Goal: Task Accomplishment & Management: Manage account settings

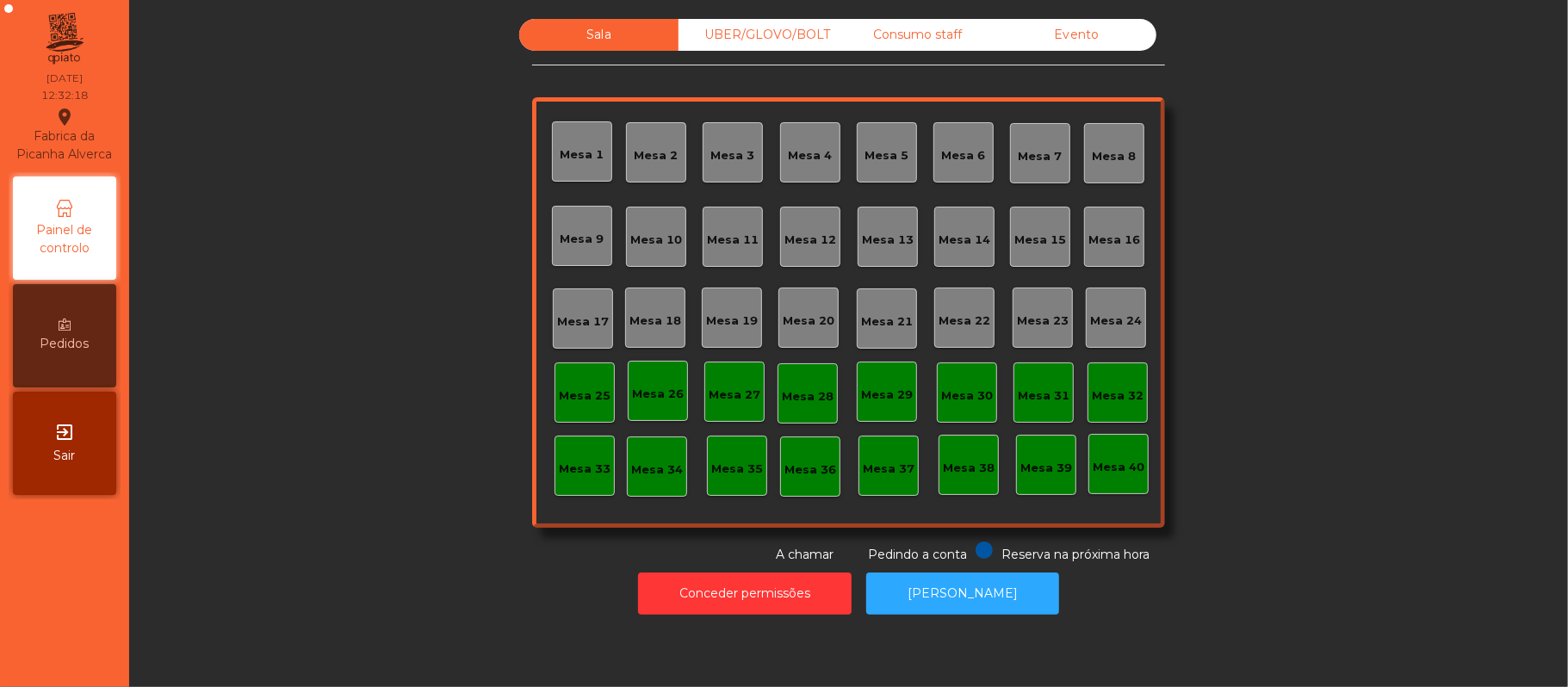
click at [574, 319] on div "Mesa 17" at bounding box center [583, 322] width 52 height 17
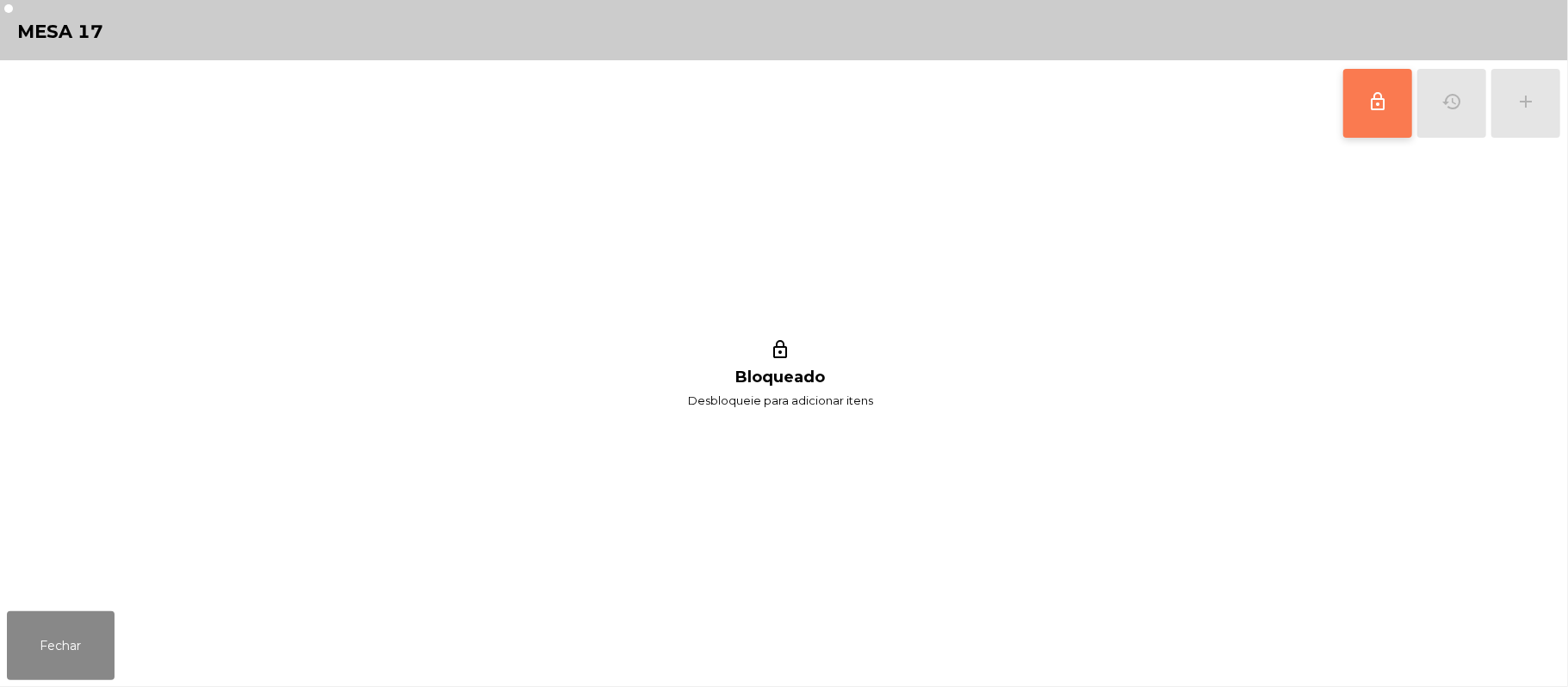
click at [1358, 97] on button "lock_outline" at bounding box center [1378, 104] width 69 height 69
click at [1369, 107] on span "lock_outline" at bounding box center [1377, 101] width 21 height 21
click at [1365, 100] on button "lock_outline" at bounding box center [1378, 104] width 69 height 69
click at [1370, 103] on span "lock_outline" at bounding box center [1377, 101] width 21 height 21
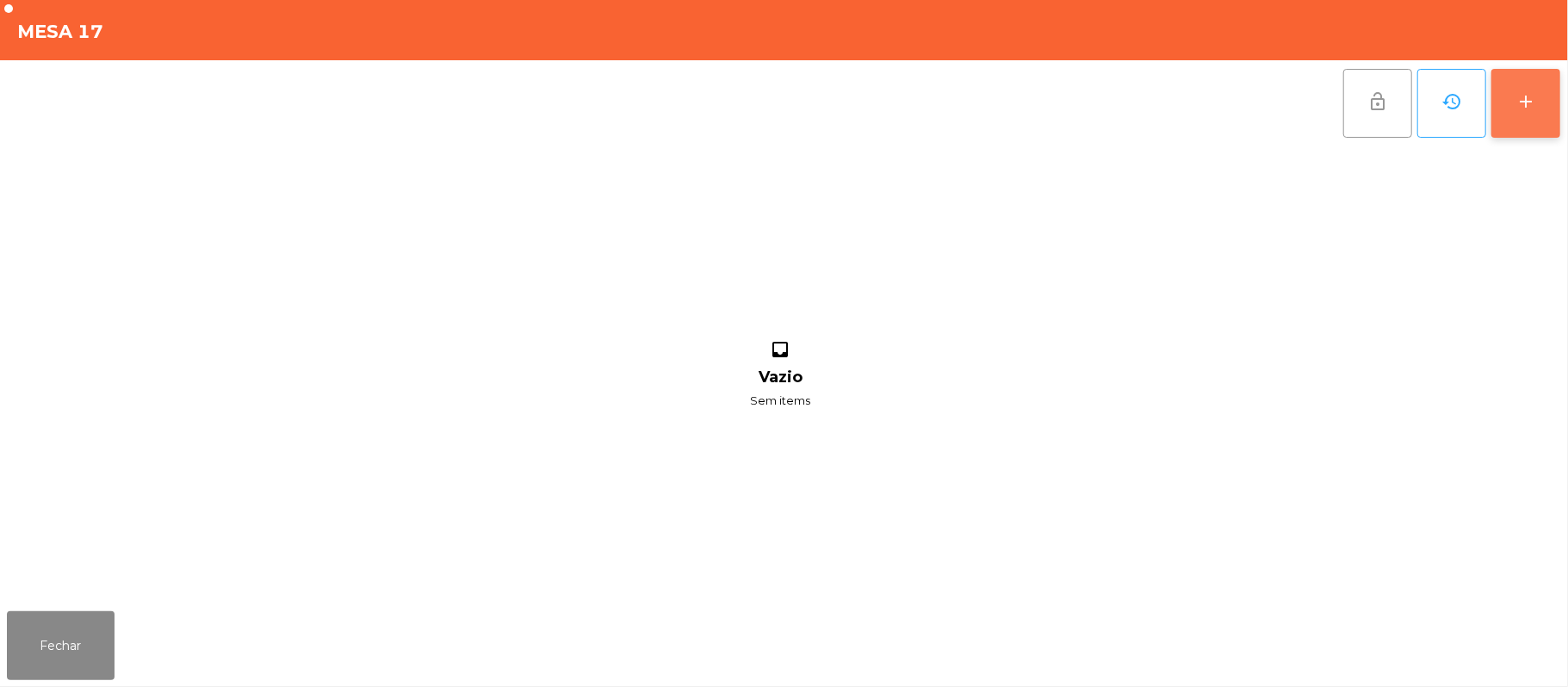
click at [1537, 105] on button "add" at bounding box center [1526, 104] width 69 height 69
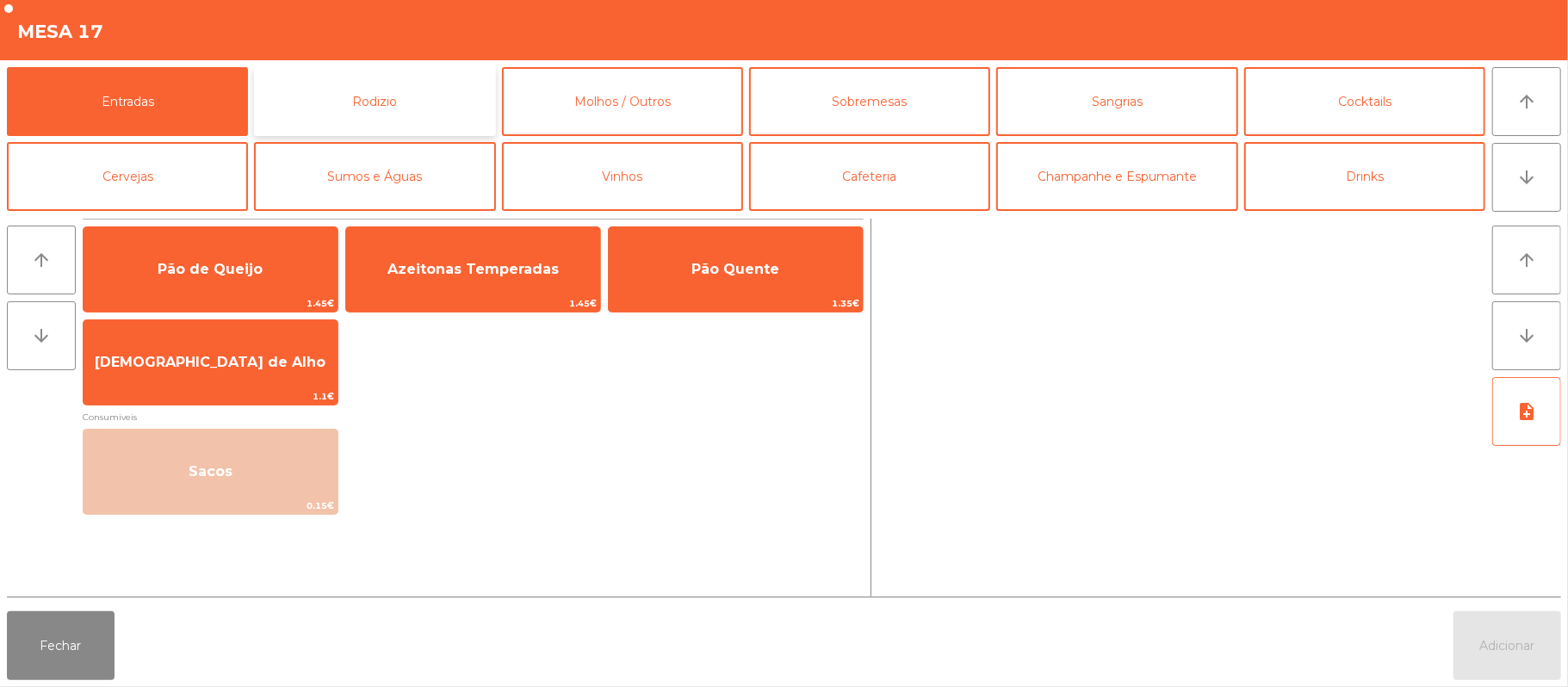
click at [410, 84] on button "Rodizio" at bounding box center [374, 102] width 241 height 69
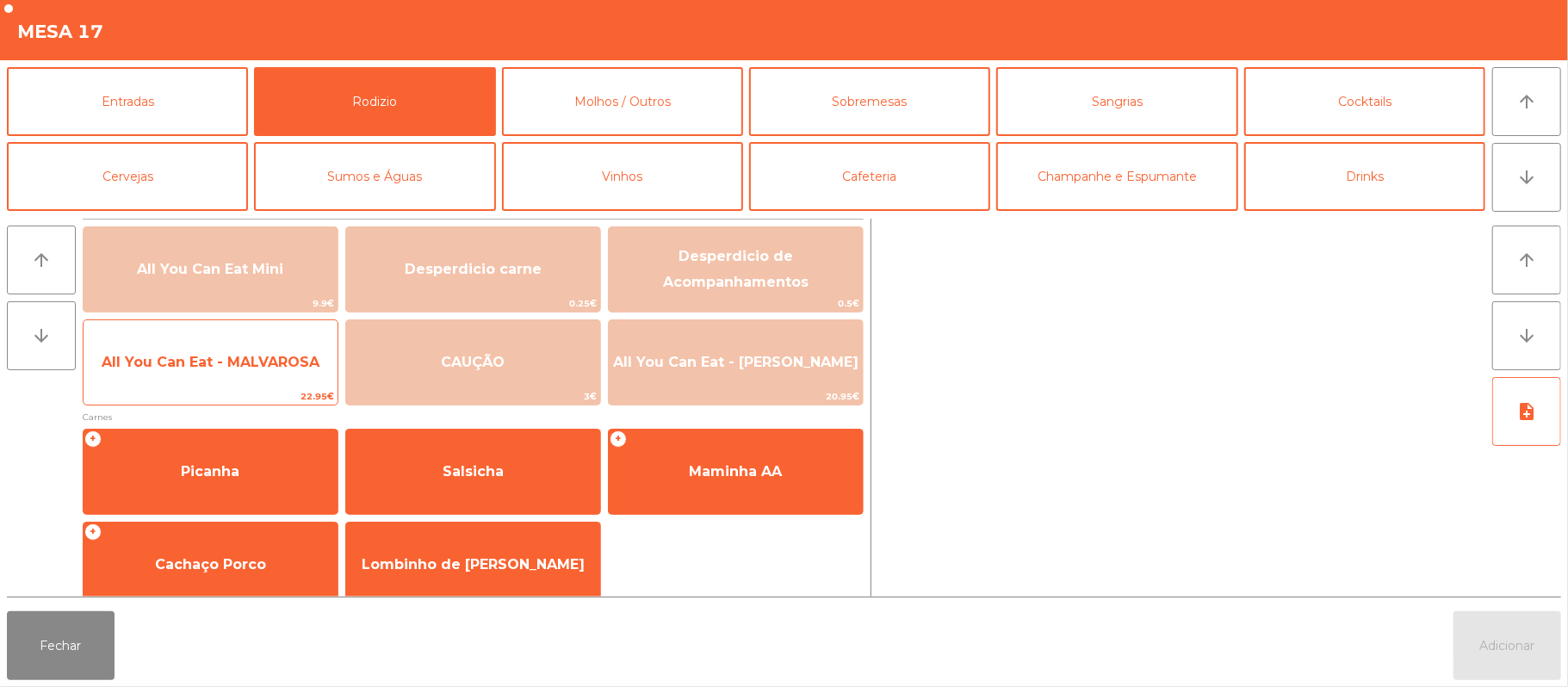
click at [228, 391] on span "22.95€" at bounding box center [210, 396] width 254 height 16
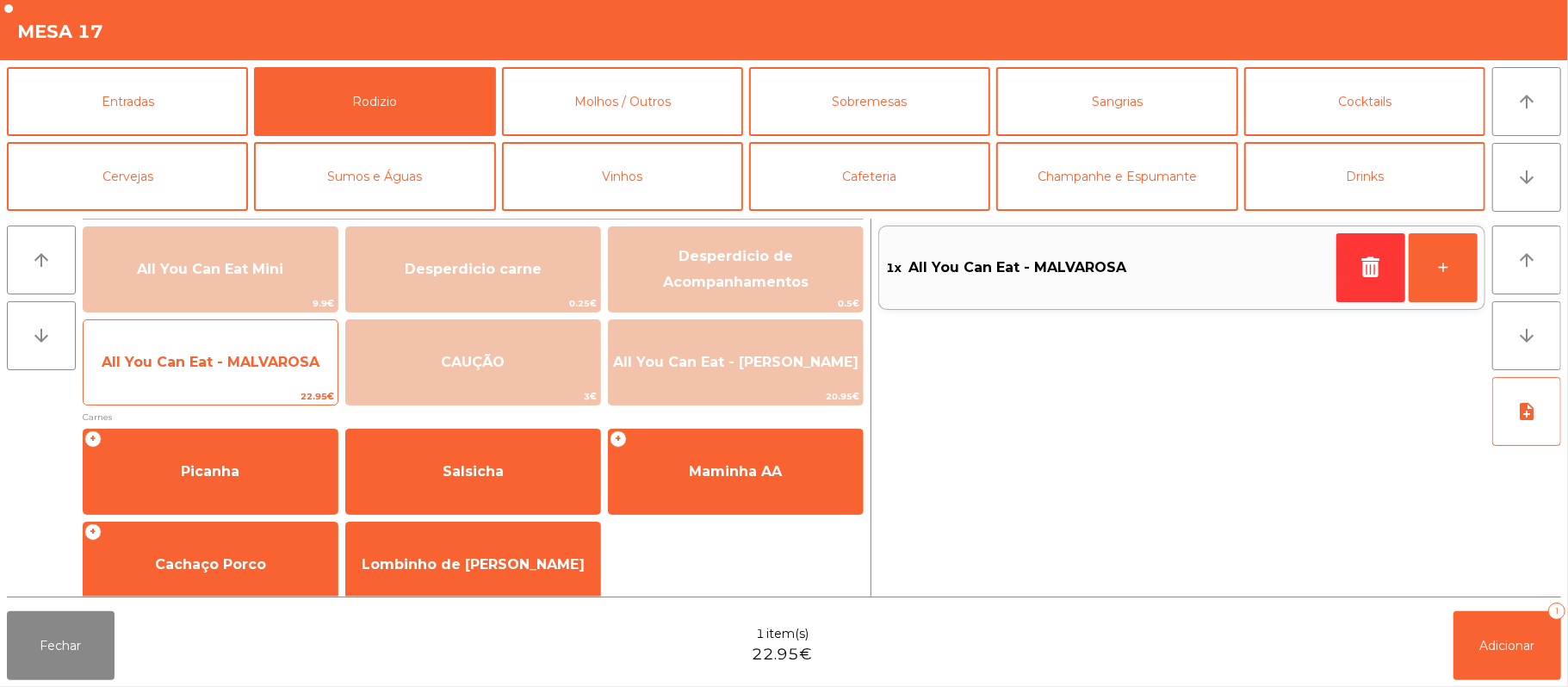
click at [230, 383] on span "All You Can Eat - MALVAROSA" at bounding box center [210, 363] width 254 height 46
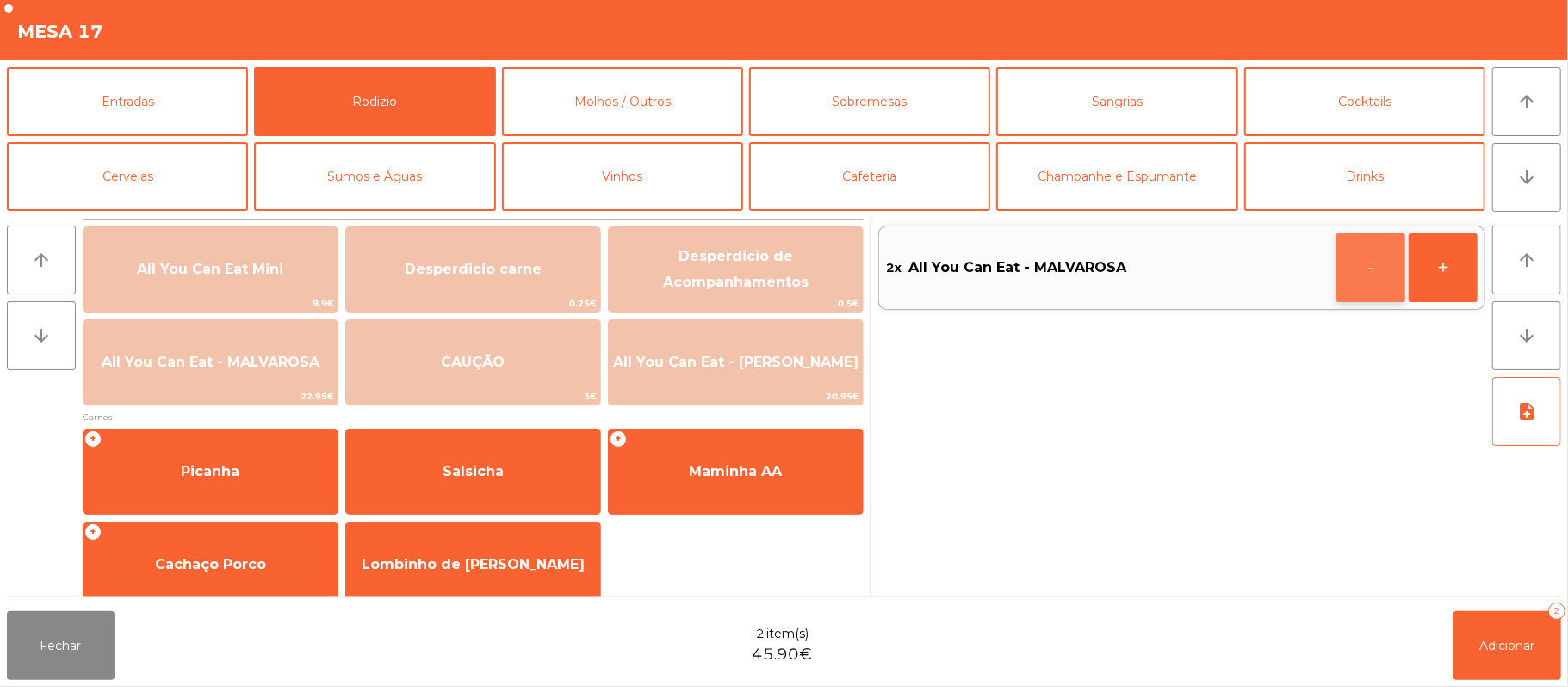
click at [1360, 269] on button "-" at bounding box center [1370, 268] width 69 height 69
click at [1358, 272] on icon "button" at bounding box center [1370, 267] width 25 height 21
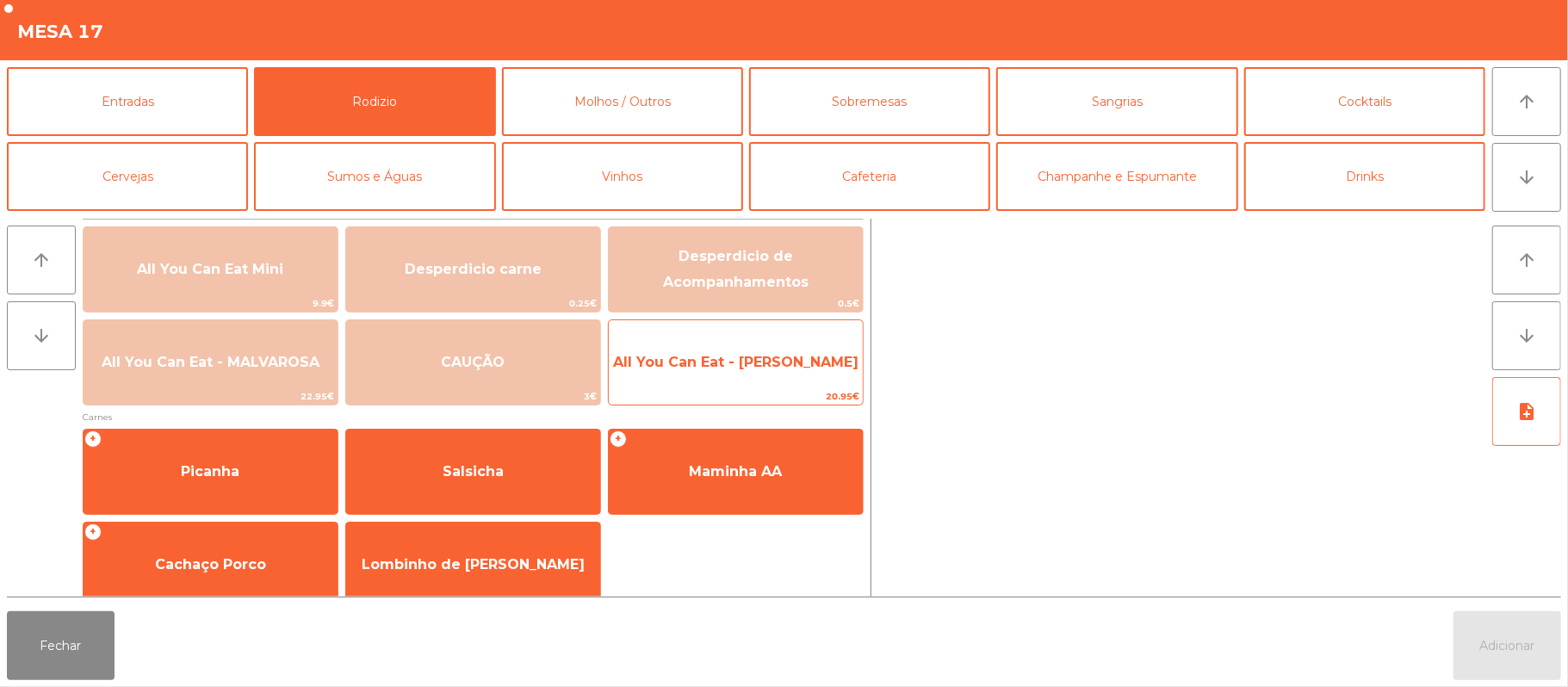
click at [807, 380] on span "All You Can Eat - [PERSON_NAME]" at bounding box center [735, 363] width 254 height 46
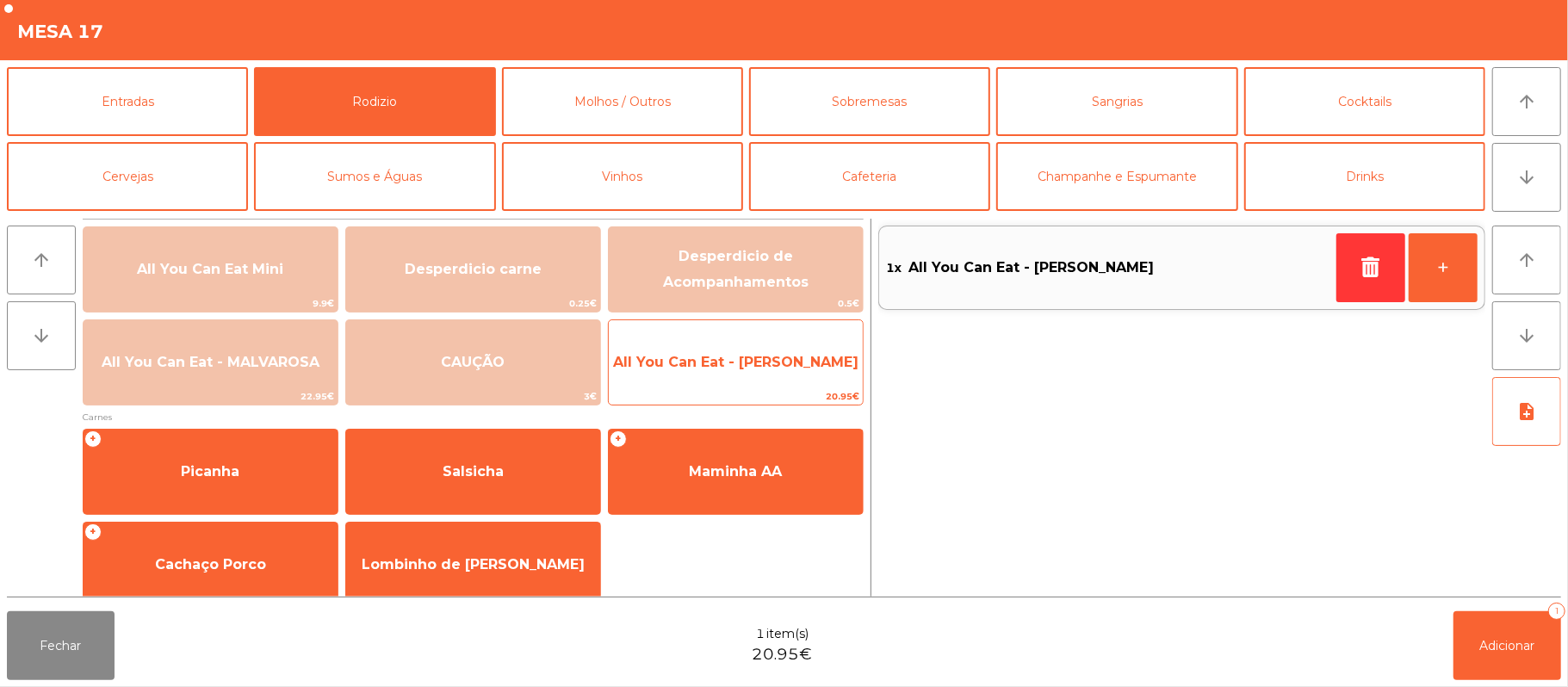
click at [799, 373] on span "All You Can Eat - [PERSON_NAME]" at bounding box center [735, 363] width 254 height 46
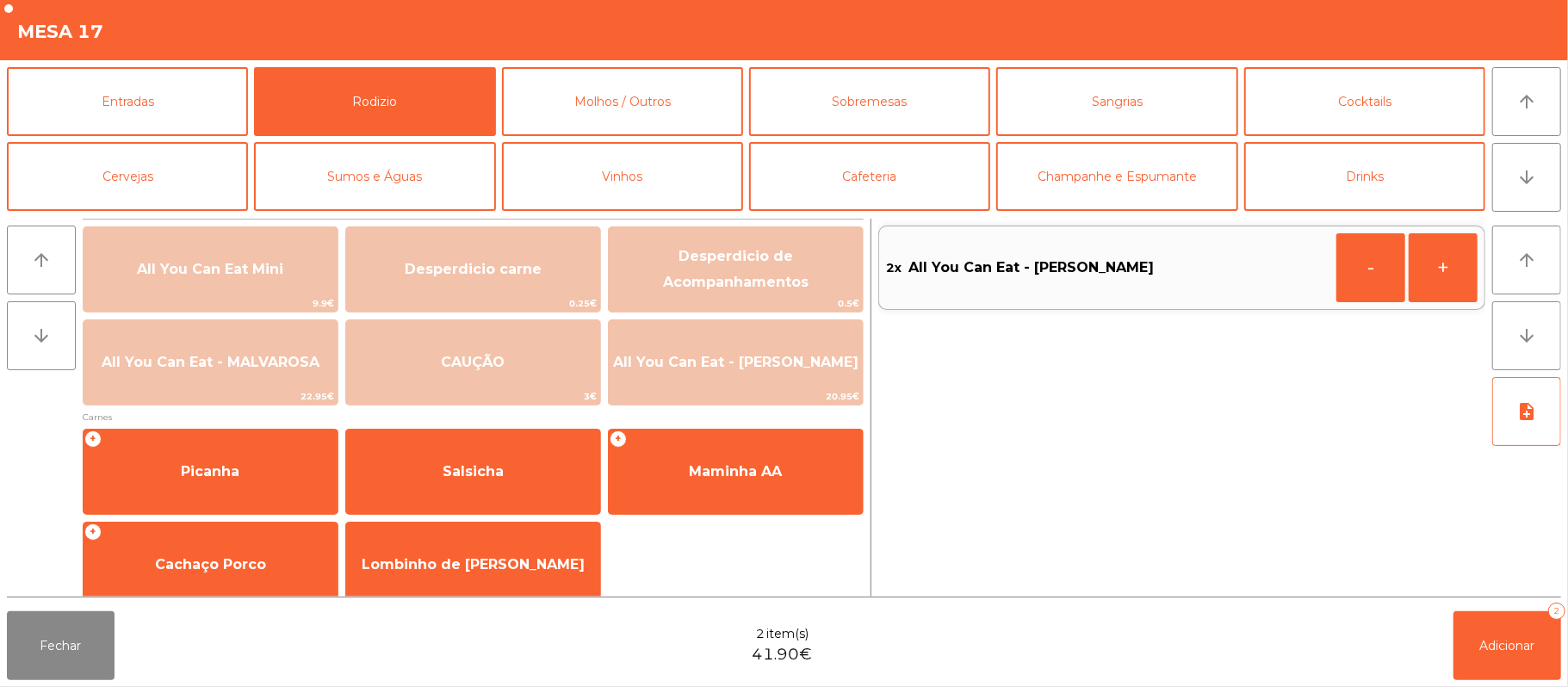
click at [1508, 684] on div "Fechar 2 item(s) 41.90€ Adicionar 2" at bounding box center [784, 646] width 1568 height 83
click at [1474, 649] on button "Adicionar 2" at bounding box center [1507, 646] width 107 height 69
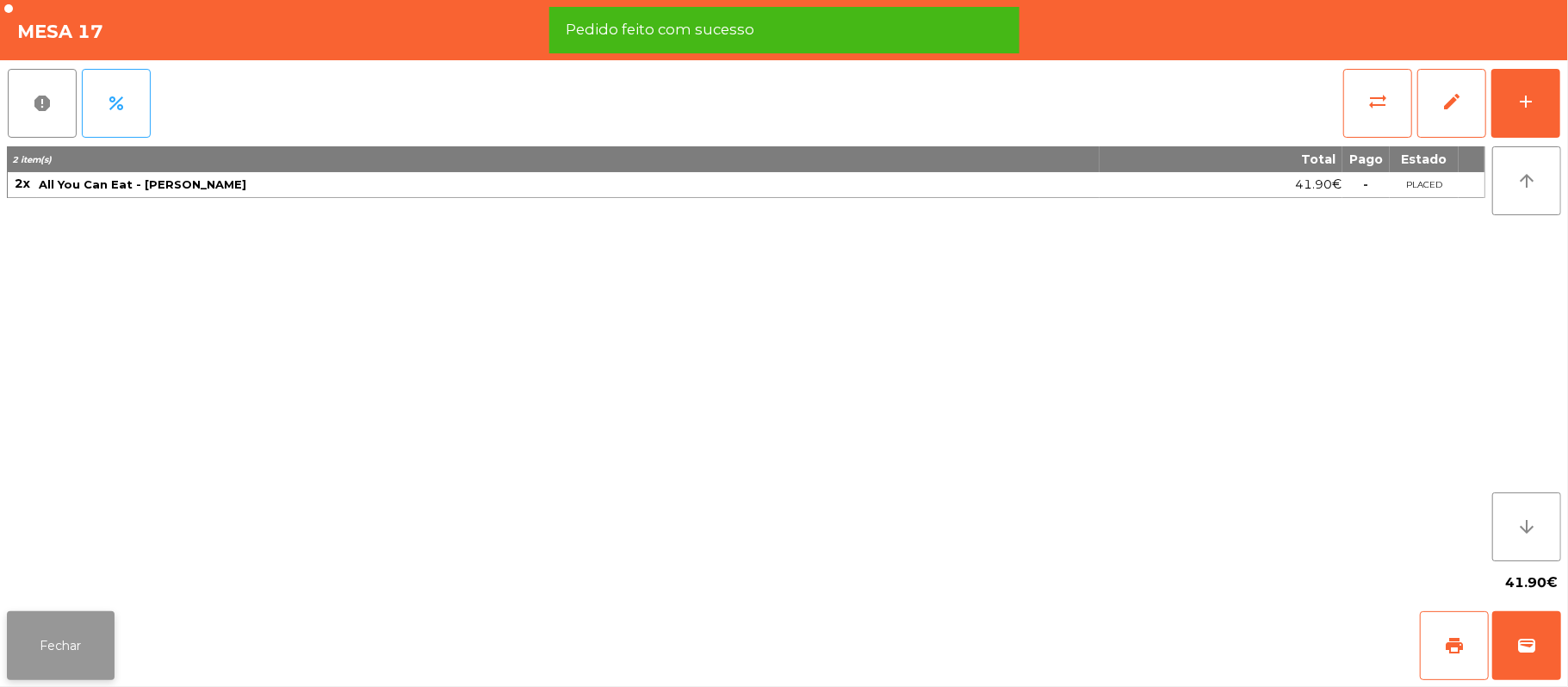
click at [84, 640] on button "Fechar" at bounding box center [61, 646] width 107 height 69
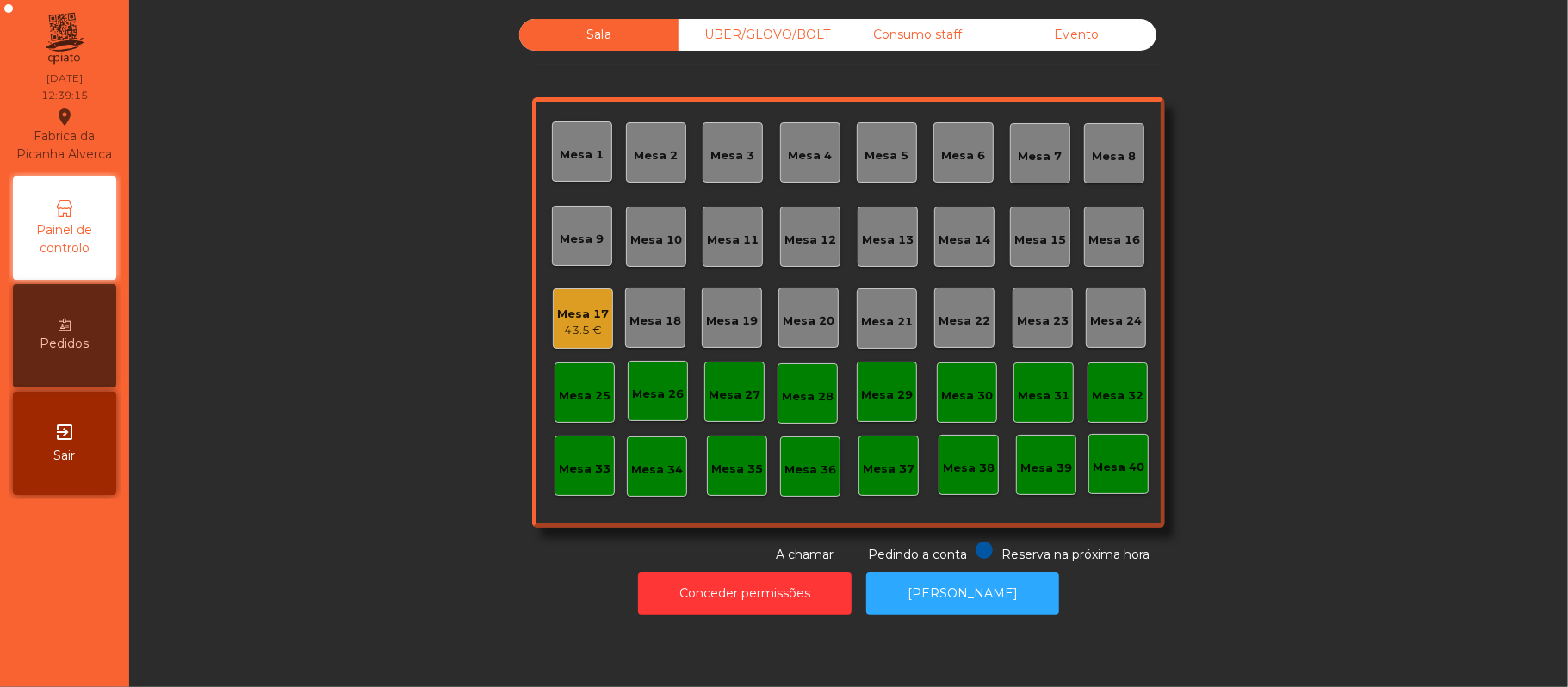
click at [561, 314] on div "Mesa 17" at bounding box center [583, 314] width 52 height 17
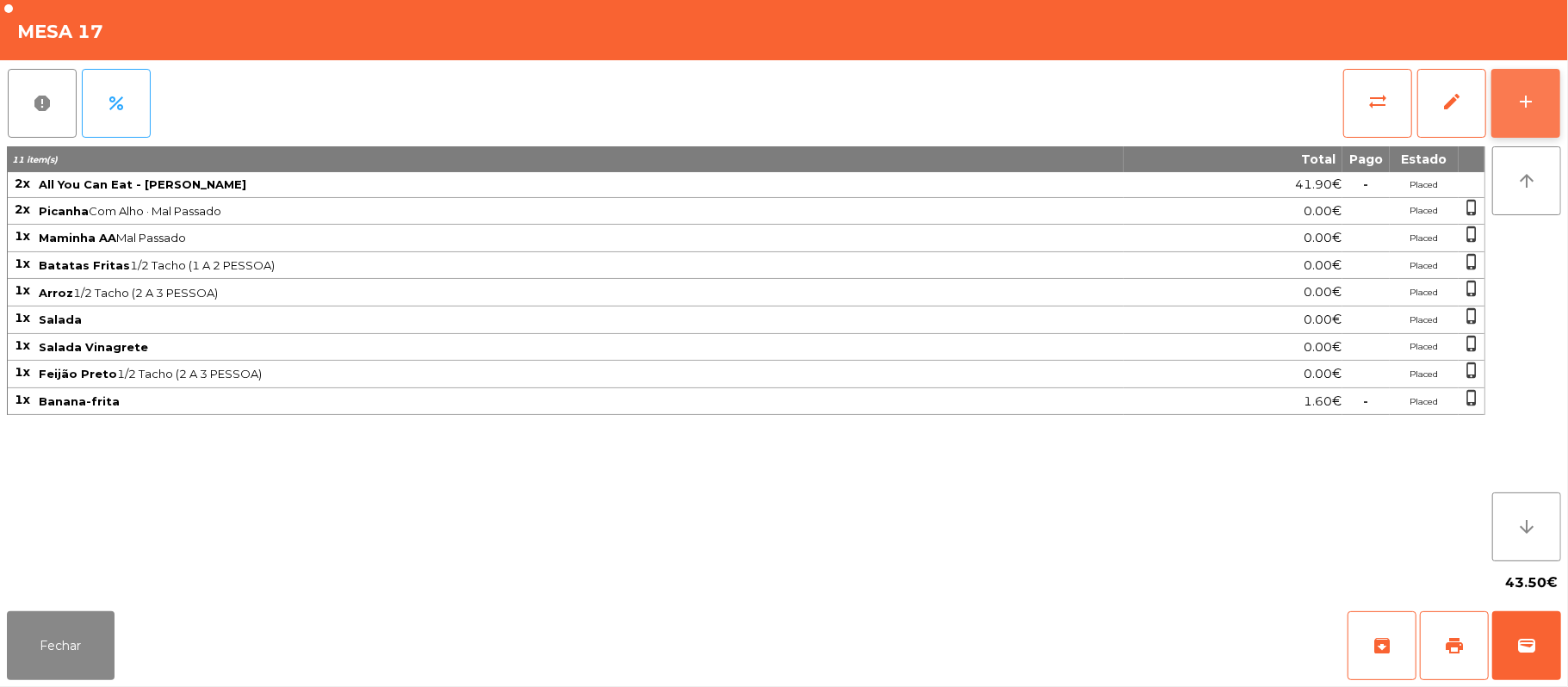
click at [1531, 87] on button "add" at bounding box center [1526, 104] width 69 height 69
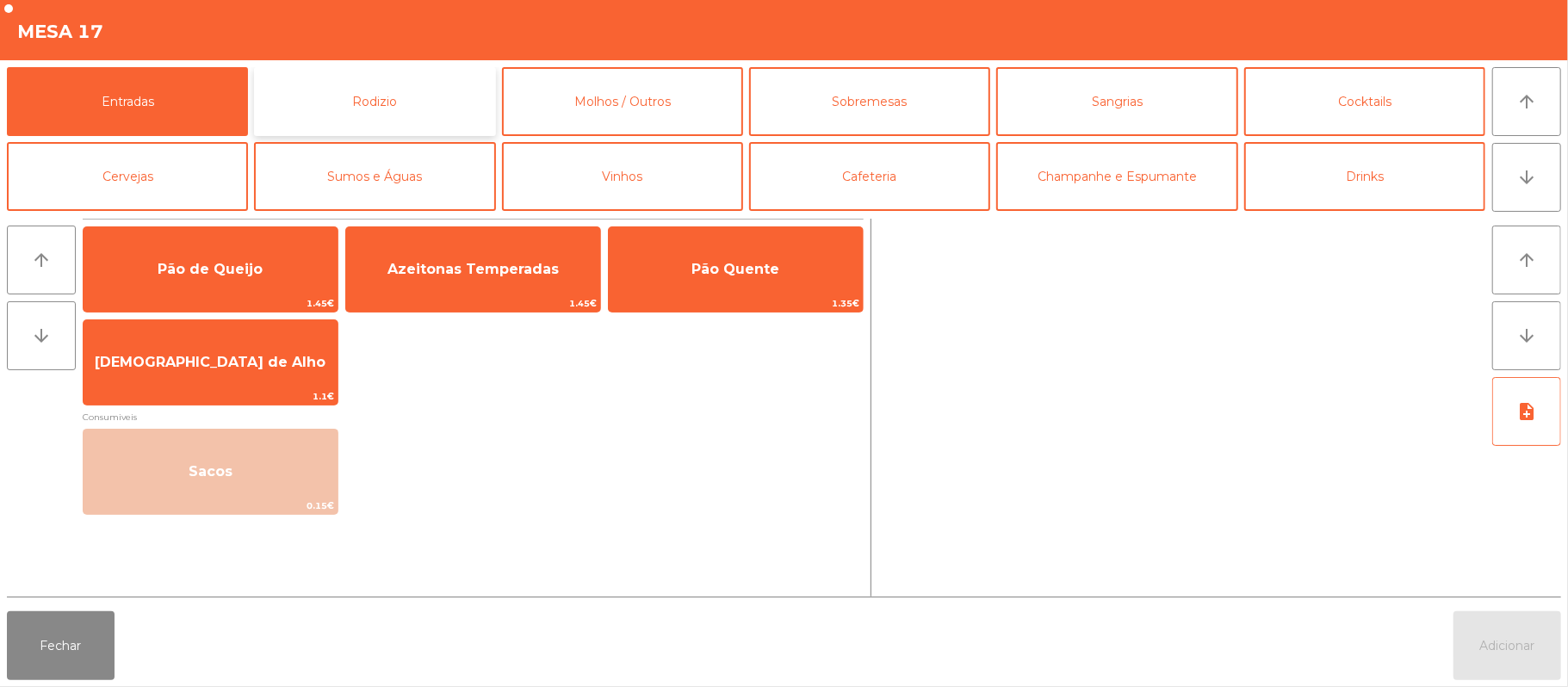
click at [403, 69] on button "Rodizio" at bounding box center [374, 102] width 241 height 69
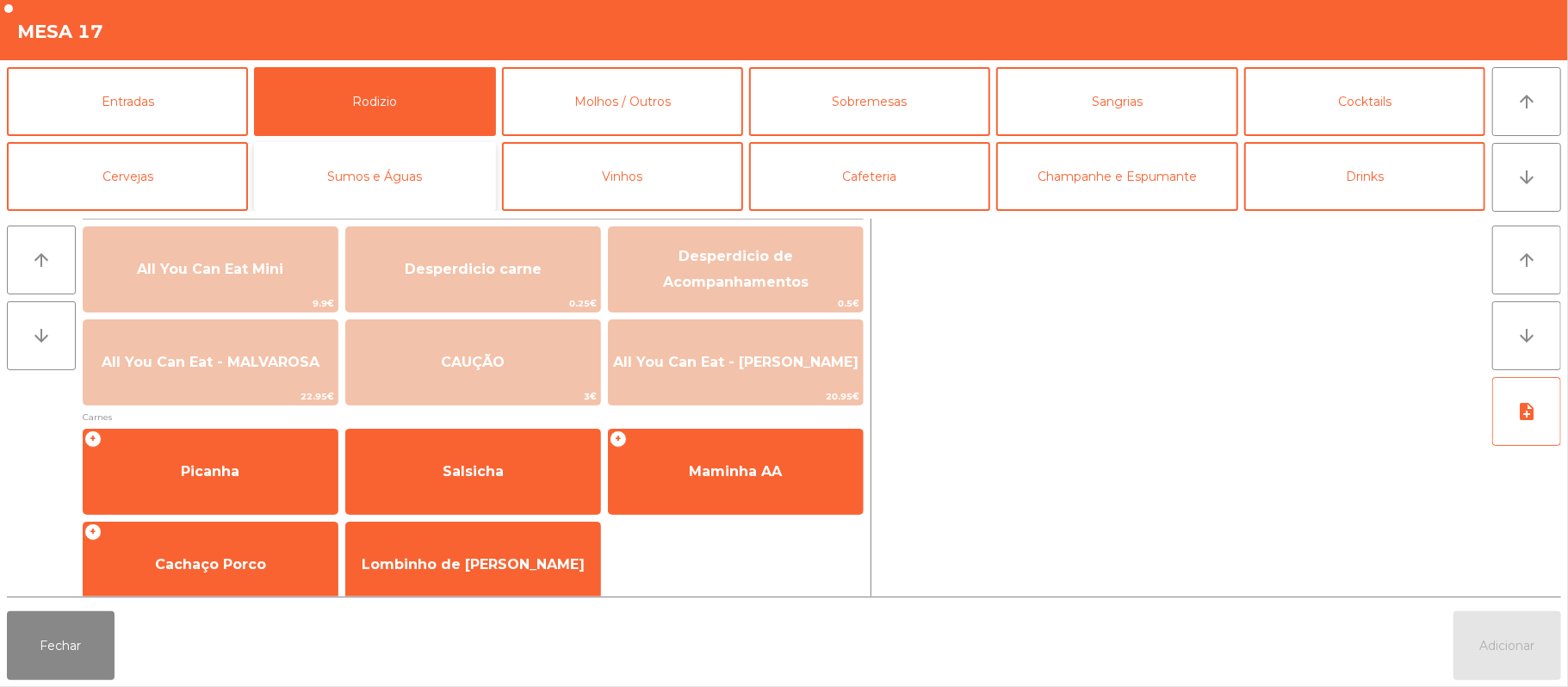
click at [422, 166] on button "Sumos e Águas" at bounding box center [374, 177] width 241 height 69
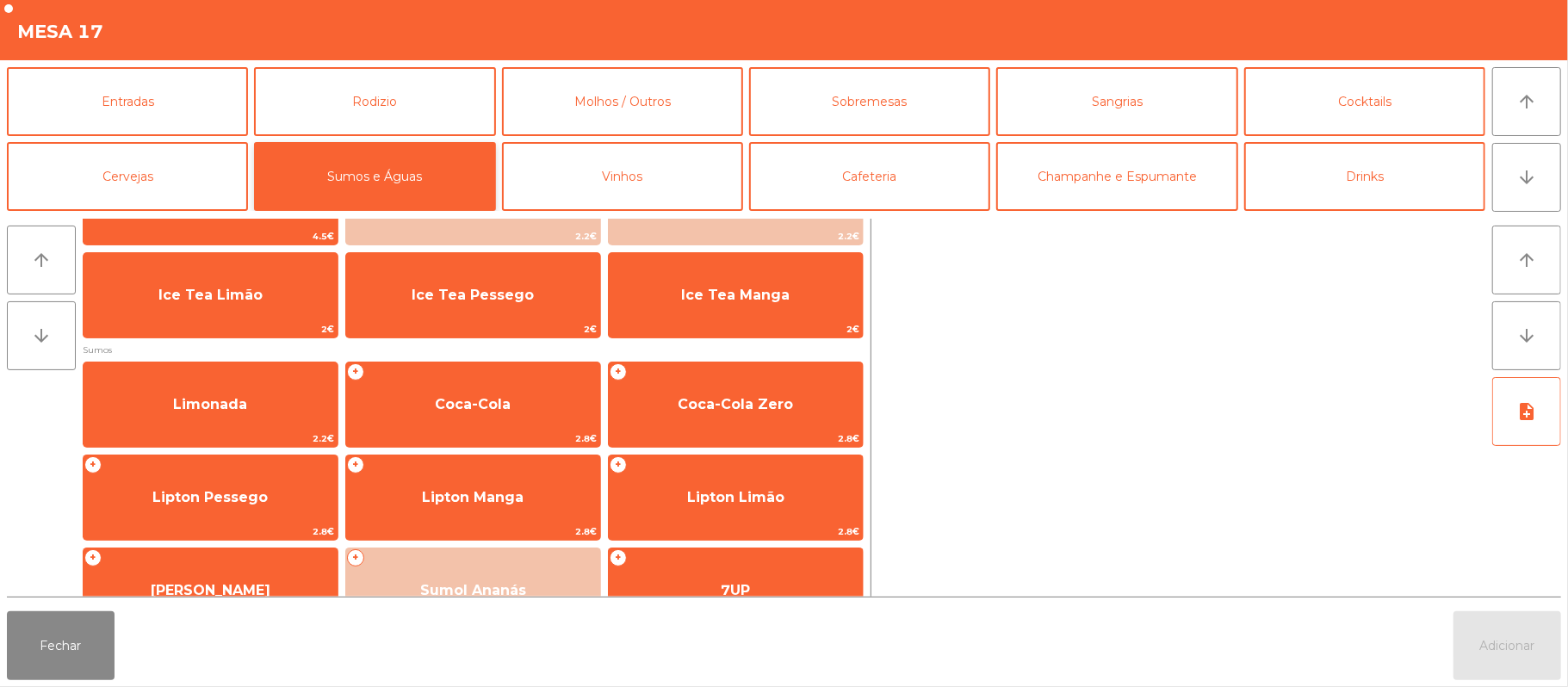
scroll to position [69, 0]
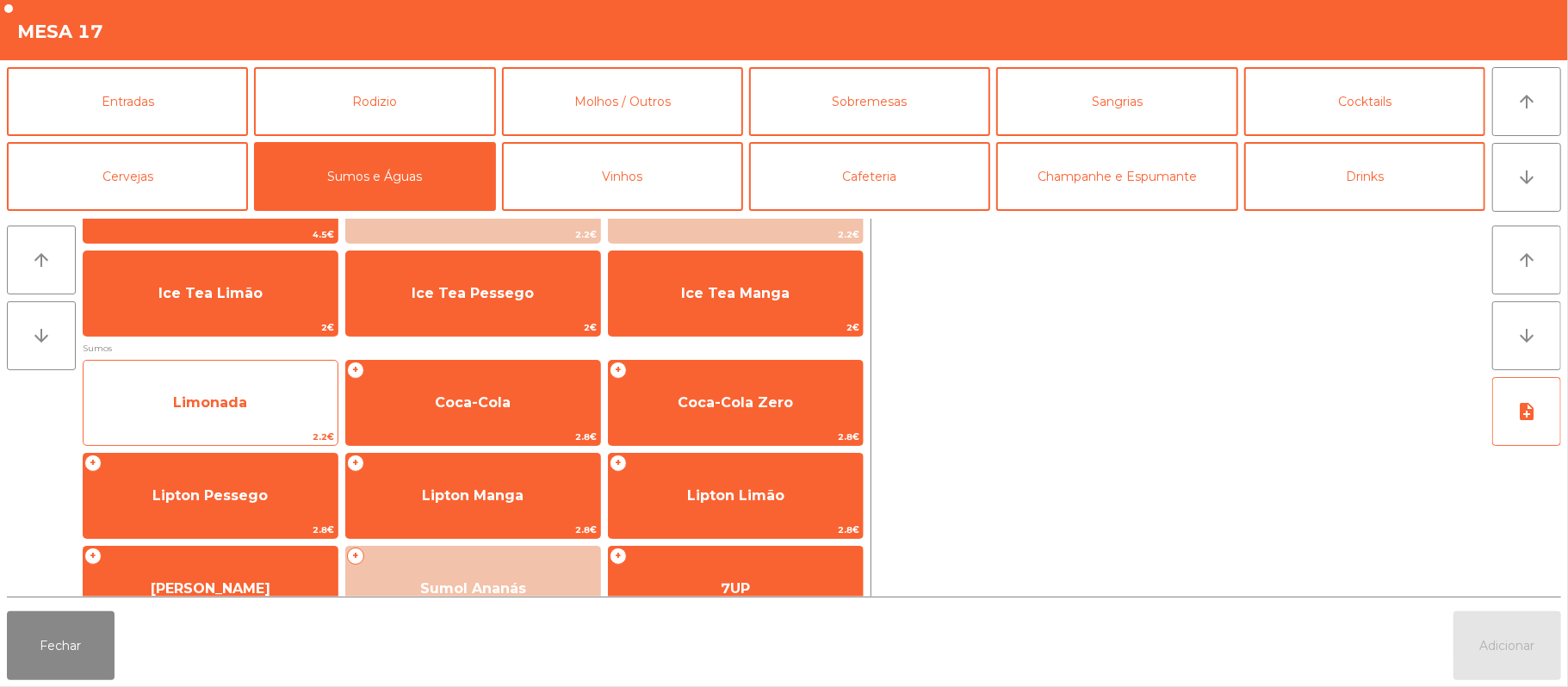
click at [263, 390] on span "Limonada" at bounding box center [210, 403] width 254 height 46
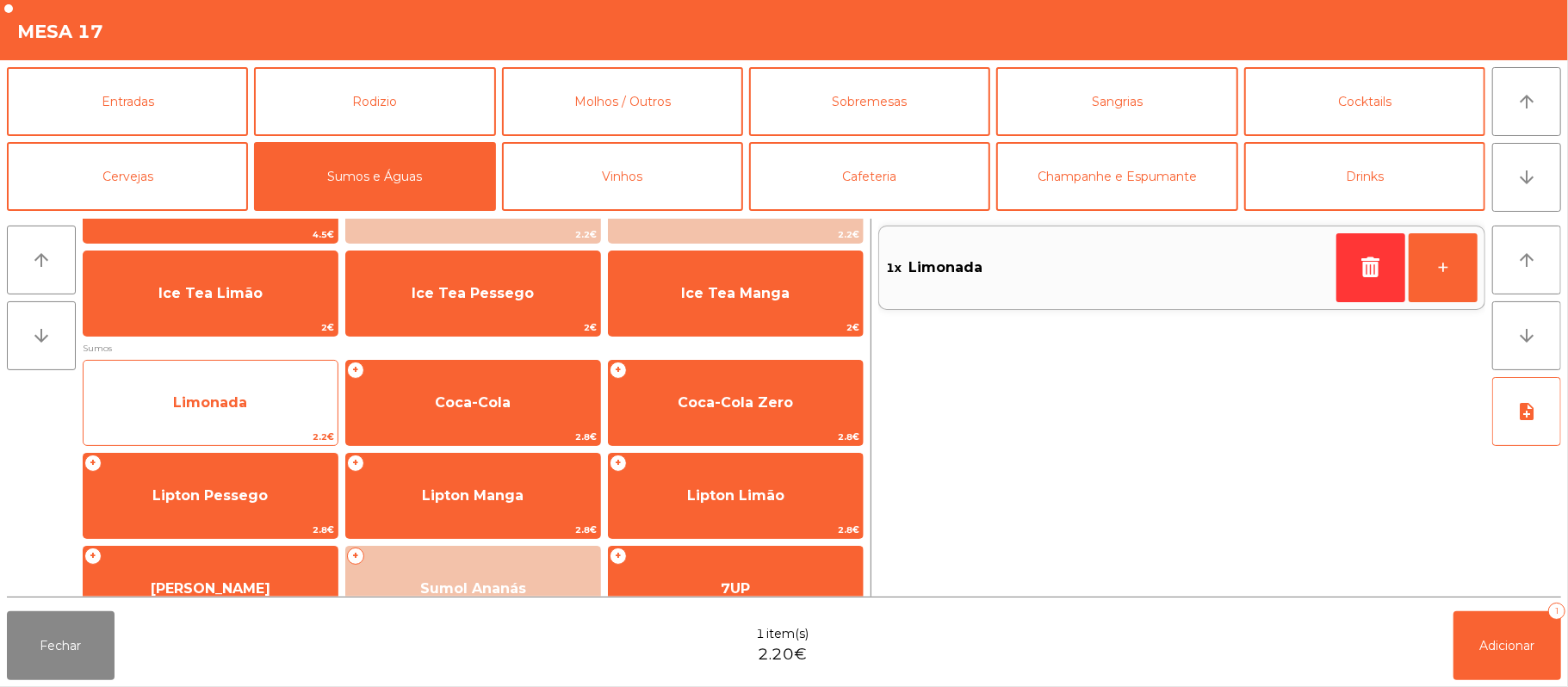
click at [252, 393] on span "Limonada" at bounding box center [210, 403] width 254 height 46
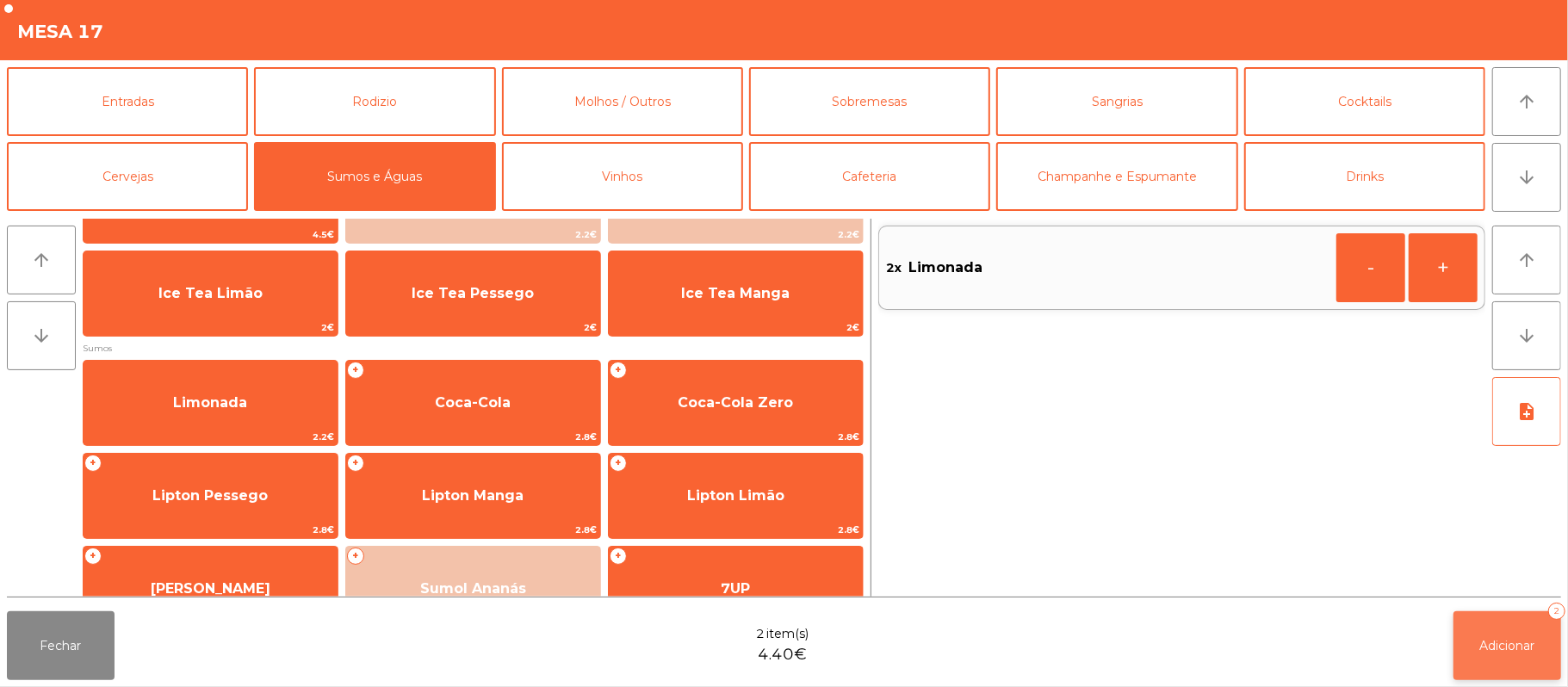
click at [1513, 639] on span "Adicionar" at bounding box center [1507, 646] width 56 height 15
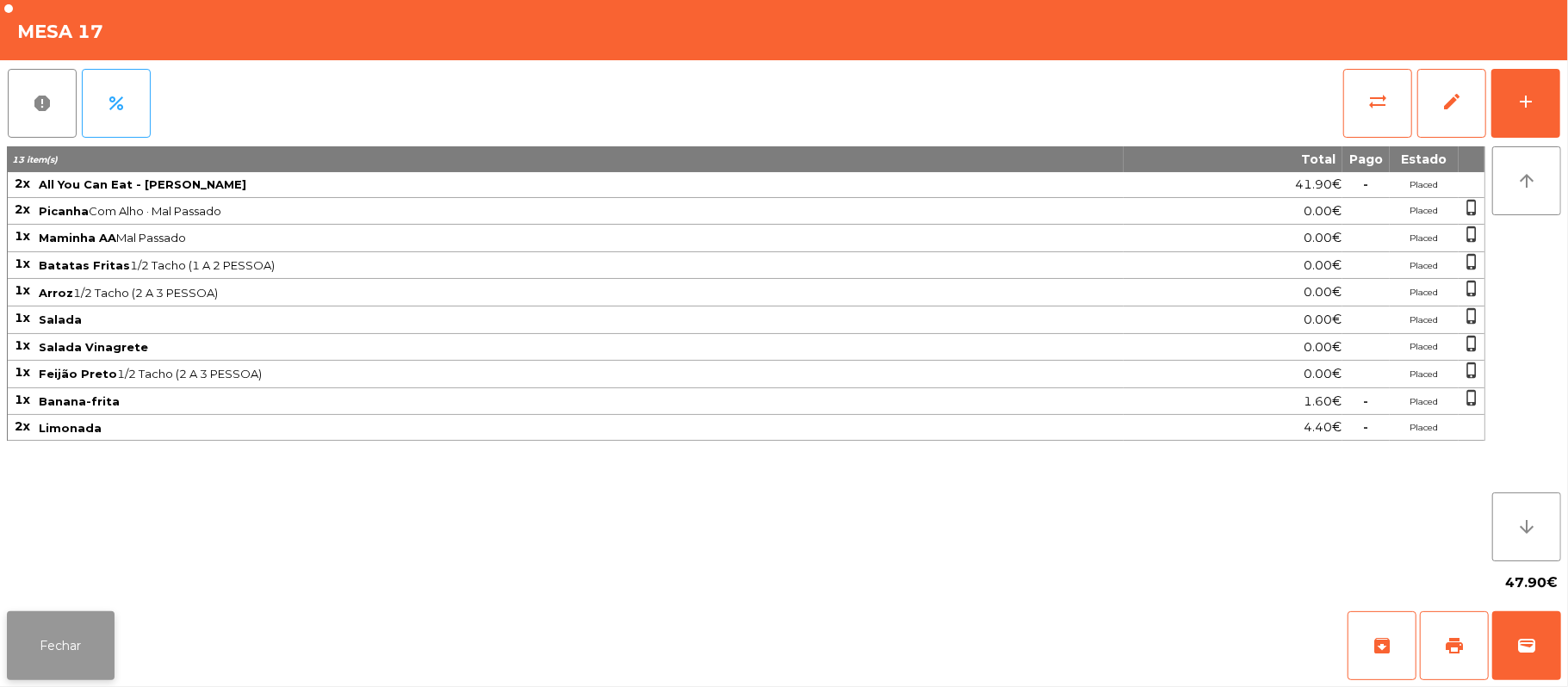
click at [15, 636] on button "Fechar" at bounding box center [61, 646] width 107 height 69
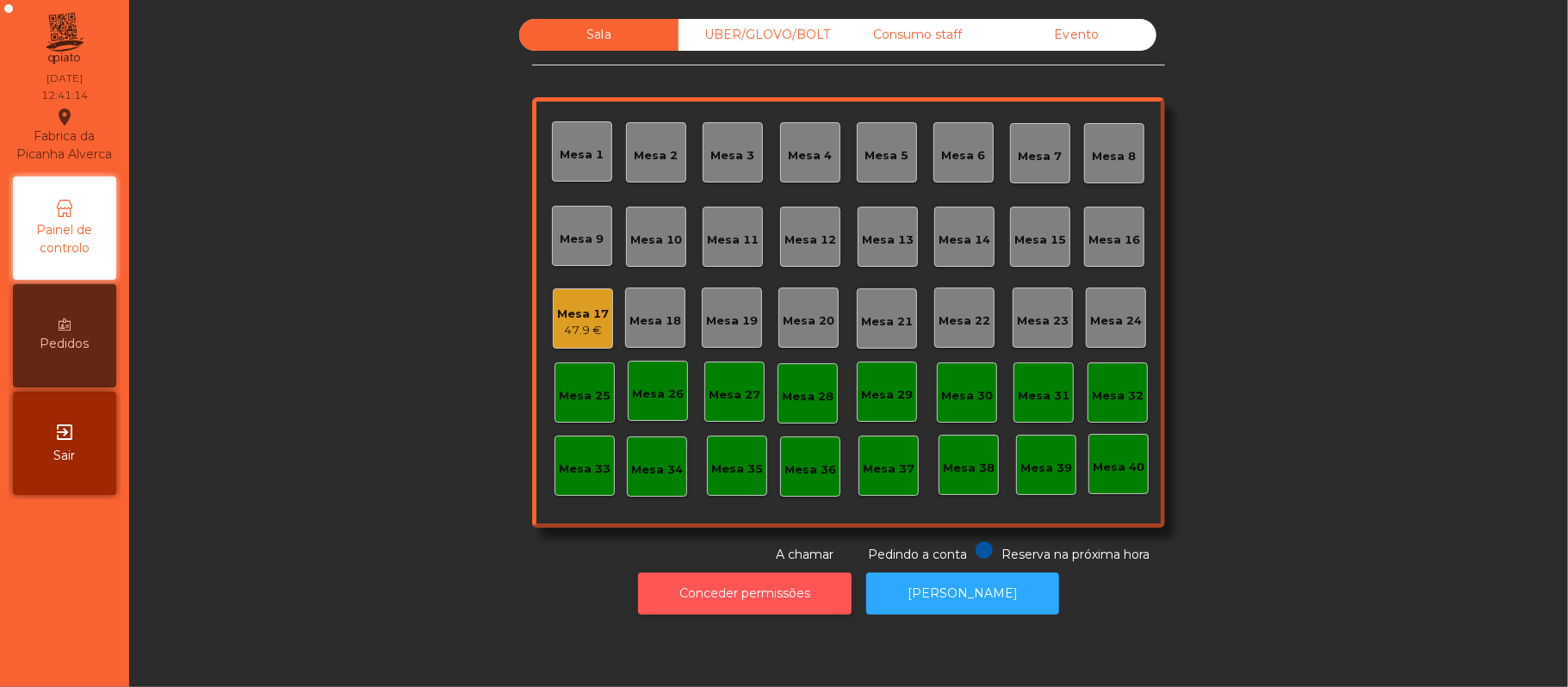
click at [741, 591] on button "Conceder permissões" at bounding box center [745, 594] width 213 height 42
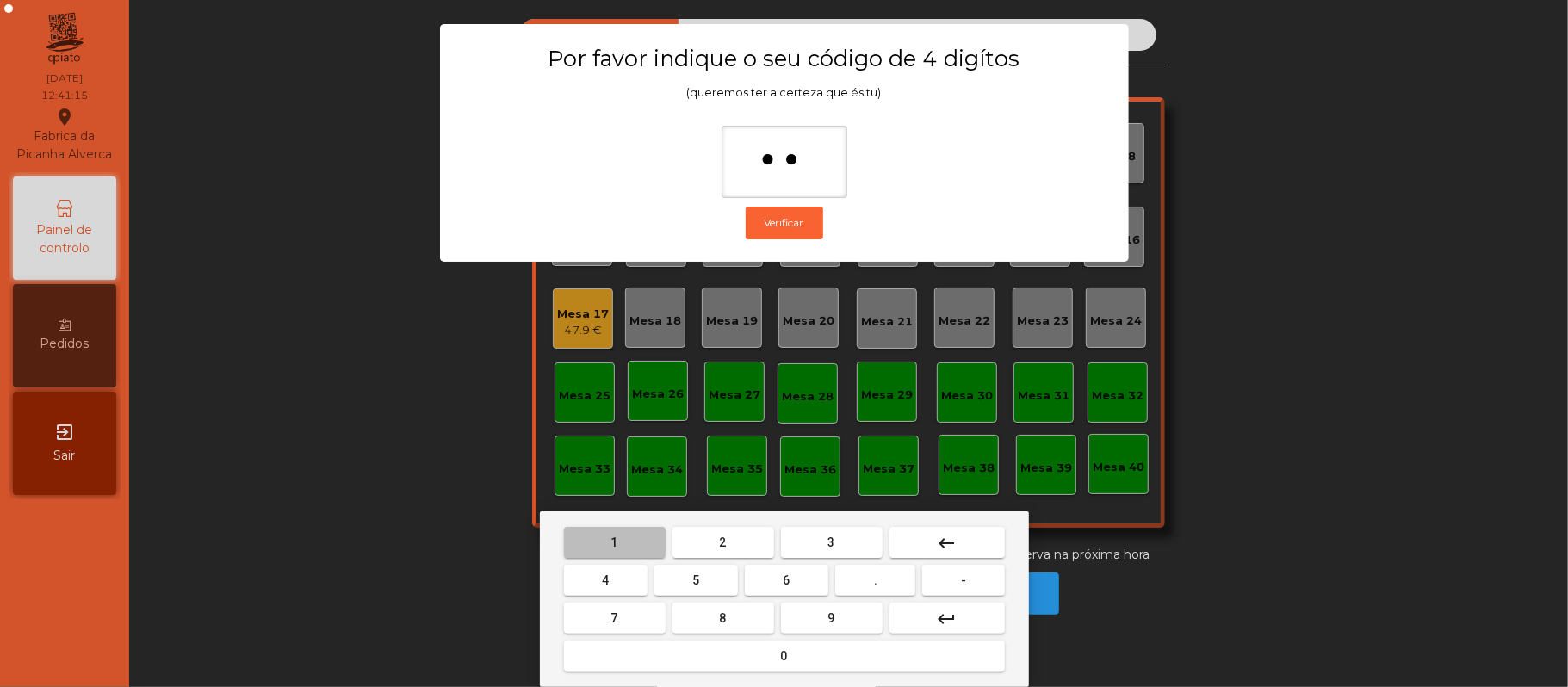
type input "***"
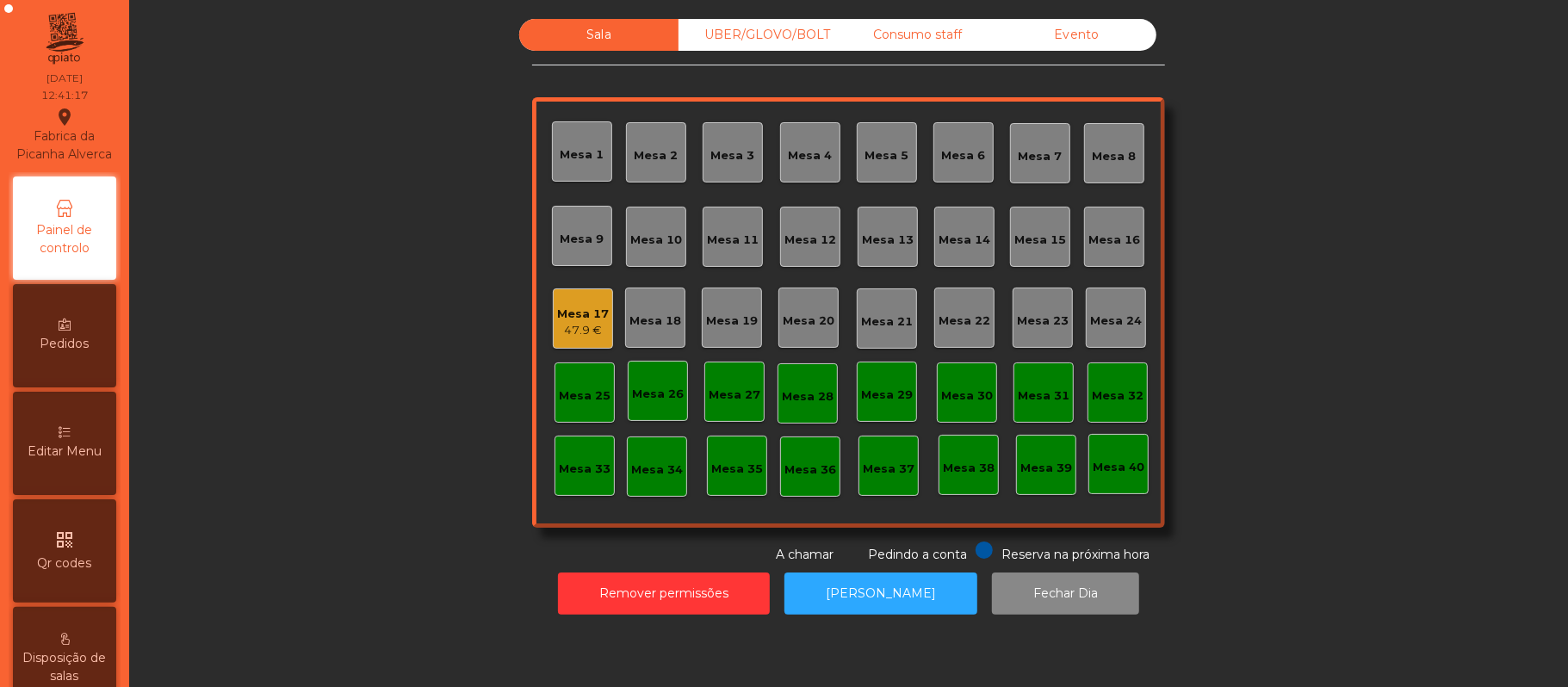
click at [98, 461] on span "Editar Menu" at bounding box center [64, 452] width 74 height 18
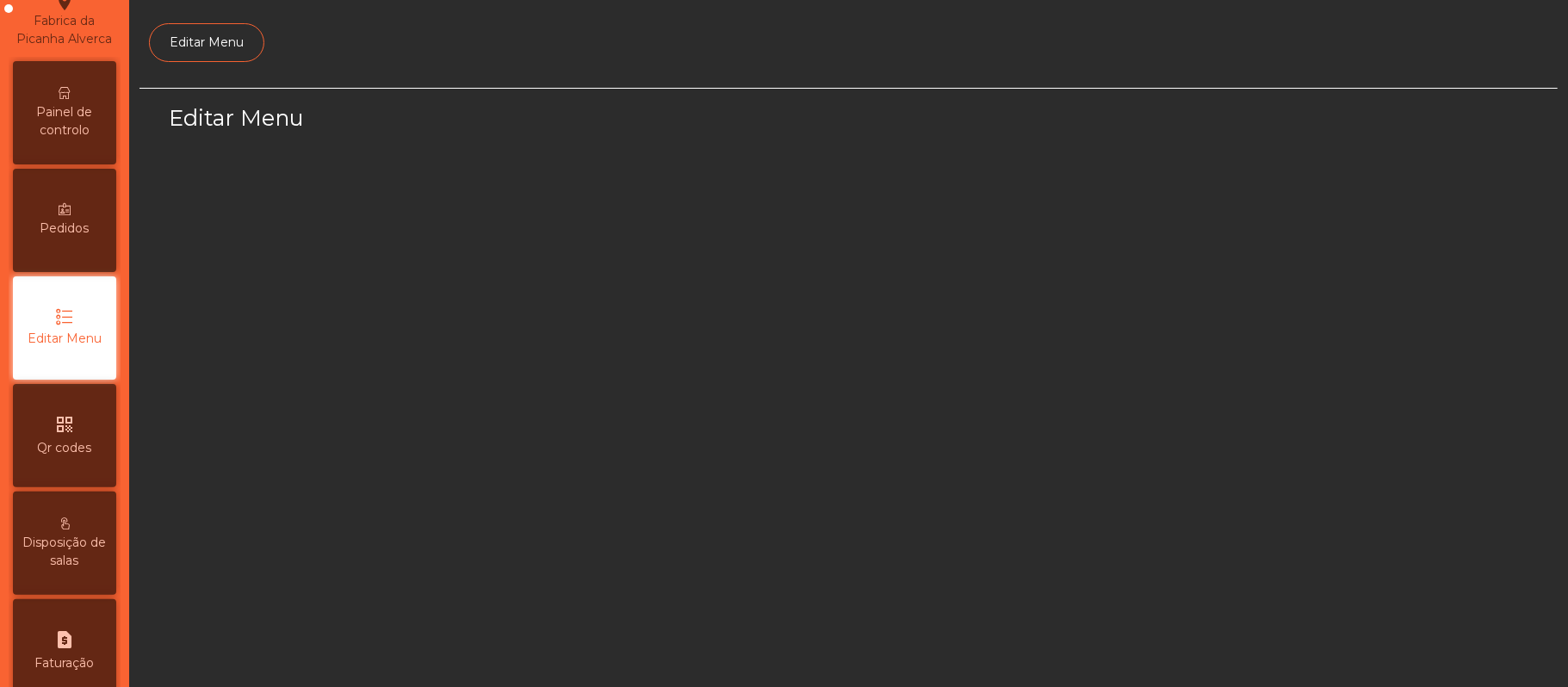
scroll to position [118, 0]
select select "*"
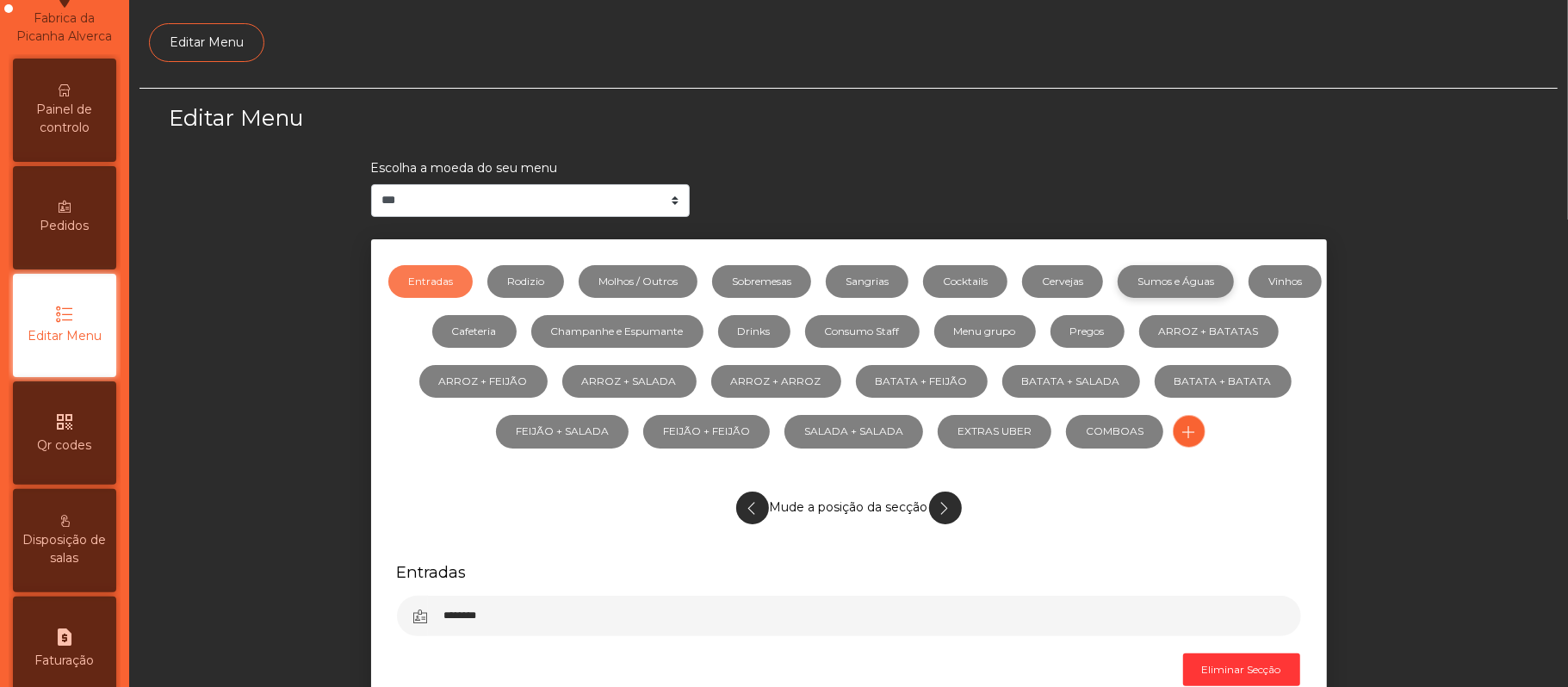
click at [1206, 276] on link "Sumos e Águas" at bounding box center [1176, 282] width 117 height 33
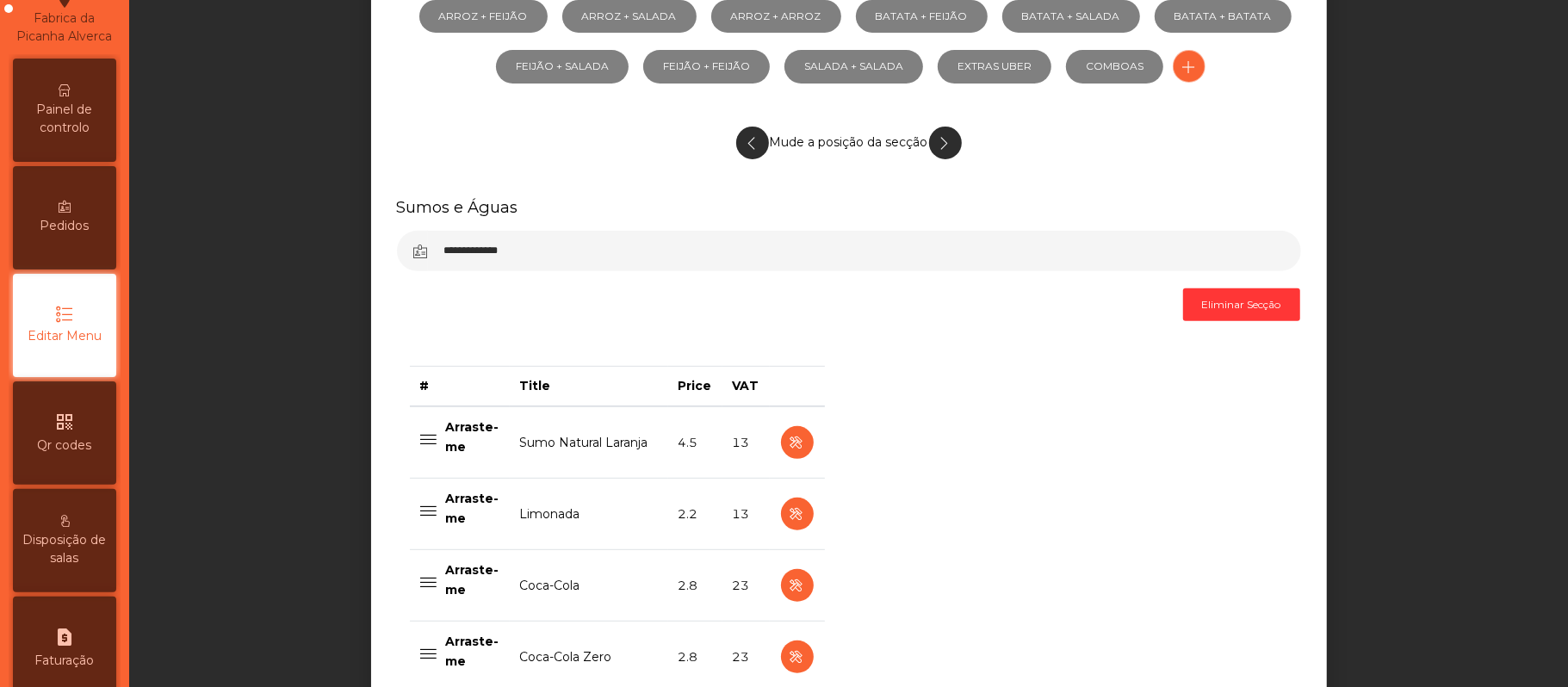
scroll to position [363, 0]
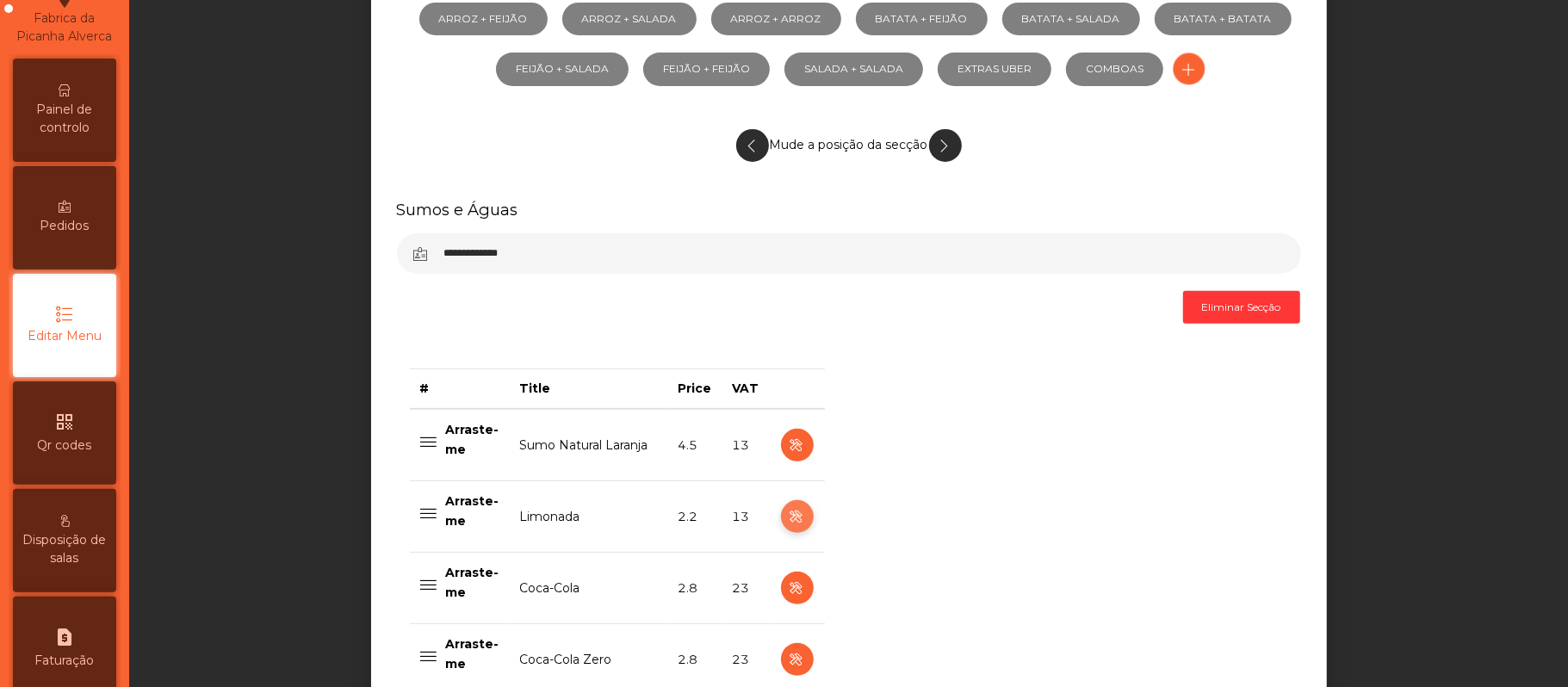
click at [787, 518] on icon "button" at bounding box center [797, 518] width 20 height 22
select select "***"
select select "**"
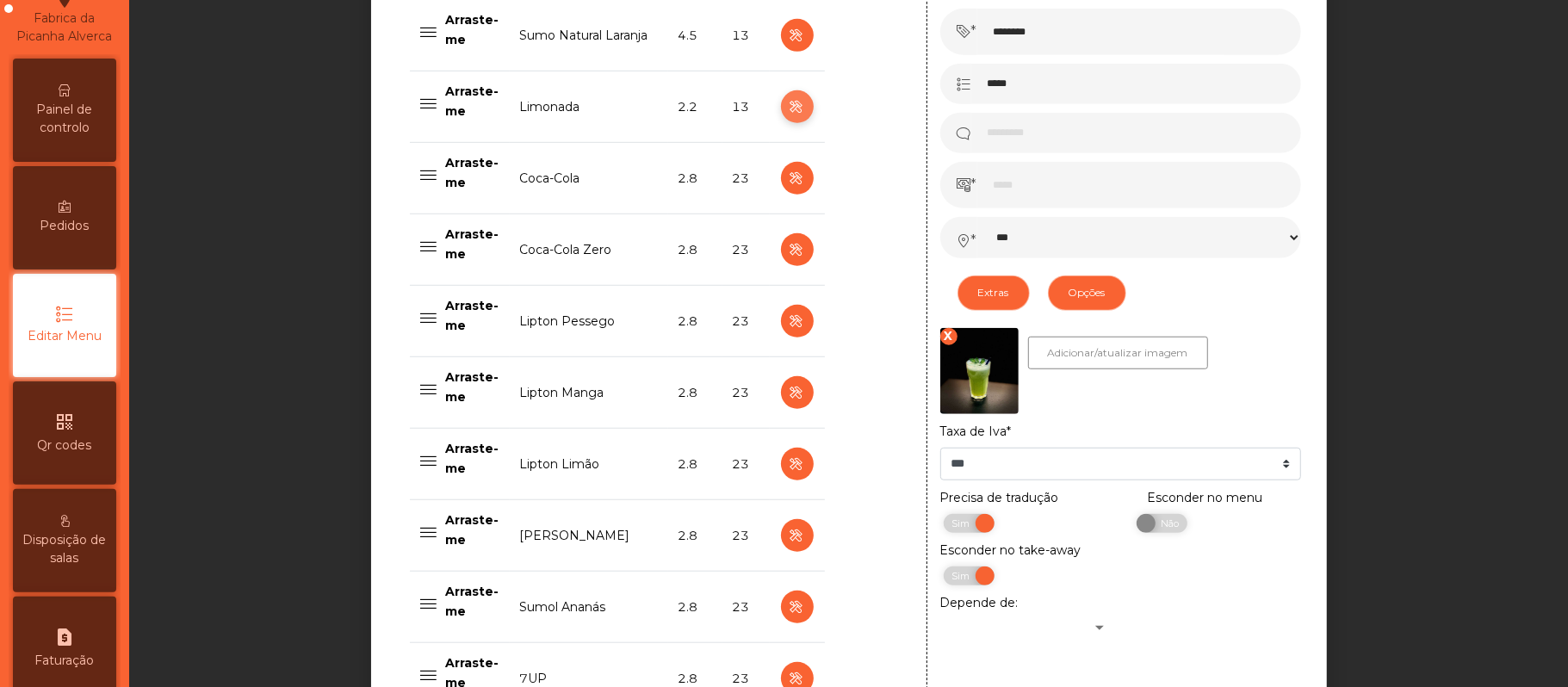
scroll to position [779, 0]
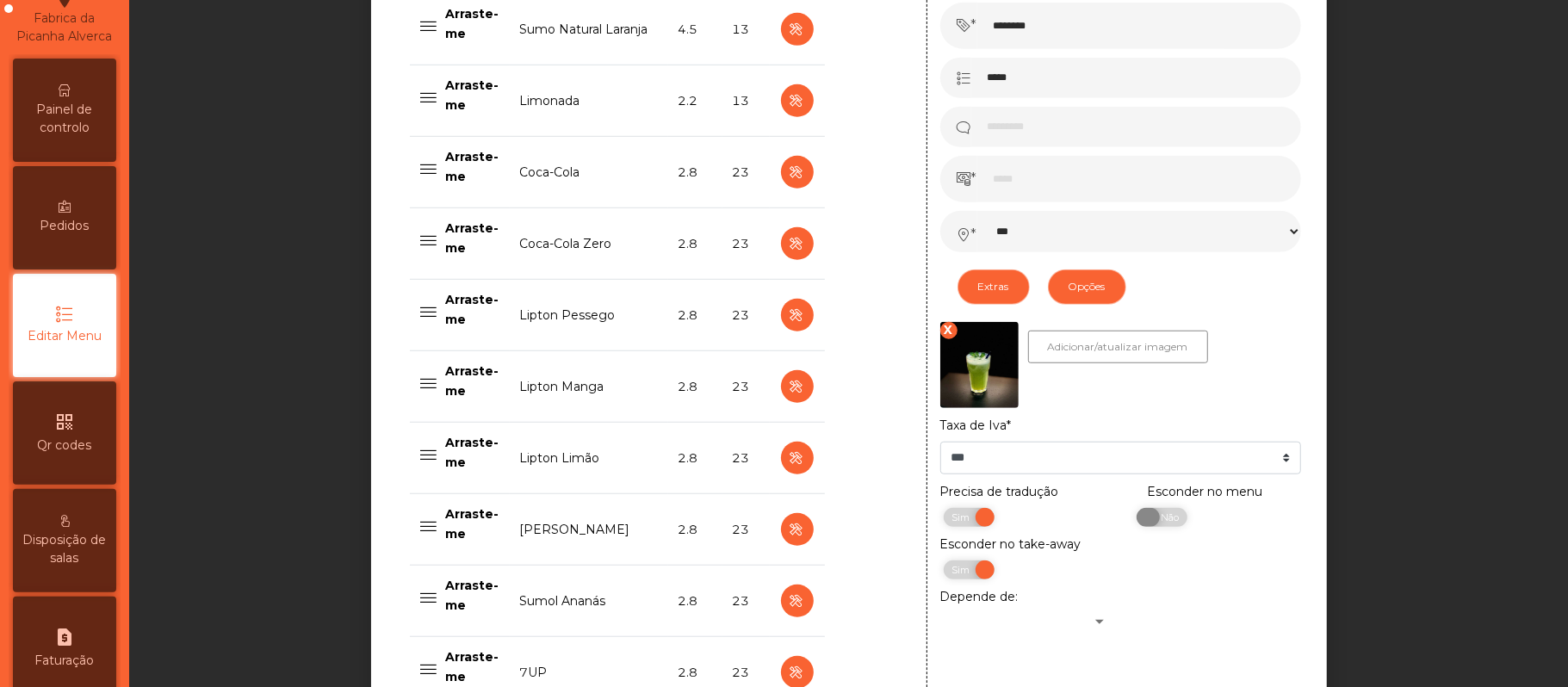
click at [1159, 528] on span "Não" at bounding box center [1166, 518] width 43 height 19
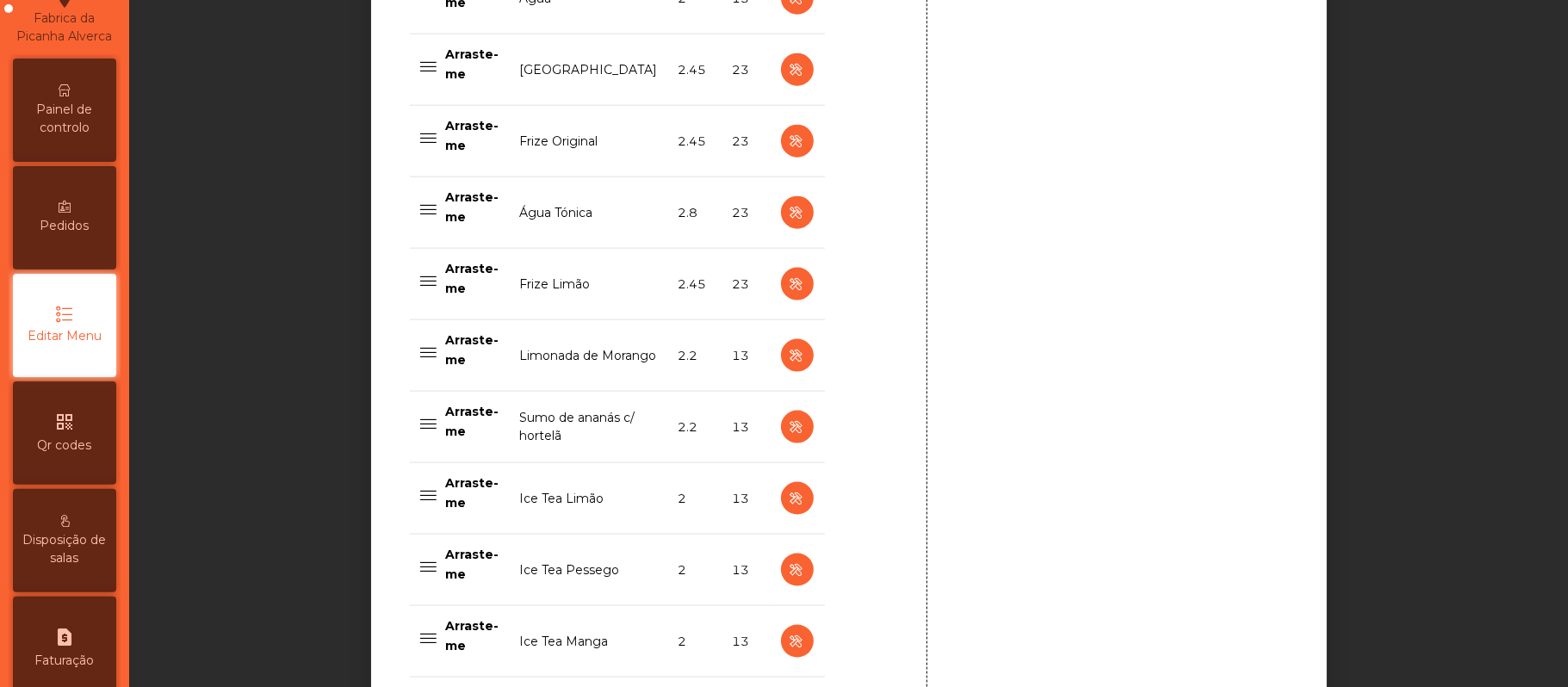
scroll to position [1742, 0]
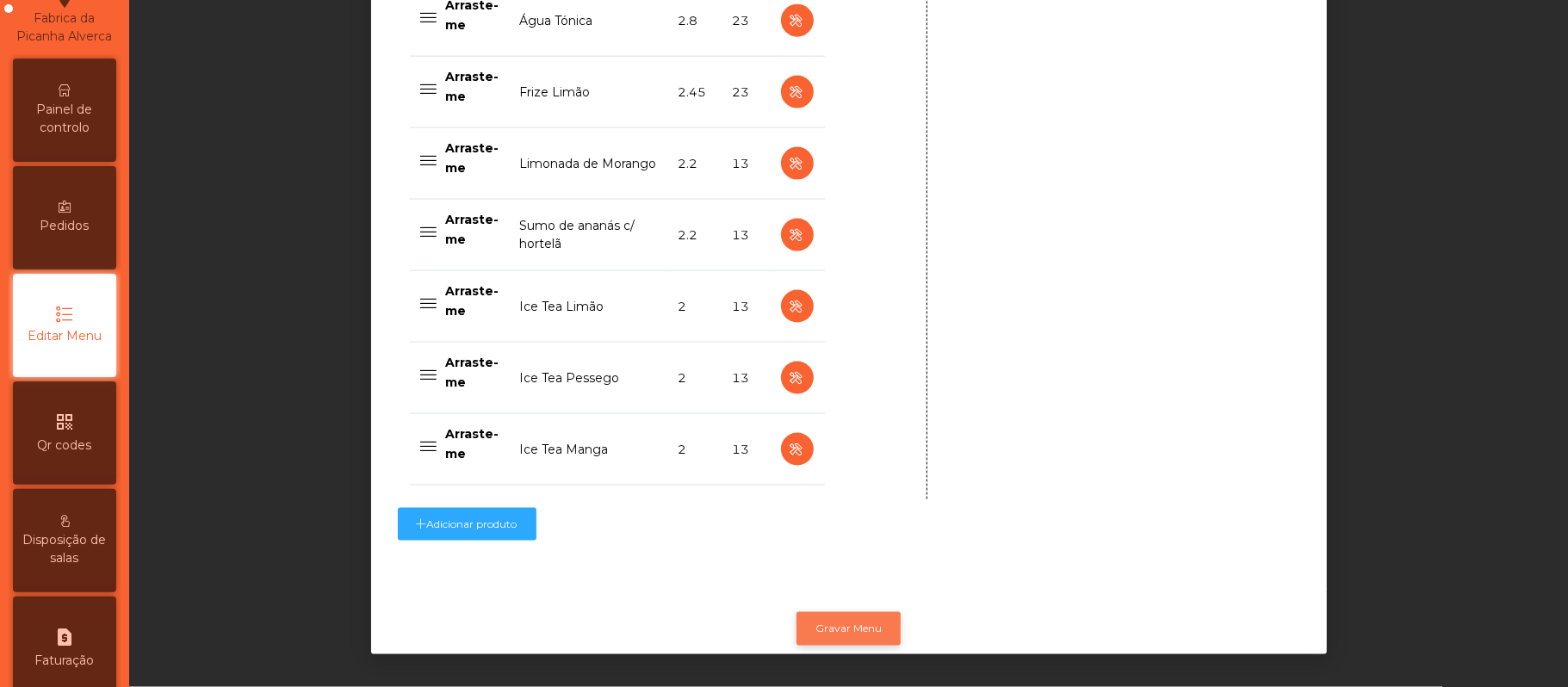
click at [861, 612] on button "Gravar Menu" at bounding box center [849, 629] width 104 height 33
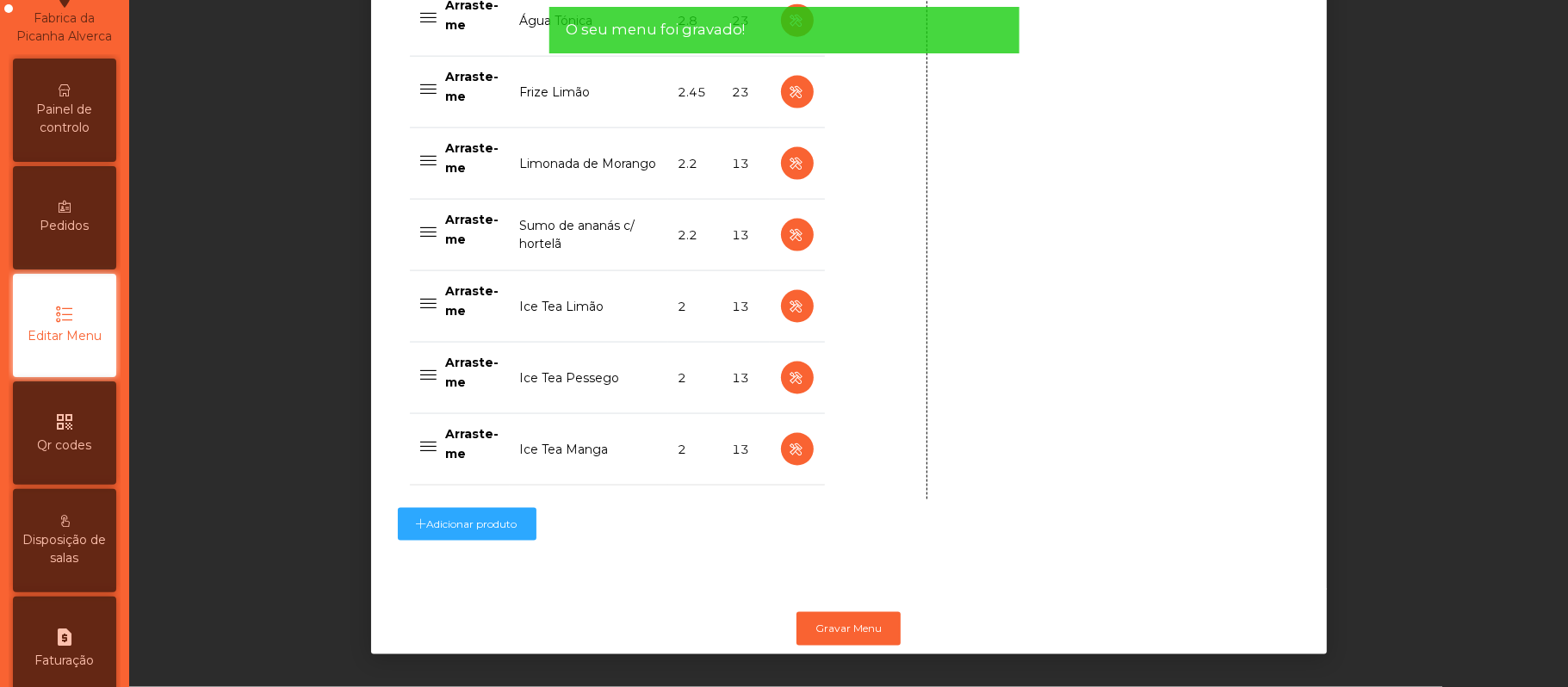
click at [58, 121] on span "Painel de controlo" at bounding box center [65, 119] width 95 height 36
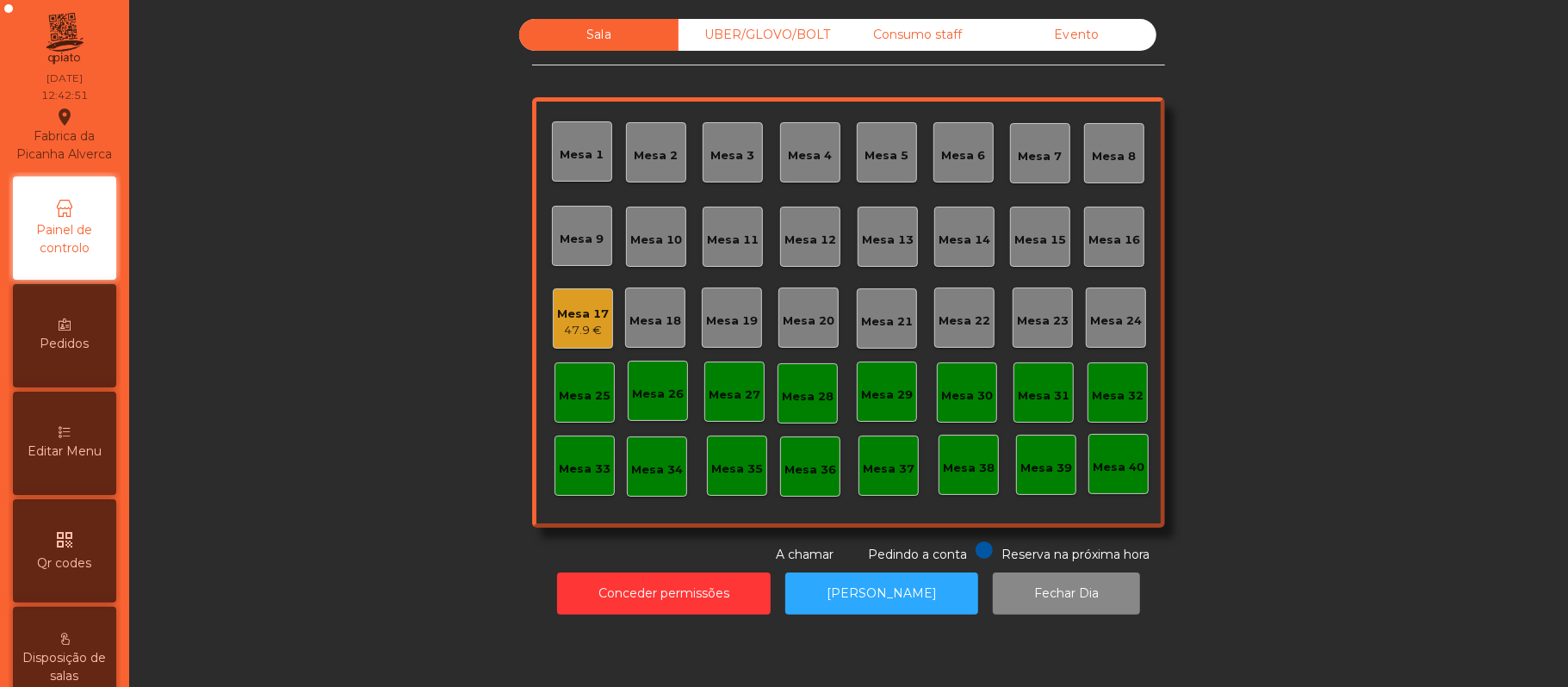
click at [954, 251] on div "Mesa 14" at bounding box center [964, 237] width 60 height 60
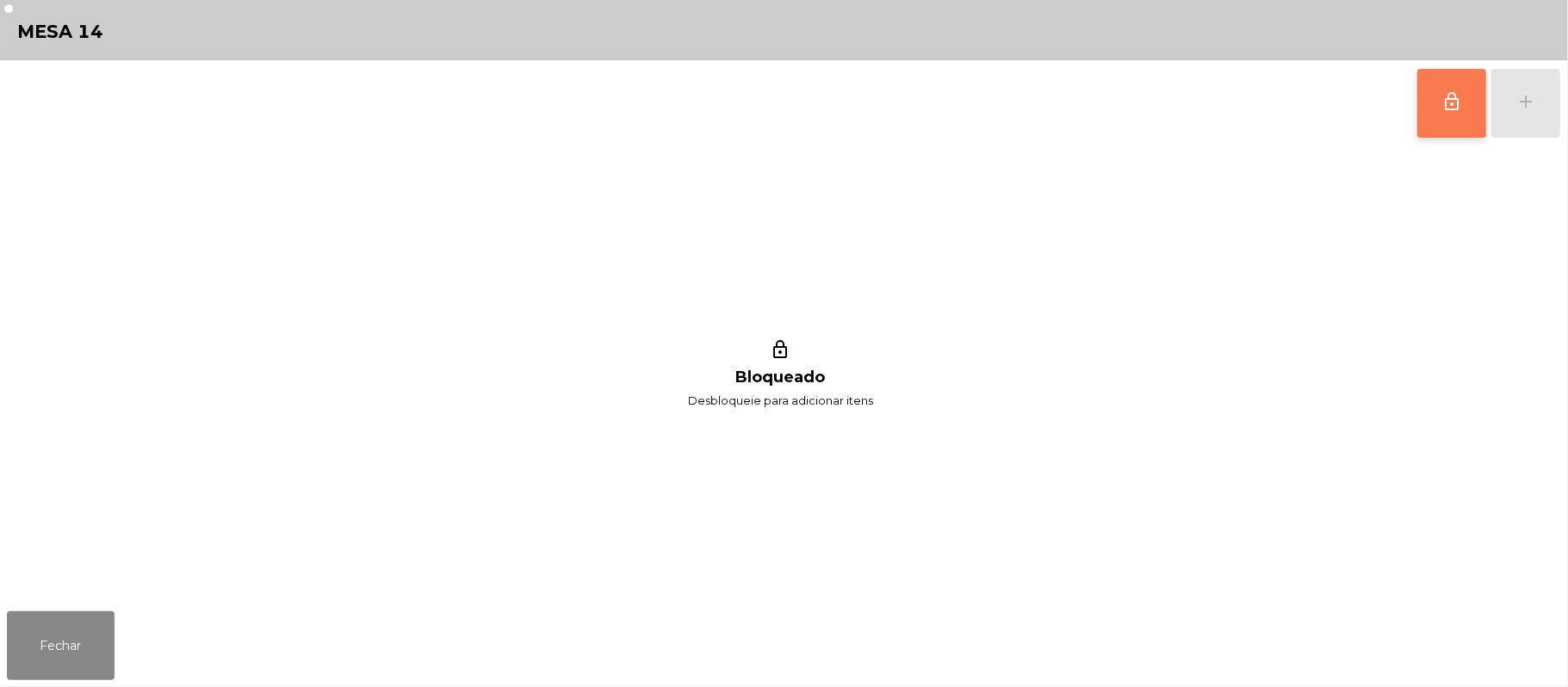
click at [1455, 115] on button "lock_outline" at bounding box center [1451, 104] width 69 height 69
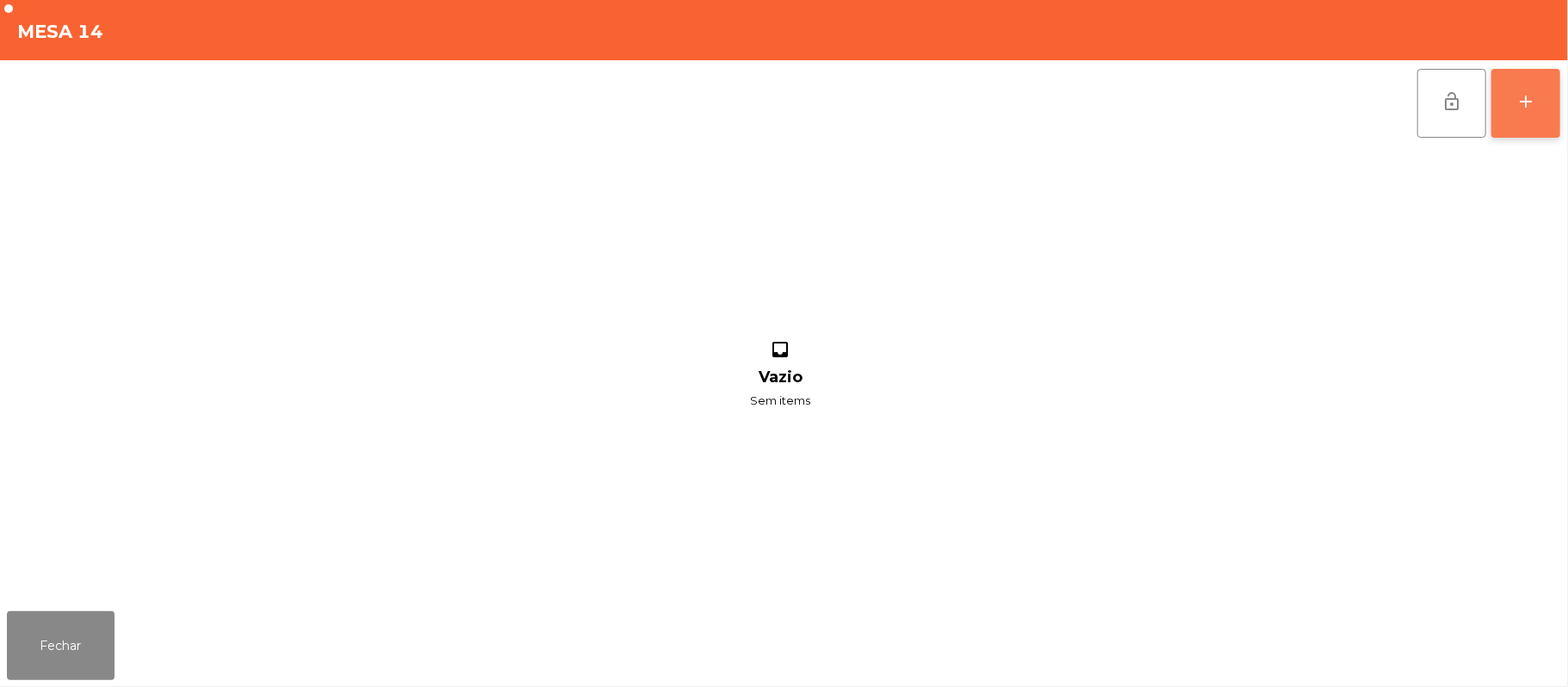
click at [1530, 114] on button "add" at bounding box center [1526, 104] width 69 height 69
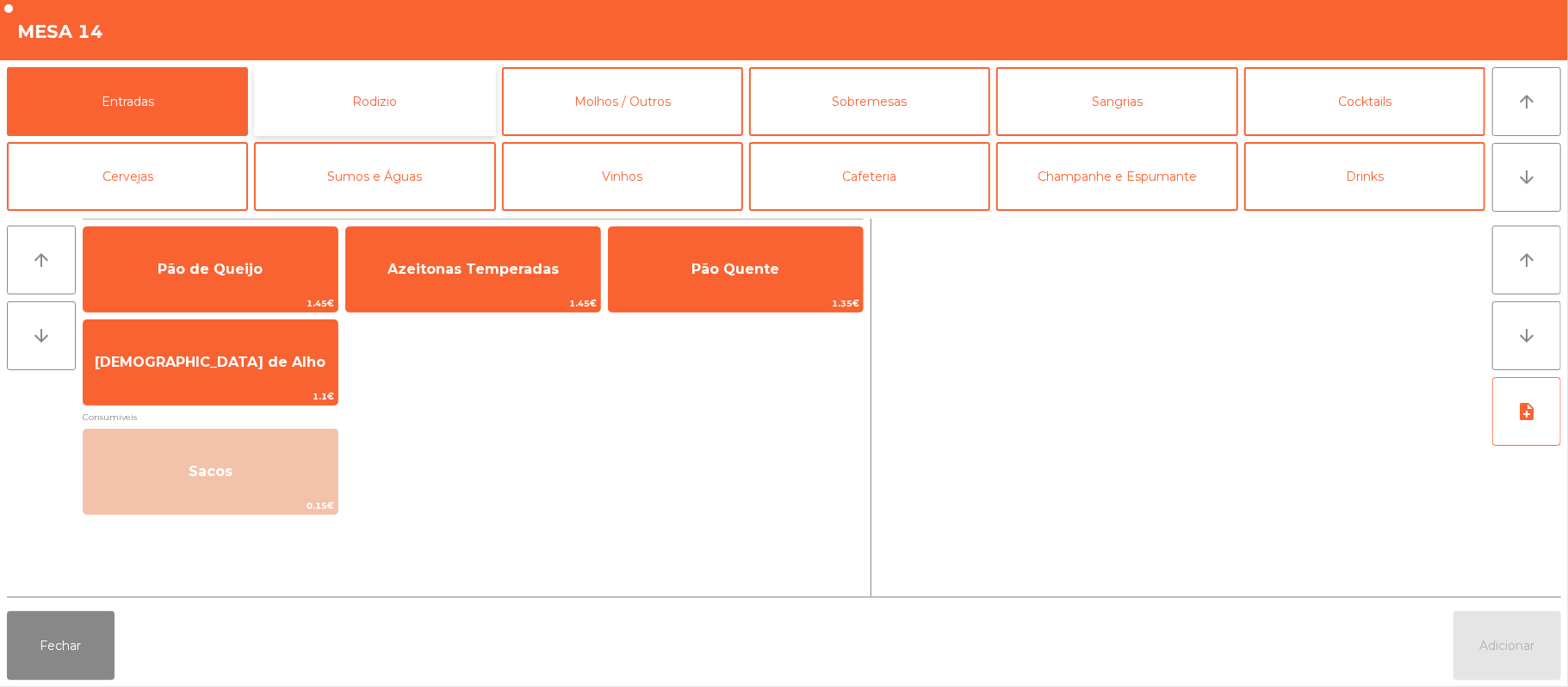
click at [453, 112] on button "Rodizio" at bounding box center [374, 102] width 241 height 69
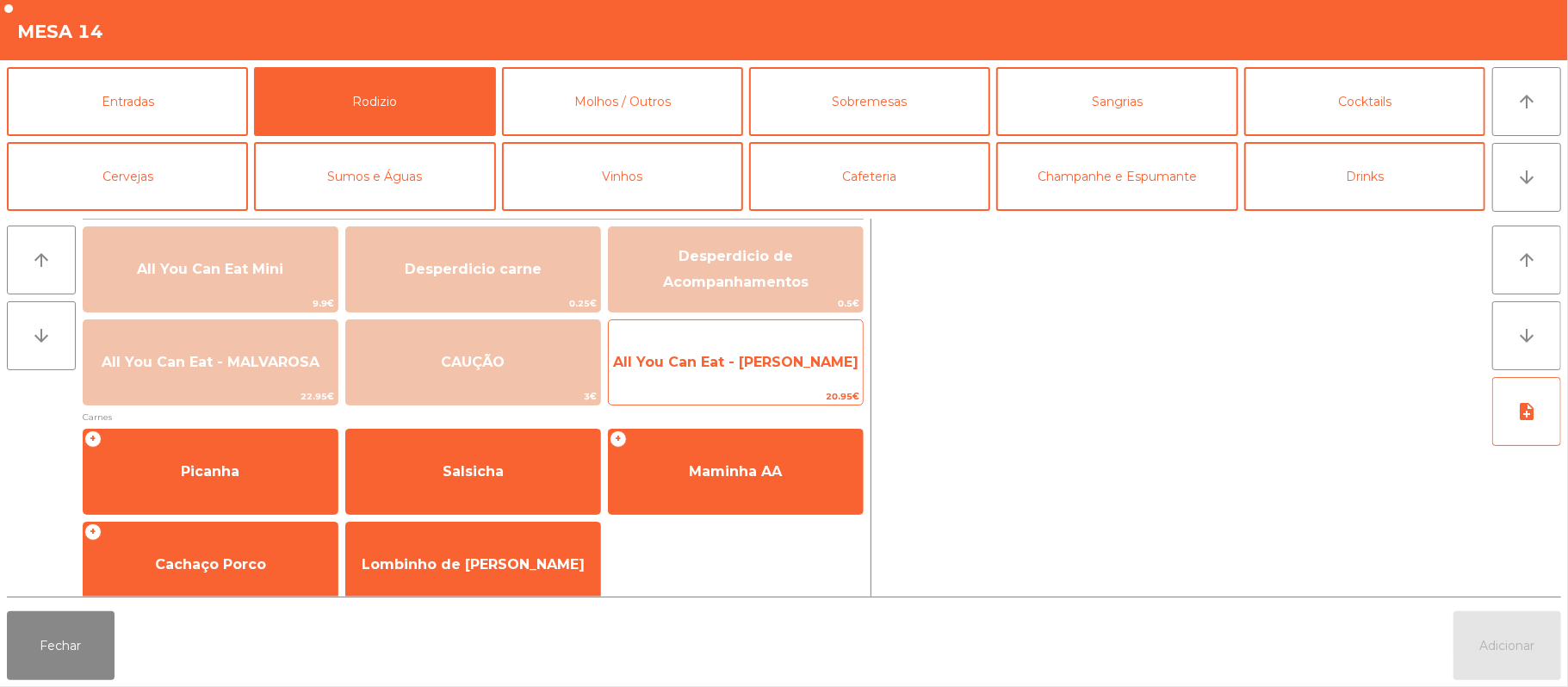
click at [677, 385] on span "All You Can Eat - [PERSON_NAME]" at bounding box center [735, 363] width 254 height 46
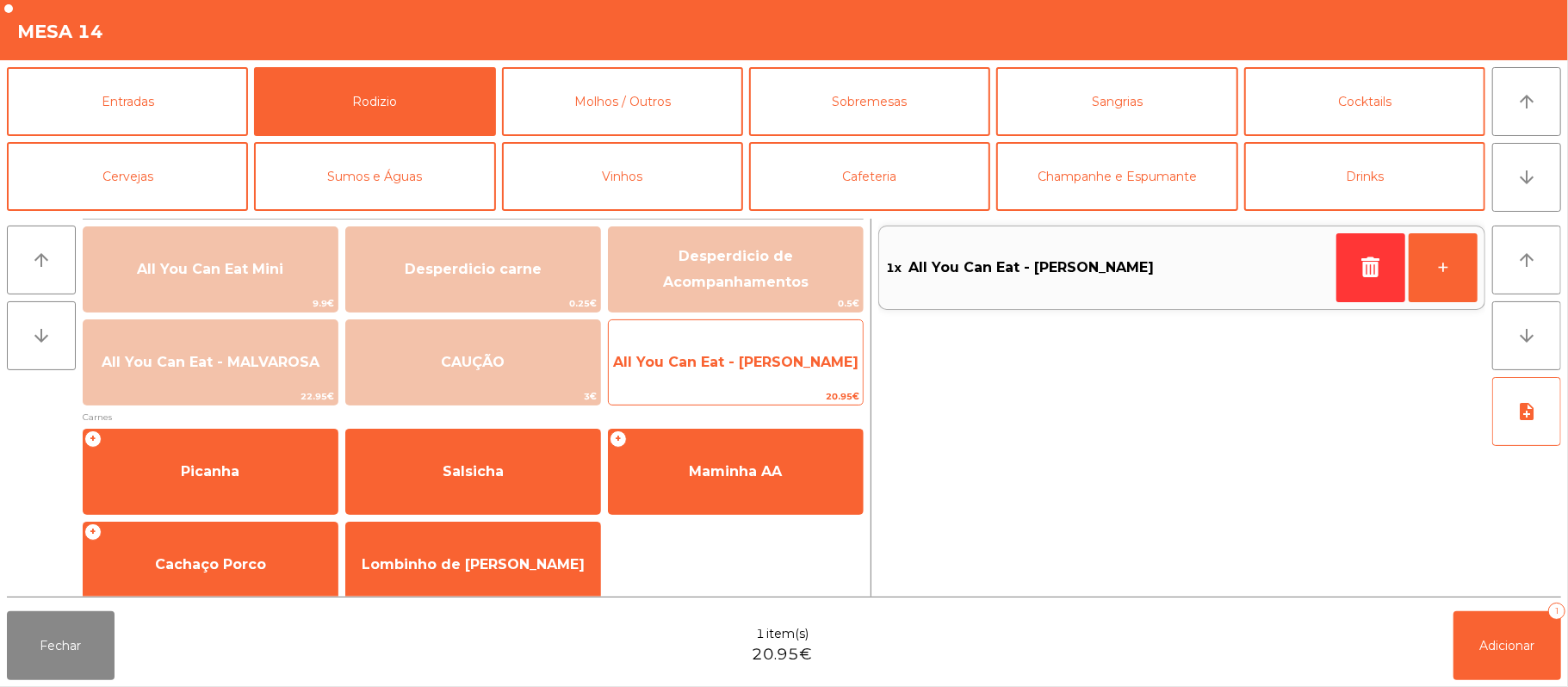
click at [683, 372] on span "All You Can Eat - [PERSON_NAME]" at bounding box center [735, 363] width 254 height 46
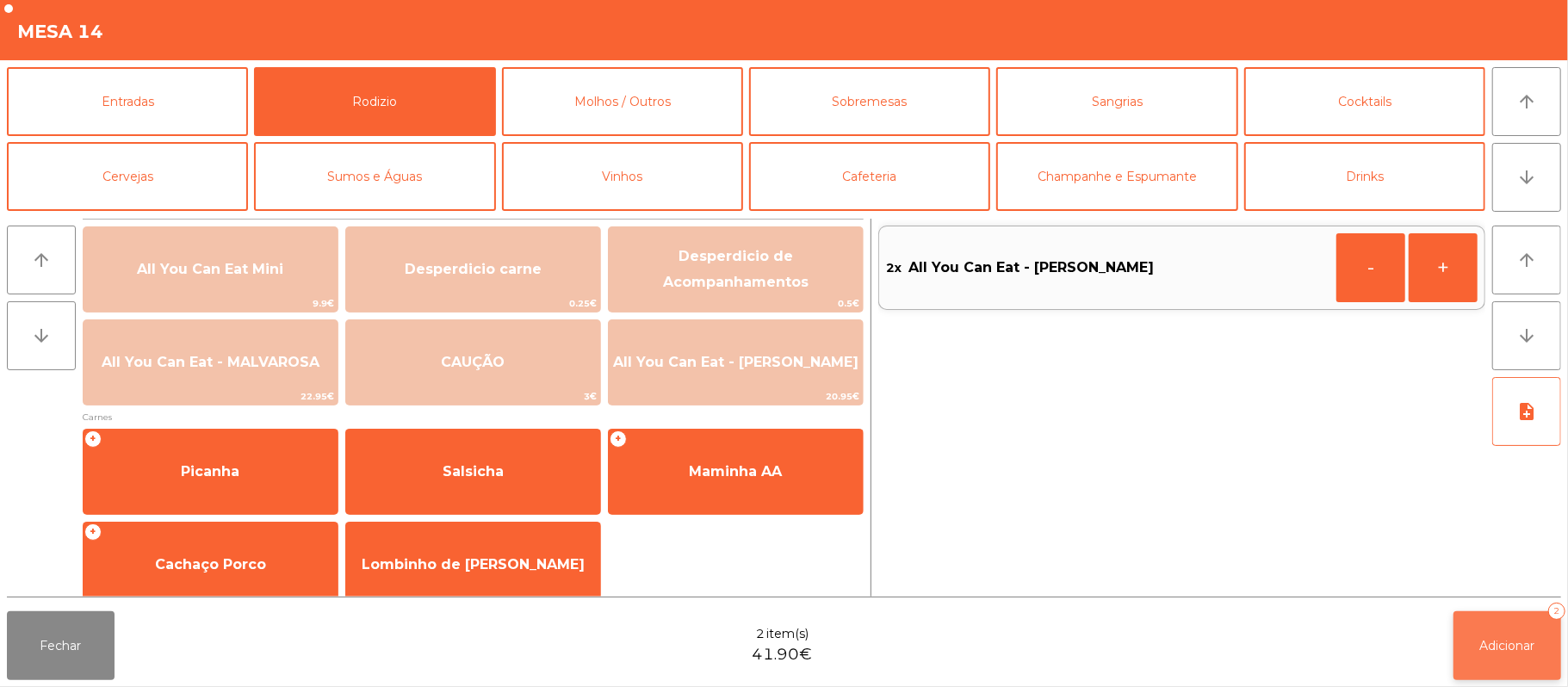
click at [1547, 666] on button "Adicionar 2" at bounding box center [1507, 646] width 107 height 69
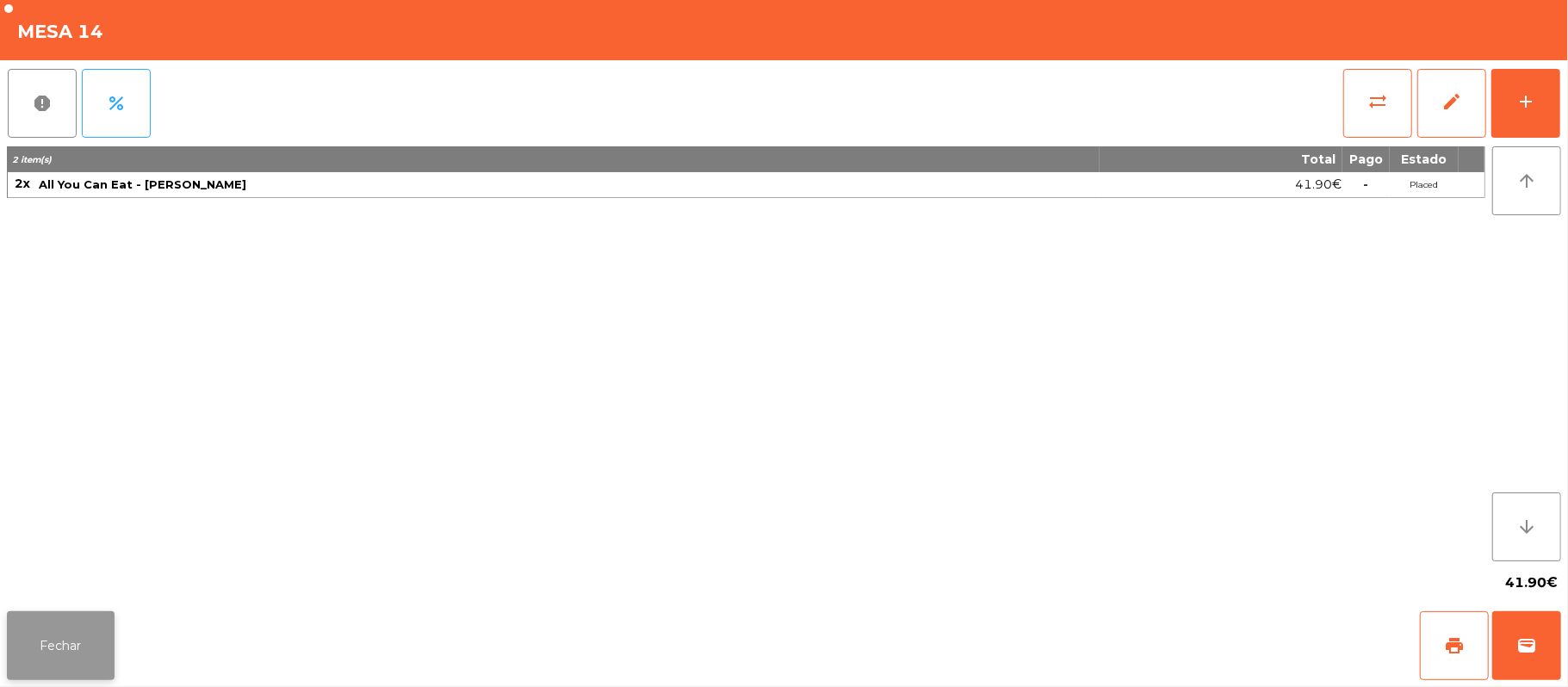
click at [46, 646] on button "Fechar" at bounding box center [61, 646] width 107 height 69
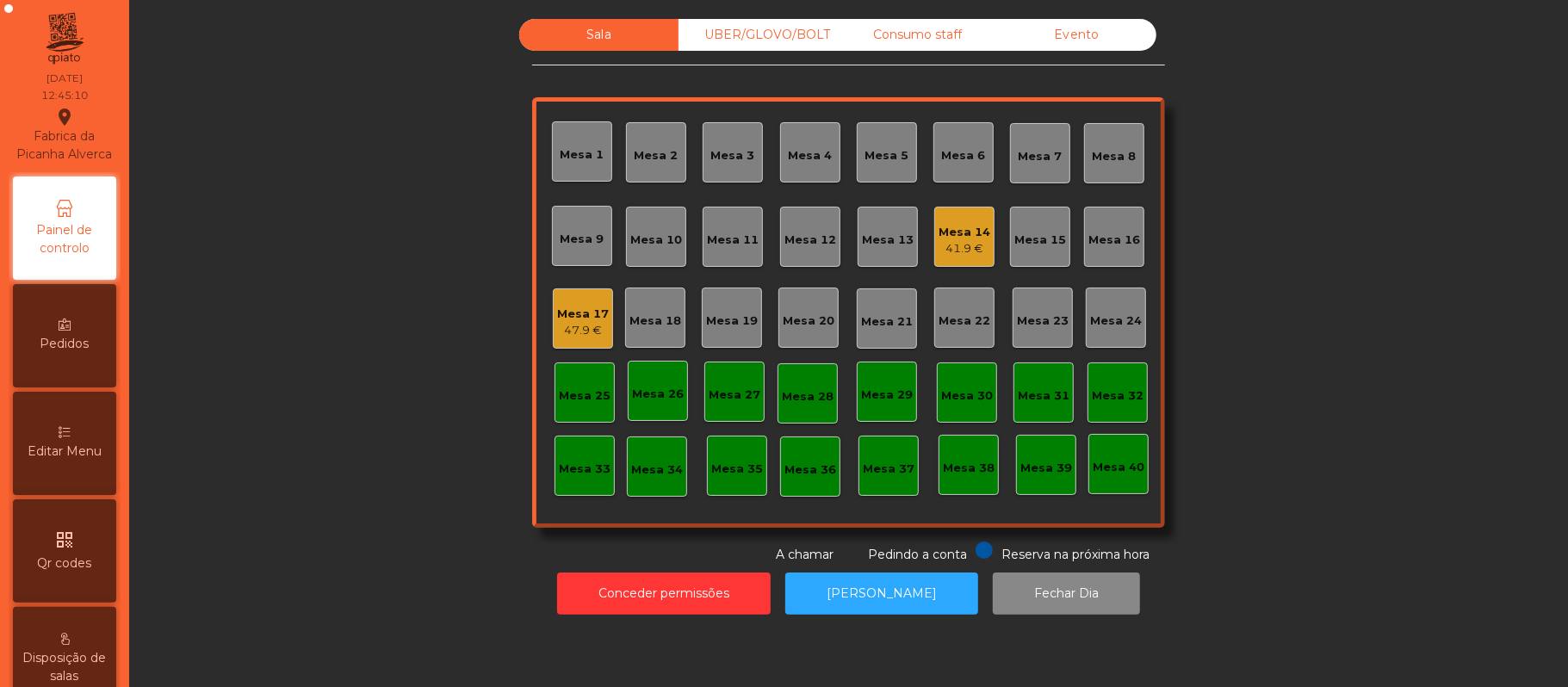
click at [964, 245] on div "41.9 €" at bounding box center [964, 249] width 52 height 17
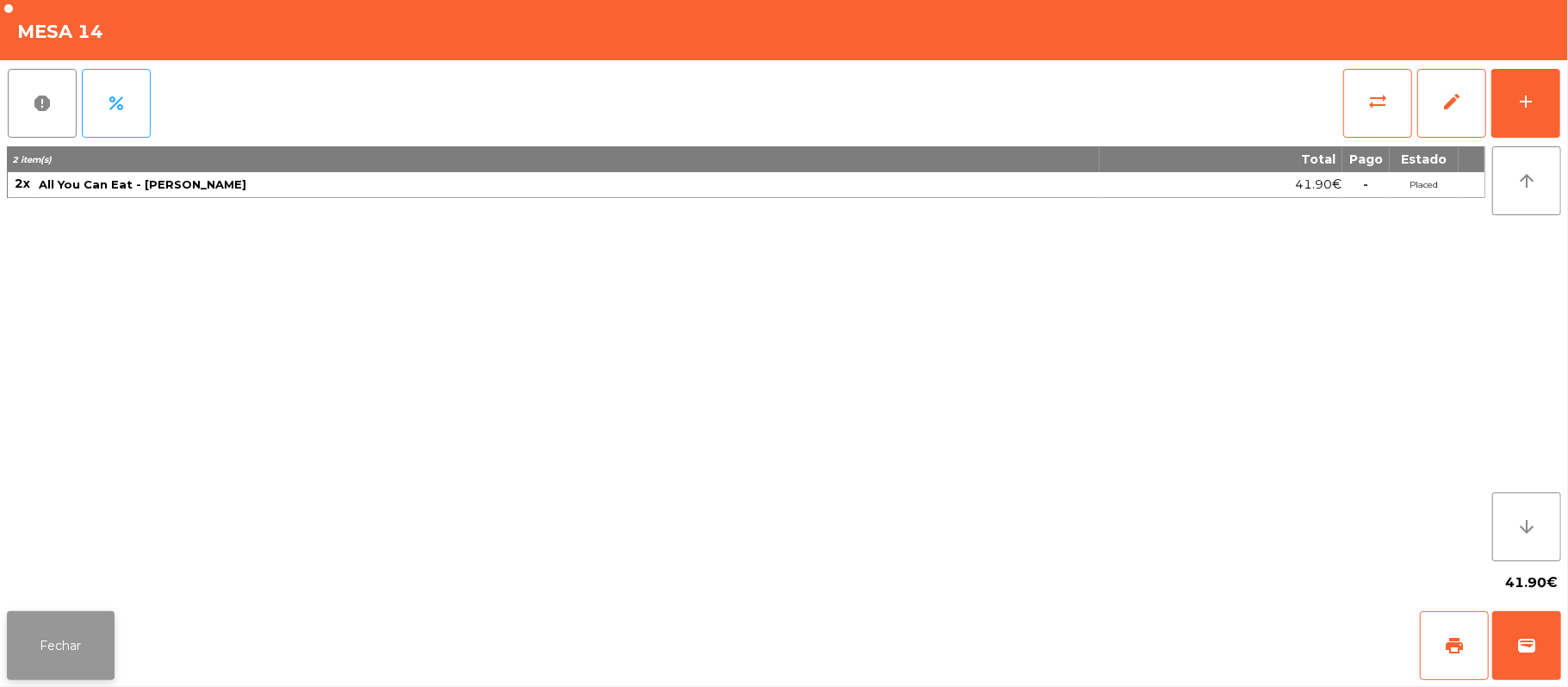
click at [60, 641] on button "Fechar" at bounding box center [61, 646] width 107 height 69
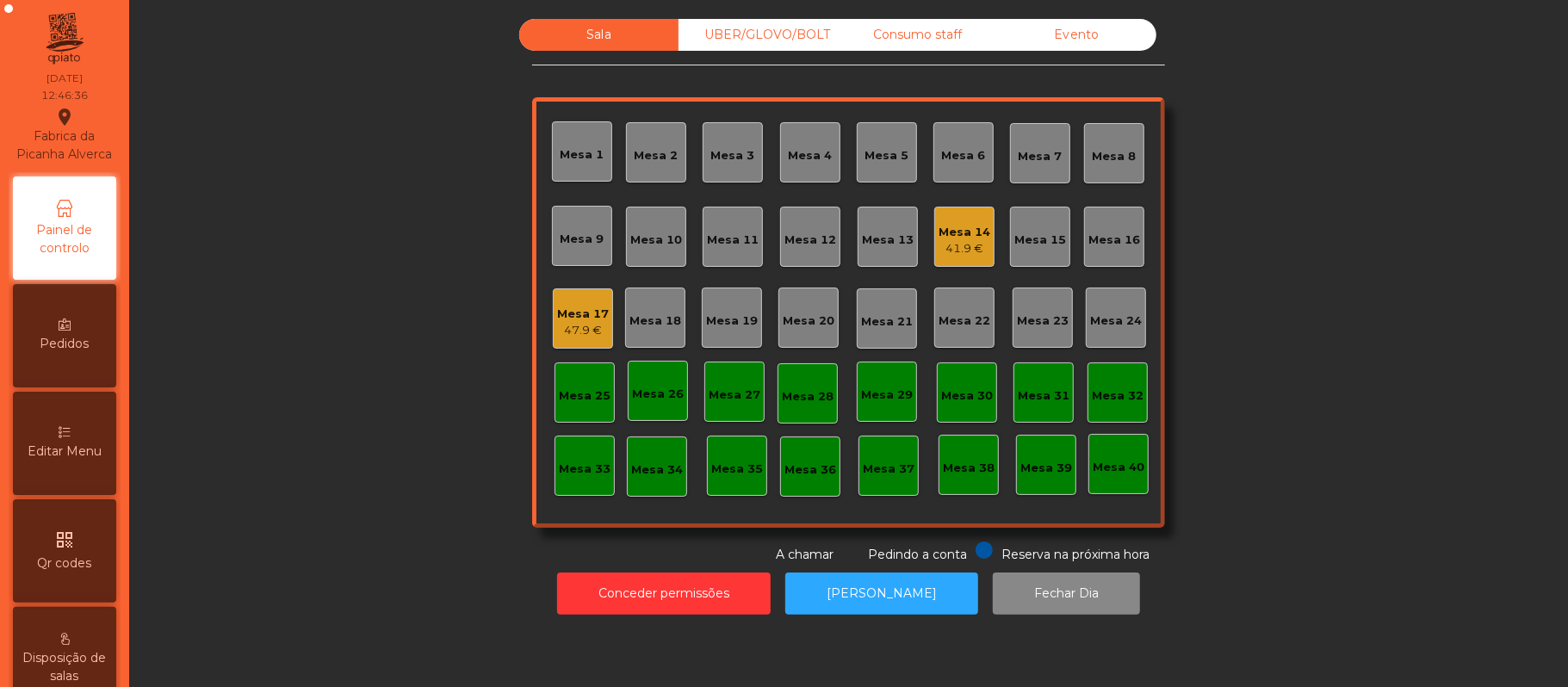
click at [892, 468] on div "Mesa 37" at bounding box center [888, 469] width 52 height 17
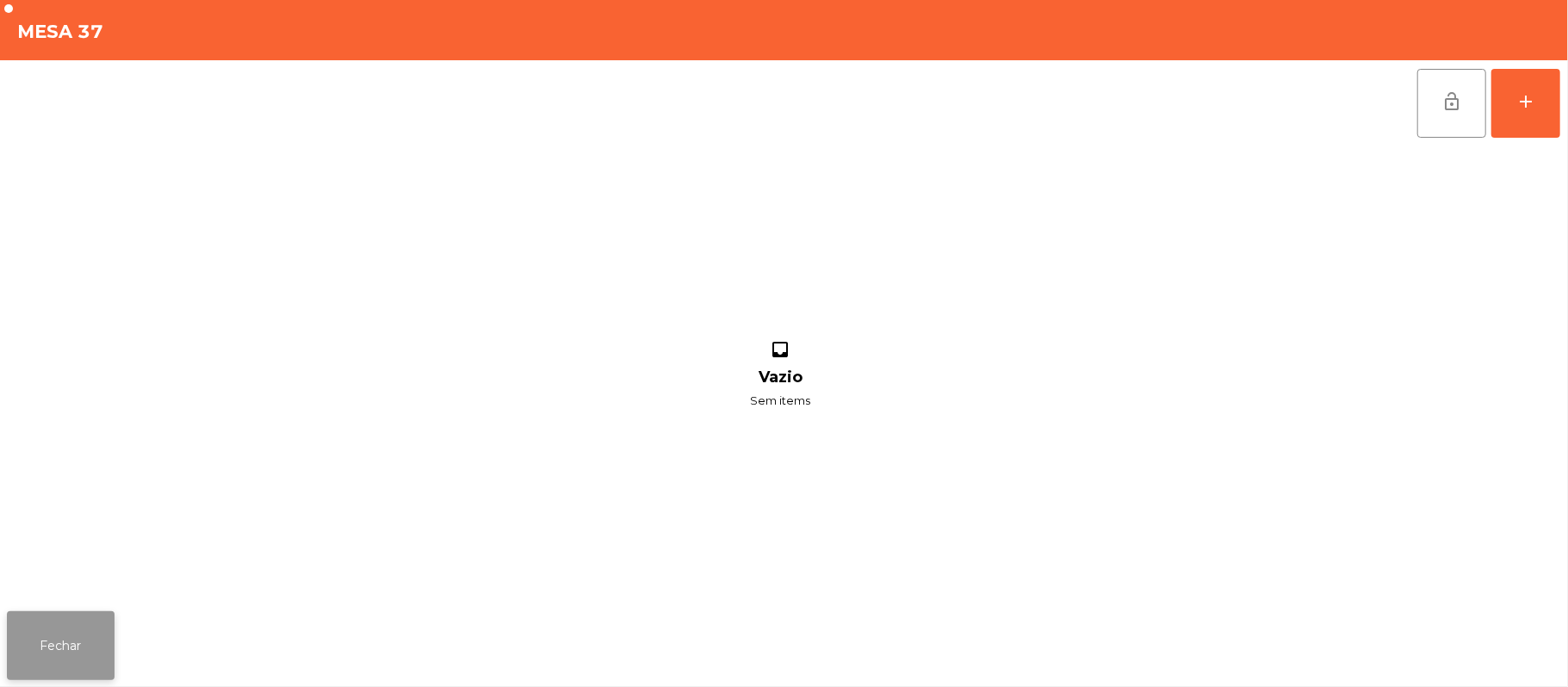
click at [46, 649] on button "Fechar" at bounding box center [61, 646] width 107 height 69
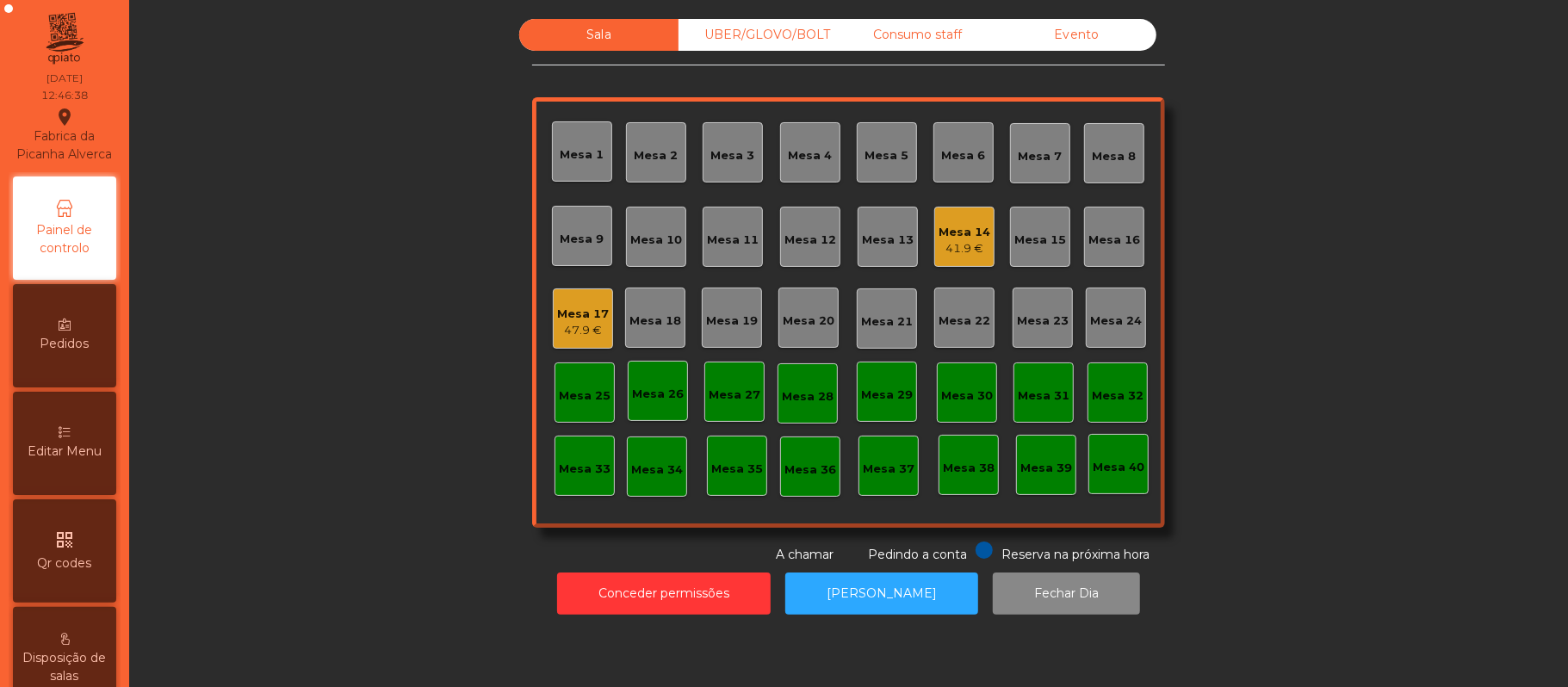
click at [1044, 467] on div "Mesa 39" at bounding box center [1045, 468] width 52 height 17
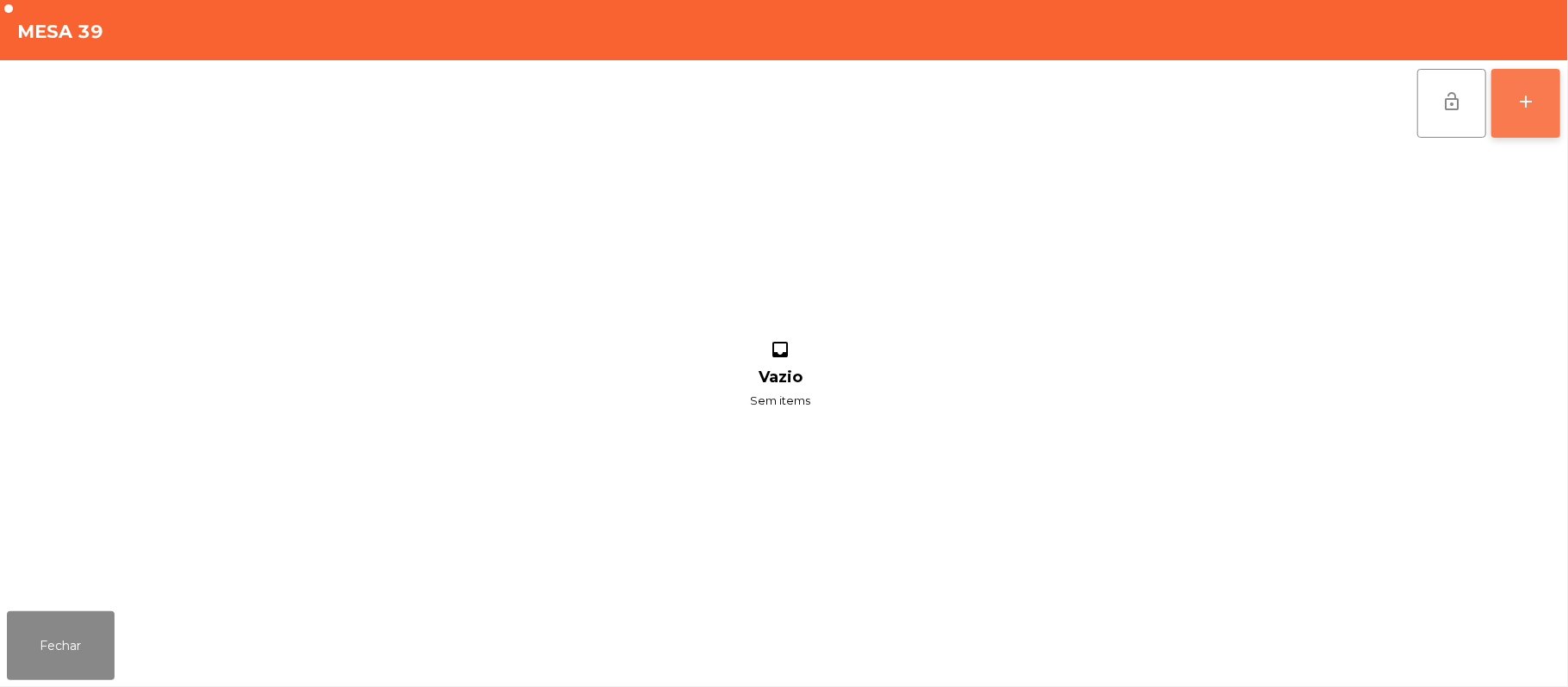
click at [1521, 115] on button "add" at bounding box center [1526, 104] width 69 height 69
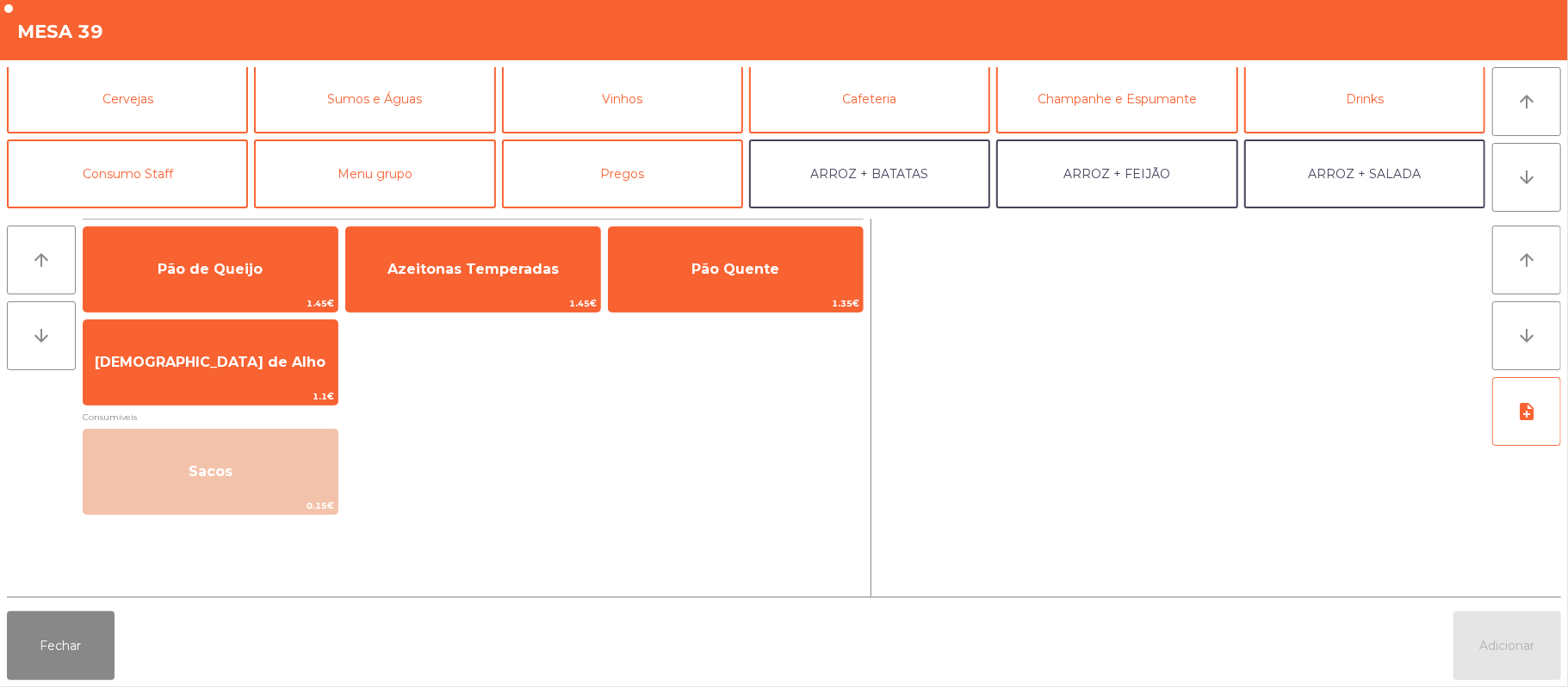
scroll to position [100, 0]
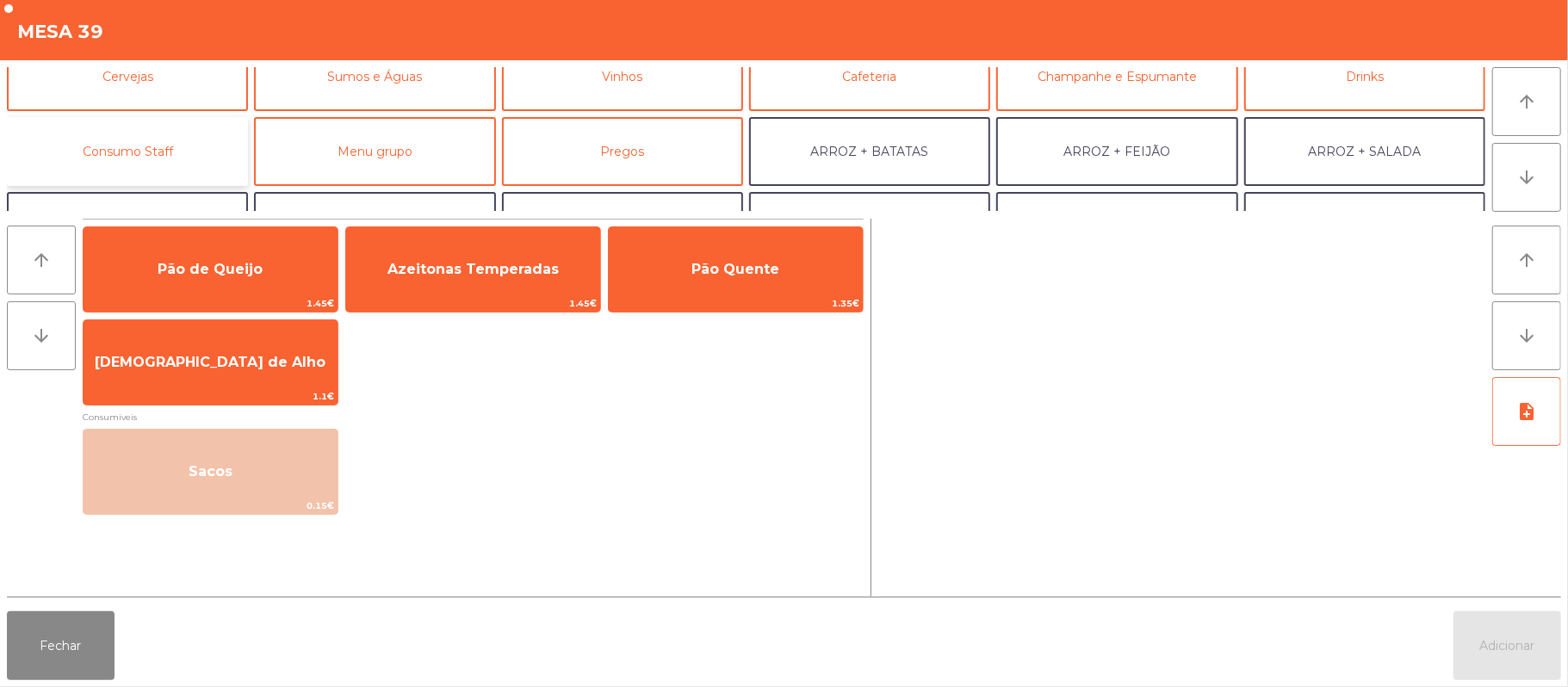
click at [163, 153] on button "Consumo Staff" at bounding box center [127, 152] width 241 height 69
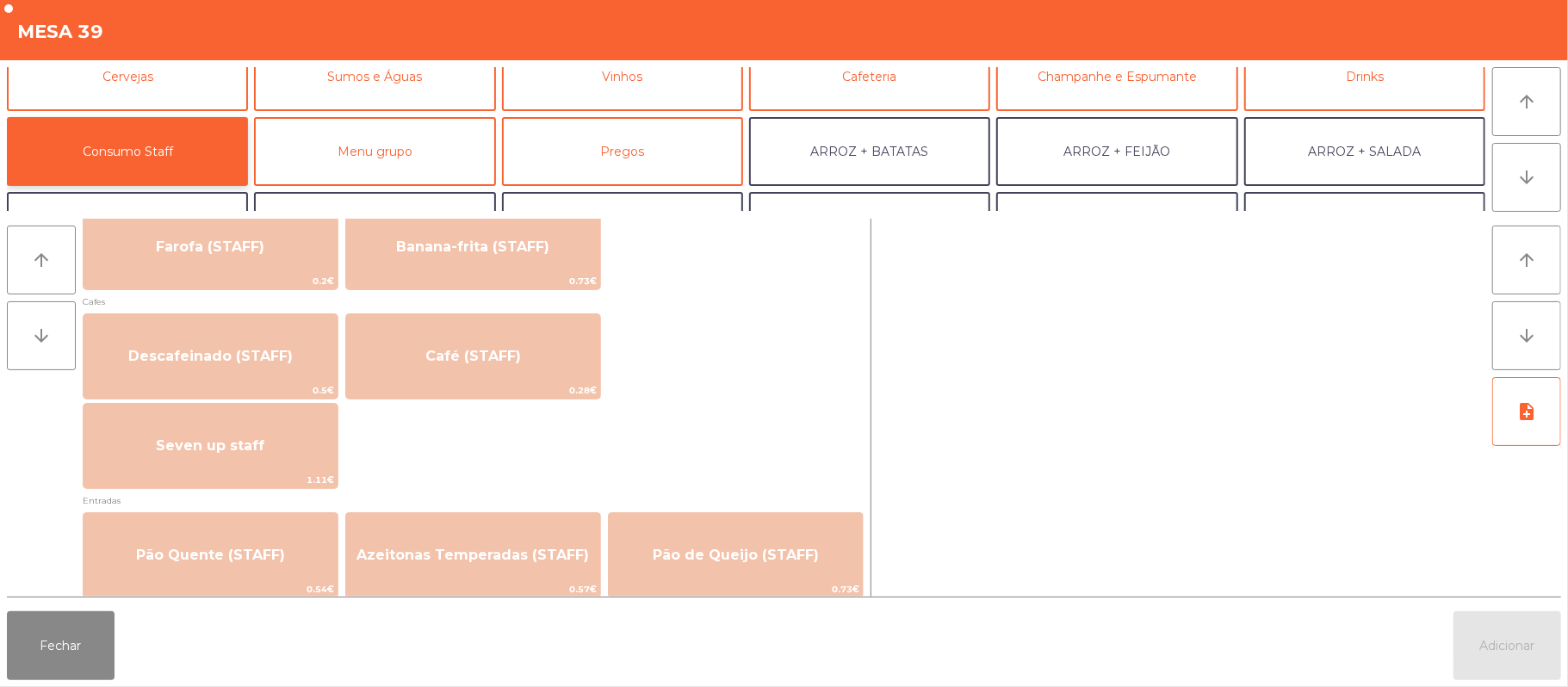
scroll to position [940, 0]
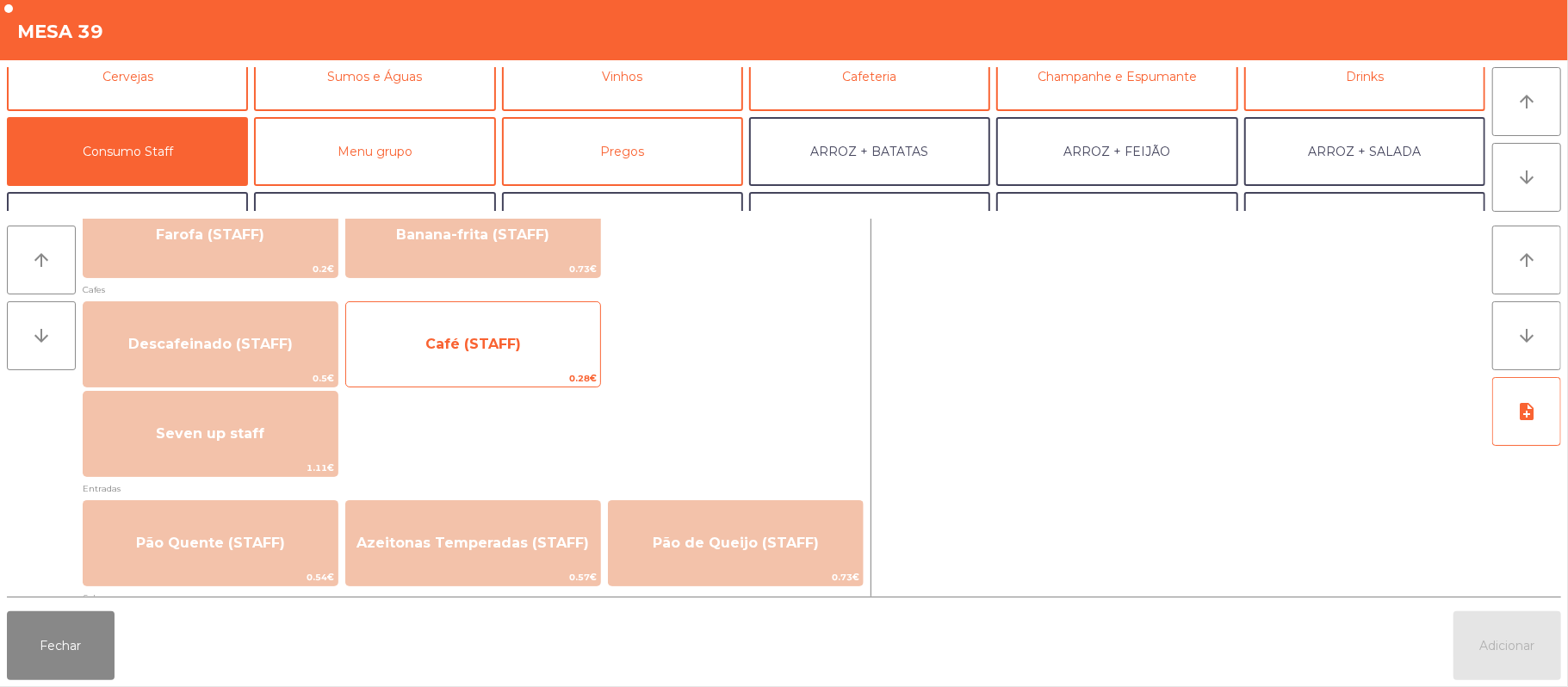
click at [560, 363] on span "Café (STAFF)" at bounding box center [473, 344] width 254 height 46
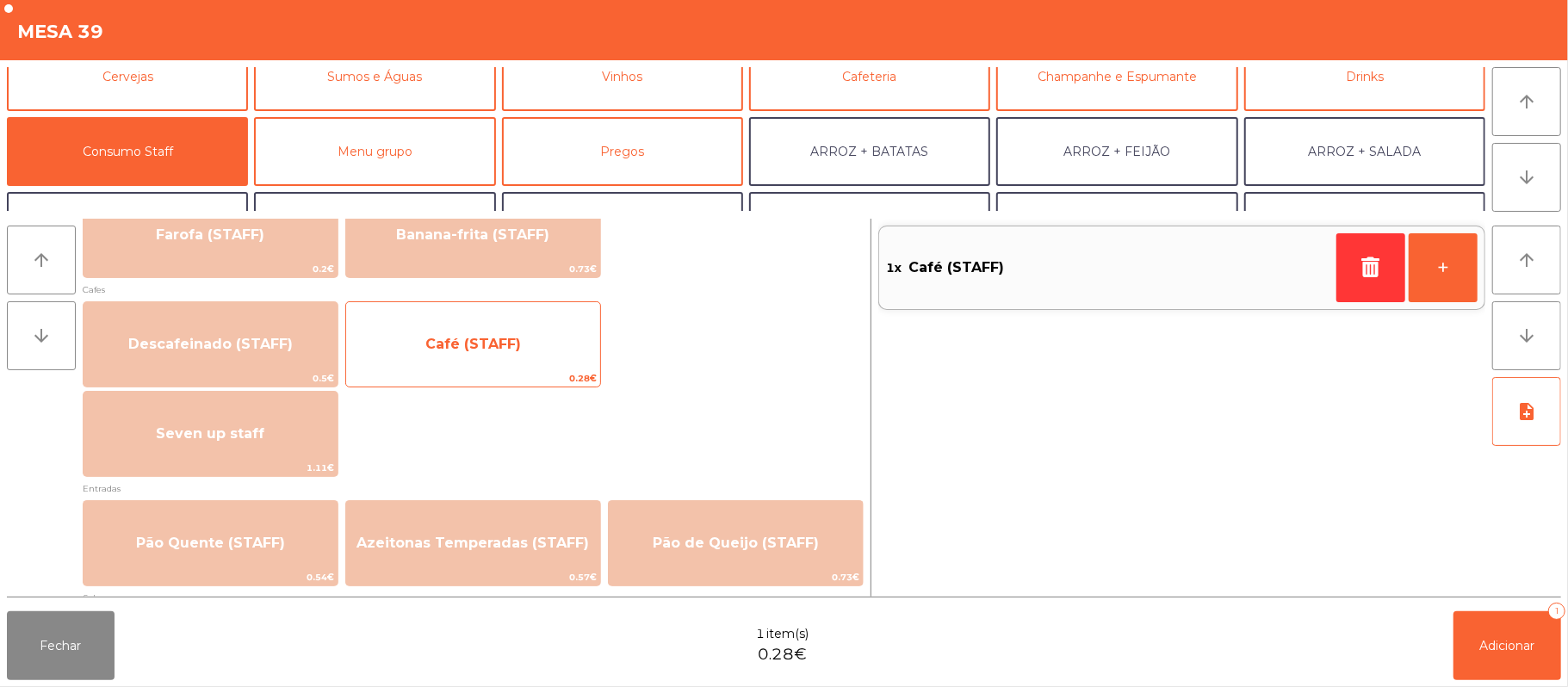
click at [537, 367] on span "Café (STAFF)" at bounding box center [473, 344] width 254 height 46
click at [548, 352] on span "Café (STAFF)" at bounding box center [473, 344] width 254 height 46
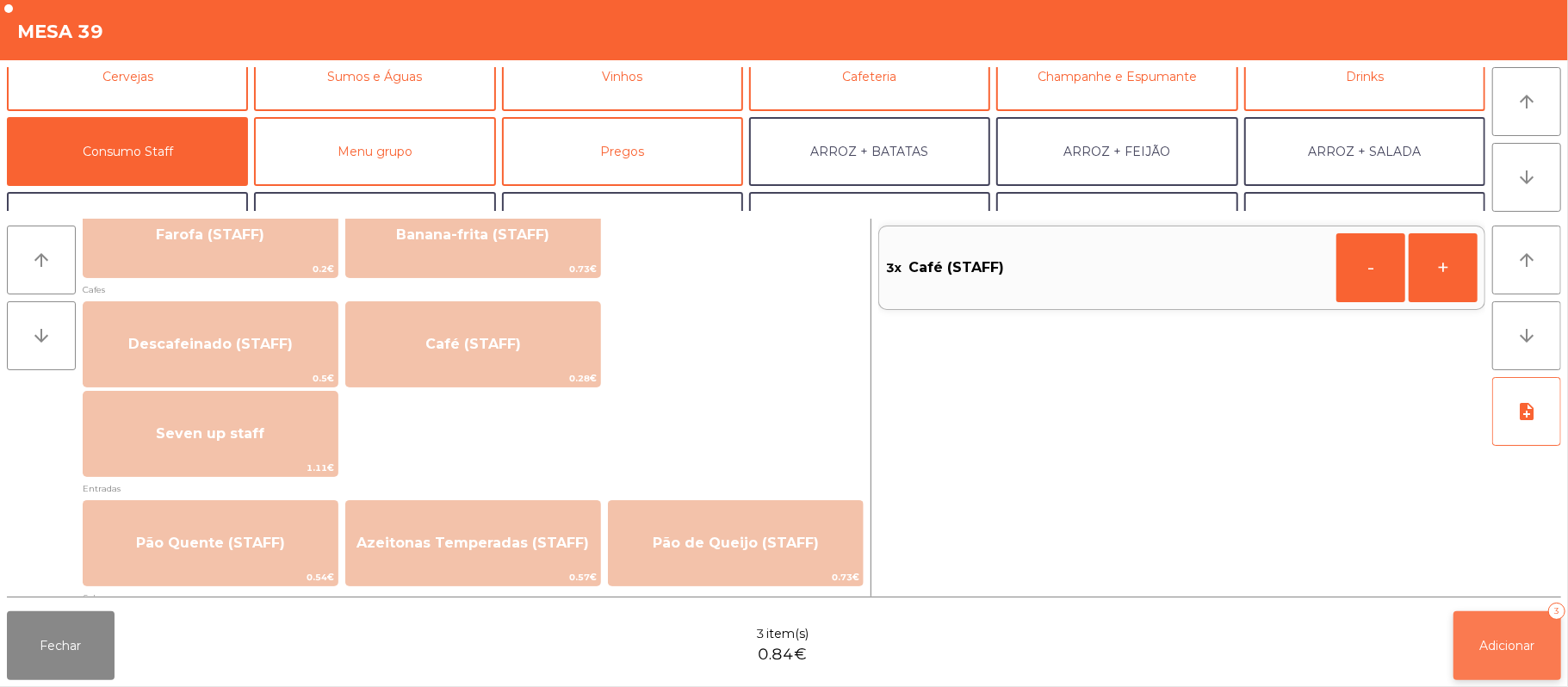
click at [1512, 645] on span "Adicionar" at bounding box center [1507, 646] width 56 height 15
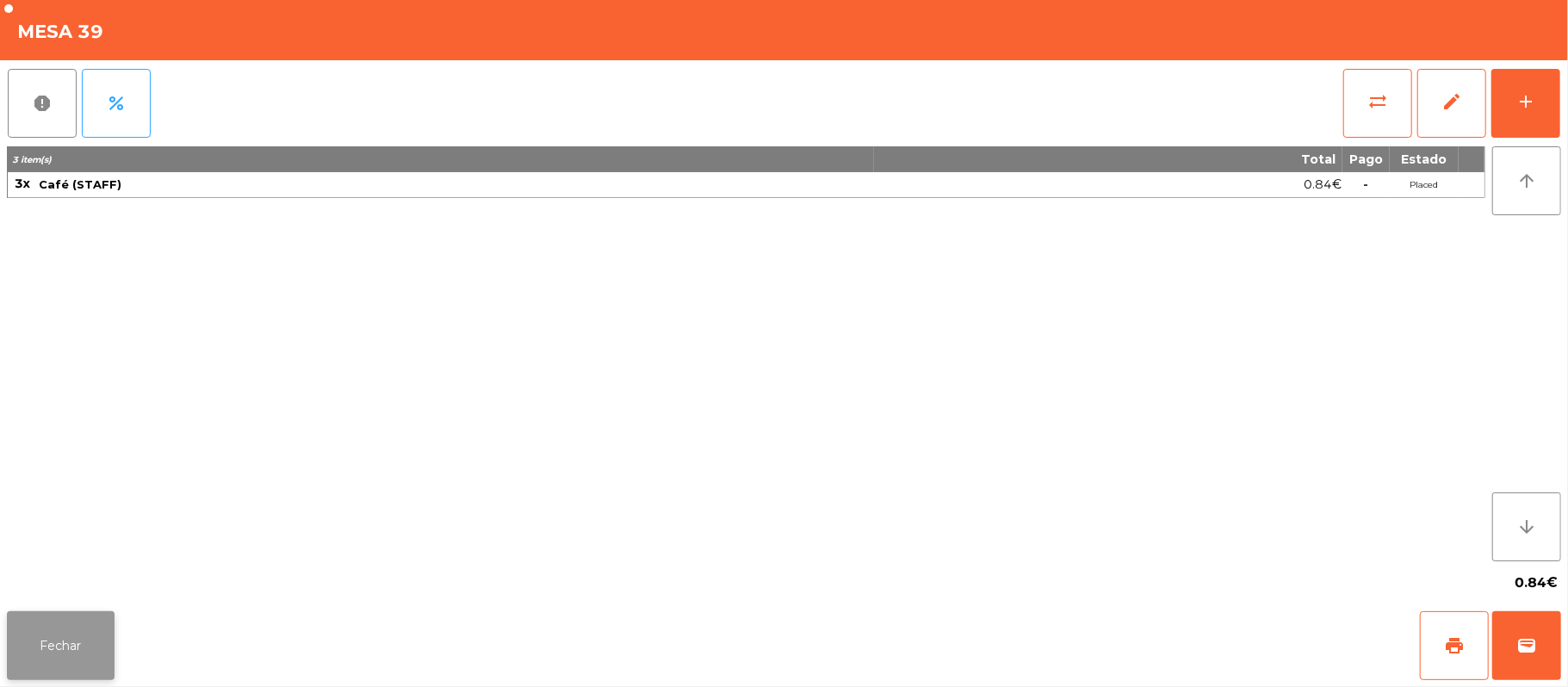
click at [95, 666] on button "Fechar" at bounding box center [61, 646] width 107 height 69
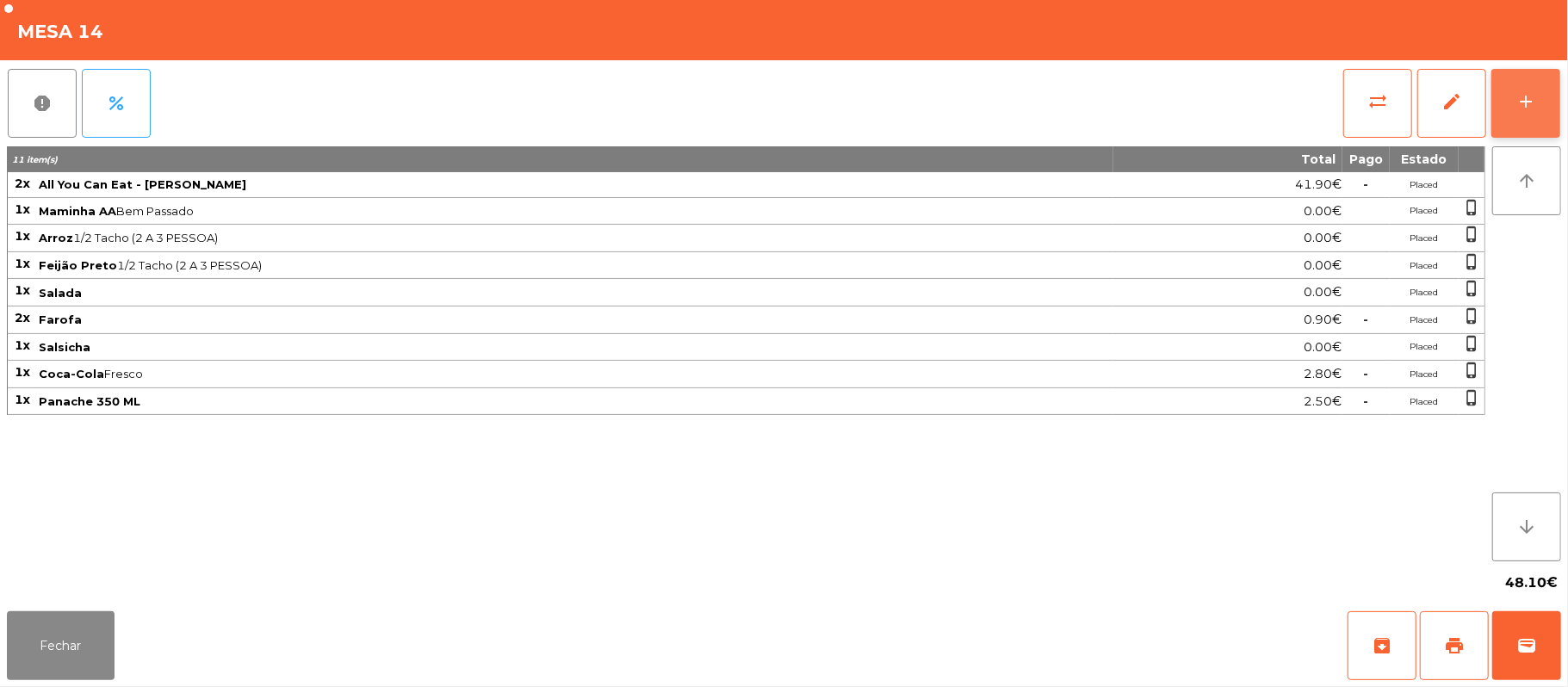
click at [1527, 116] on button "add" at bounding box center [1526, 104] width 69 height 69
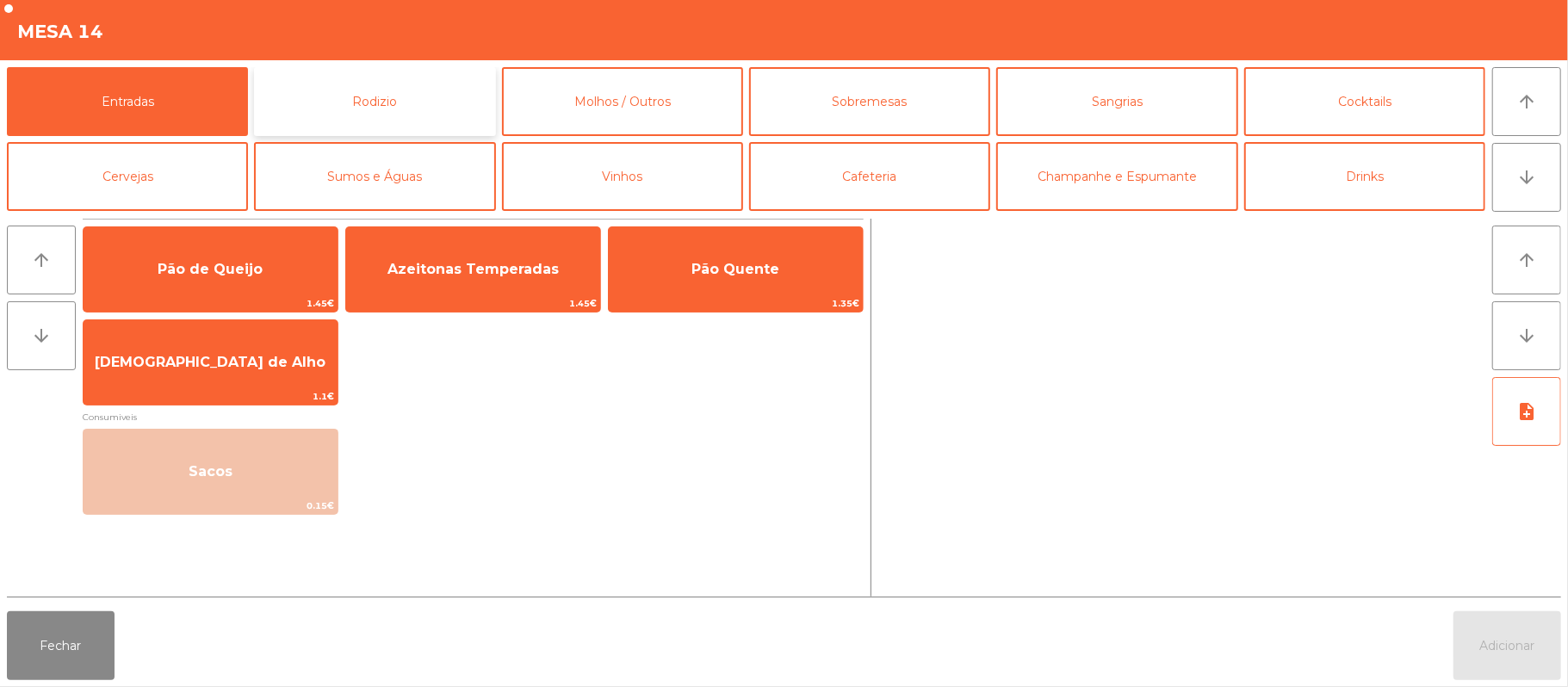
click at [442, 118] on button "Rodizio" at bounding box center [374, 102] width 241 height 69
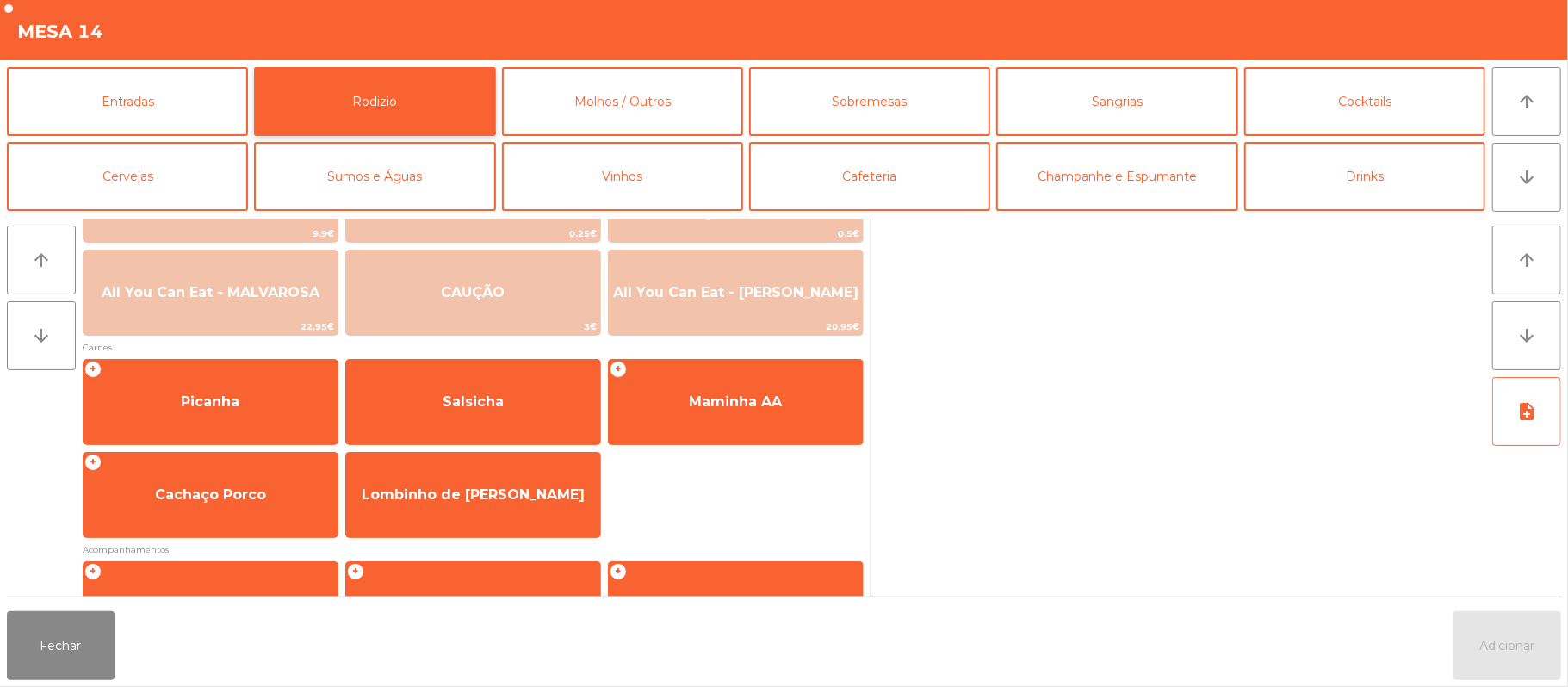
scroll to position [67, 0]
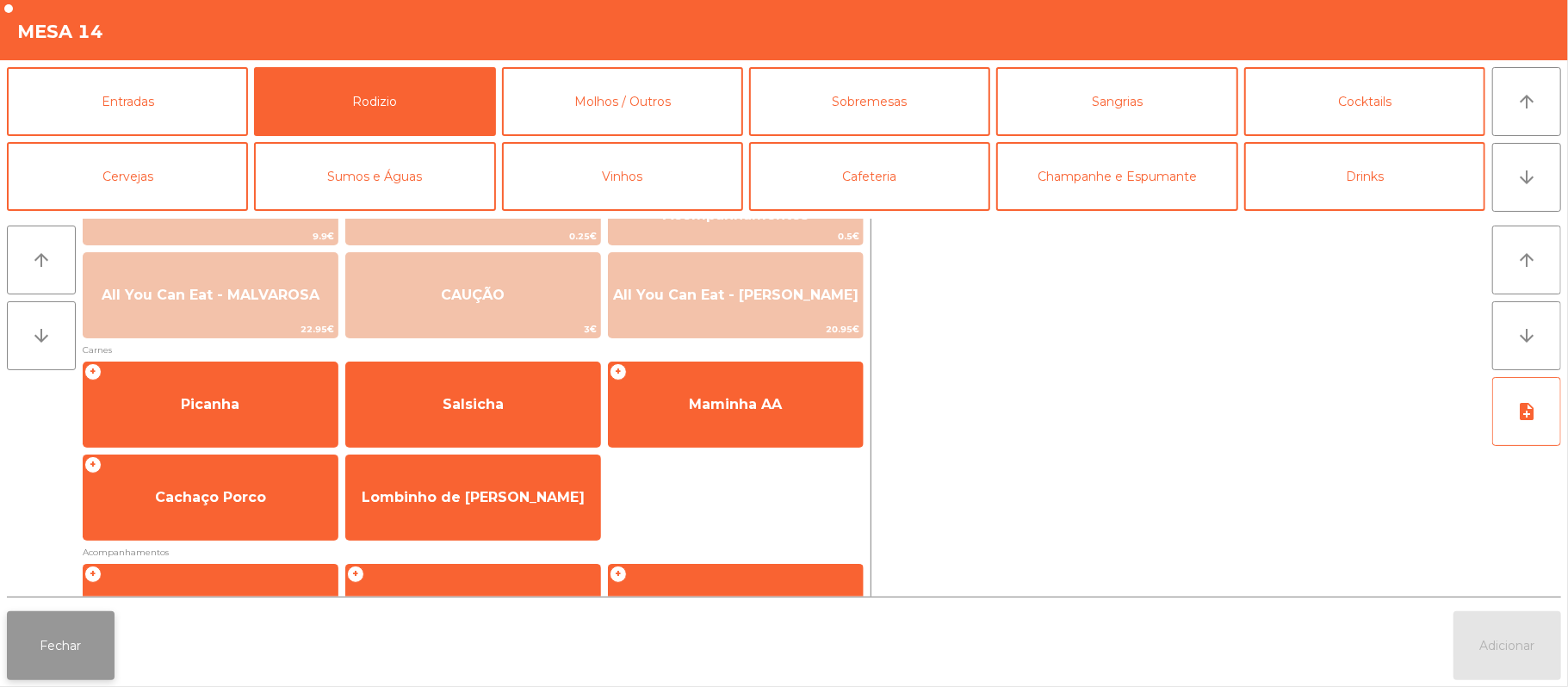
click at [83, 671] on button "Fechar" at bounding box center [61, 646] width 107 height 69
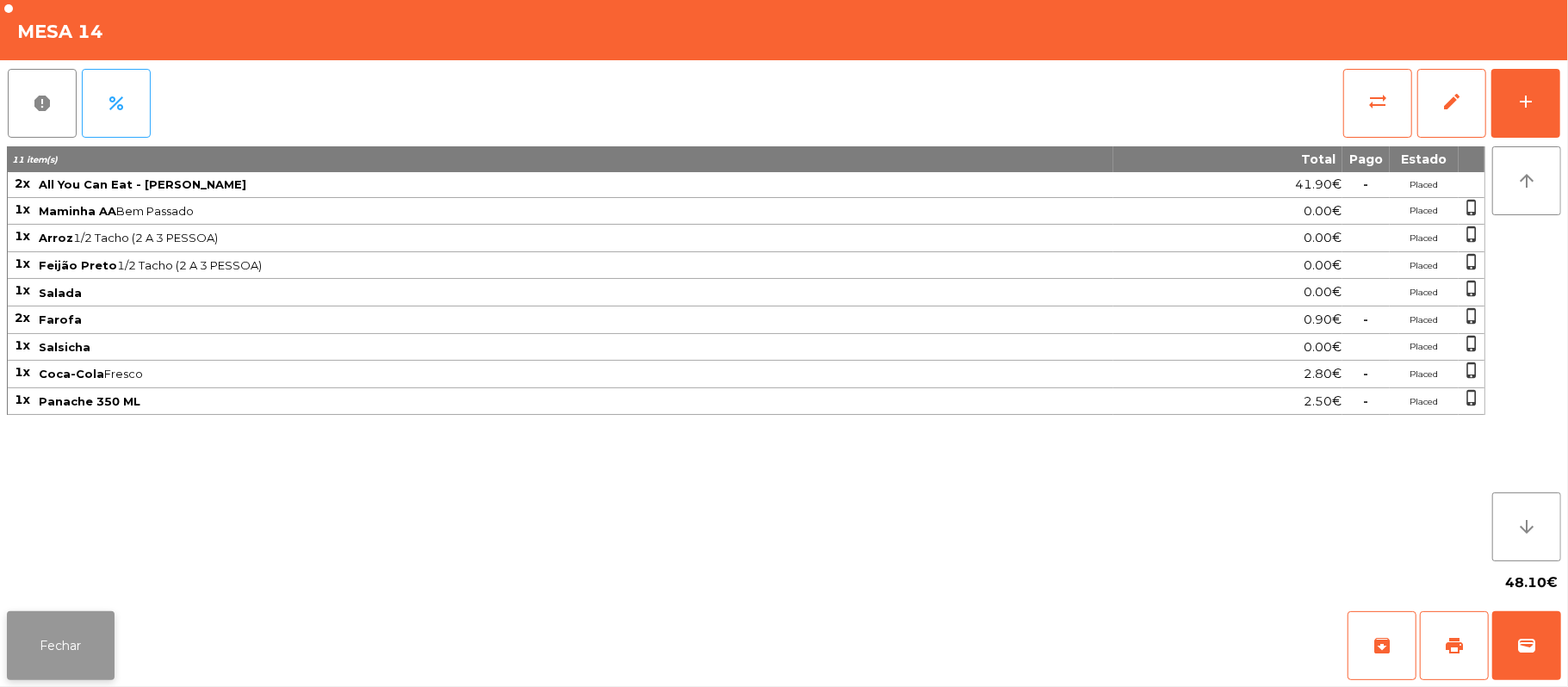
click at [72, 652] on button "Fechar" at bounding box center [61, 646] width 107 height 69
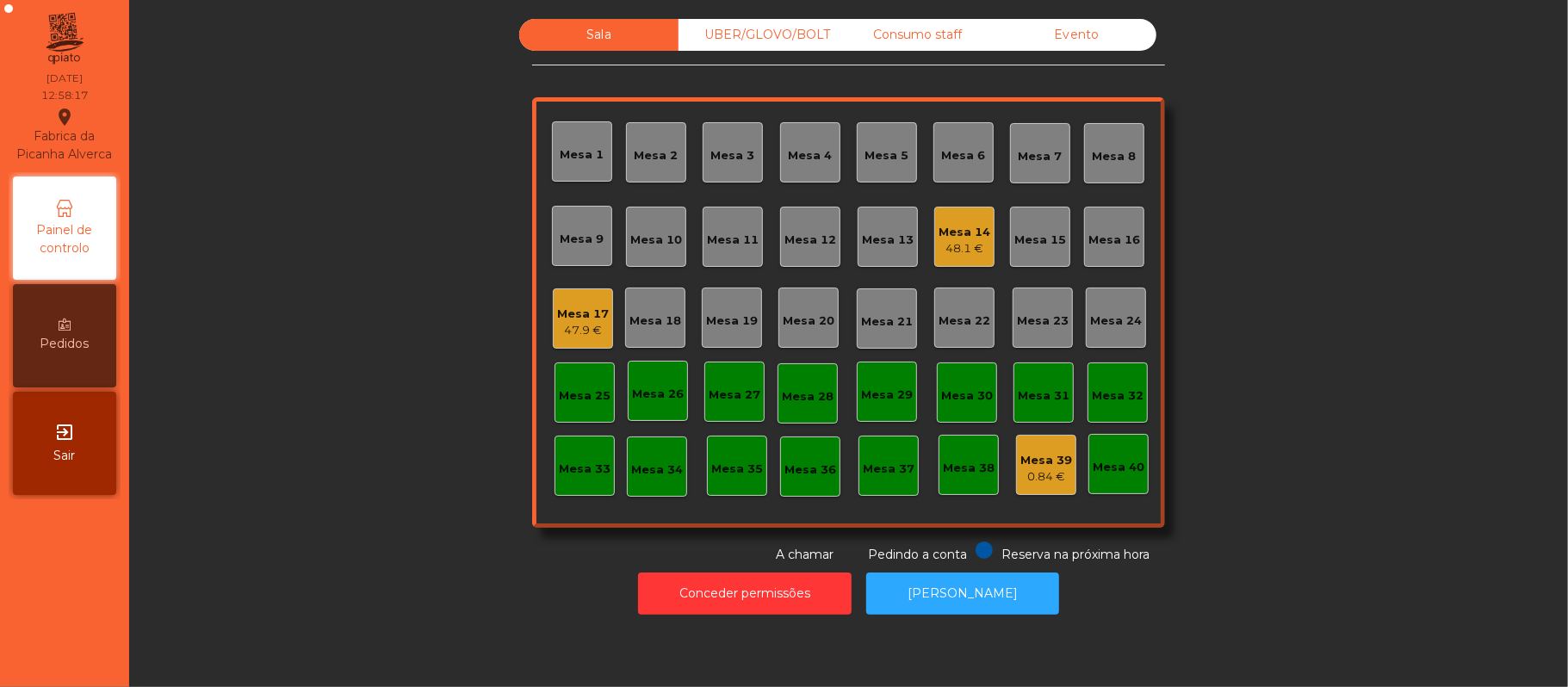
click at [949, 319] on div "Mesa 22" at bounding box center [964, 321] width 52 height 17
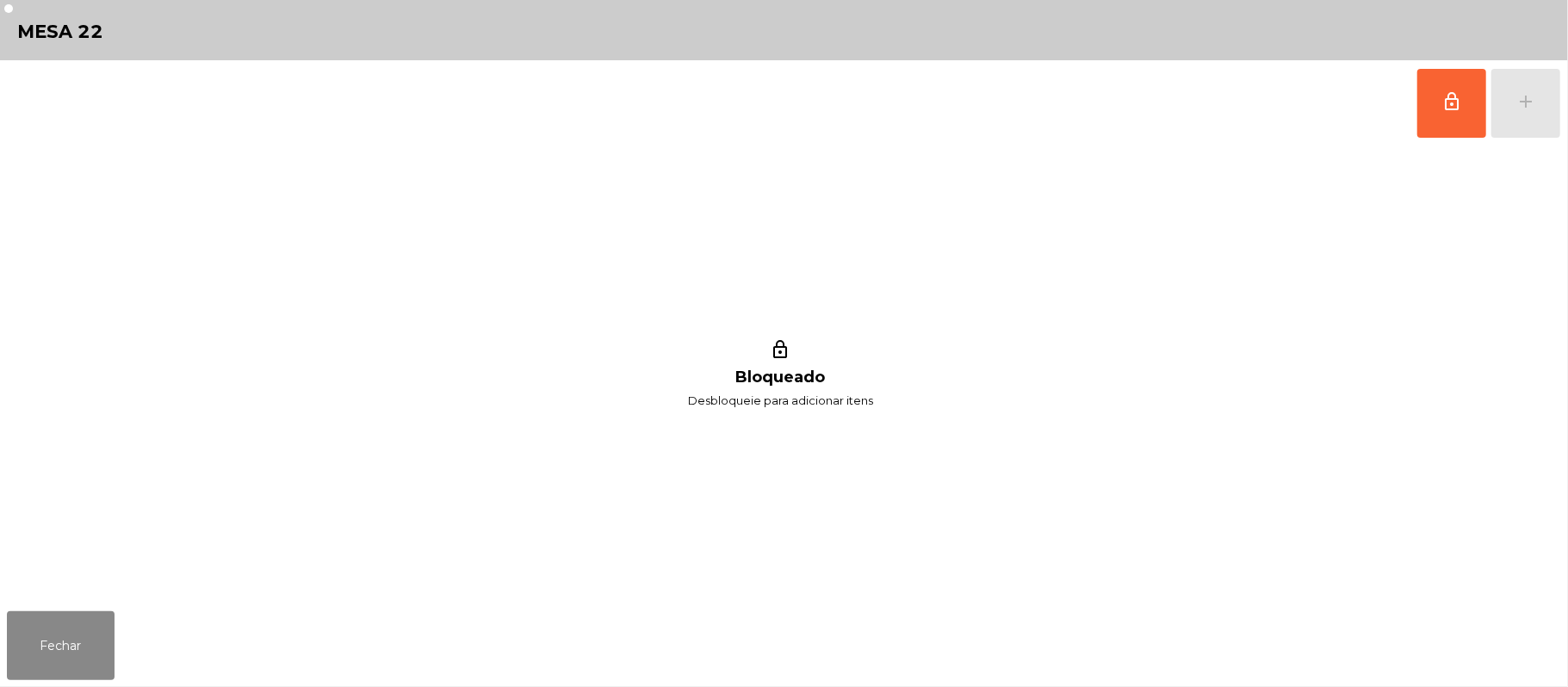
click at [1516, 100] on div "lock_outline add" at bounding box center [1488, 103] width 145 height 87
click at [1419, 98] on button "lock_outline" at bounding box center [1451, 104] width 69 height 69
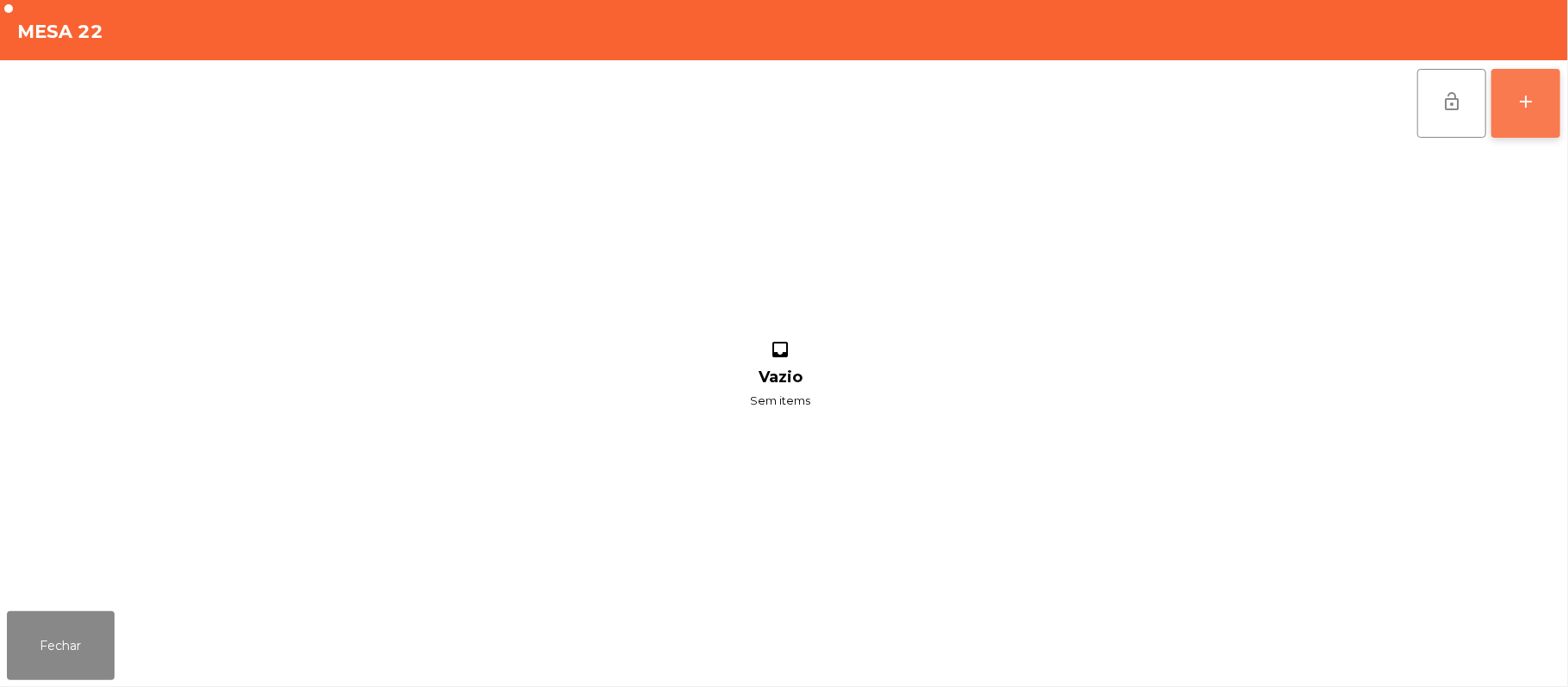
click at [1512, 110] on button "add" at bounding box center [1526, 104] width 69 height 69
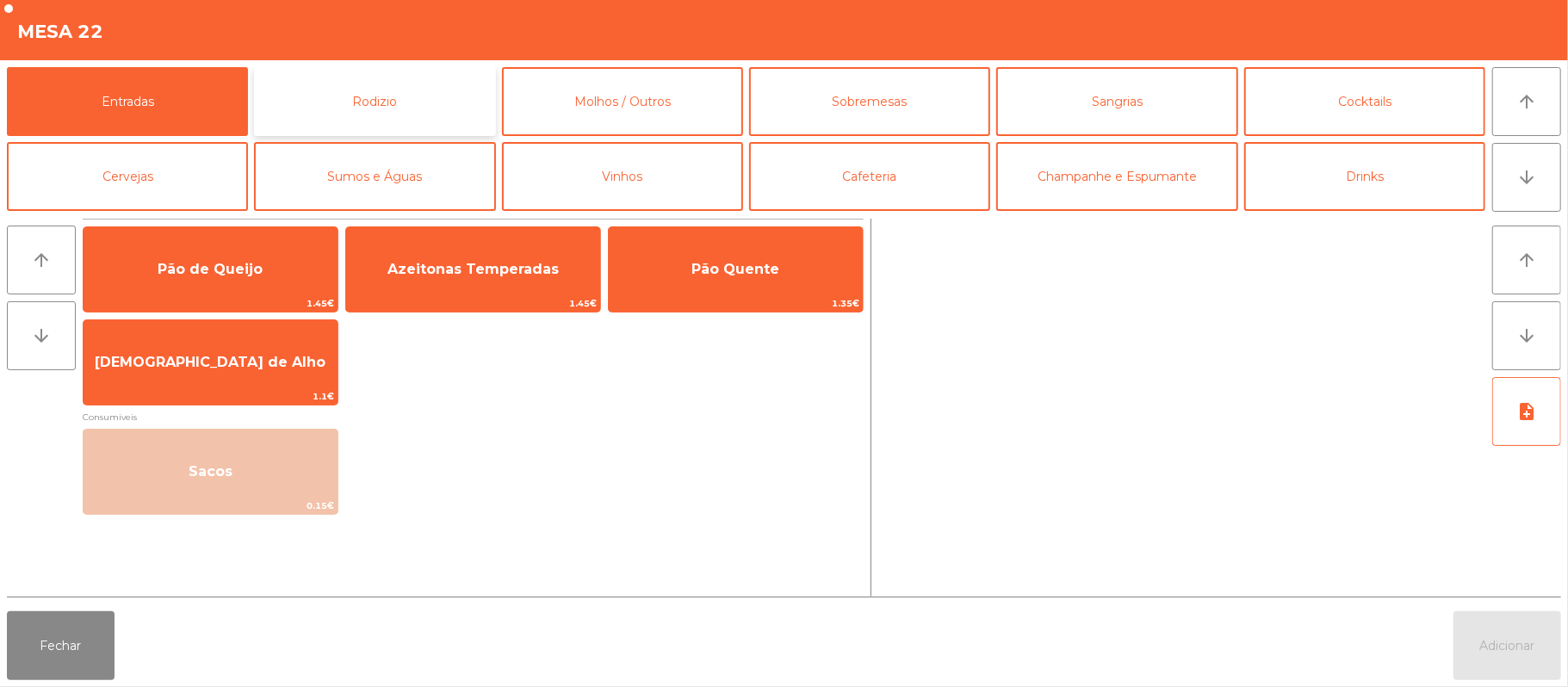
click at [417, 87] on button "Rodizio" at bounding box center [374, 102] width 241 height 69
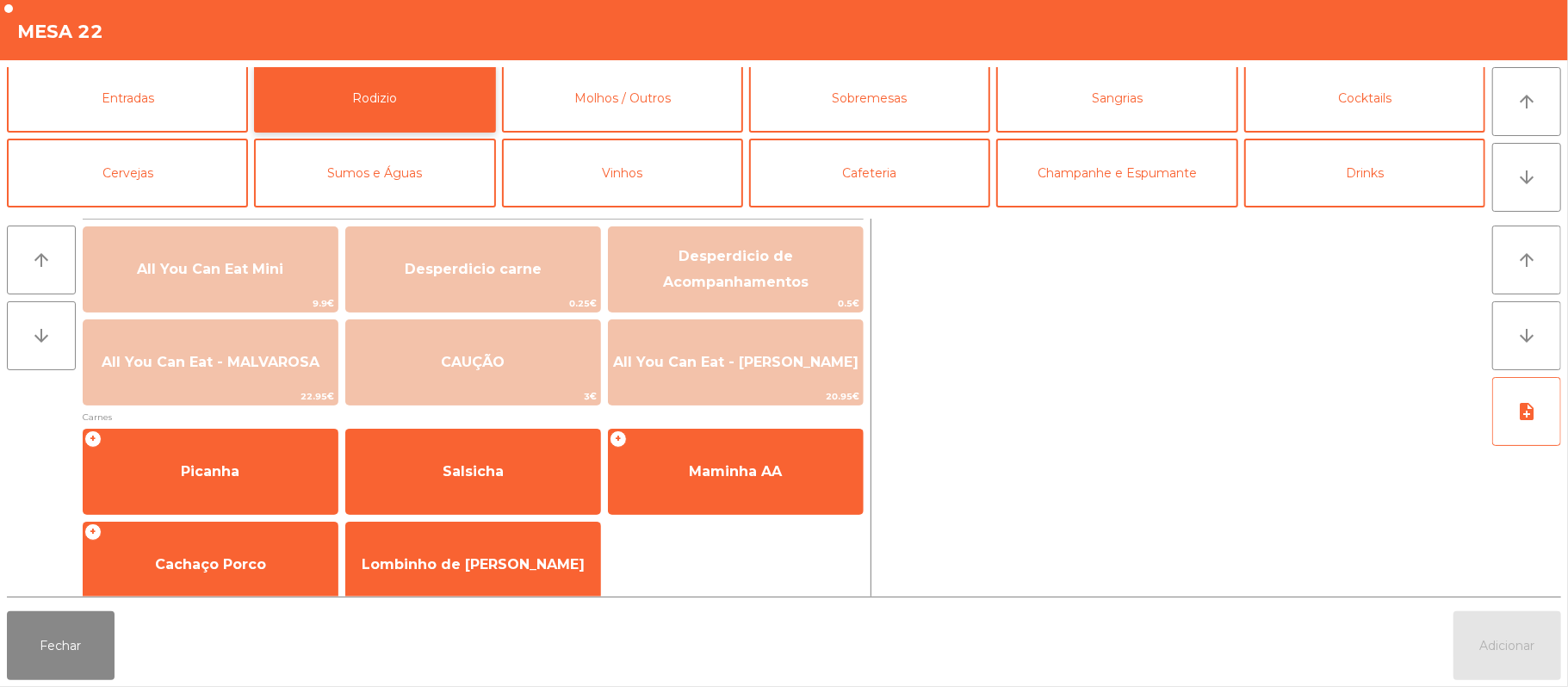
scroll to position [0, 0]
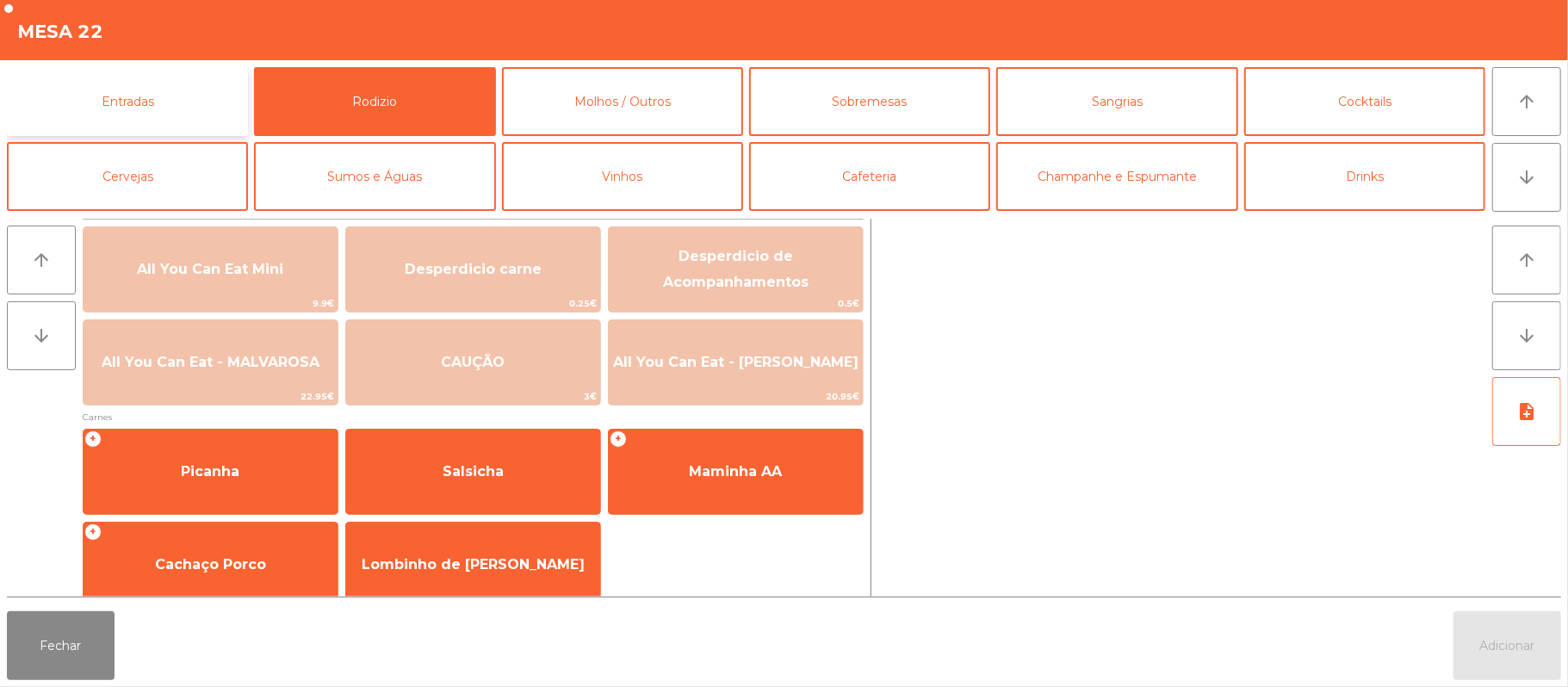
click at [211, 108] on button "Entradas" at bounding box center [127, 102] width 241 height 69
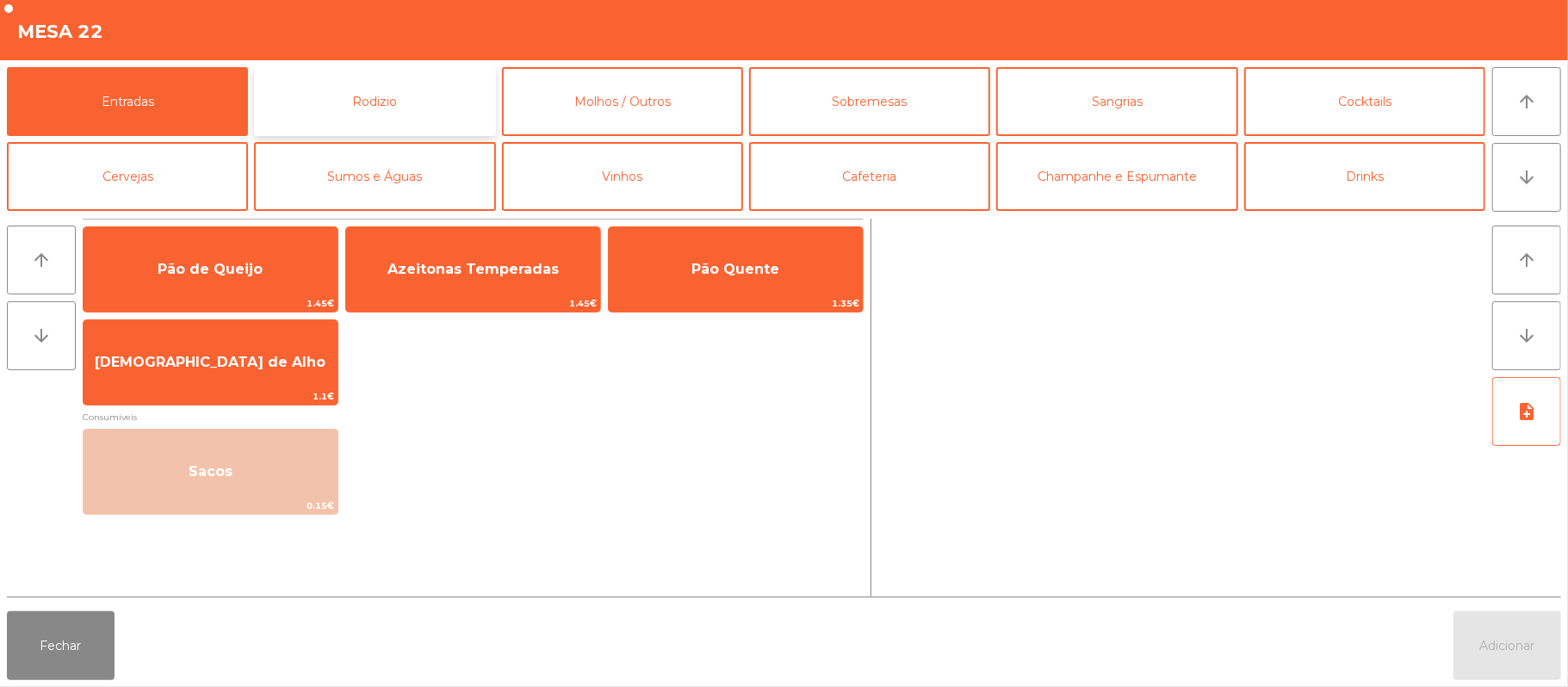
click at [332, 95] on button "Rodizio" at bounding box center [374, 102] width 241 height 69
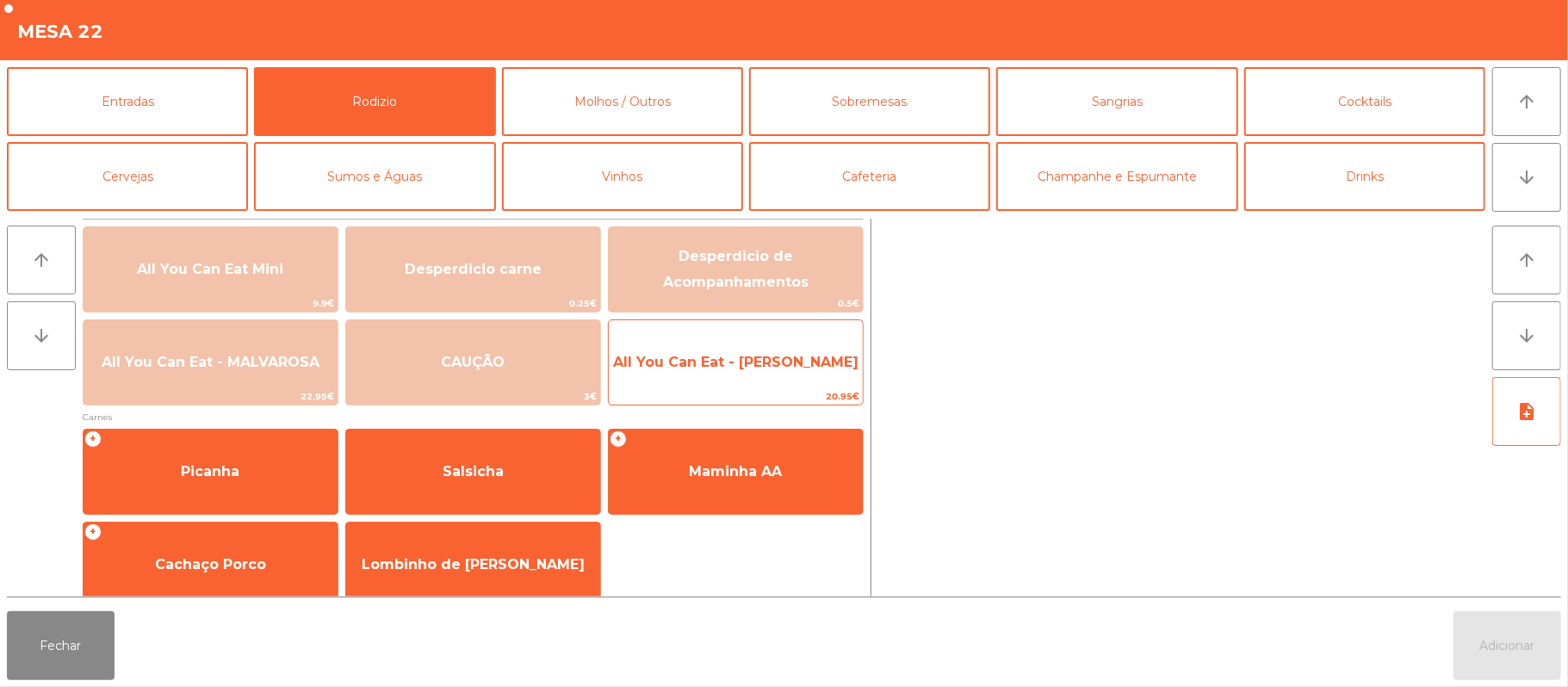
click at [732, 381] on span "All You Can Eat - [PERSON_NAME]" at bounding box center [735, 363] width 254 height 46
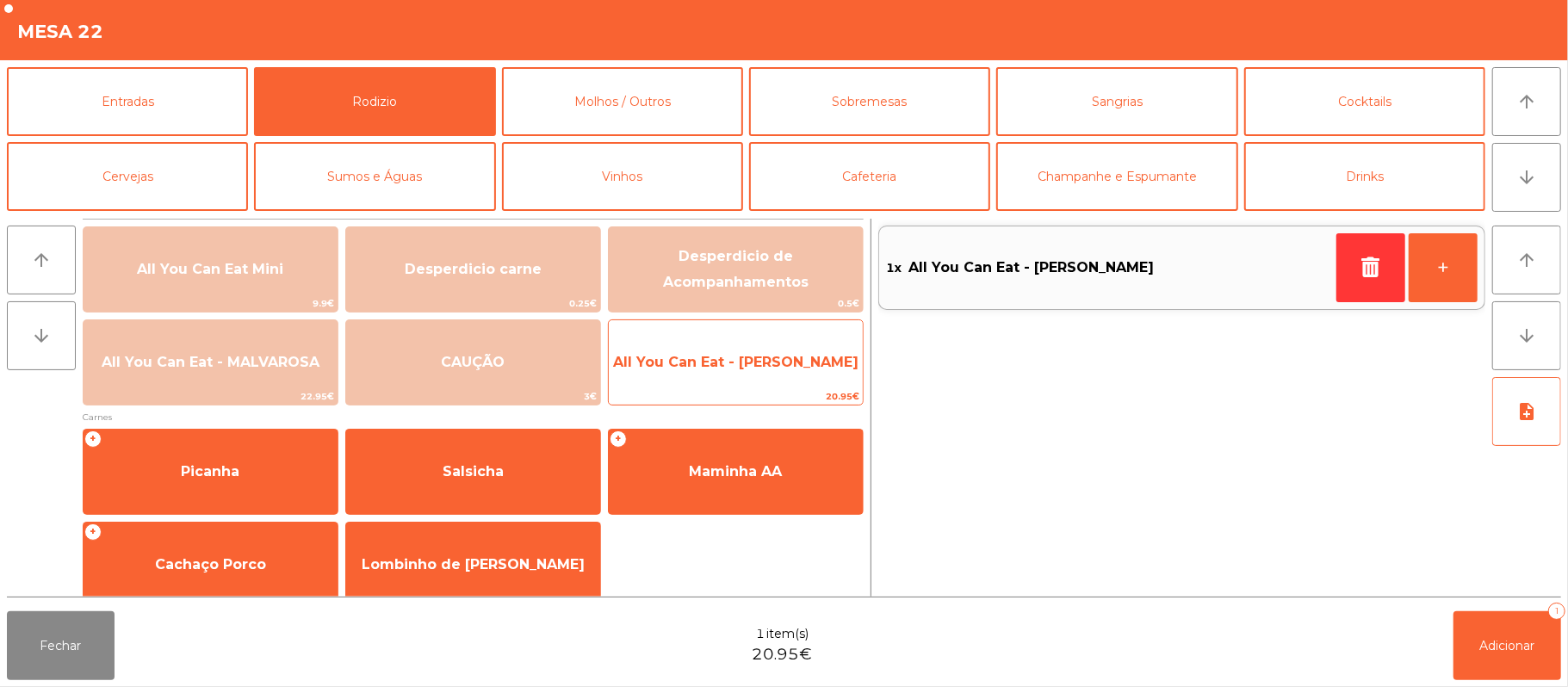
click at [728, 390] on span "20.95€" at bounding box center [735, 396] width 254 height 16
click at [711, 370] on span "All You Can Eat - [PERSON_NAME]" at bounding box center [735, 363] width 245 height 16
click at [735, 373] on span "All You Can Eat - [PERSON_NAME]" at bounding box center [735, 363] width 254 height 46
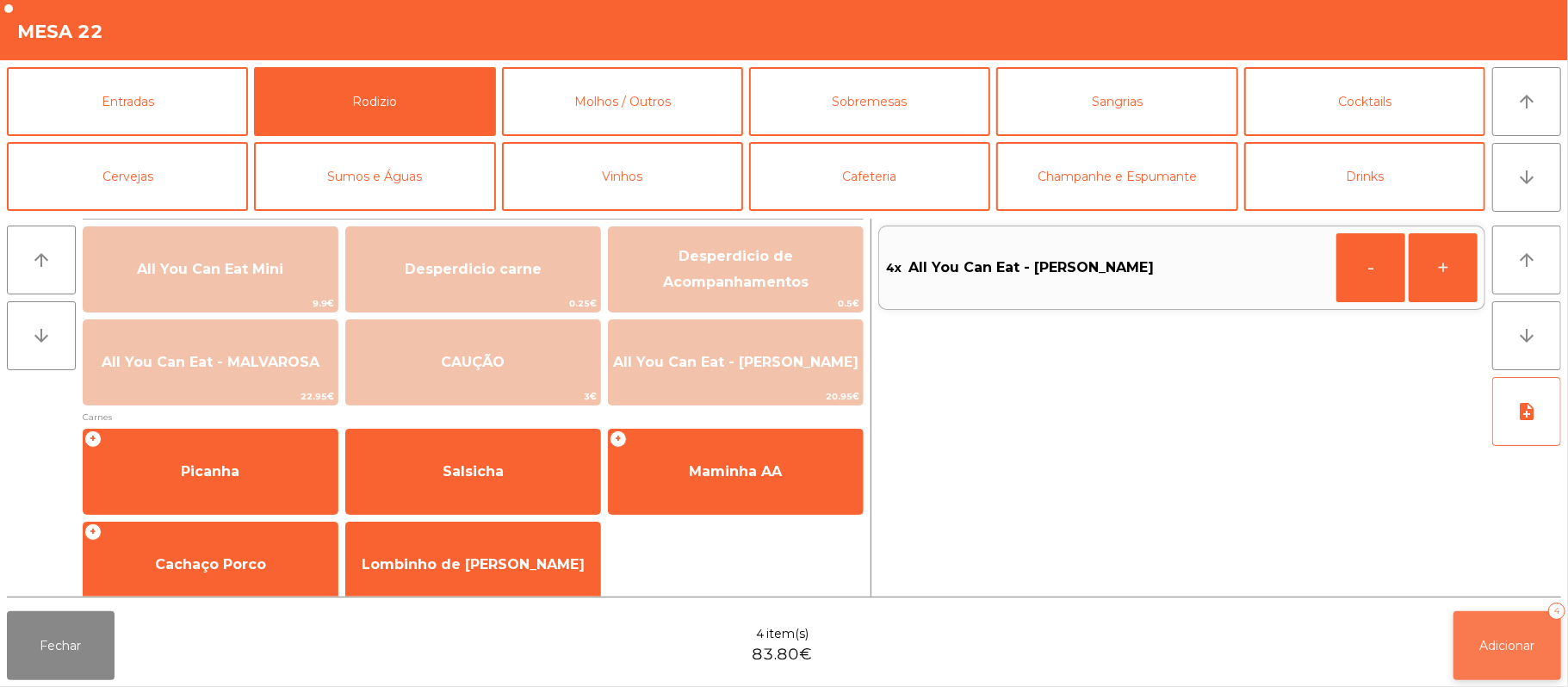
click at [1510, 635] on button "Adicionar 4" at bounding box center [1507, 646] width 107 height 69
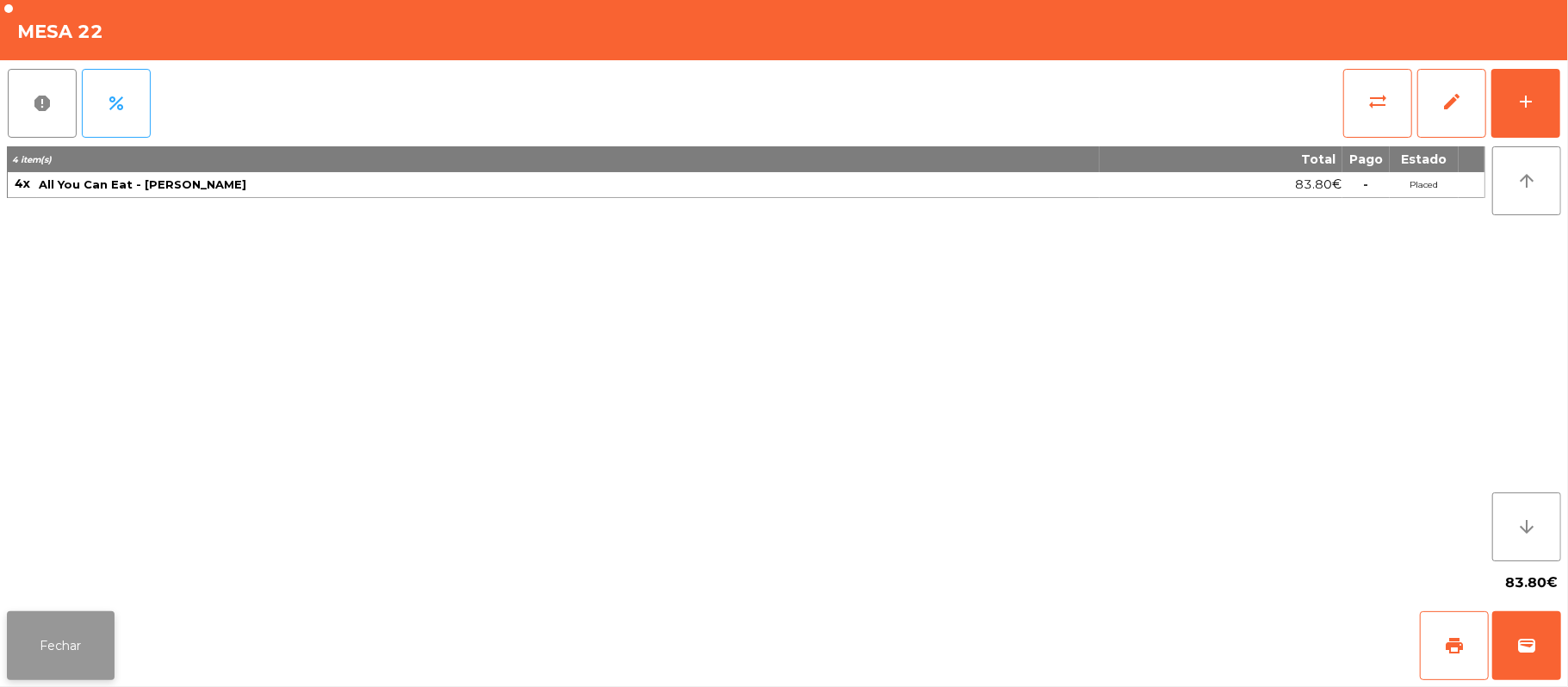
click at [94, 613] on button "Fechar" at bounding box center [61, 646] width 107 height 69
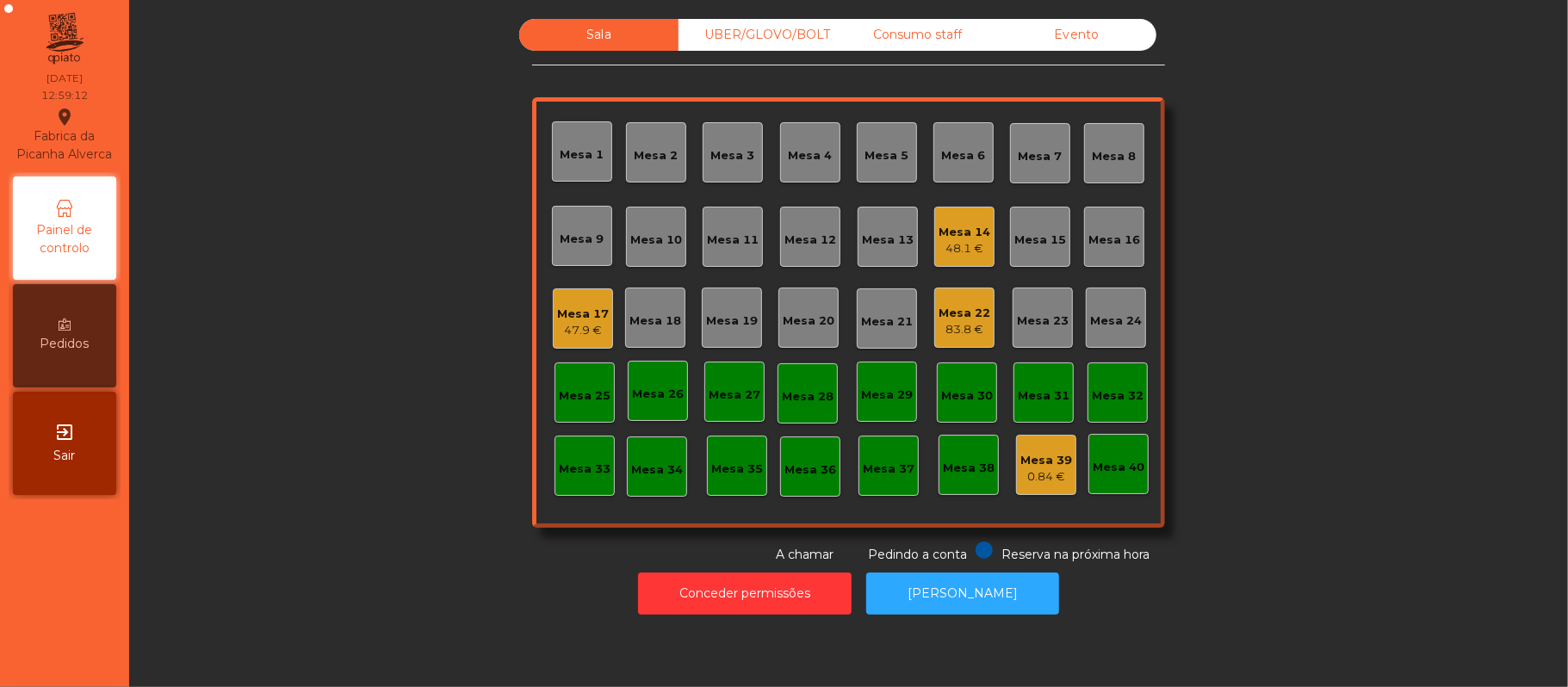
click at [971, 218] on div "Mesa 14 48.1 €" at bounding box center [964, 237] width 52 height 40
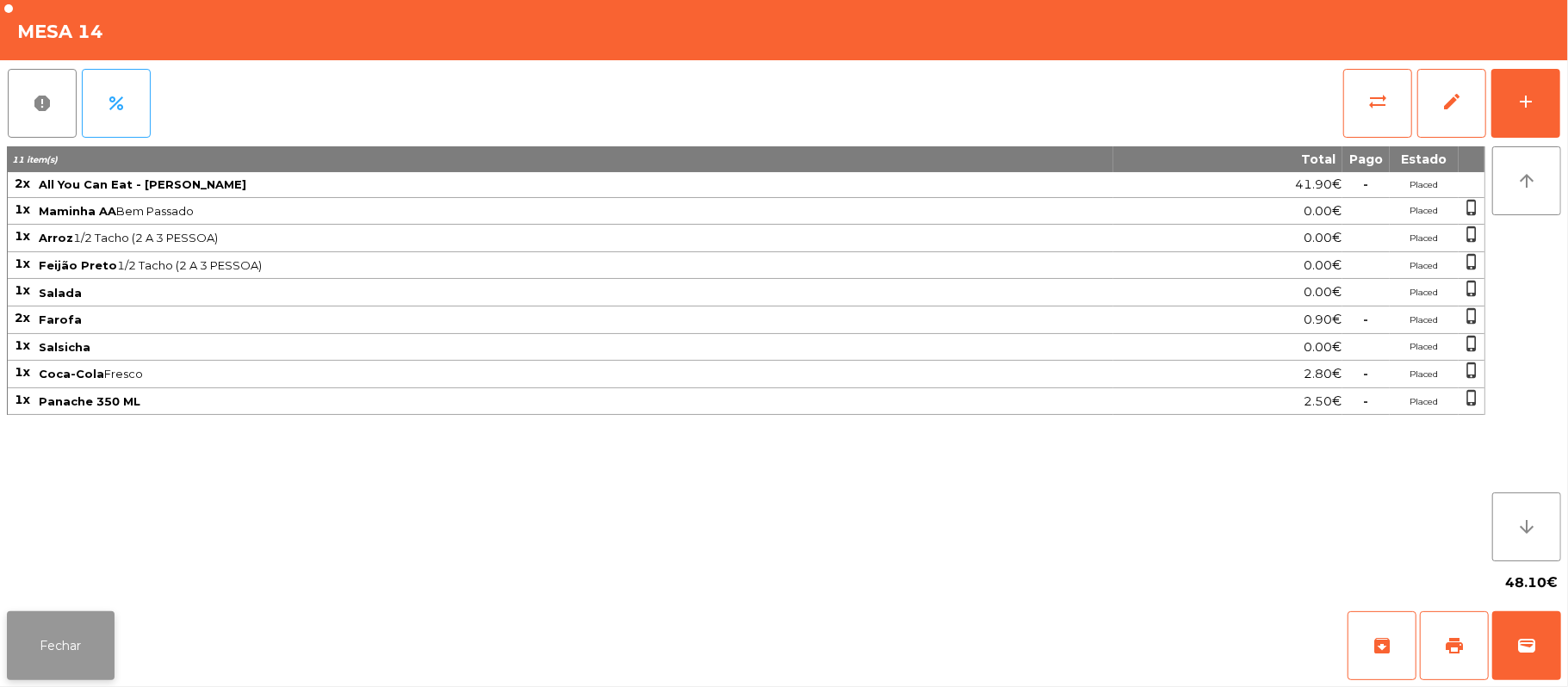
click at [111, 652] on button "Fechar" at bounding box center [61, 646] width 107 height 69
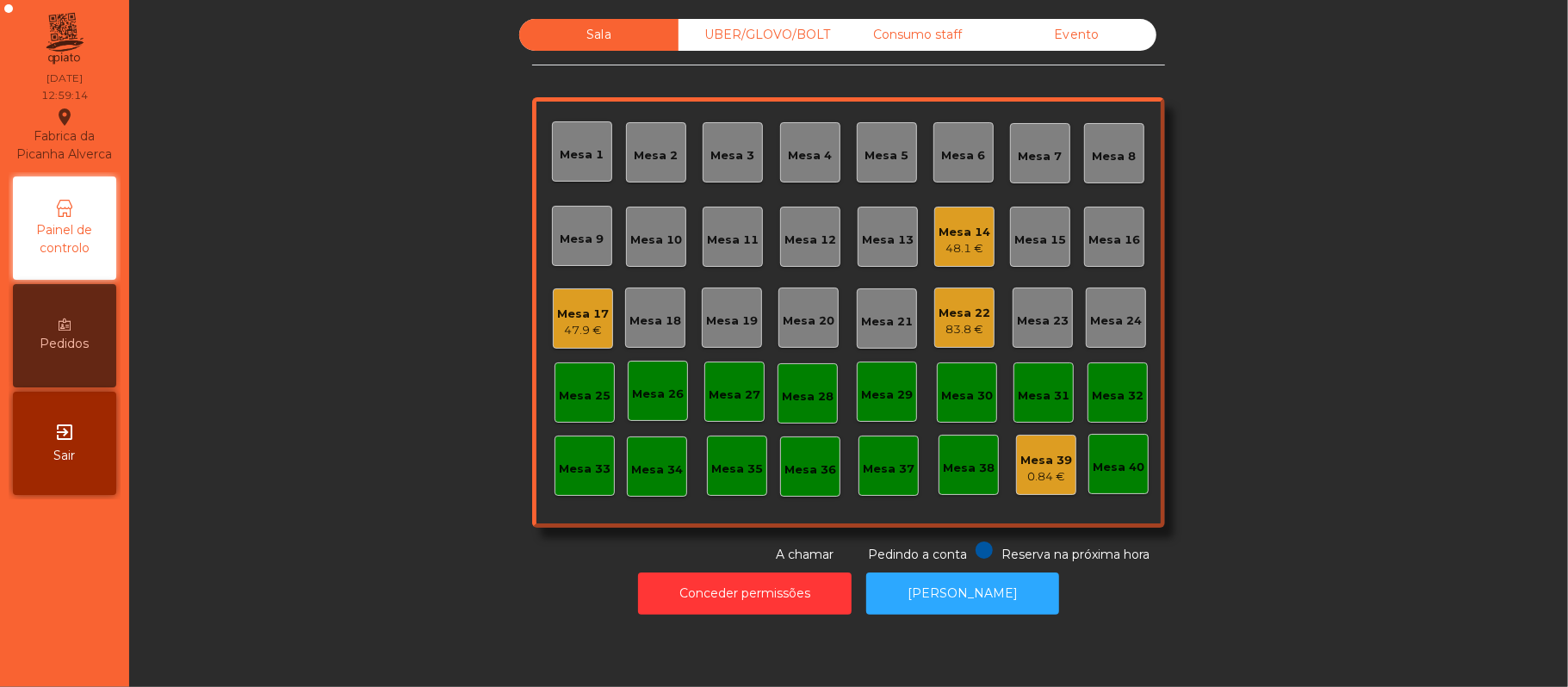
click at [975, 346] on div "Mesa 22 83.8 €" at bounding box center [964, 318] width 60 height 60
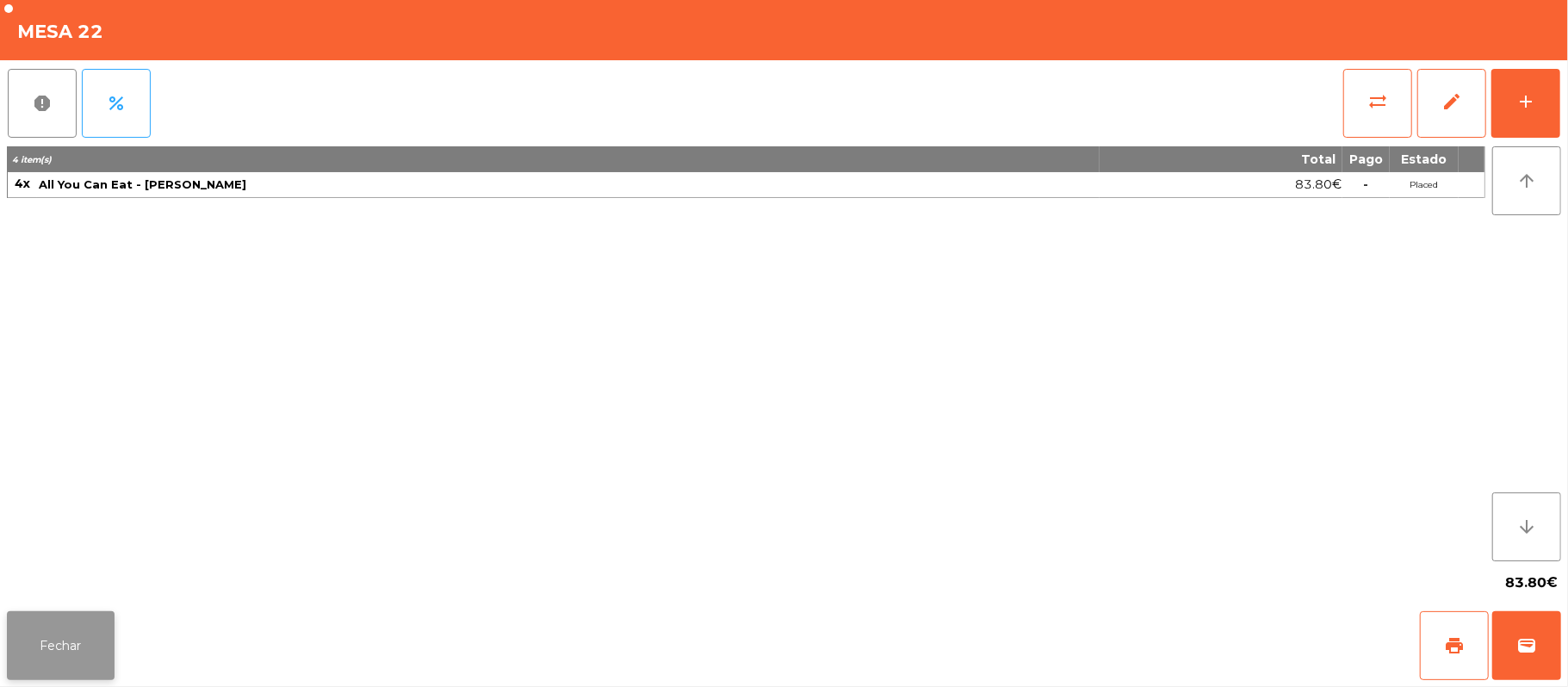
click at [62, 651] on button "Fechar" at bounding box center [61, 646] width 107 height 69
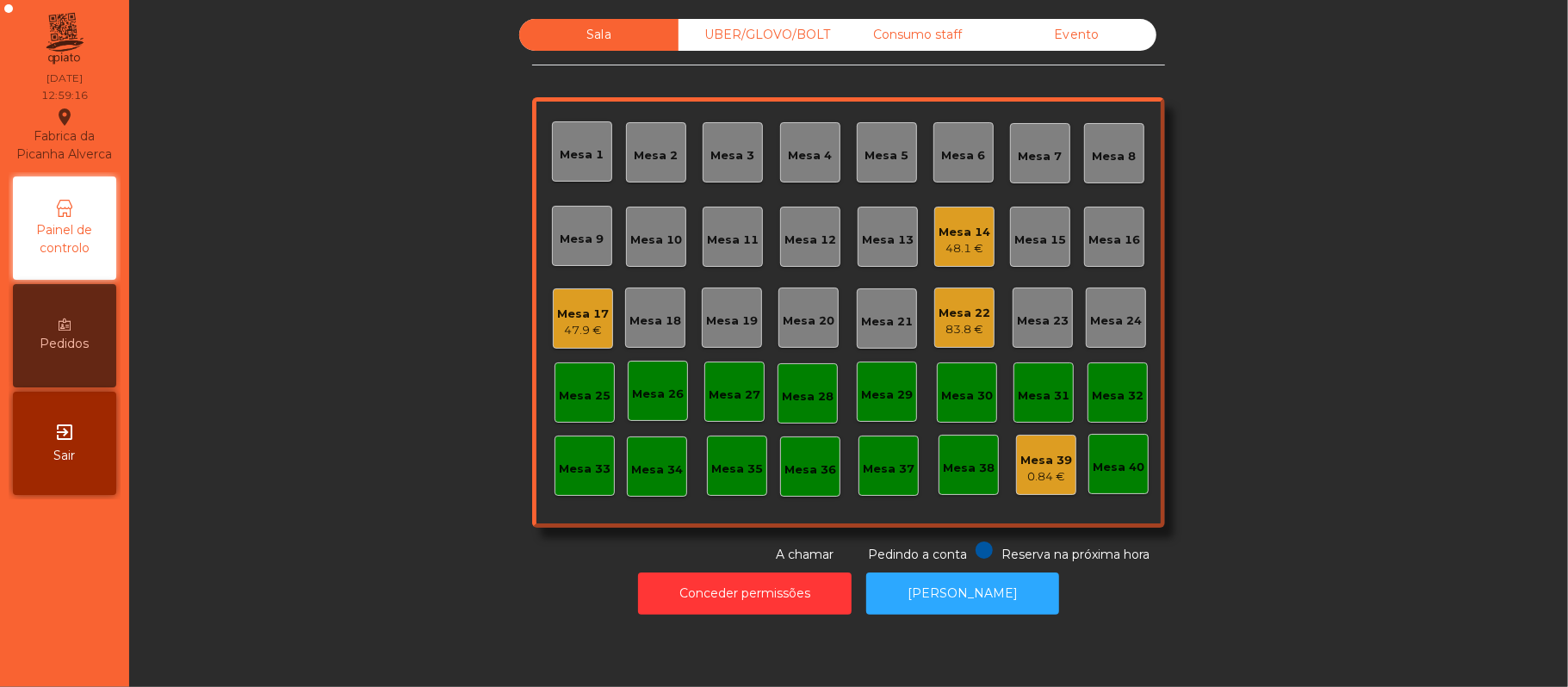
click at [557, 308] on div "Mesa 17" at bounding box center [583, 314] width 52 height 17
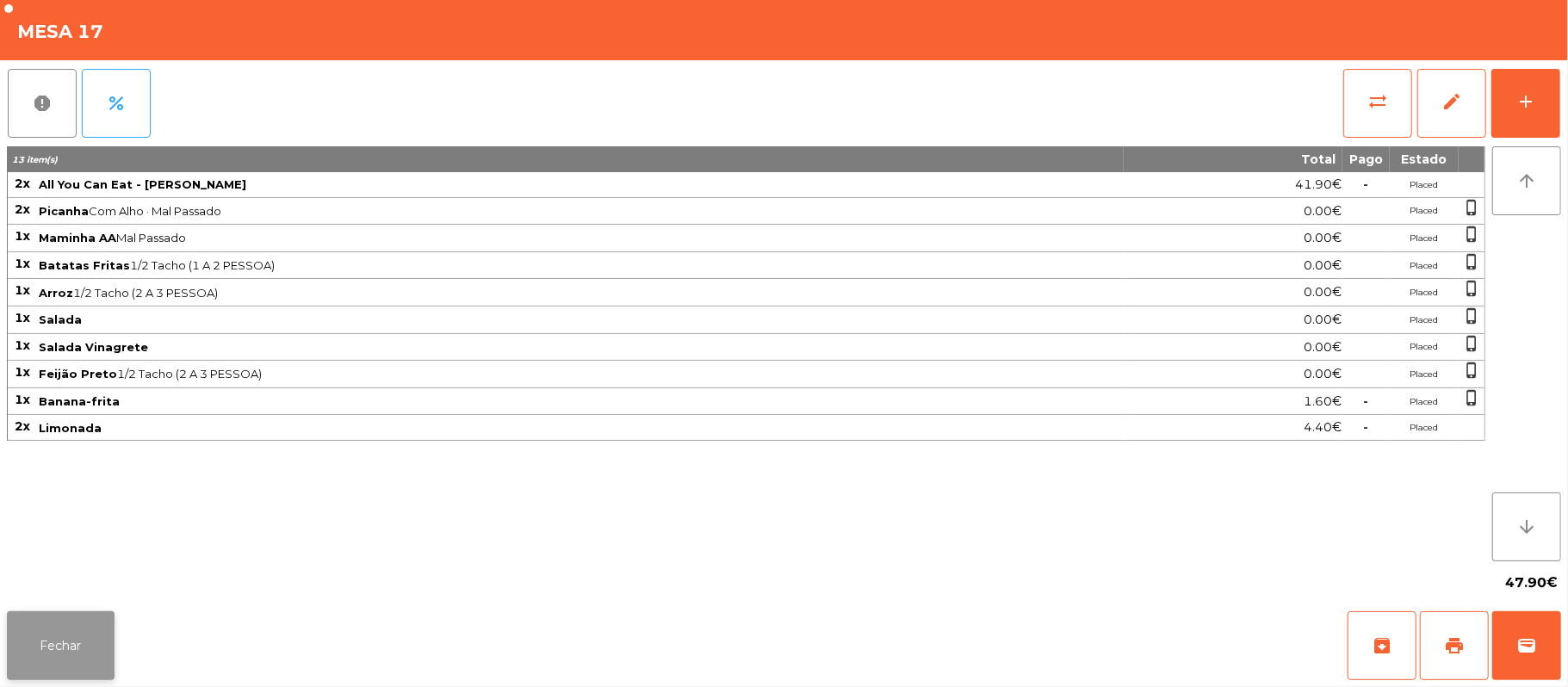
click at [74, 640] on button "Fechar" at bounding box center [61, 646] width 107 height 69
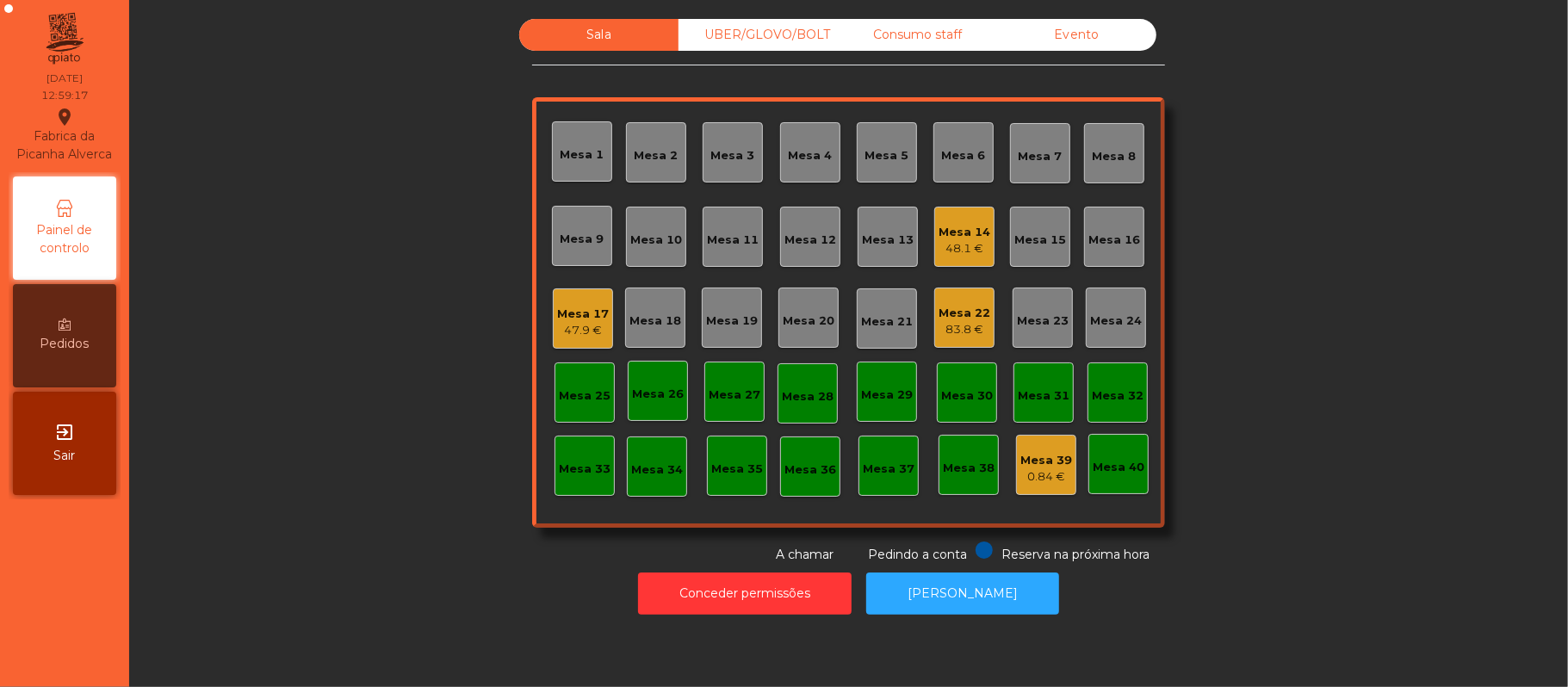
click at [985, 220] on div "Mesa 14 48.1 €" at bounding box center [964, 237] width 60 height 60
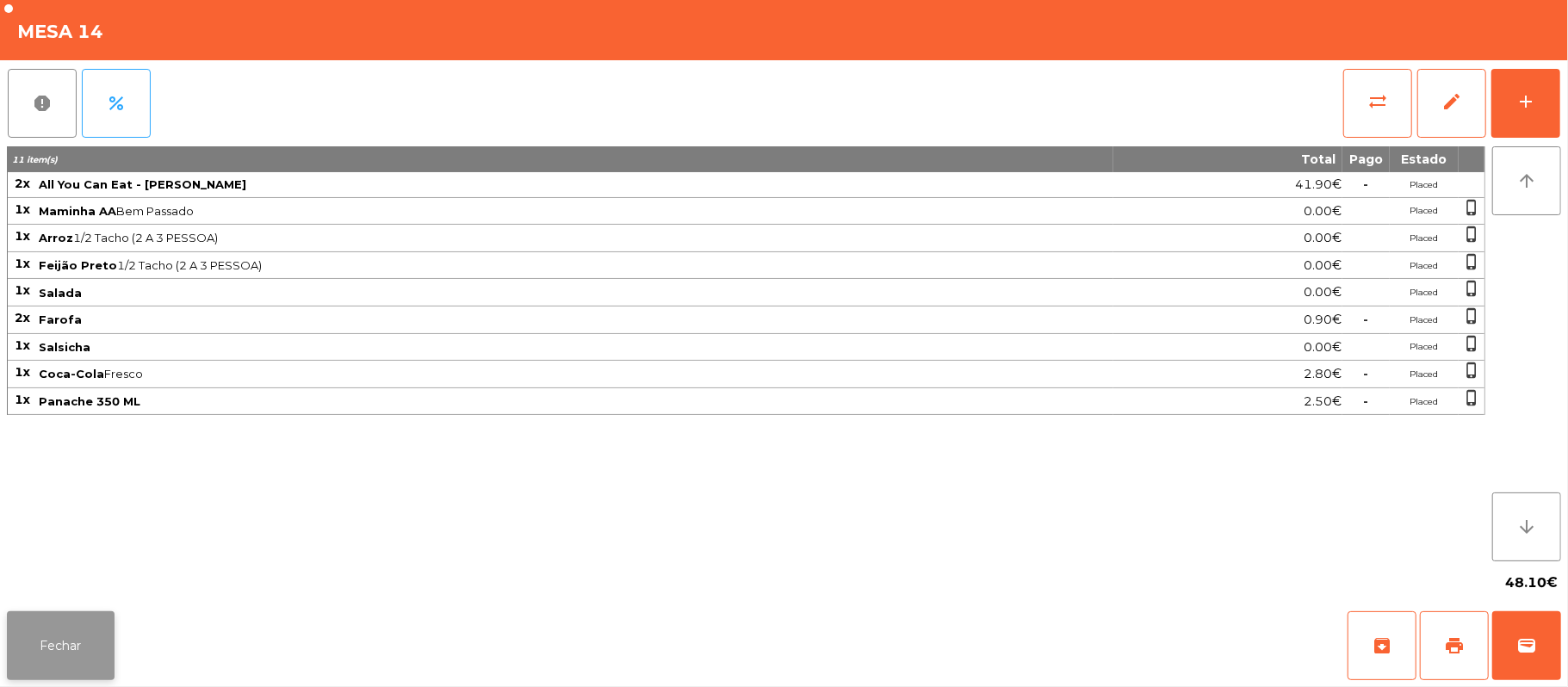
click at [46, 673] on button "Fechar" at bounding box center [61, 646] width 107 height 69
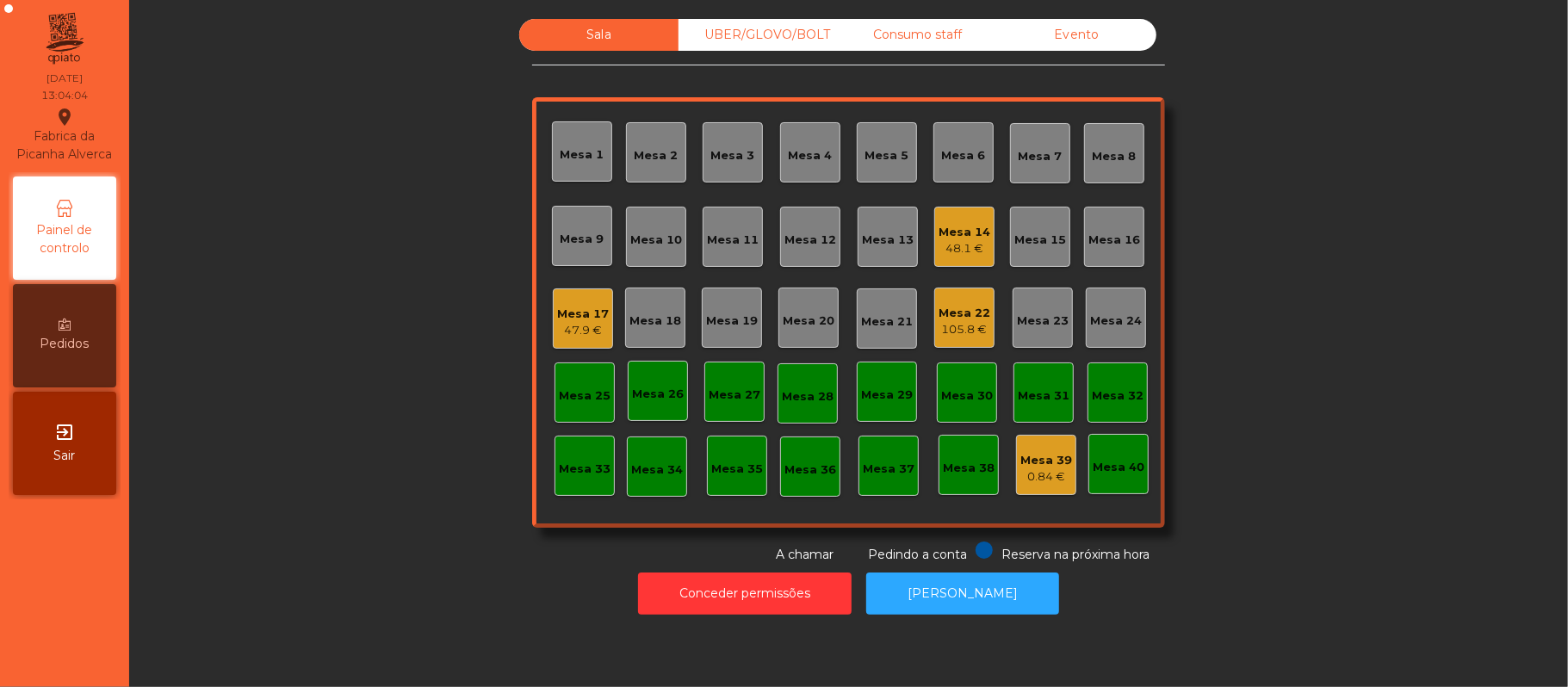
click at [732, 240] on div "Mesa 11" at bounding box center [732, 240] width 52 height 17
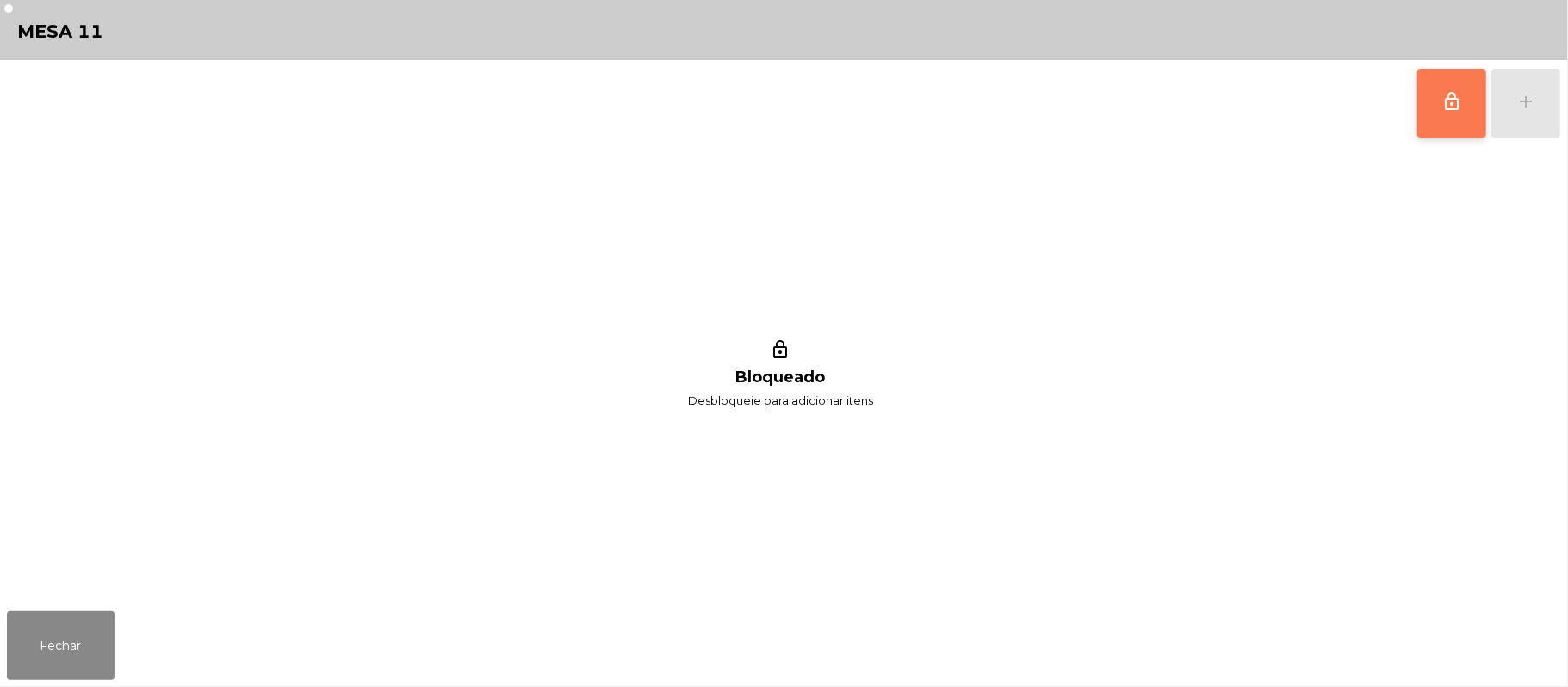
click at [1438, 104] on button "lock_outline" at bounding box center [1451, 104] width 69 height 69
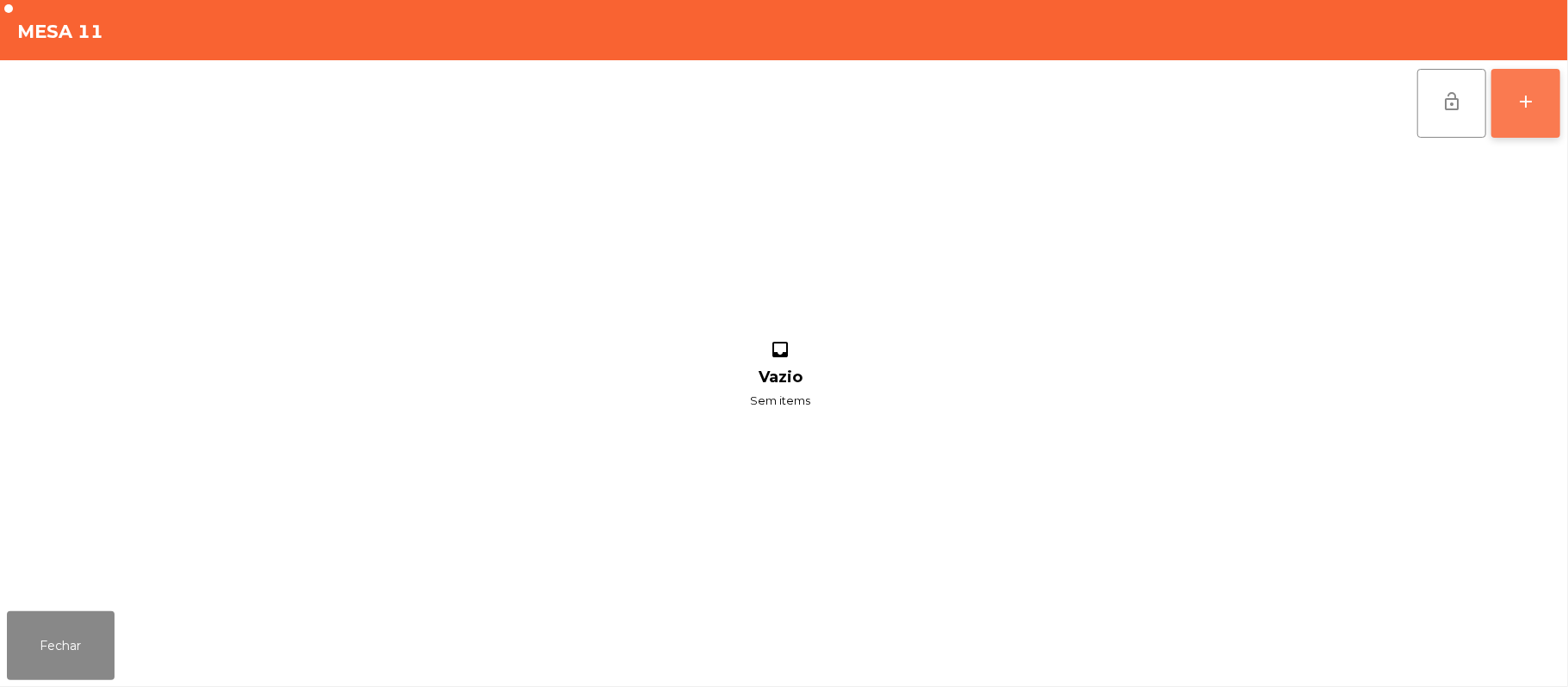
click at [1522, 100] on div "add" at bounding box center [1525, 101] width 21 height 21
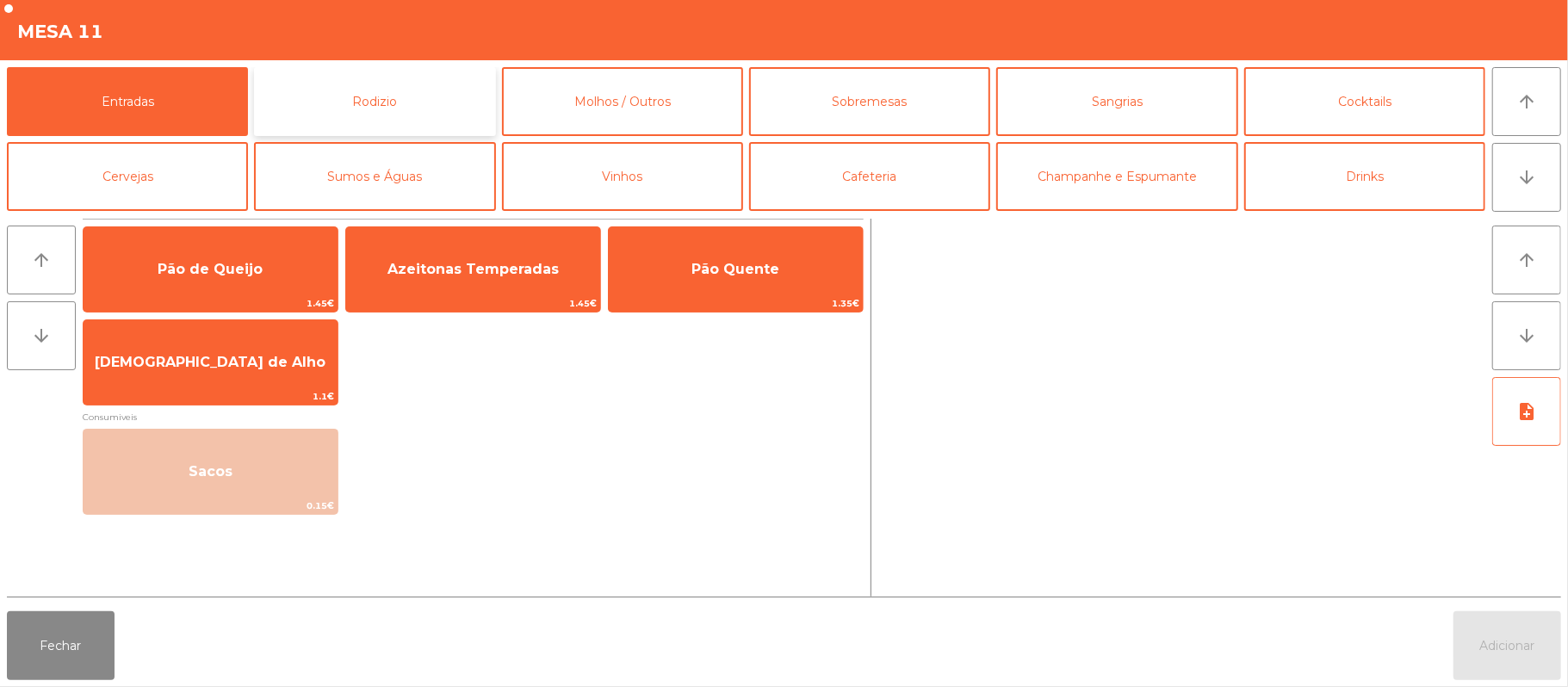
click at [402, 87] on button "Rodizio" at bounding box center [374, 102] width 241 height 69
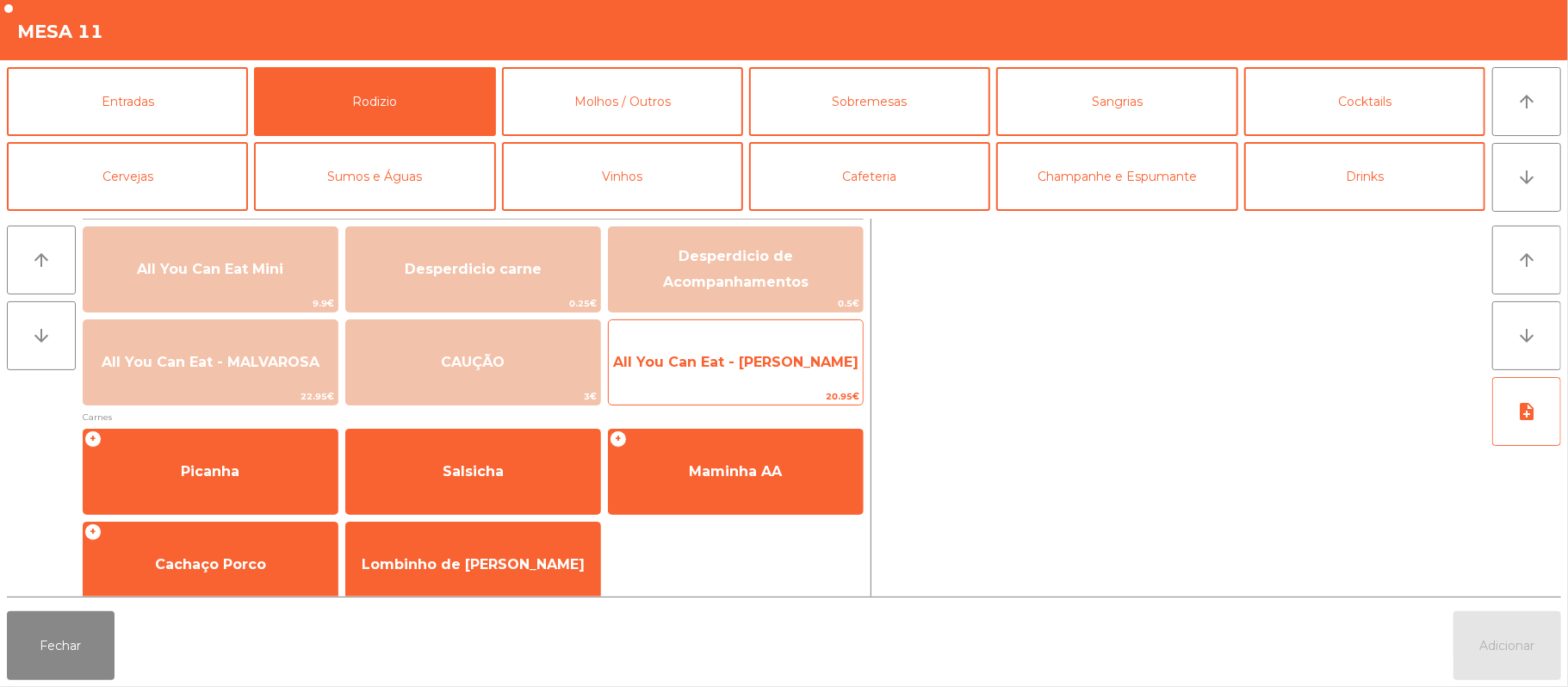
click at [718, 375] on span "All You Can Eat - [PERSON_NAME]" at bounding box center [735, 363] width 254 height 46
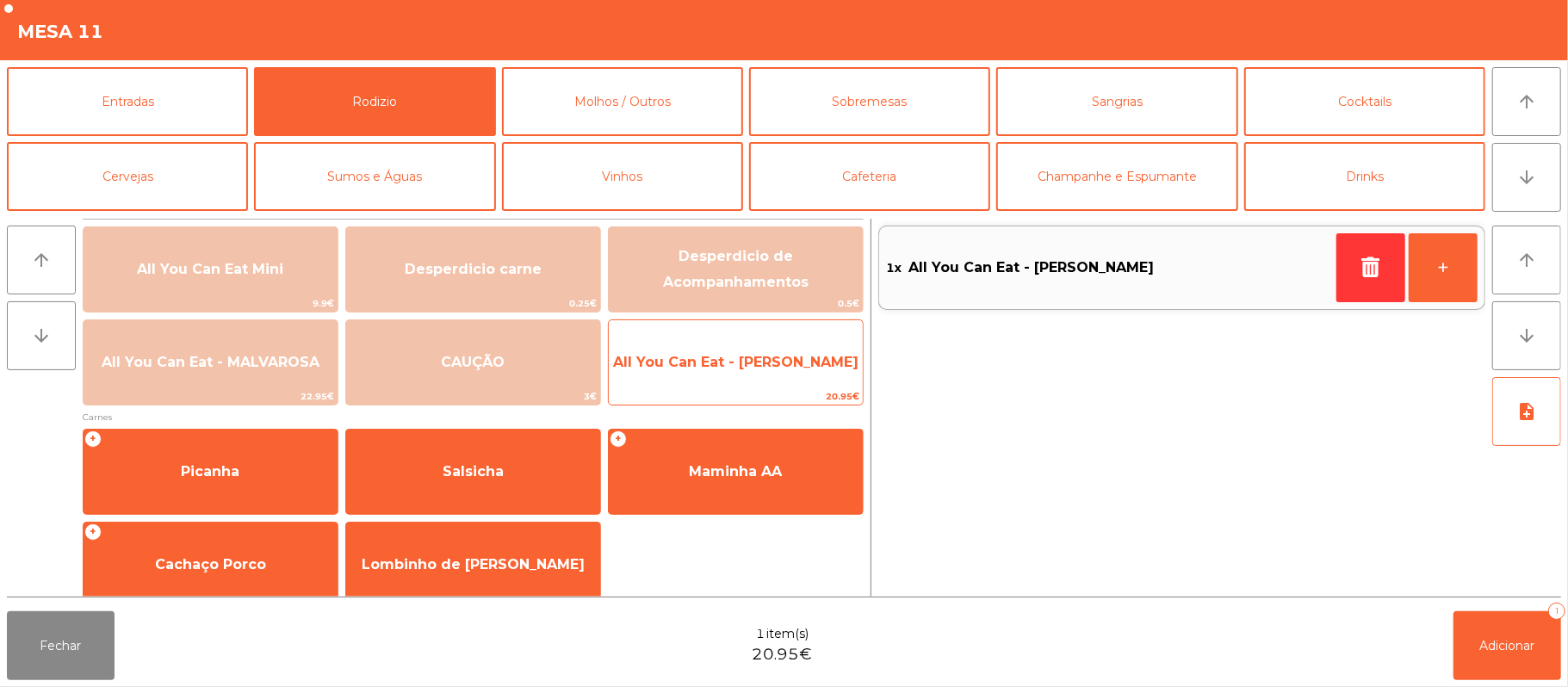
click at [728, 369] on span "All You Can Eat - [PERSON_NAME]" at bounding box center [735, 363] width 245 height 16
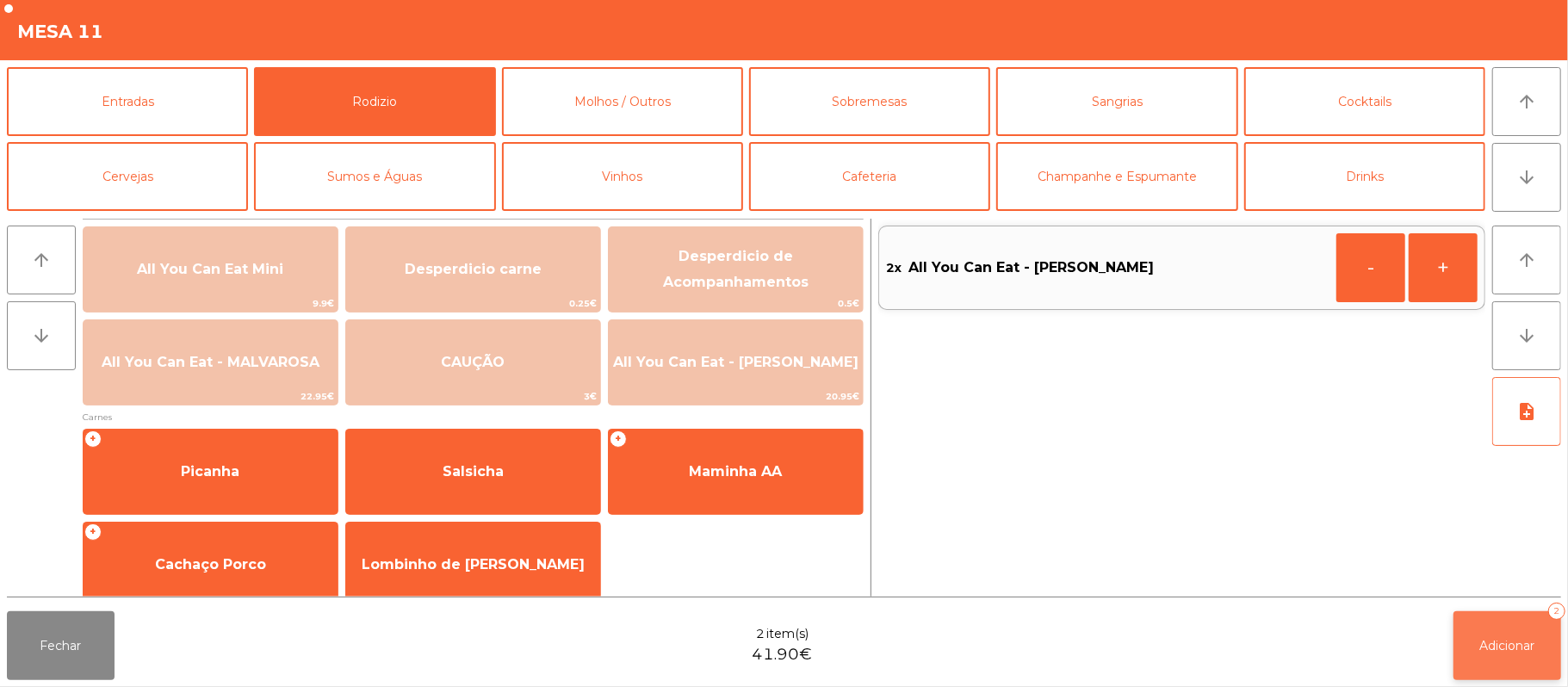
click at [1468, 656] on button "Adicionar 2" at bounding box center [1507, 646] width 107 height 69
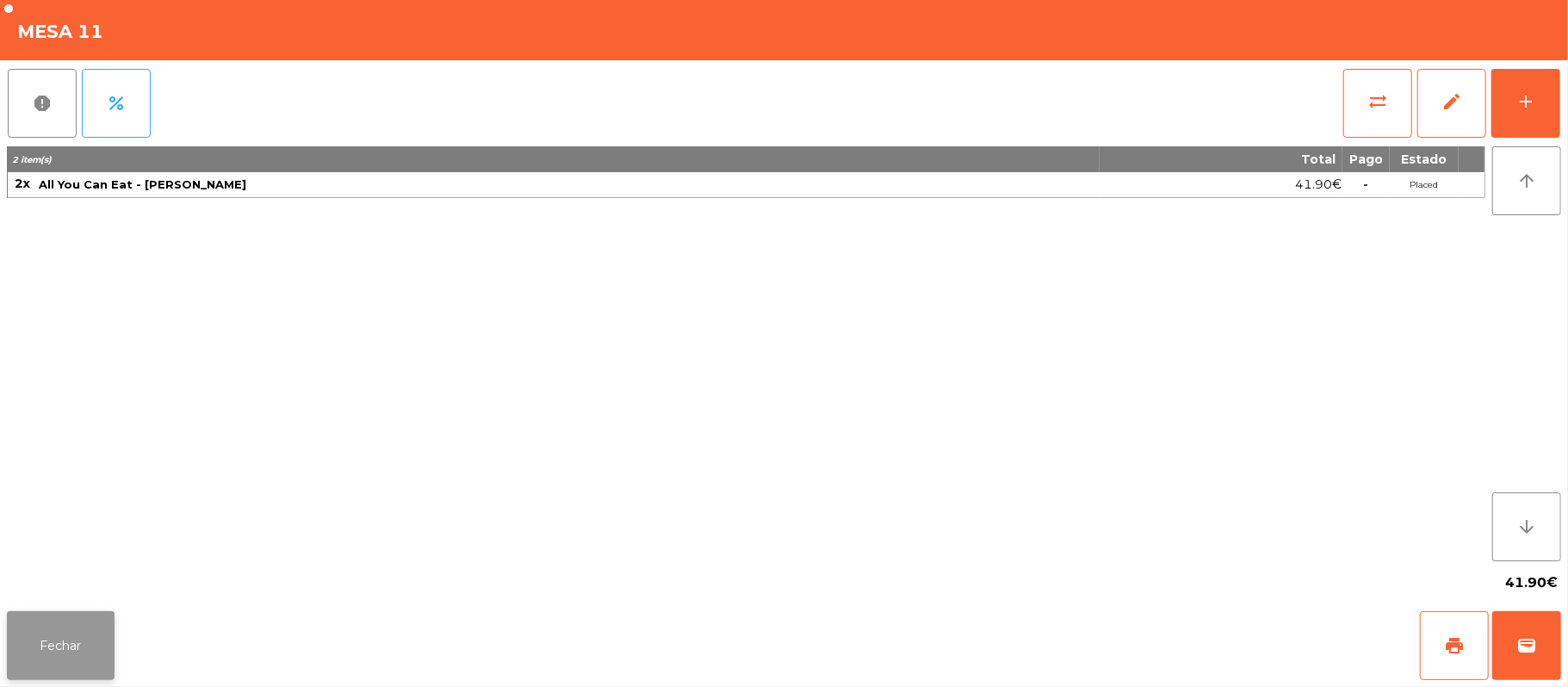
click at [95, 670] on button "Fechar" at bounding box center [61, 646] width 107 height 69
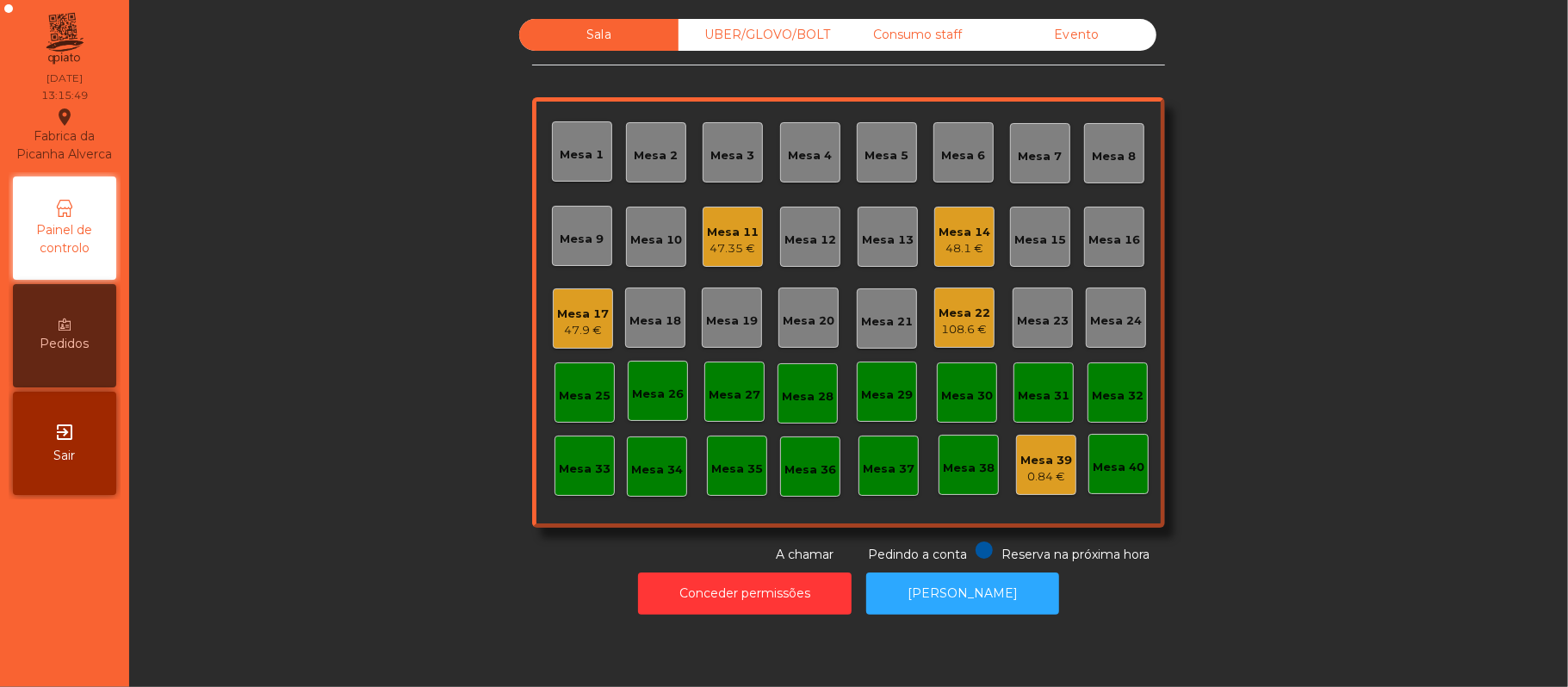
click at [1095, 257] on div "Mesa 16" at bounding box center [1114, 237] width 60 height 60
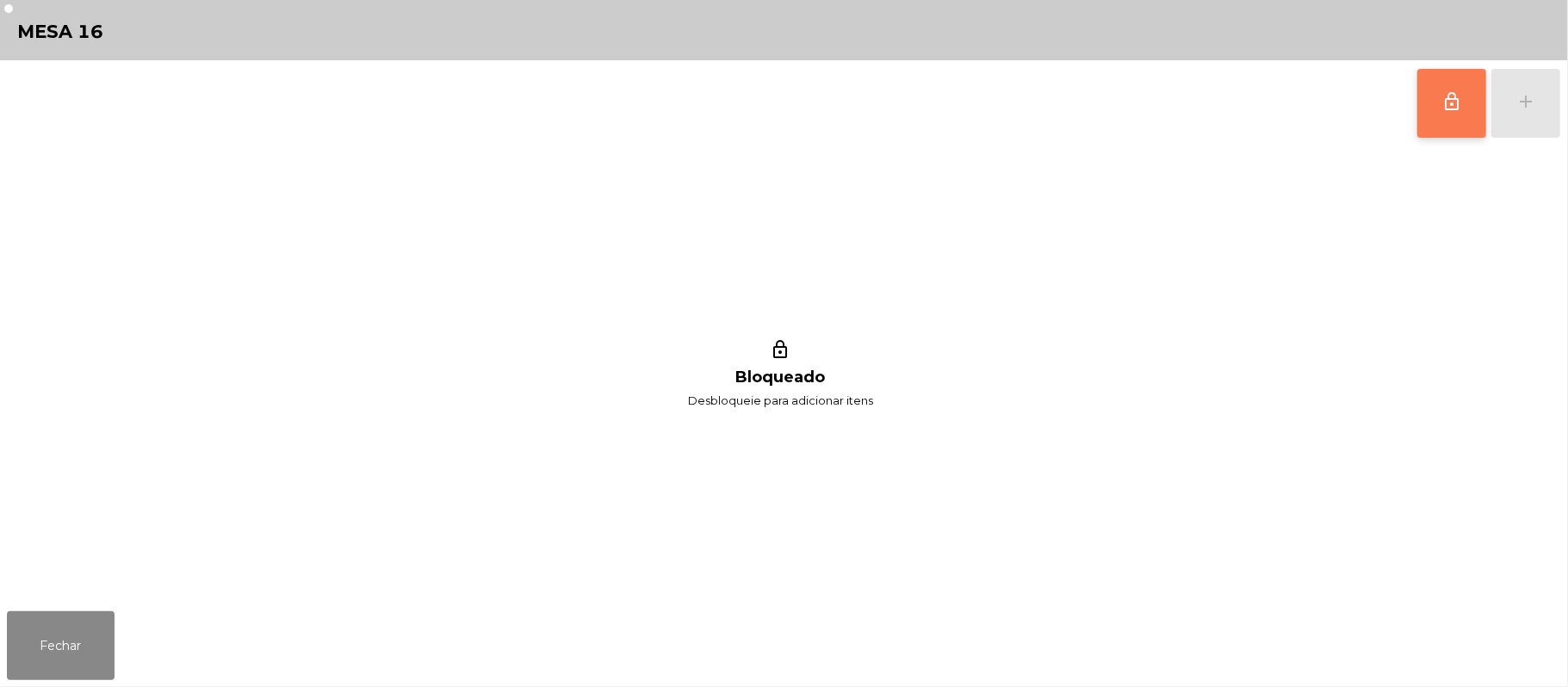
click at [1438, 94] on button "lock_outline" at bounding box center [1451, 104] width 69 height 69
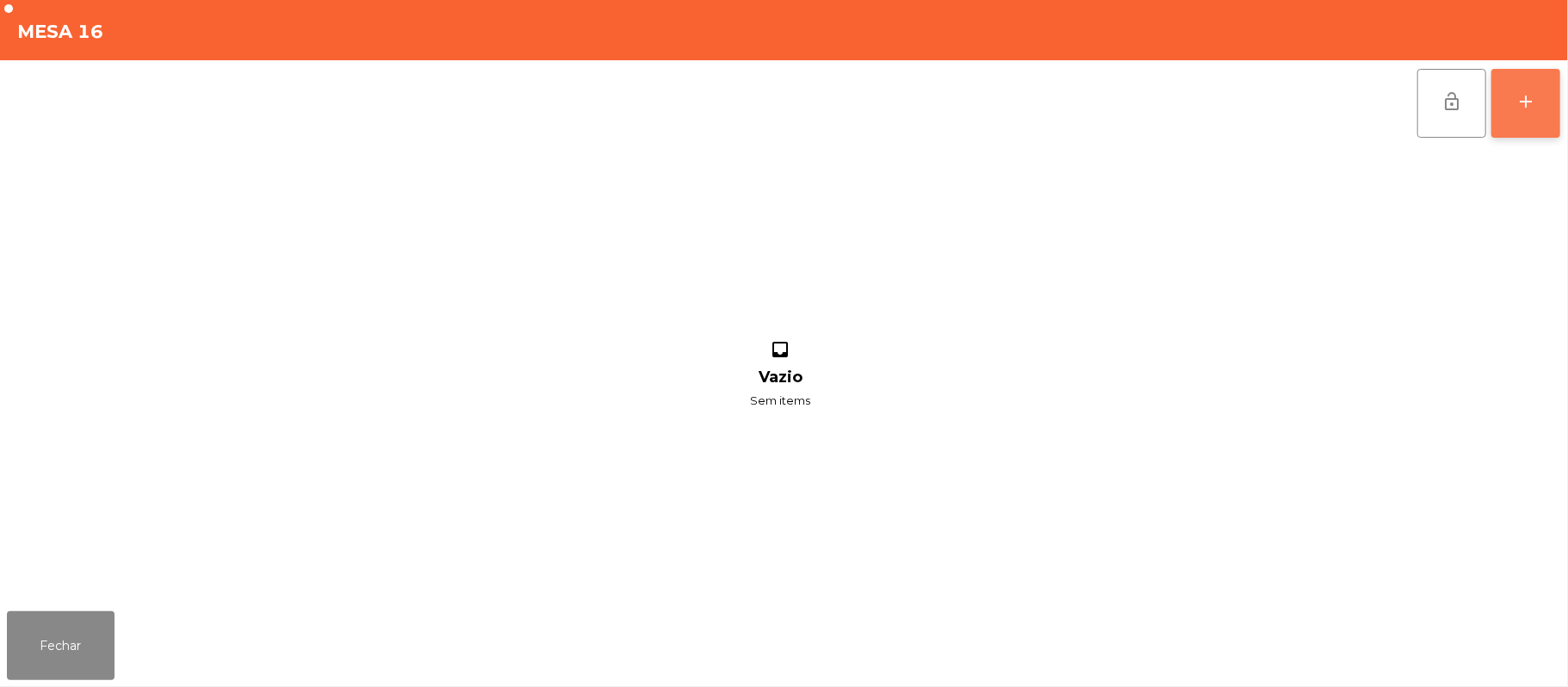
click at [1523, 98] on div "add" at bounding box center [1525, 101] width 21 height 21
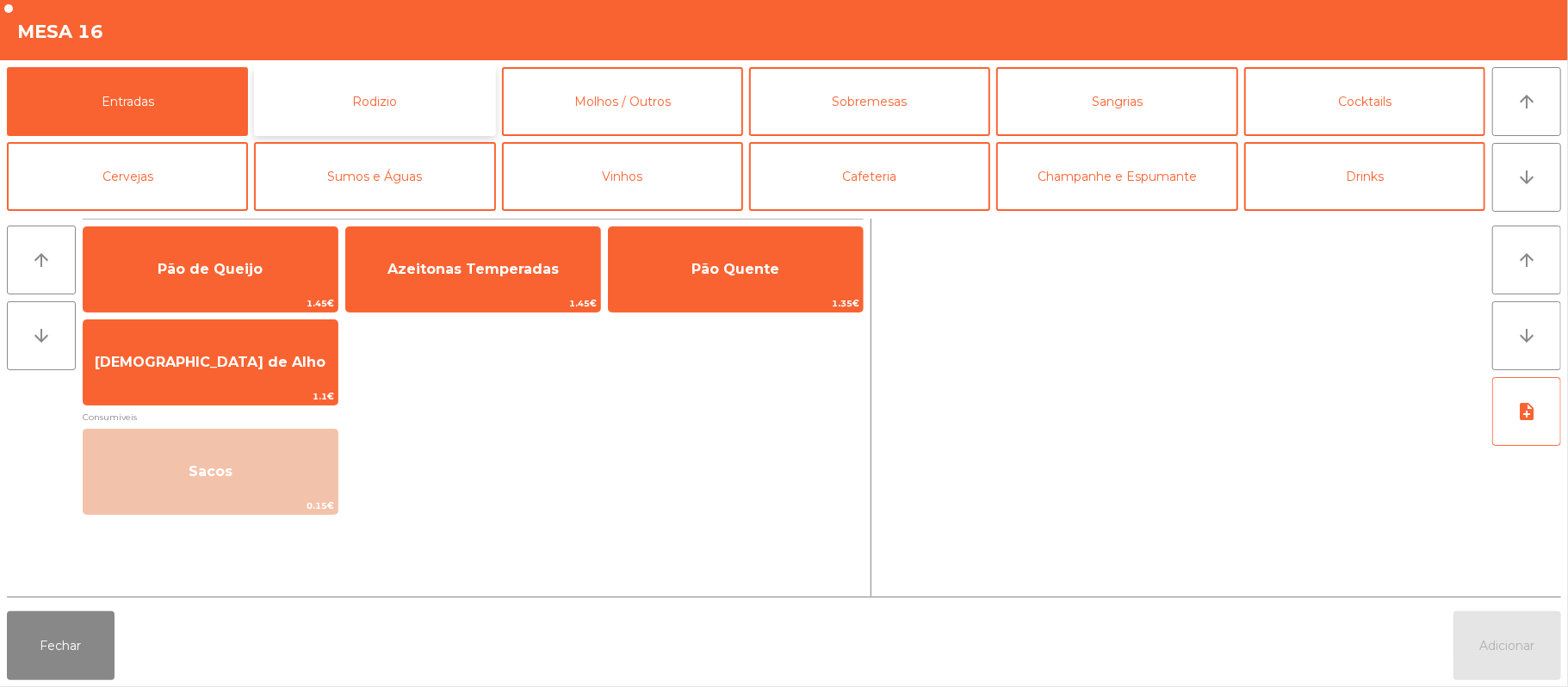
click at [397, 90] on button "Rodizio" at bounding box center [374, 102] width 241 height 69
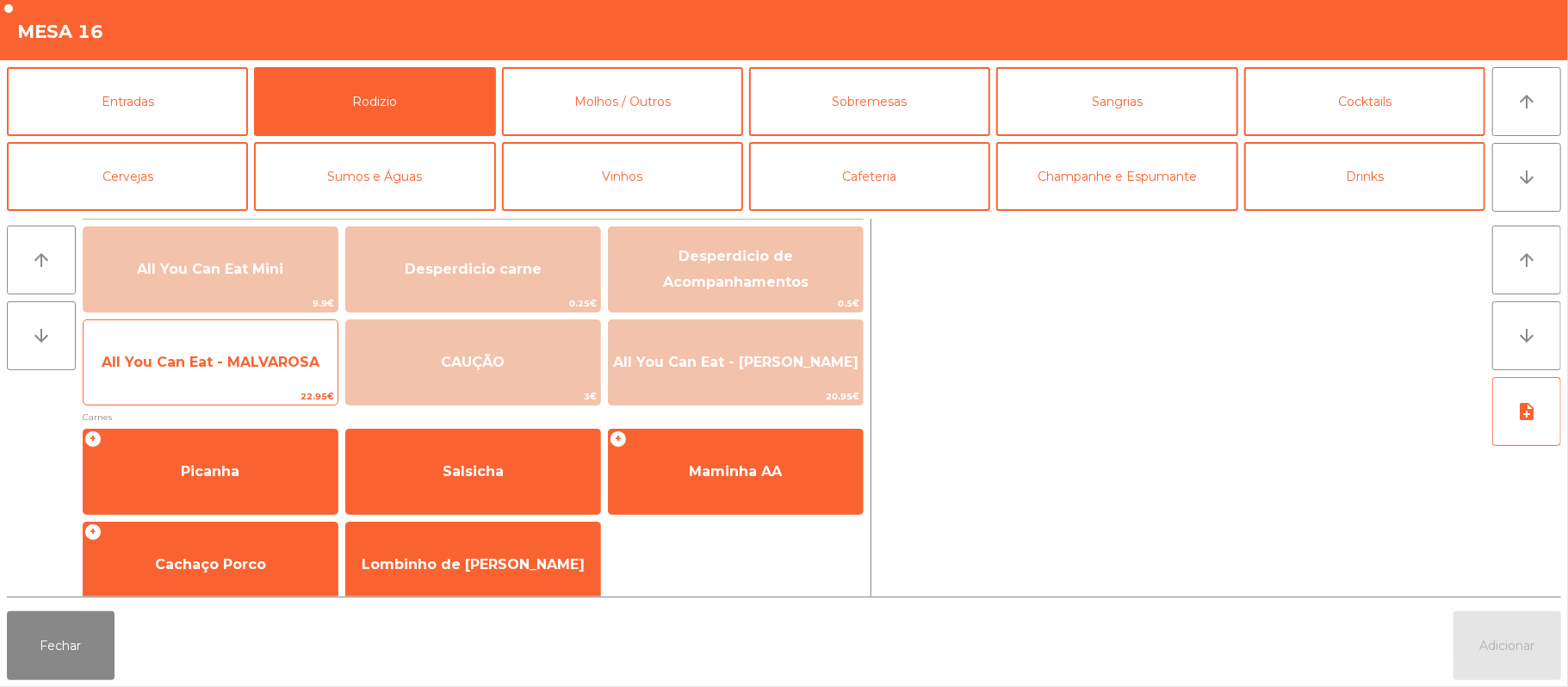
click at [284, 396] on span "22.95€" at bounding box center [210, 396] width 254 height 16
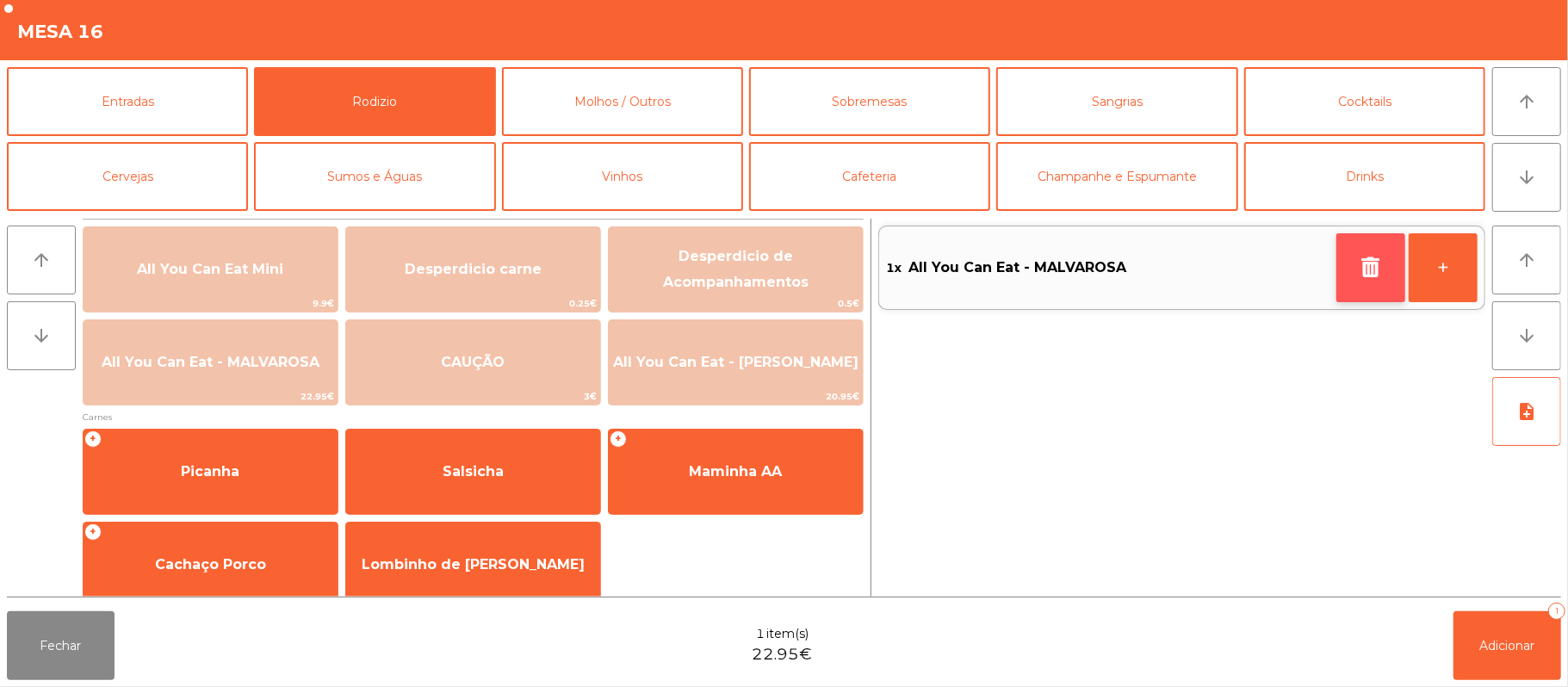
click at [1358, 267] on icon "button" at bounding box center [1370, 267] width 25 height 21
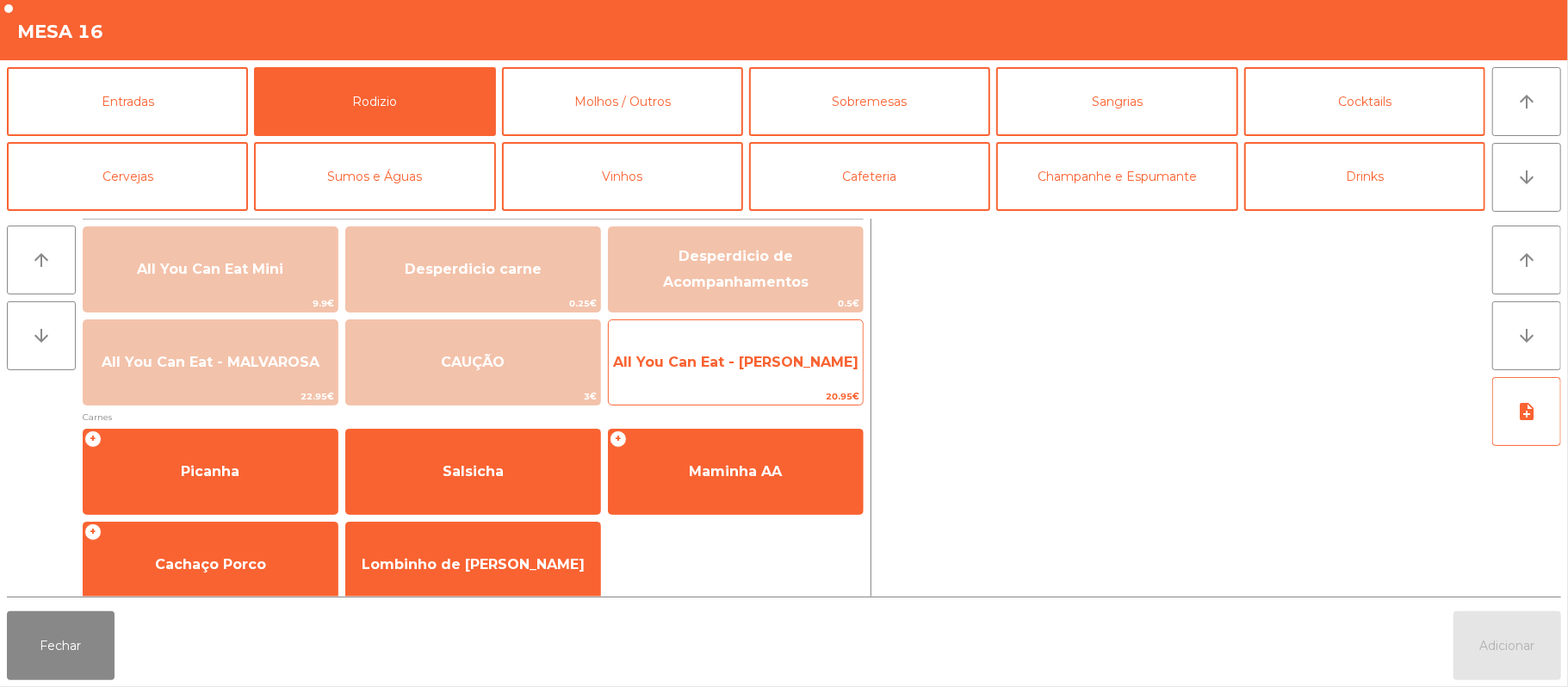
click at [796, 369] on span "All You Can Eat - [PERSON_NAME]" at bounding box center [735, 363] width 245 height 16
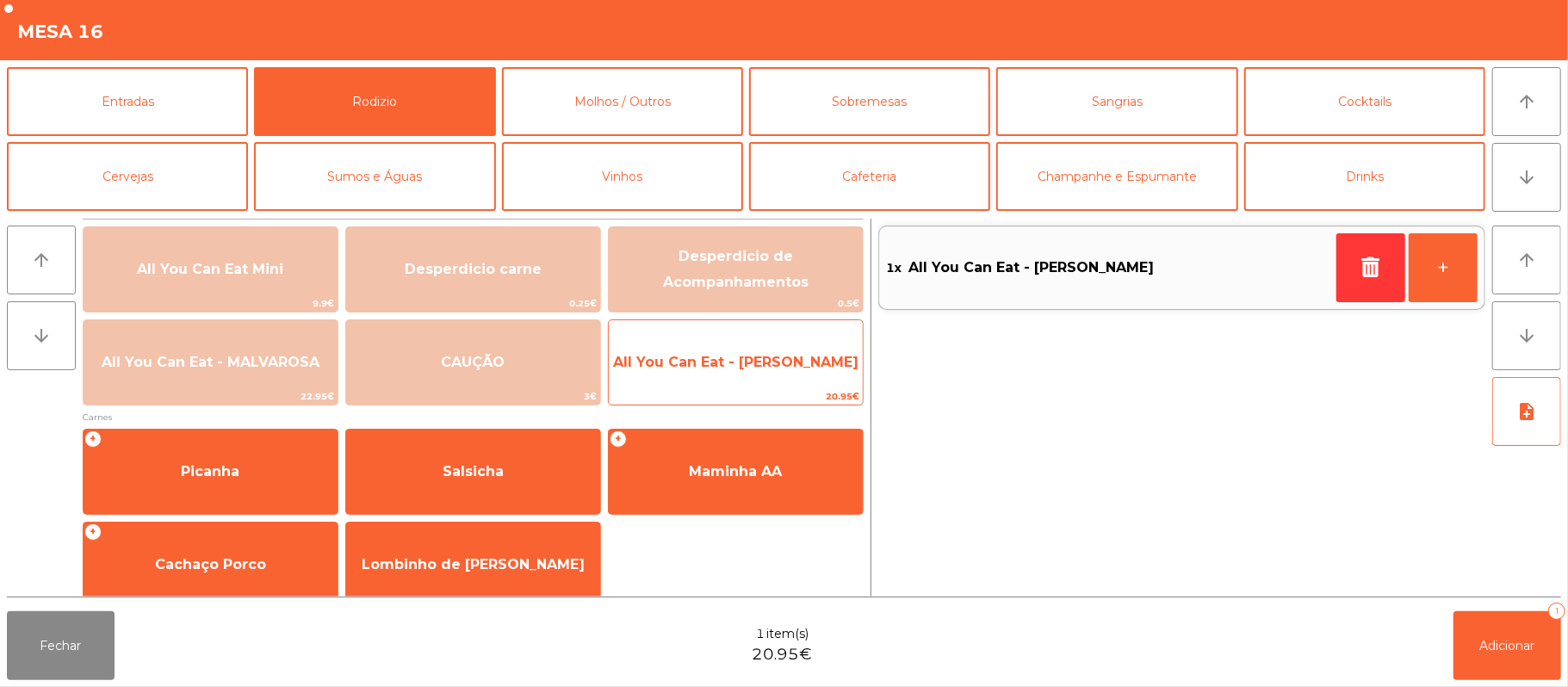
click at [789, 373] on span "All You Can Eat - [PERSON_NAME]" at bounding box center [735, 363] width 254 height 46
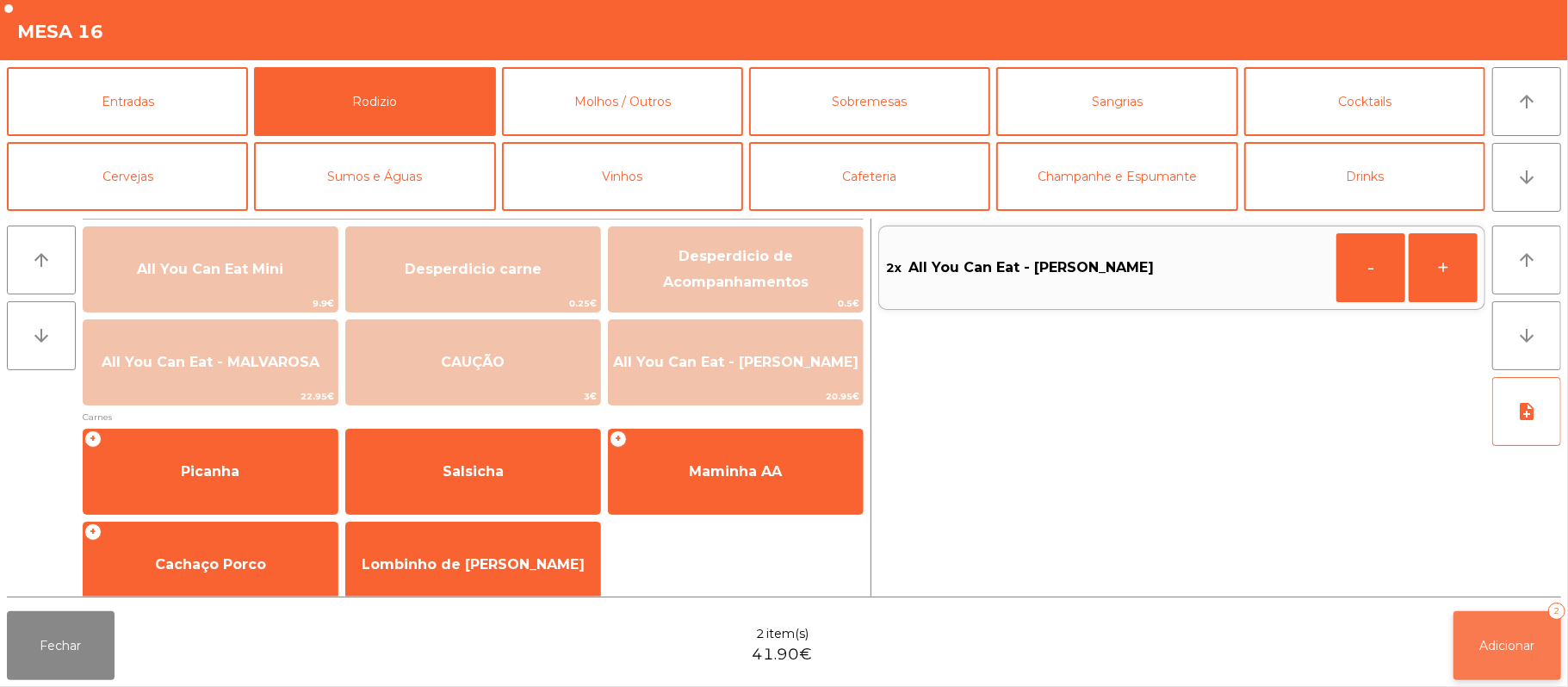
click at [1512, 645] on span "Adicionar" at bounding box center [1507, 646] width 56 height 15
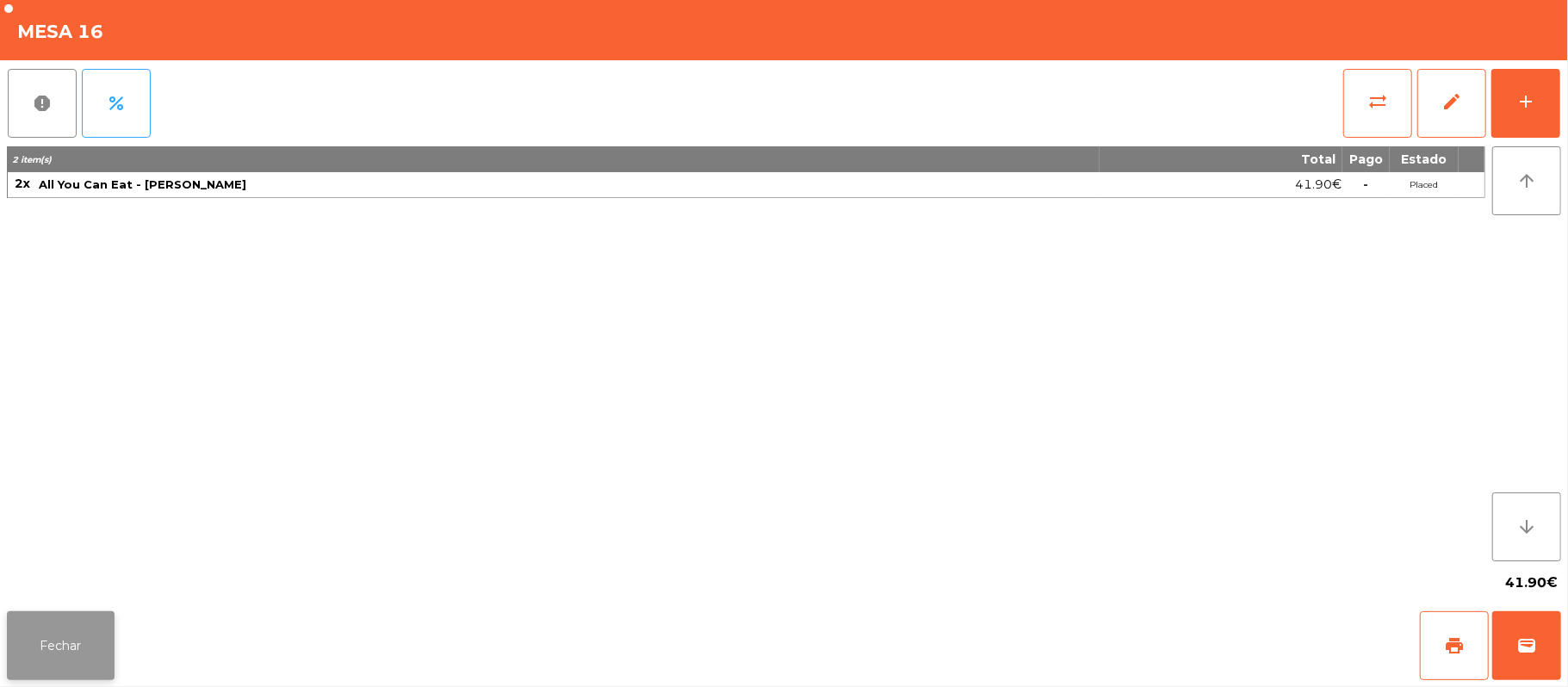
click at [48, 631] on button "Fechar" at bounding box center [61, 646] width 107 height 69
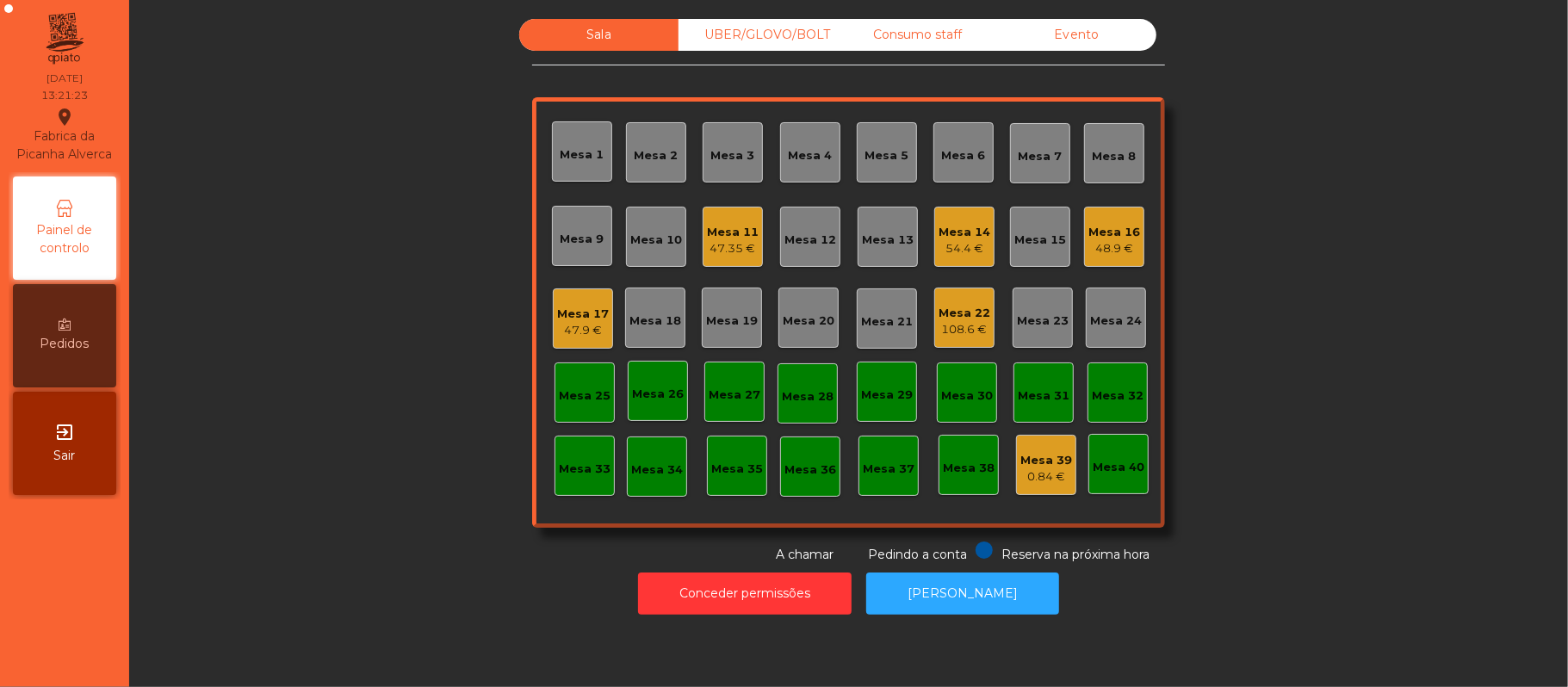
click at [713, 329] on div "Mesa 19" at bounding box center [732, 318] width 60 height 60
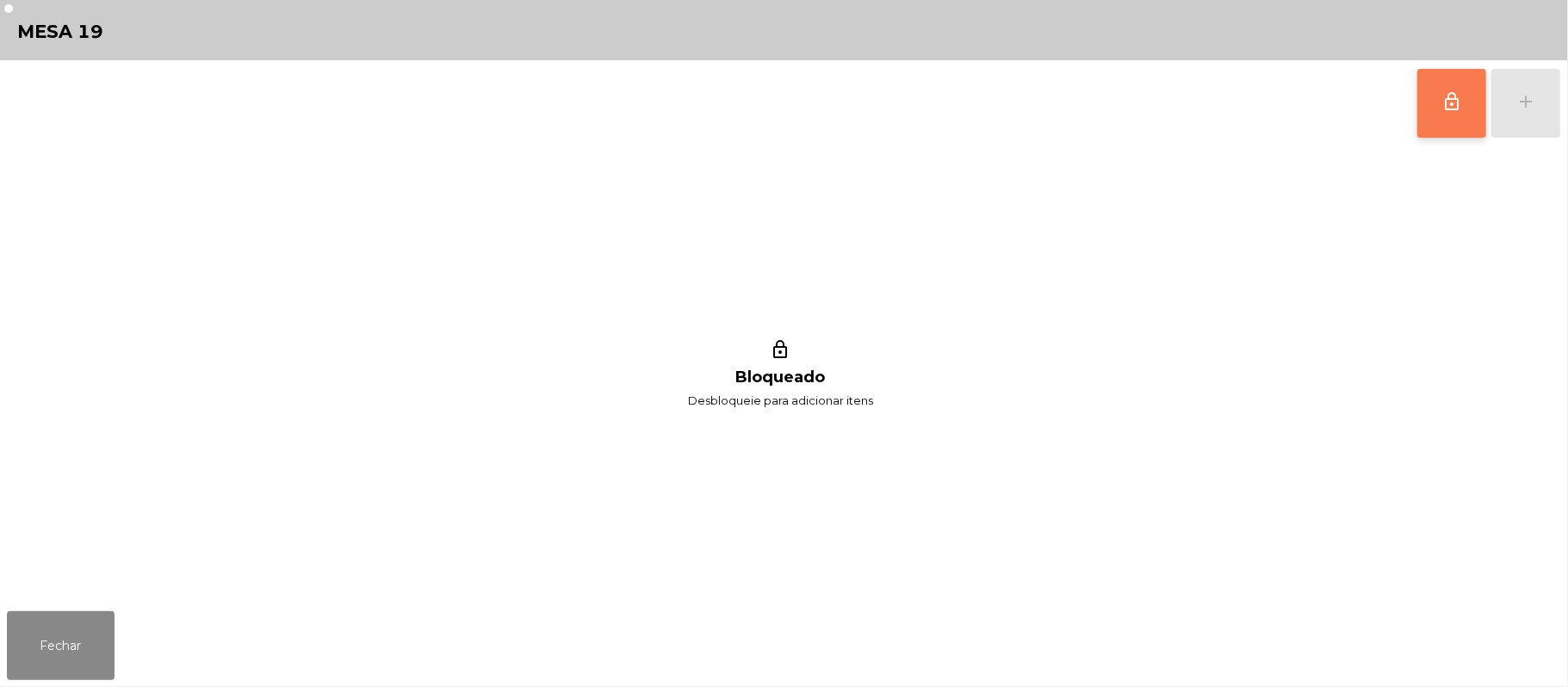
click at [1438, 105] on button "lock_outline" at bounding box center [1451, 104] width 69 height 69
click at [1558, 98] on button "add" at bounding box center [1526, 104] width 69 height 69
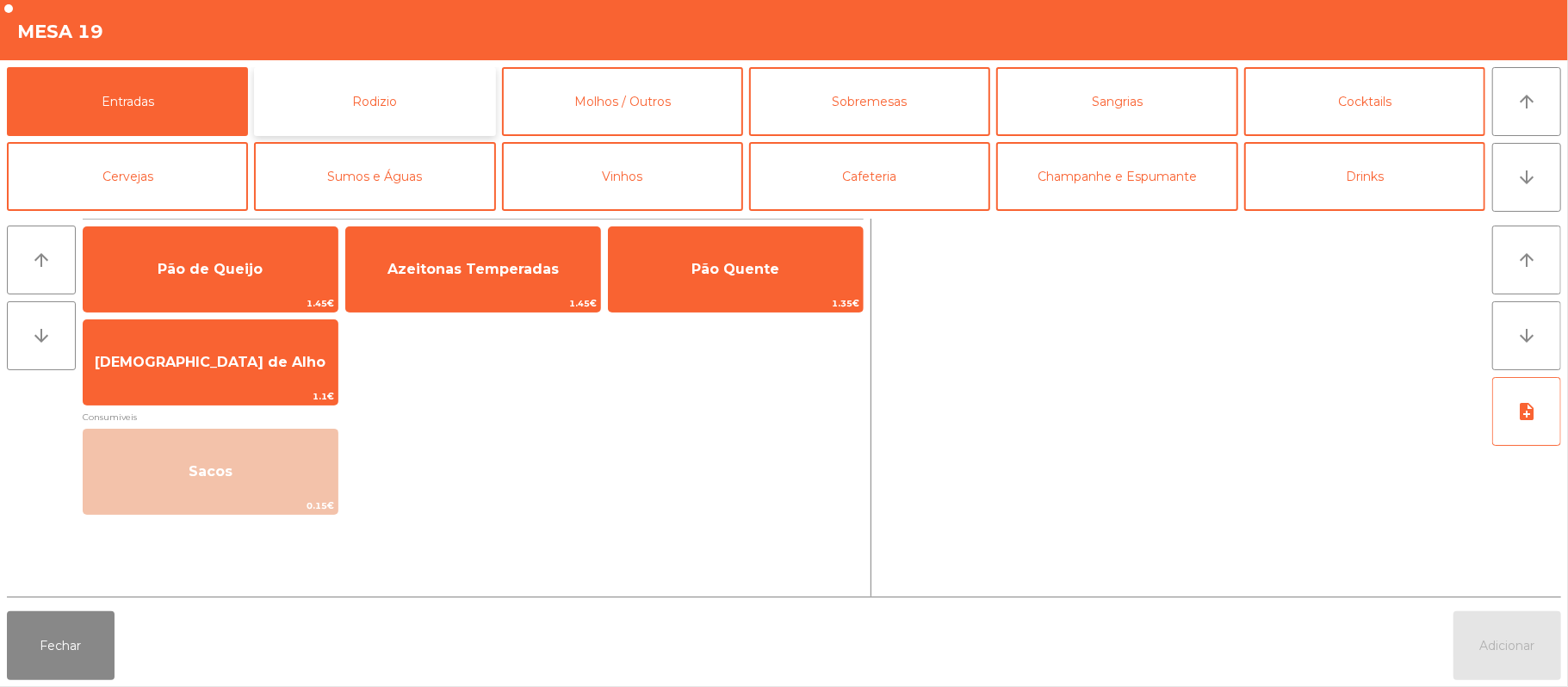
click at [410, 101] on button "Rodizio" at bounding box center [374, 102] width 241 height 69
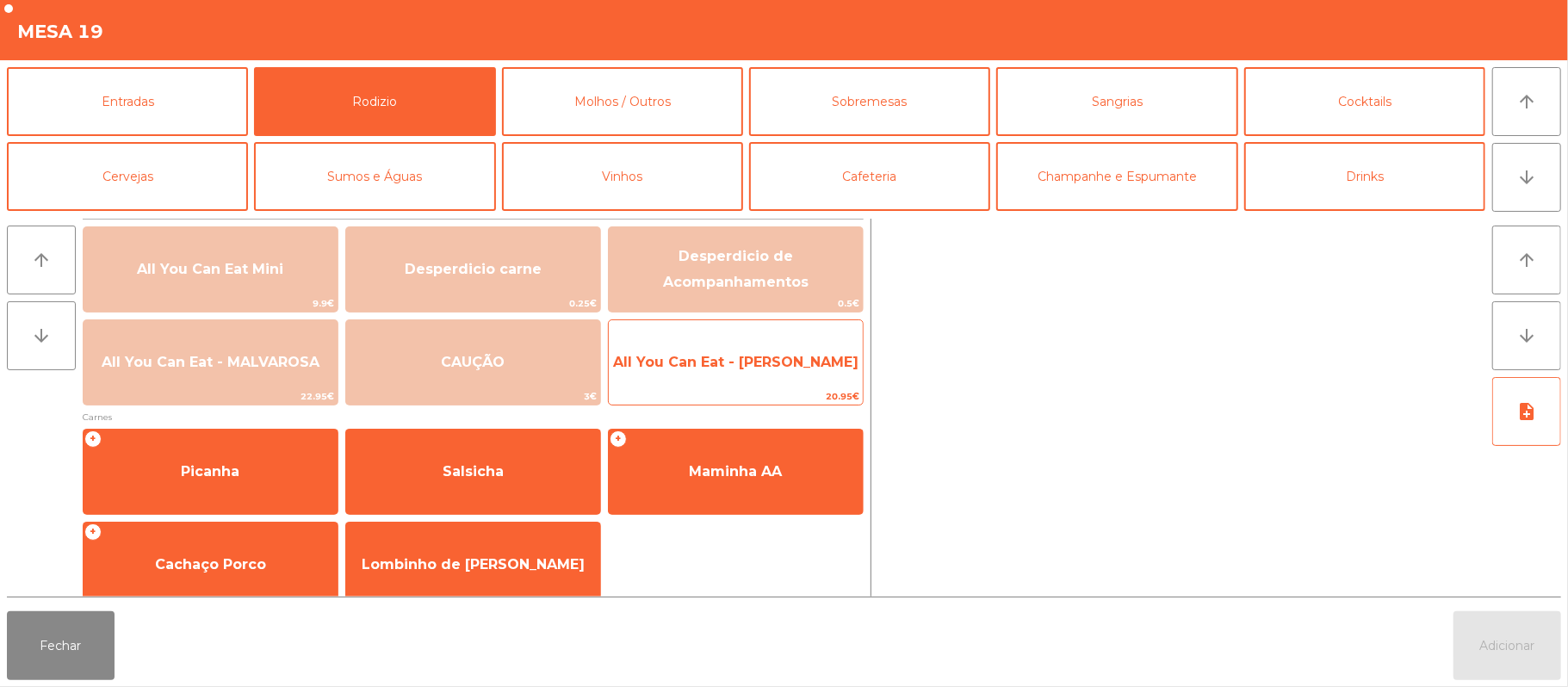
click at [751, 373] on span "All You Can Eat - [PERSON_NAME]" at bounding box center [735, 363] width 254 height 46
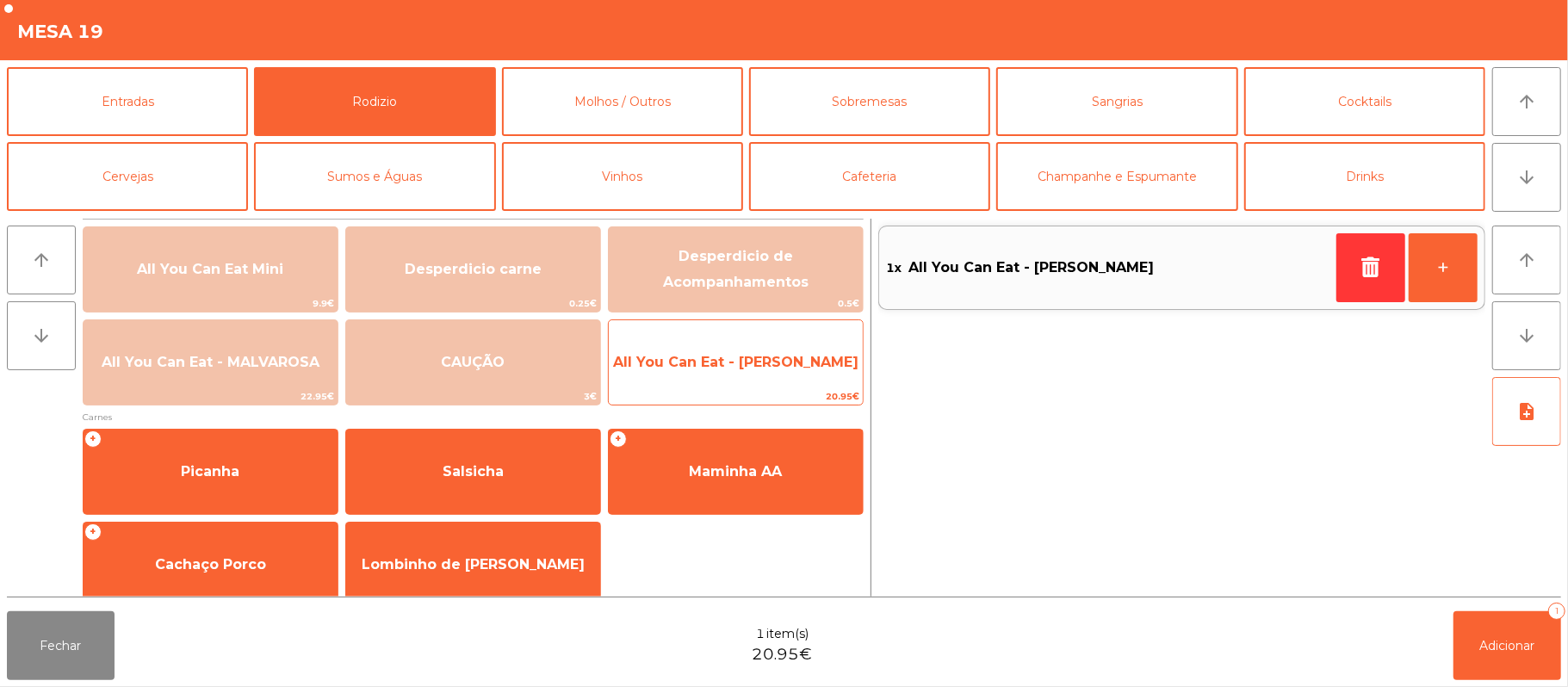
click at [759, 369] on span "All You Can Eat - [PERSON_NAME]" at bounding box center [735, 363] width 245 height 16
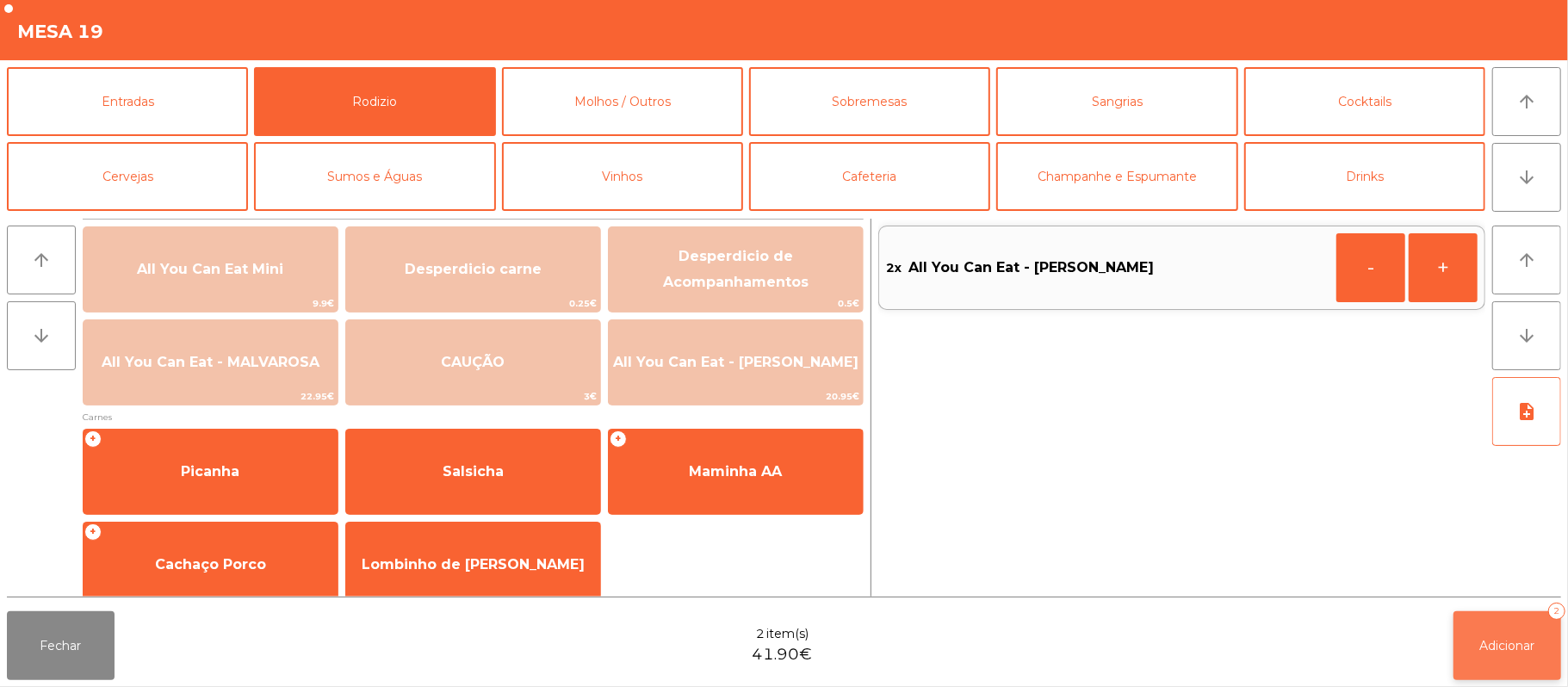
click at [1482, 646] on span "Adicionar" at bounding box center [1507, 646] width 56 height 15
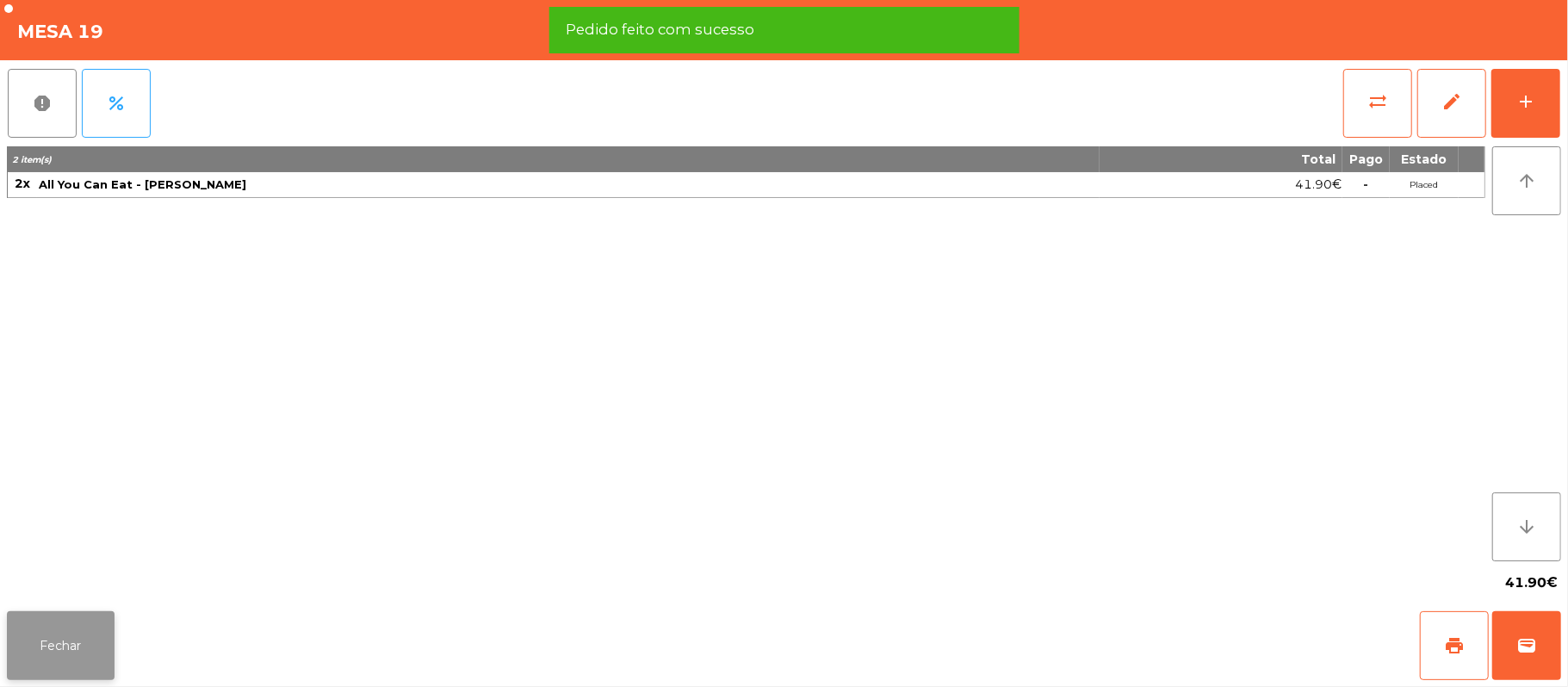
click at [53, 648] on button "Fechar" at bounding box center [61, 646] width 107 height 69
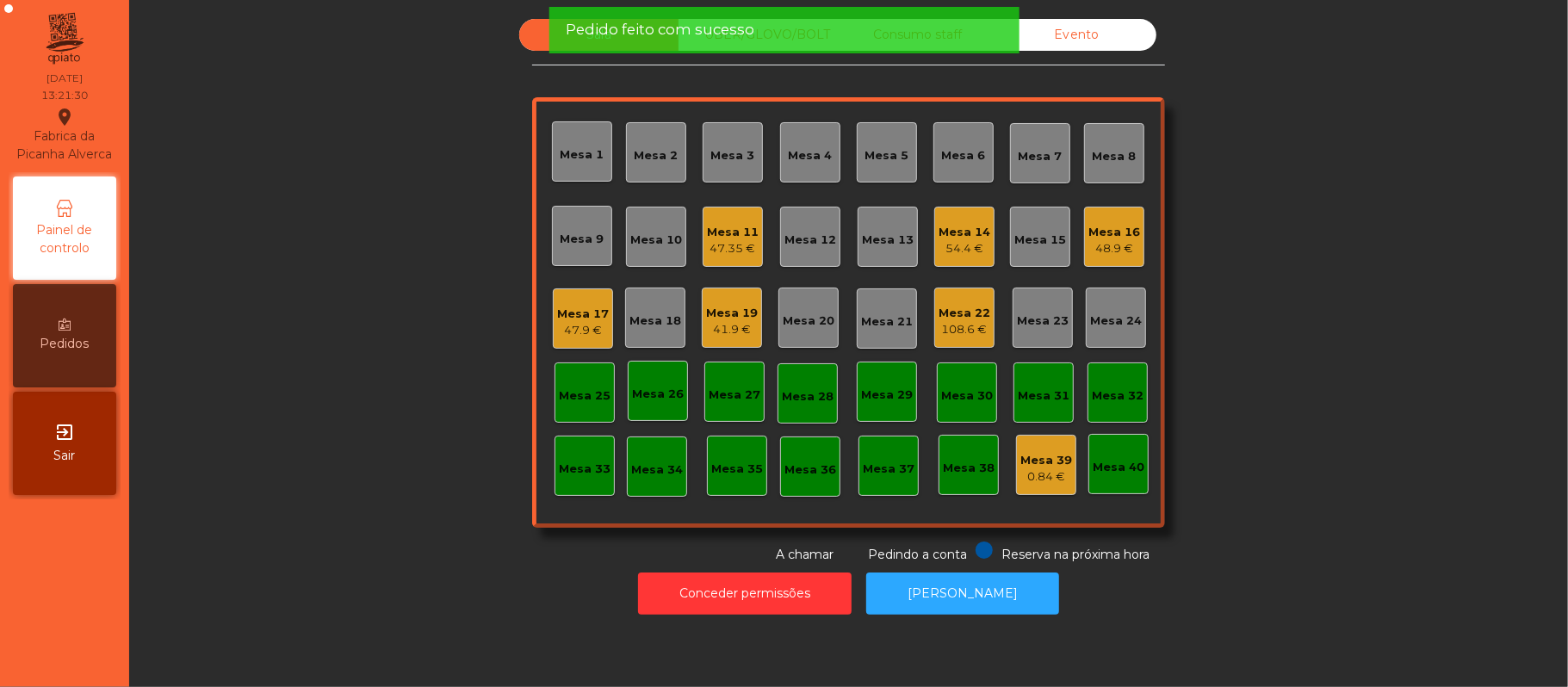
click at [1097, 242] on div "48.9 €" at bounding box center [1114, 249] width 52 height 17
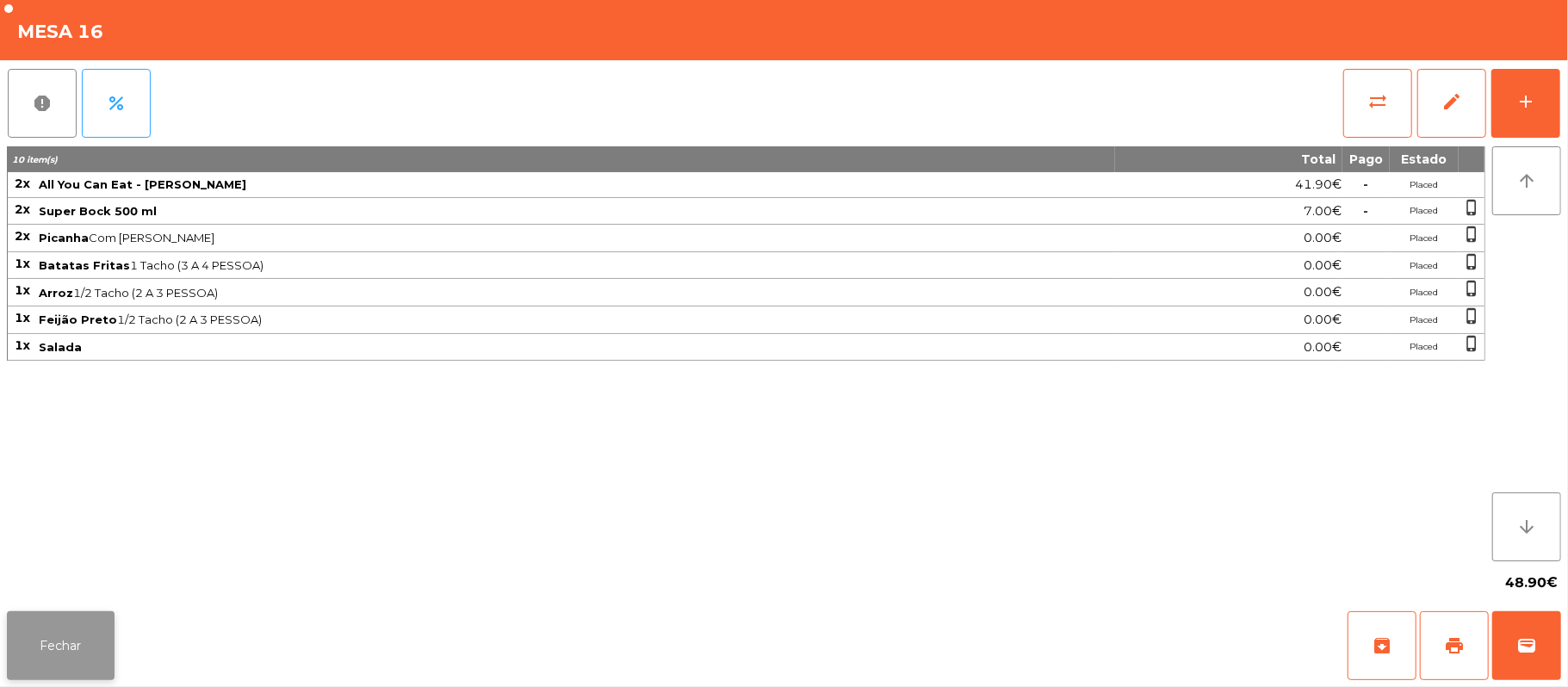
click at [28, 636] on button "Fechar" at bounding box center [61, 646] width 107 height 69
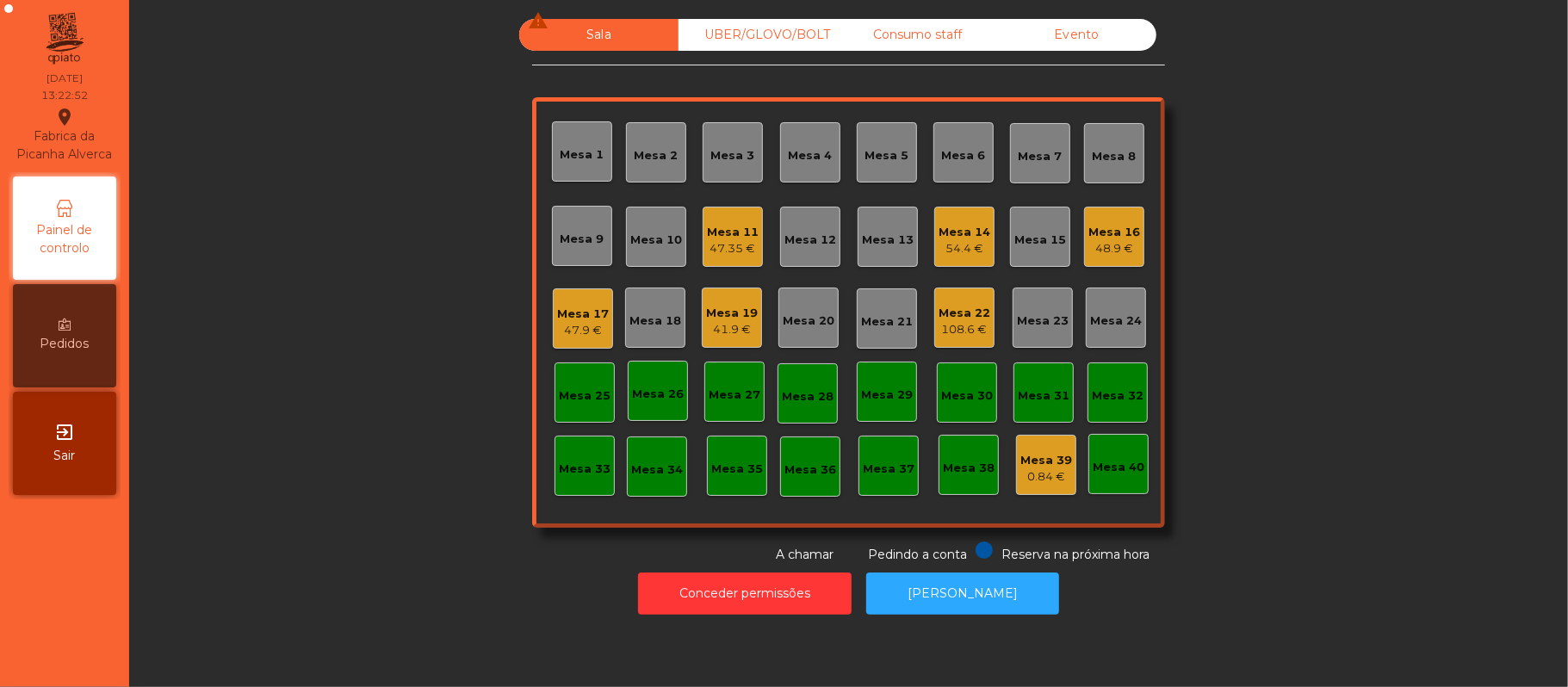
click at [561, 315] on div "Mesa 17" at bounding box center [583, 314] width 52 height 17
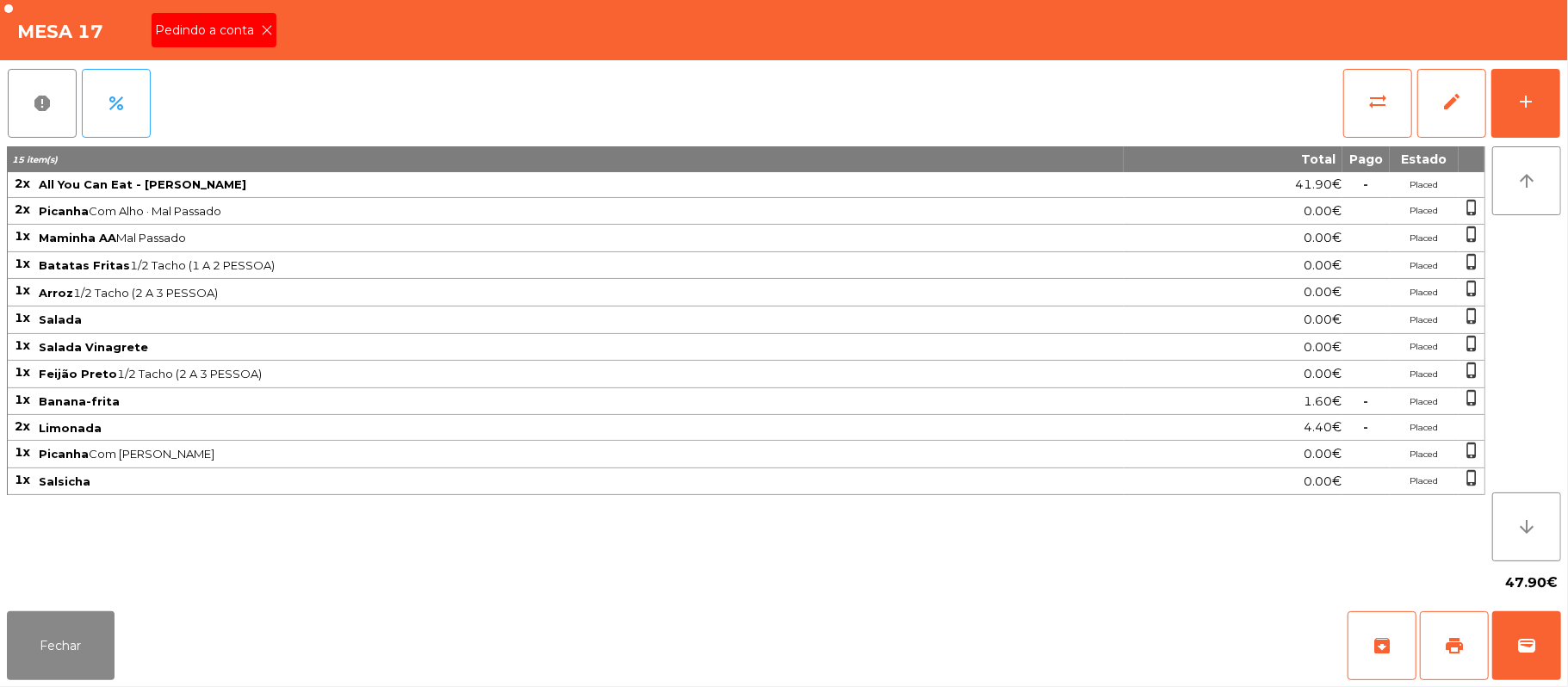
click at [266, 28] on icon at bounding box center [266, 29] width 12 height 12
click at [1461, 648] on span "print" at bounding box center [1454, 646] width 21 height 21
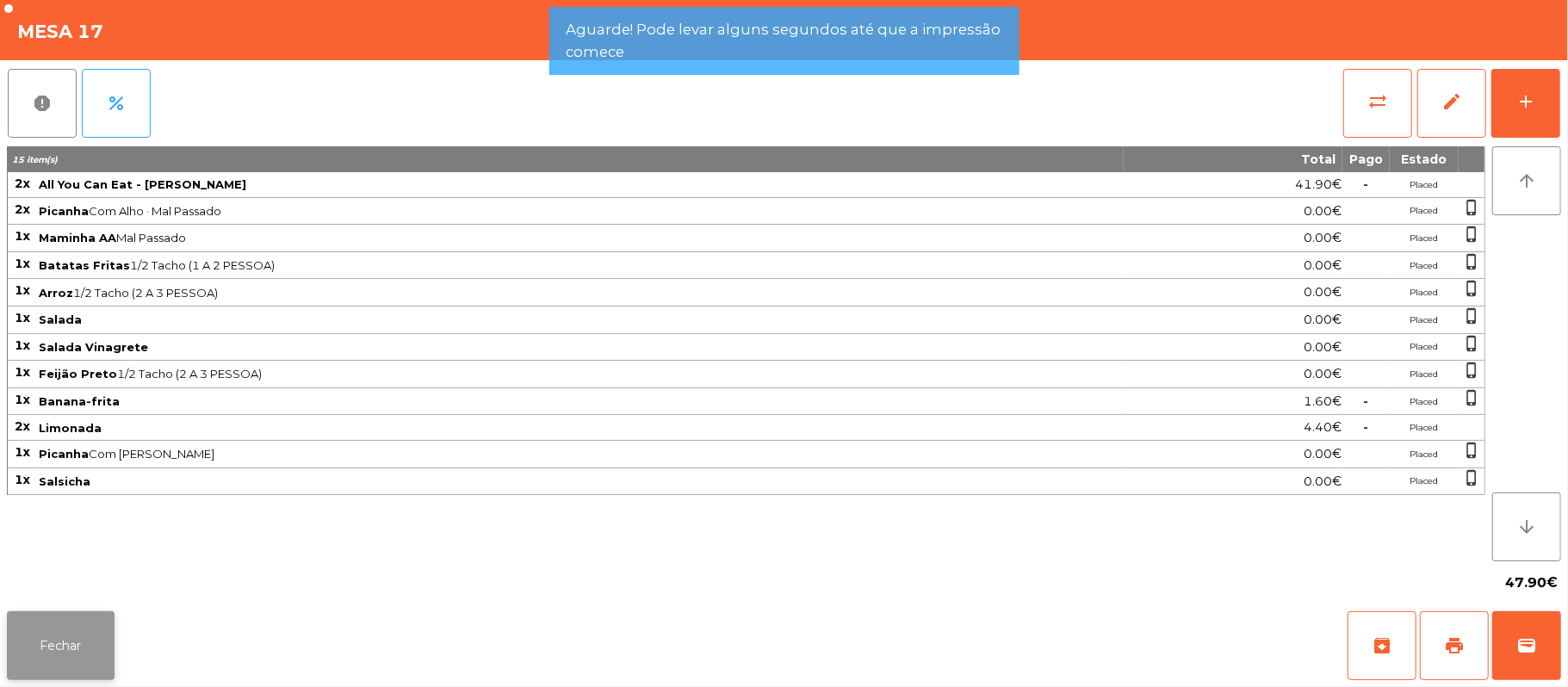
click at [62, 624] on button "Fechar" at bounding box center [61, 646] width 107 height 69
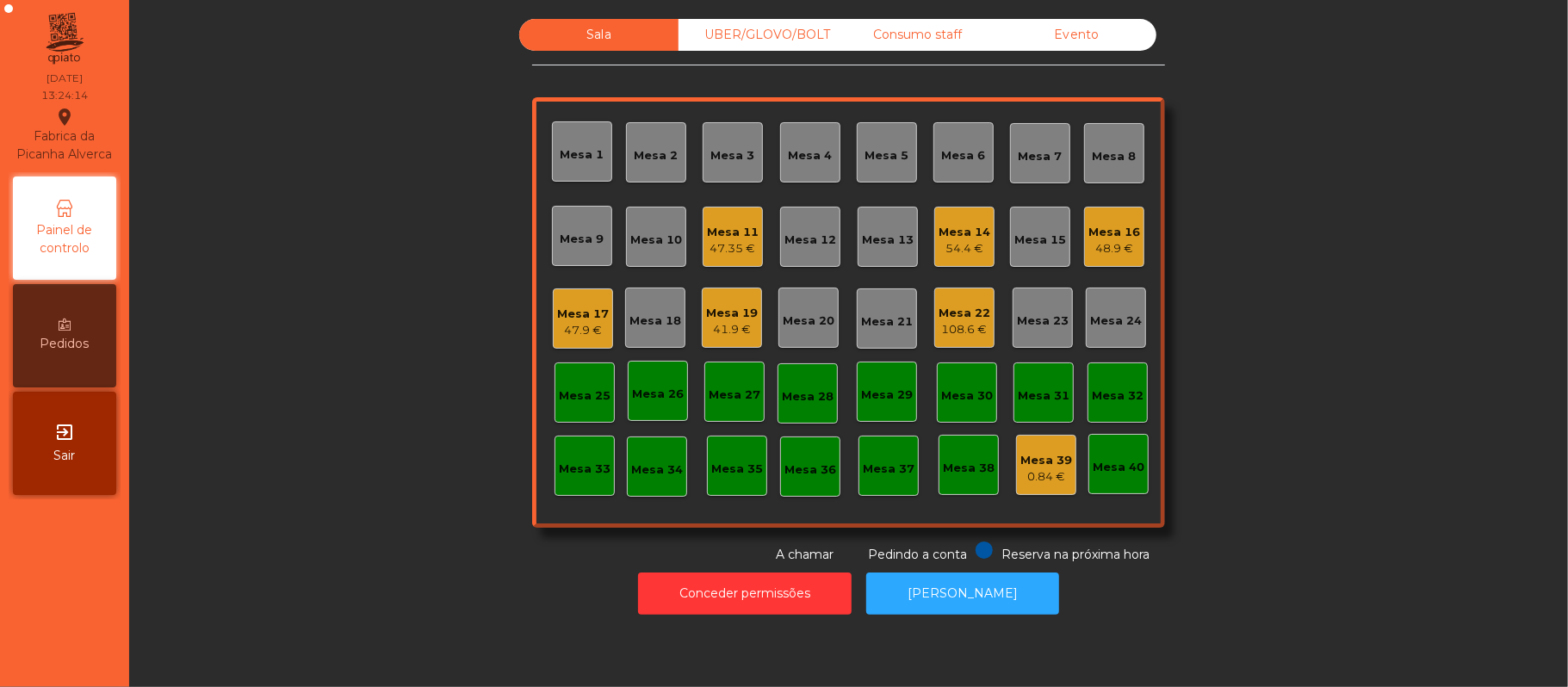
click at [589, 308] on div "Mesa 17" at bounding box center [583, 314] width 52 height 17
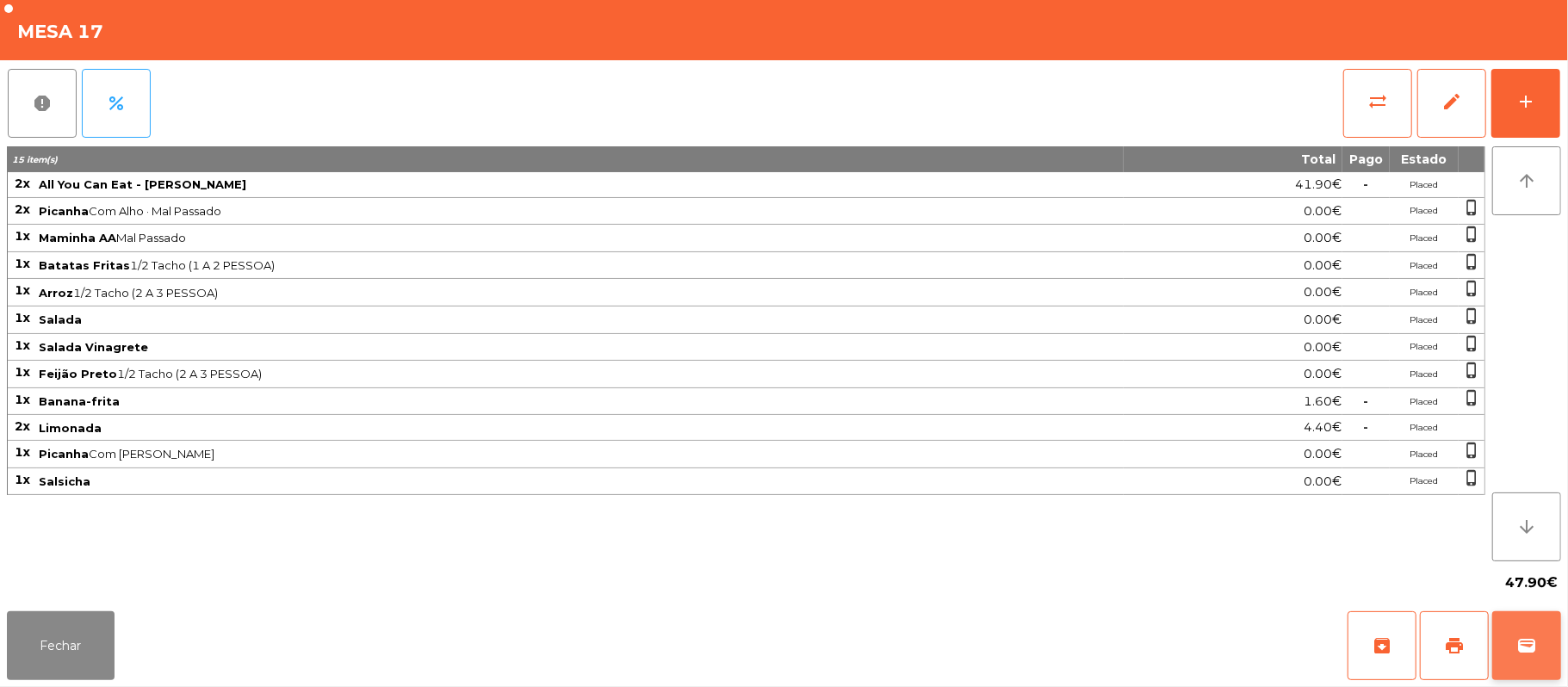
click at [1529, 648] on span "wallet" at bounding box center [1526, 646] width 21 height 21
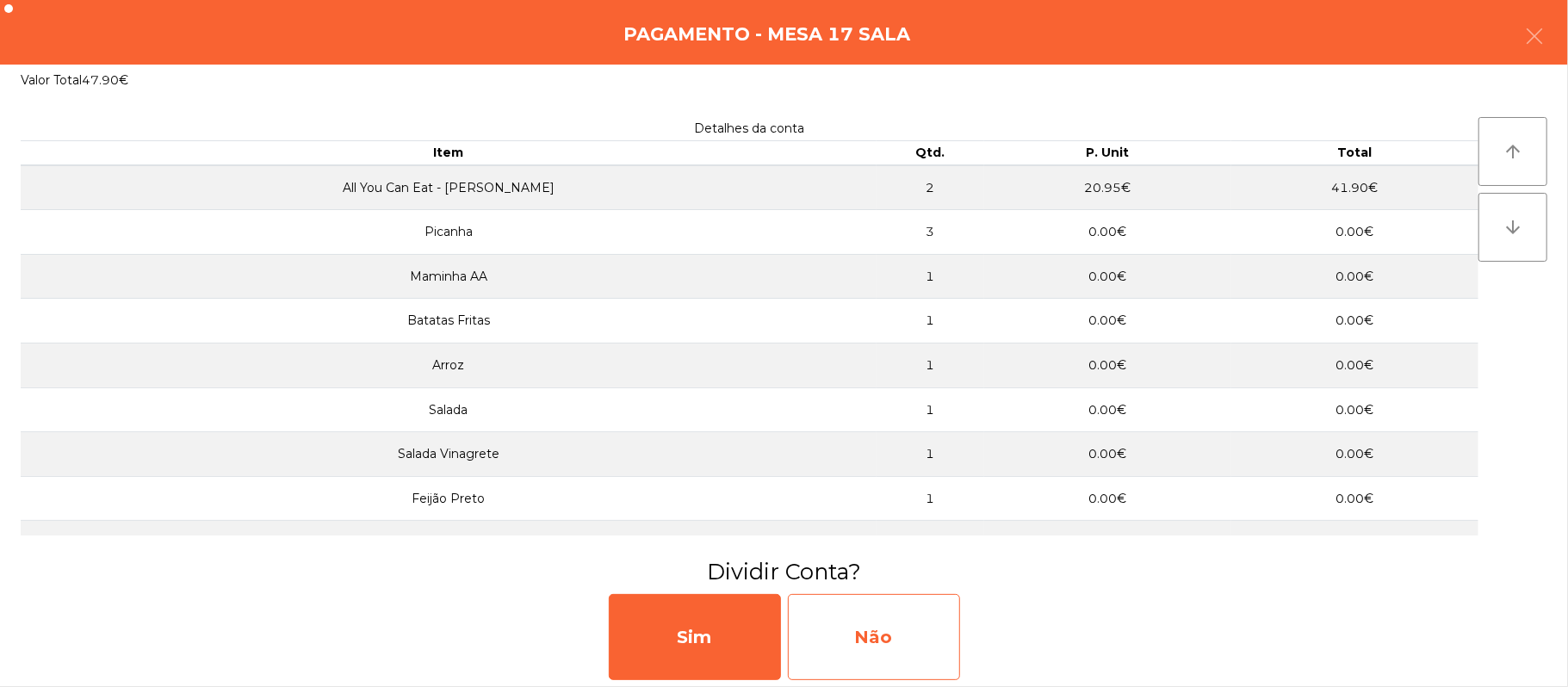
click at [906, 640] on div "Não" at bounding box center [873, 637] width 172 height 87
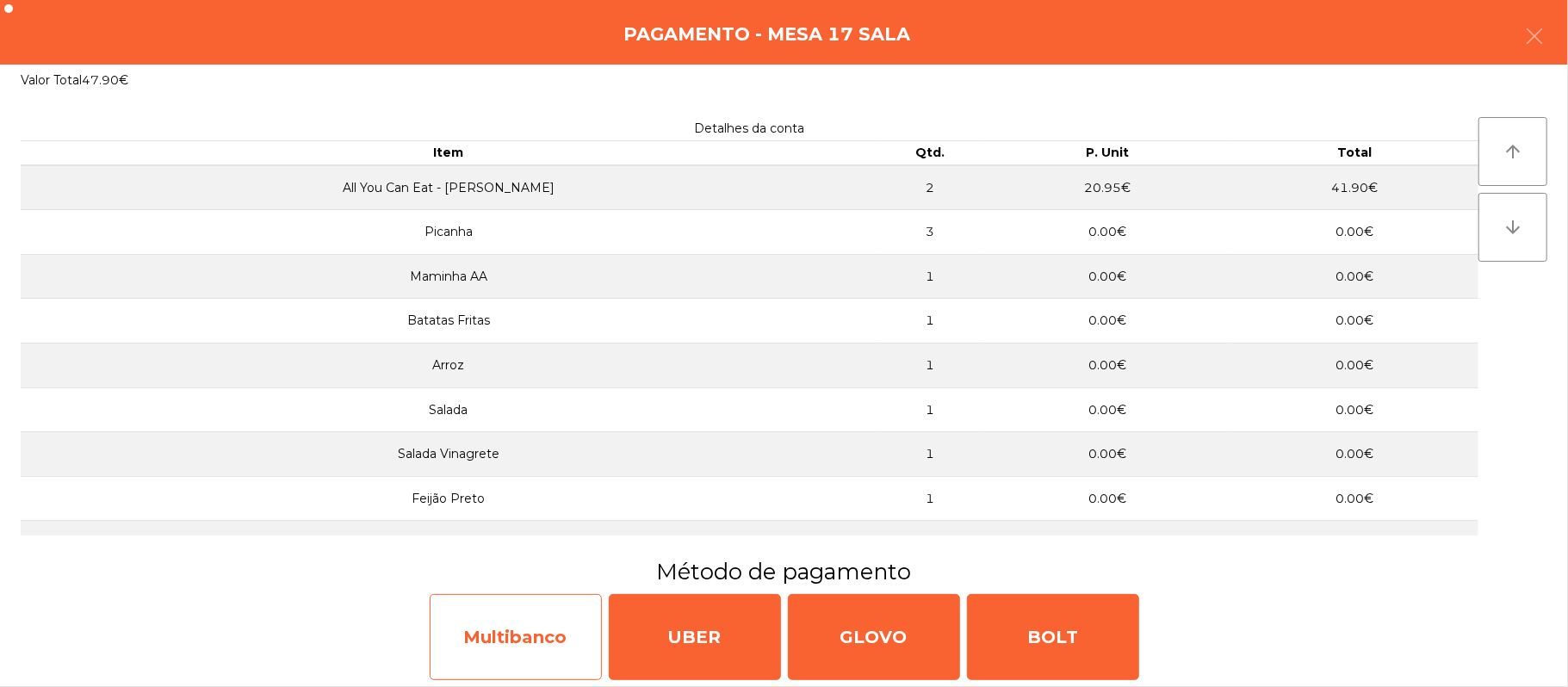
click at [517, 628] on div "Multibanco" at bounding box center [515, 637] width 172 height 87
select select "**"
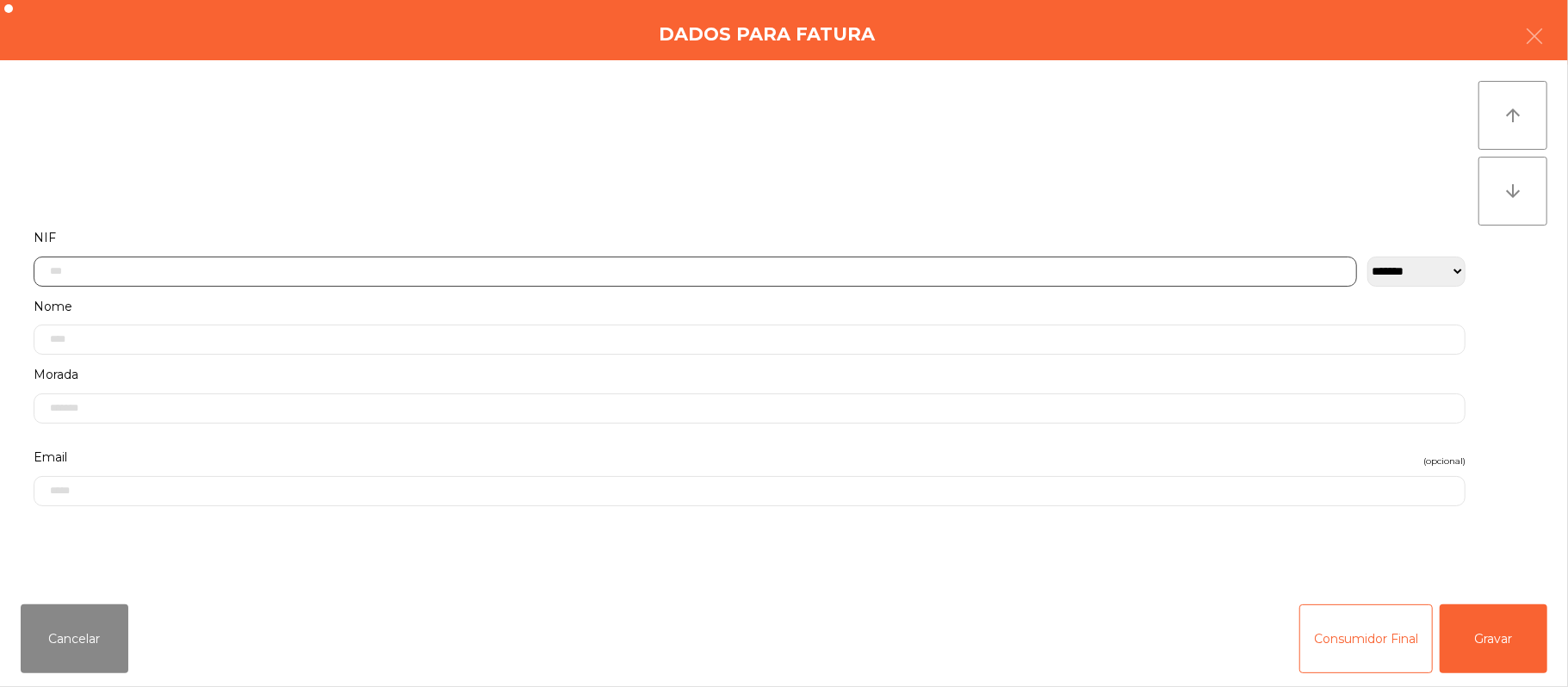
click at [480, 266] on input "text" at bounding box center [695, 272] width 1323 height 30
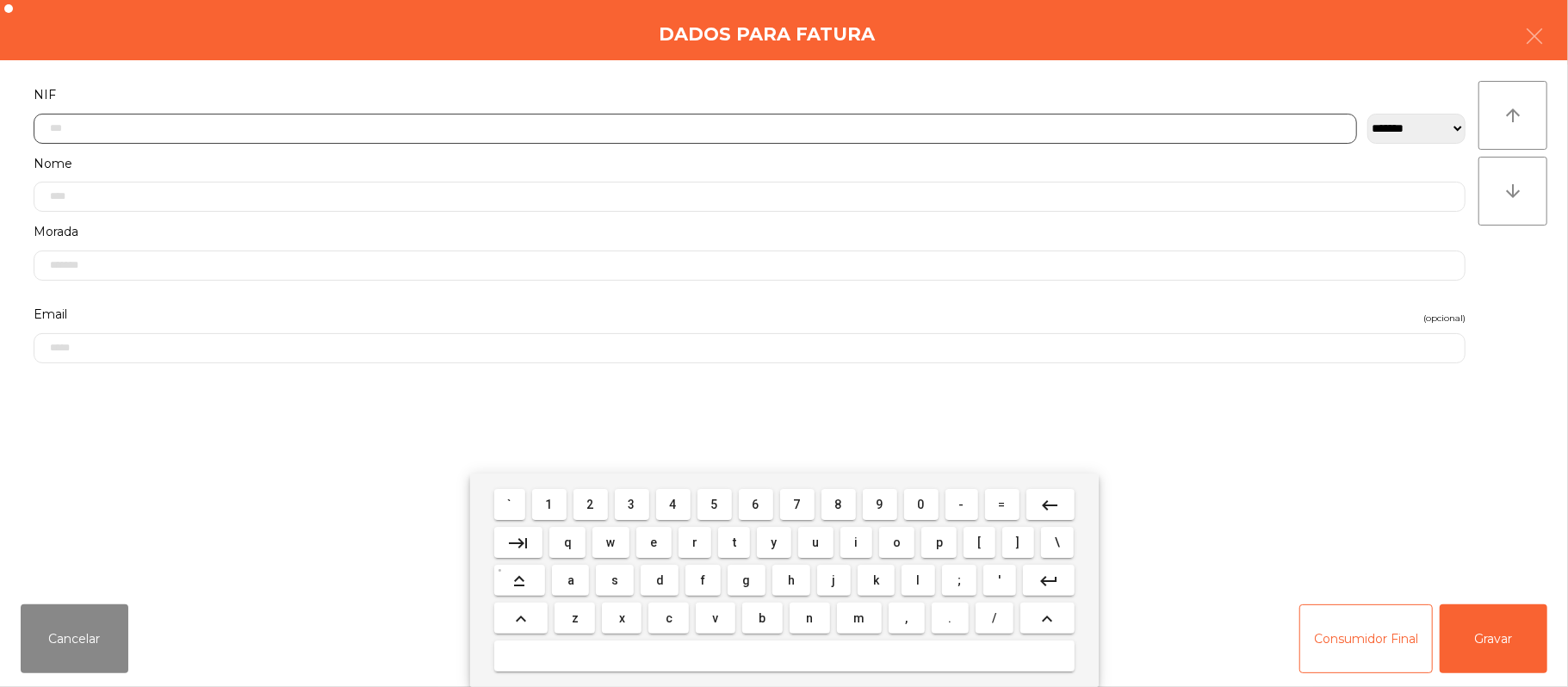
scroll to position [145, 0]
type input "*********"
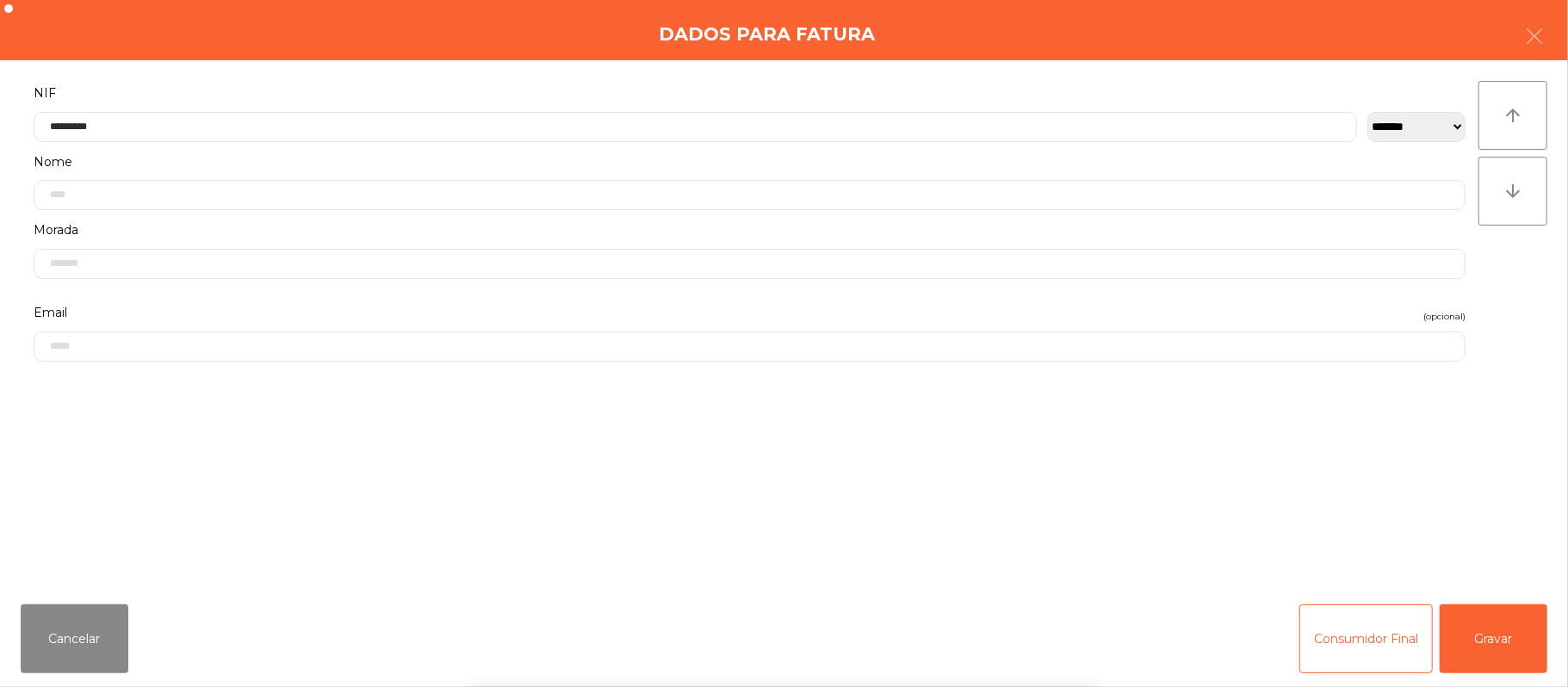
click at [1505, 608] on div "` 1 2 3 4 5 6 7 8 9 0 - = keyboard_backspace keyboard_tab q w e r t y u i o p […" at bounding box center [784, 580] width 1568 height 213
click at [1509, 641] on button "Gravar" at bounding box center [1493, 640] width 107 height 69
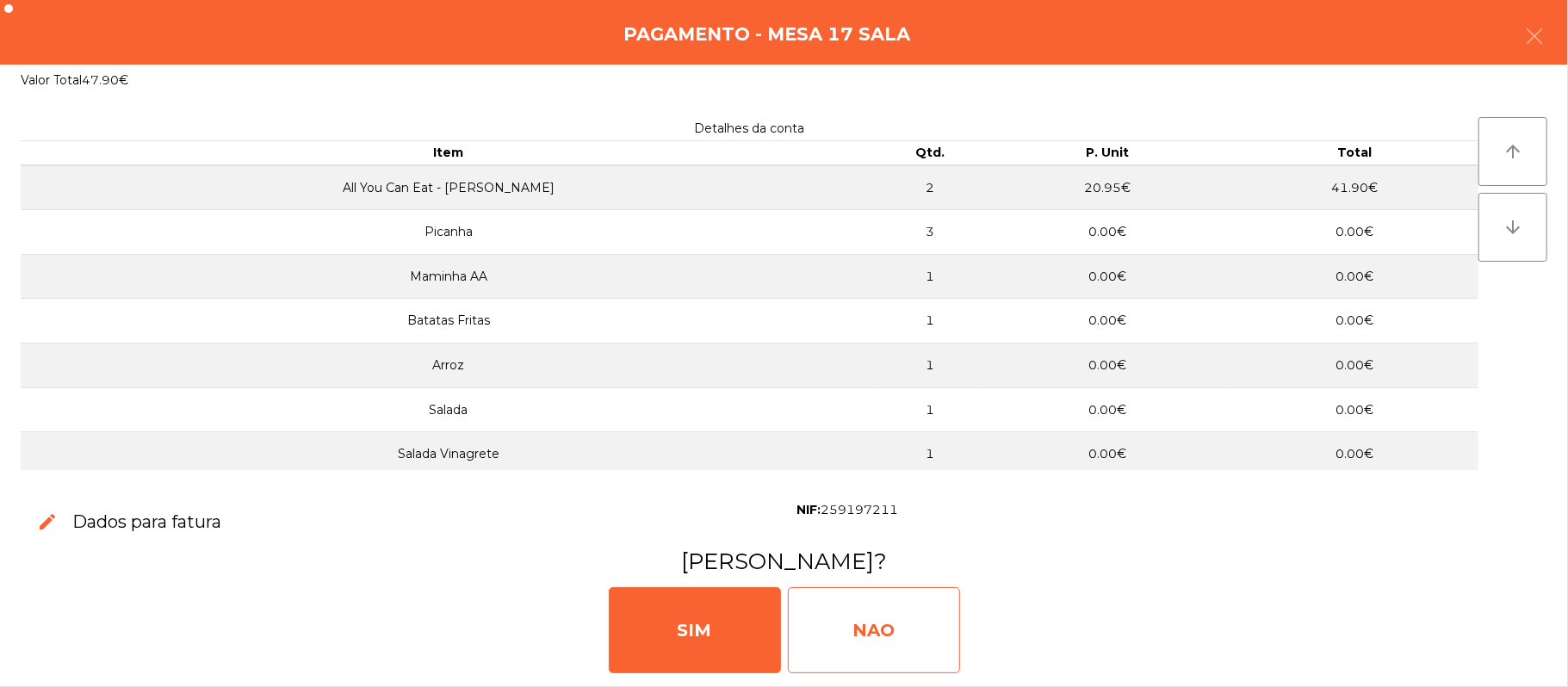
click at [890, 640] on div "NAO" at bounding box center [873, 631] width 172 height 87
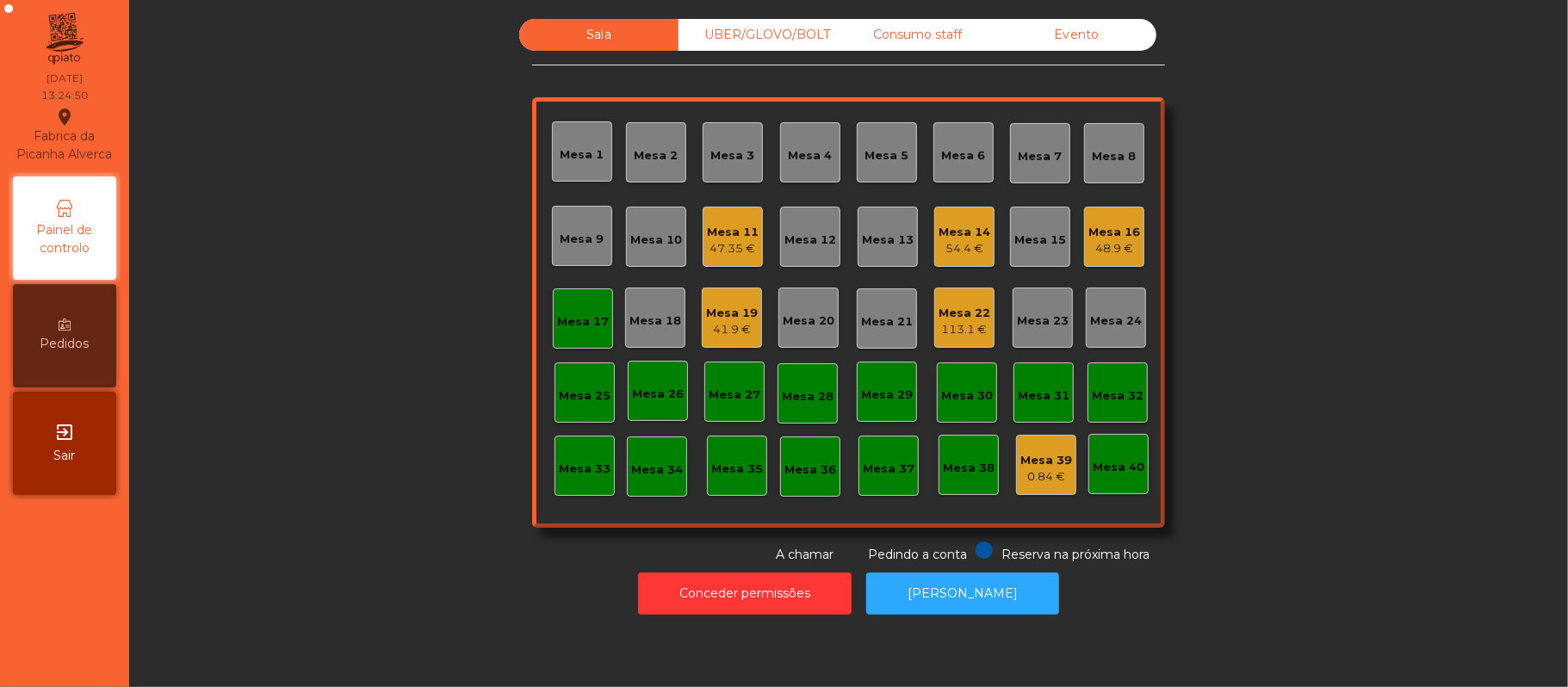
click at [589, 313] on div "Mesa 17" at bounding box center [583, 322] width 52 height 17
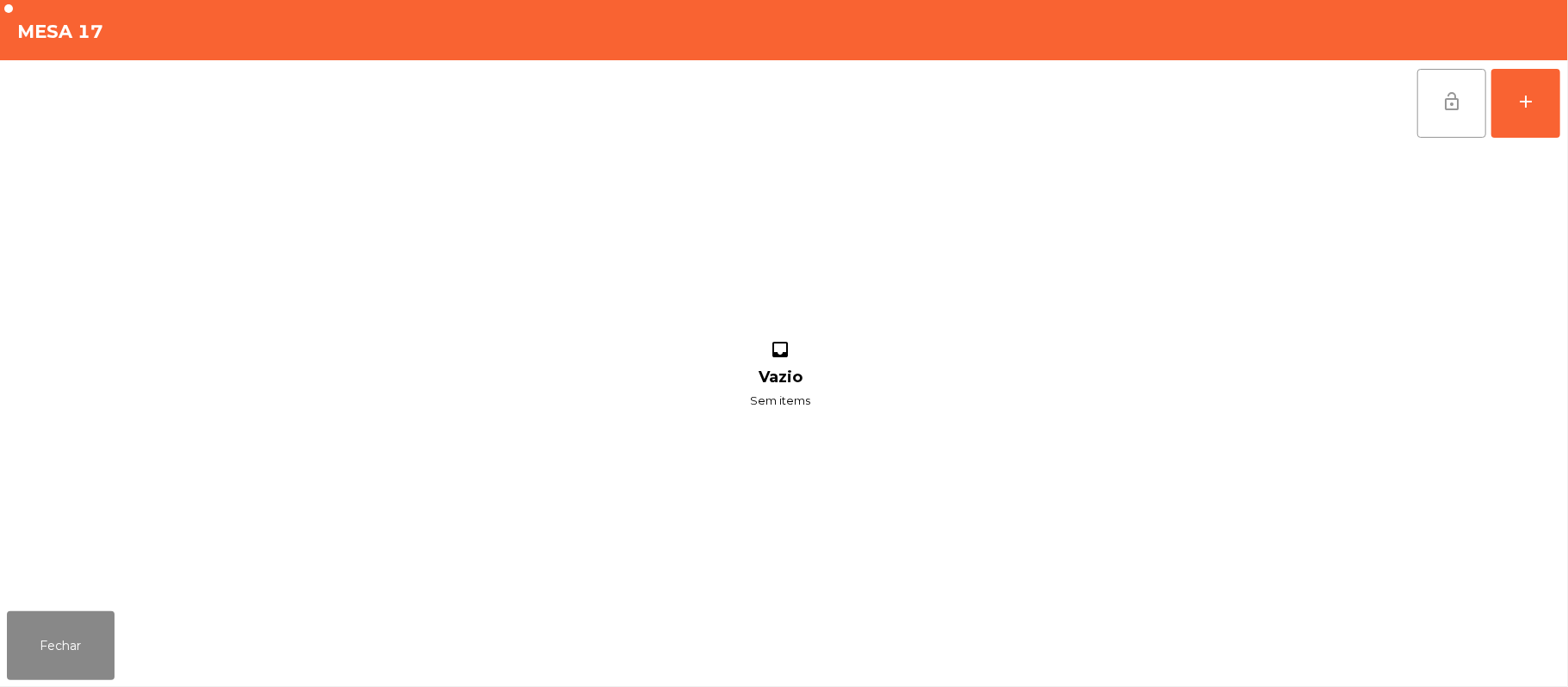
click at [1438, 111] on button "lock_open" at bounding box center [1451, 104] width 69 height 69
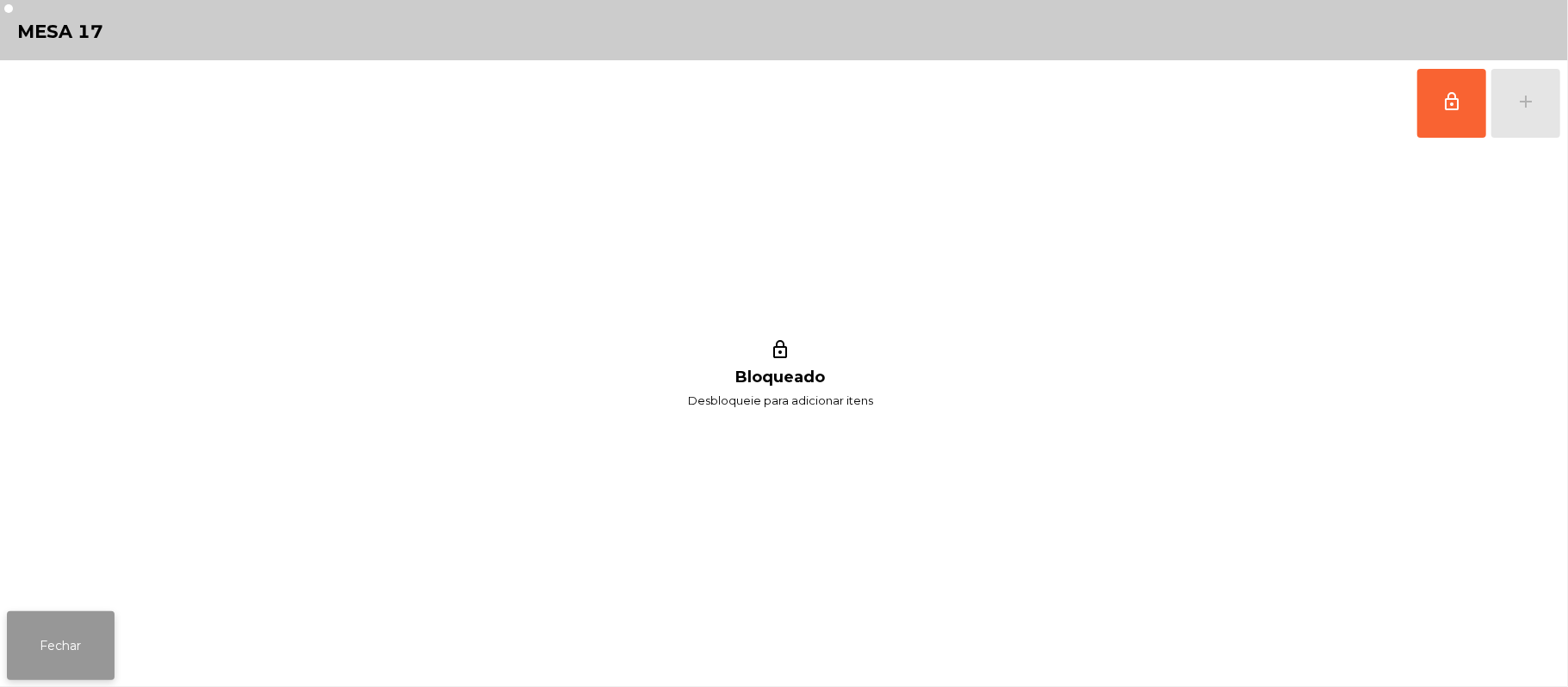
click at [94, 656] on button "Fechar" at bounding box center [61, 646] width 107 height 69
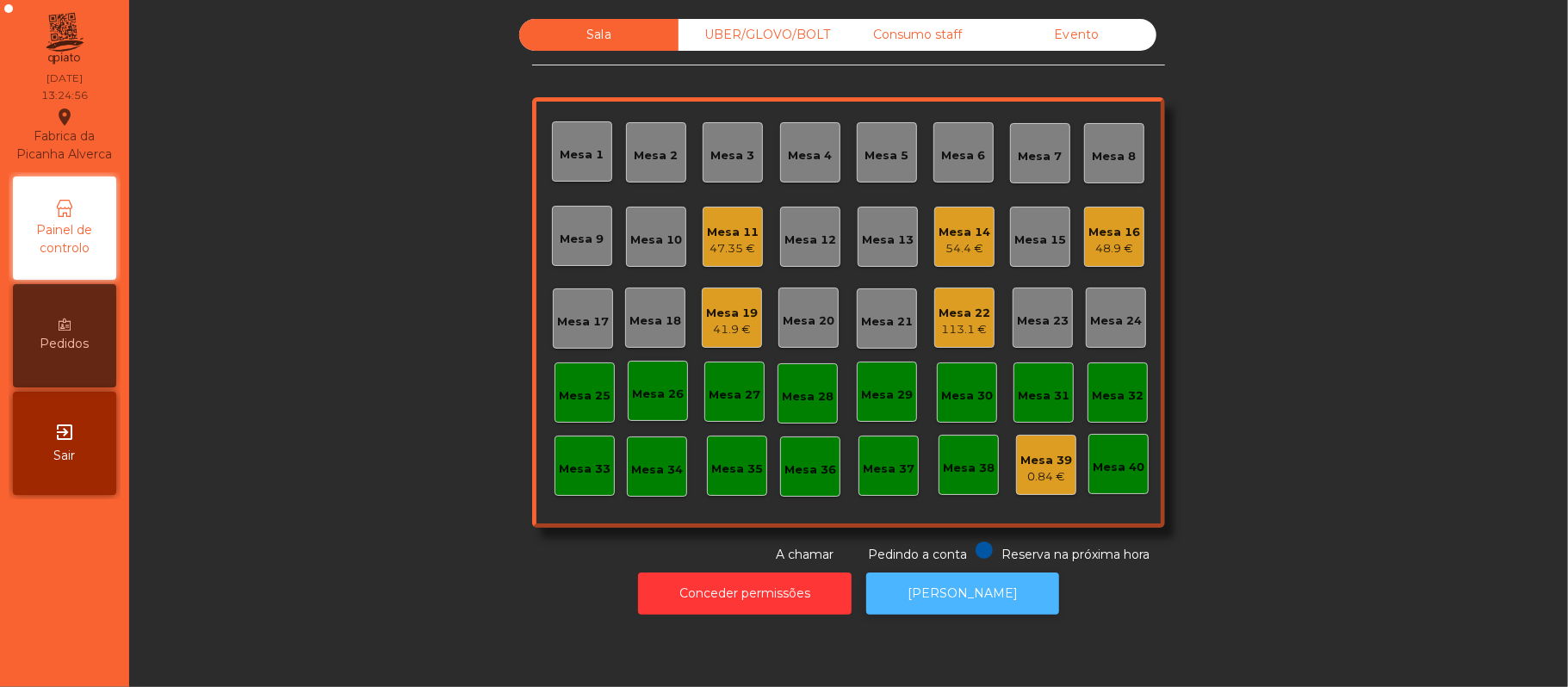
click at [942, 593] on button "[PERSON_NAME]" at bounding box center [962, 594] width 193 height 42
click at [569, 231] on div "Mesa 9" at bounding box center [583, 239] width 44 height 17
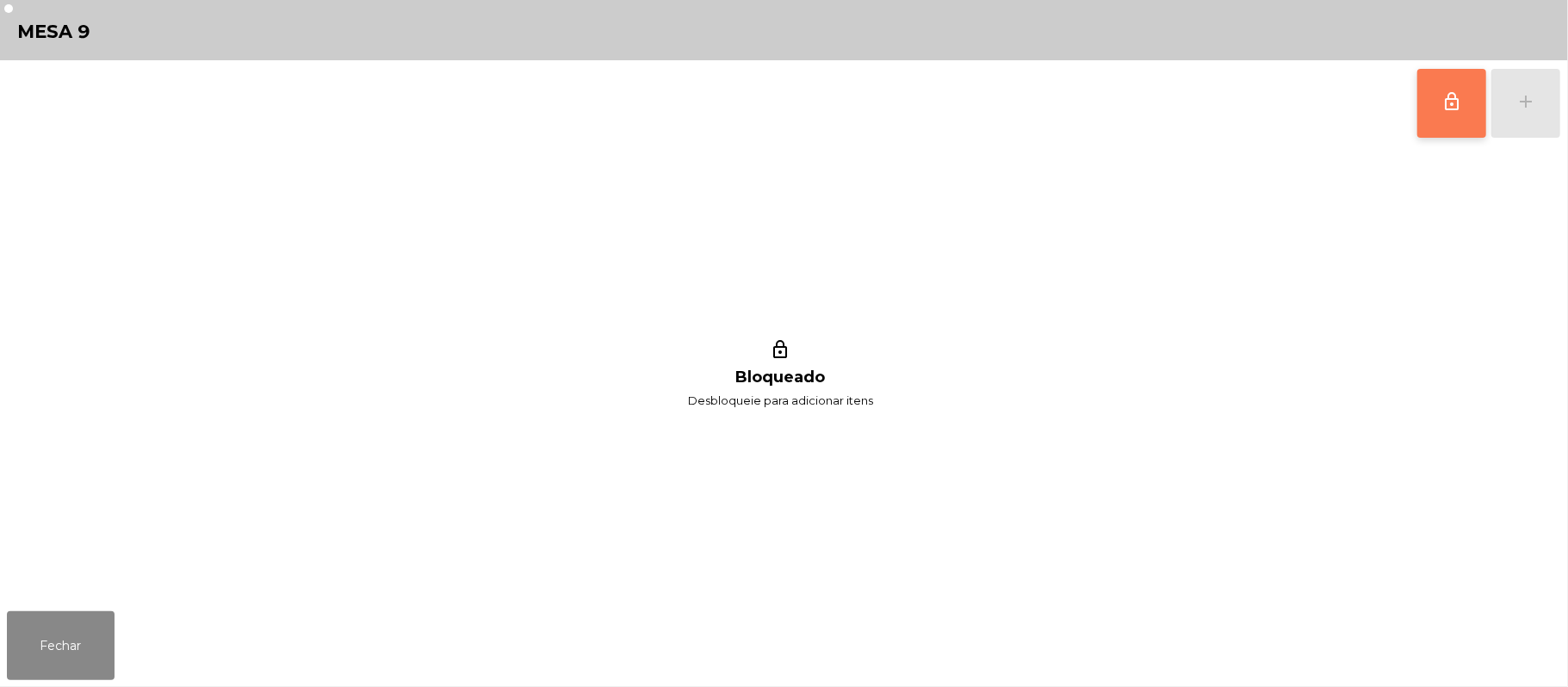
click at [1444, 114] on button "lock_outline" at bounding box center [1451, 104] width 69 height 69
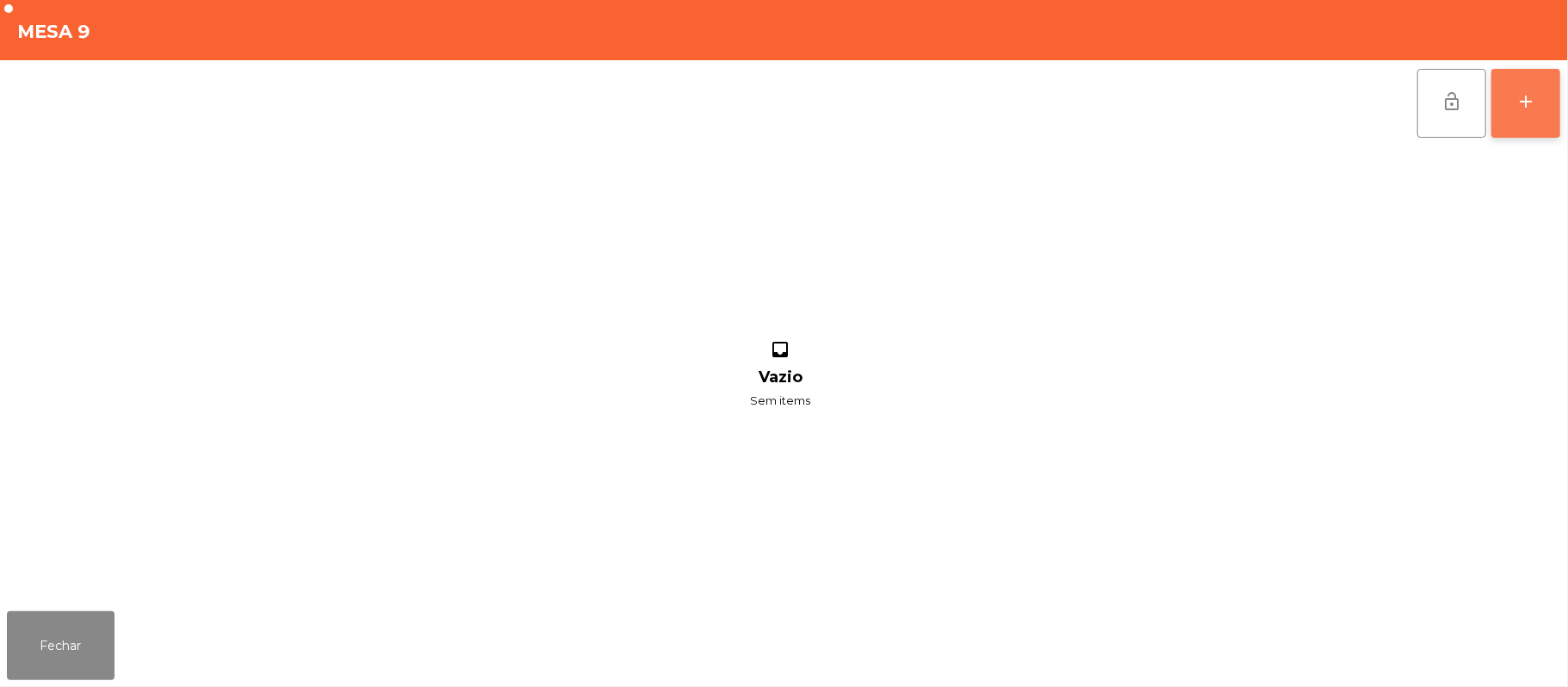
click at [1512, 101] on button "add" at bounding box center [1526, 104] width 69 height 69
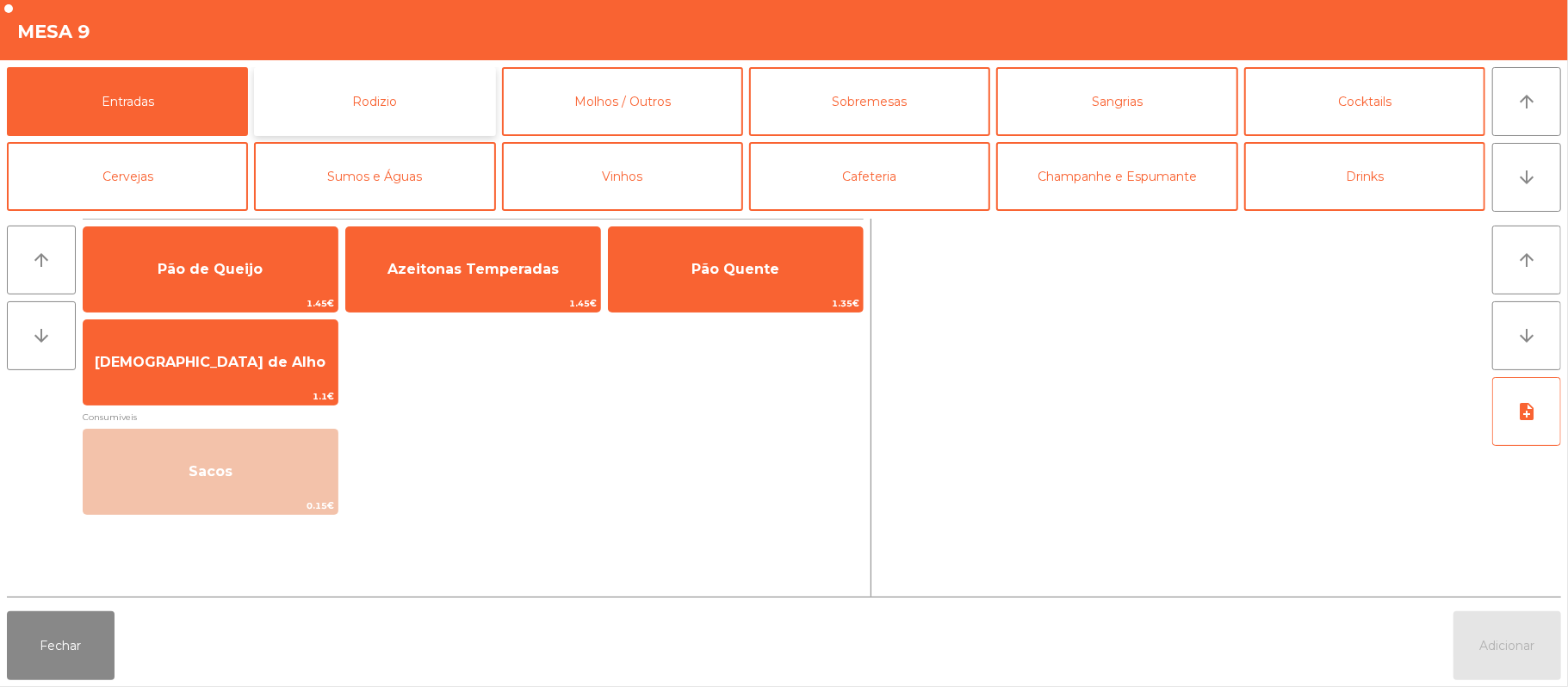
click at [415, 93] on button "Rodizio" at bounding box center [374, 102] width 241 height 69
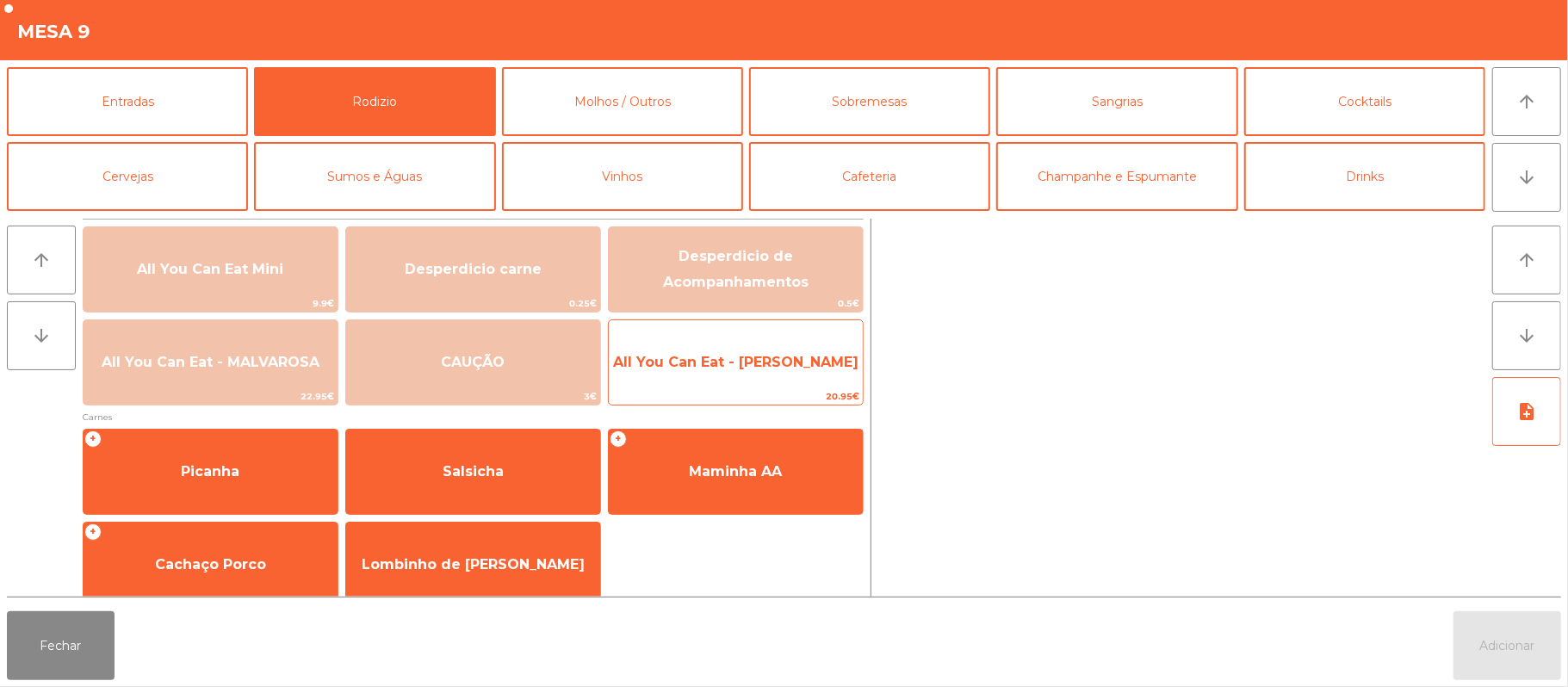
click at [779, 359] on span "All You Can Eat - [PERSON_NAME]" at bounding box center [735, 363] width 245 height 16
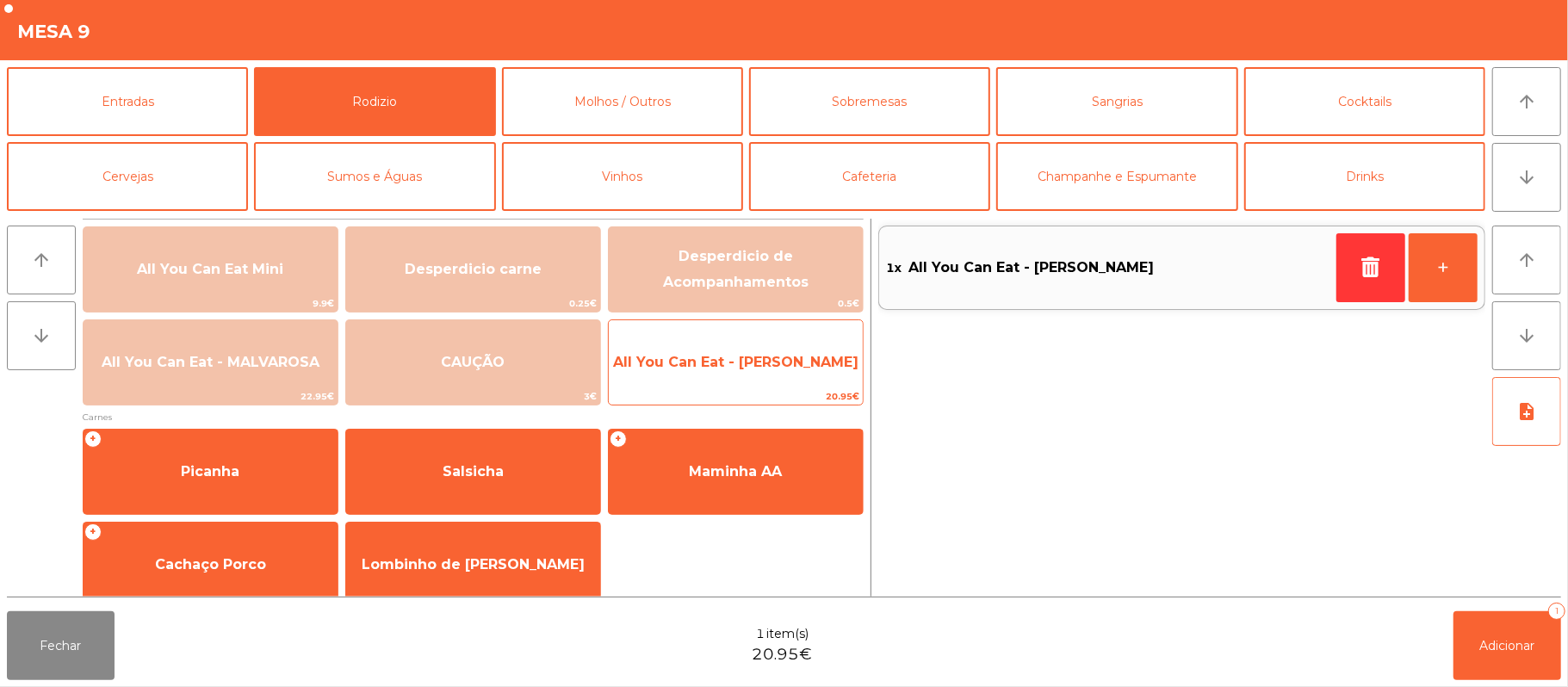
click at [785, 380] on span "All You Can Eat - [PERSON_NAME]" at bounding box center [735, 363] width 254 height 46
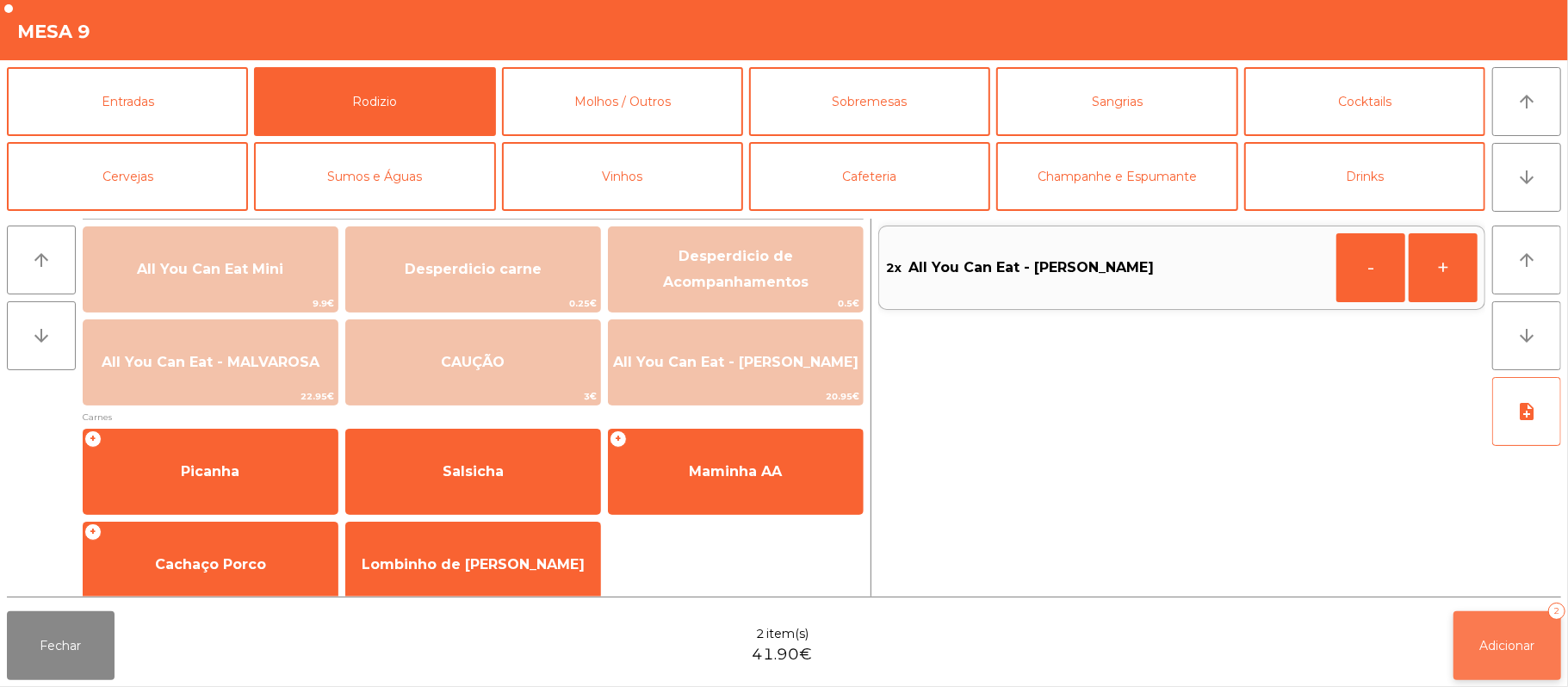
click at [1513, 646] on span "Adicionar" at bounding box center [1507, 646] width 56 height 15
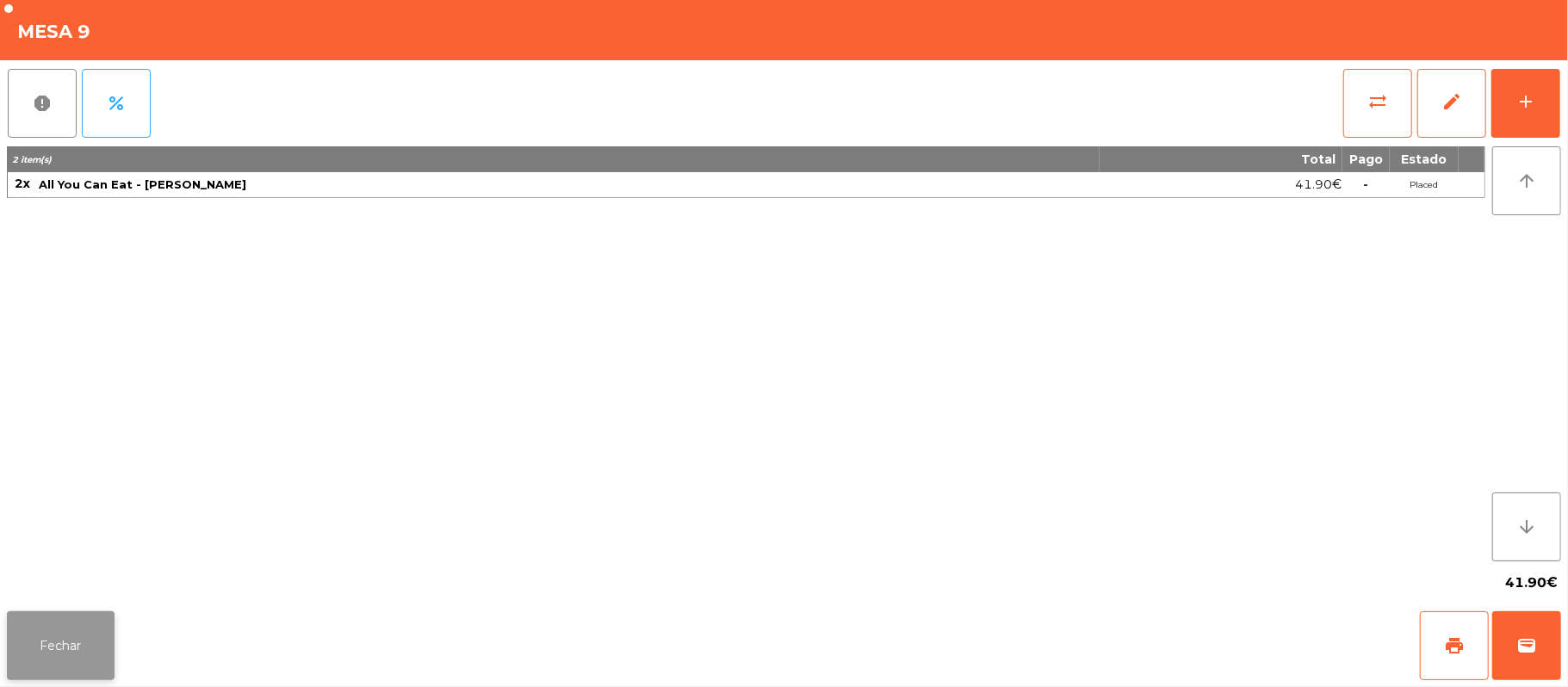
click at [54, 611] on button "Fechar" at bounding box center [61, 646] width 107 height 69
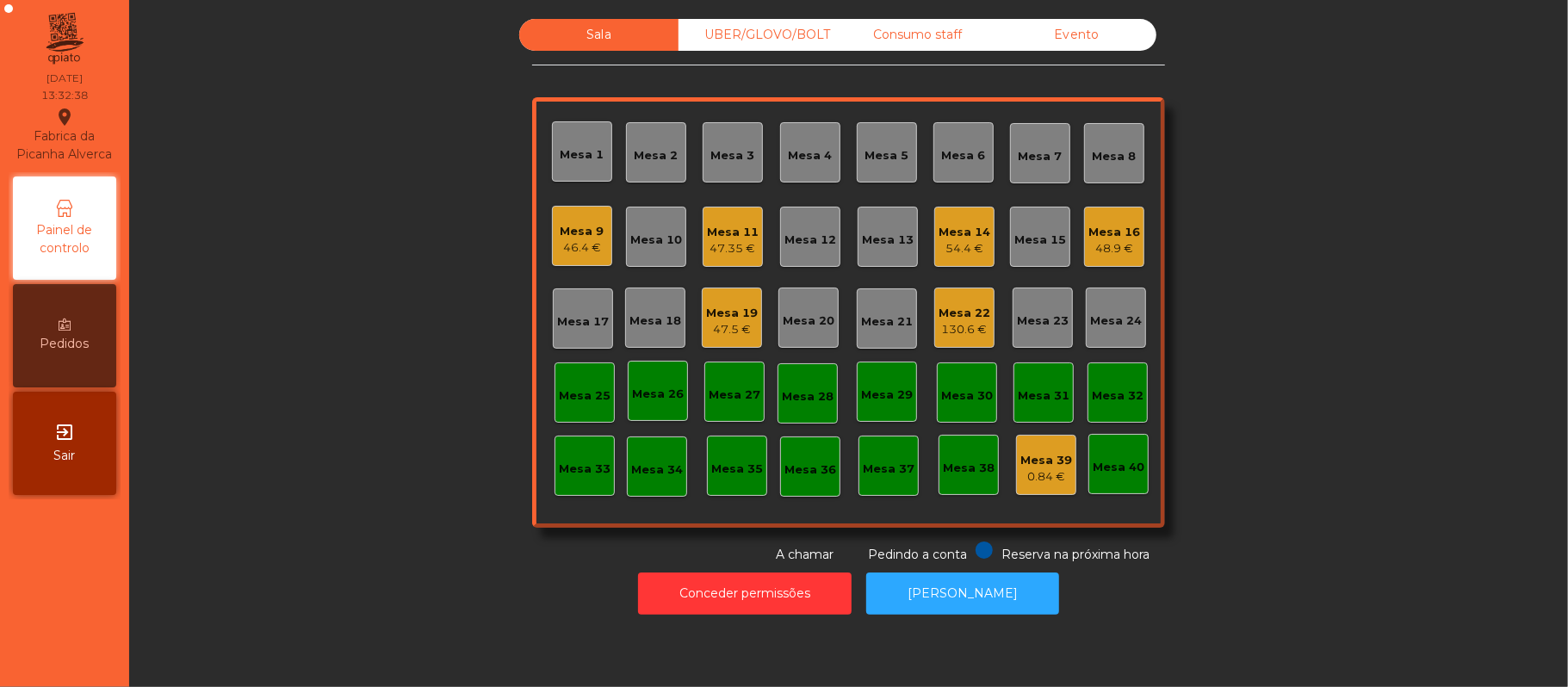
click at [748, 338] on div "Mesa 19 47.5 €" at bounding box center [732, 318] width 60 height 60
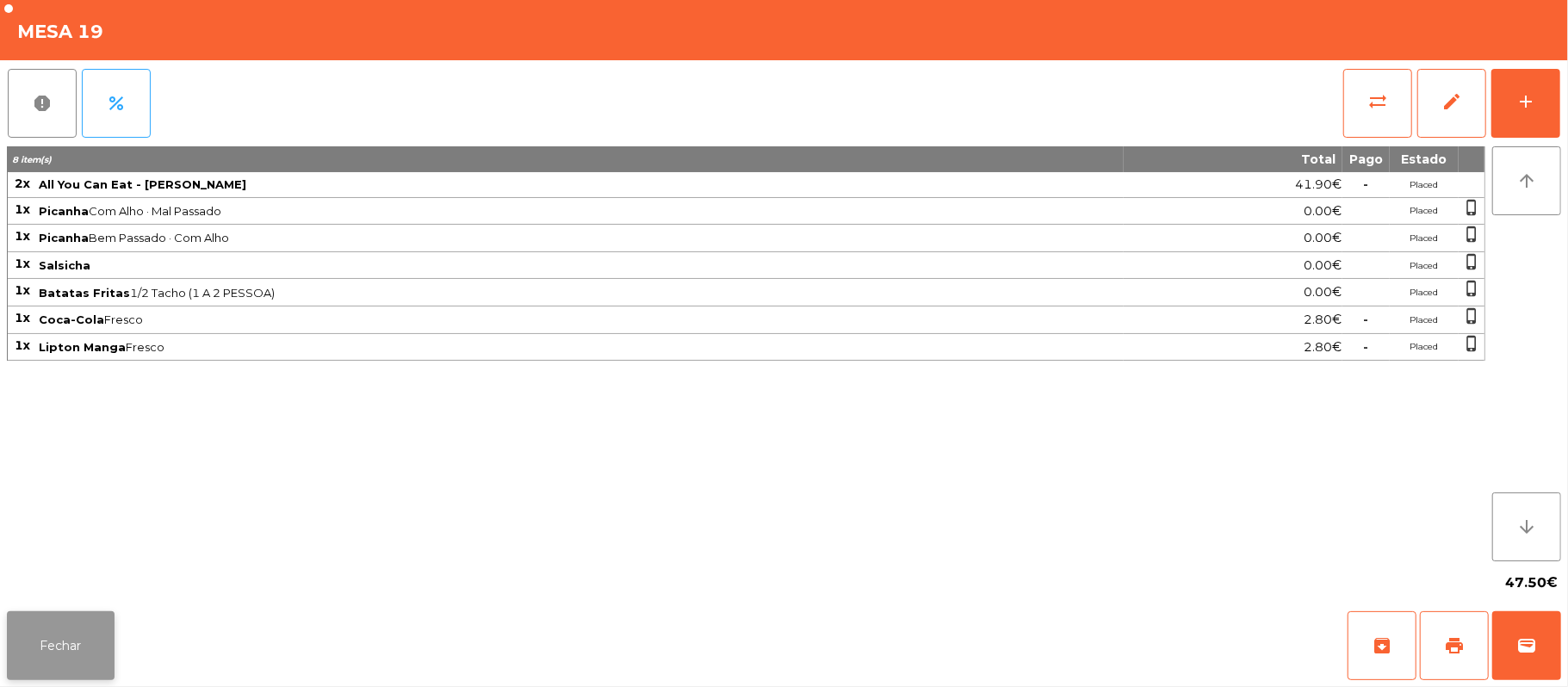
click at [77, 645] on button "Fechar" at bounding box center [61, 646] width 107 height 69
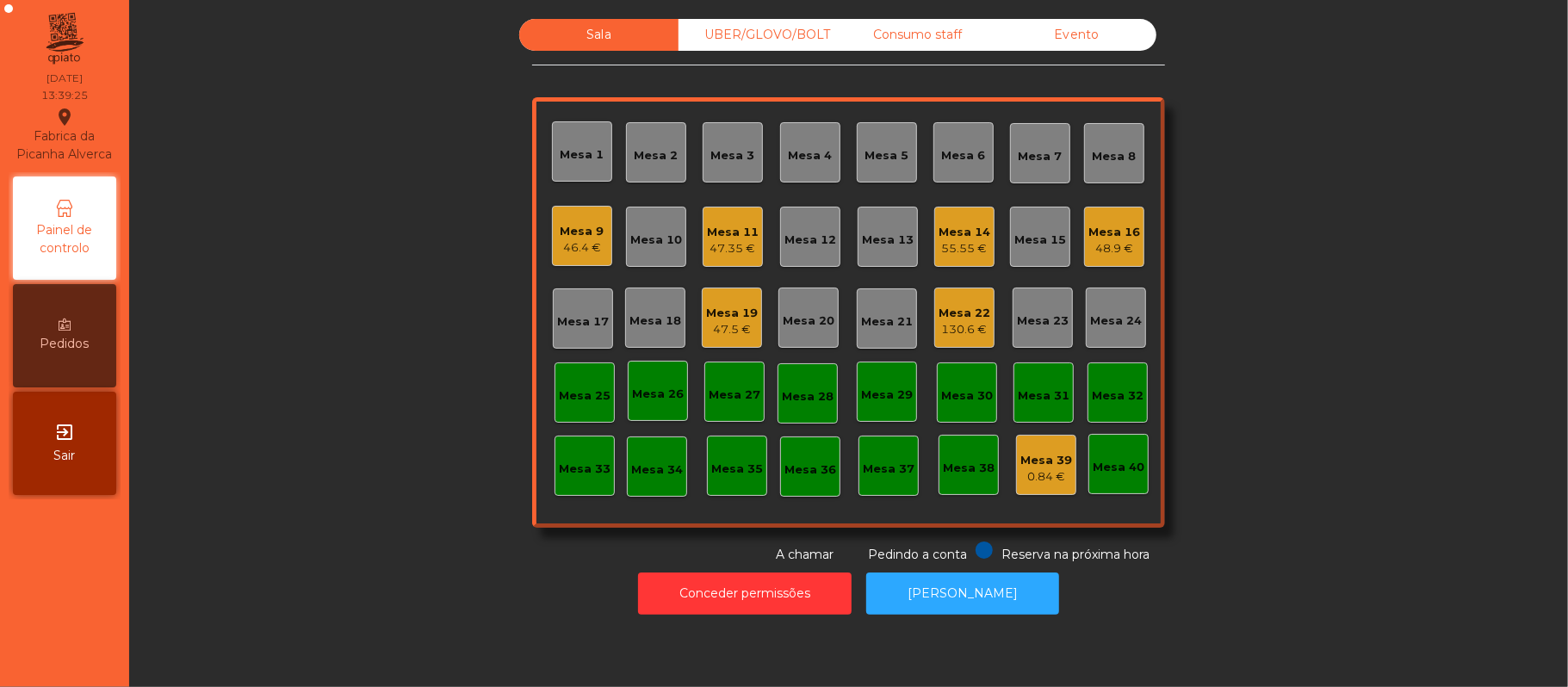
click at [642, 313] on div "Mesa 18" at bounding box center [655, 321] width 52 height 17
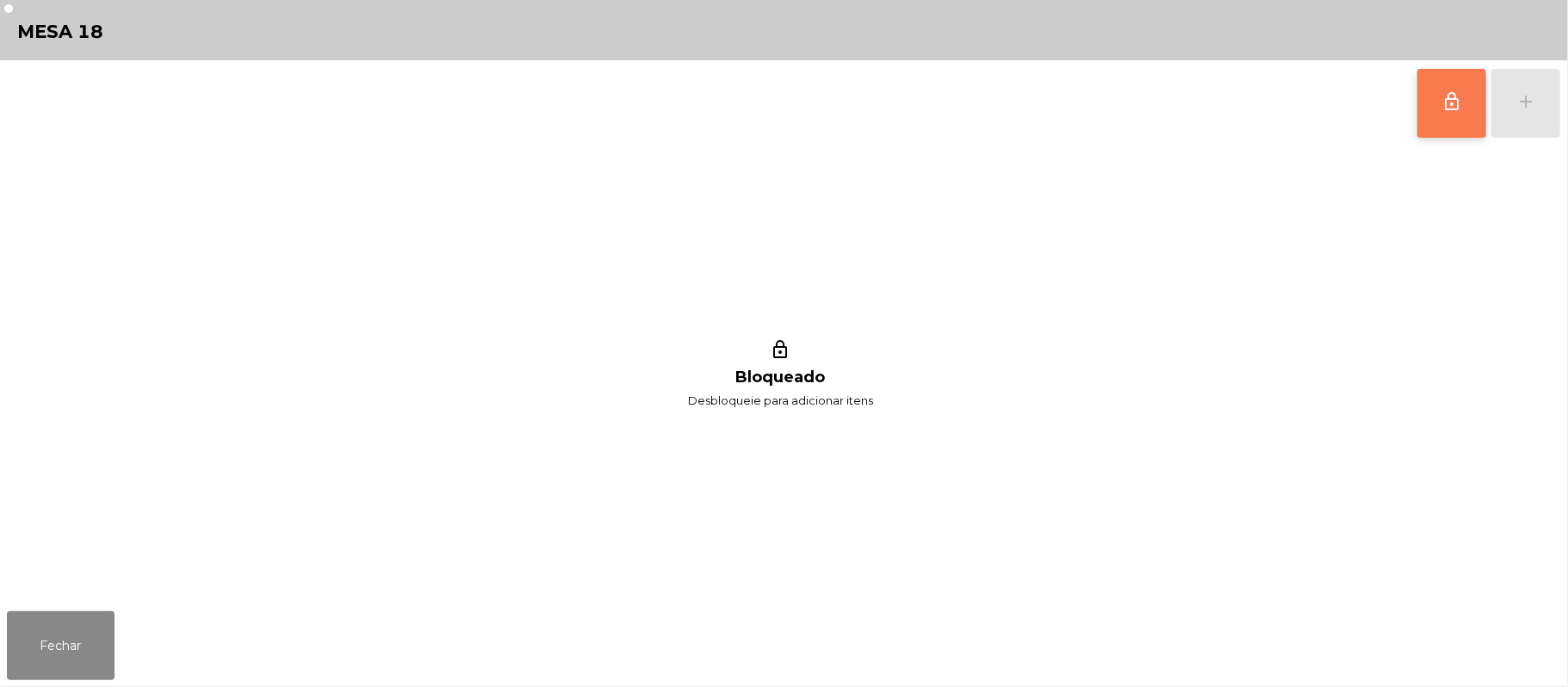
click at [1453, 126] on button "lock_outline" at bounding box center [1451, 104] width 69 height 69
click at [1521, 110] on div "lock_outline add" at bounding box center [1488, 103] width 145 height 87
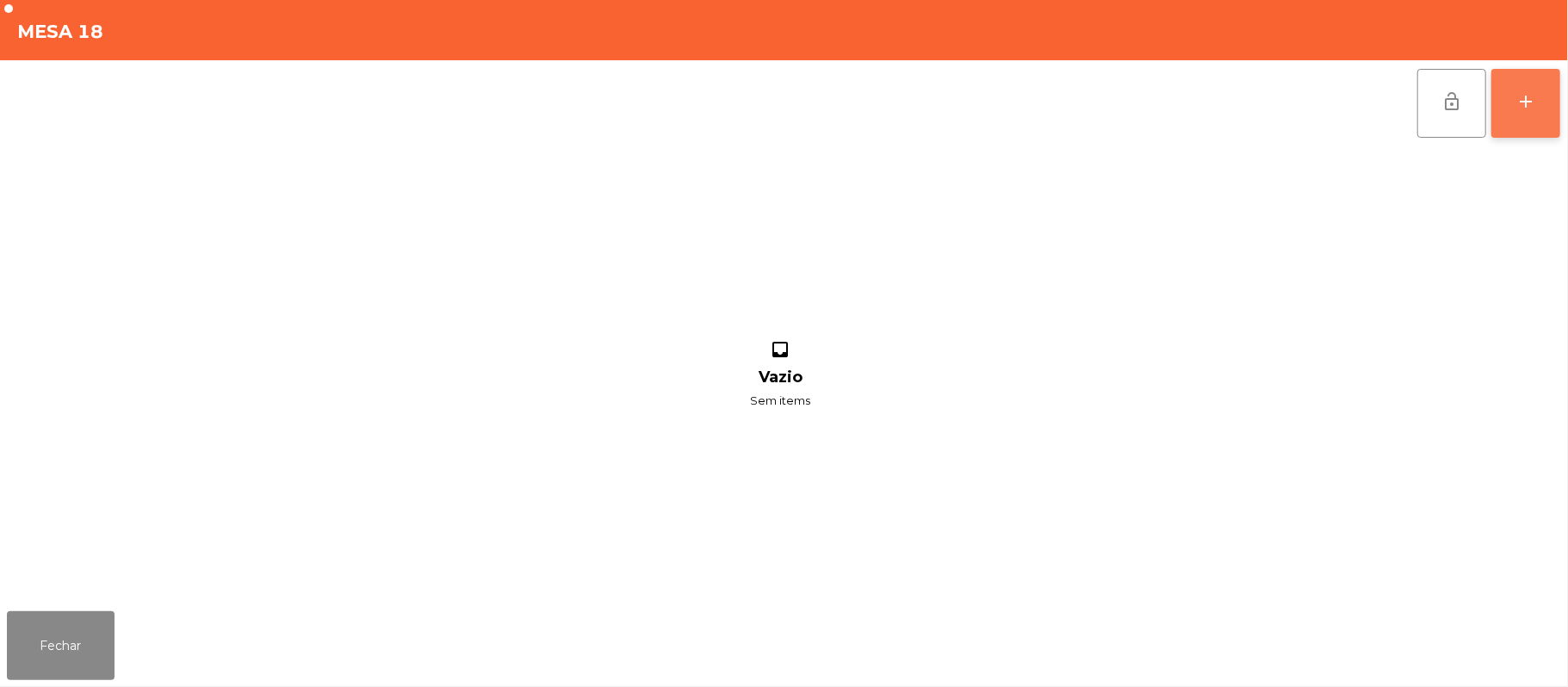
click at [1547, 105] on button "add" at bounding box center [1526, 104] width 69 height 69
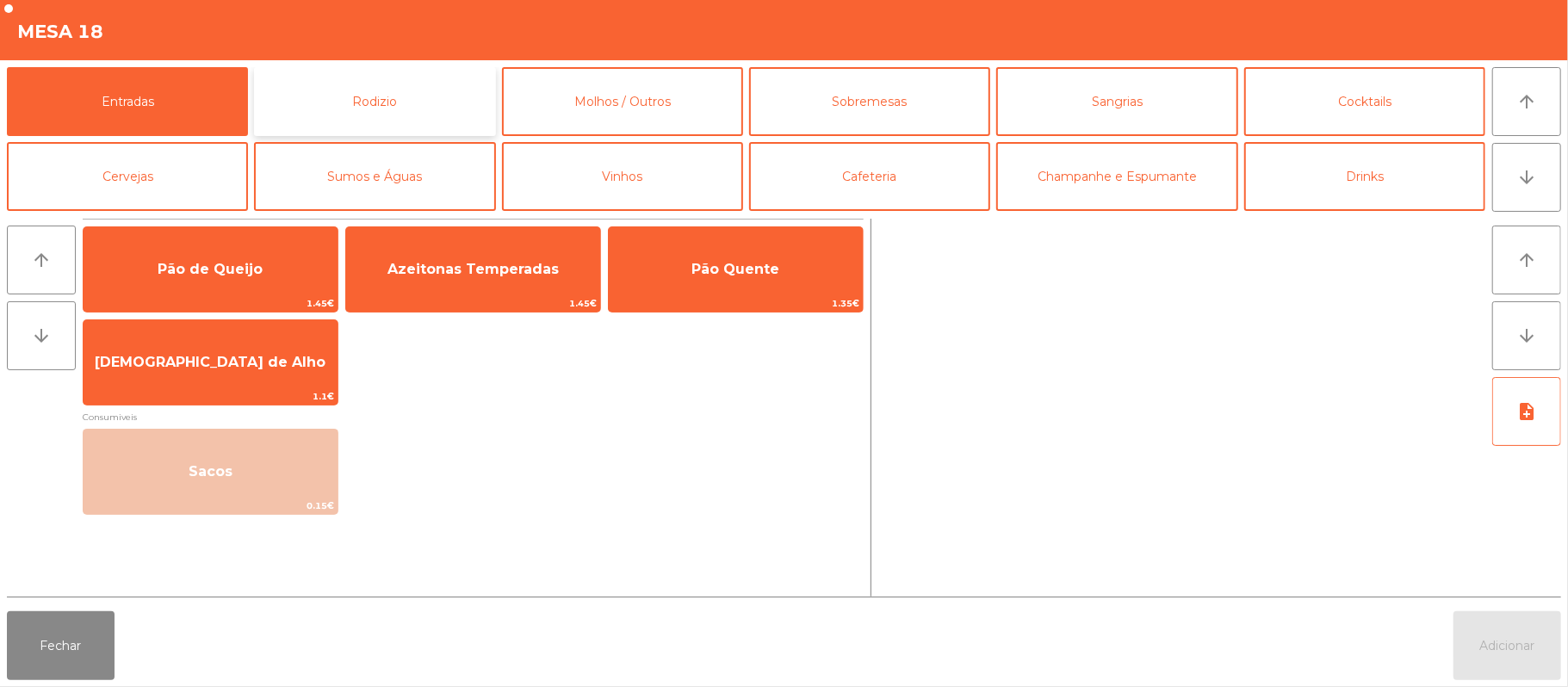
click at [443, 77] on button "Rodizio" at bounding box center [374, 102] width 241 height 69
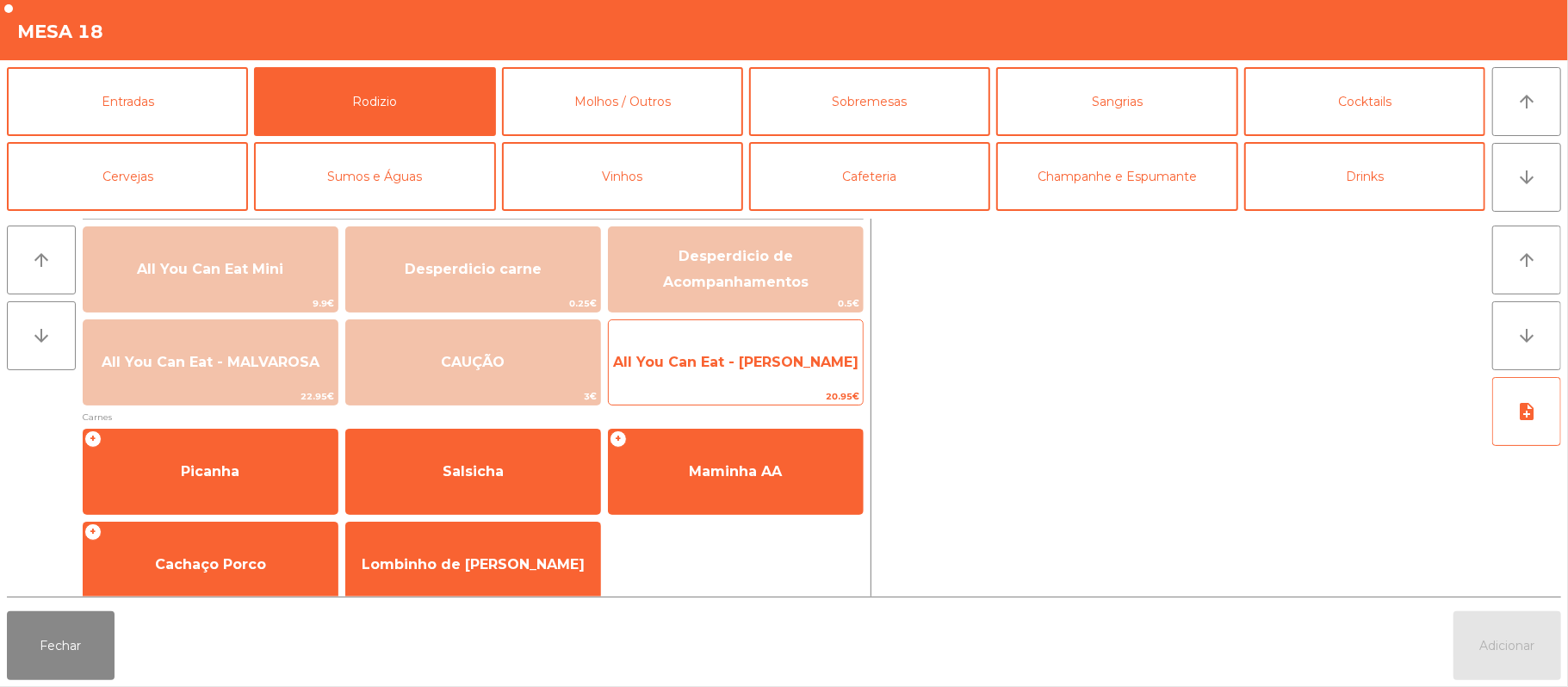
click at [713, 370] on span "All You Can Eat - [PERSON_NAME]" at bounding box center [735, 363] width 245 height 16
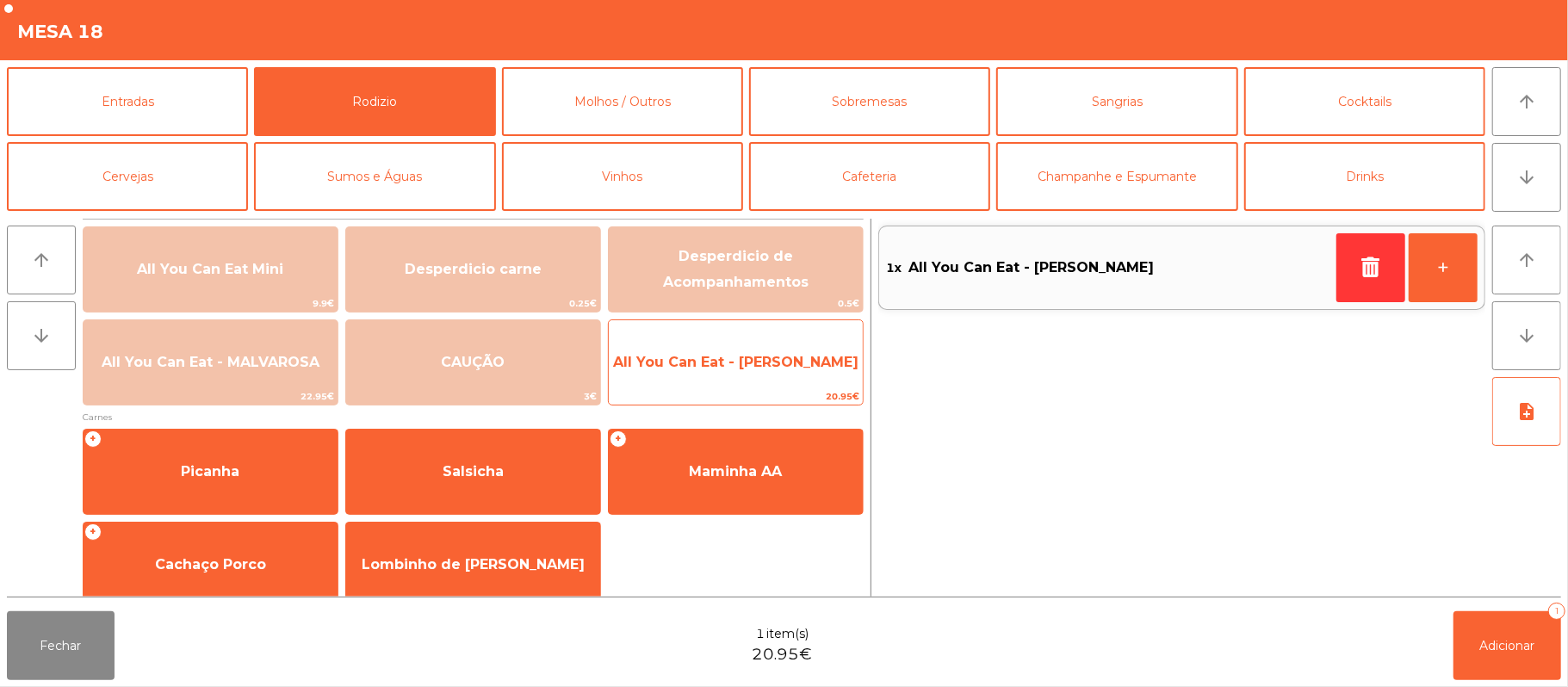
click at [738, 370] on span "All You Can Eat - [PERSON_NAME]" at bounding box center [735, 363] width 245 height 16
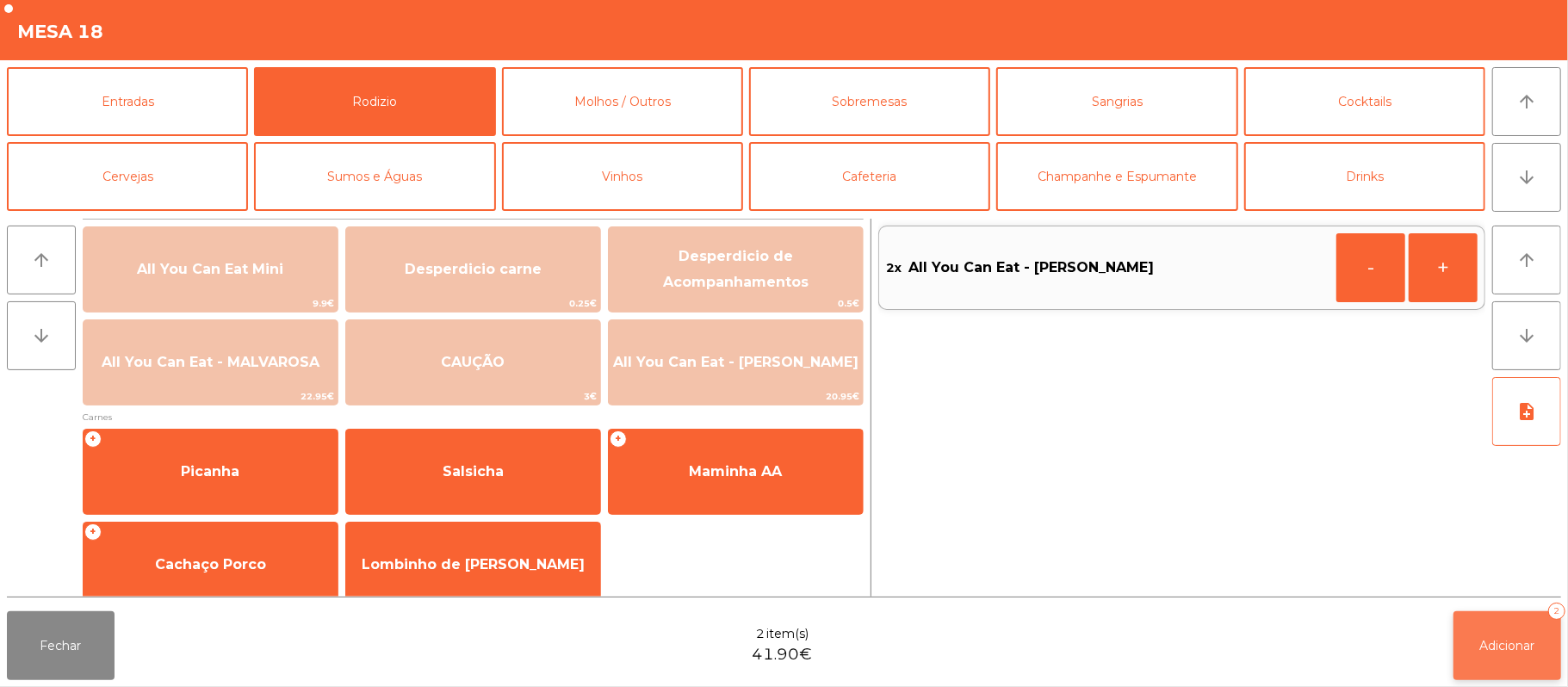
click at [1461, 624] on button "Adicionar 2" at bounding box center [1507, 646] width 107 height 69
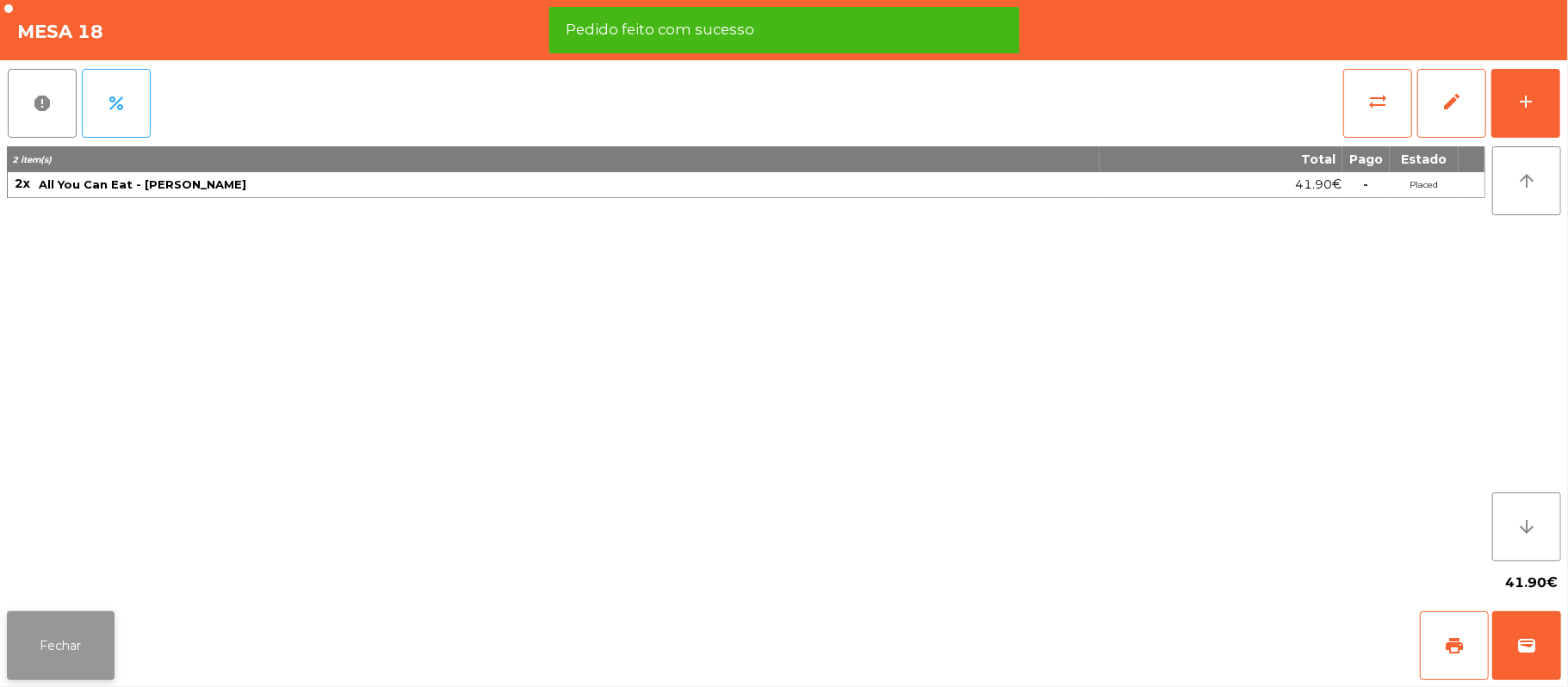
click at [63, 651] on button "Fechar" at bounding box center [61, 646] width 107 height 69
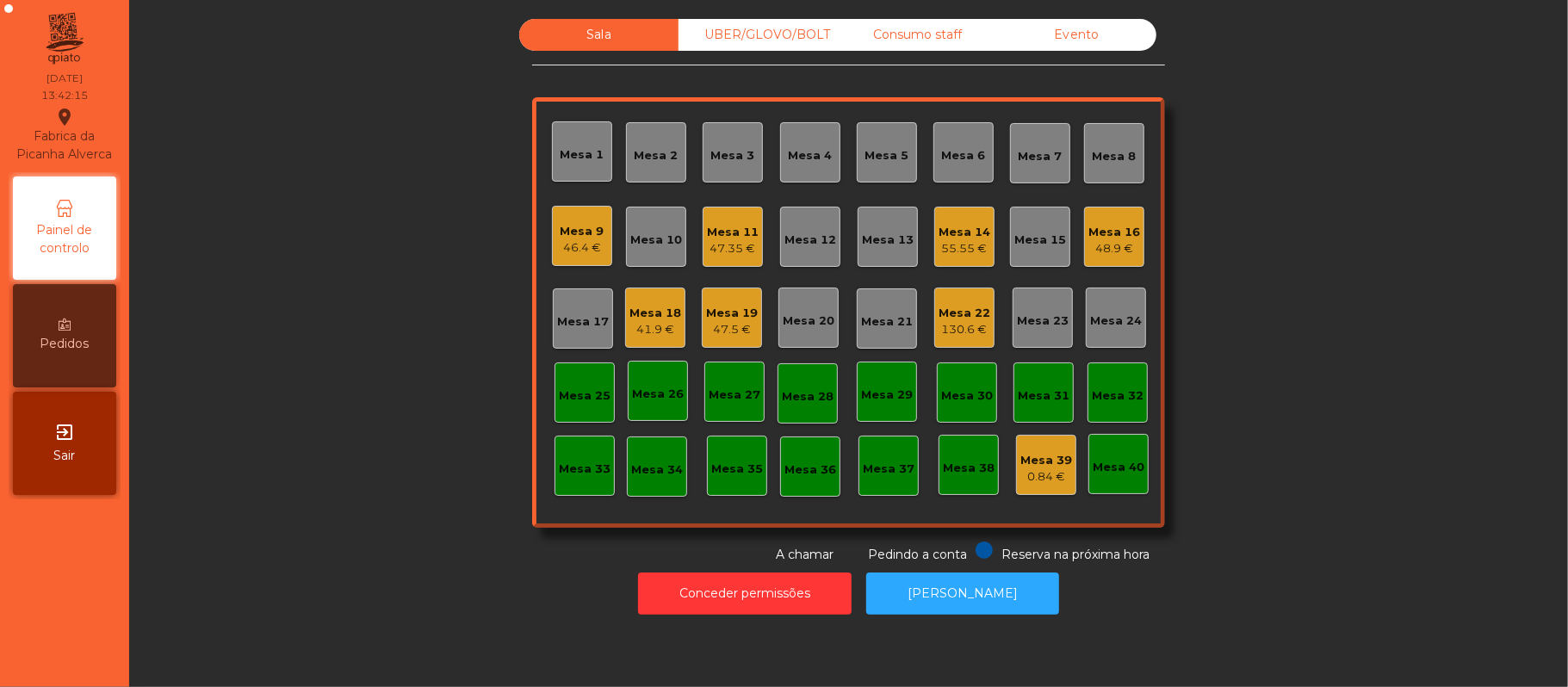
click at [737, 345] on div "Mesa 19 47.5 €" at bounding box center [732, 318] width 60 height 60
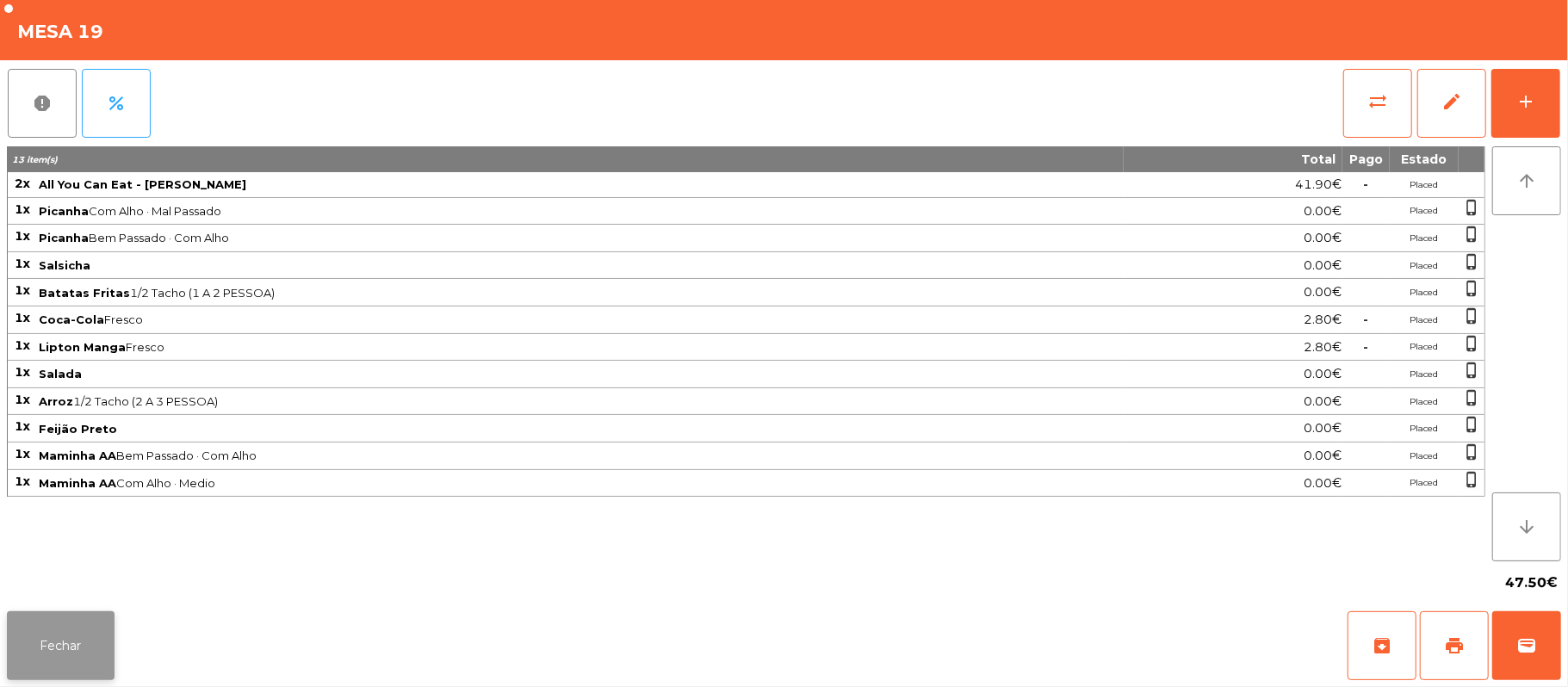
click at [25, 656] on button "Fechar" at bounding box center [61, 646] width 107 height 69
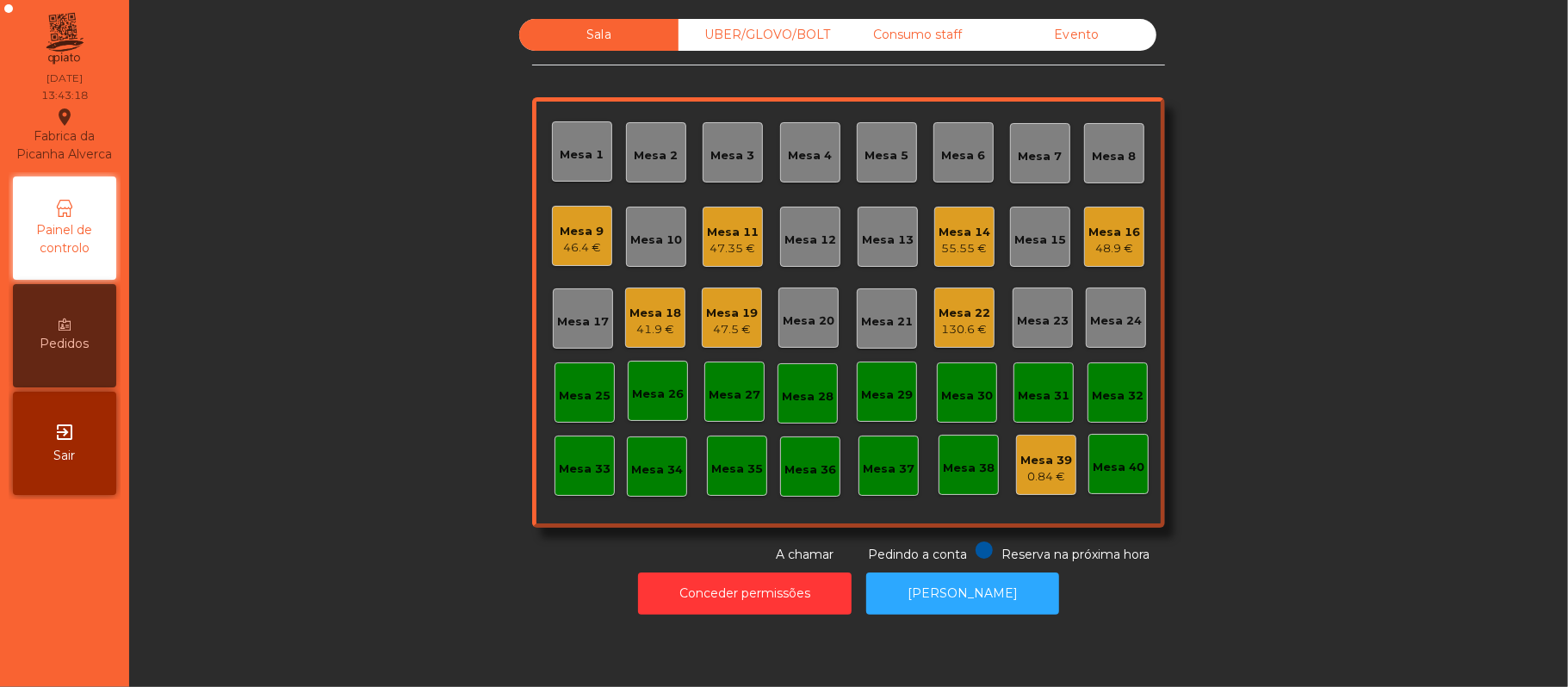
click at [952, 231] on div "Mesa 14" at bounding box center [964, 232] width 52 height 17
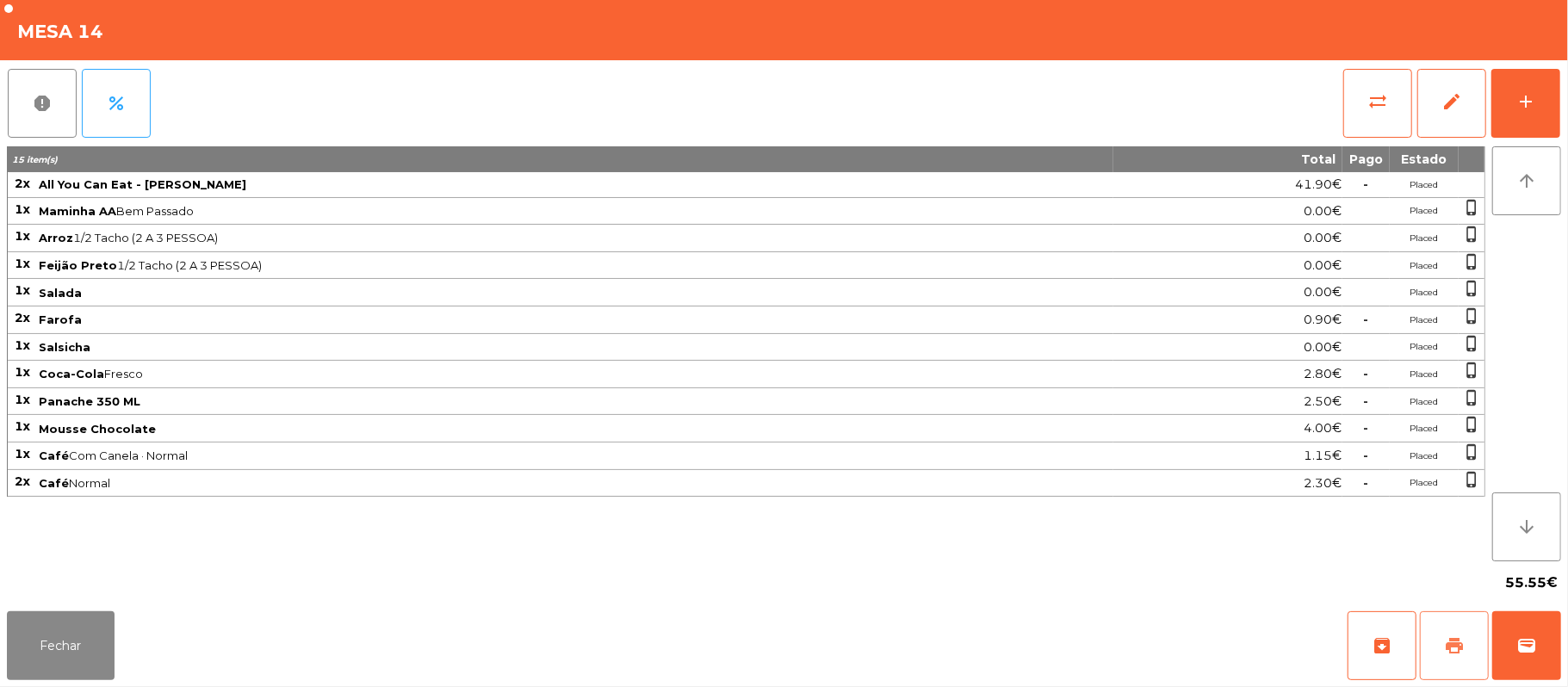
click at [1461, 645] on span "print" at bounding box center [1454, 646] width 21 height 21
click at [1558, 641] on button "wallet" at bounding box center [1527, 646] width 69 height 69
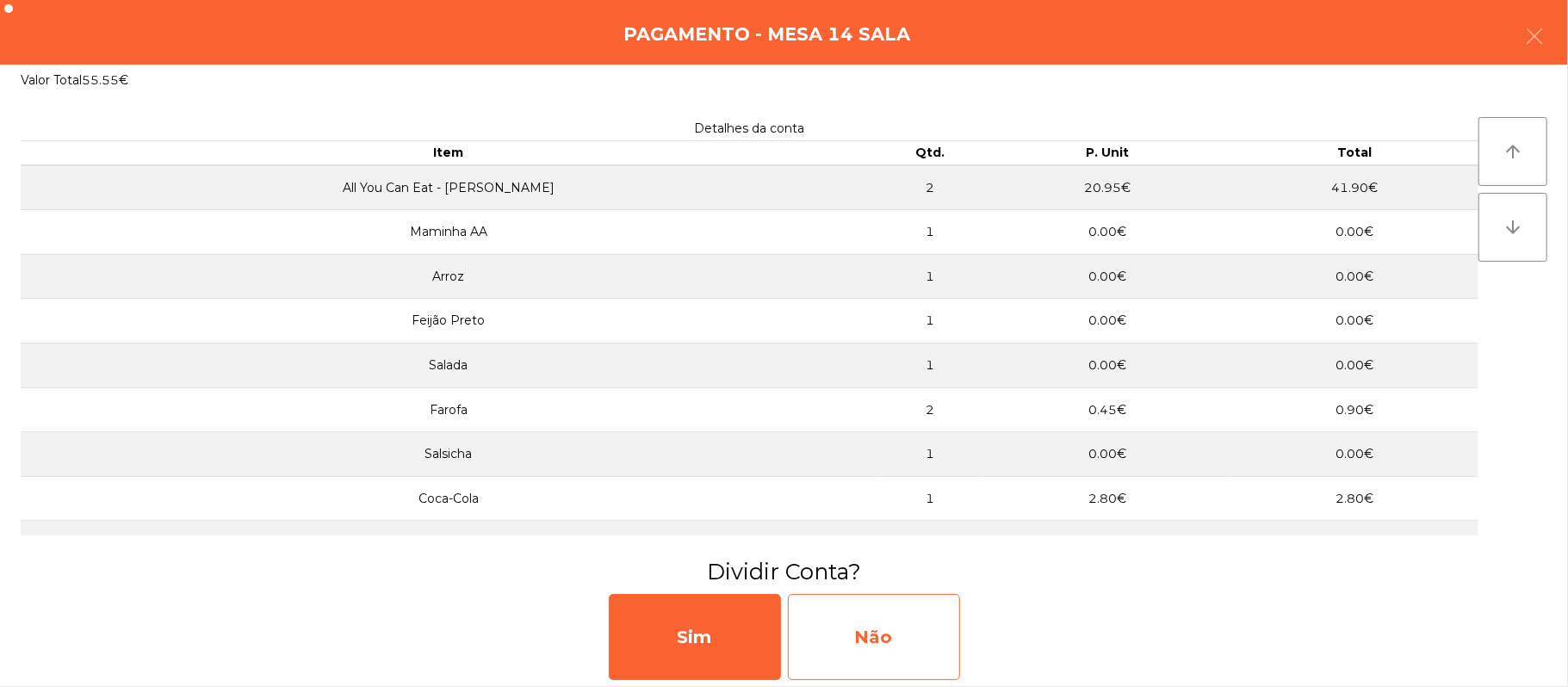
click at [902, 659] on div "Não" at bounding box center [873, 637] width 172 height 87
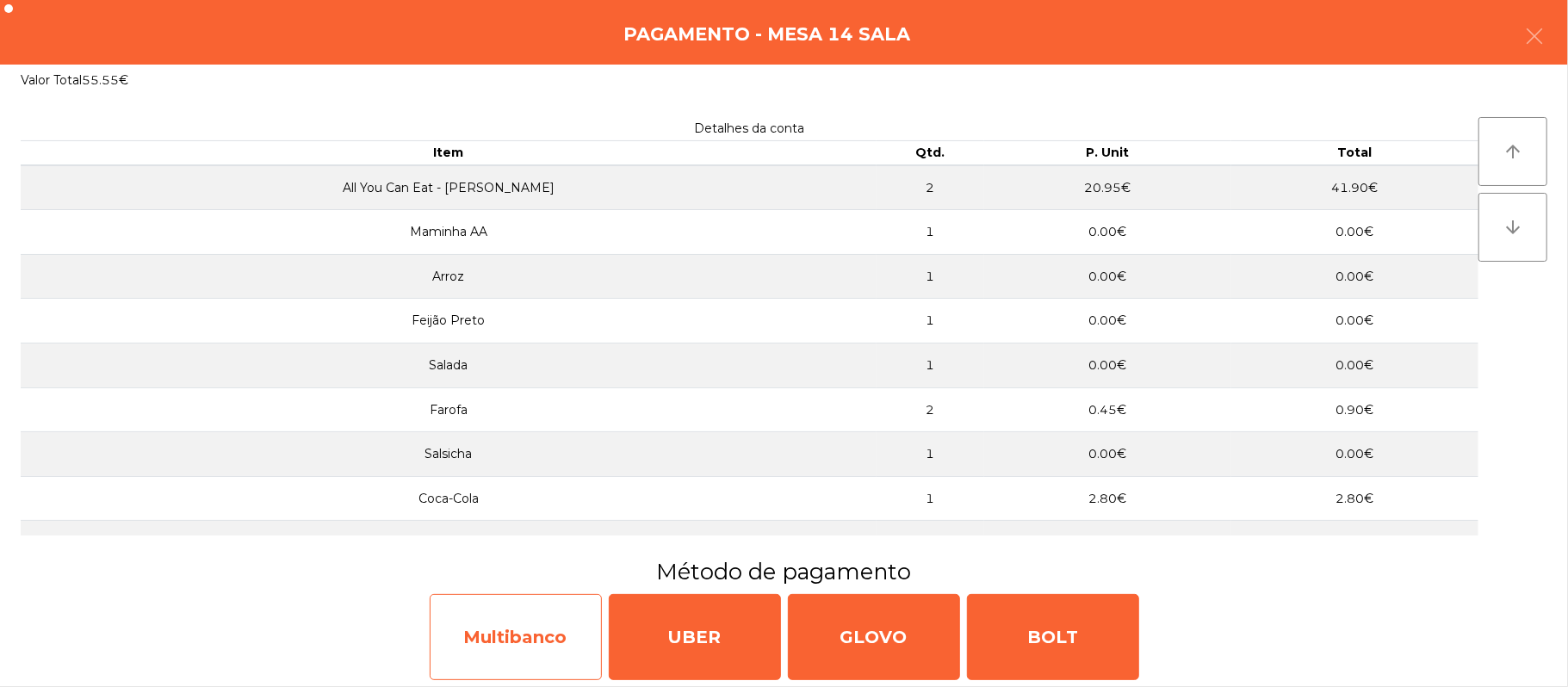
click at [521, 641] on div "Multibanco" at bounding box center [515, 637] width 172 height 87
select select "**"
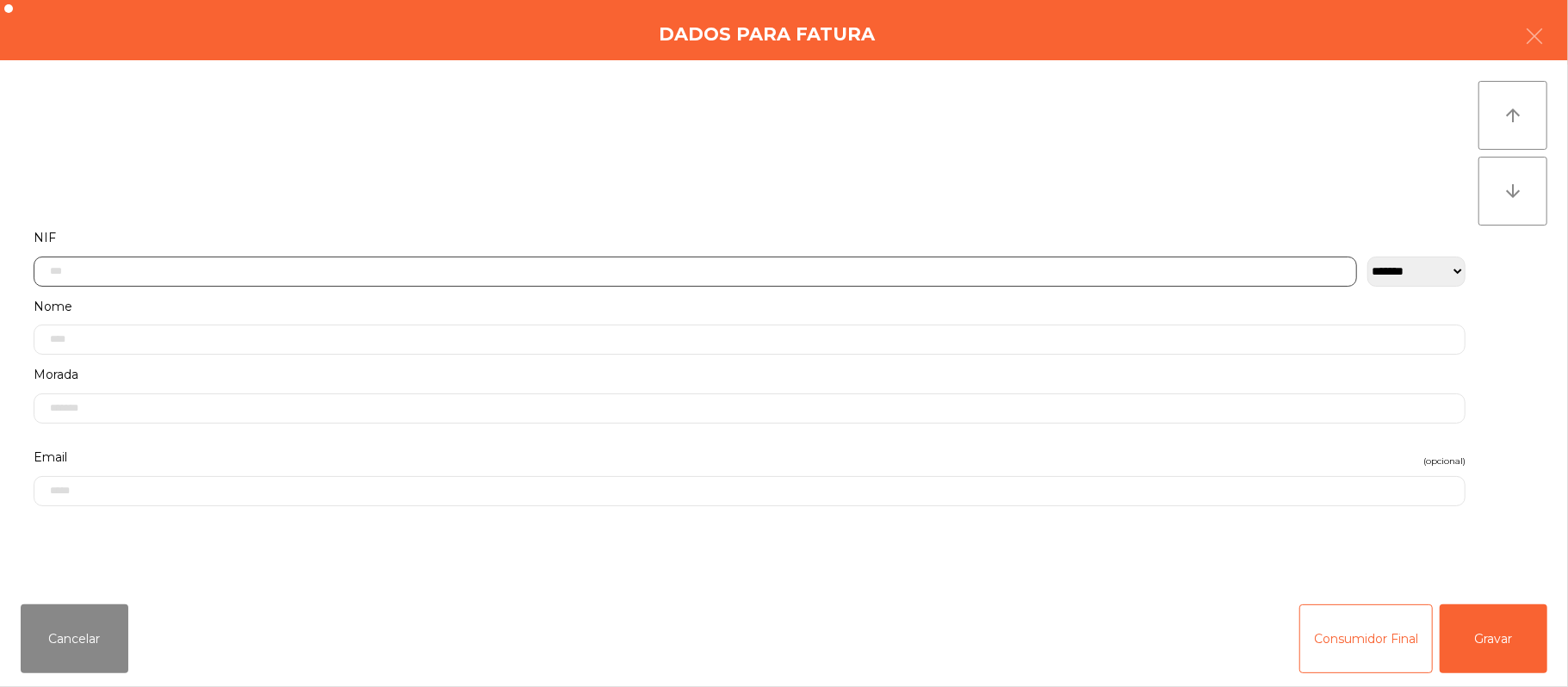
click at [466, 269] on input "text" at bounding box center [695, 272] width 1323 height 30
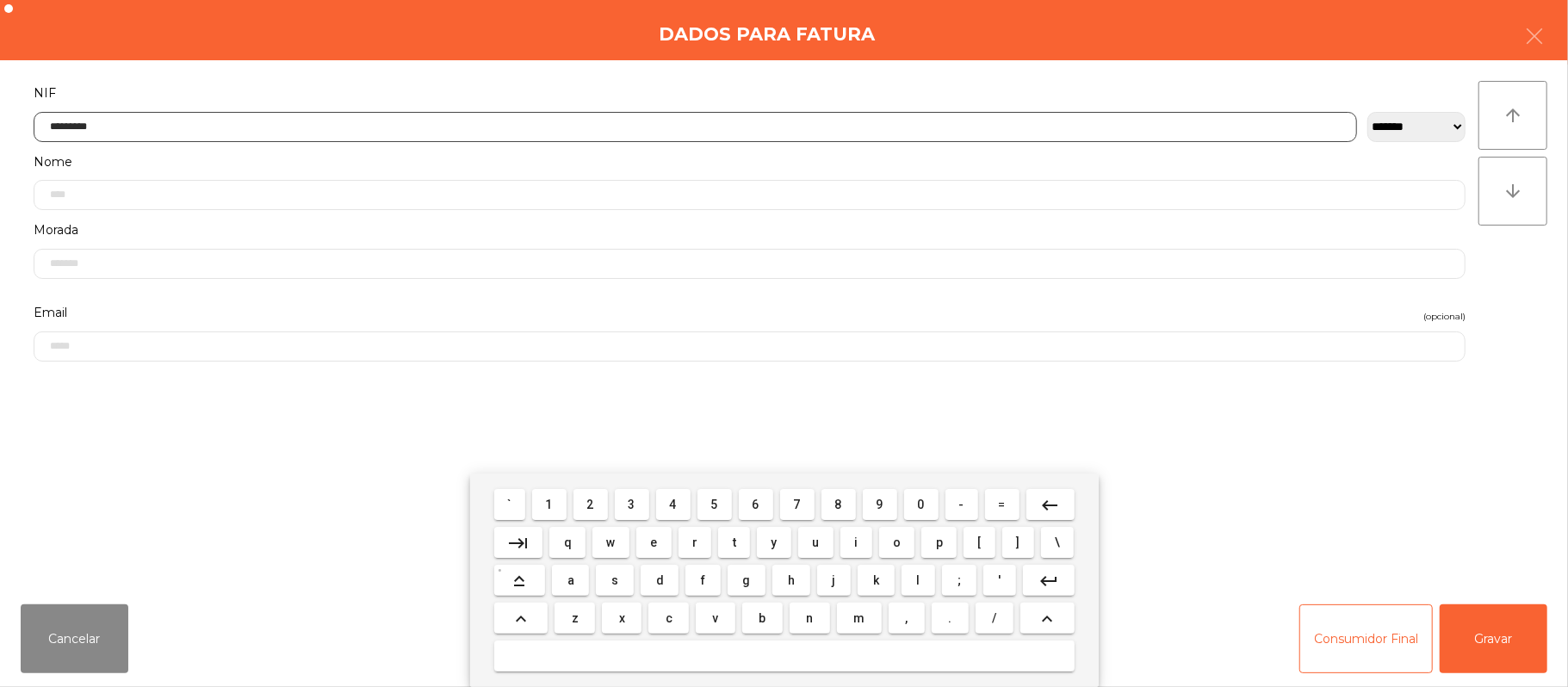
type input "*********"
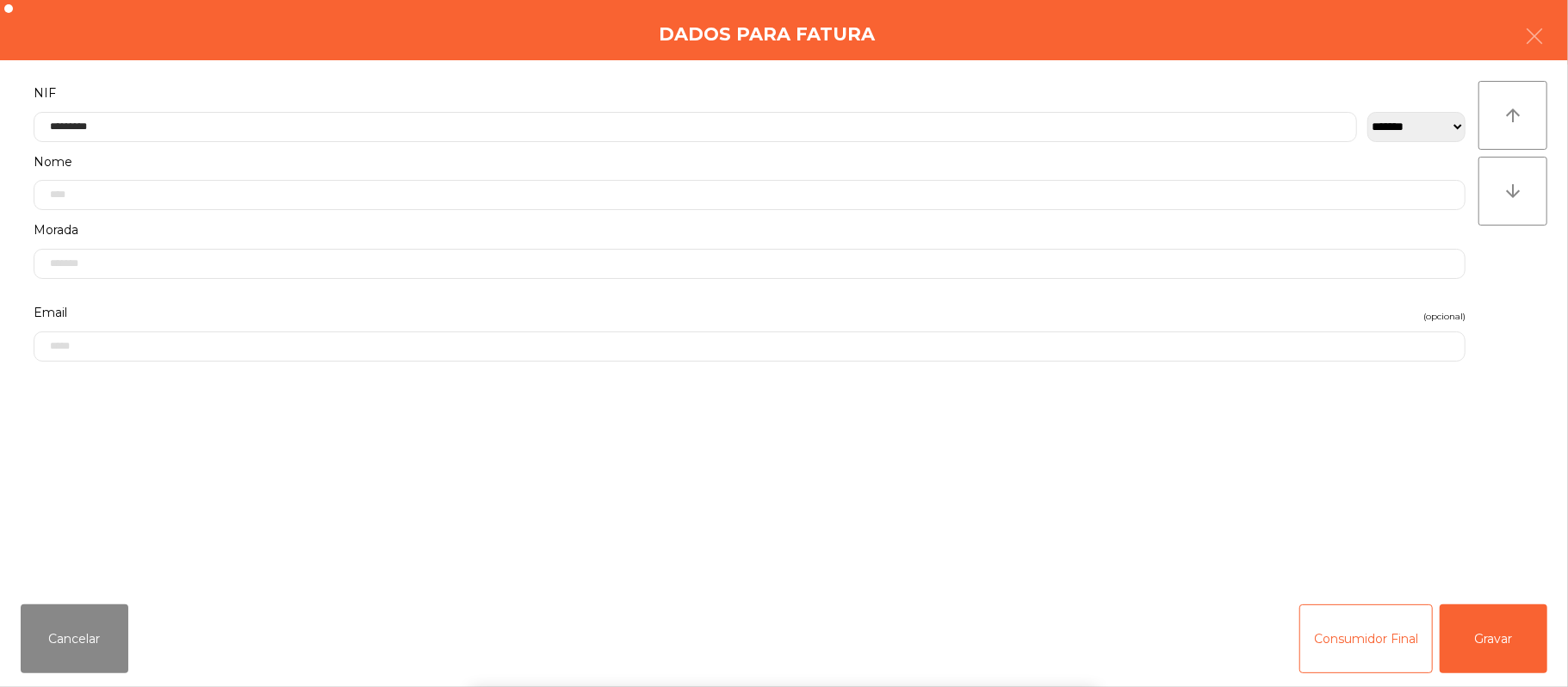
click at [1488, 649] on div "` 1 2 3 4 5 6 7 8 9 0 - = keyboard_backspace keyboard_tab q w e r t y u i o p […" at bounding box center [784, 580] width 1568 height 213
click at [1509, 634] on button "Gravar" at bounding box center [1493, 640] width 107 height 69
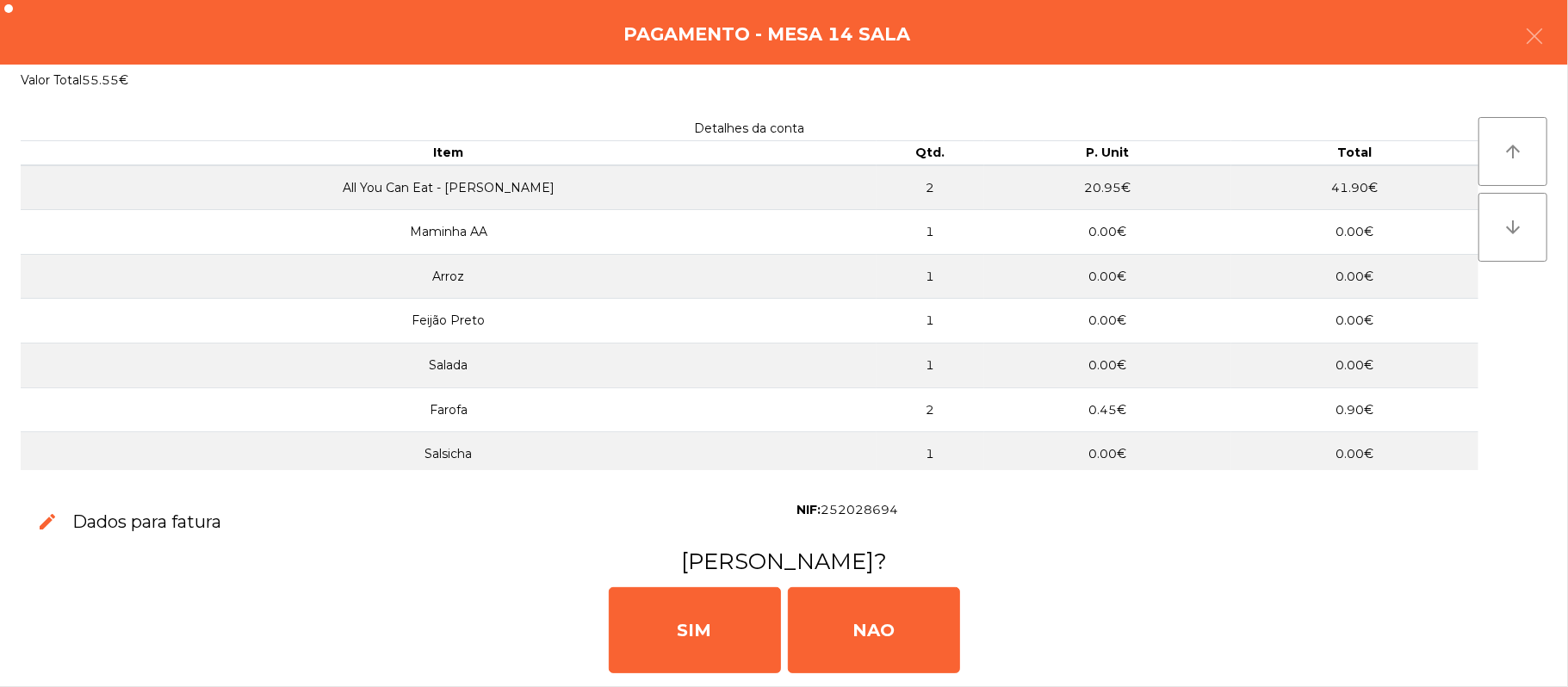
click at [893, 680] on div "[PERSON_NAME]" at bounding box center [784, 628] width 1554 height 103
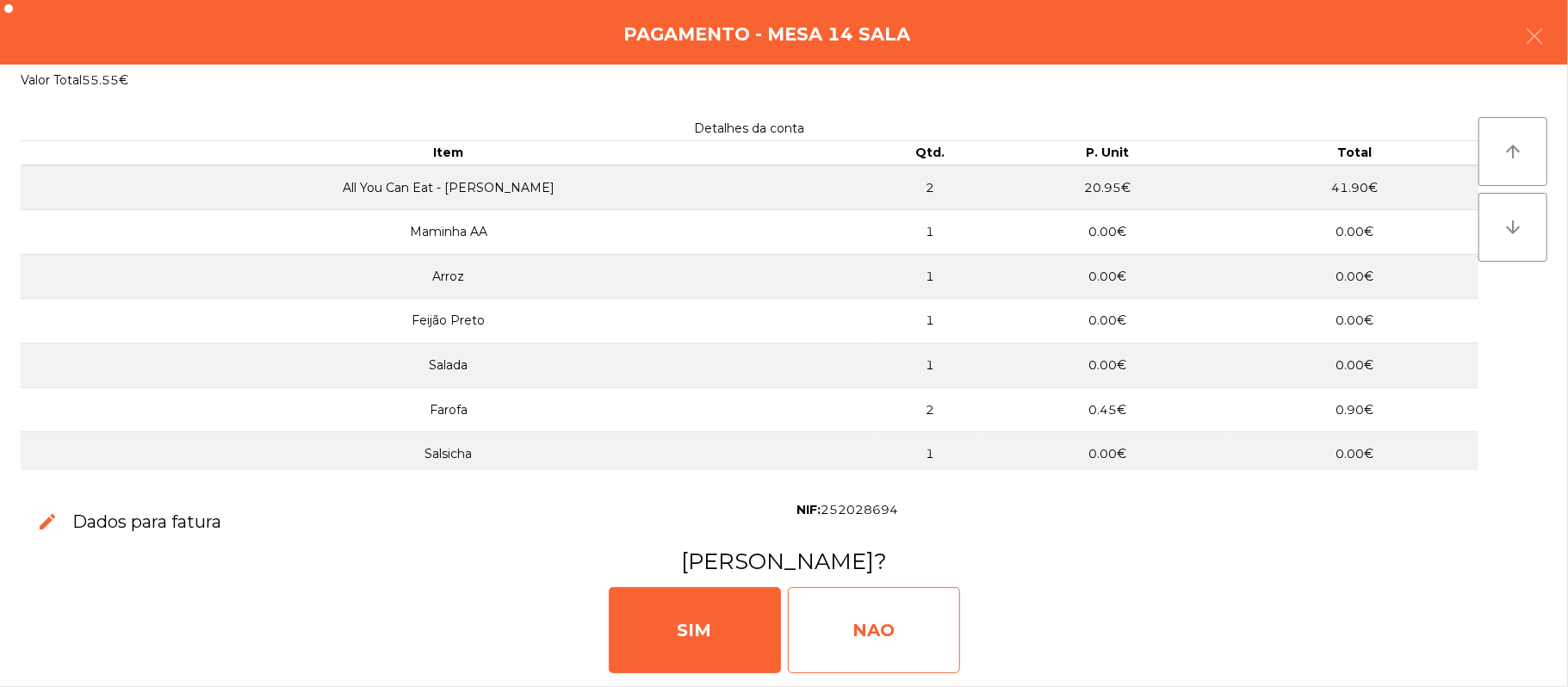
click at [876, 622] on div "NAO" at bounding box center [873, 631] width 172 height 87
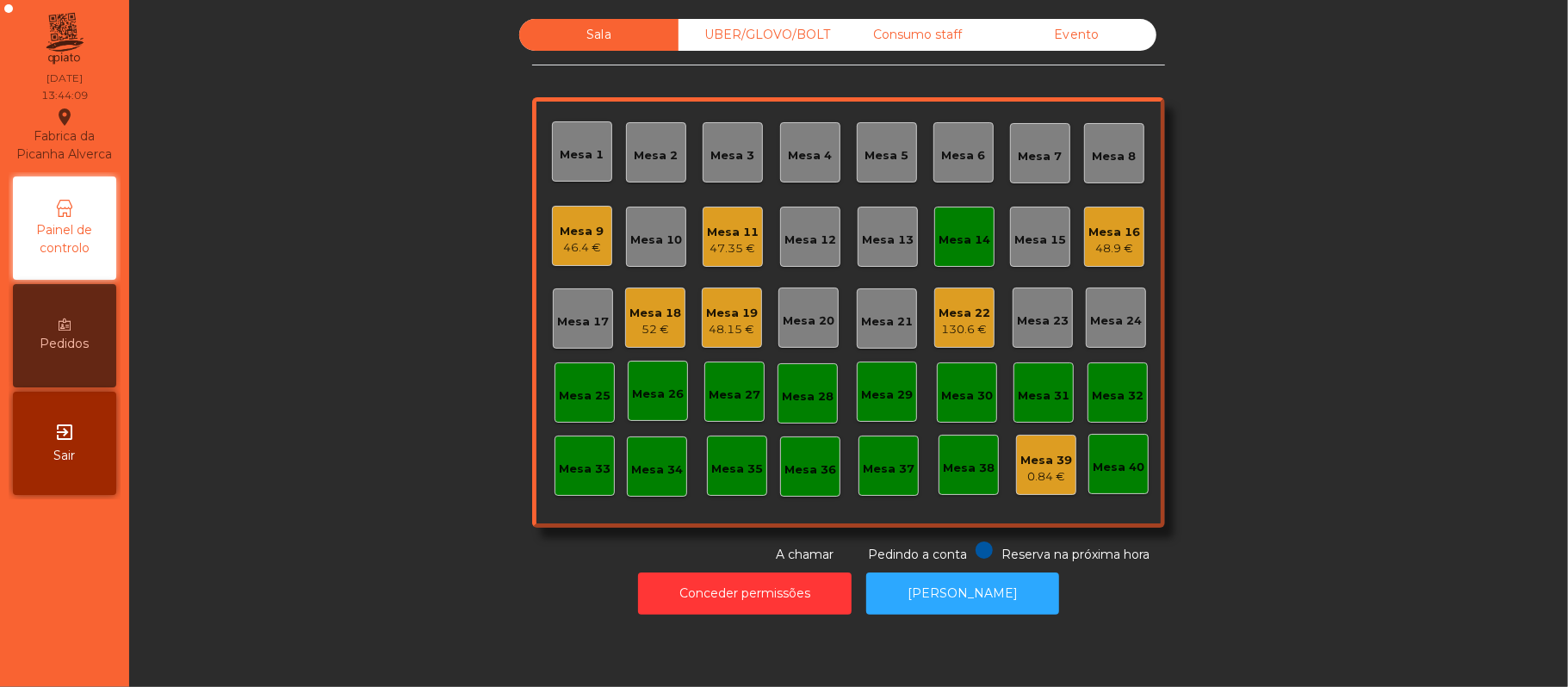
click at [966, 228] on div "Mesa 14" at bounding box center [964, 237] width 52 height 24
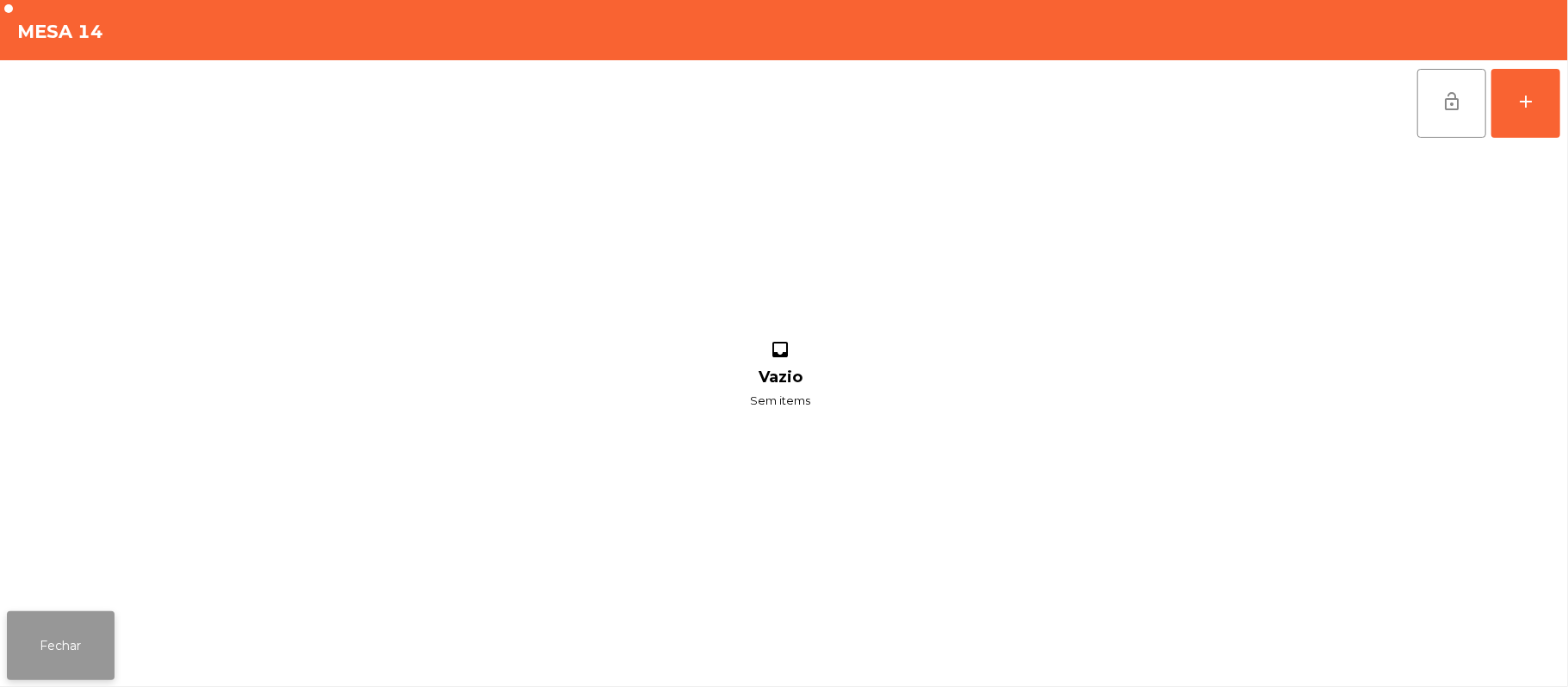
click at [90, 638] on button "Fechar" at bounding box center [61, 646] width 107 height 69
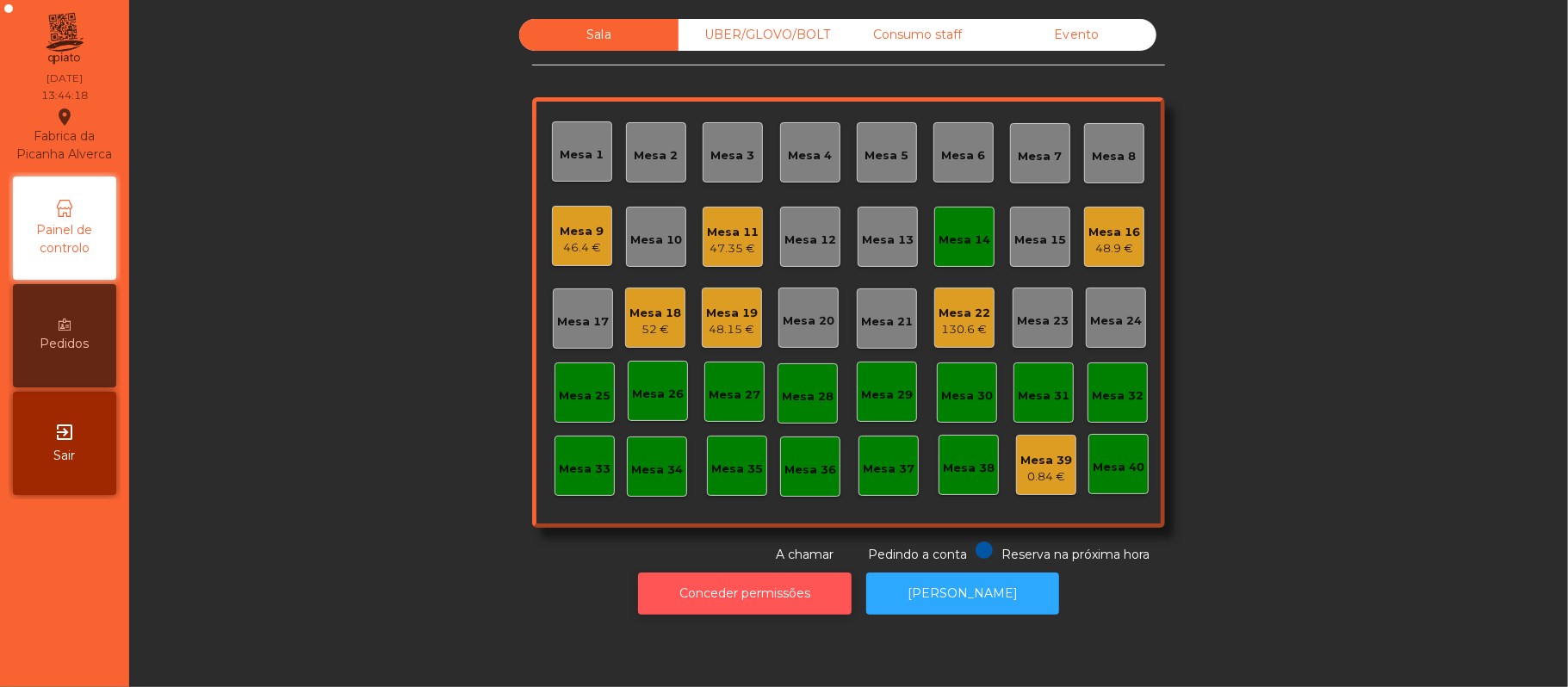
click at [786, 600] on button "Conceder permissões" at bounding box center [745, 594] width 213 height 42
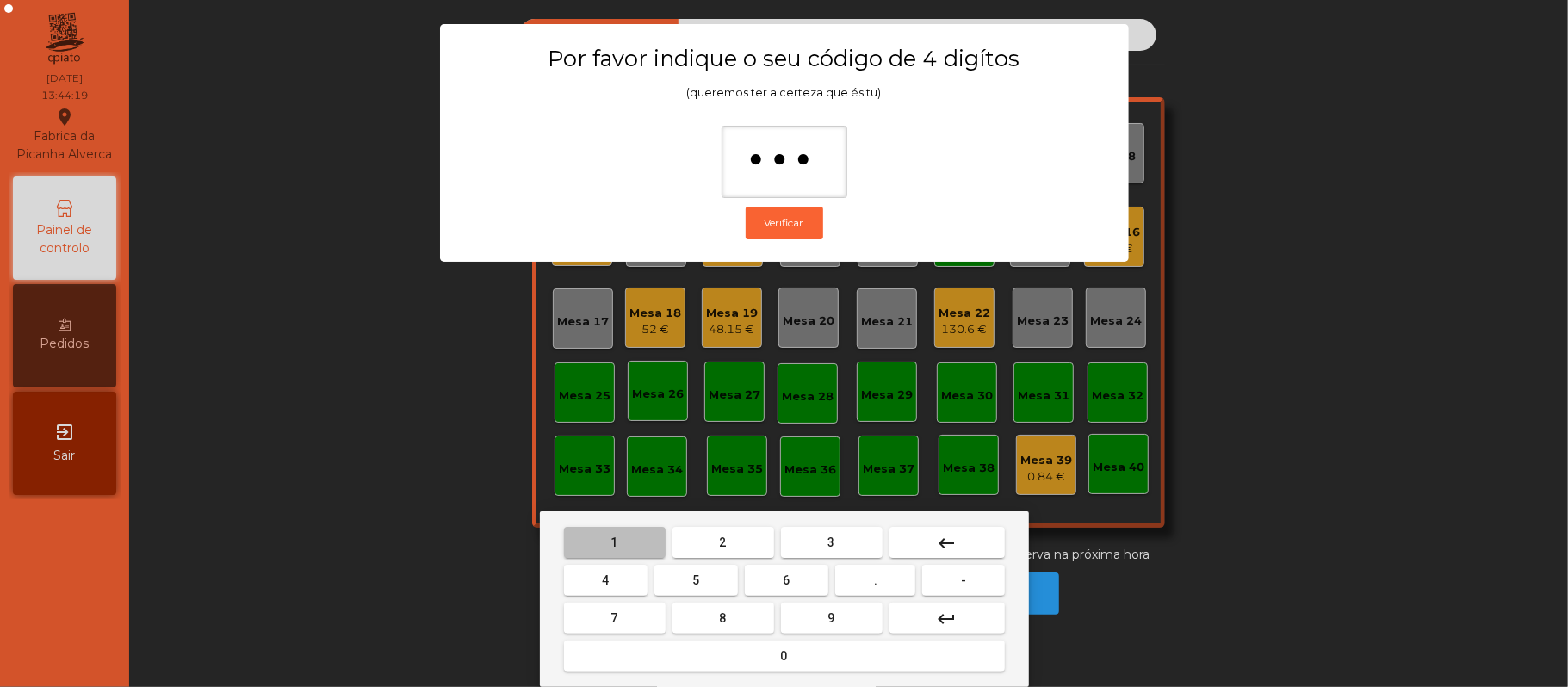
type input "****"
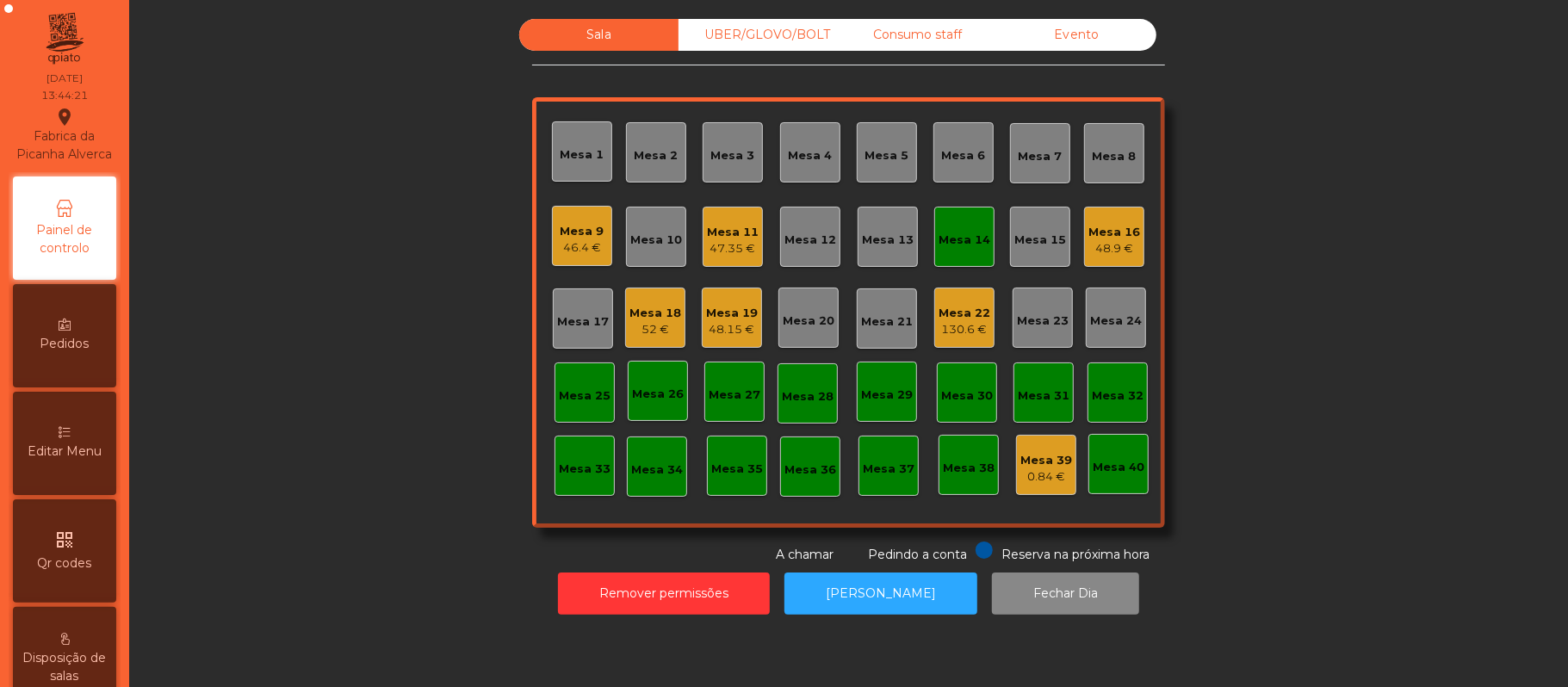
click at [84, 461] on span "Editar Menu" at bounding box center [64, 452] width 74 height 18
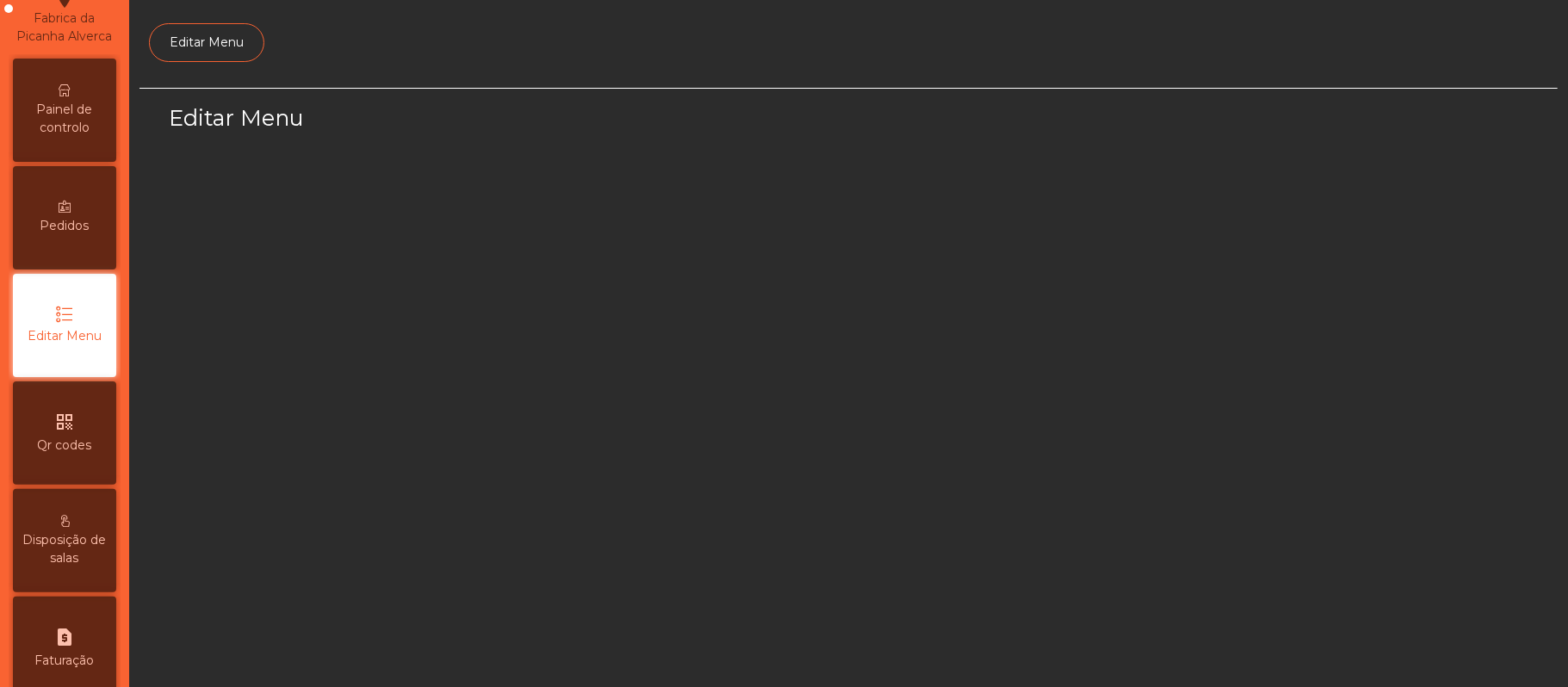
select select "*"
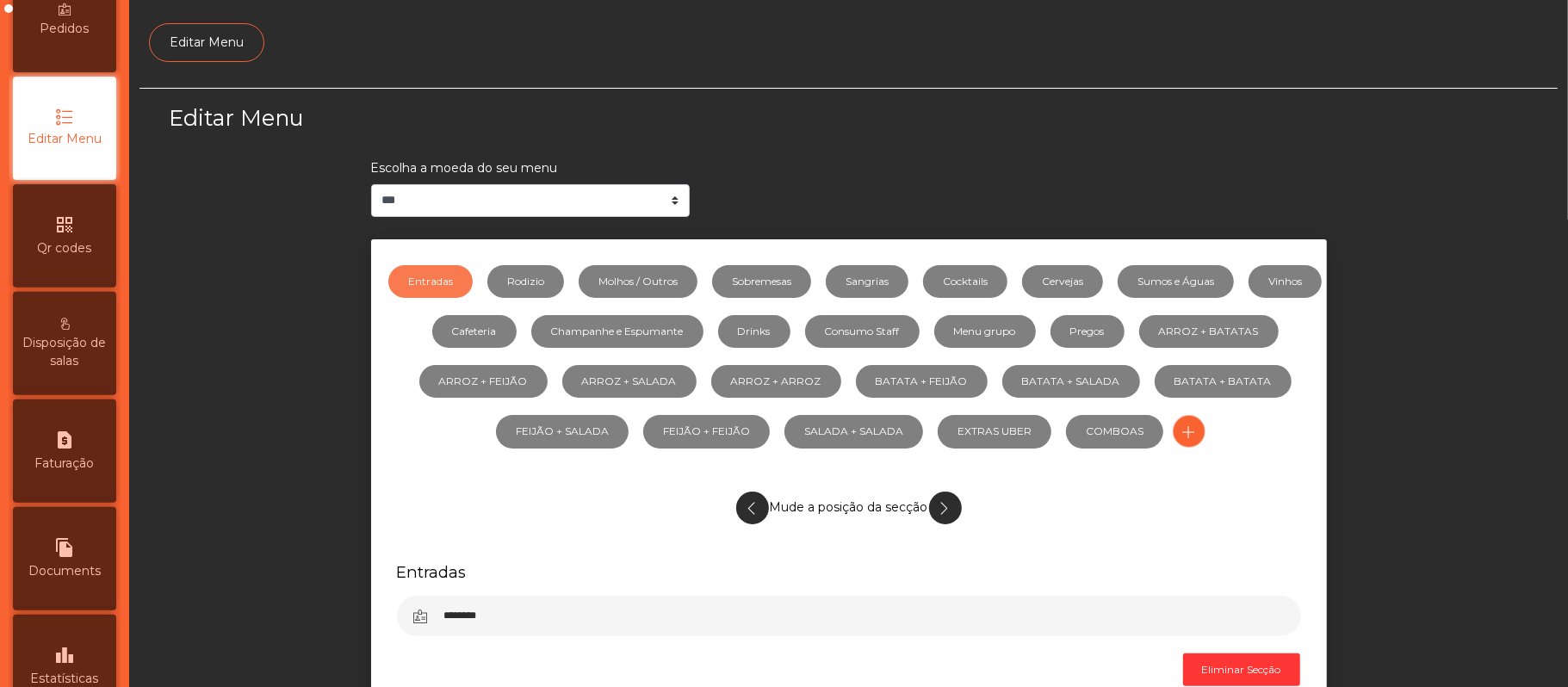
click at [72, 450] on icon "request_page" at bounding box center [65, 440] width 21 height 21
select select "*"
select select "****"
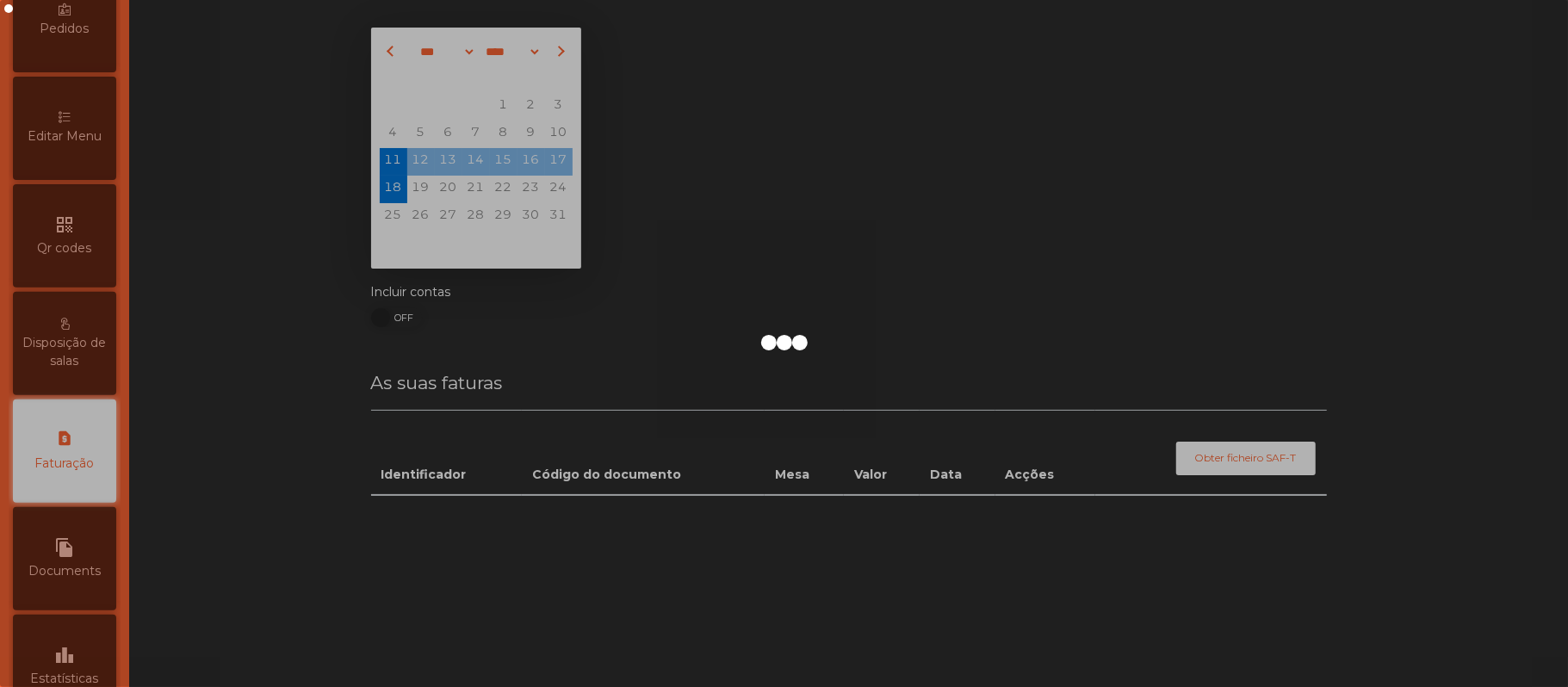
scroll to position [441, 0]
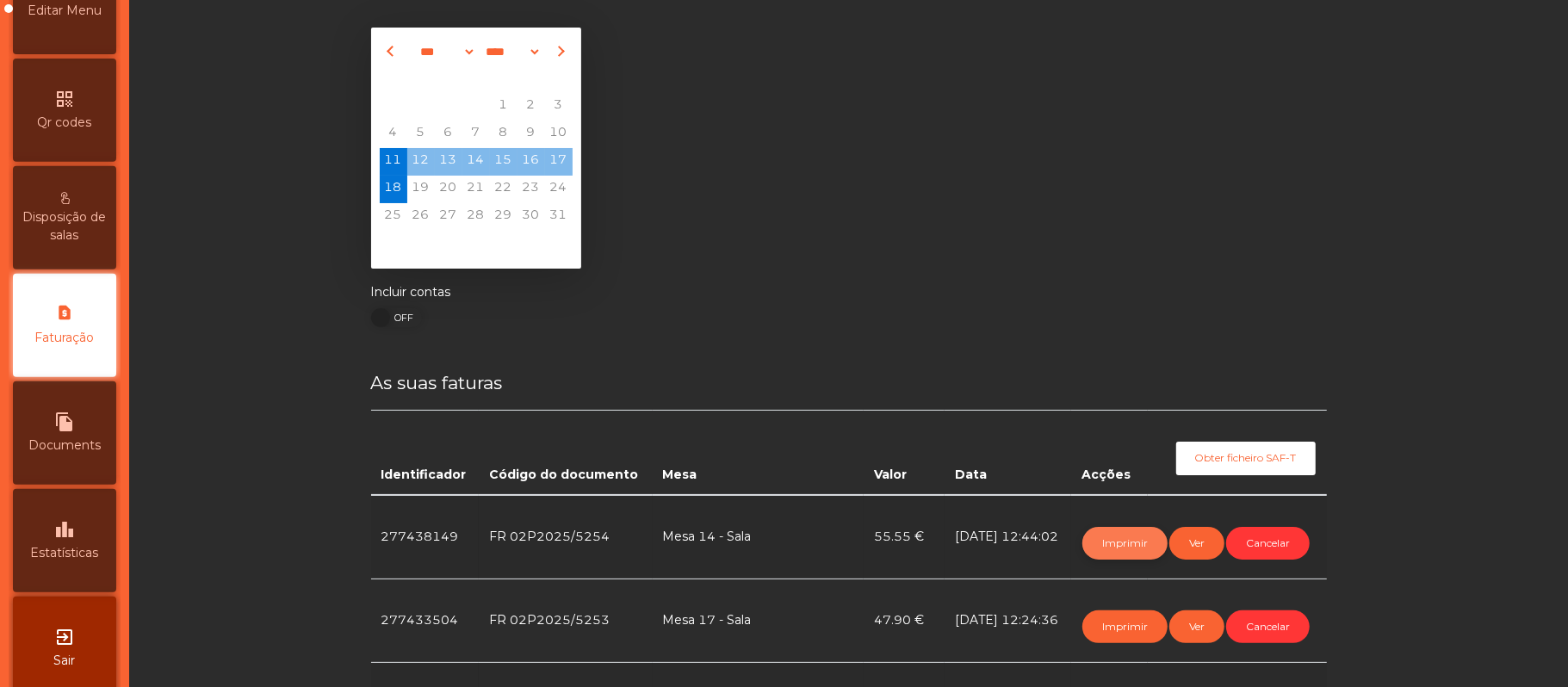
click at [1124, 545] on button "Imprimir" at bounding box center [1125, 544] width 86 height 33
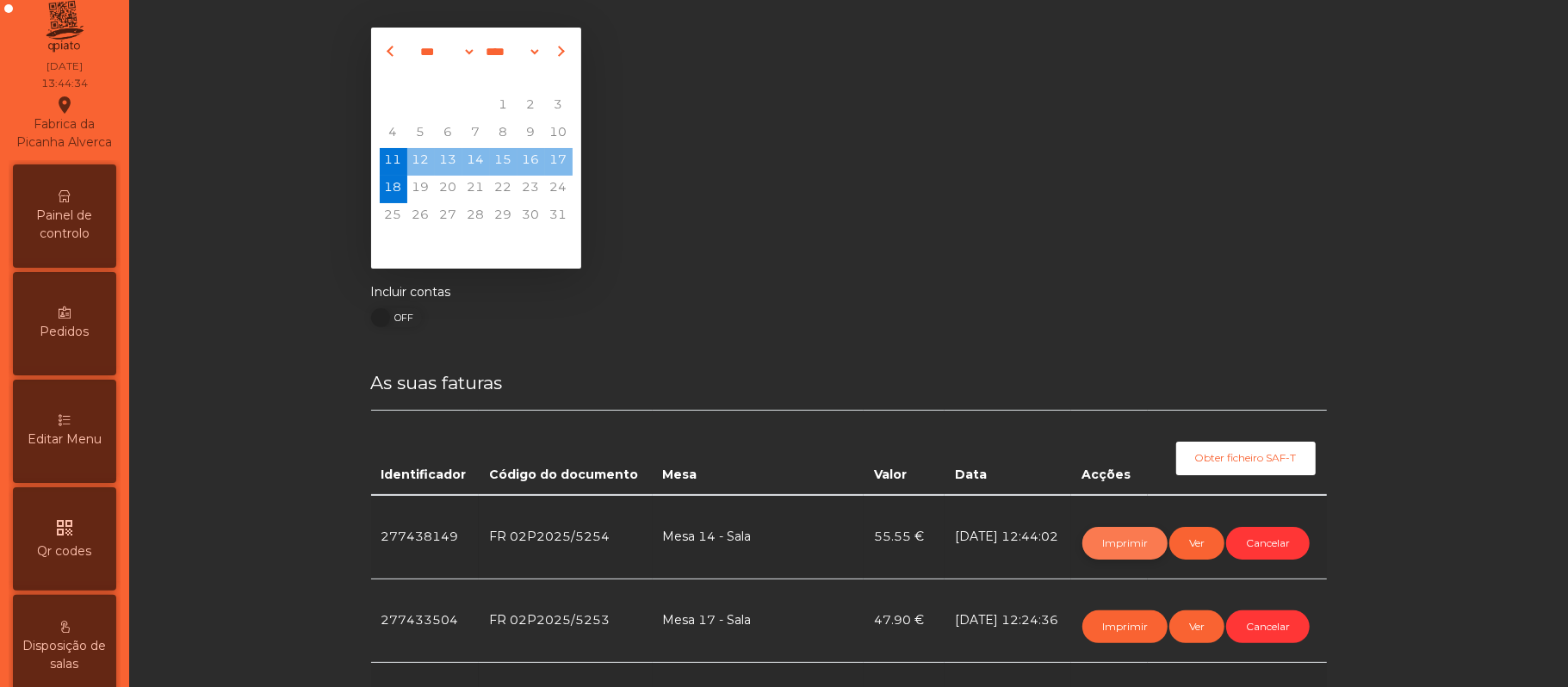
scroll to position [0, 0]
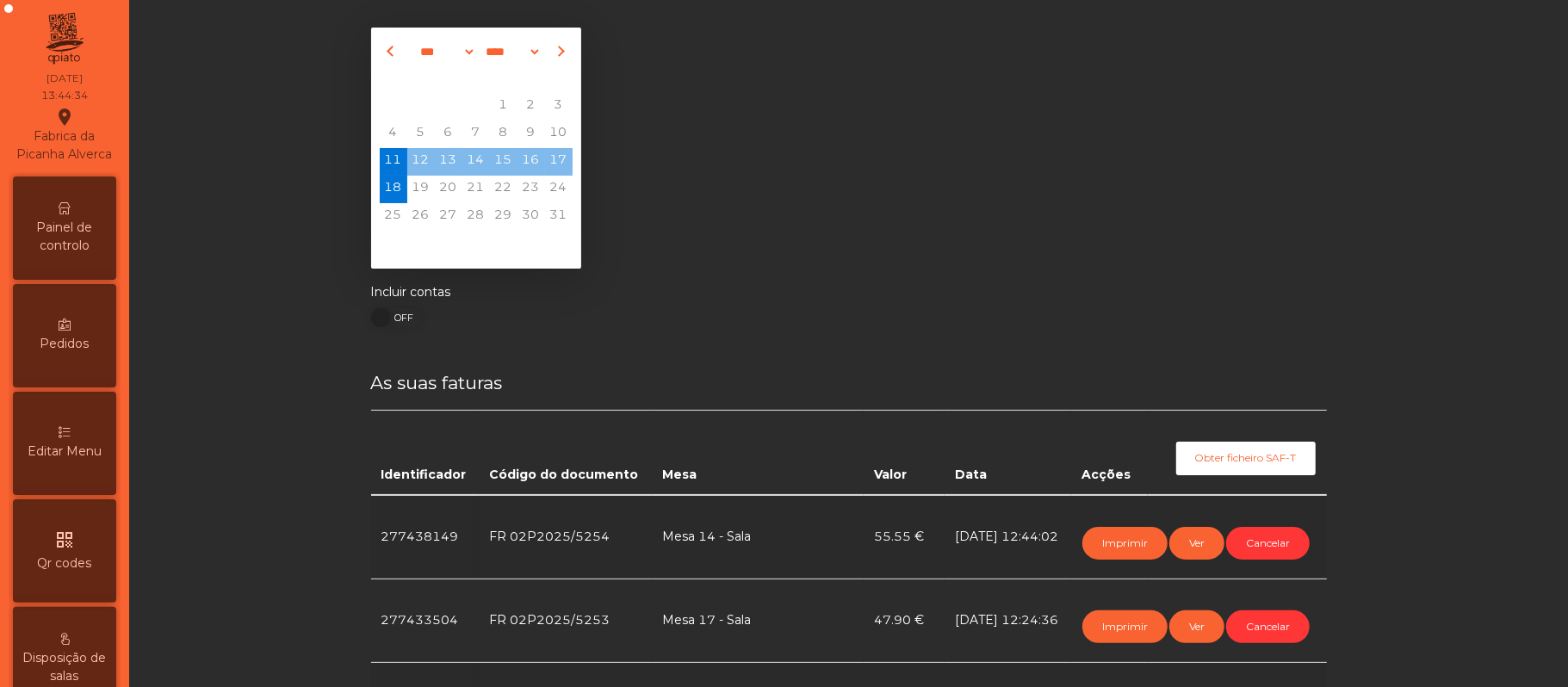
click at [93, 255] on span "Painel de controlo" at bounding box center [65, 237] width 95 height 36
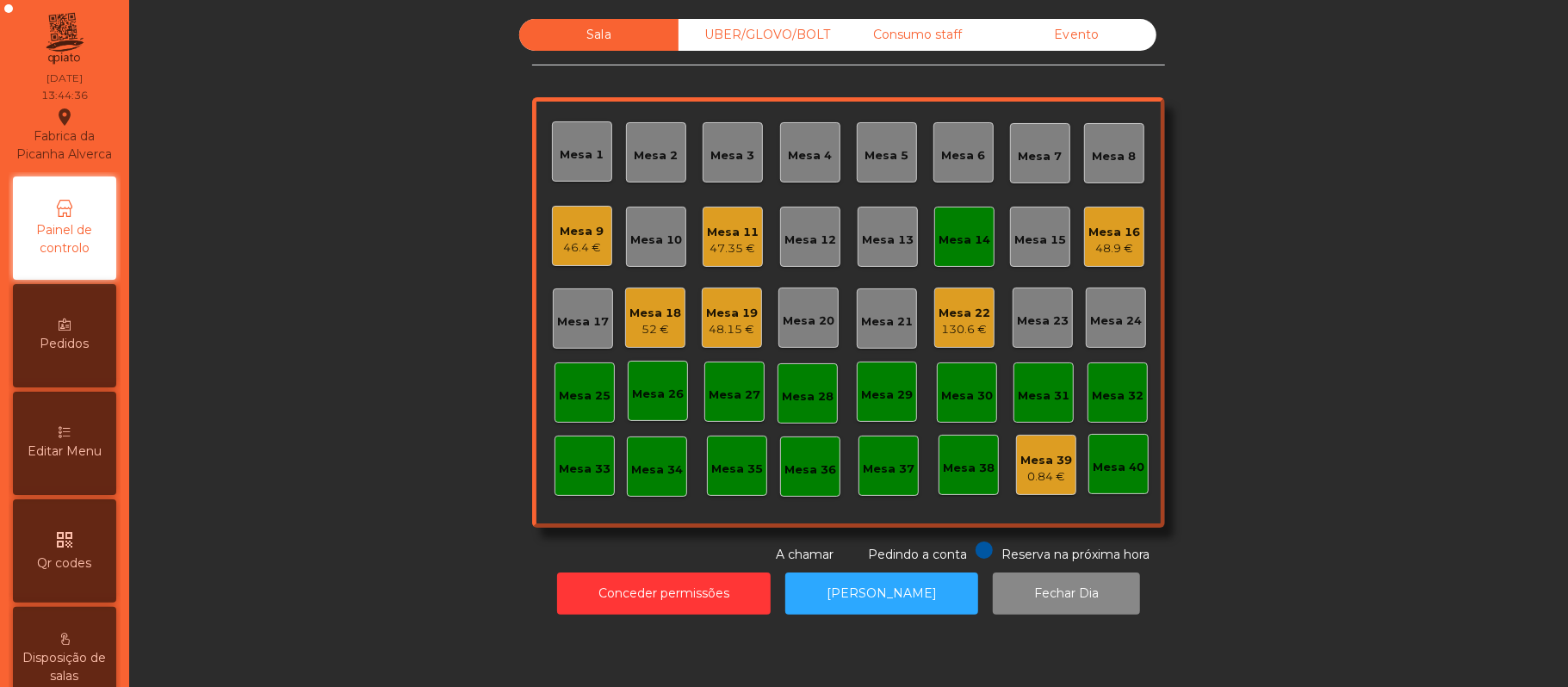
click at [958, 235] on div "Mesa 14" at bounding box center [964, 240] width 52 height 17
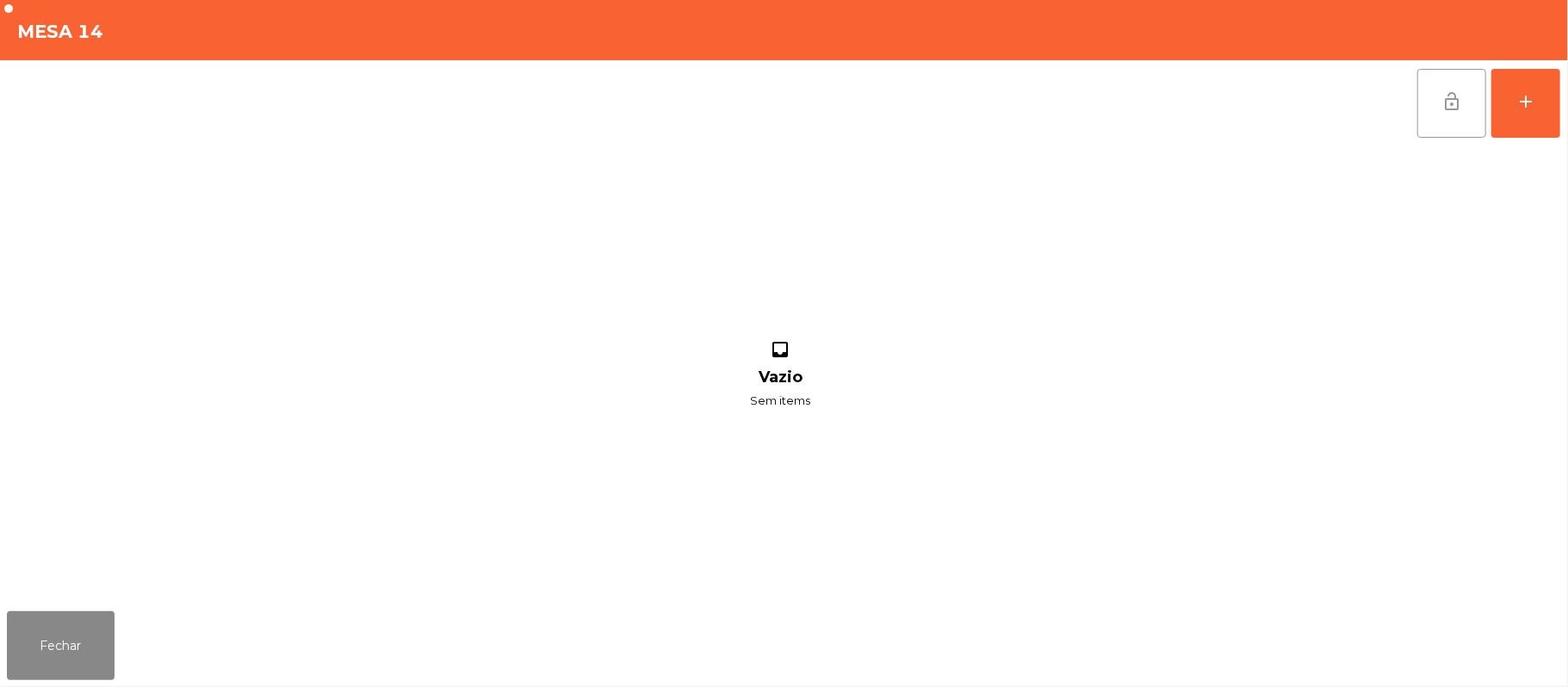
click at [1433, 131] on button "lock_open" at bounding box center [1451, 104] width 69 height 69
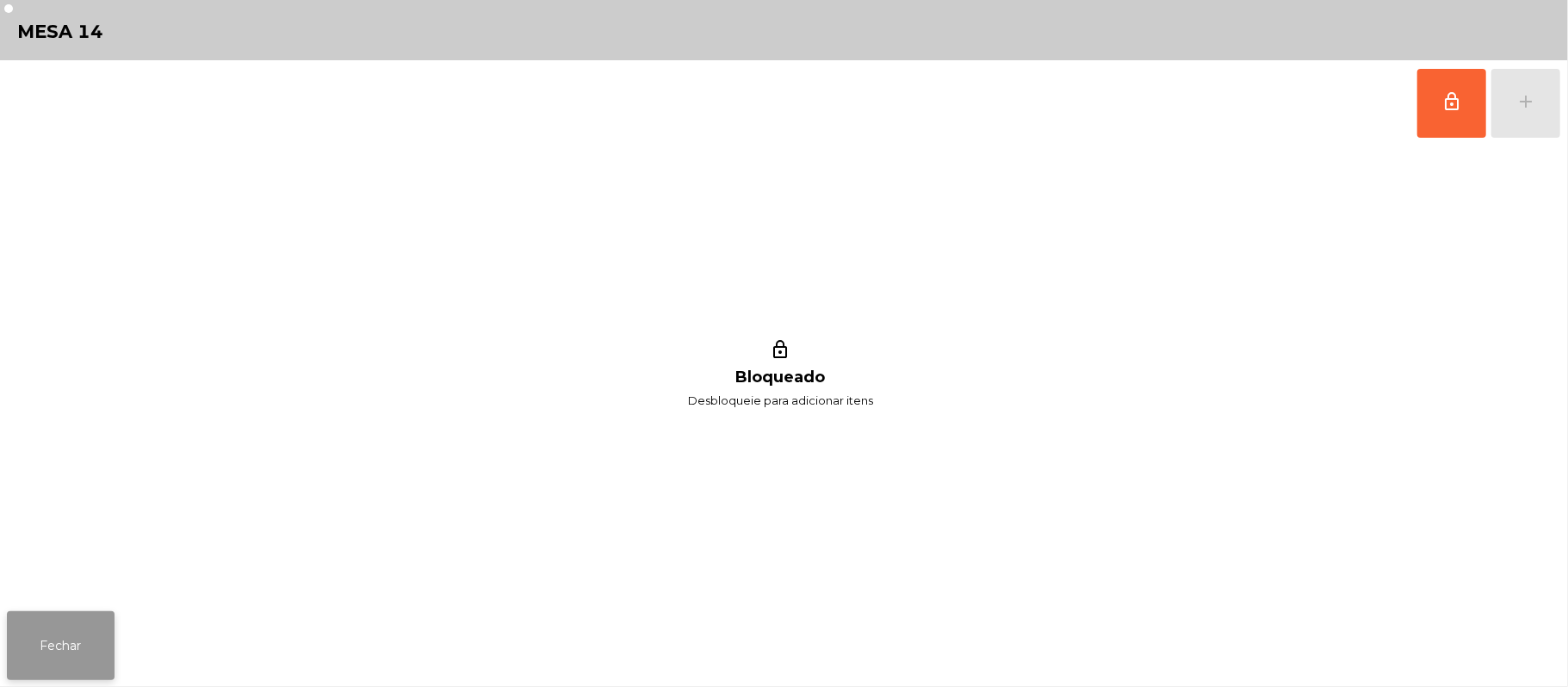
click at [69, 666] on button "Fechar" at bounding box center [61, 646] width 107 height 69
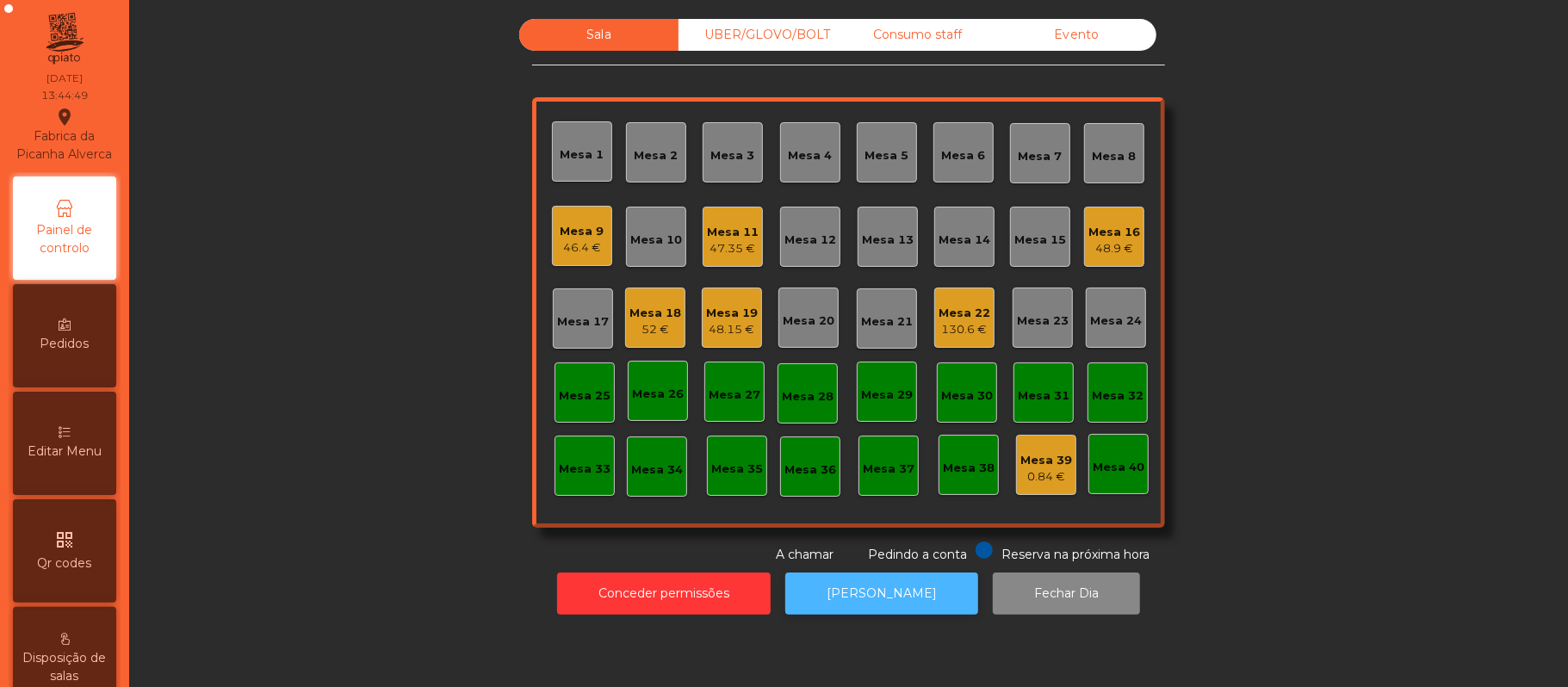
click at [864, 593] on button "[PERSON_NAME]" at bounding box center [881, 594] width 193 height 42
click at [745, 329] on div "48.15 €" at bounding box center [731, 330] width 52 height 17
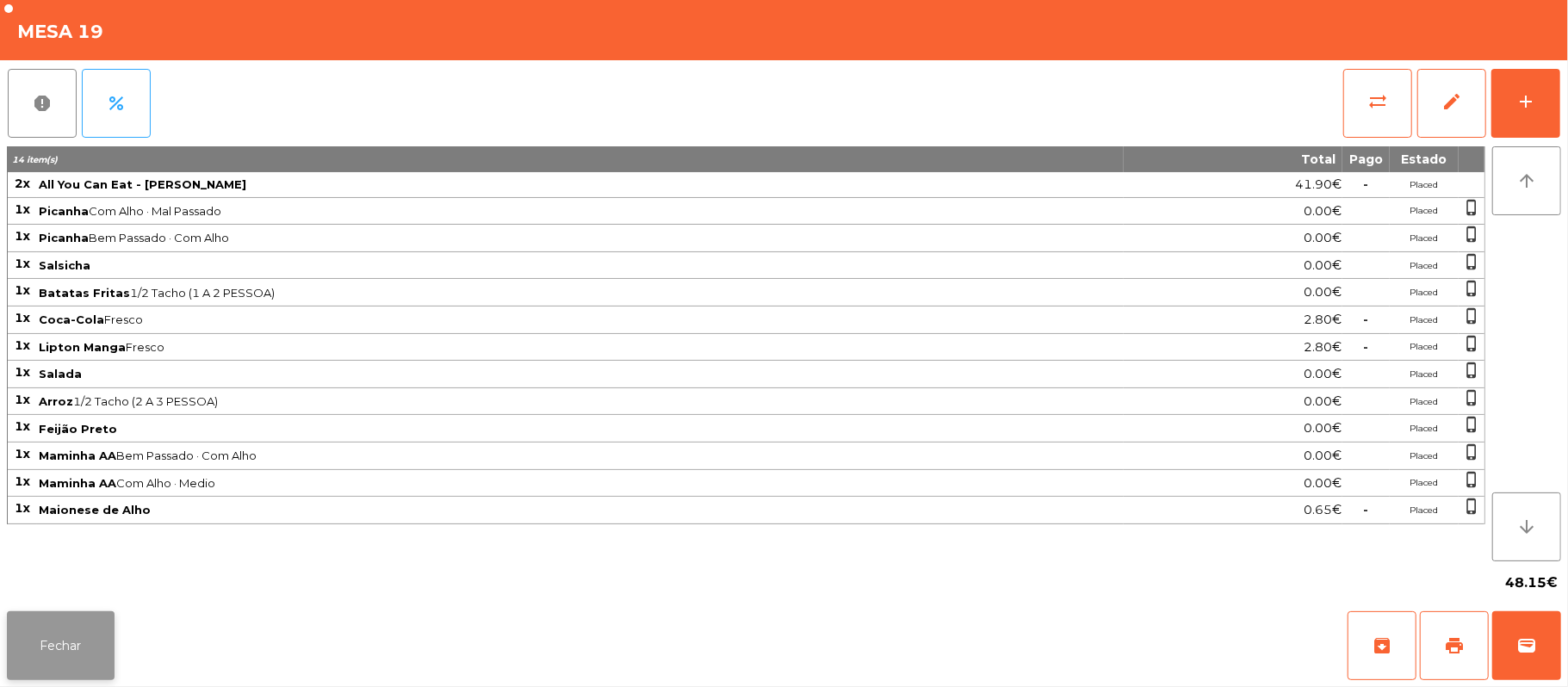
click at [52, 652] on button "Fechar" at bounding box center [61, 646] width 107 height 69
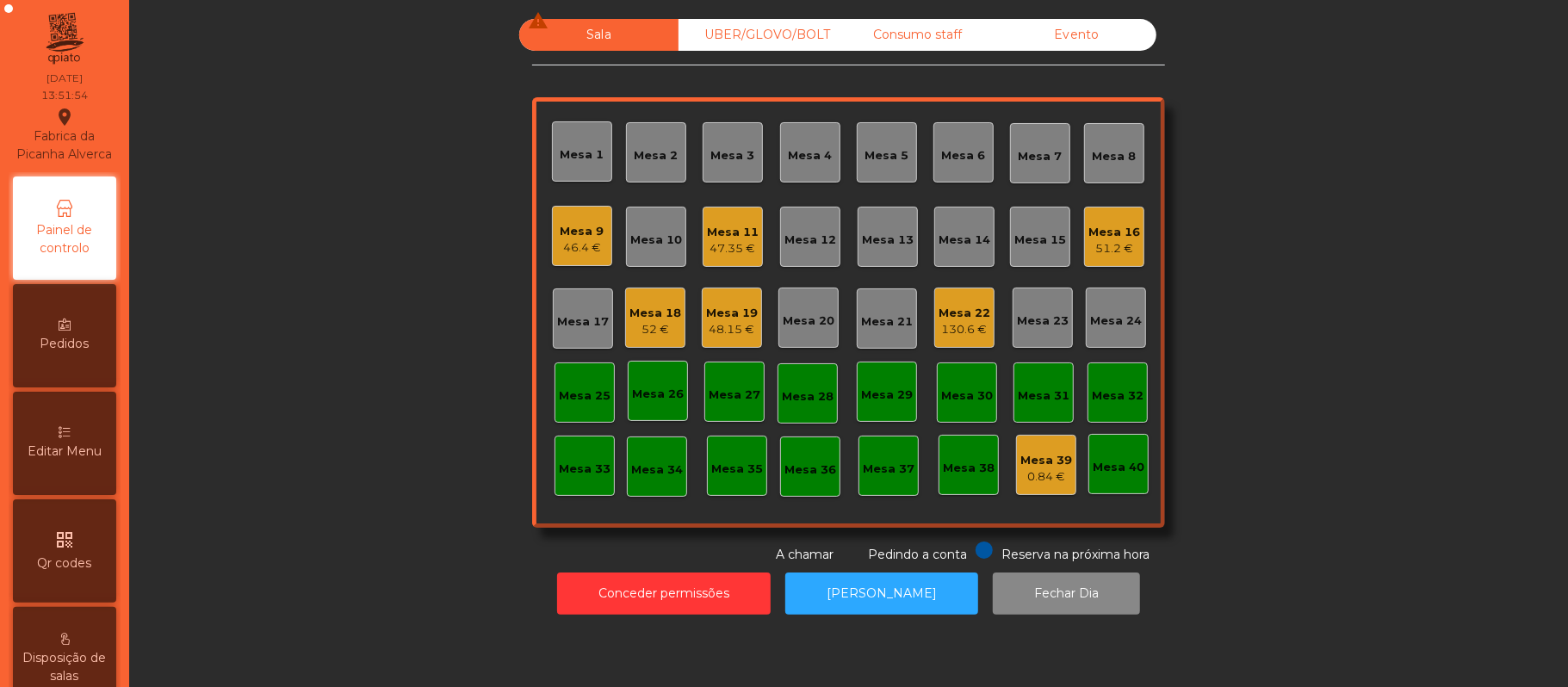
click at [724, 231] on div "Mesa 11" at bounding box center [732, 232] width 52 height 17
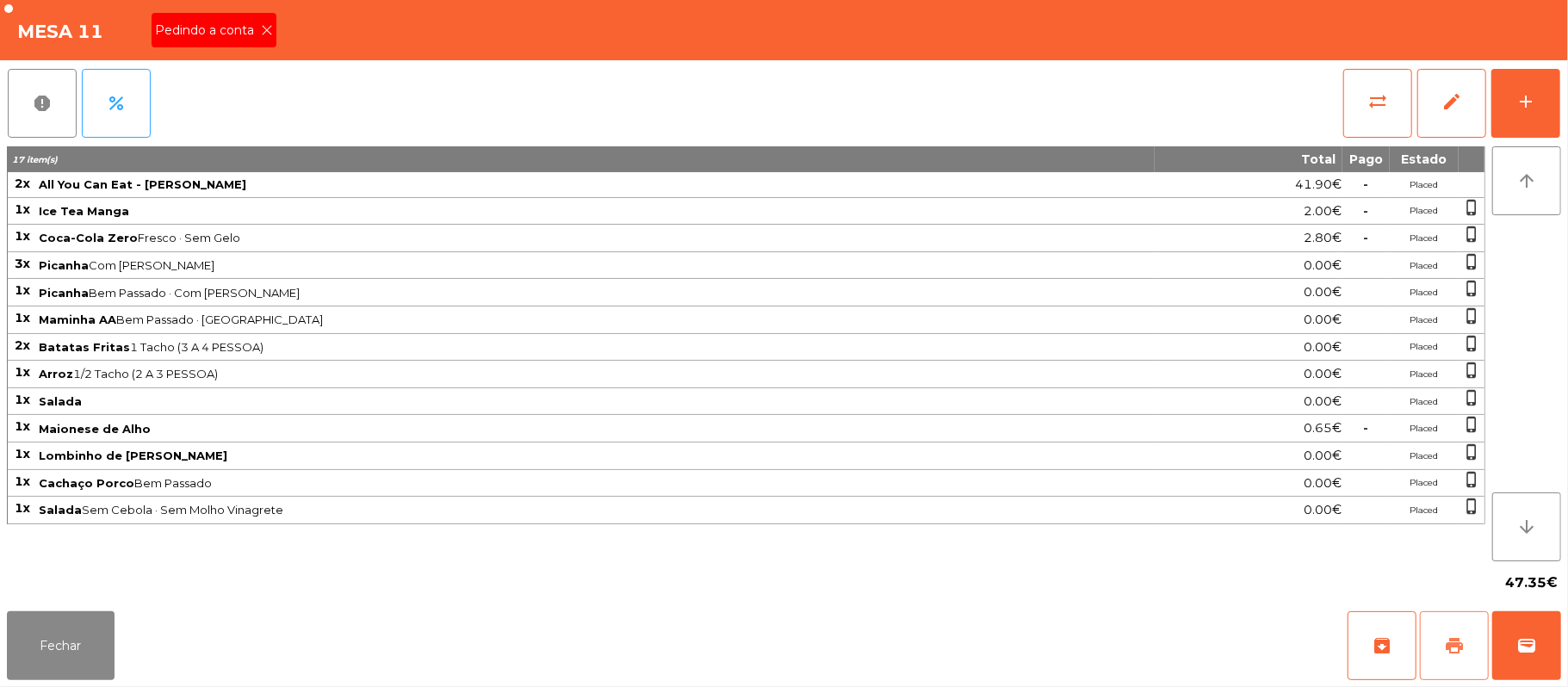
click at [1434, 639] on button "print" at bounding box center [1454, 646] width 69 height 69
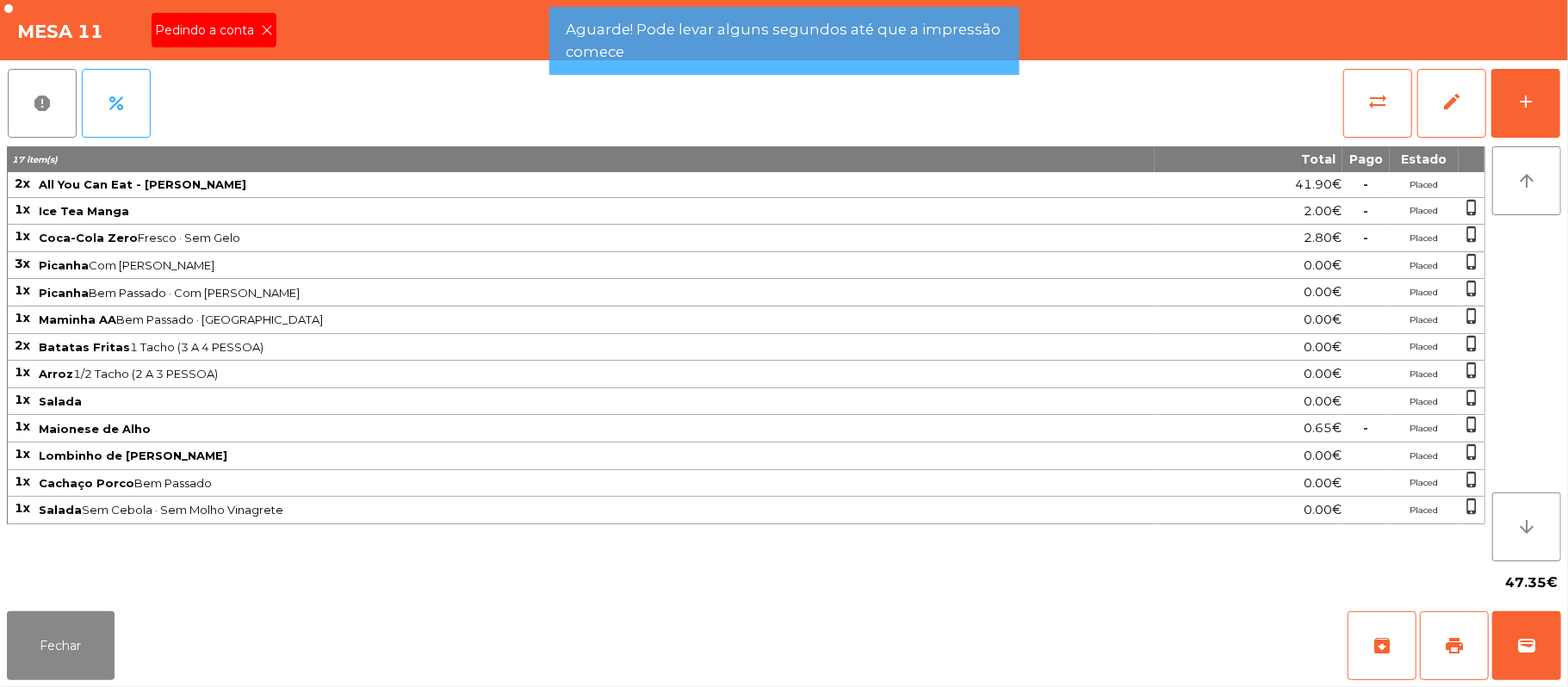
click at [265, 28] on icon at bounding box center [266, 29] width 12 height 12
click at [267, 32] on icon at bounding box center [266, 29] width 12 height 12
click at [280, 33] on div "Mesa 11" at bounding box center [784, 30] width 1568 height 60
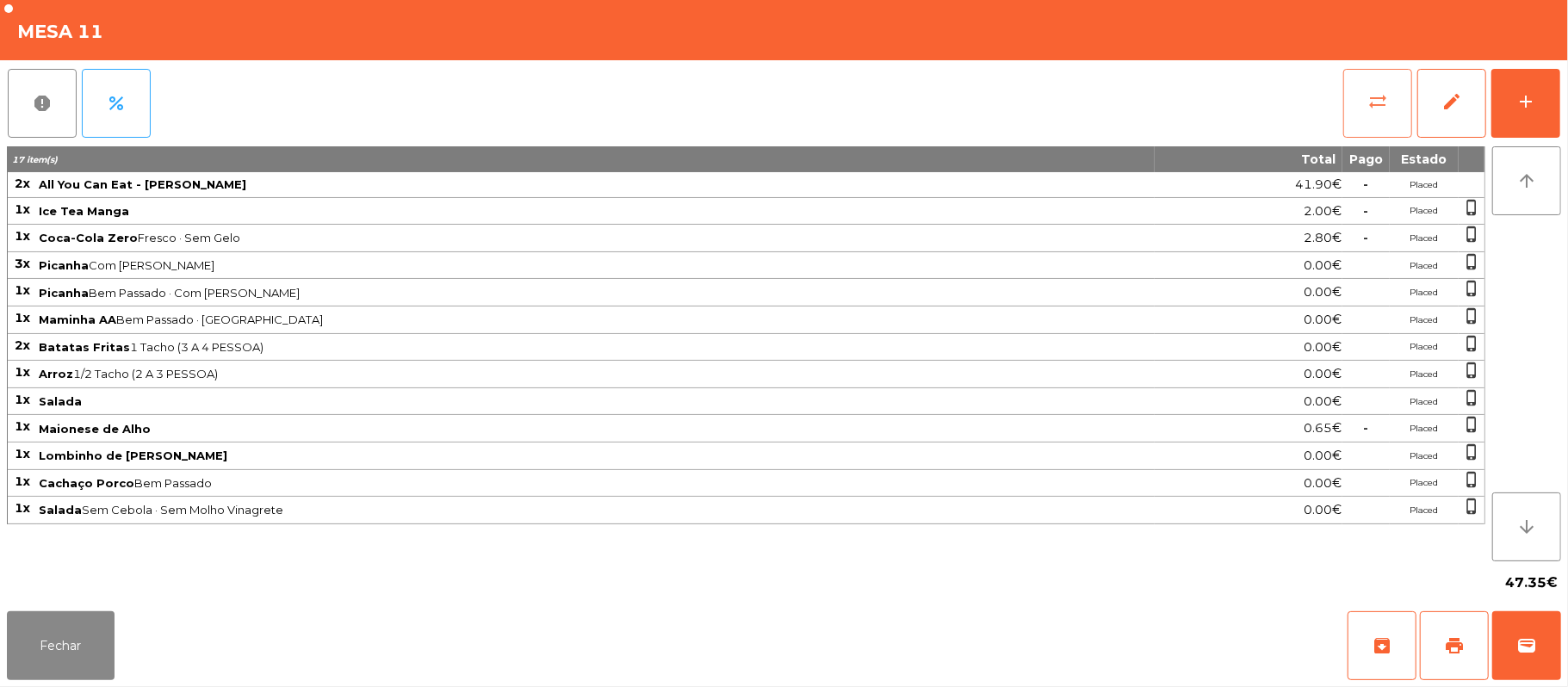
click at [1370, 105] on span "sync_alt" at bounding box center [1377, 101] width 21 height 21
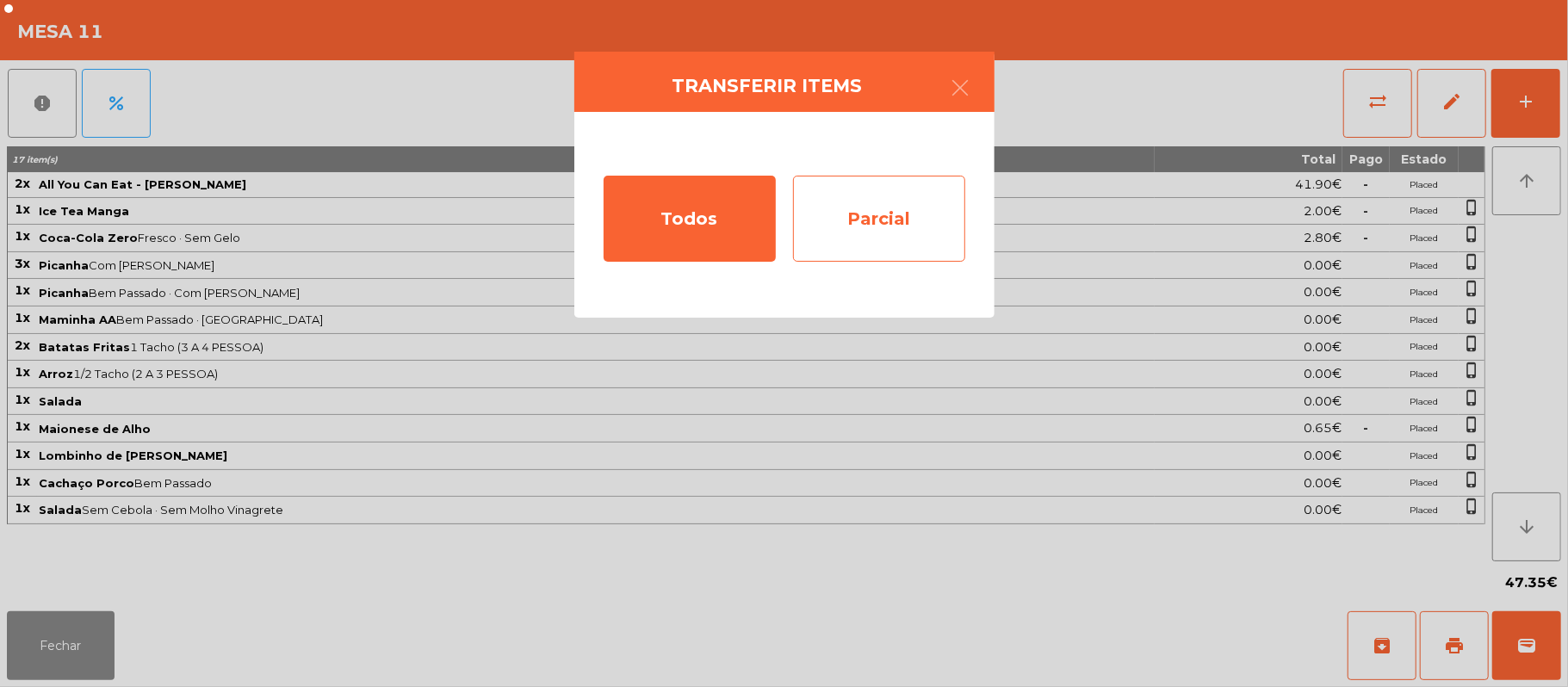
click at [928, 225] on div "Parcial" at bounding box center [879, 219] width 172 height 87
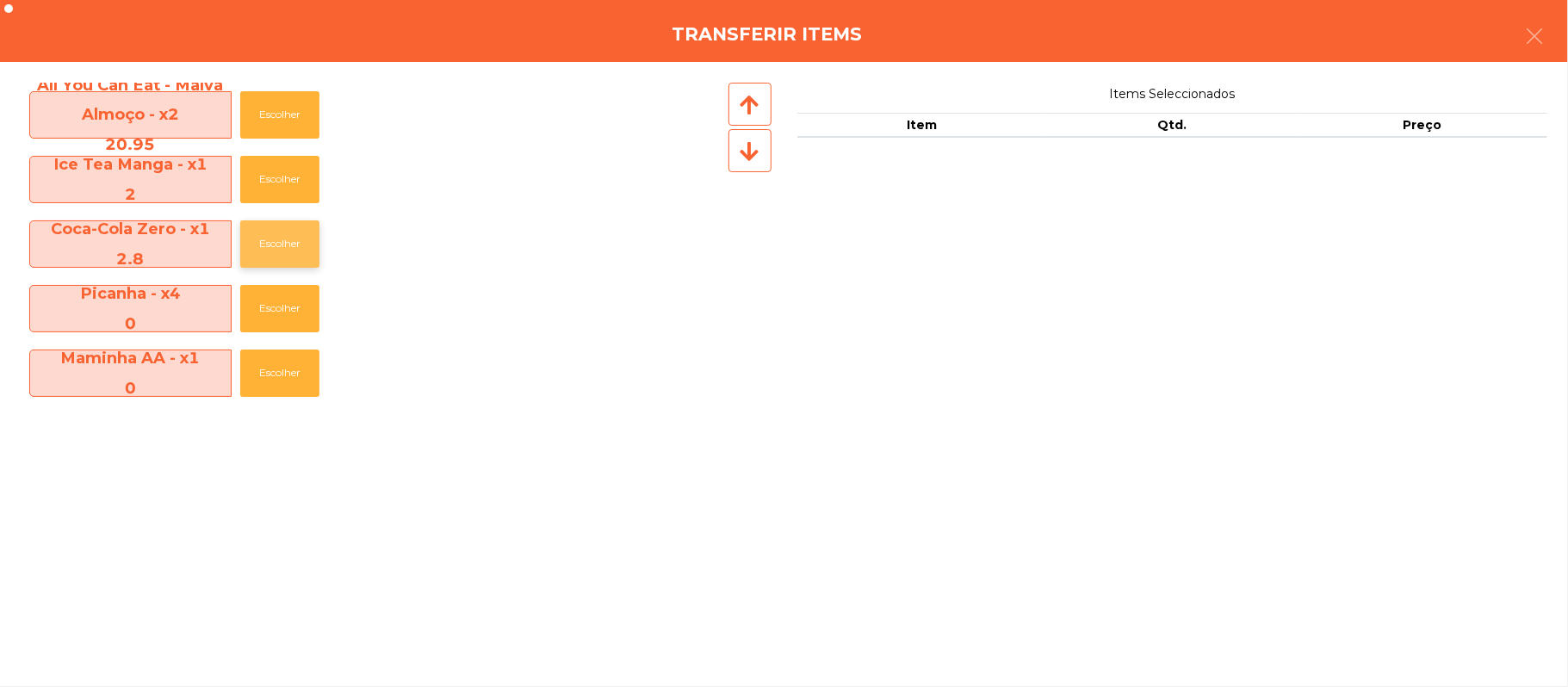
click at [319, 253] on button "Escolher" at bounding box center [280, 244] width 79 height 47
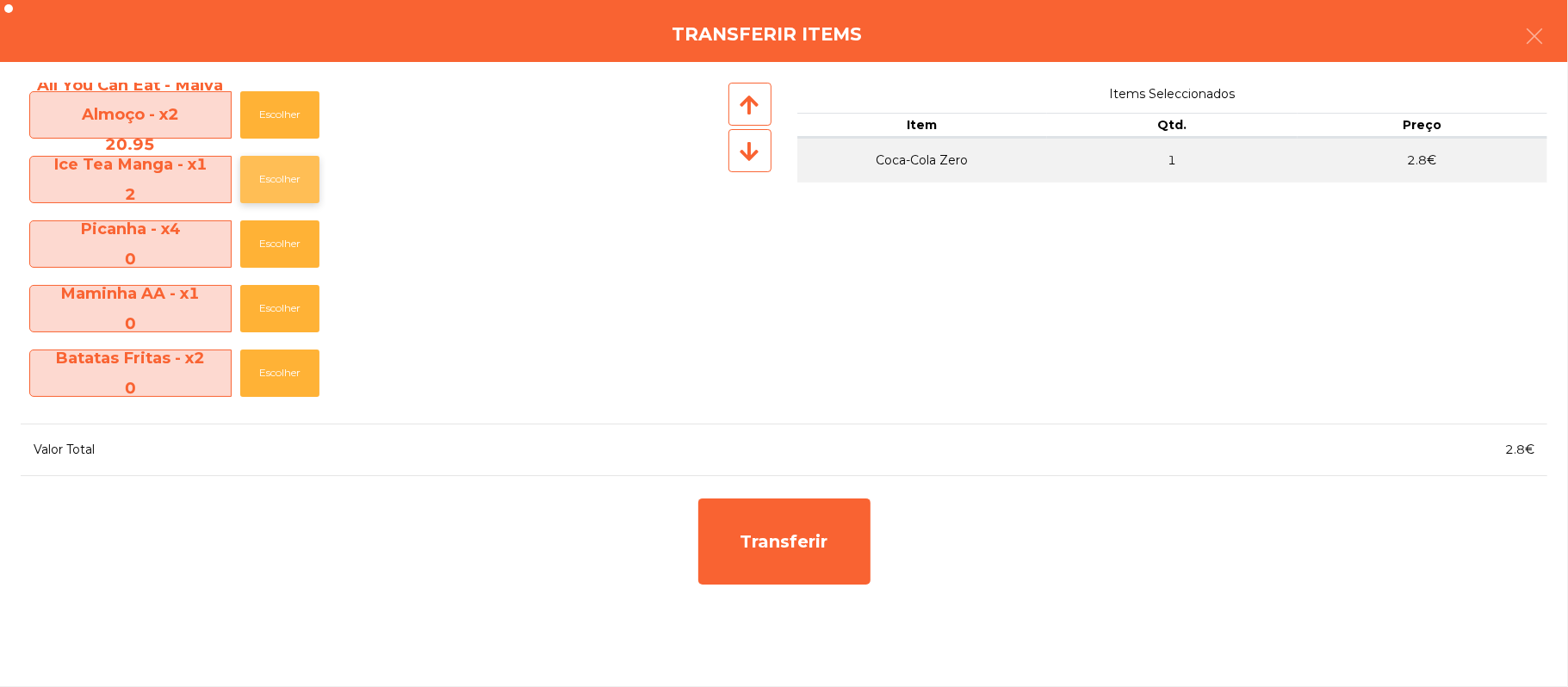
click at [294, 188] on button "Escolher" at bounding box center [280, 179] width 79 height 47
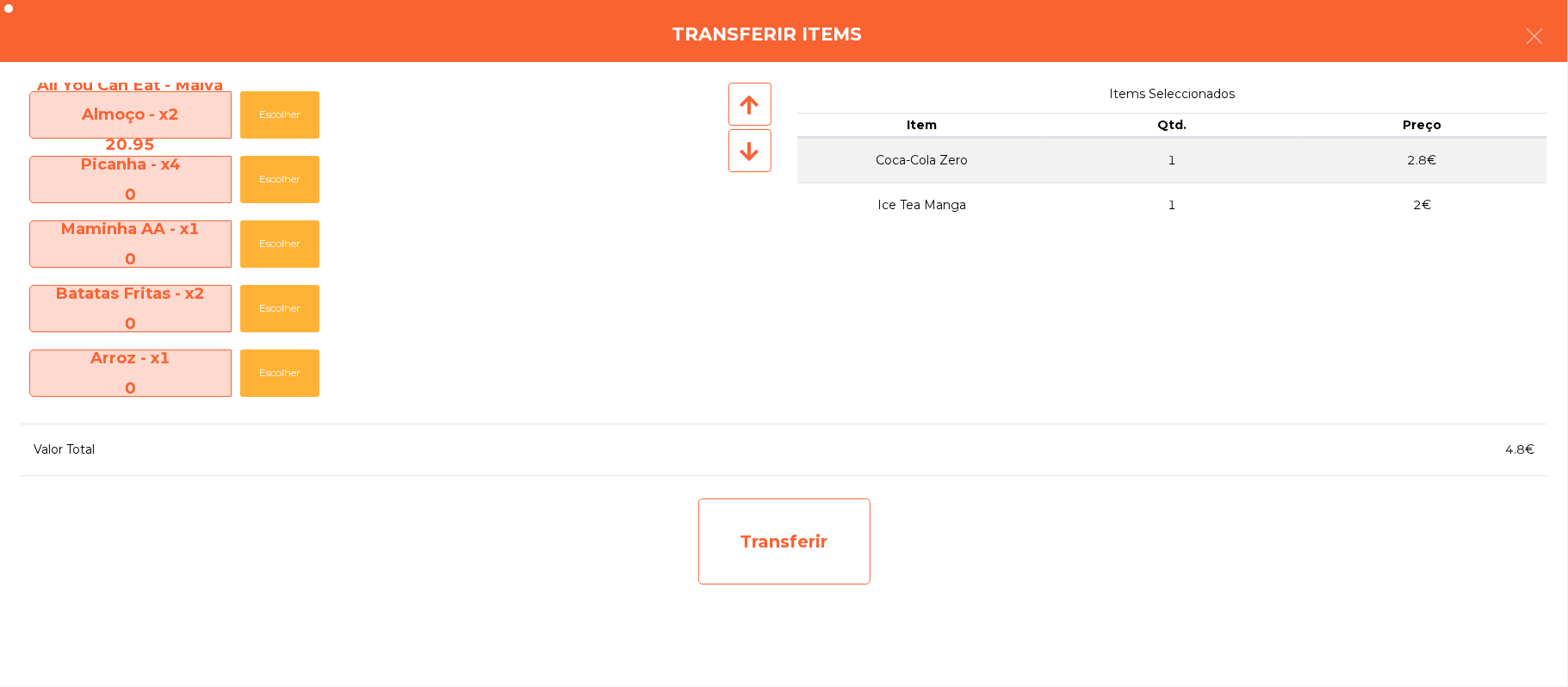
click at [789, 526] on div "Transferir" at bounding box center [784, 541] width 172 height 87
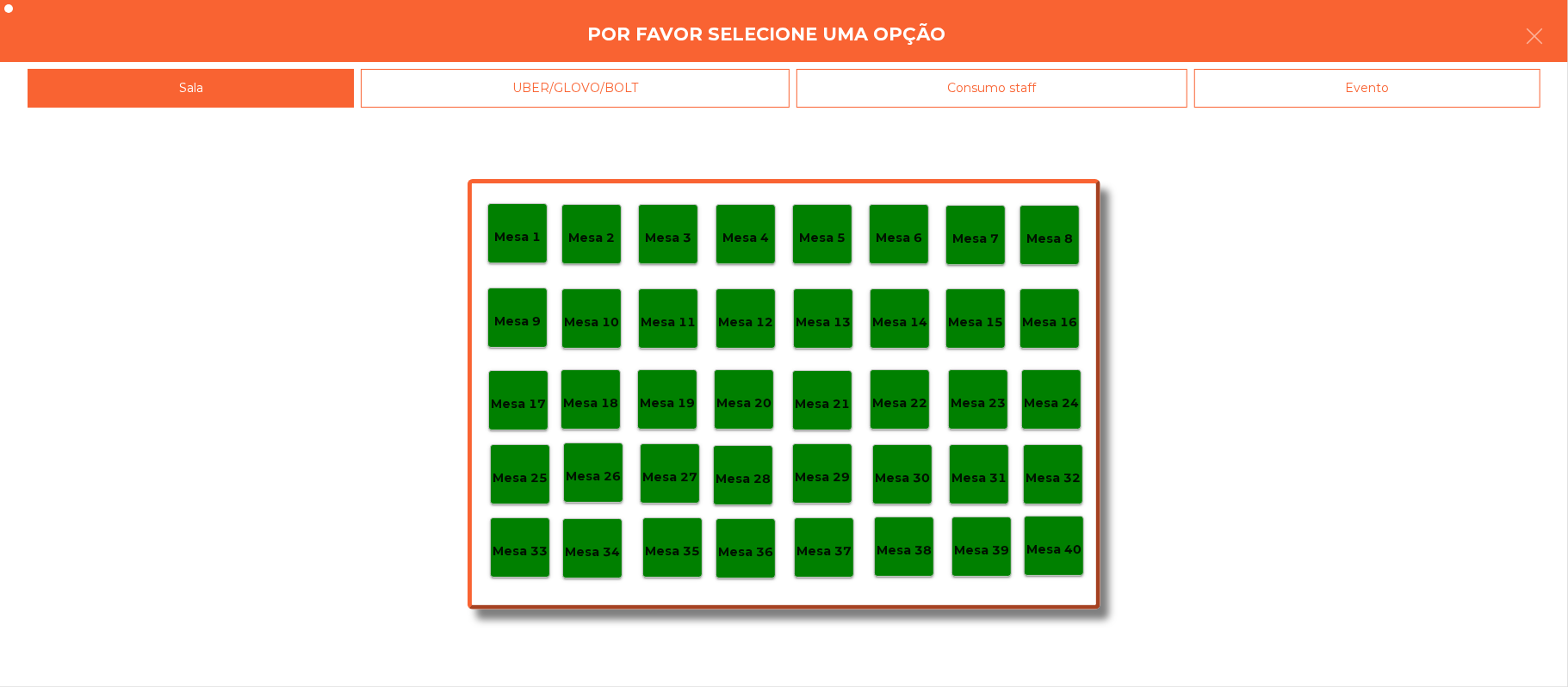
click at [1001, 543] on p "Mesa 39" at bounding box center [982, 551] width 56 height 20
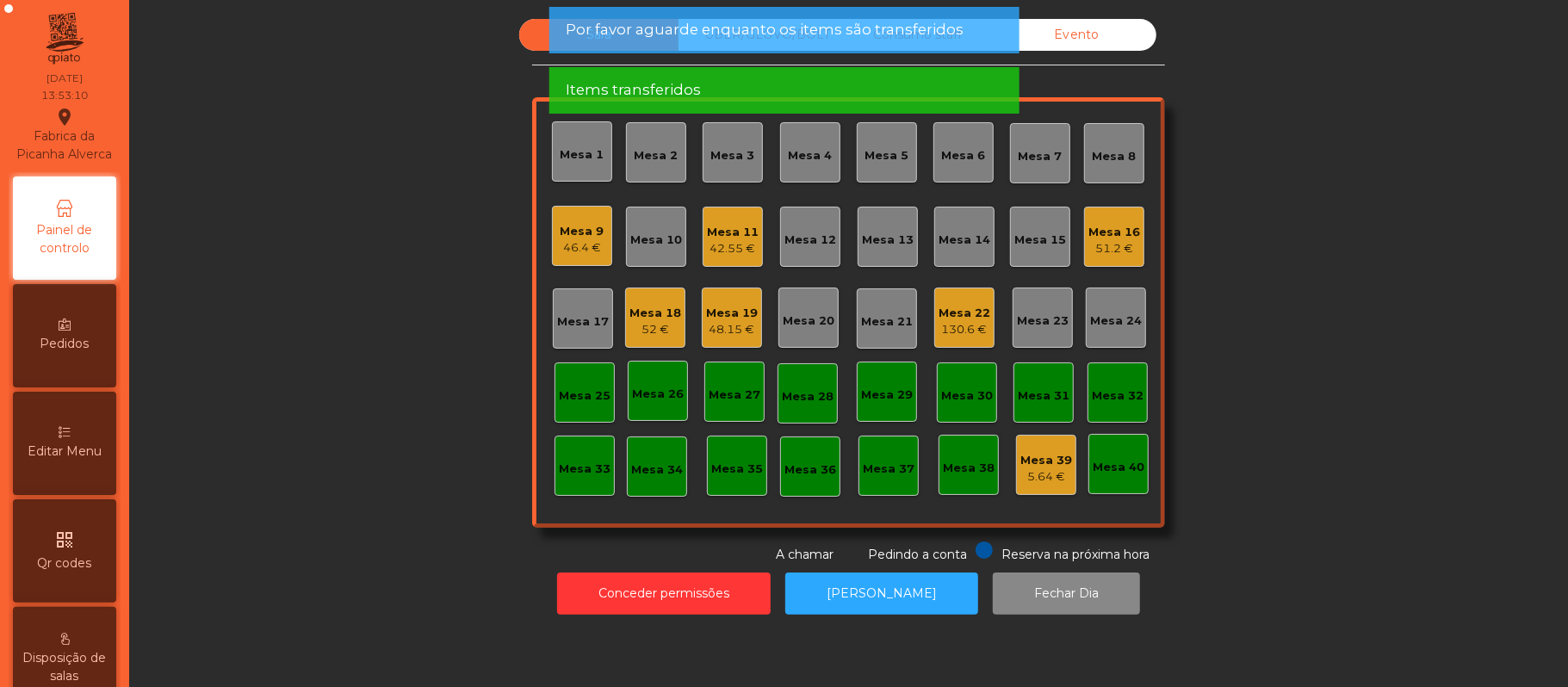
click at [958, 327] on div "130.6 €" at bounding box center [964, 330] width 52 height 17
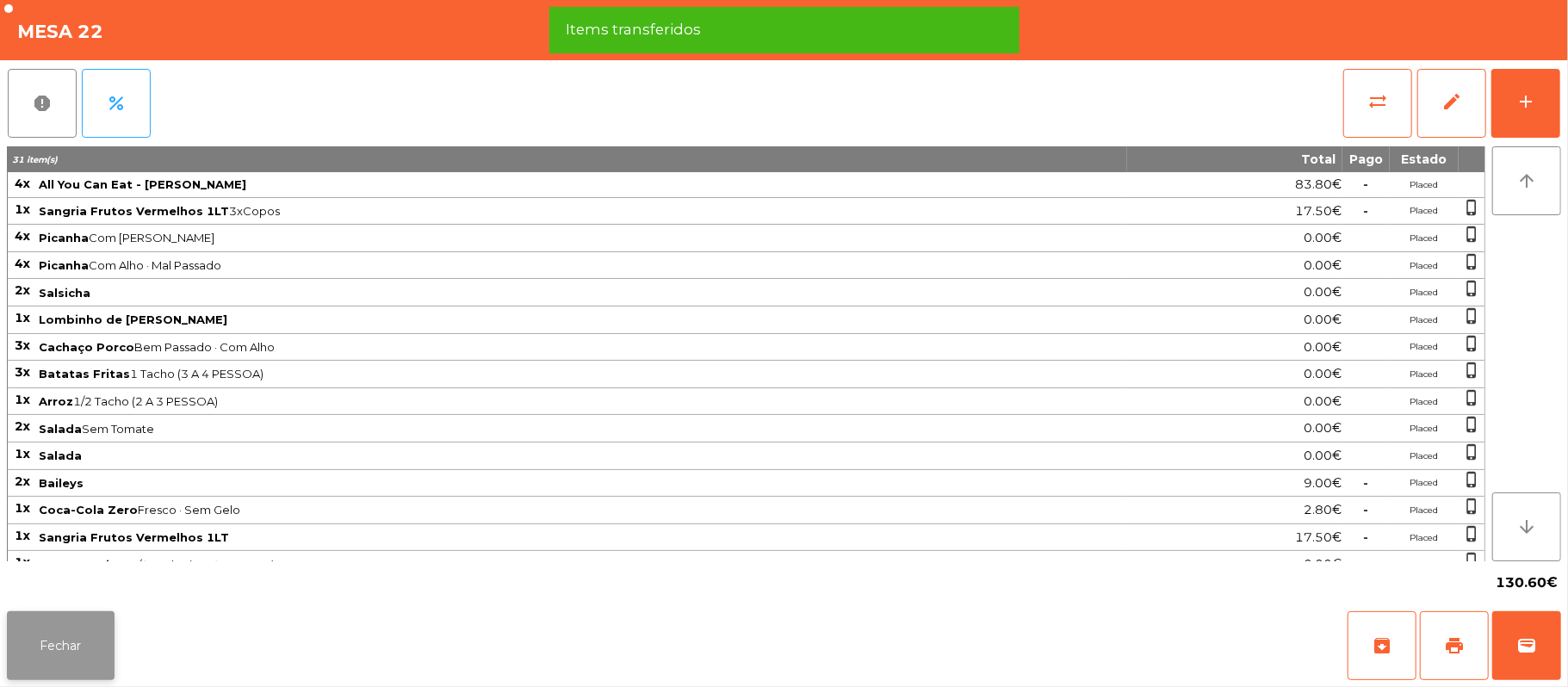
click at [43, 650] on button "Fechar" at bounding box center [61, 646] width 107 height 69
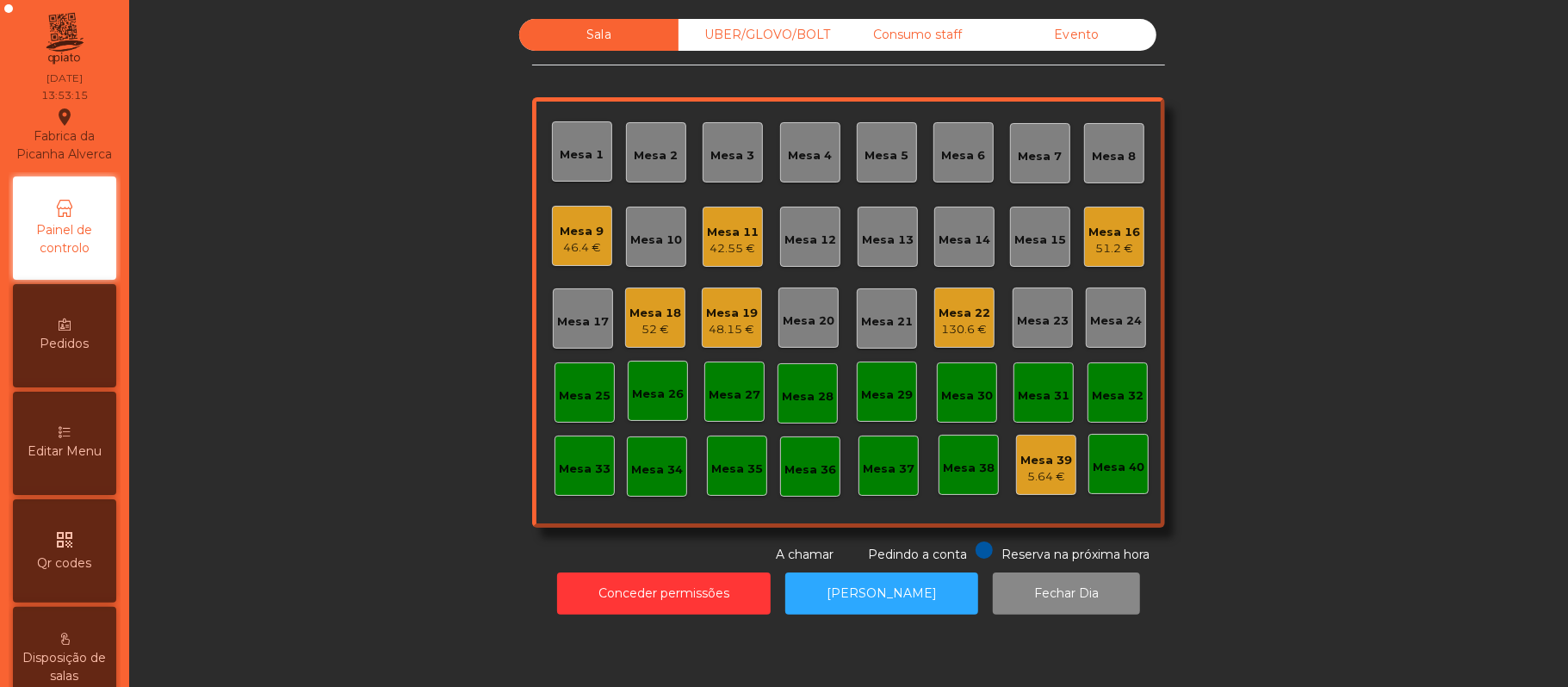
click at [728, 236] on div "Mesa 11" at bounding box center [732, 232] width 52 height 17
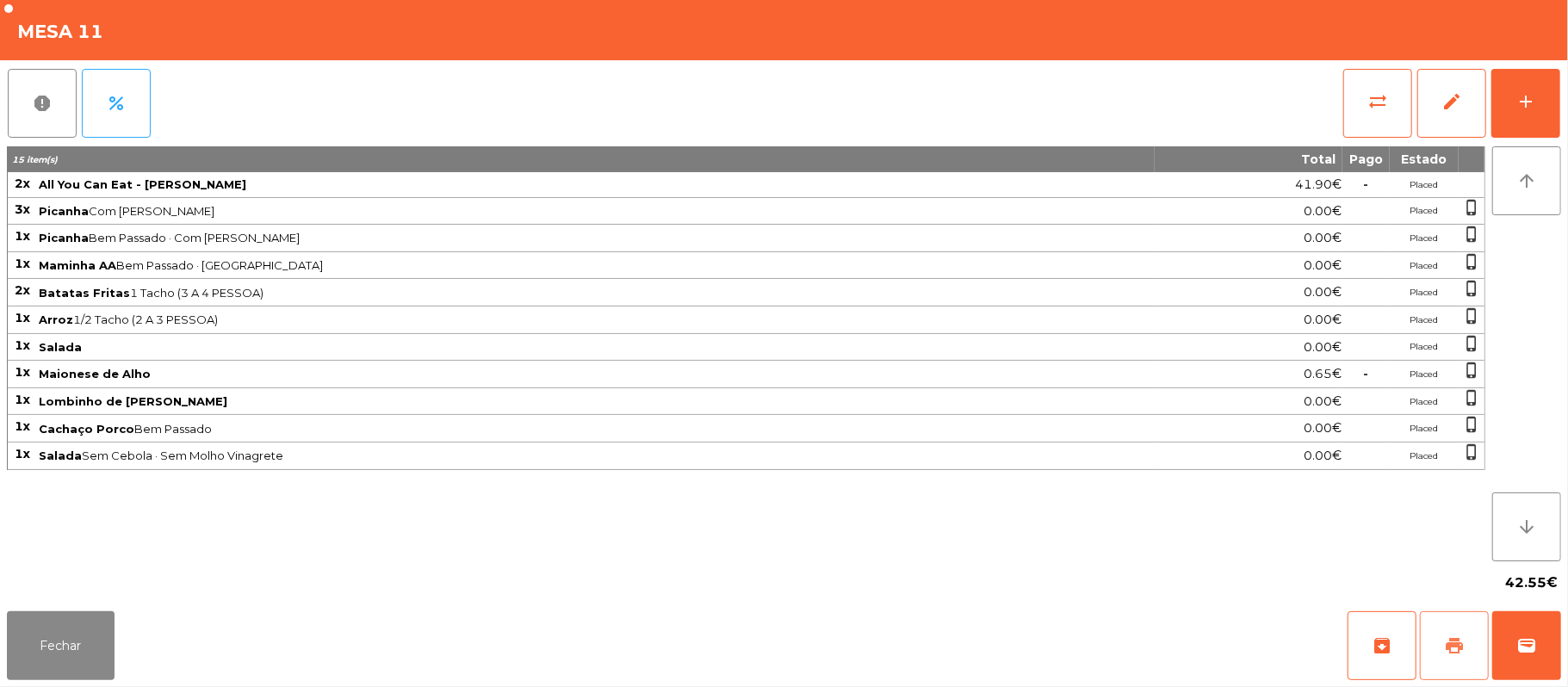
click at [1441, 651] on button "print" at bounding box center [1454, 646] width 69 height 69
click at [1459, 646] on span "print" at bounding box center [1454, 646] width 21 height 21
click at [1385, 91] on span "sync_alt" at bounding box center [1377, 101] width 21 height 21
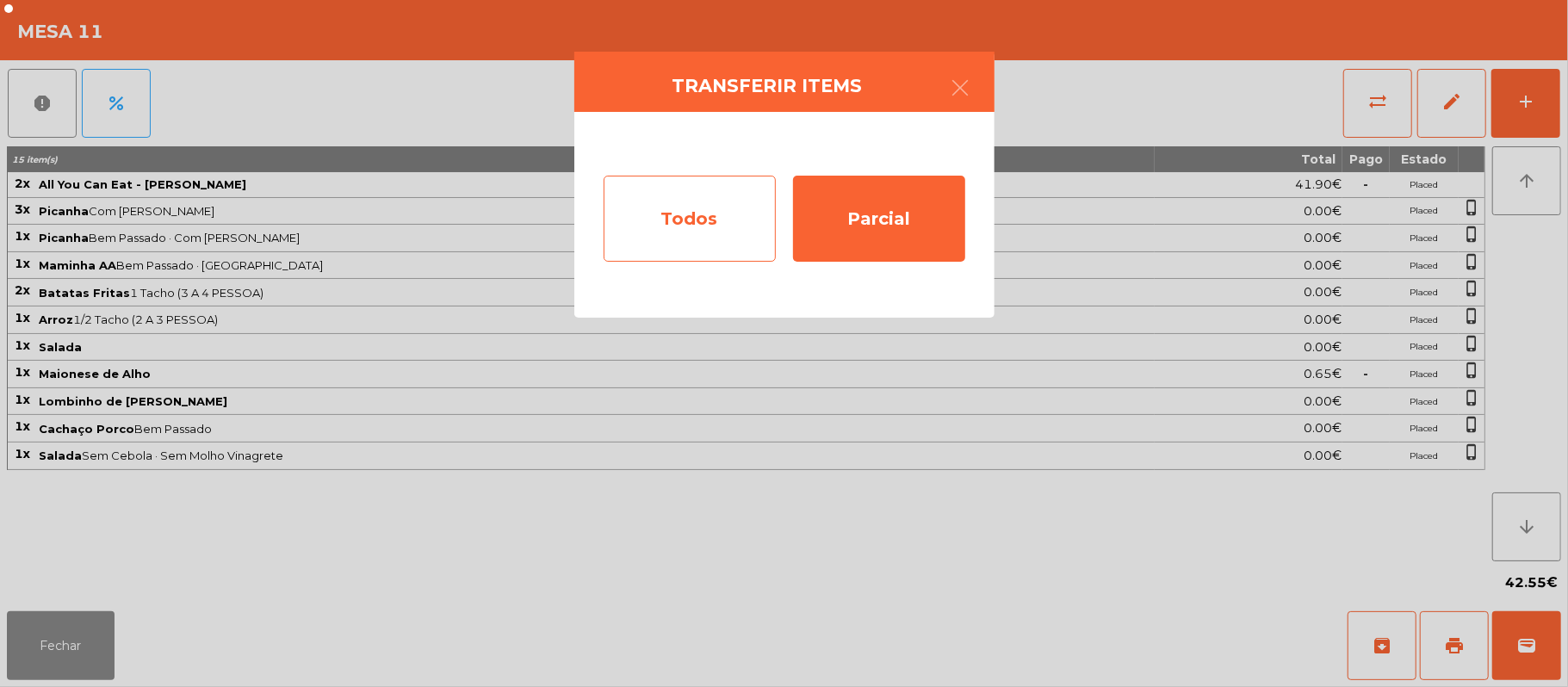
click at [672, 231] on div "Todos" at bounding box center [689, 219] width 172 height 87
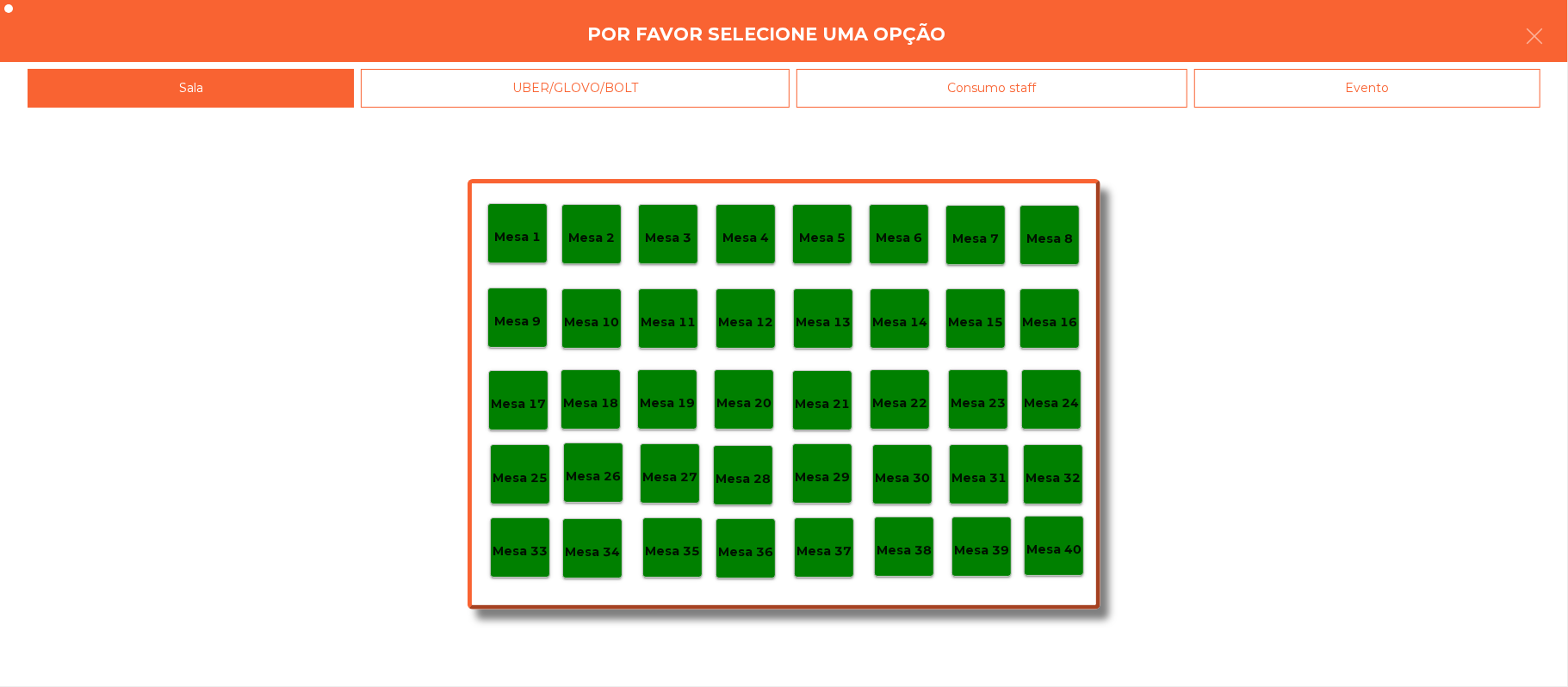
click at [1396, 77] on div "Evento" at bounding box center [1367, 88] width 346 height 39
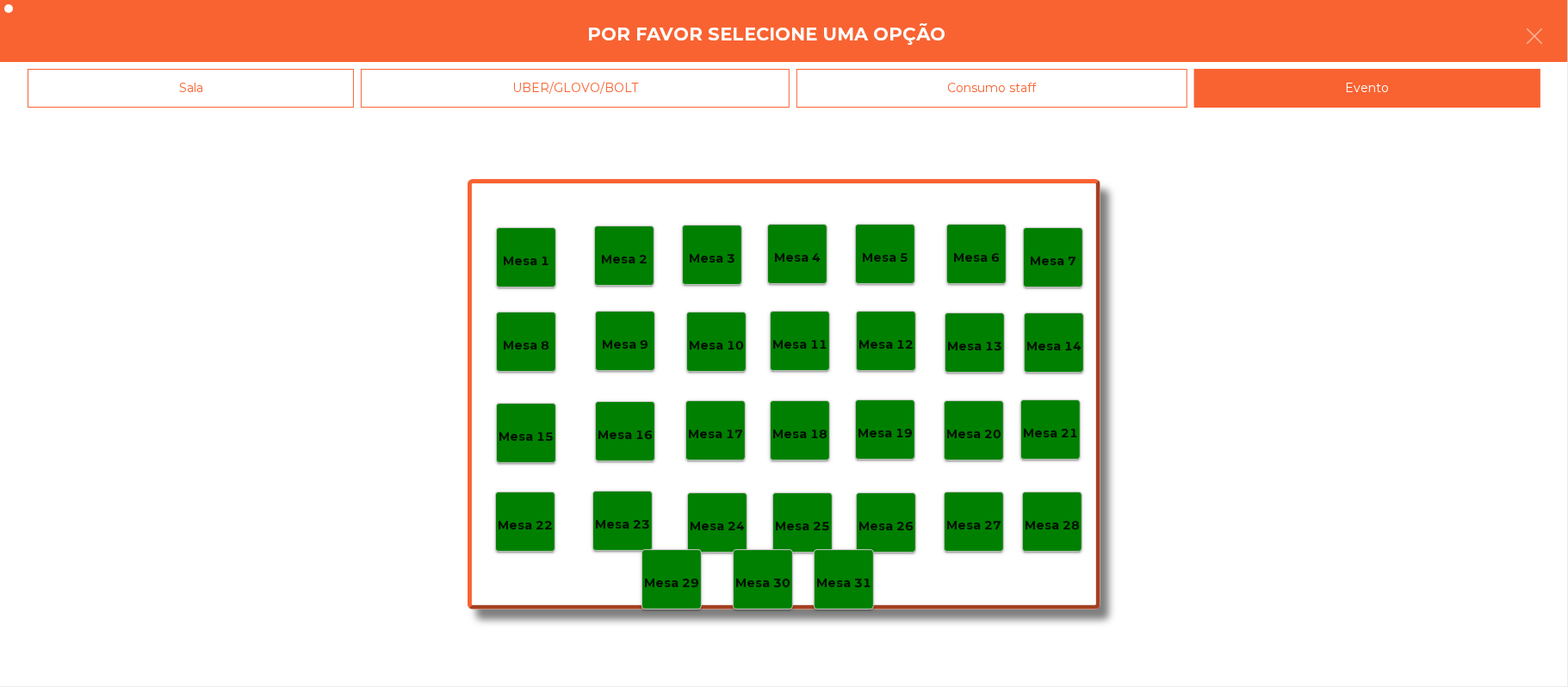
click at [1052, 524] on p "Mesa 28" at bounding box center [1052, 526] width 56 height 20
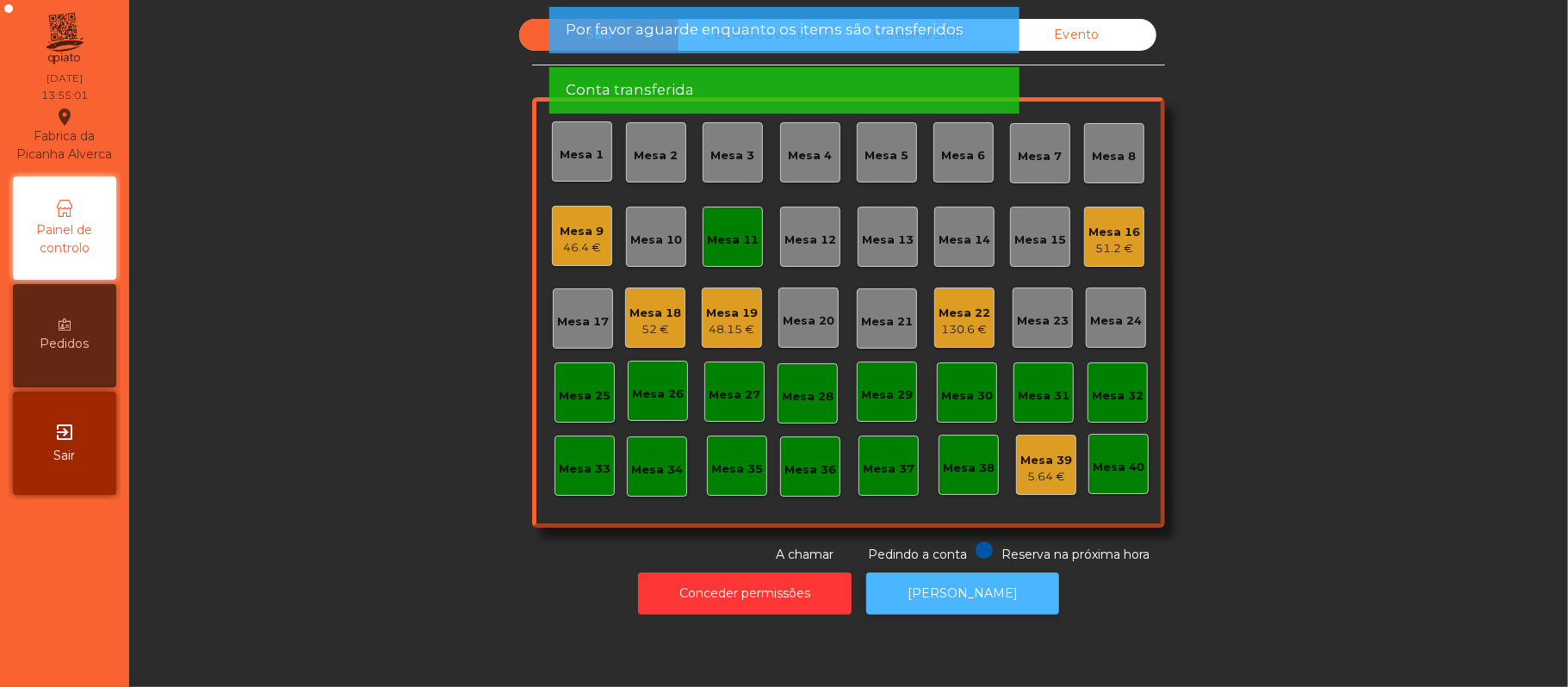
click at [976, 610] on button "[PERSON_NAME]" at bounding box center [962, 594] width 193 height 42
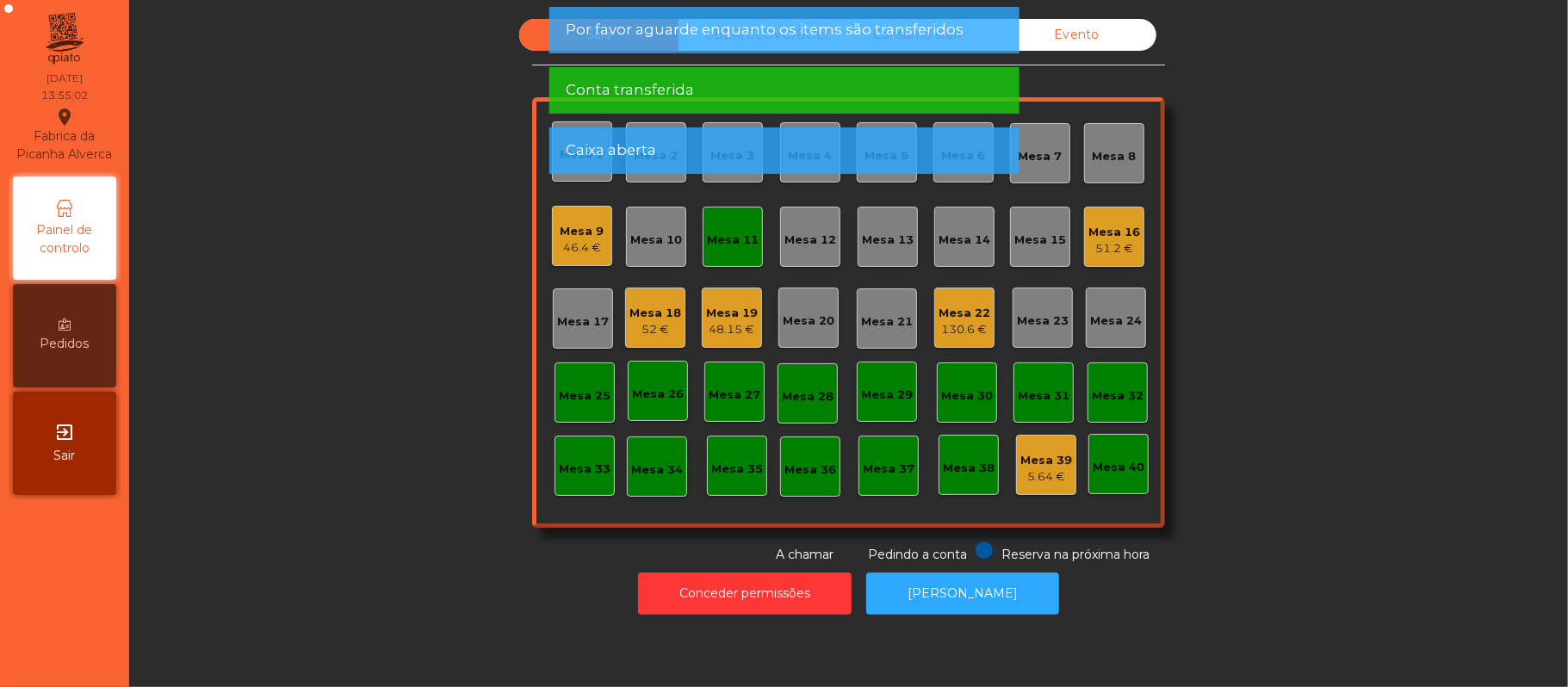
click at [718, 232] on div "Mesa 11" at bounding box center [732, 240] width 52 height 17
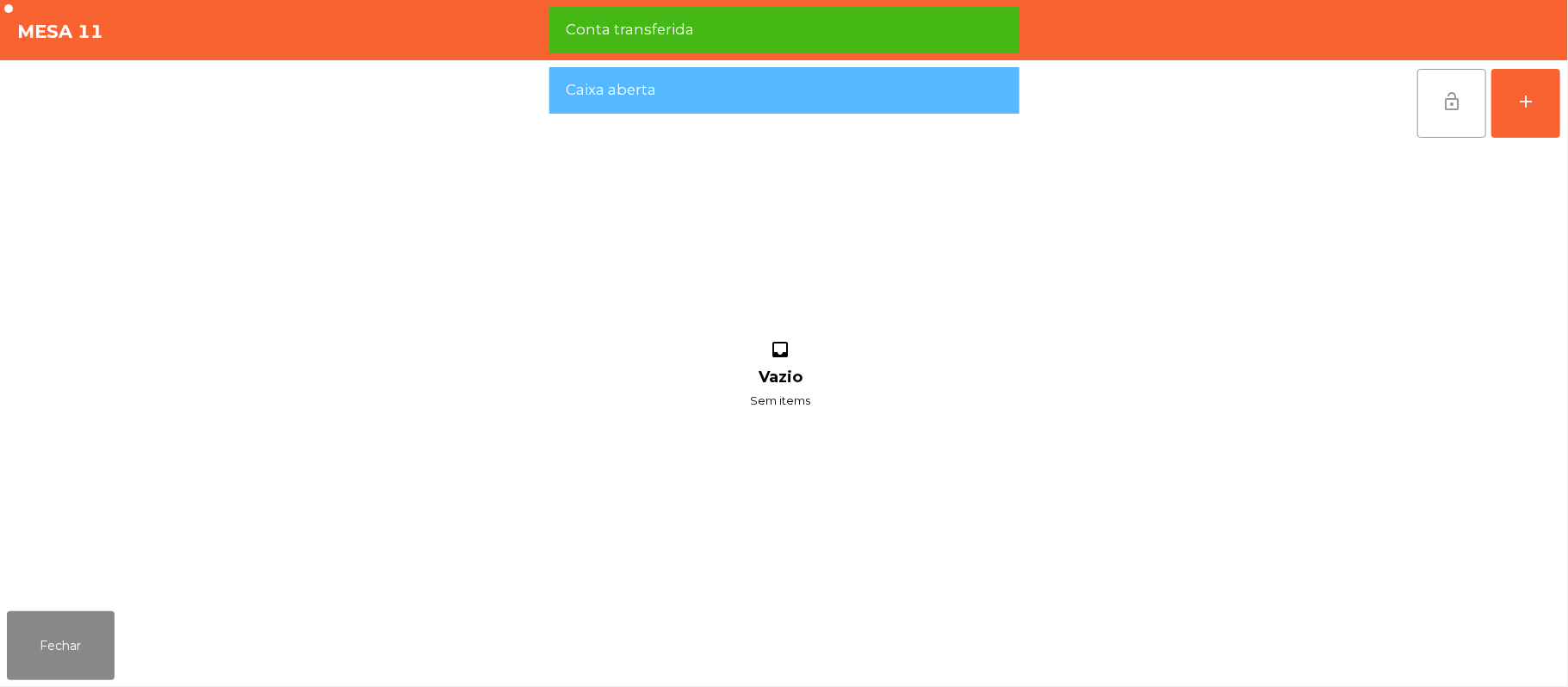
click at [1455, 76] on button "lock_open" at bounding box center [1451, 104] width 69 height 69
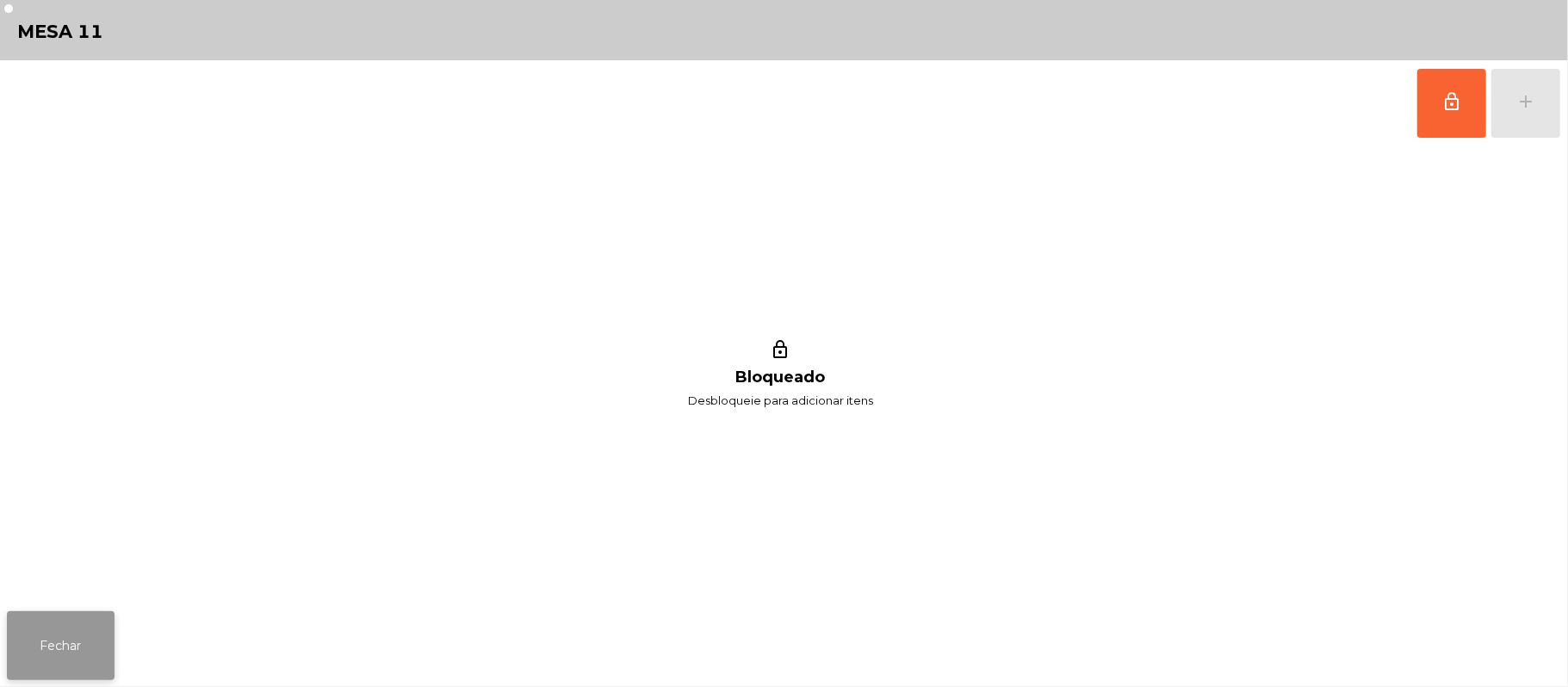
click at [71, 641] on button "Fechar" at bounding box center [61, 646] width 107 height 69
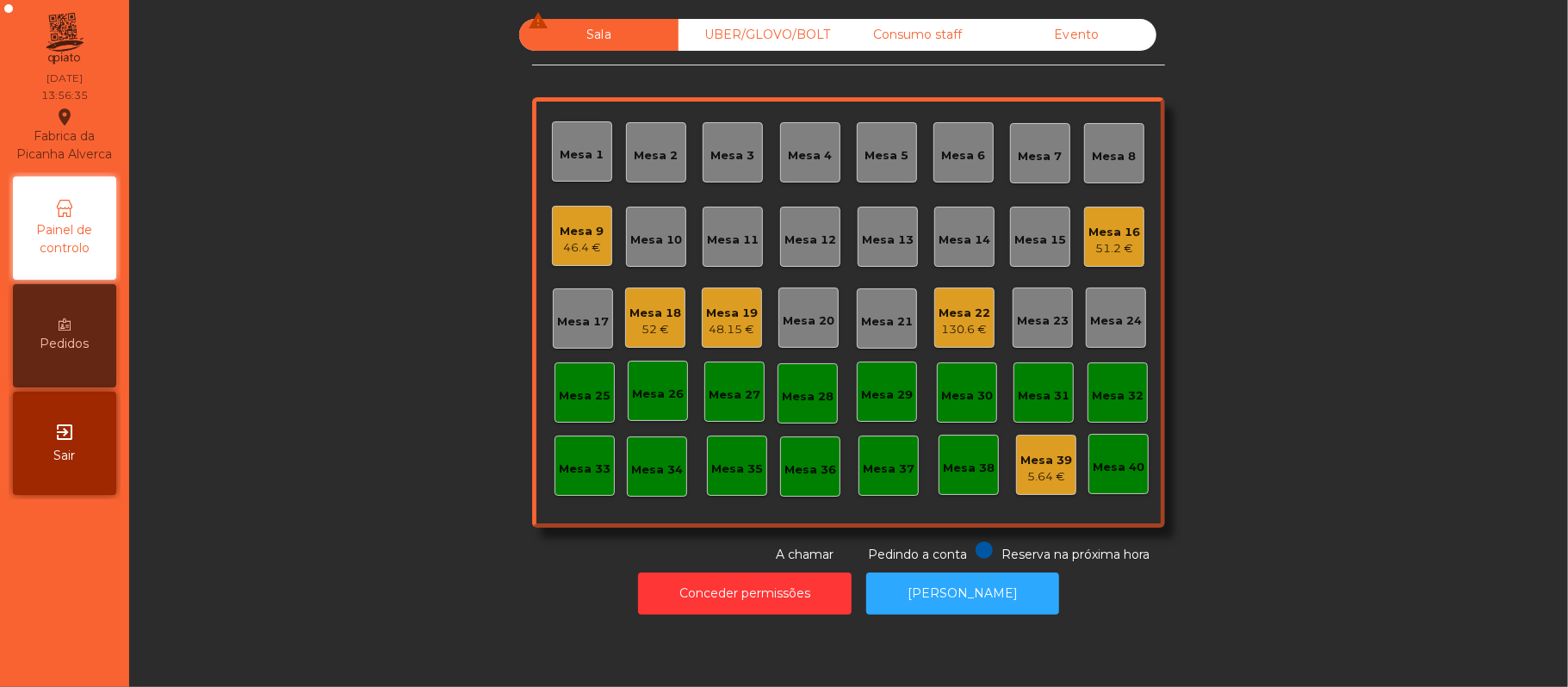
click at [1124, 231] on div "Mesa 16" at bounding box center [1114, 232] width 52 height 17
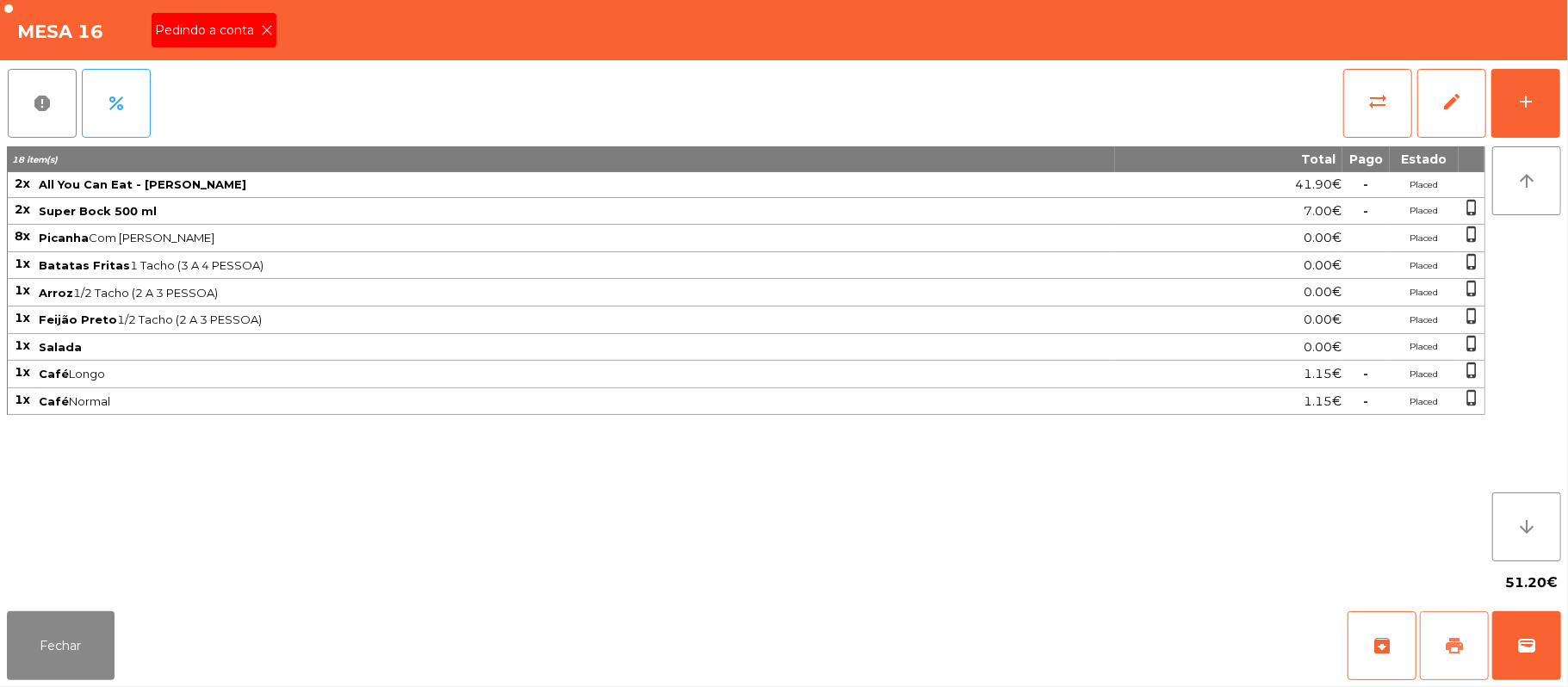
click at [1443, 624] on button "print" at bounding box center [1454, 646] width 69 height 69
click at [270, 43] on div "Pedindo a conta" at bounding box center [213, 30] width 125 height 35
click at [252, 33] on span "Pedindo a conta" at bounding box center [208, 31] width 106 height 18
click at [255, 31] on div "Mesa 16 Pedindo a conta" at bounding box center [784, 30] width 1568 height 60
click at [270, 36] on div "Mesa 16" at bounding box center [784, 30] width 1568 height 60
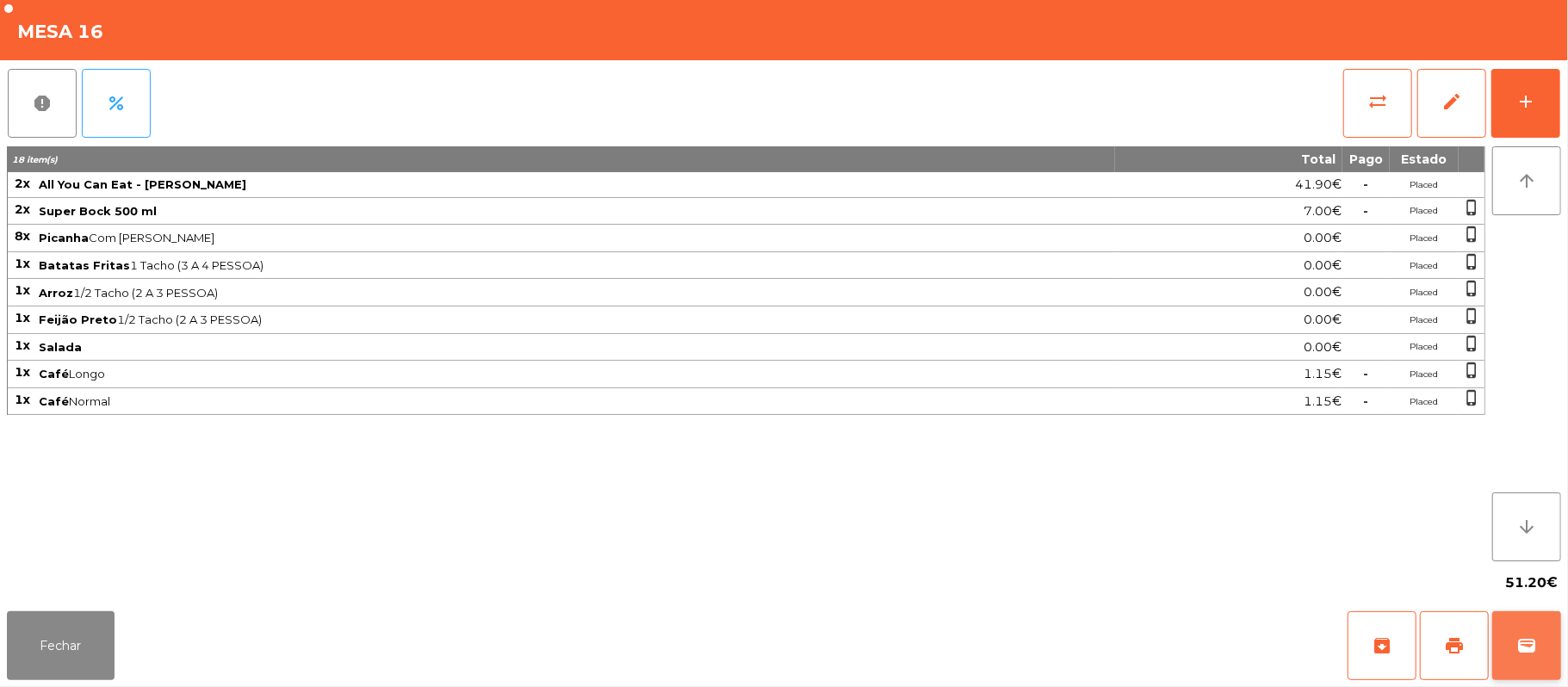
click at [1532, 641] on span "wallet" at bounding box center [1526, 646] width 21 height 21
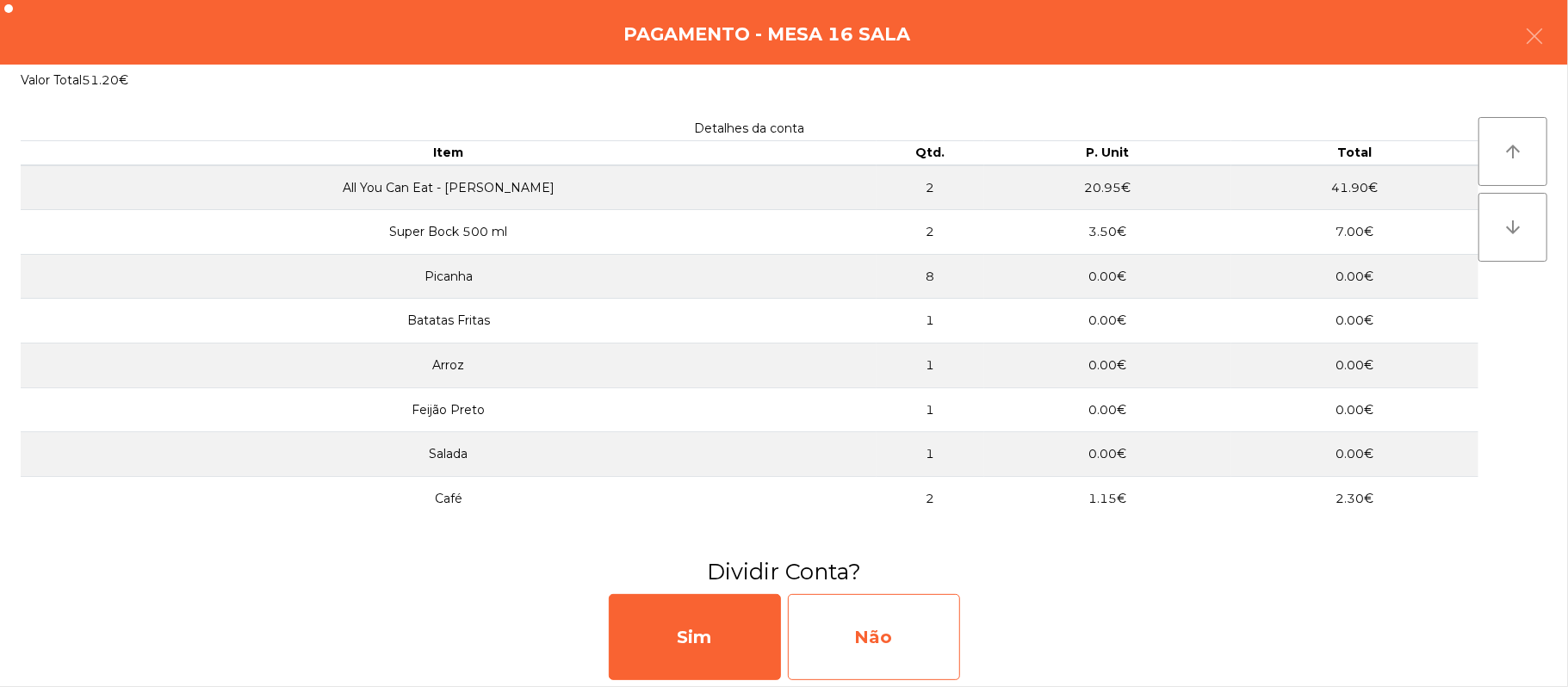
click at [906, 638] on div "Não" at bounding box center [873, 637] width 172 height 87
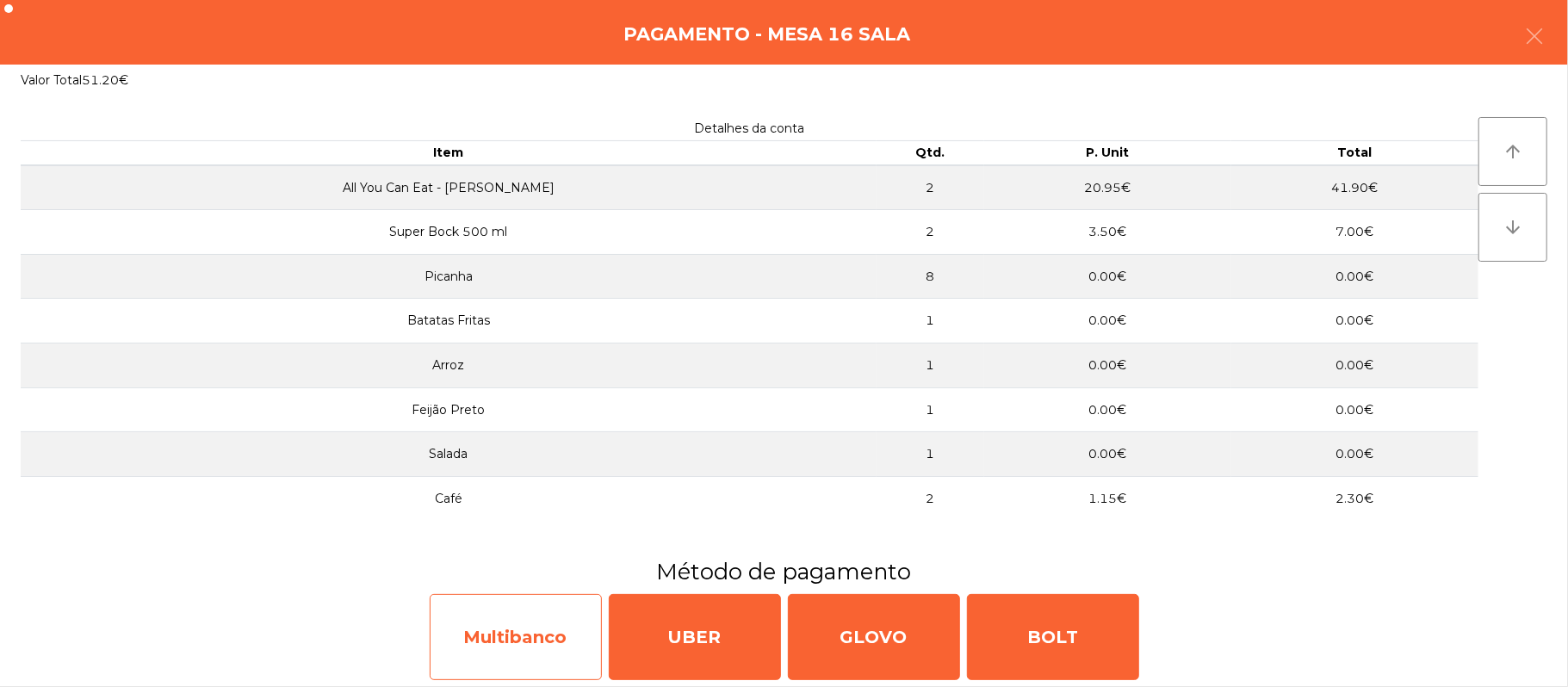
click at [555, 642] on div "Multibanco" at bounding box center [515, 637] width 172 height 87
select select "**"
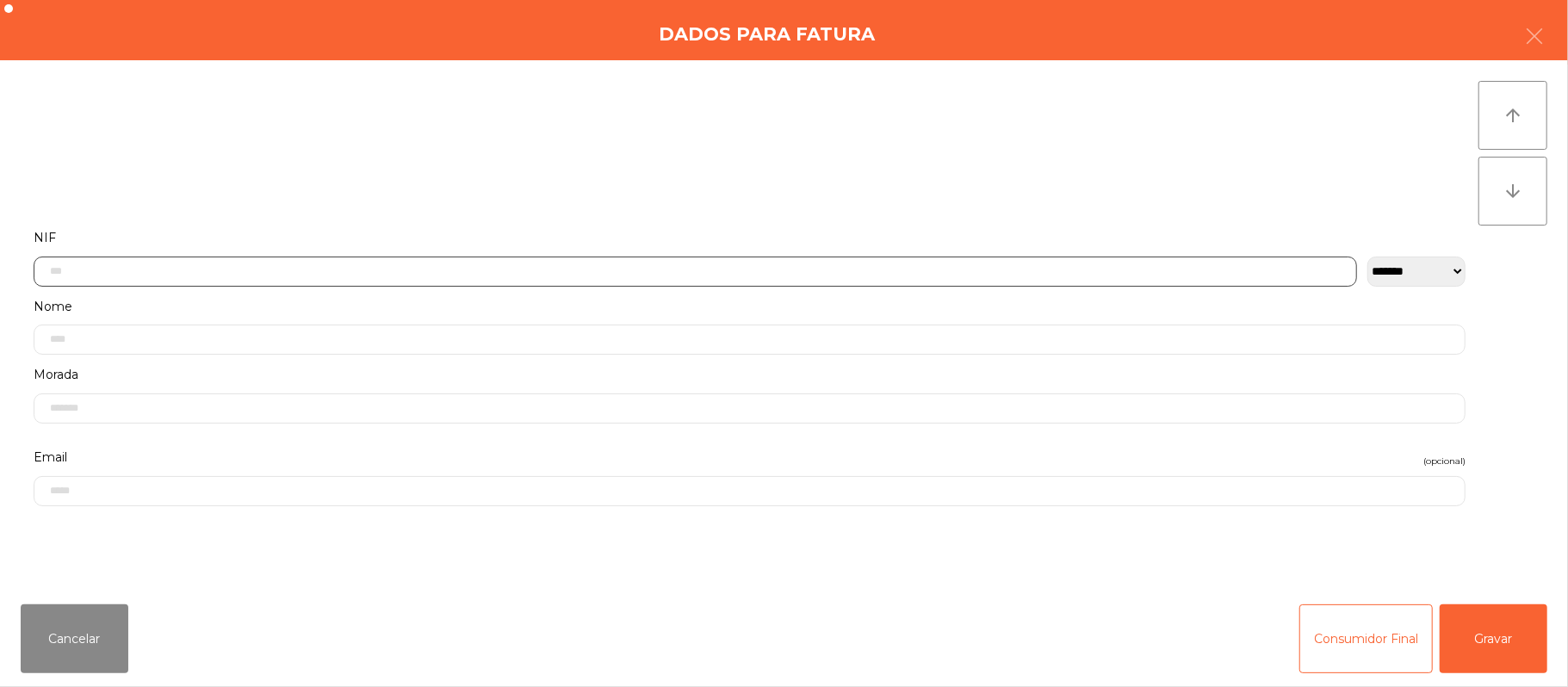
click at [735, 266] on input "text" at bounding box center [695, 272] width 1323 height 30
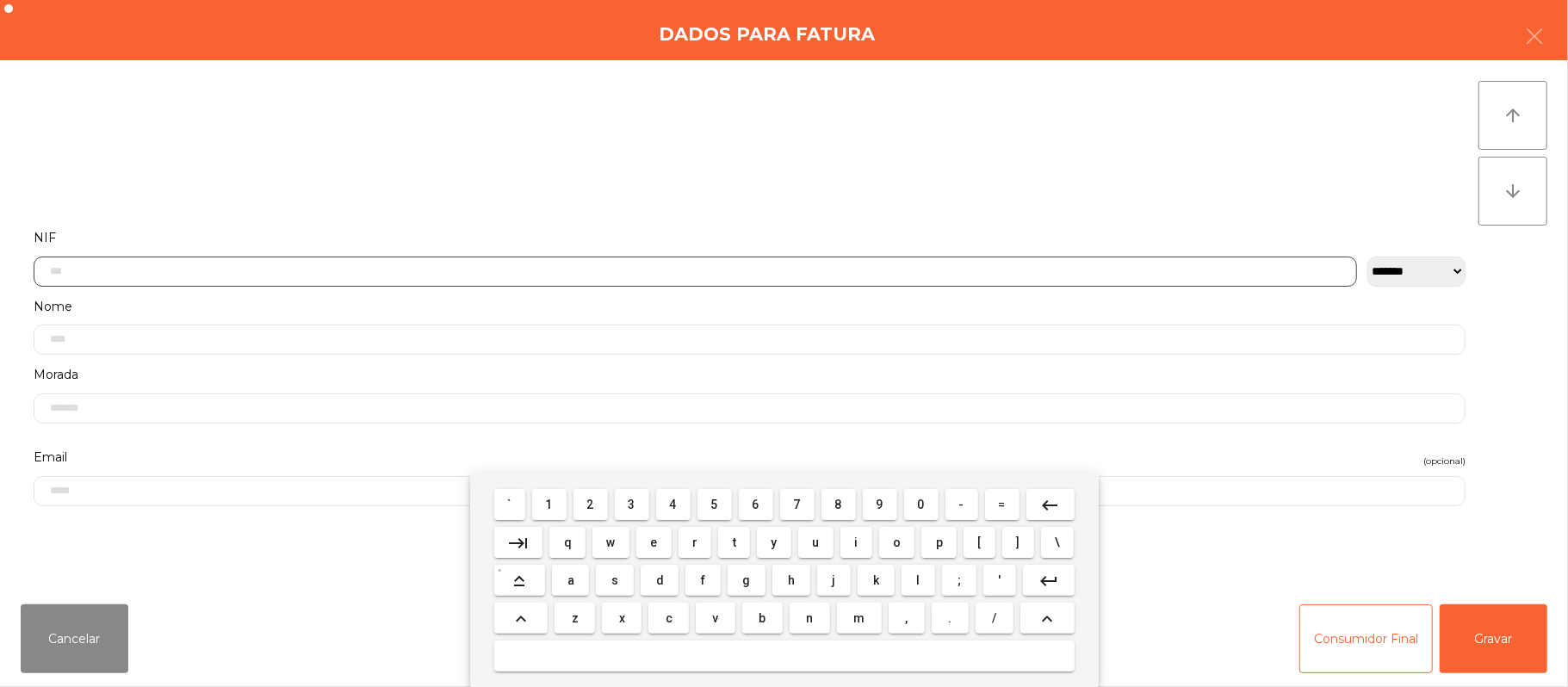
scroll to position [145, 0]
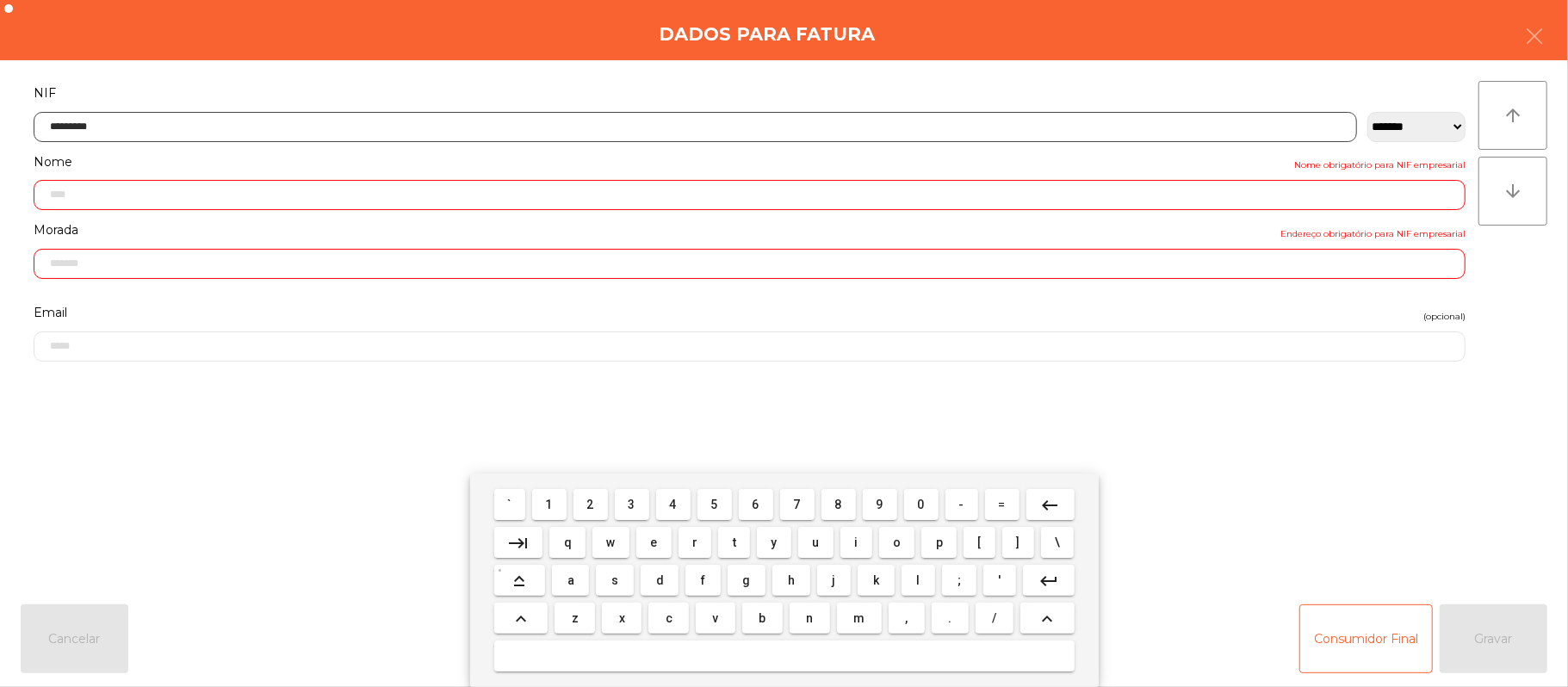
type input "*********"
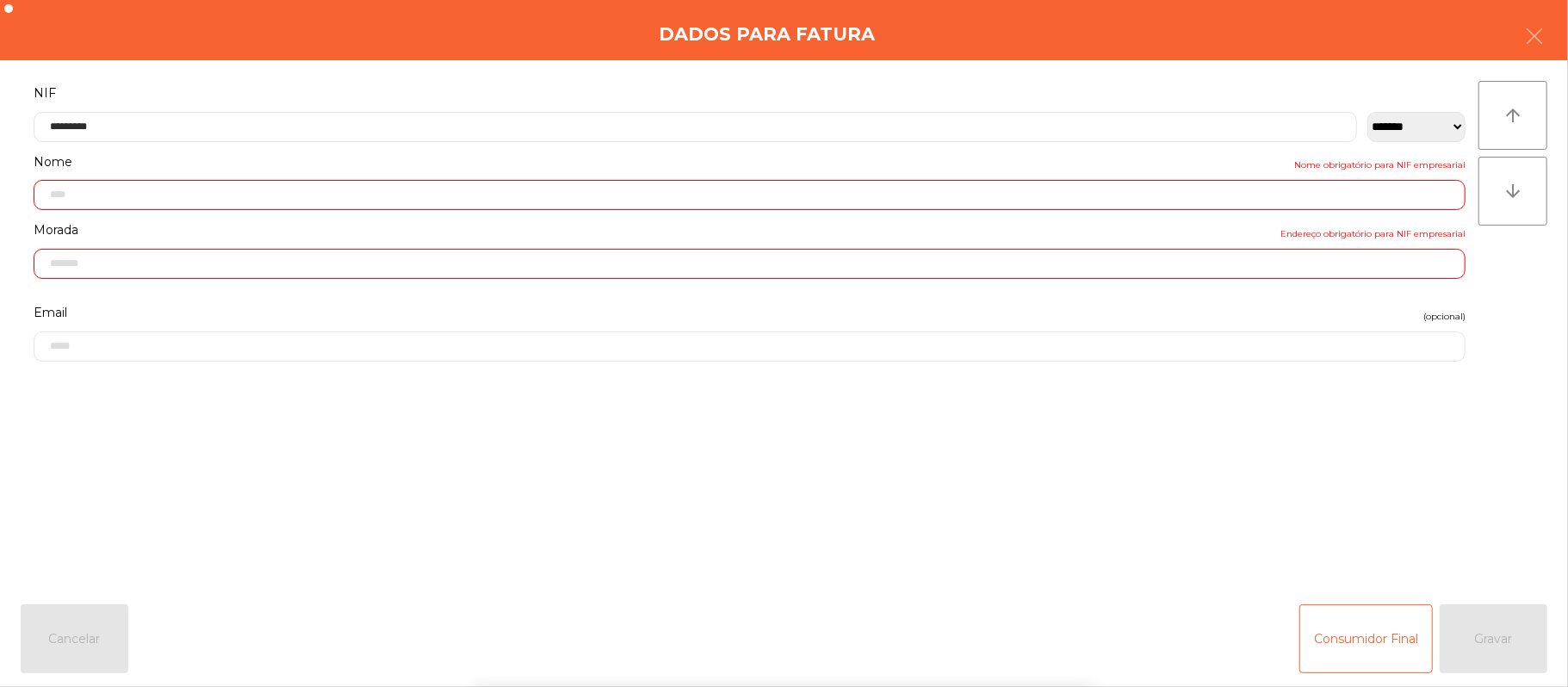
click at [1465, 518] on div "` 1 2 3 4 5 6 7 8 9 0 - = keyboard_backspace keyboard_tab q w e r t y u i o p […" at bounding box center [784, 580] width 1568 height 213
click at [1472, 522] on div "` 1 2 3 4 5 6 7 8 9 0 - = keyboard_backspace keyboard_tab q w e r t y u i o p […" at bounding box center [784, 580] width 1568 height 213
click at [1481, 484] on div "arrow_upward arrow_downward" at bounding box center [1512, 325] width 69 height 489
type input "**********"
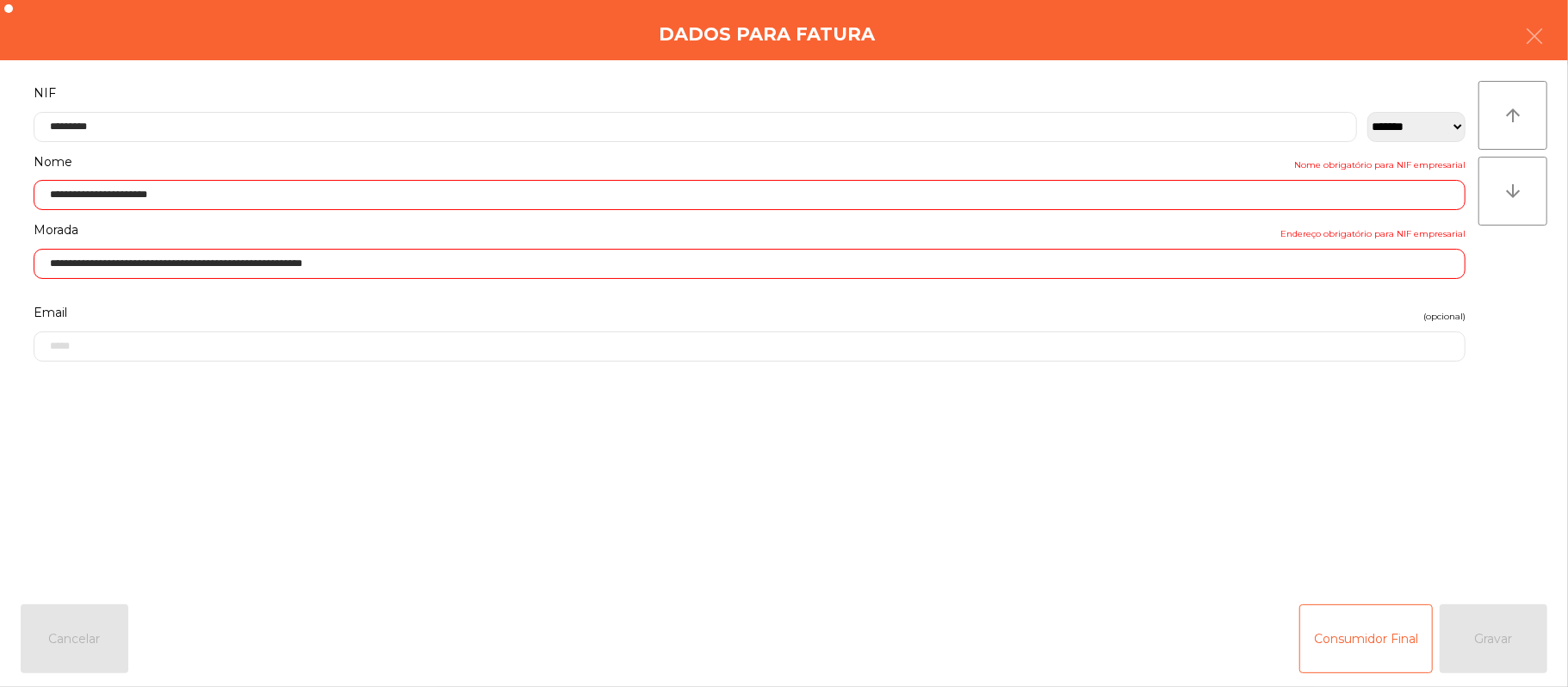
click at [1481, 491] on div "arrow_upward arrow_downward" at bounding box center [1512, 325] width 69 height 489
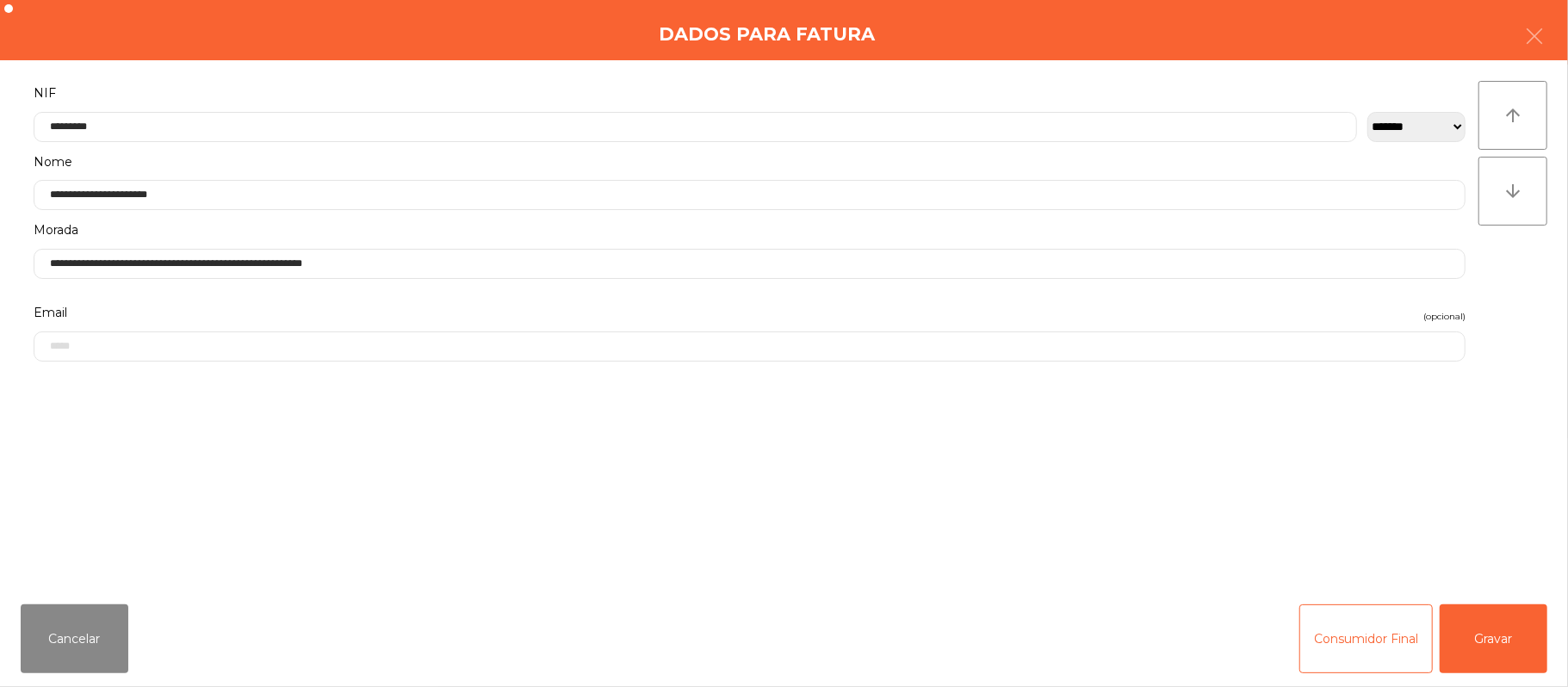
click at [1479, 511] on div "arrow_upward arrow_downward" at bounding box center [1512, 325] width 69 height 489
click at [1512, 653] on button "Gravar" at bounding box center [1493, 640] width 107 height 69
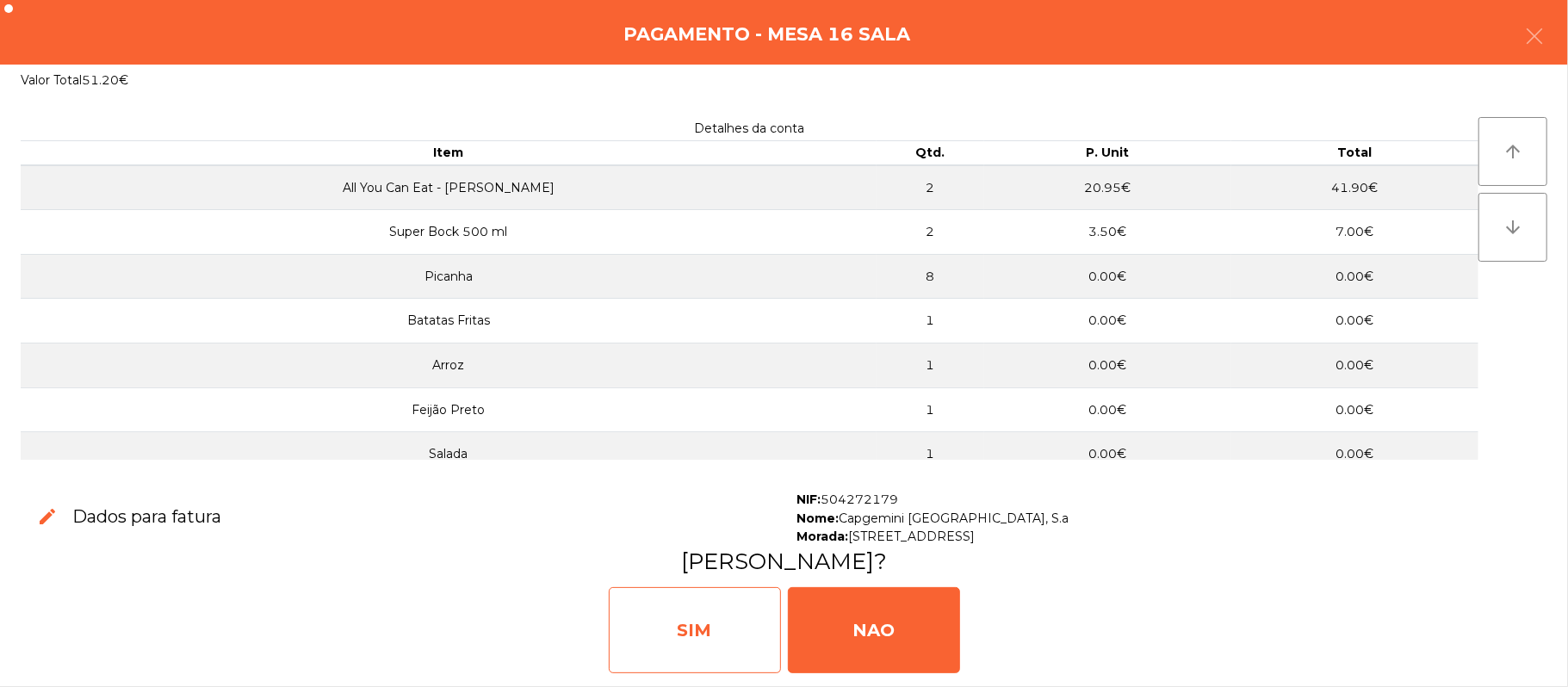
click at [687, 624] on div "SIM" at bounding box center [694, 631] width 172 height 87
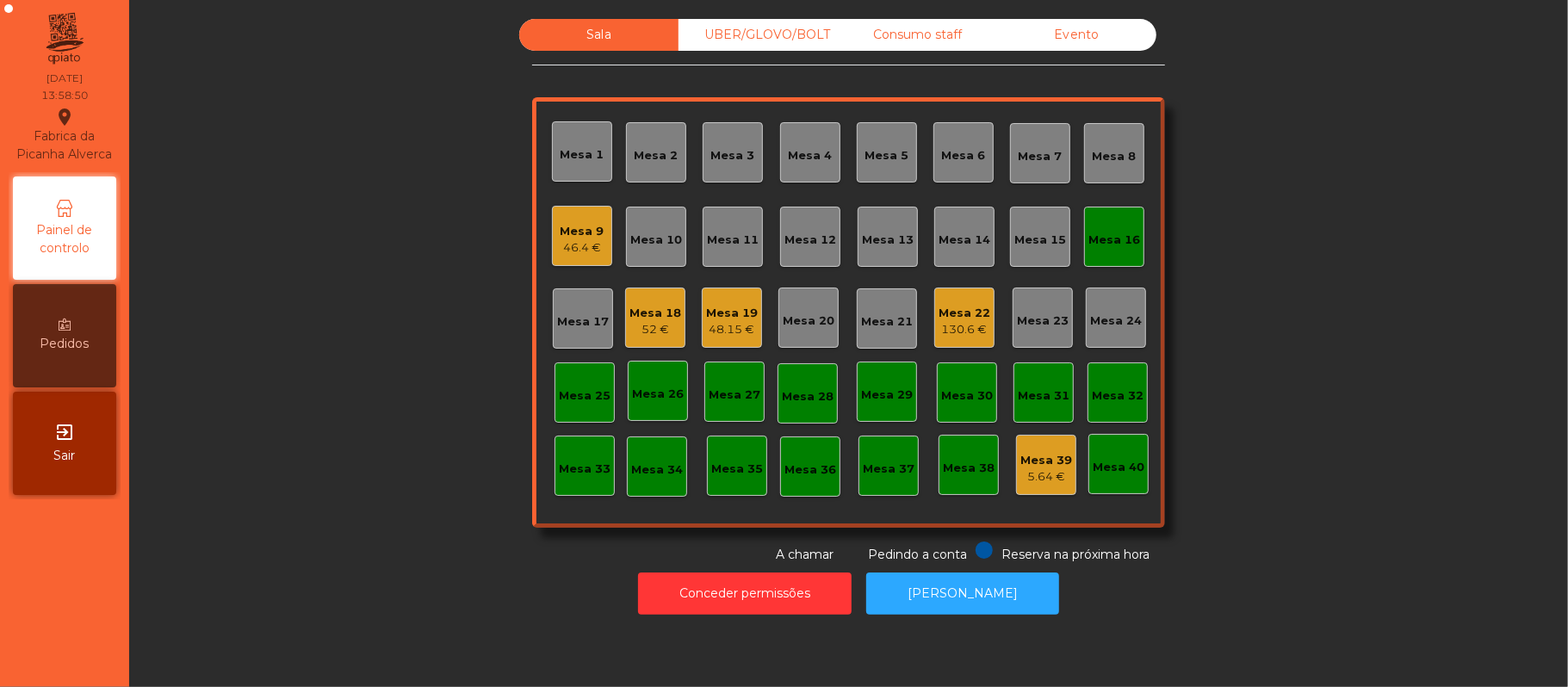
click at [1092, 229] on div "Mesa 16" at bounding box center [1114, 237] width 52 height 24
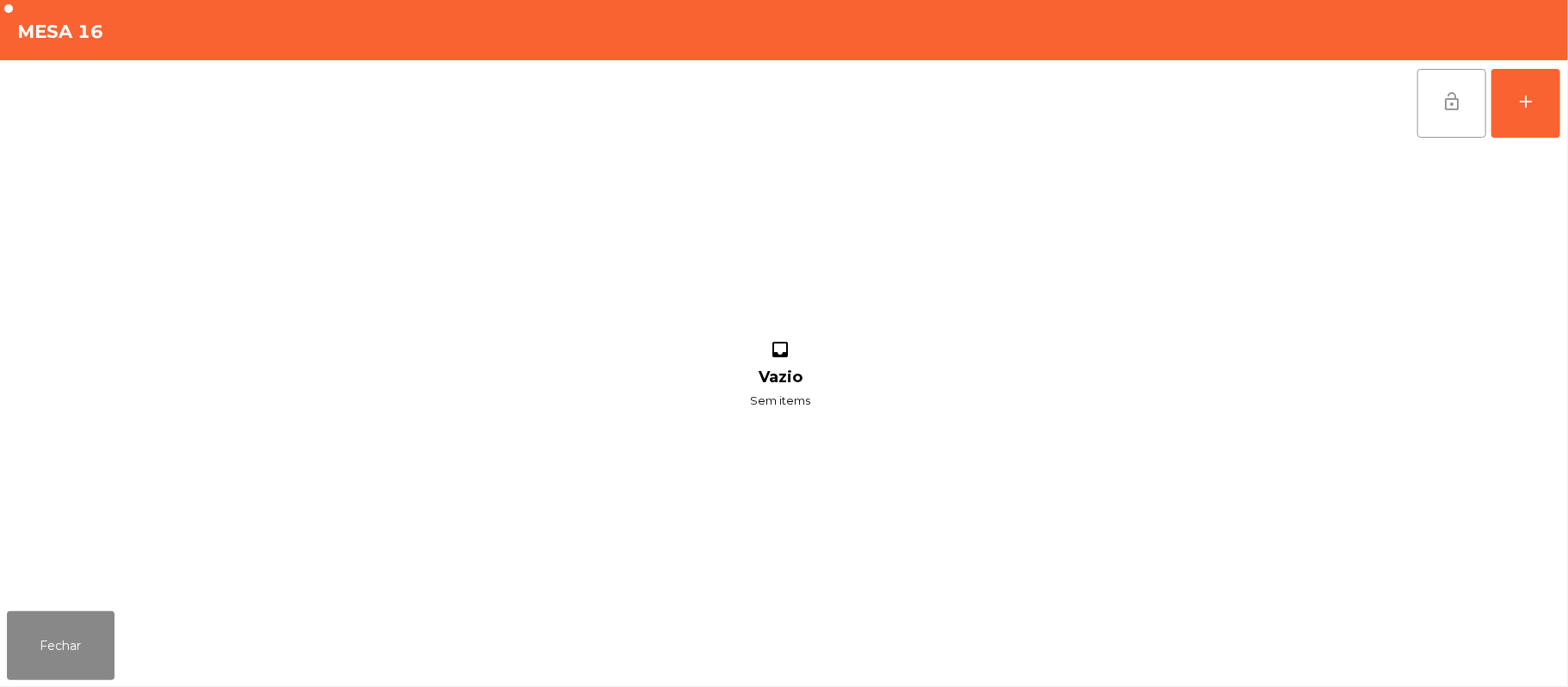
click at [1430, 100] on button "lock_open" at bounding box center [1451, 104] width 69 height 69
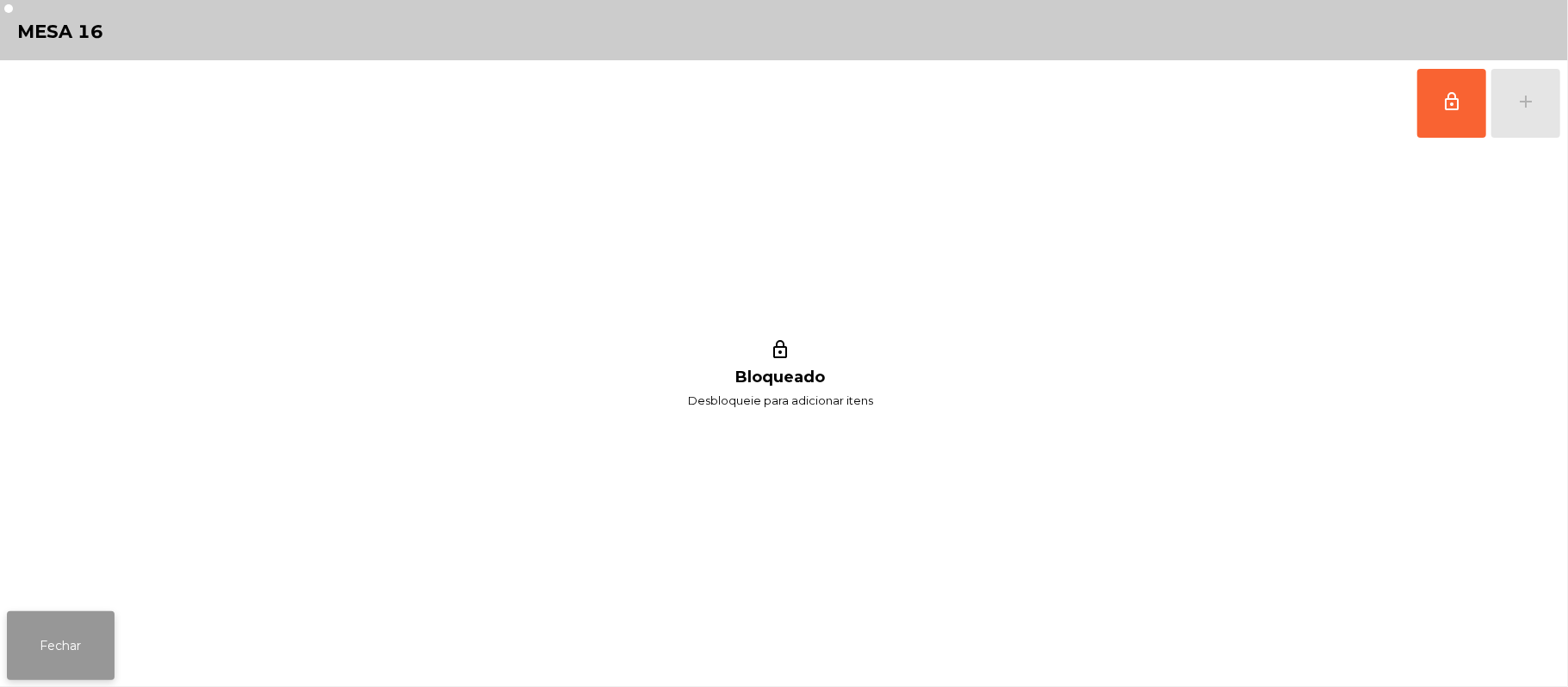
click at [64, 644] on button "Fechar" at bounding box center [61, 646] width 107 height 69
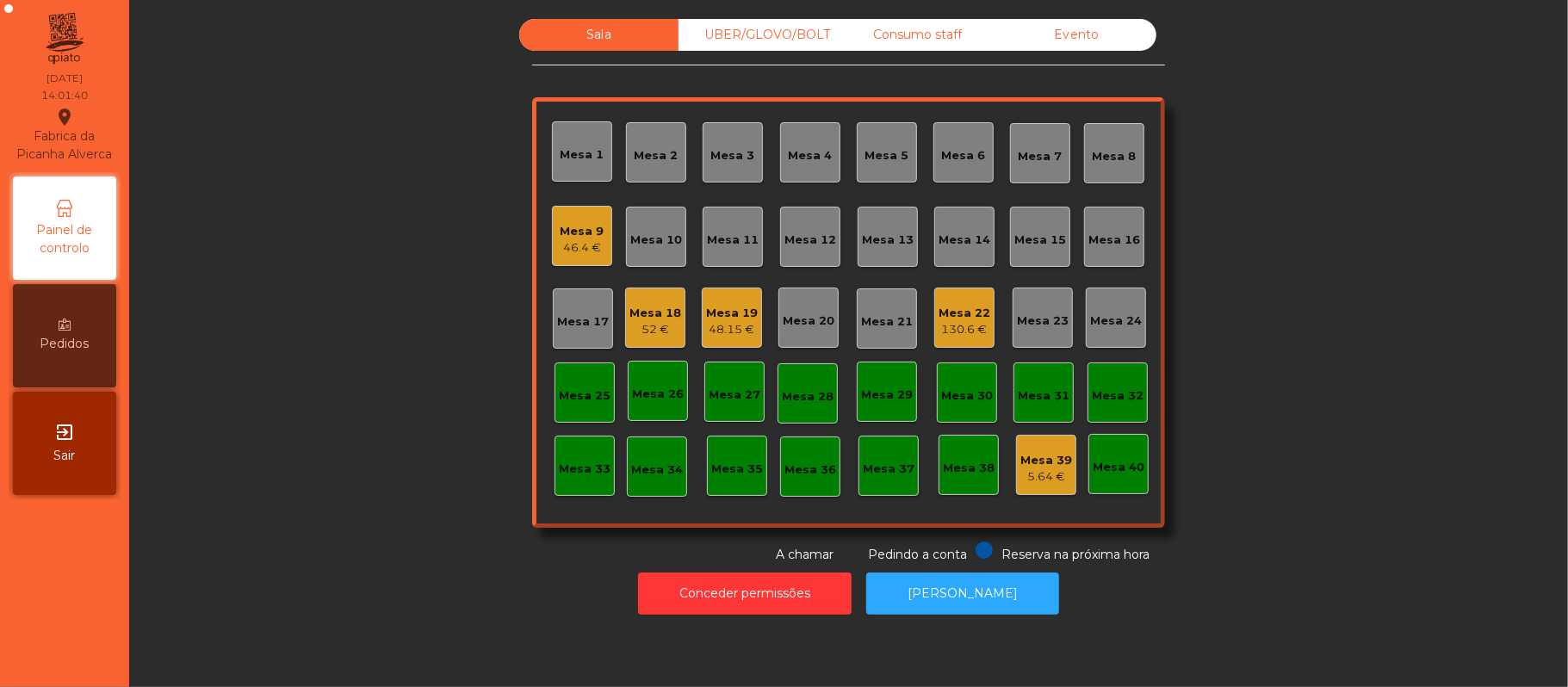
click at [569, 249] on div "46.4 €" at bounding box center [583, 248] width 44 height 17
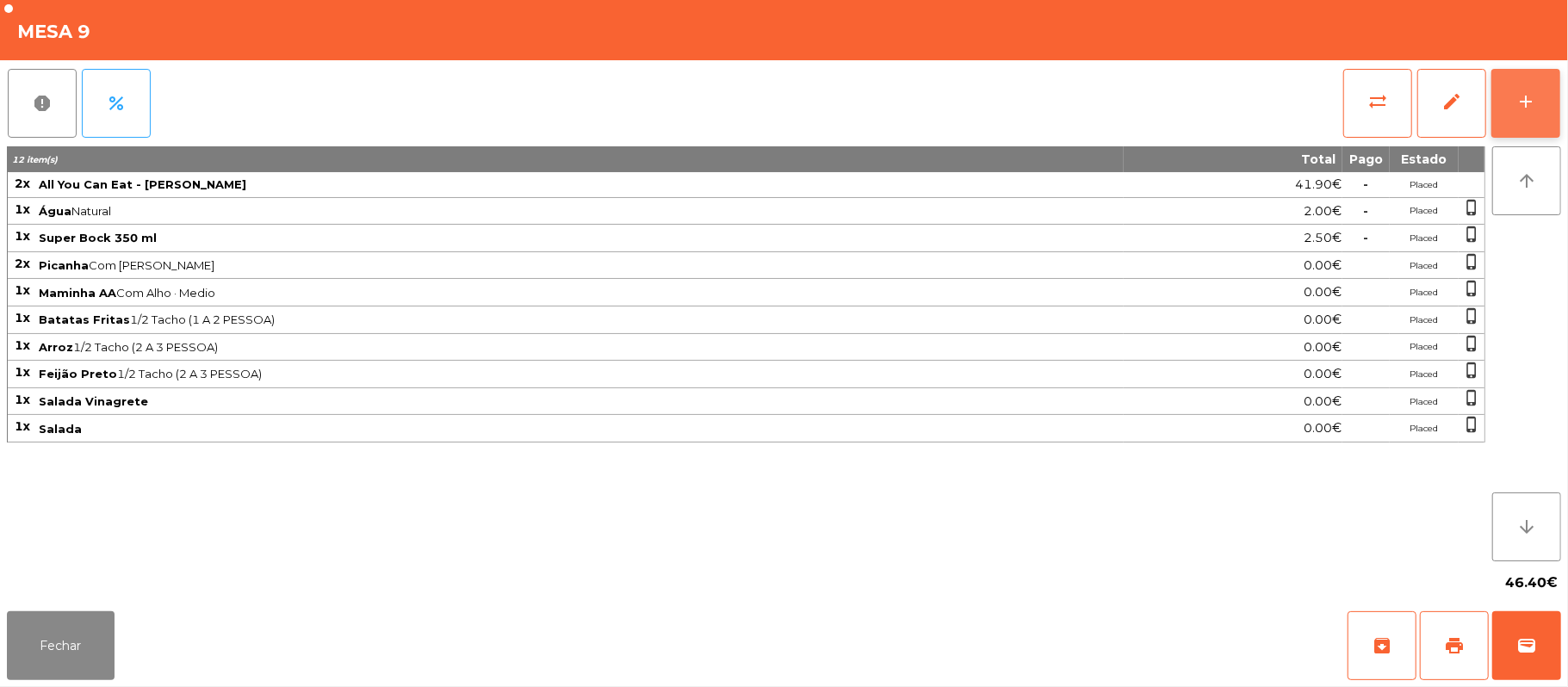
click at [1516, 120] on button "add" at bounding box center [1526, 104] width 69 height 69
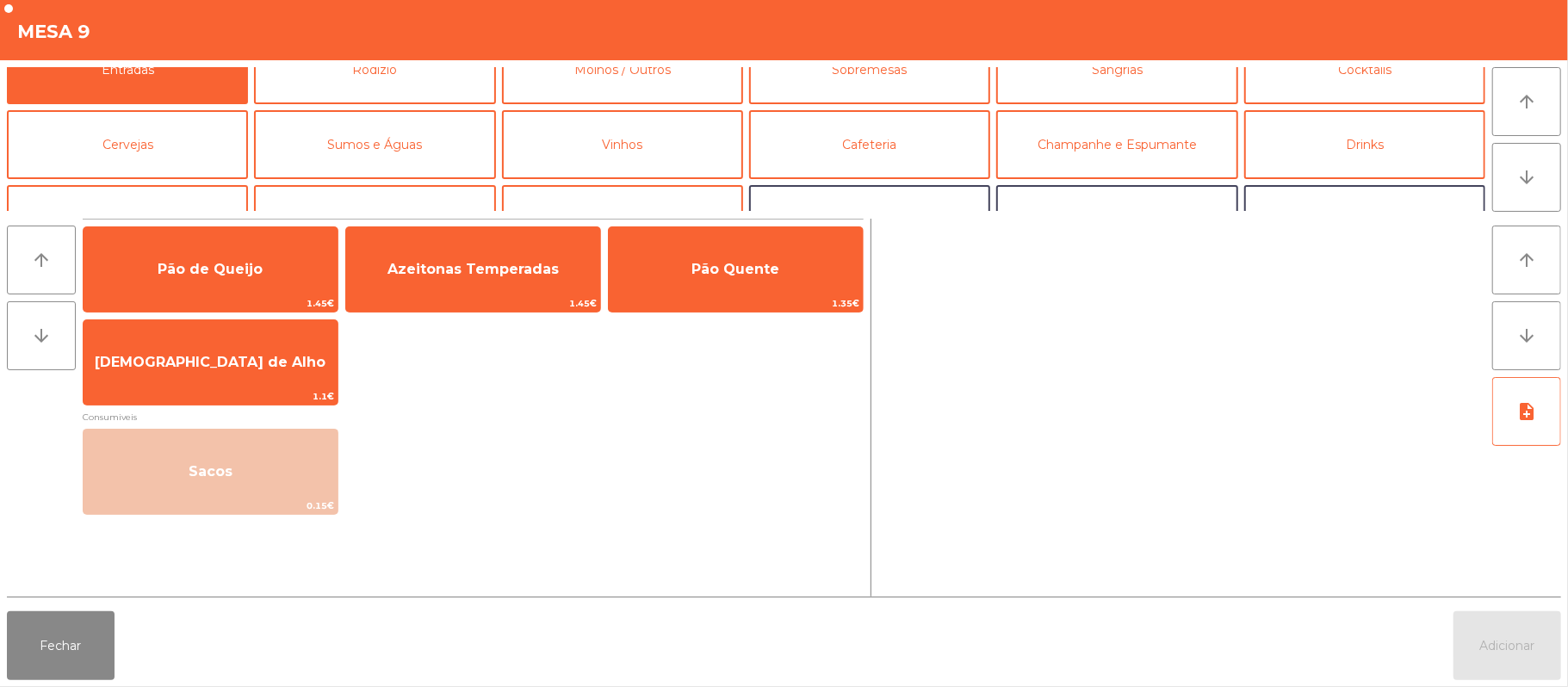
scroll to position [0, 0]
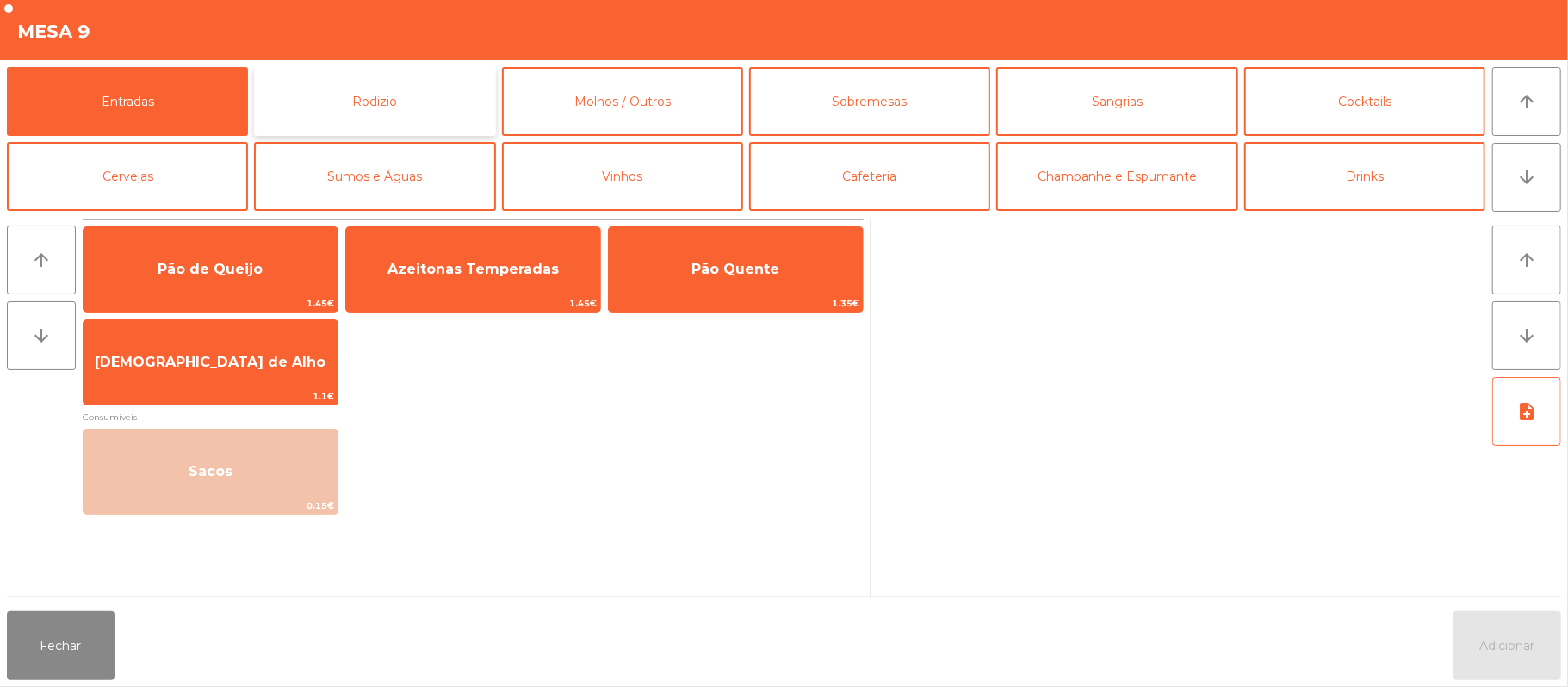
click at [438, 116] on button "Rodizio" at bounding box center [374, 102] width 241 height 69
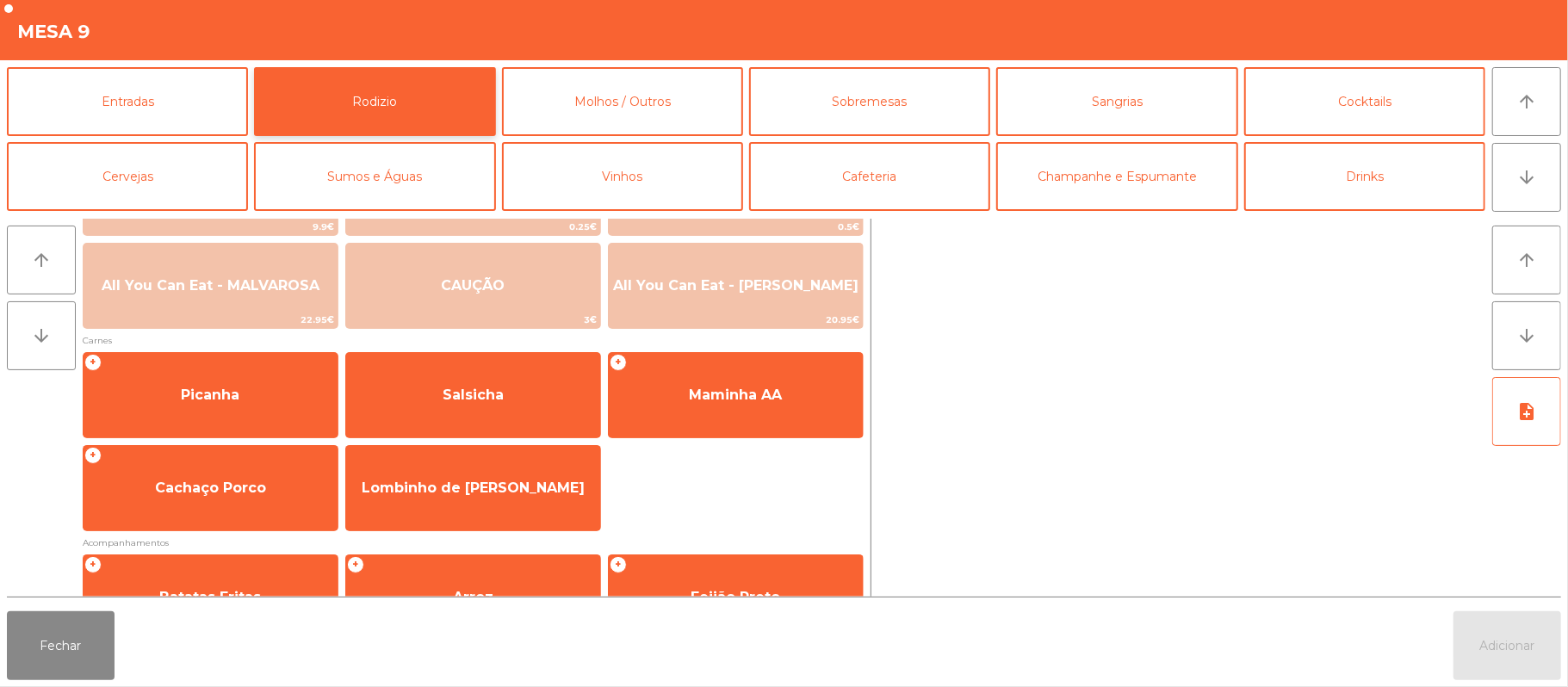
scroll to position [157, 0]
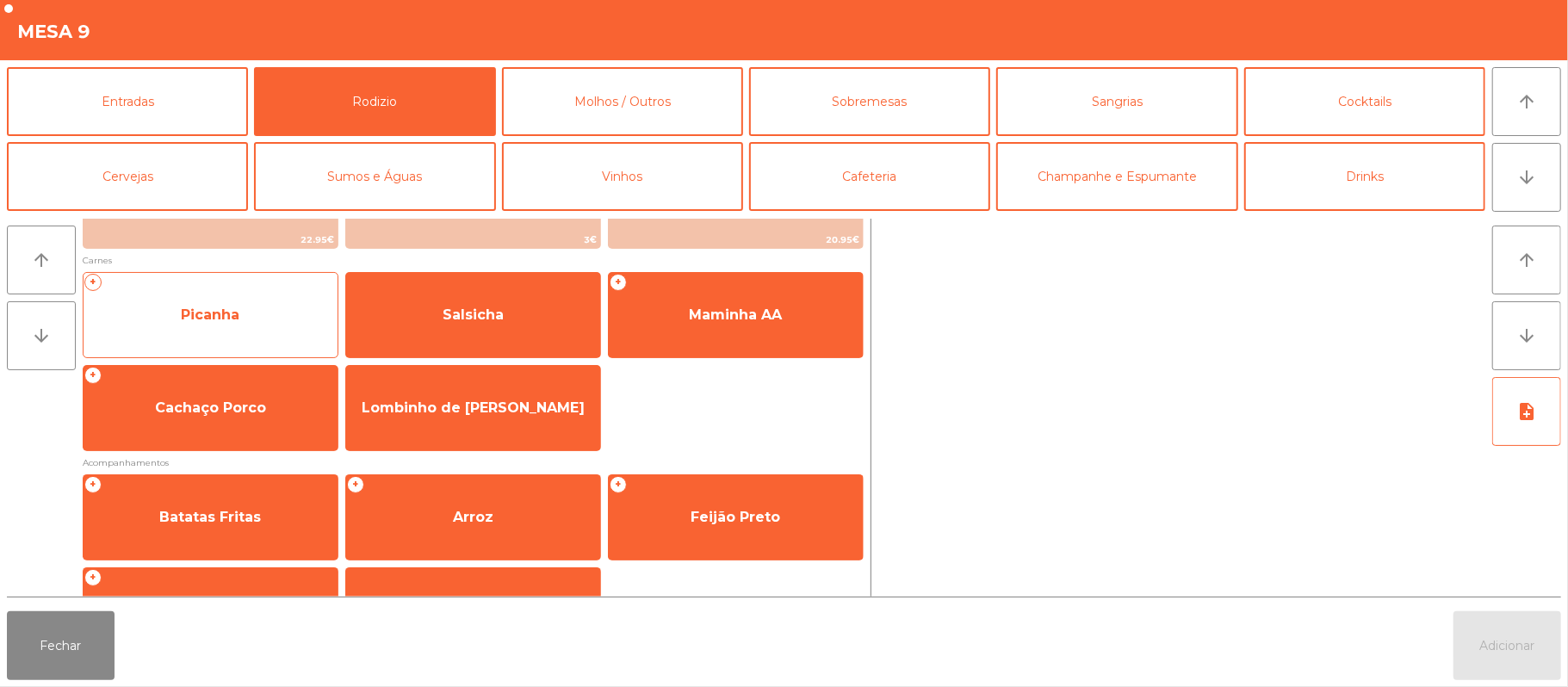
click at [245, 314] on span "Picanha" at bounding box center [210, 315] width 254 height 46
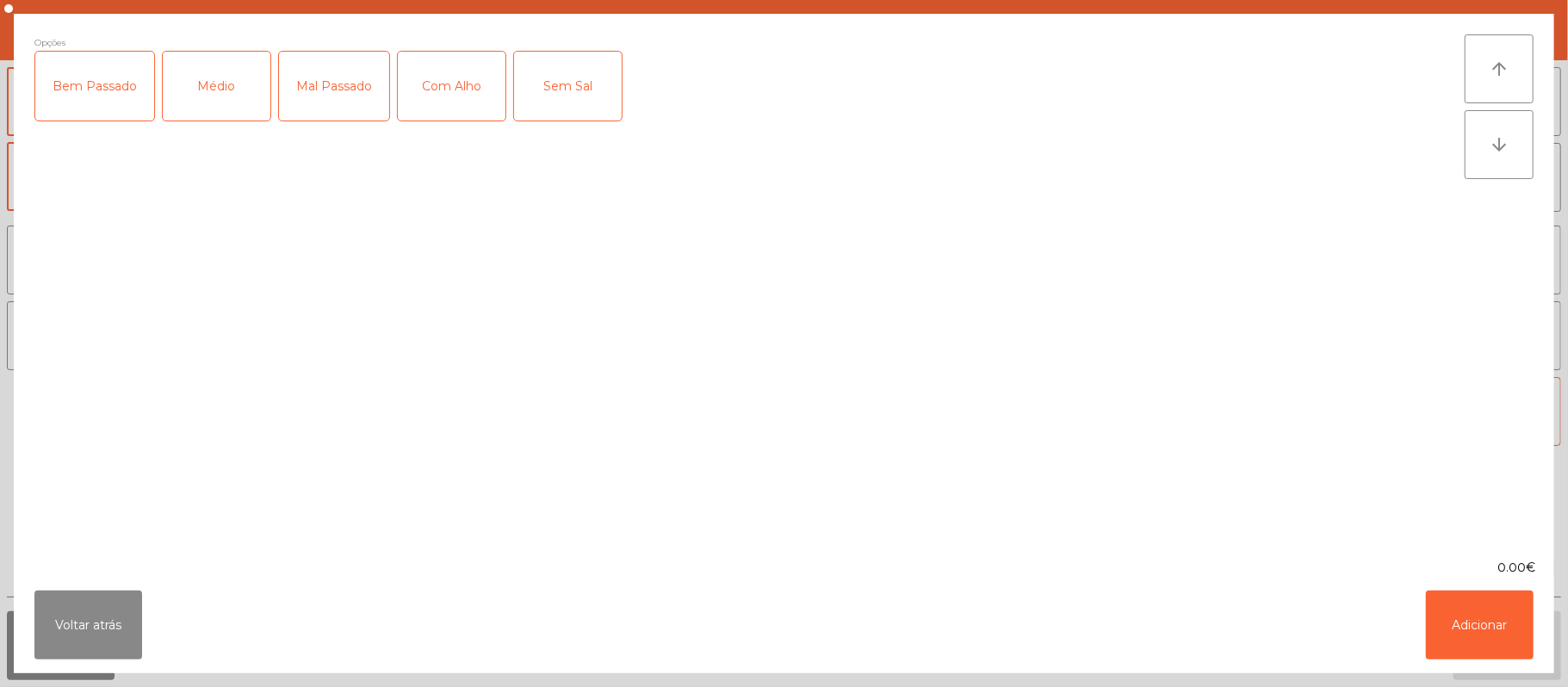
click at [239, 103] on div "Médio" at bounding box center [217, 87] width 107 height 69
click at [445, 89] on div "Com Alho" at bounding box center [452, 87] width 107 height 69
click at [1492, 639] on button "Adicionar" at bounding box center [1480, 626] width 107 height 69
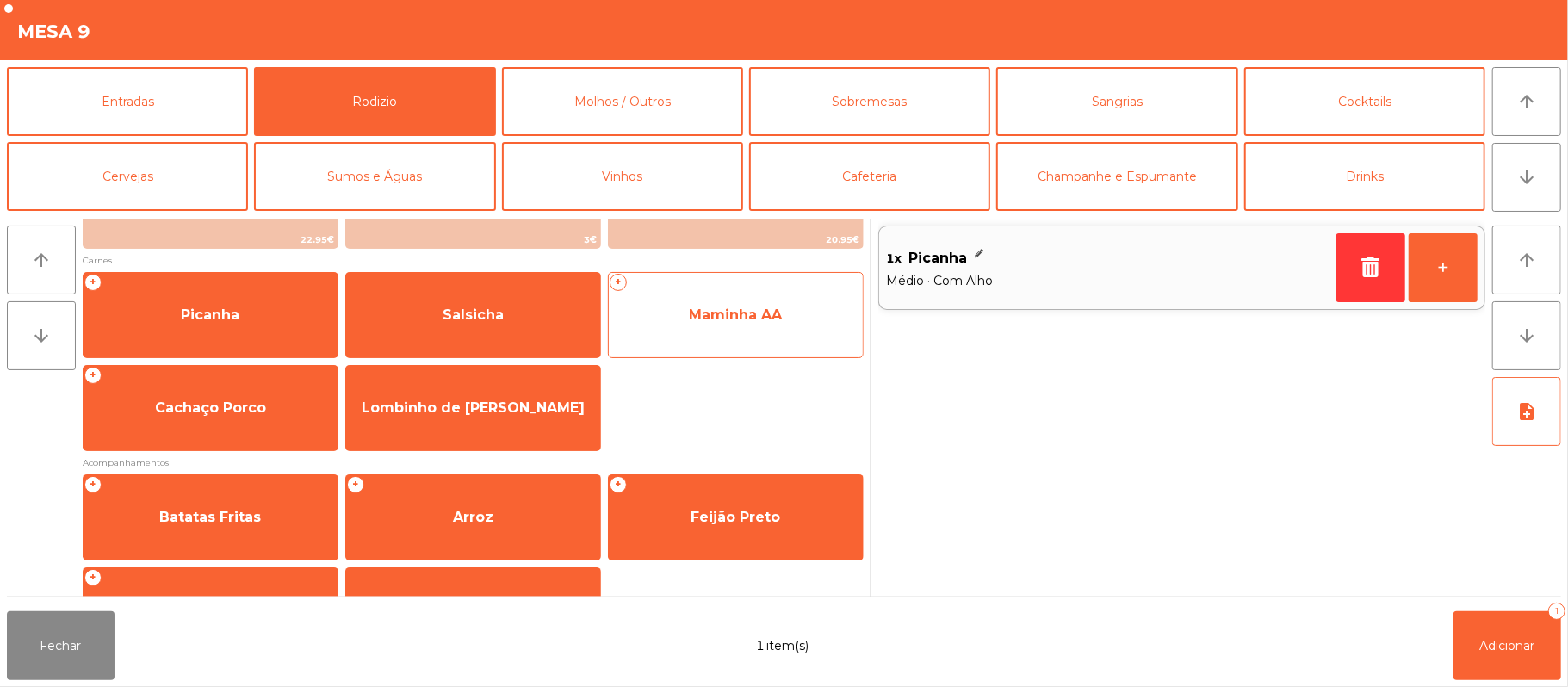
click at [709, 344] on div "+ Maminha AA" at bounding box center [736, 315] width 256 height 87
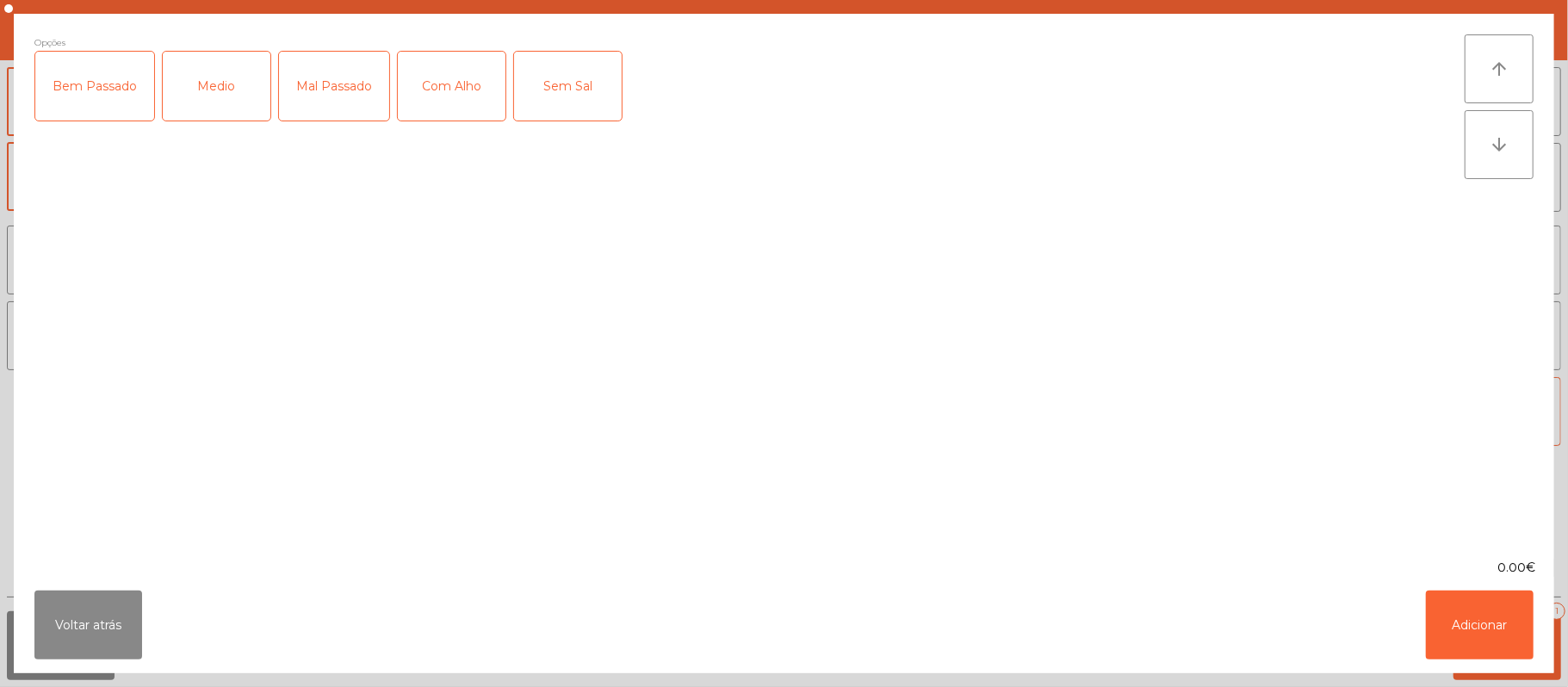
click at [229, 118] on div "Medio" at bounding box center [217, 87] width 107 height 69
click at [470, 102] on div "Com Alho" at bounding box center [452, 87] width 107 height 69
click at [1484, 614] on button "Adicionar" at bounding box center [1480, 626] width 107 height 69
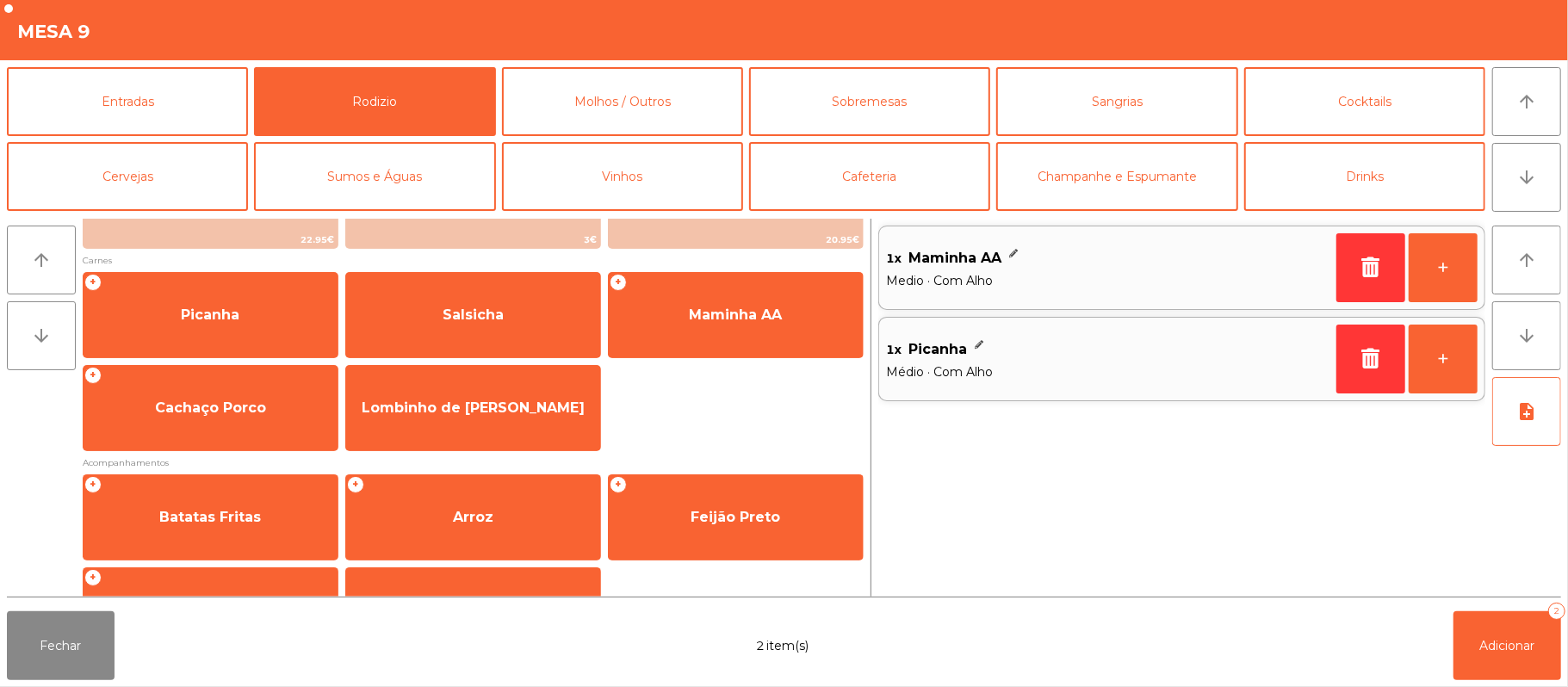
scroll to position [7, 0]
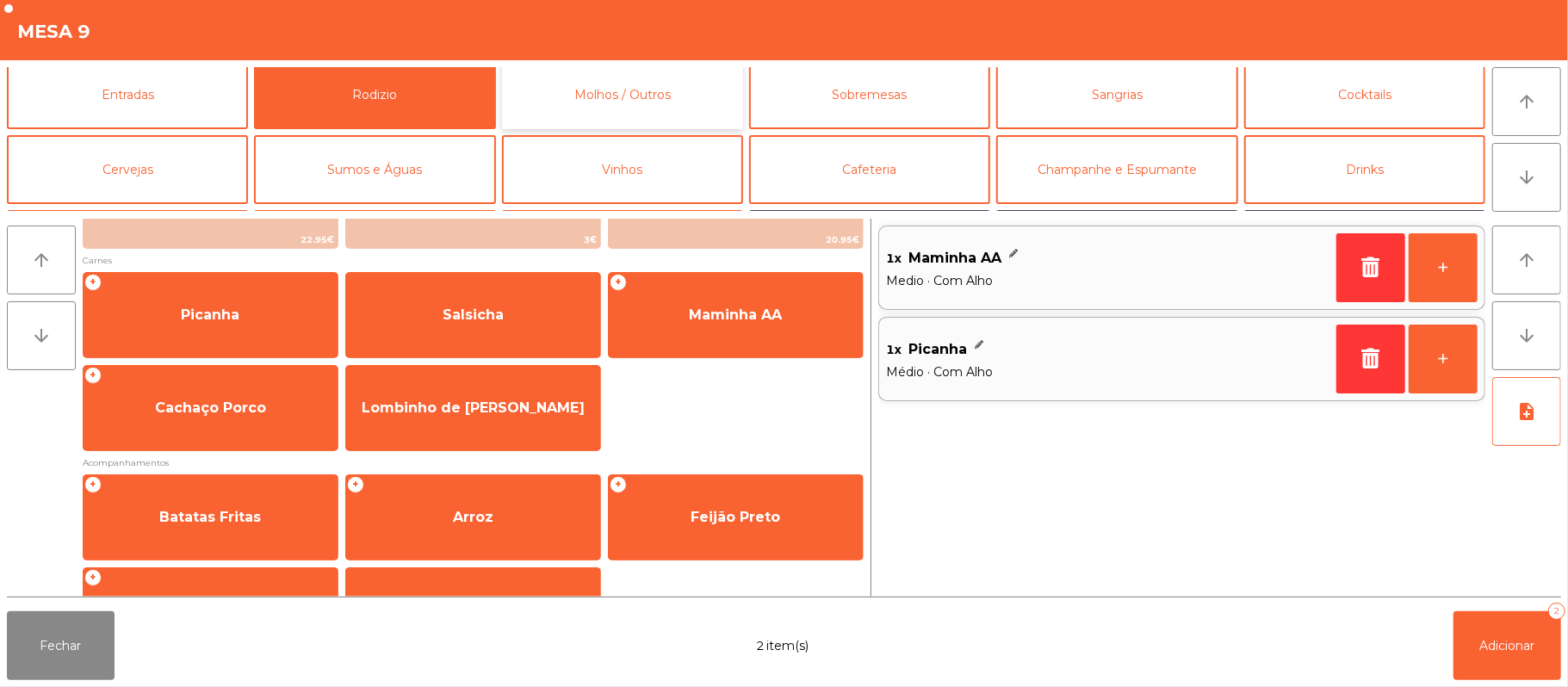
click at [645, 95] on button "Molhos / Outros" at bounding box center [622, 95] width 241 height 69
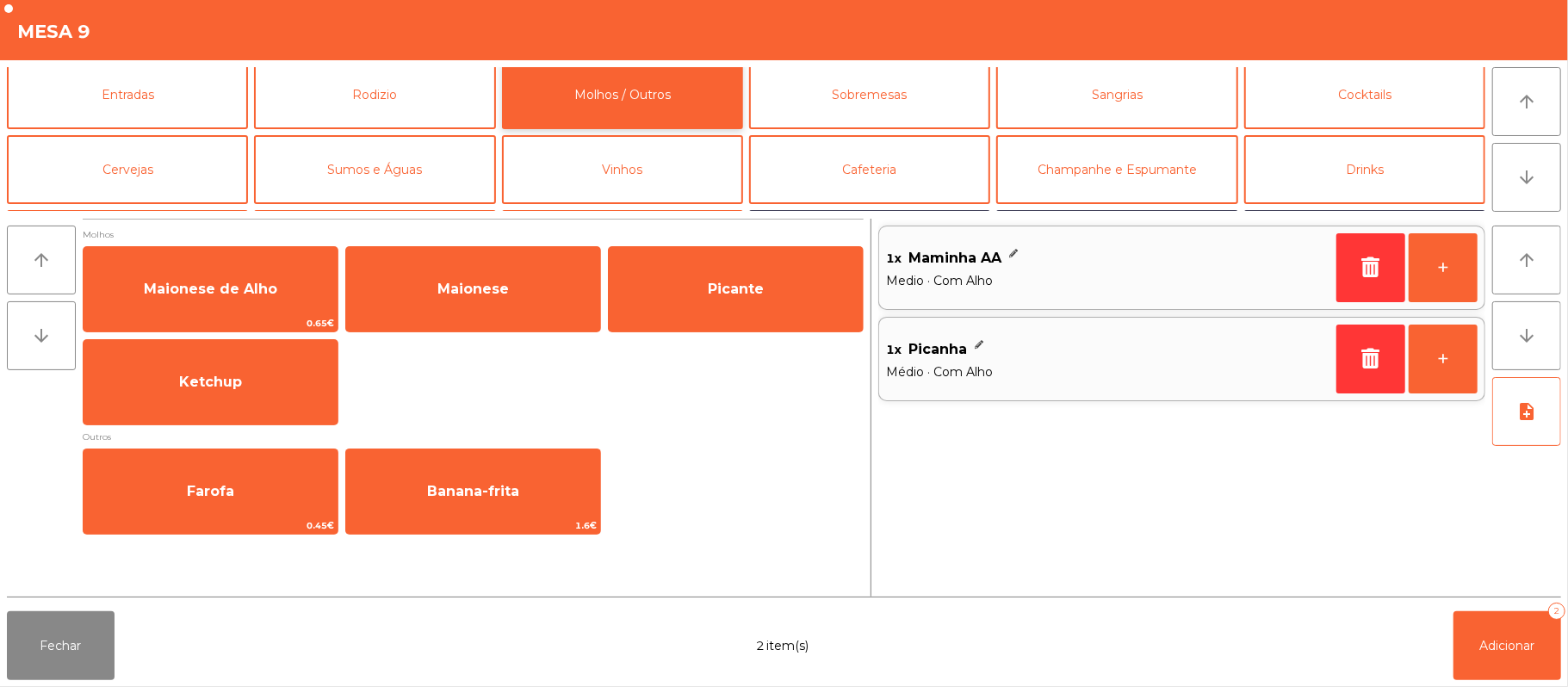
scroll to position [0, 0]
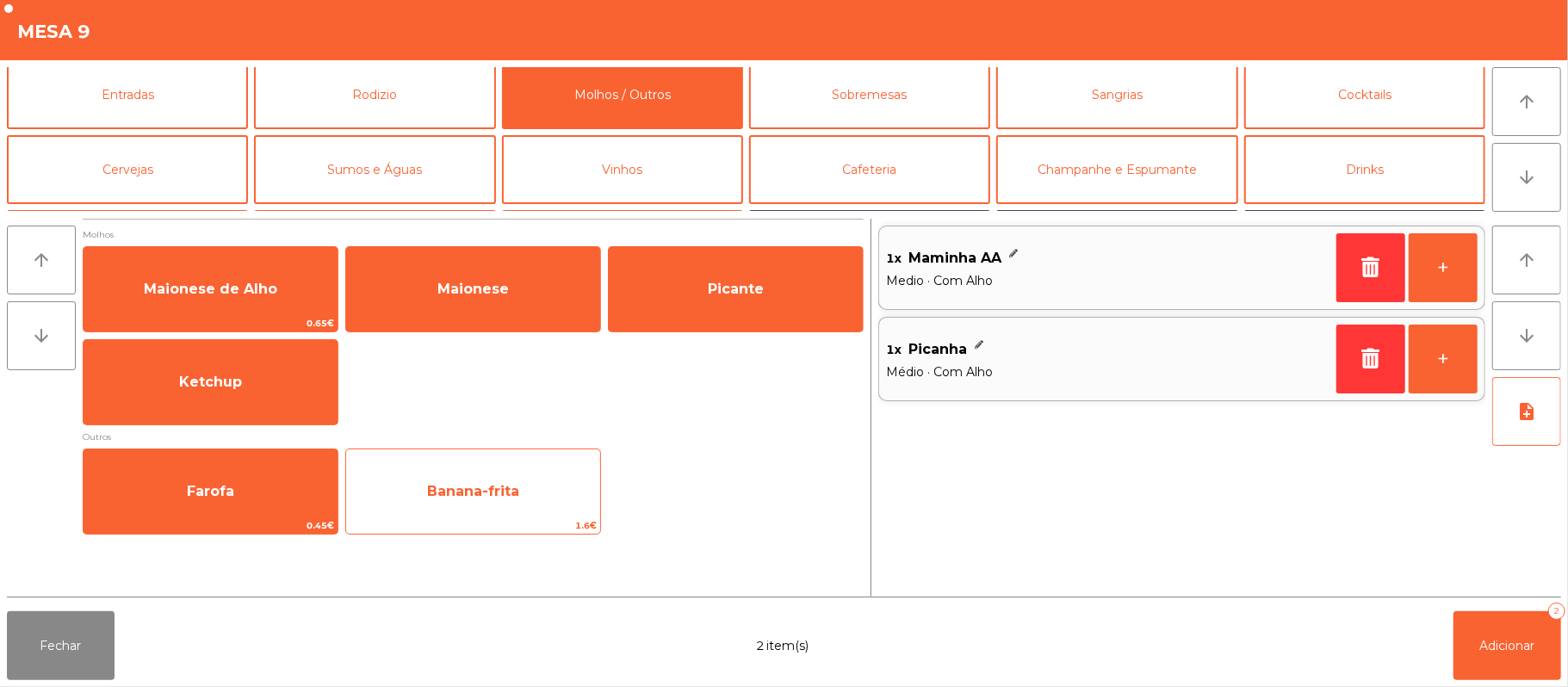
click at [532, 487] on span "Banana-frita" at bounding box center [473, 491] width 254 height 46
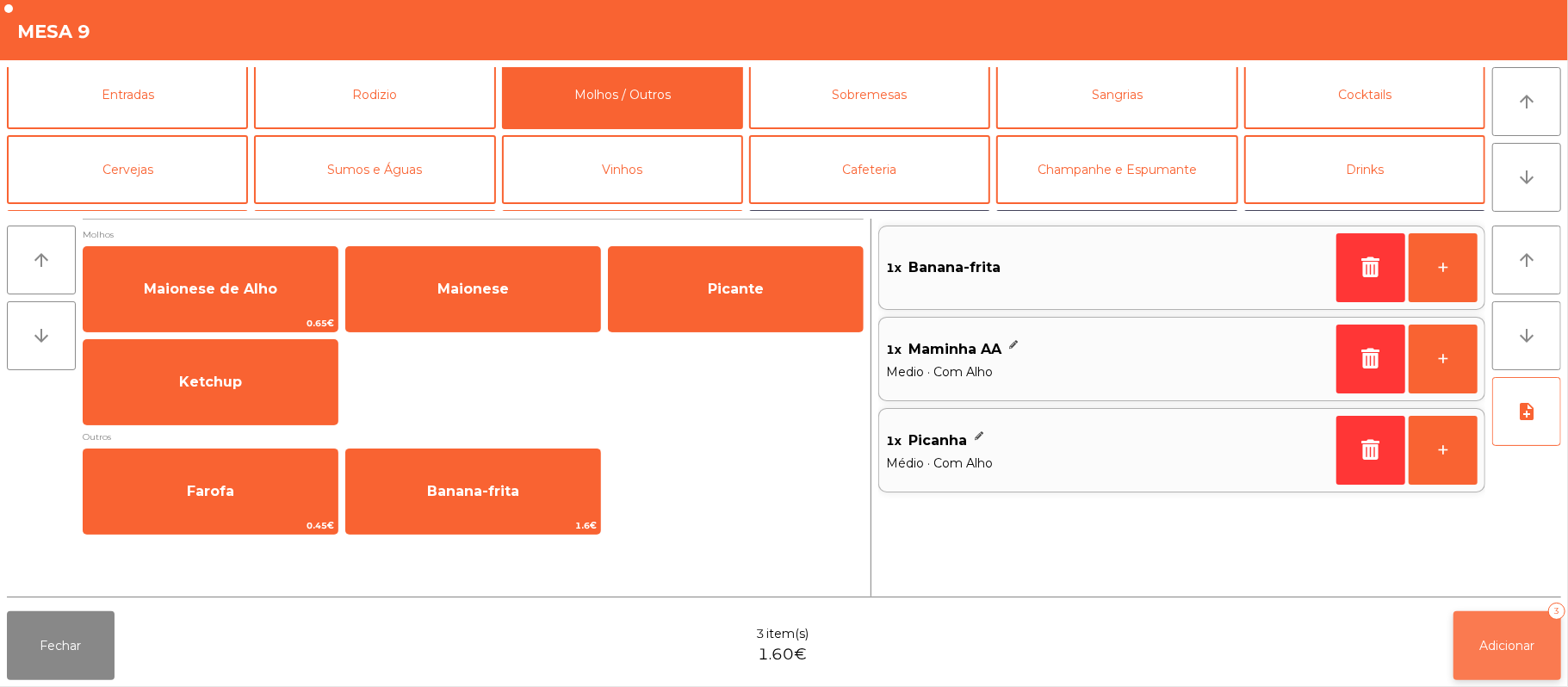
click at [1517, 642] on span "Adicionar" at bounding box center [1507, 646] width 56 height 15
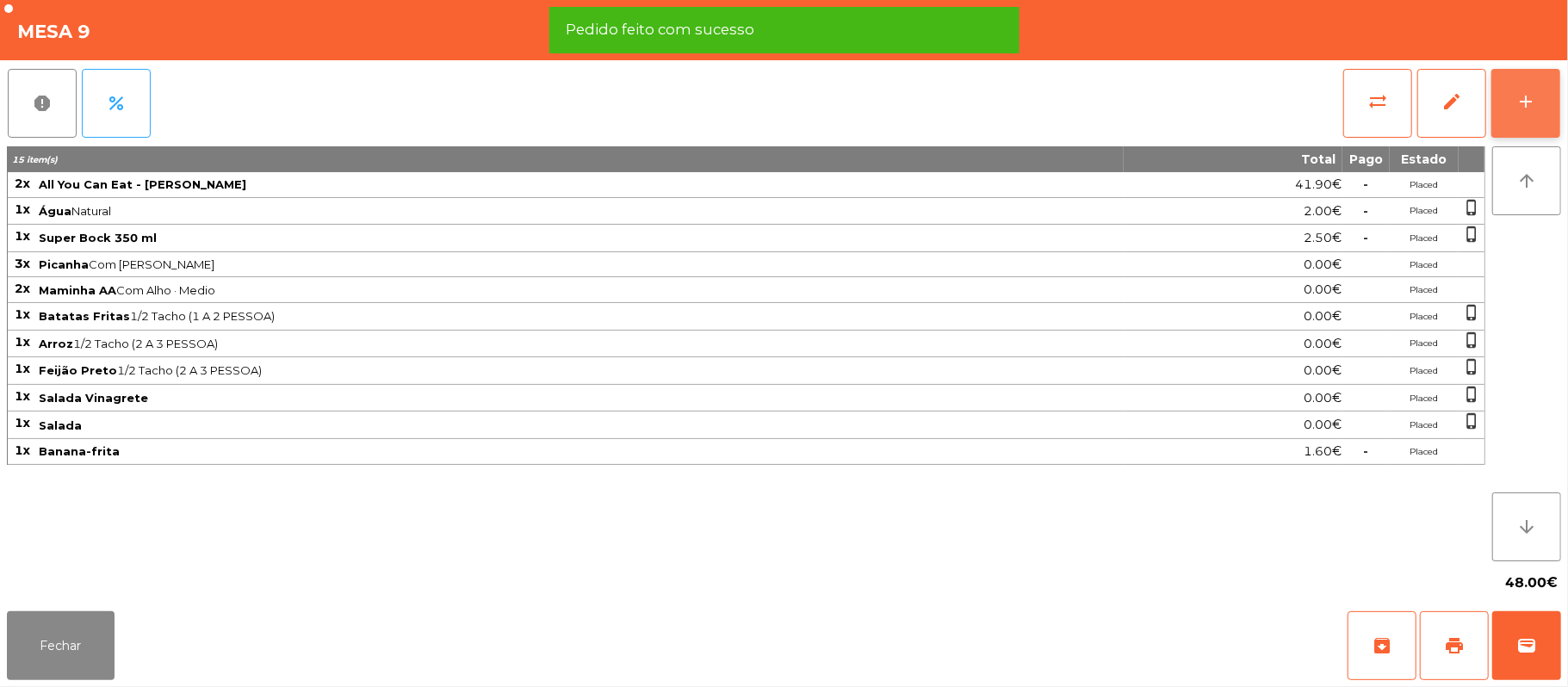
click at [1510, 84] on button "add" at bounding box center [1526, 104] width 69 height 69
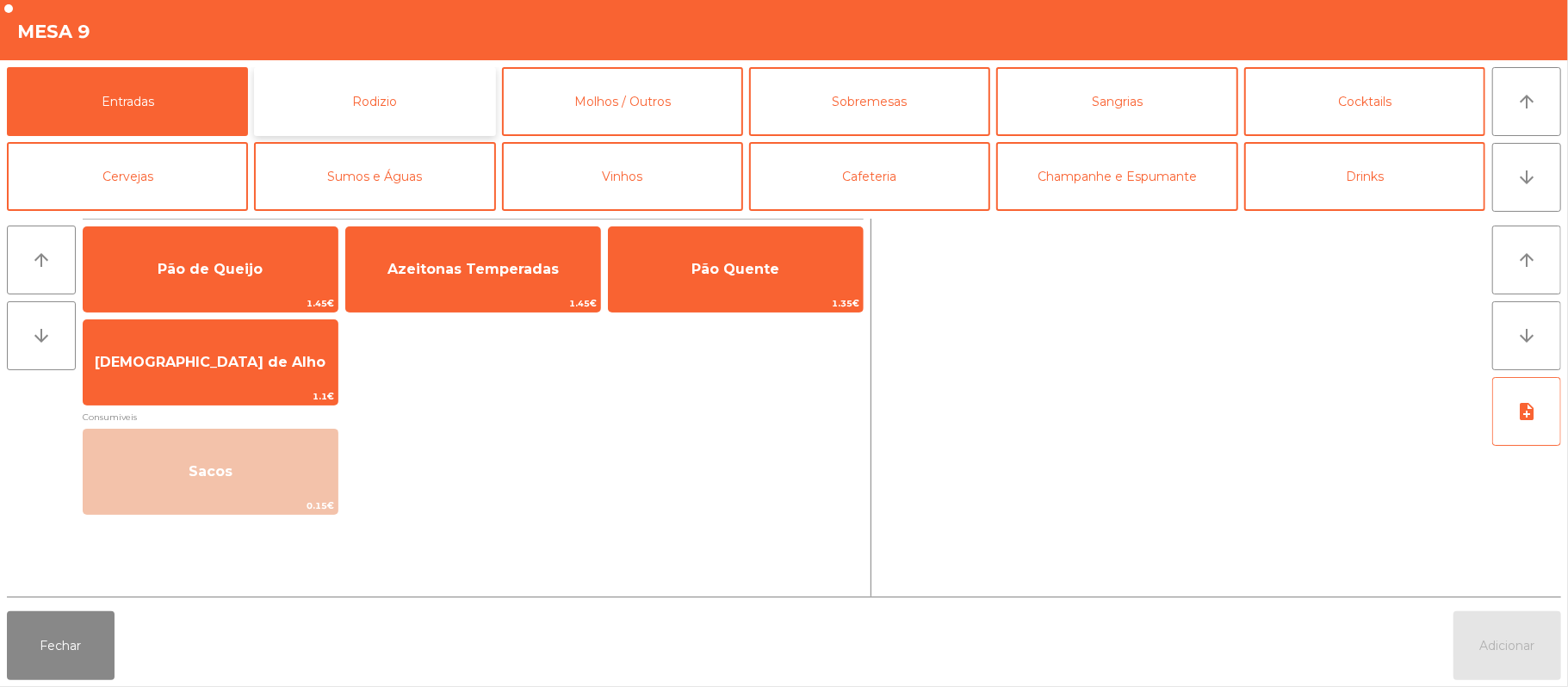
click at [463, 111] on button "Rodizio" at bounding box center [374, 102] width 241 height 69
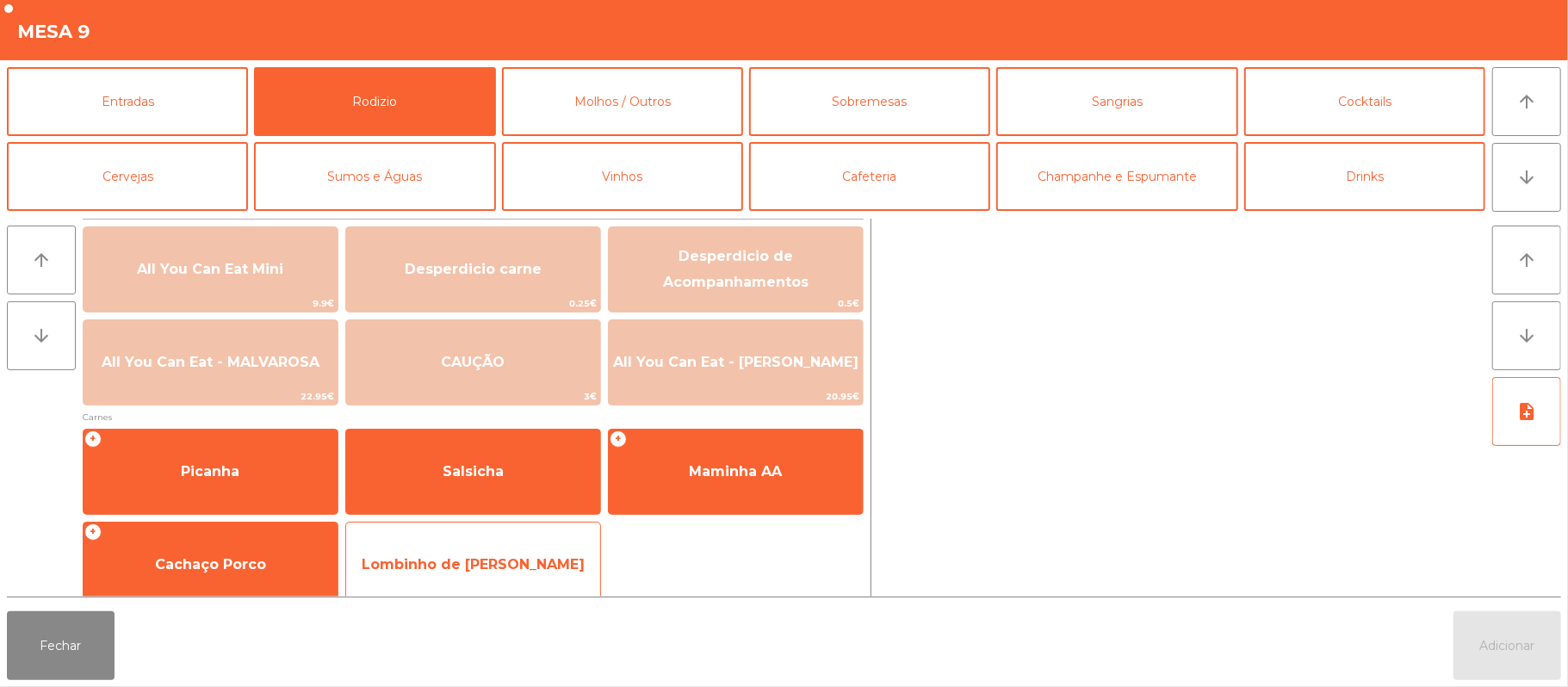
click at [543, 574] on span "Lombinho de [PERSON_NAME]" at bounding box center [473, 565] width 254 height 46
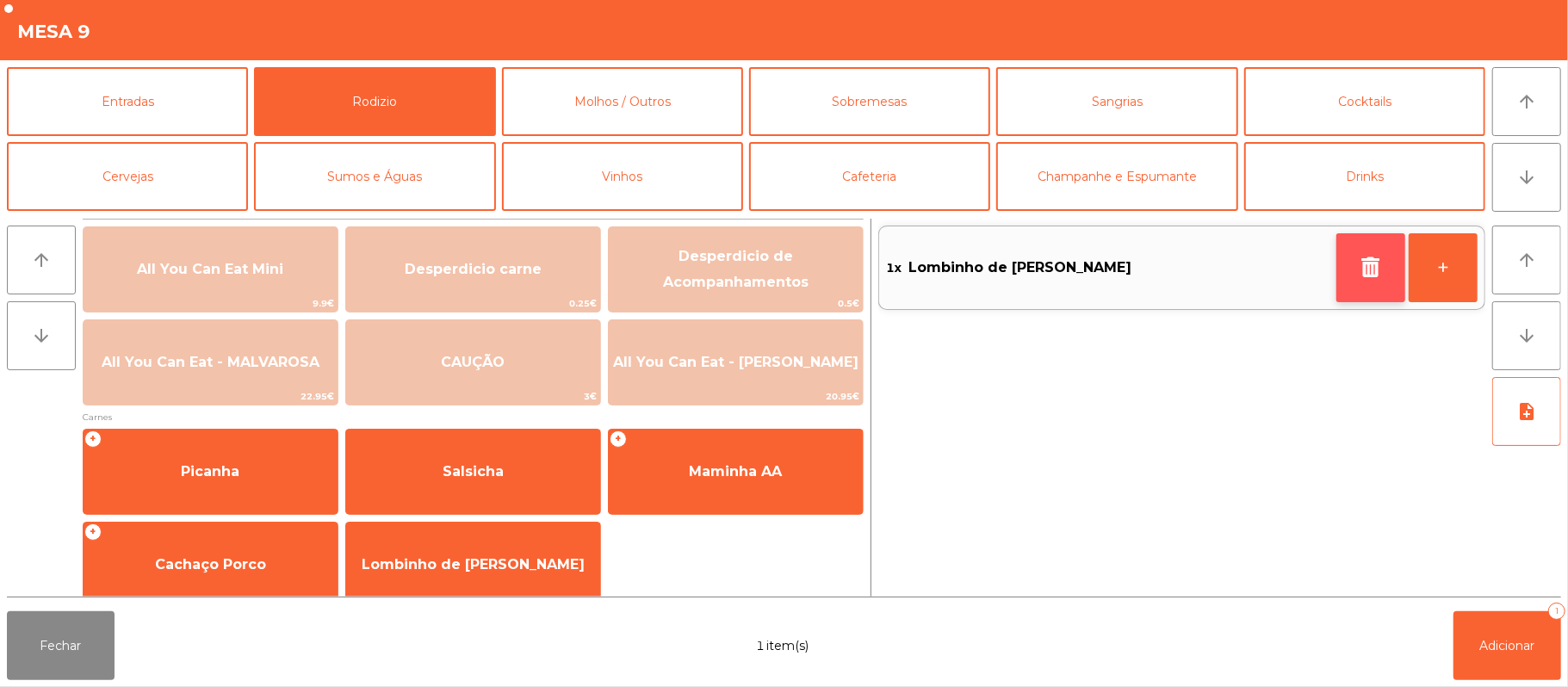
click at [1358, 271] on icon "button" at bounding box center [1370, 267] width 25 height 21
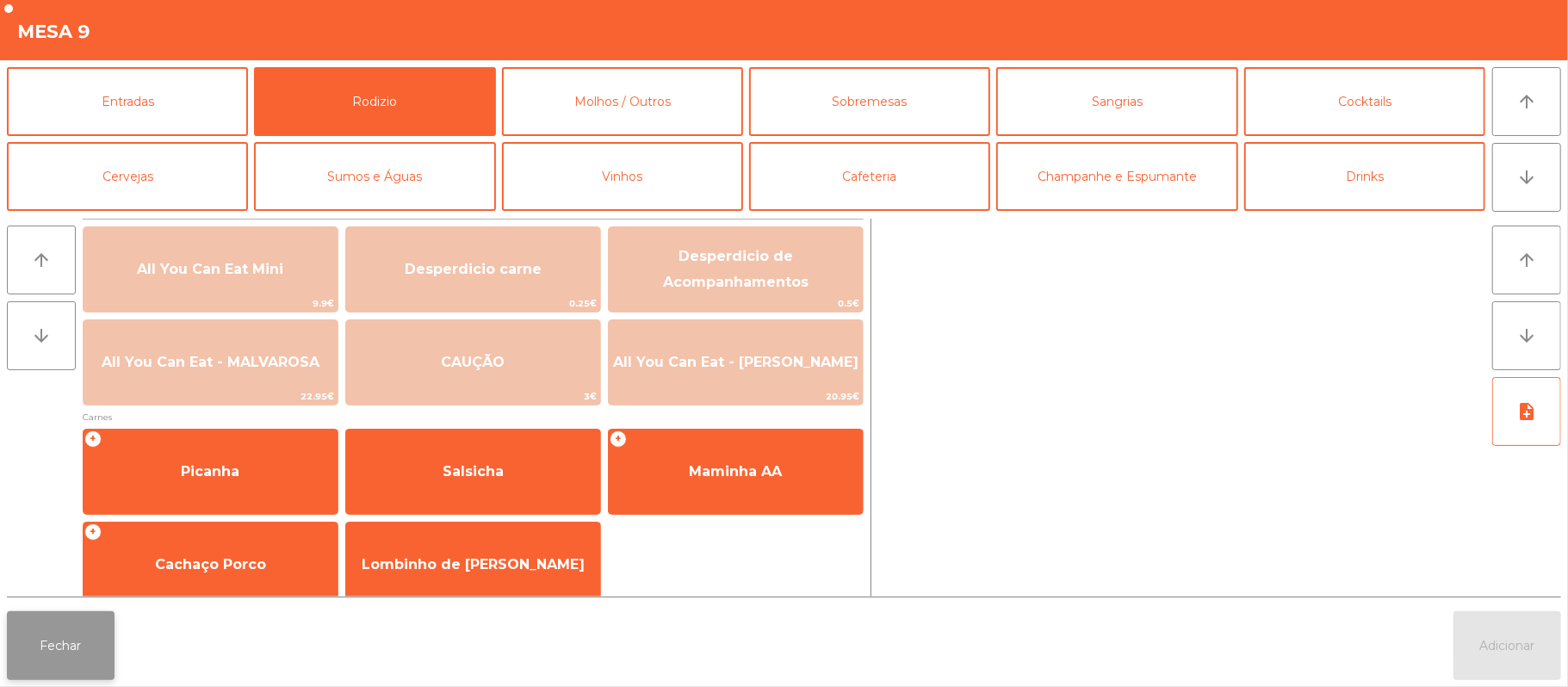
click at [70, 634] on button "Fechar" at bounding box center [61, 646] width 107 height 69
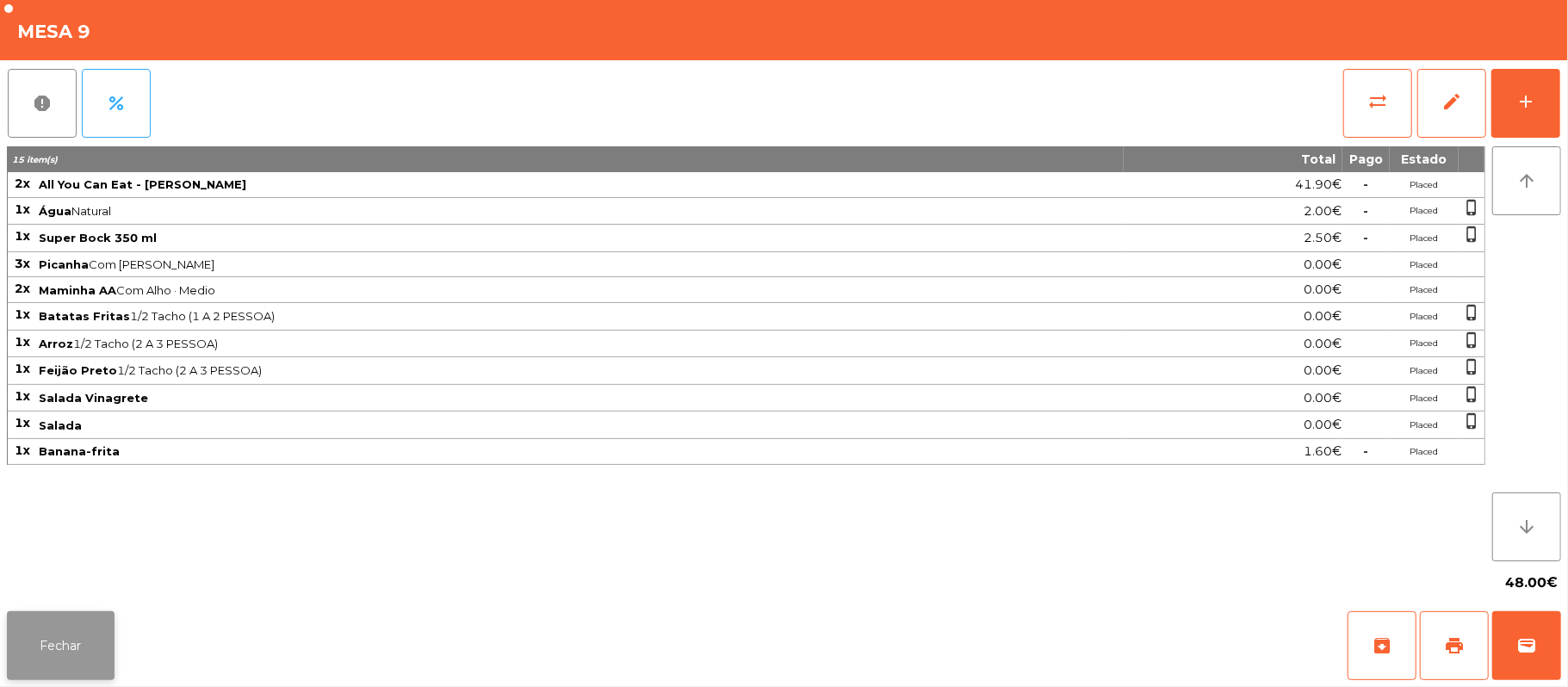
click at [94, 673] on button "Fechar" at bounding box center [61, 646] width 107 height 69
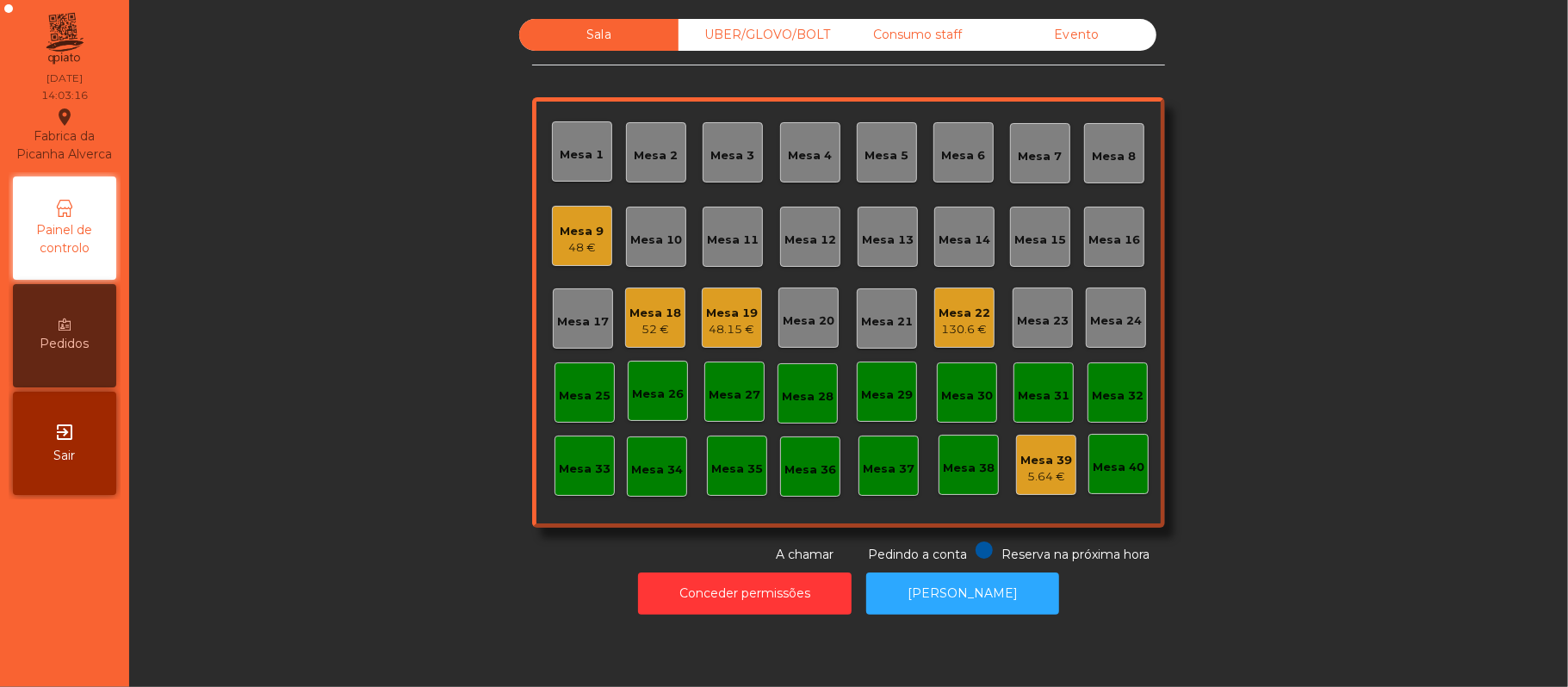
click at [576, 229] on div "Mesa 9" at bounding box center [583, 231] width 44 height 17
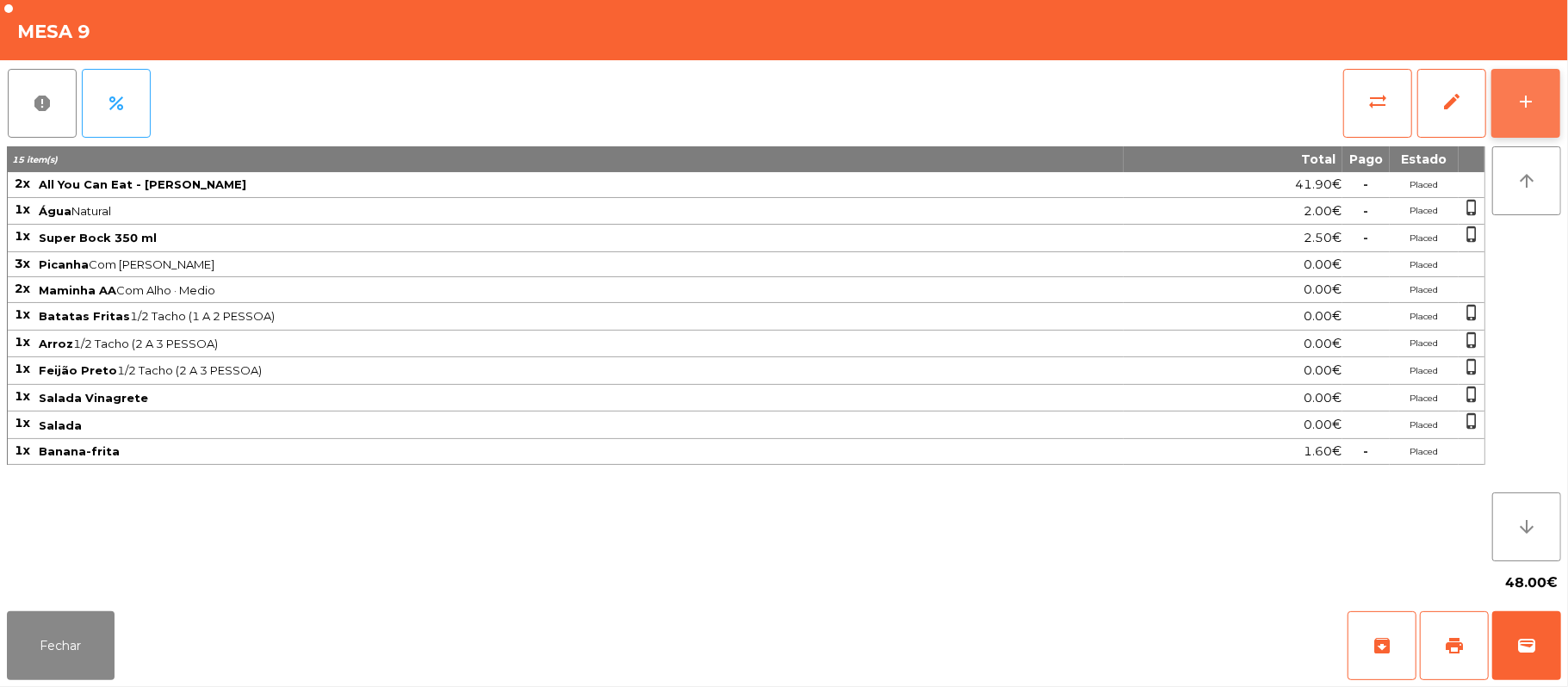
click at [1527, 111] on button "add" at bounding box center [1526, 104] width 69 height 69
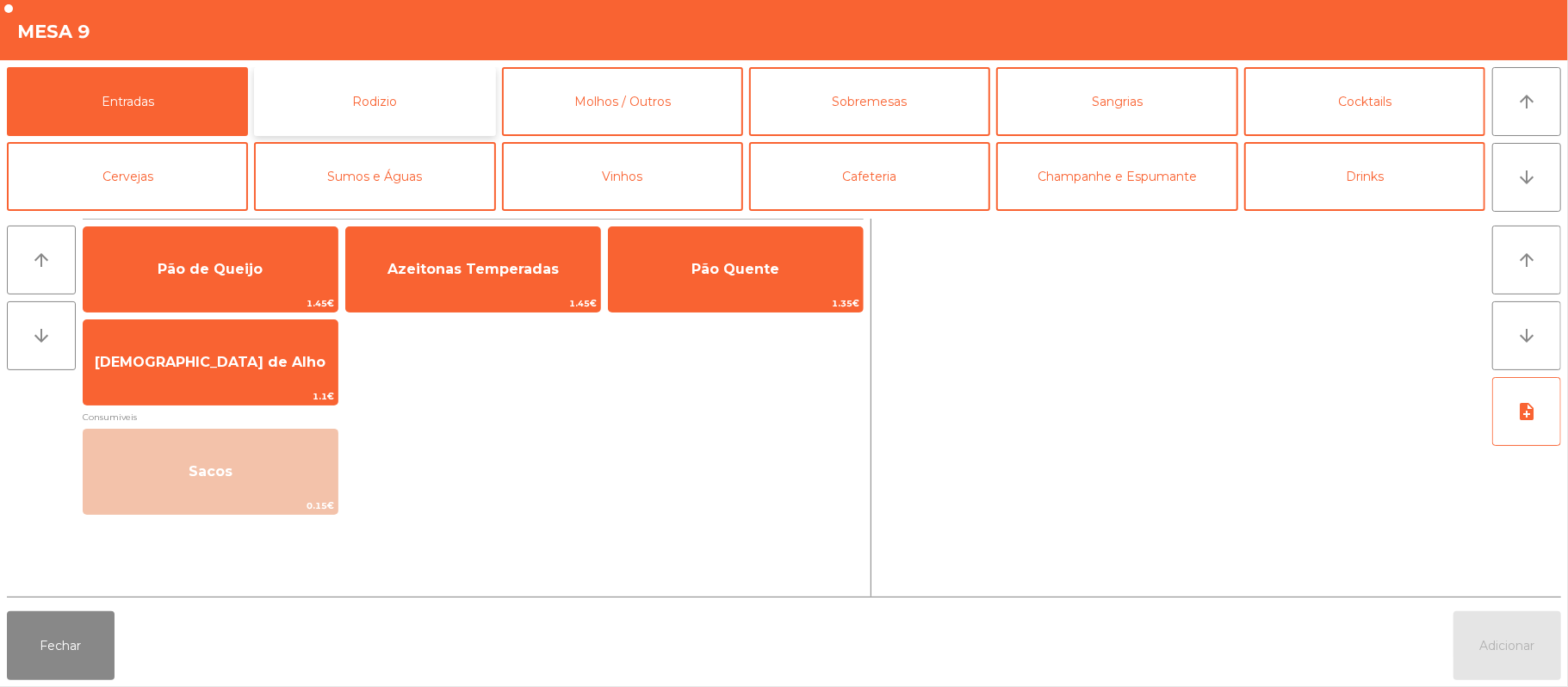
click at [434, 79] on button "Rodizio" at bounding box center [374, 102] width 241 height 69
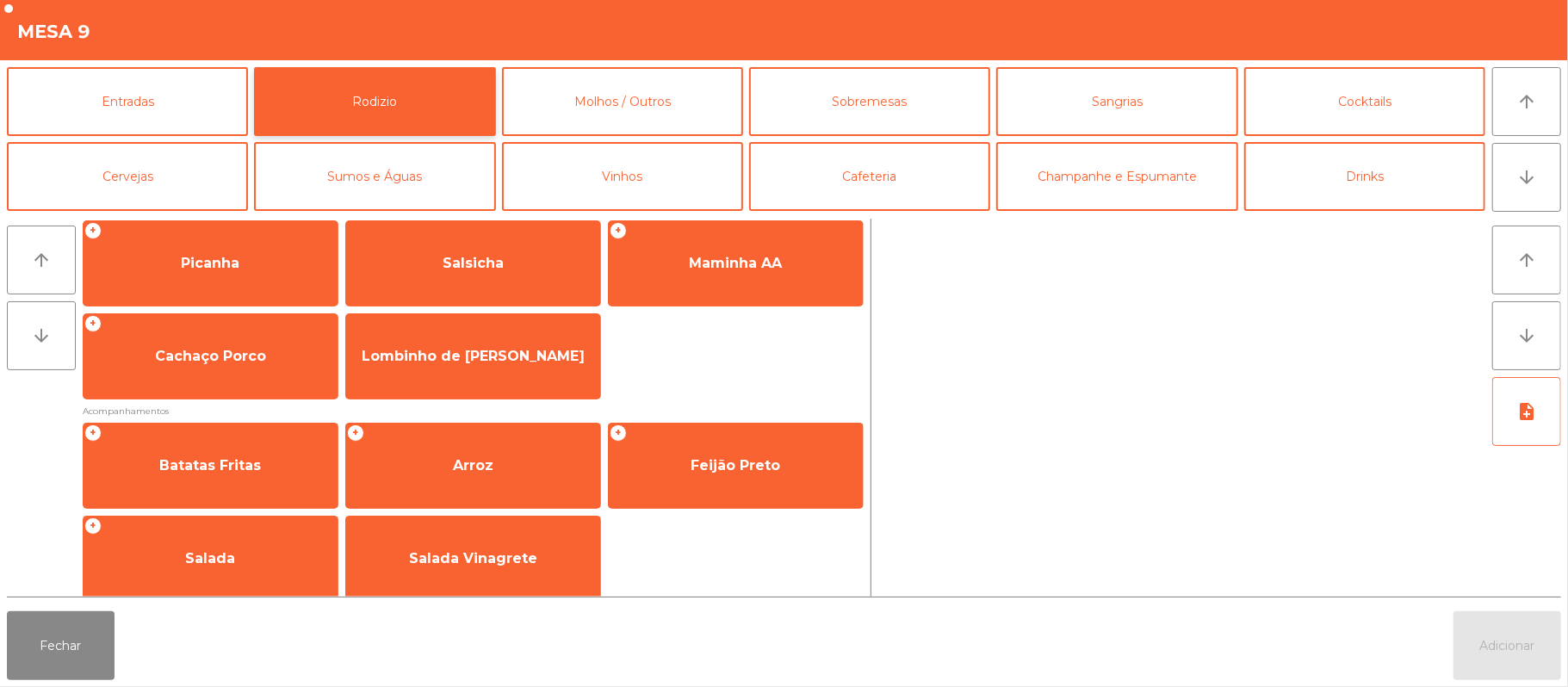
scroll to position [215, 0]
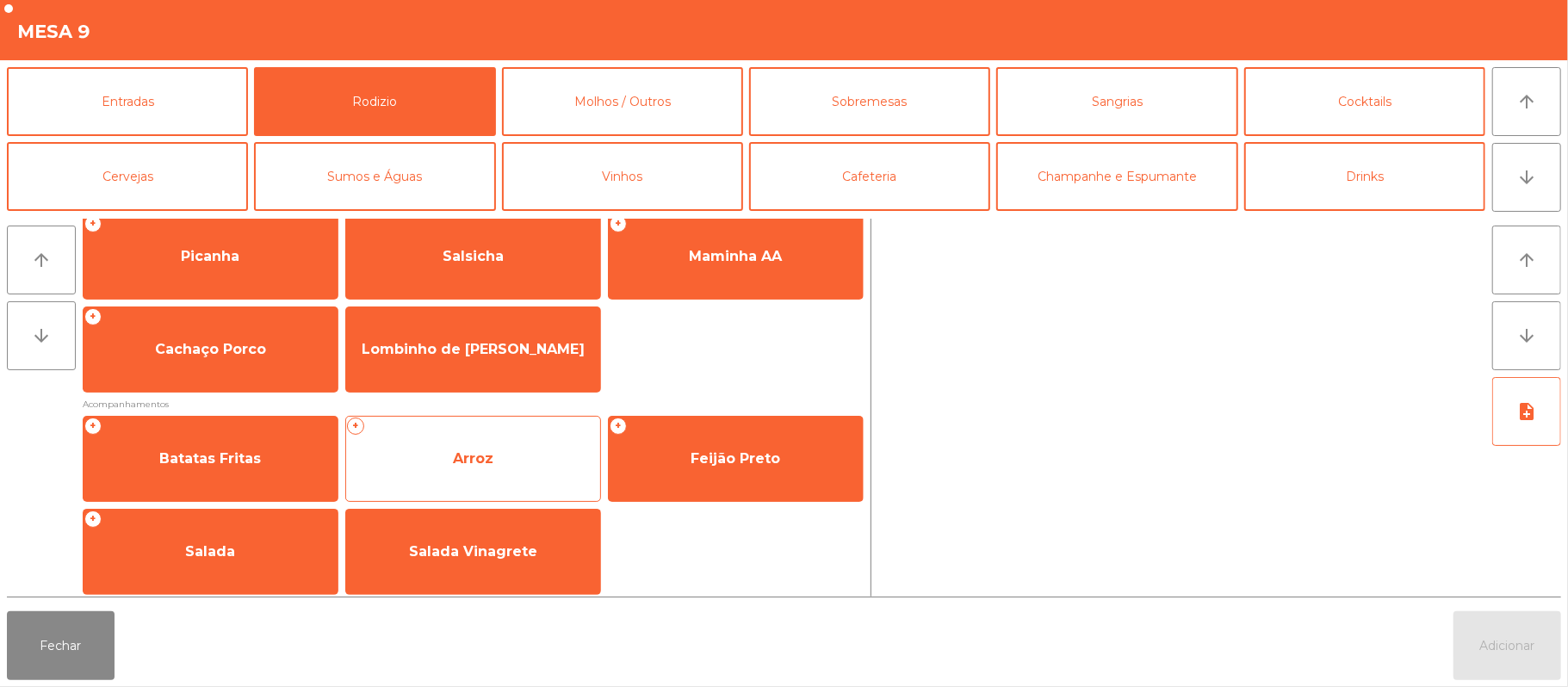
click at [487, 467] on span "Arroz" at bounding box center [473, 458] width 40 height 16
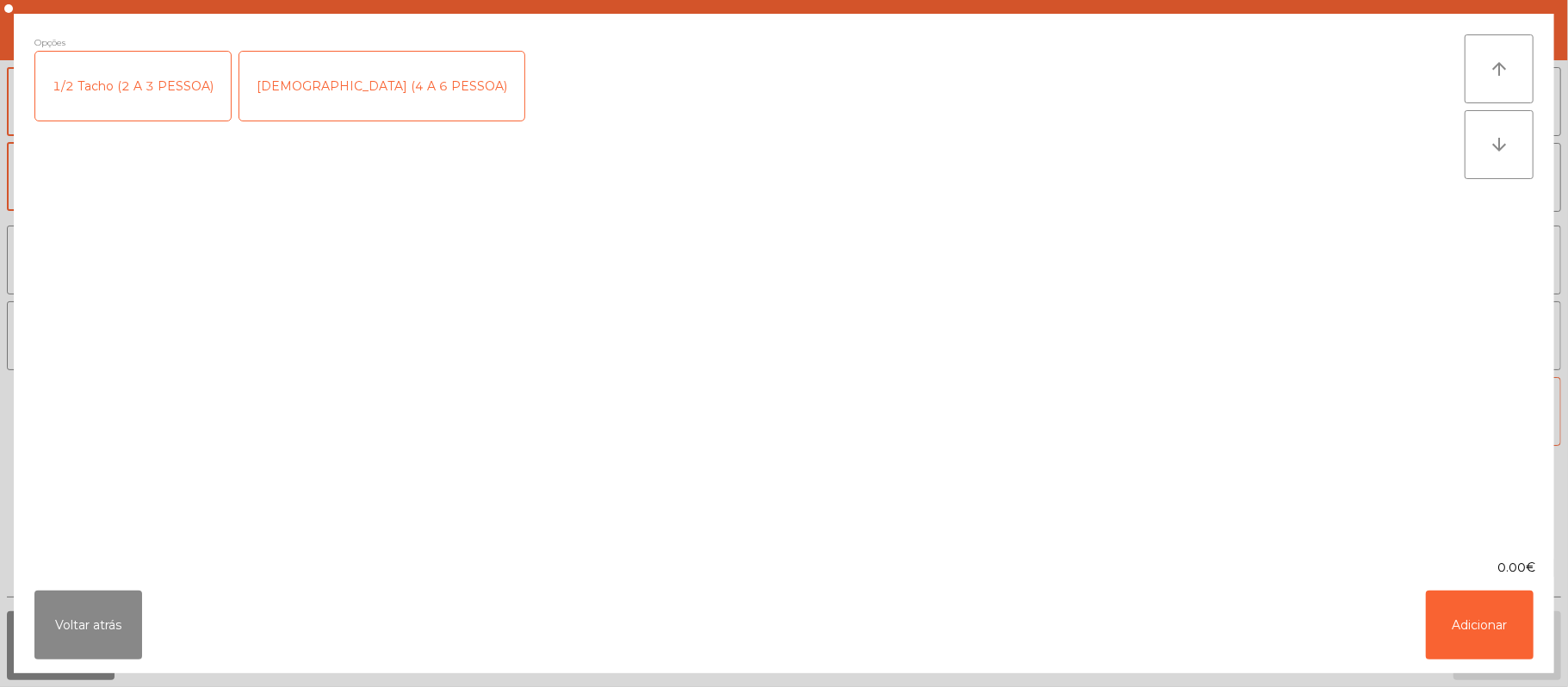
click at [129, 107] on div "1/2 Tacho (2 A 3 PESSOA)" at bounding box center [133, 87] width 196 height 69
click at [1454, 607] on button "Adicionar" at bounding box center [1480, 626] width 107 height 69
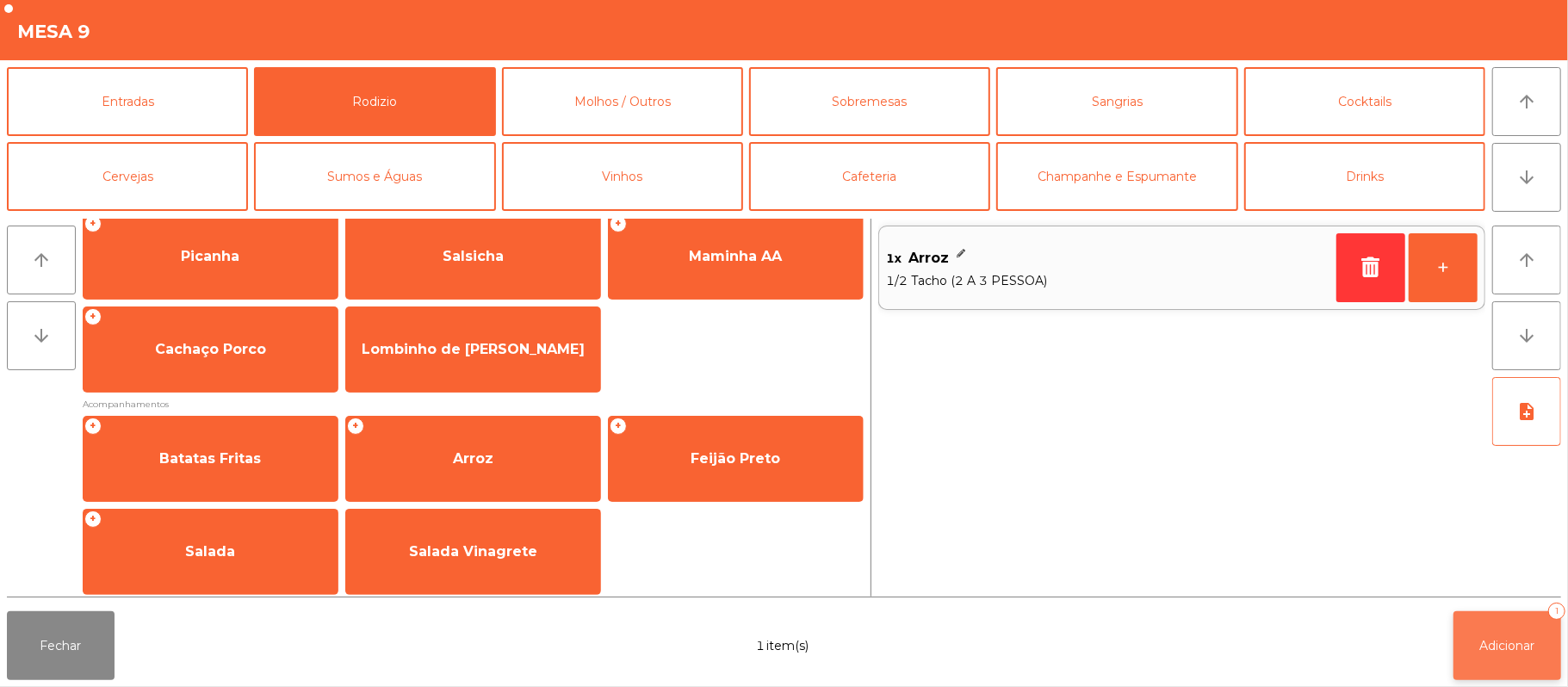
click at [1503, 620] on button "Adicionar 1" at bounding box center [1507, 646] width 107 height 69
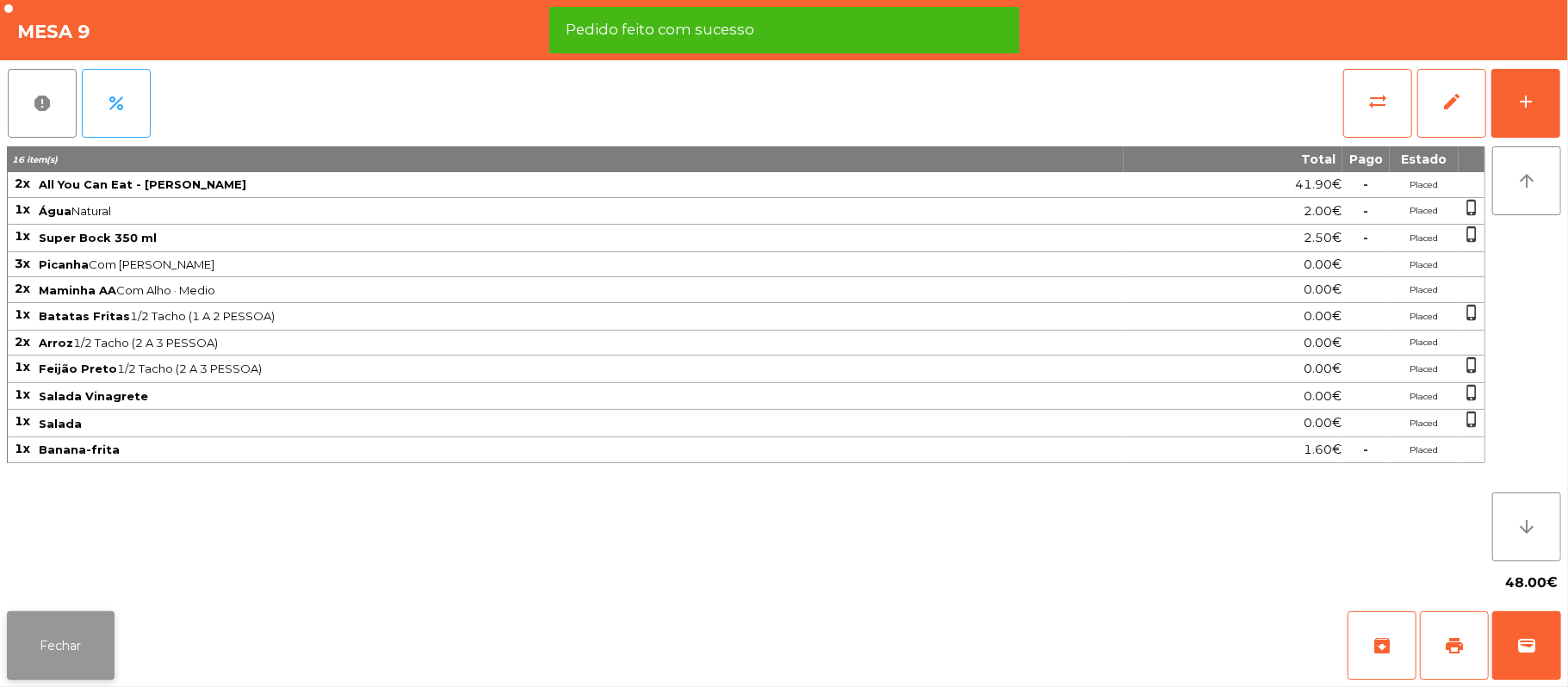
click at [76, 677] on button "Fechar" at bounding box center [61, 646] width 107 height 69
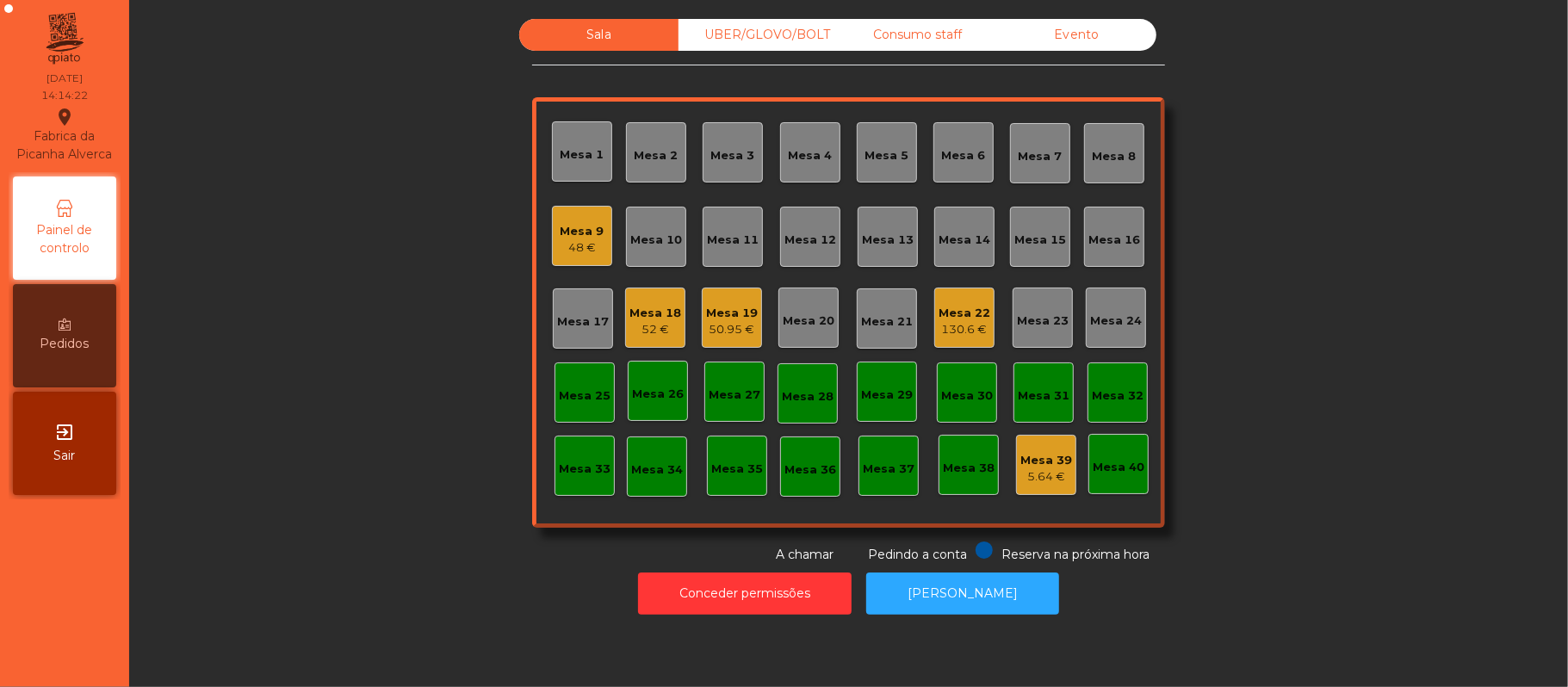
click at [939, 307] on div "Mesa 22" at bounding box center [964, 313] width 52 height 17
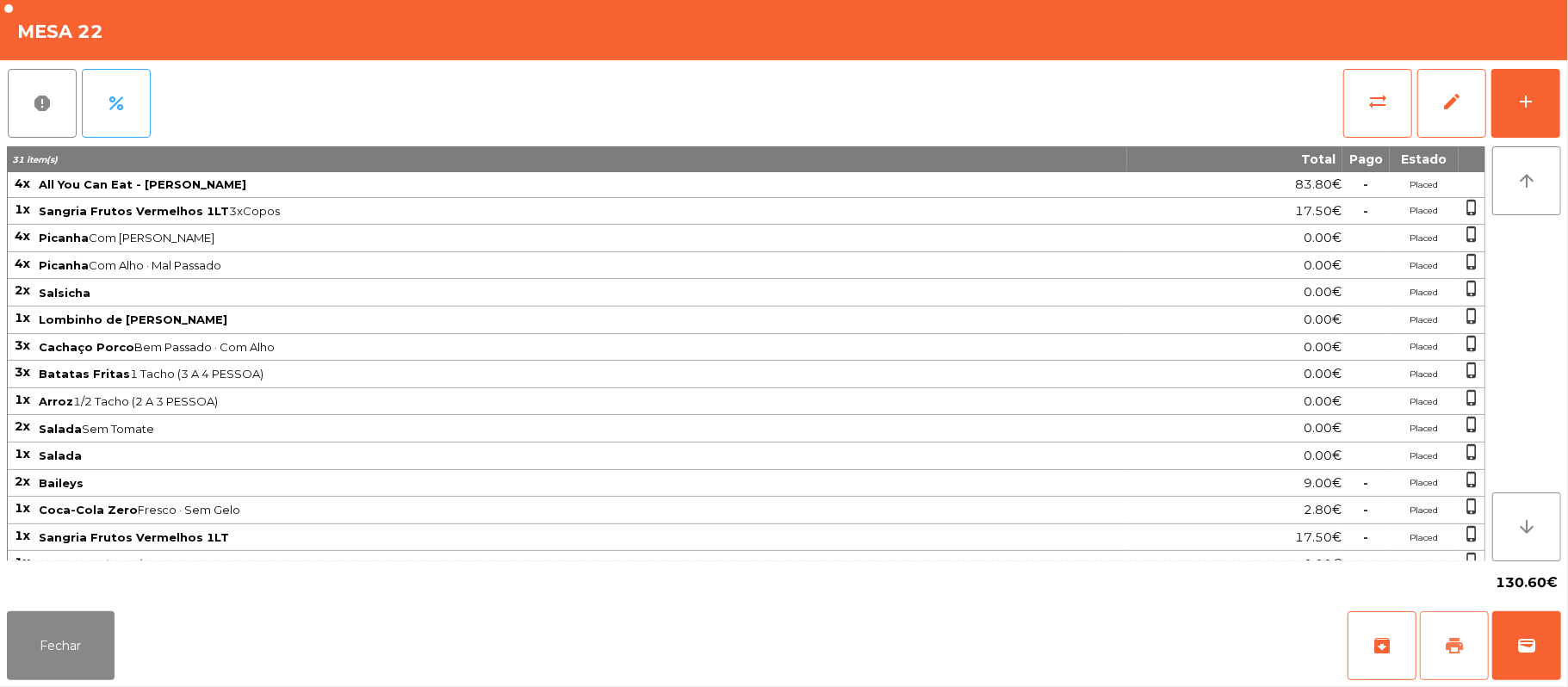
click at [1455, 660] on button "print" at bounding box center [1454, 646] width 69 height 69
click at [1453, 641] on span "print" at bounding box center [1454, 646] width 21 height 21
click at [1380, 125] on button "sync_alt" at bounding box center [1378, 104] width 69 height 69
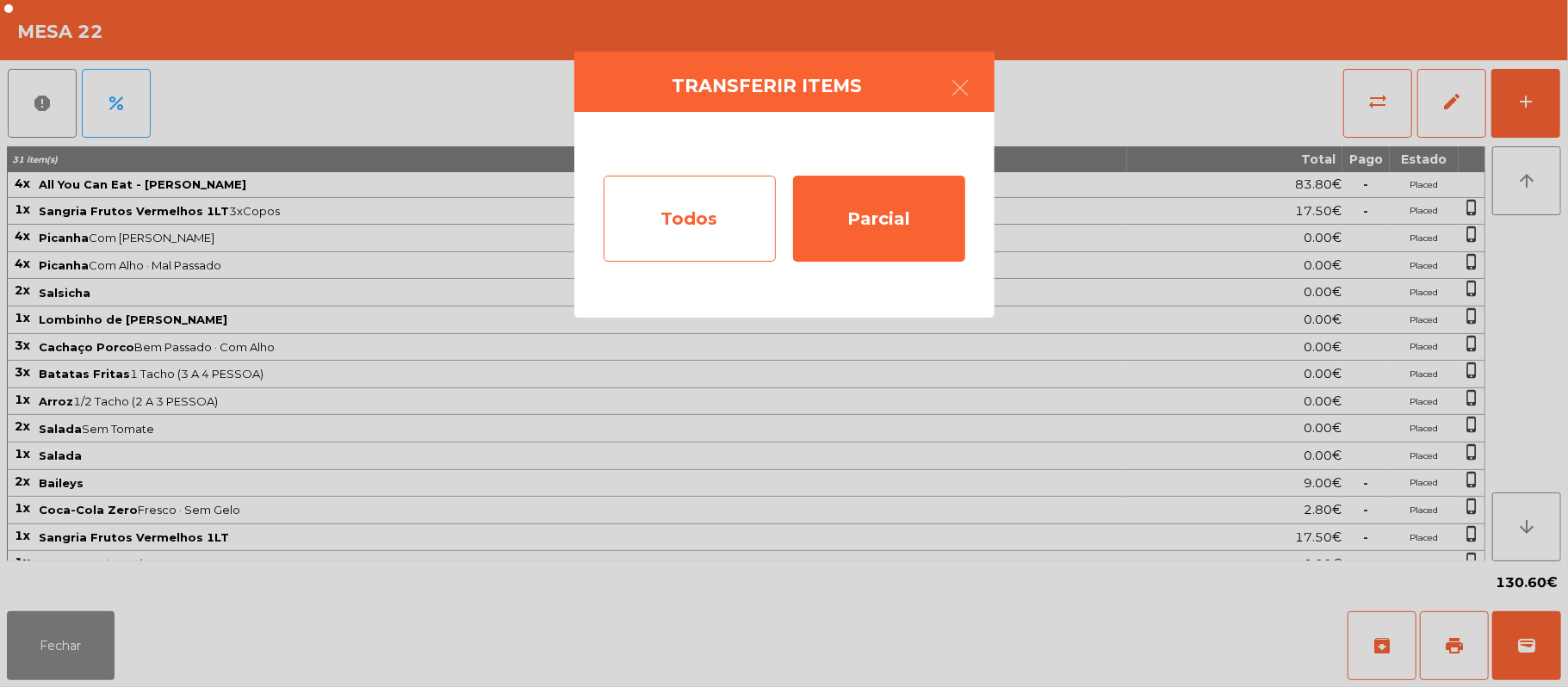
click at [714, 234] on div "Todos" at bounding box center [689, 219] width 172 height 87
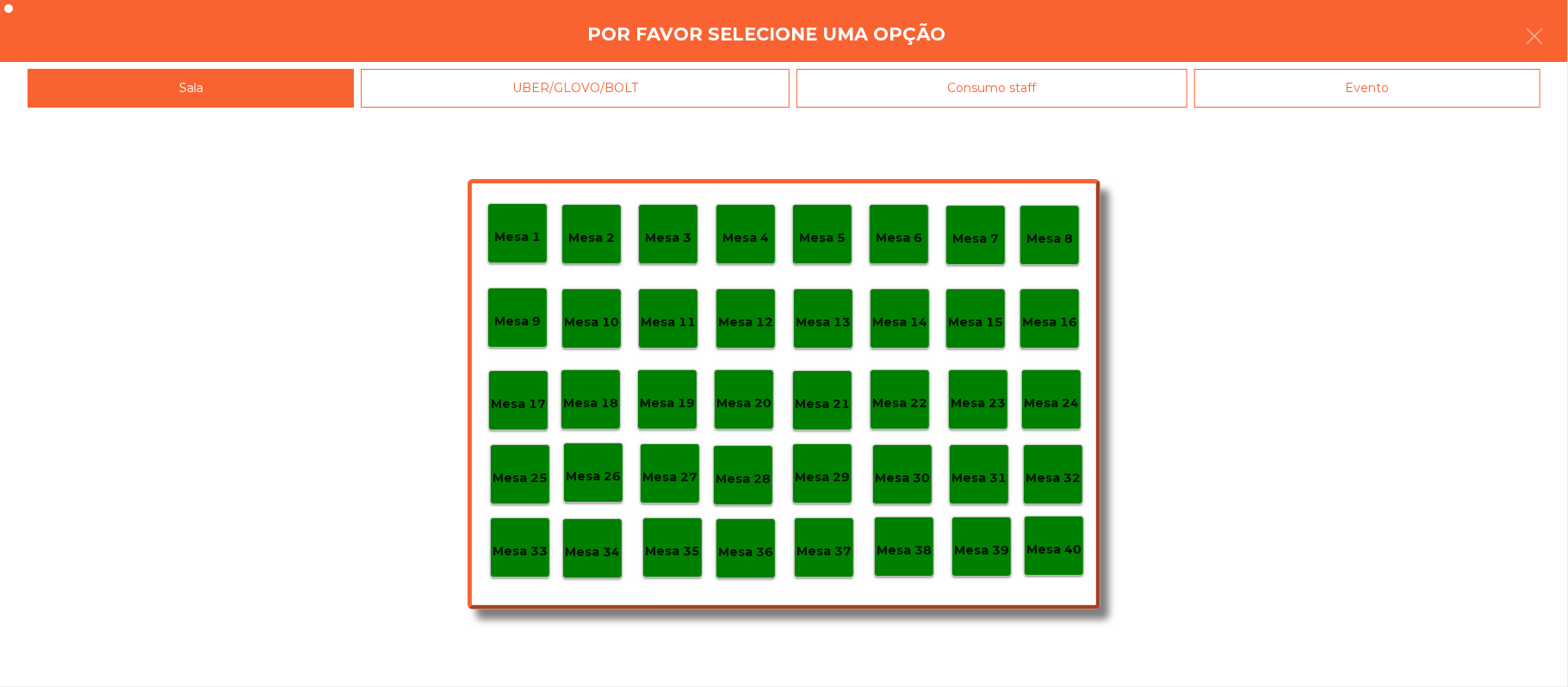
click at [1402, 105] on div "Evento" at bounding box center [1367, 88] width 346 height 39
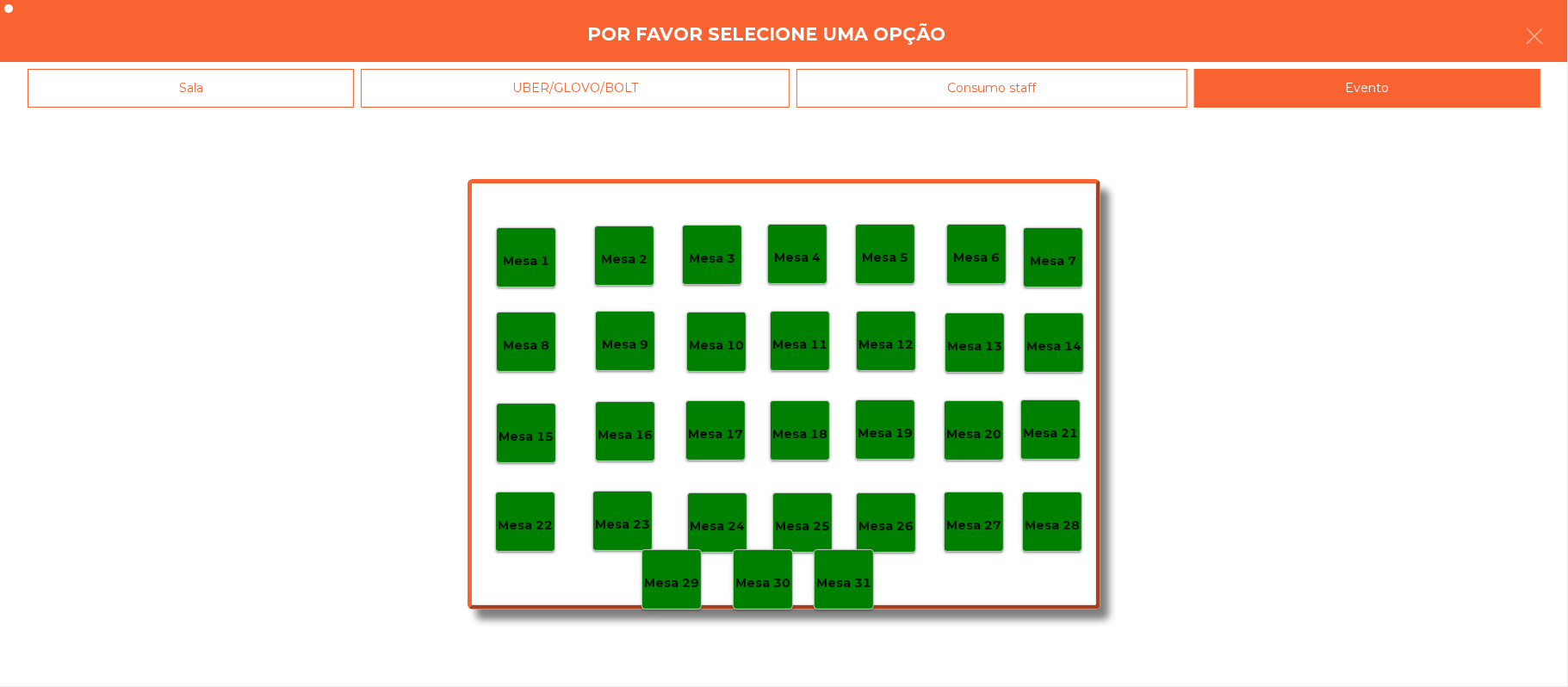
click at [1073, 535] on div "Mesa 28" at bounding box center [1052, 522] width 60 height 60
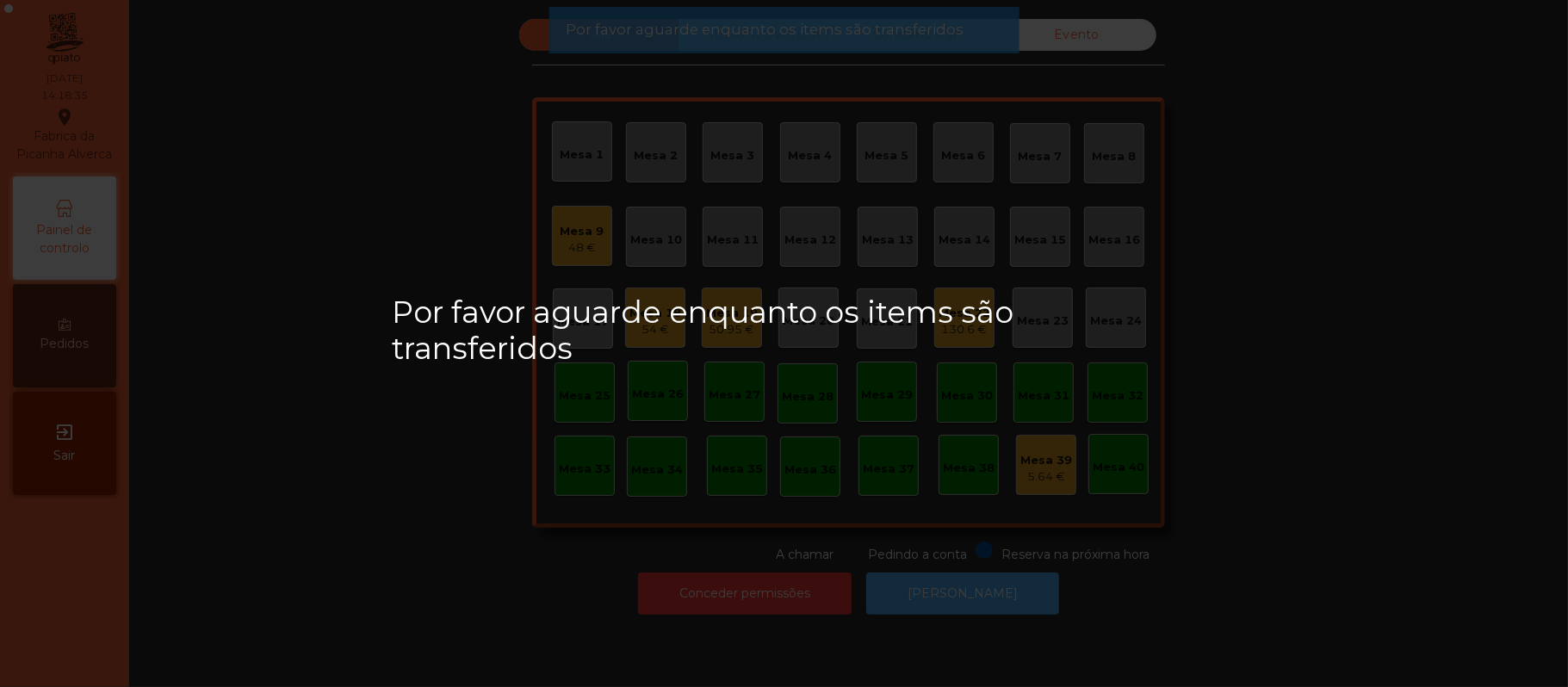
click at [975, 610] on button "[PERSON_NAME]" at bounding box center [962, 594] width 193 height 42
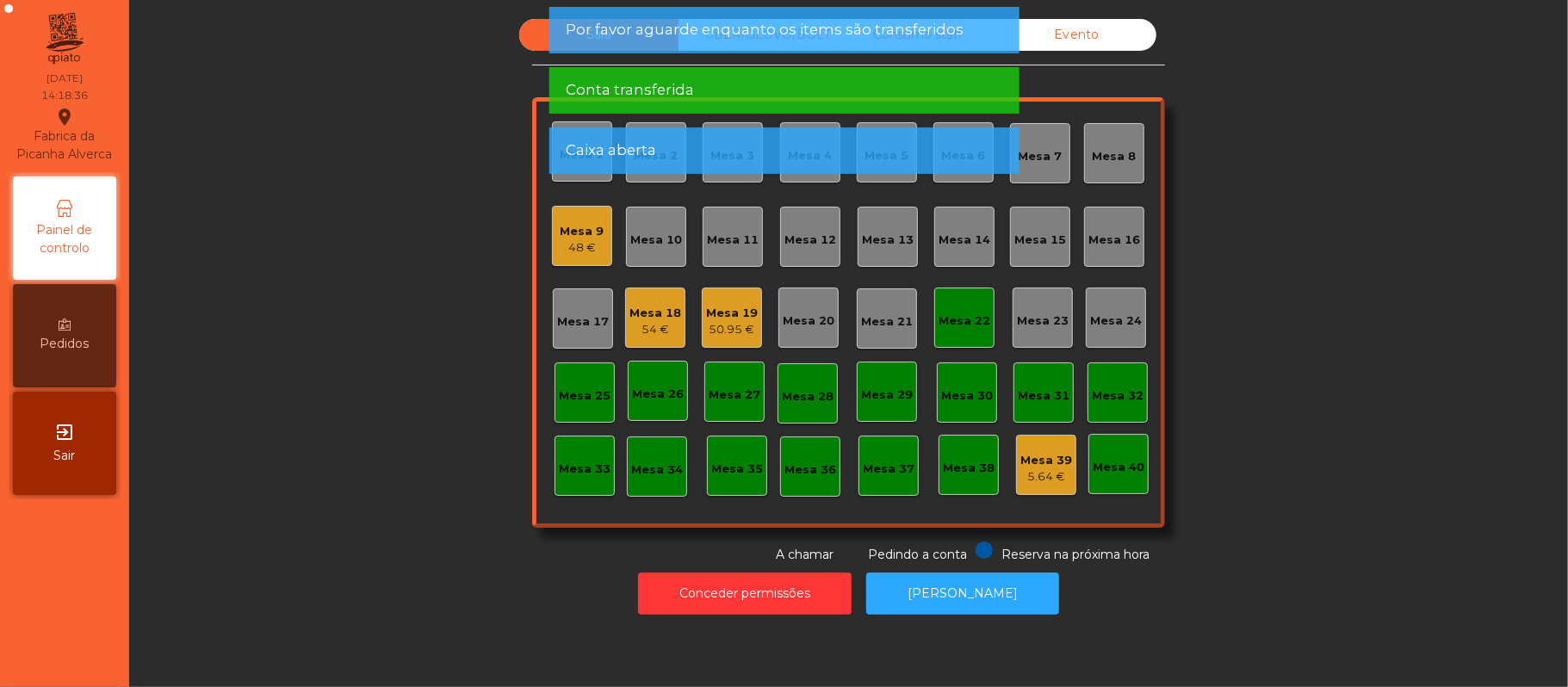
click at [976, 306] on div "Mesa 22" at bounding box center [964, 318] width 52 height 24
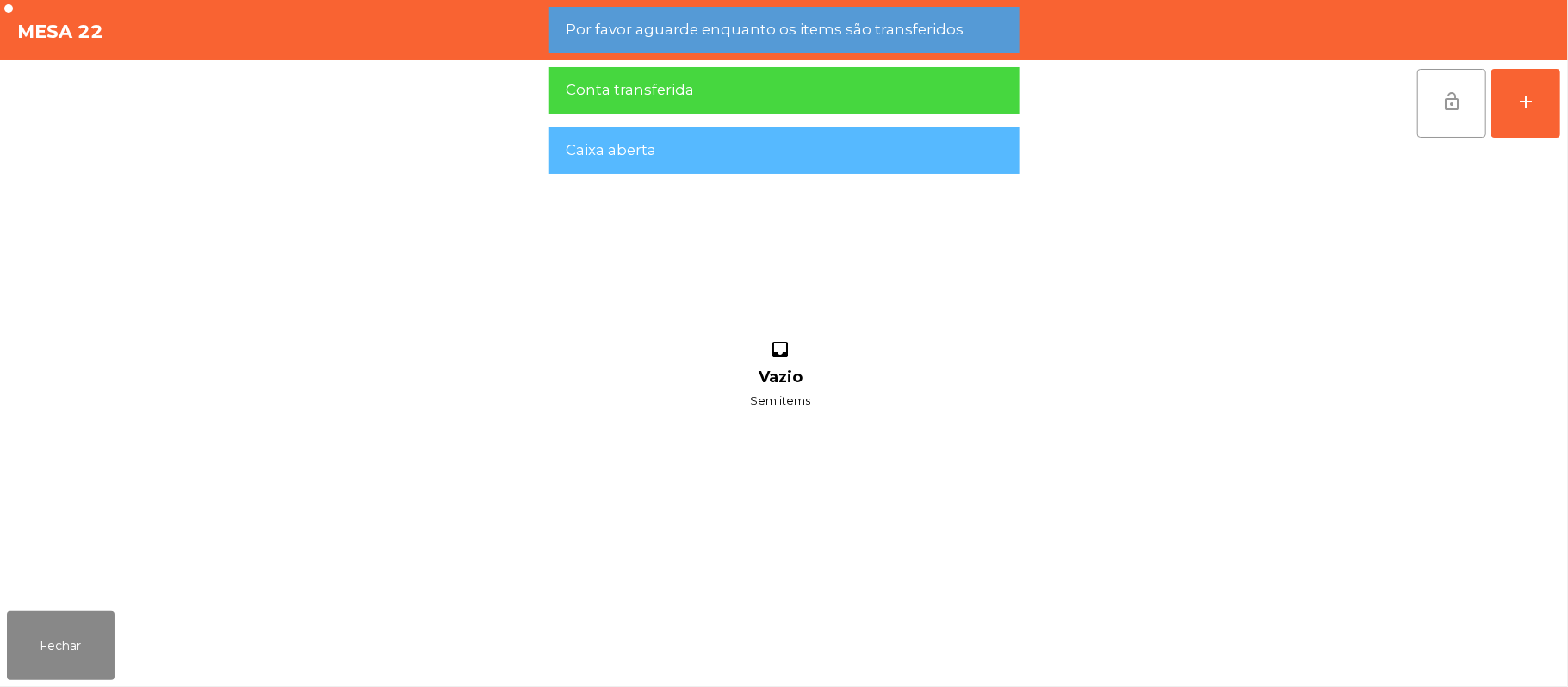
click at [1436, 118] on button "lock_open" at bounding box center [1451, 104] width 69 height 69
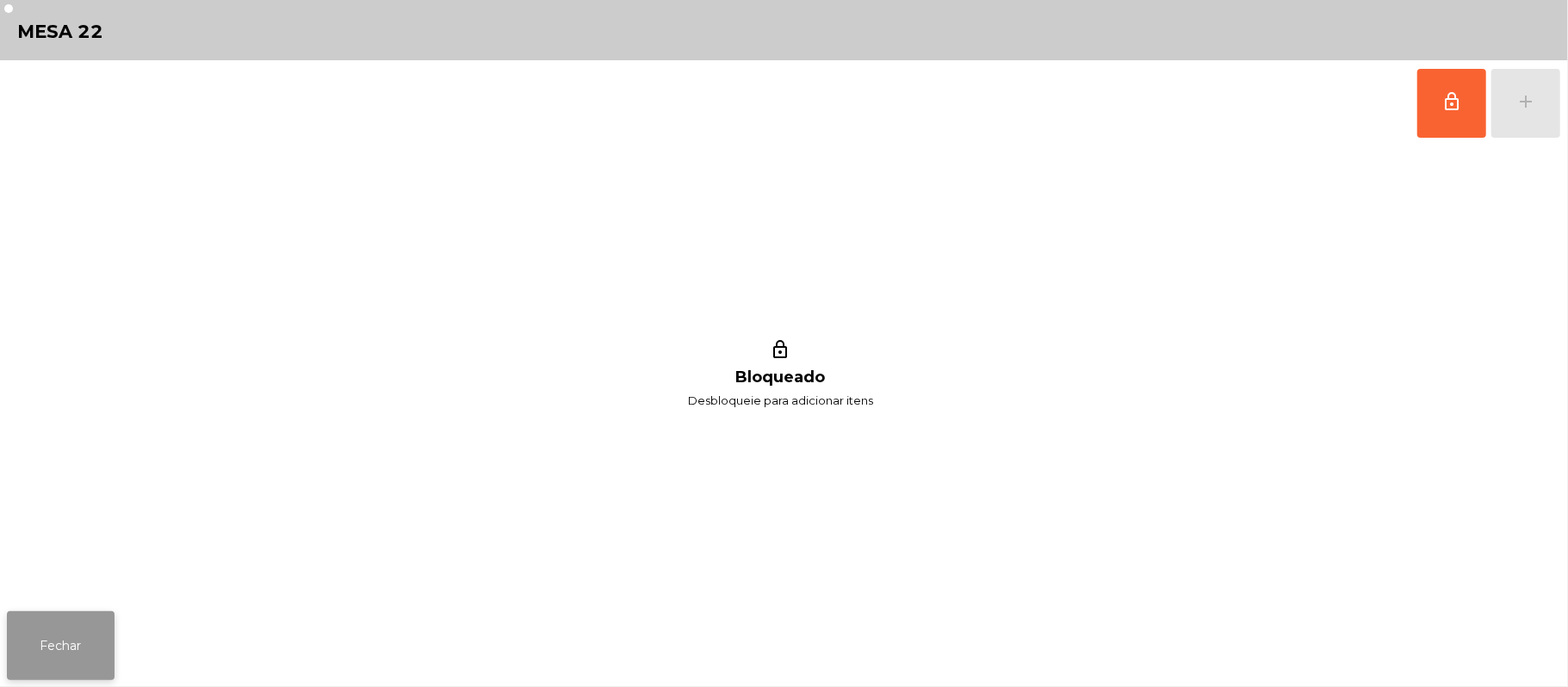
click at [14, 625] on button "Fechar" at bounding box center [61, 646] width 107 height 69
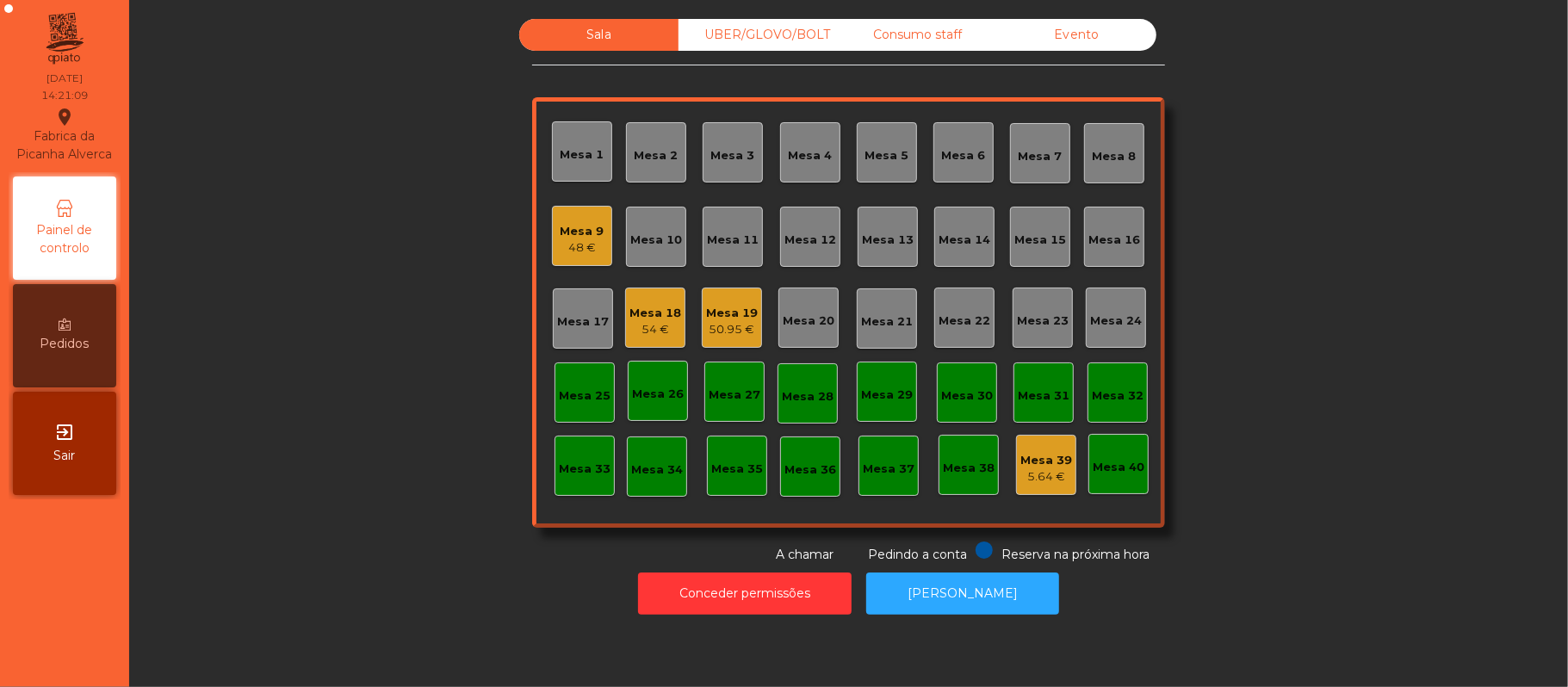
click at [657, 332] on div "54 €" at bounding box center [655, 330] width 52 height 17
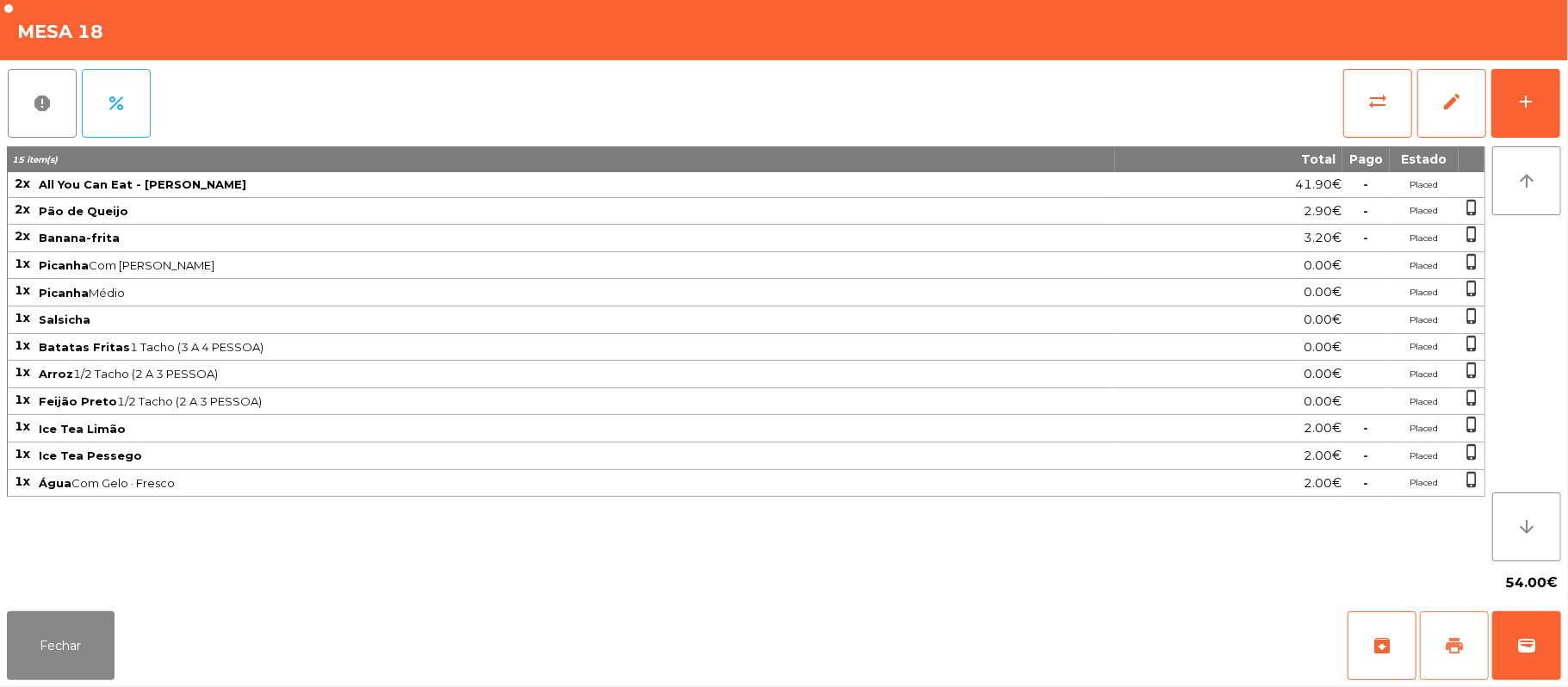
click at [1450, 653] on span "print" at bounding box center [1454, 646] width 21 height 21
click at [1517, 622] on button "wallet" at bounding box center [1527, 646] width 69 height 69
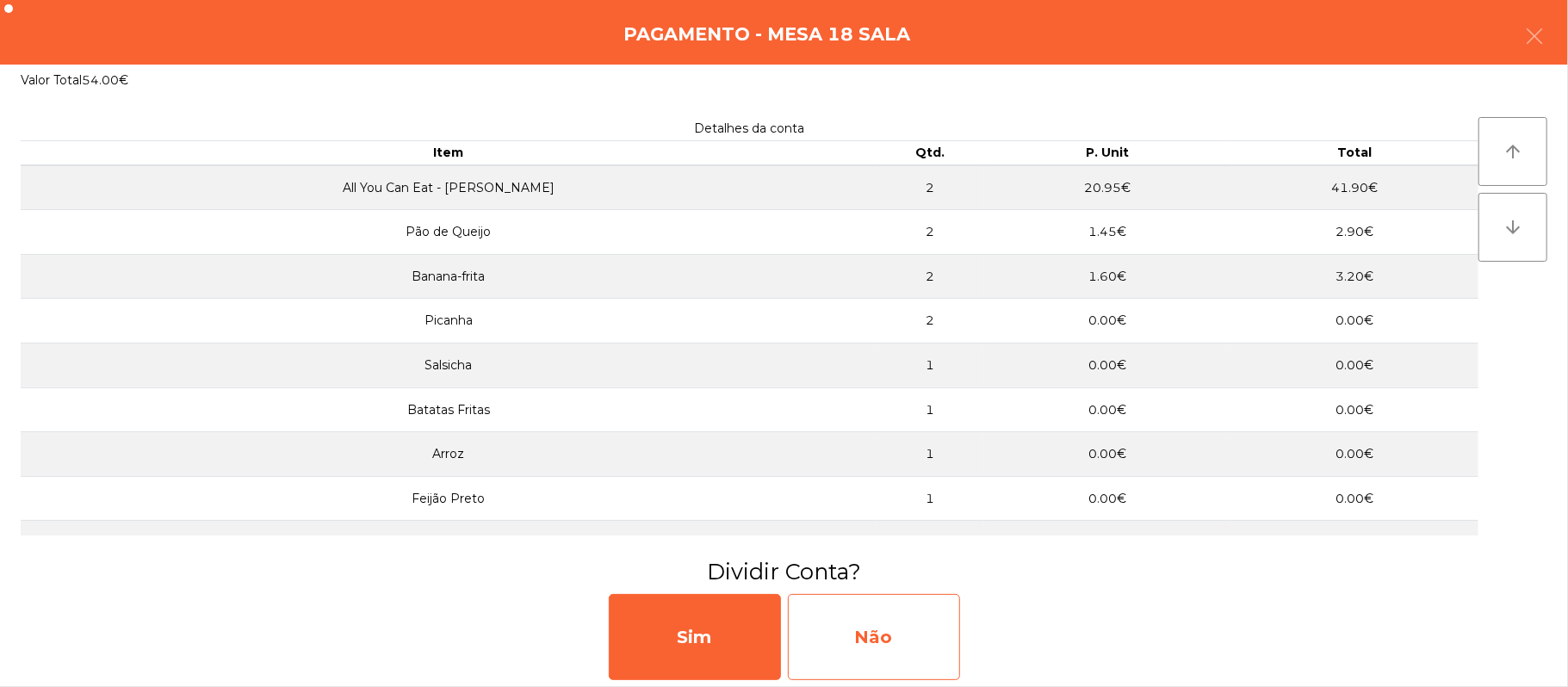
click at [864, 655] on div "Não" at bounding box center [873, 637] width 172 height 87
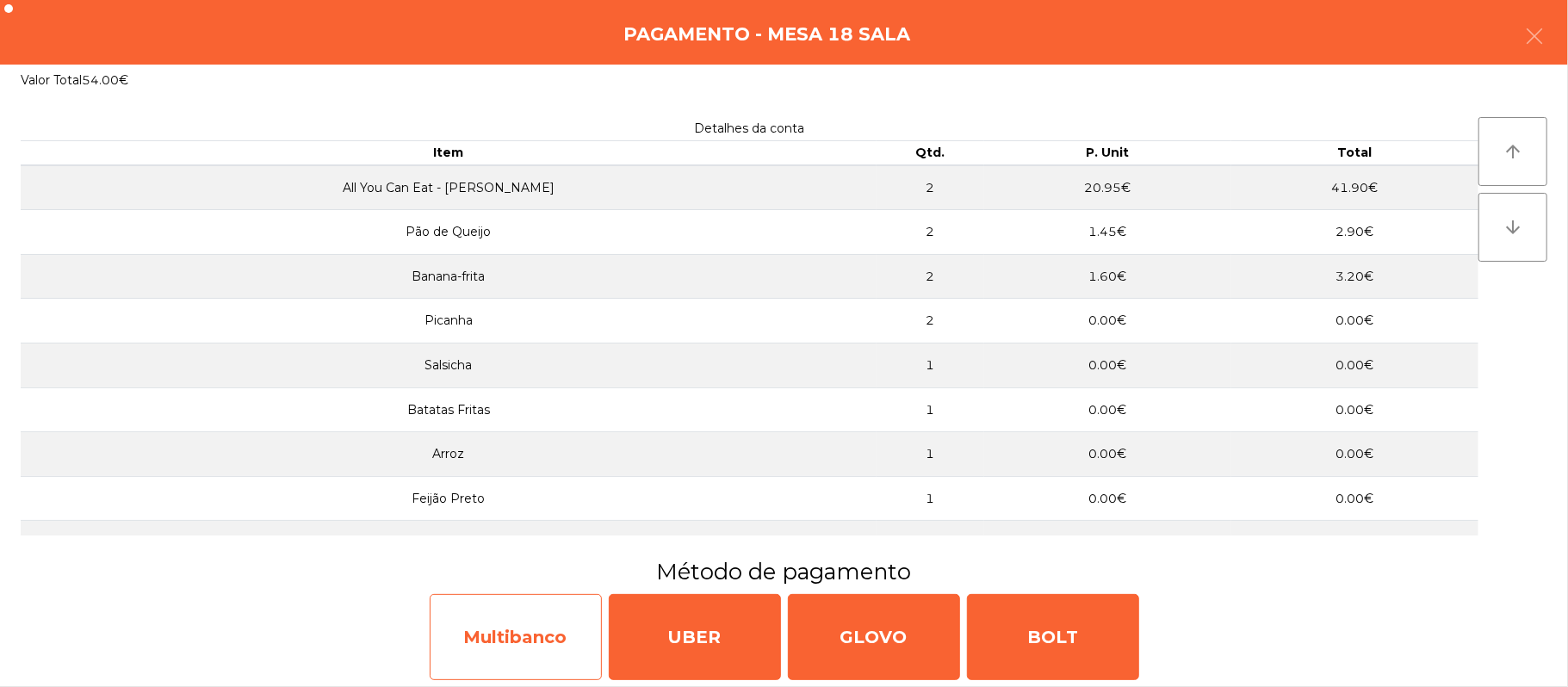
click at [512, 645] on div "Multibanco" at bounding box center [515, 637] width 172 height 87
select select "**"
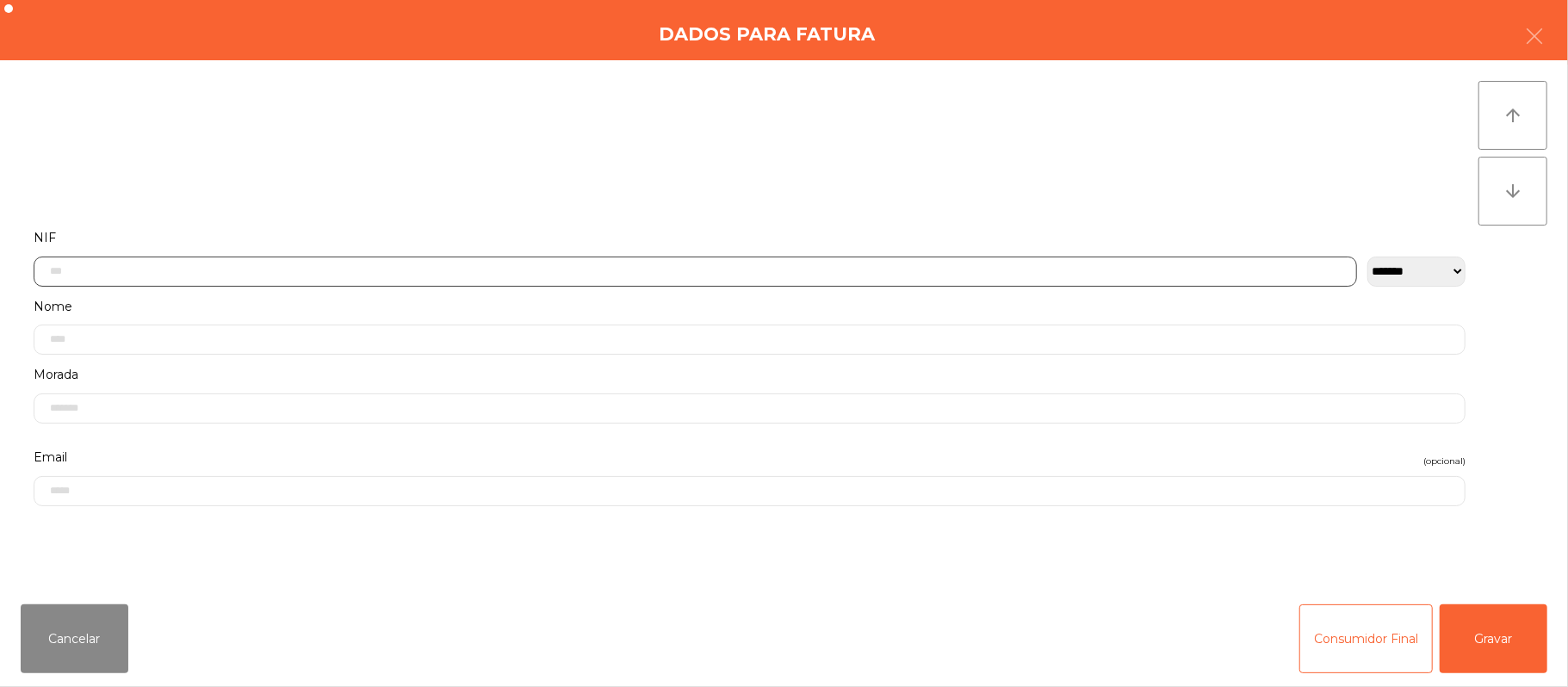
click at [555, 271] on input "text" at bounding box center [695, 272] width 1323 height 30
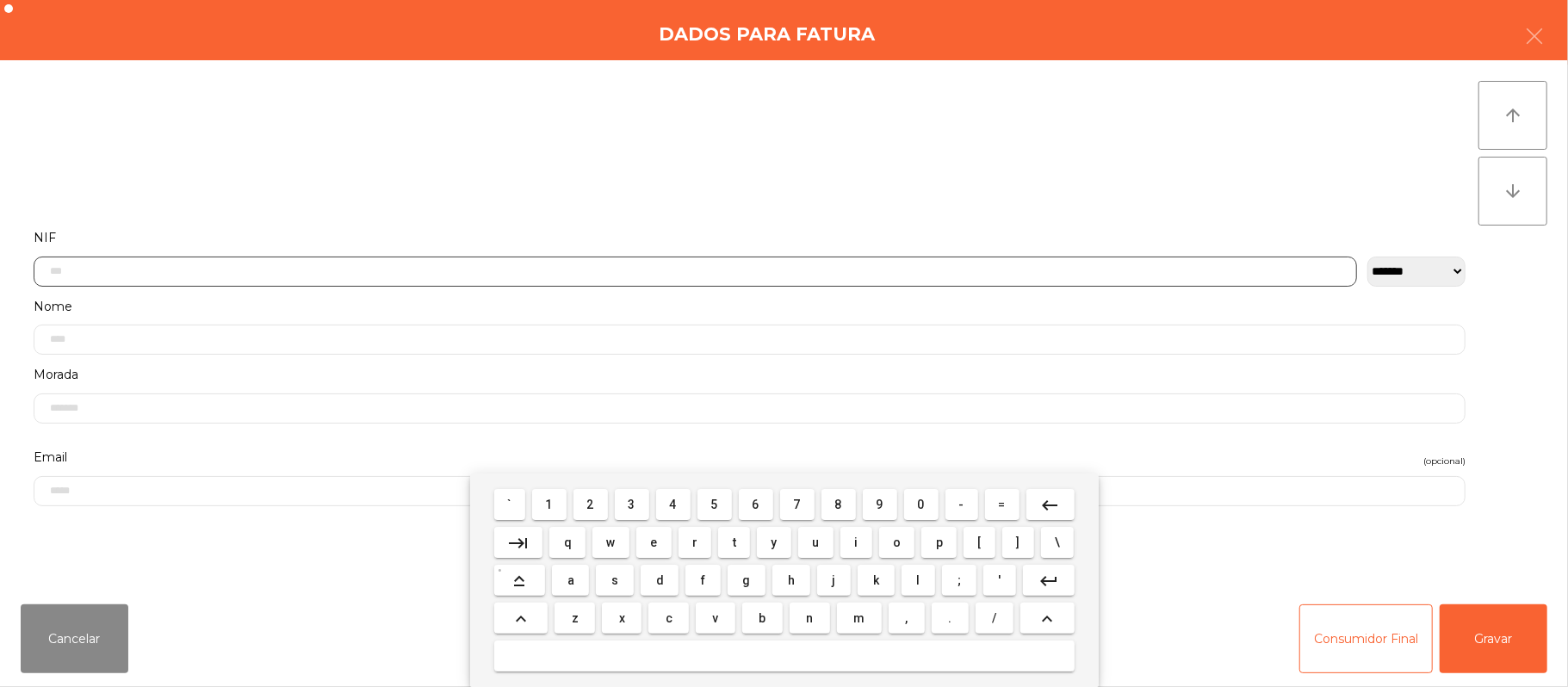
scroll to position [145, 0]
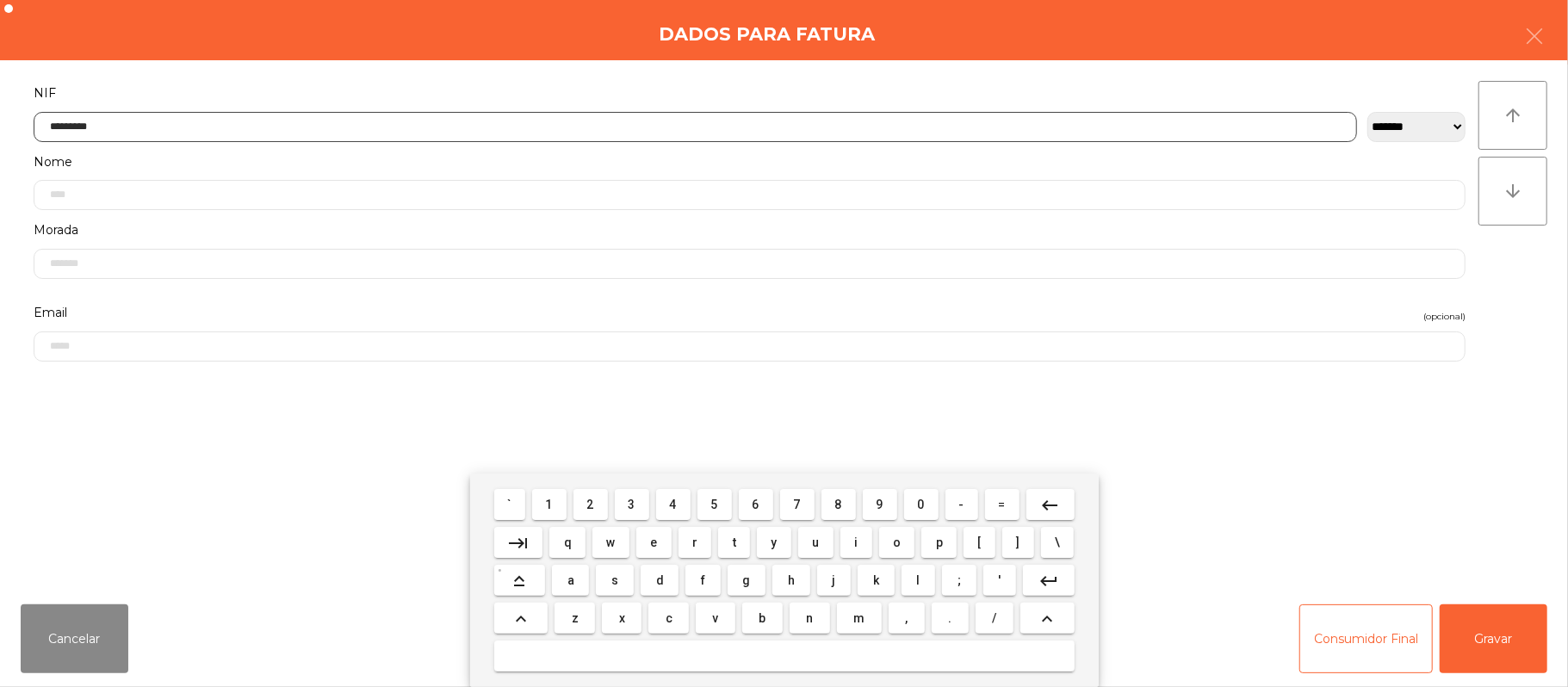
type input "*********"
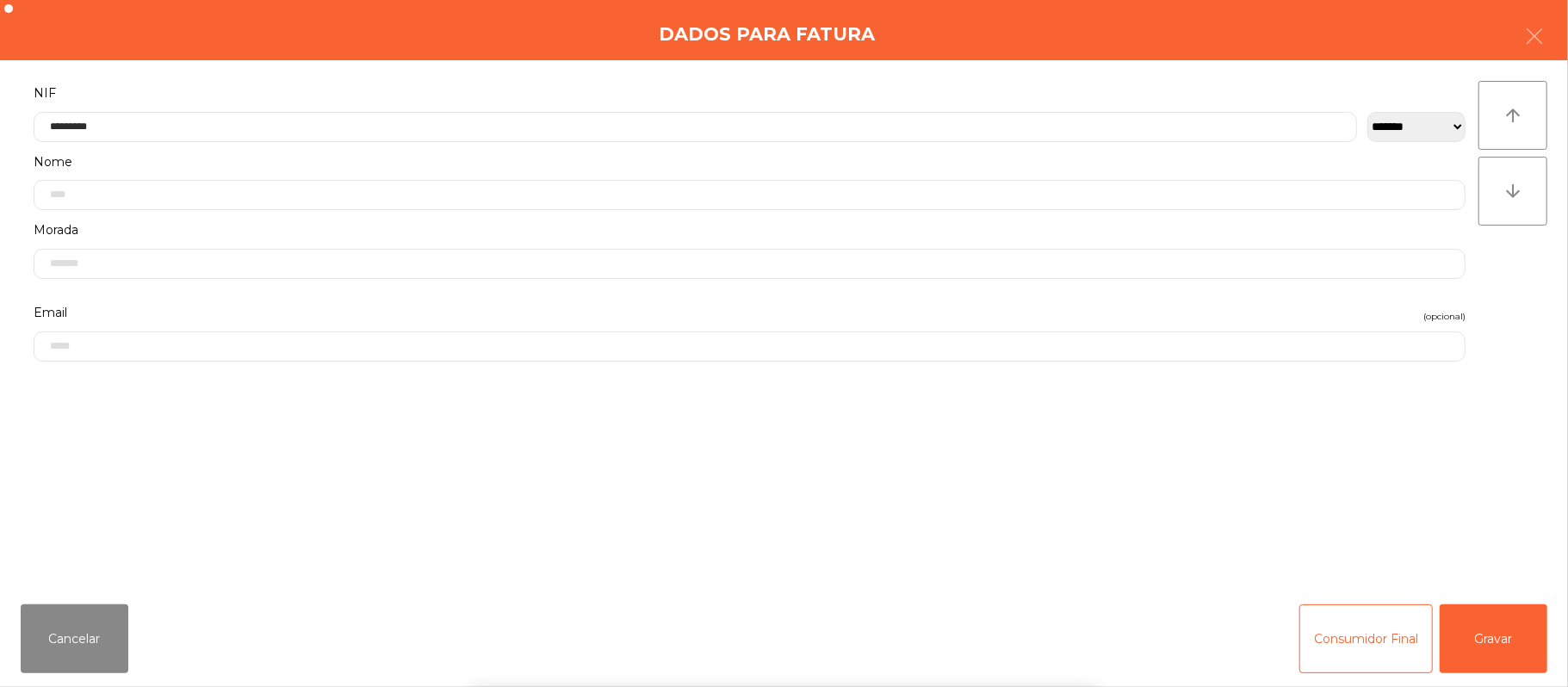
click at [1512, 652] on div "` 1 2 3 4 5 6 7 8 9 0 - = keyboard_backspace keyboard_tab q w e r t y u i o p […" at bounding box center [784, 580] width 1568 height 213
click at [1517, 646] on div "` 1 2 3 4 5 6 7 8 9 0 - = keyboard_backspace keyboard_tab q w e r t y u i o p […" at bounding box center [784, 580] width 1568 height 213
click at [1516, 641] on button "Gravar" at bounding box center [1493, 640] width 107 height 69
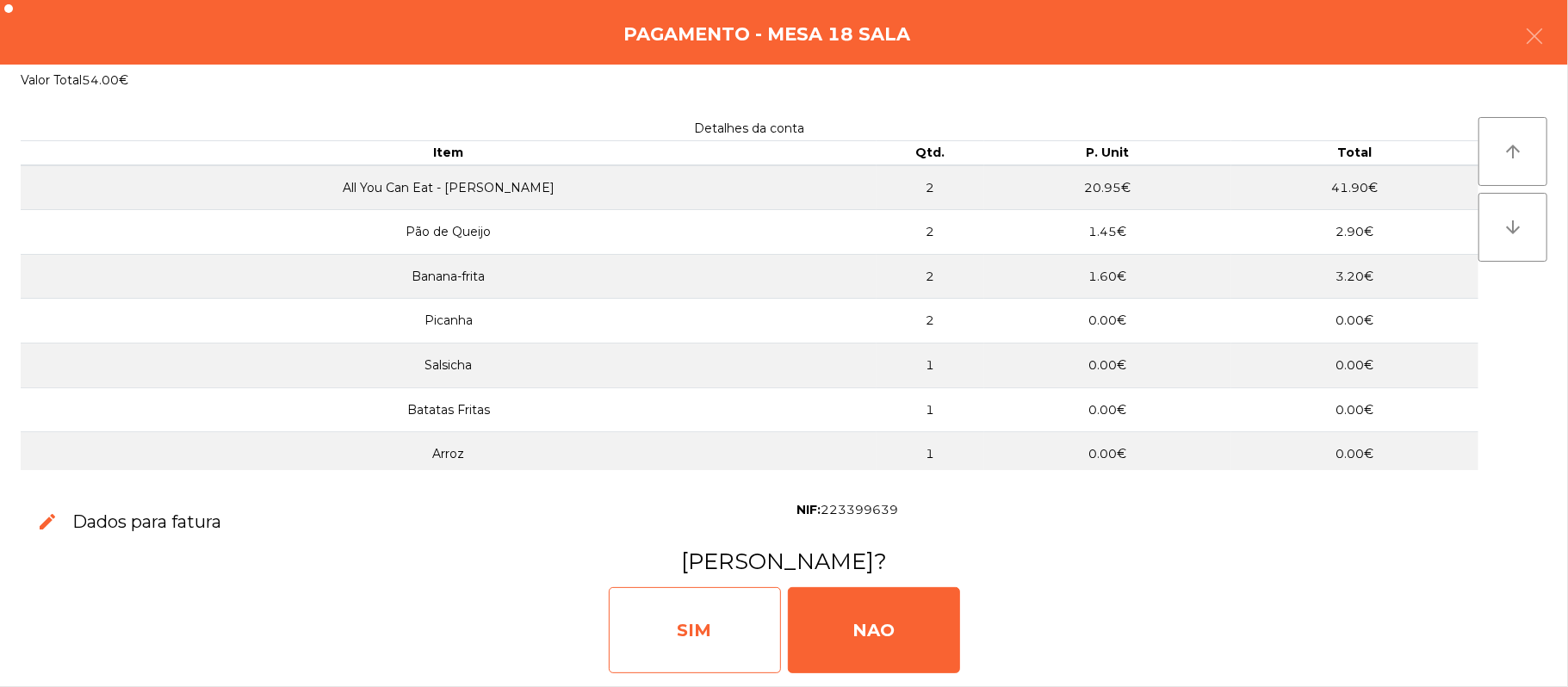
click at [693, 609] on div "SIM" at bounding box center [694, 631] width 172 height 87
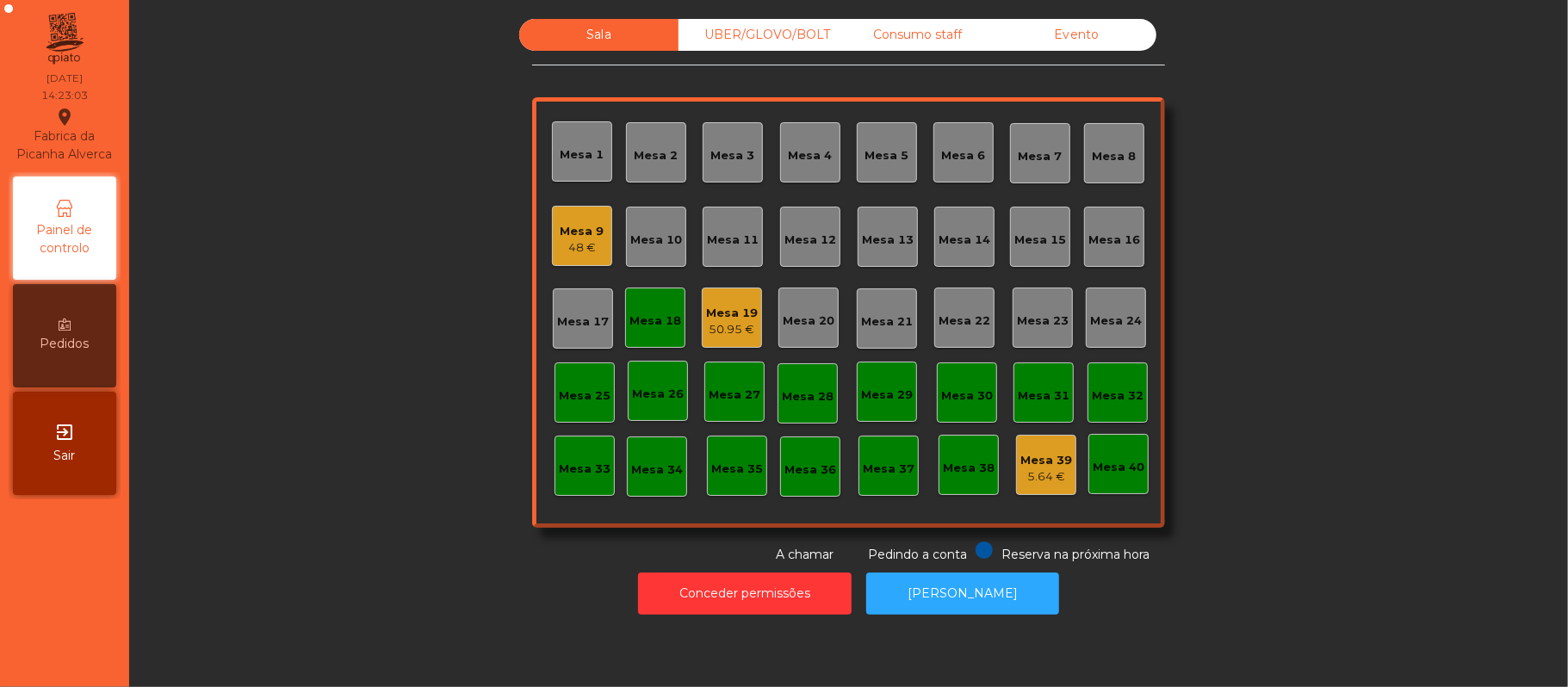
click at [625, 338] on div "Mesa 18" at bounding box center [655, 318] width 60 height 60
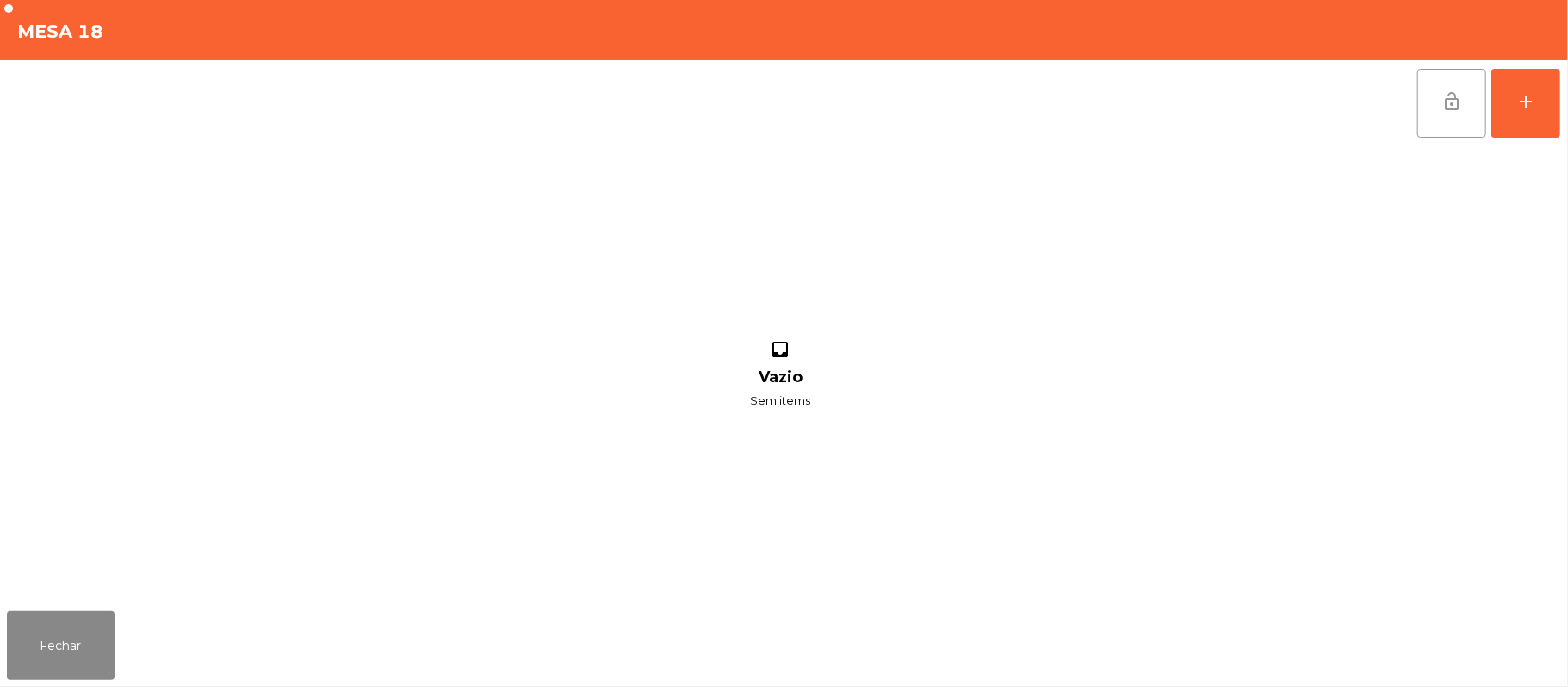
click at [1467, 111] on button "lock_open" at bounding box center [1451, 104] width 69 height 69
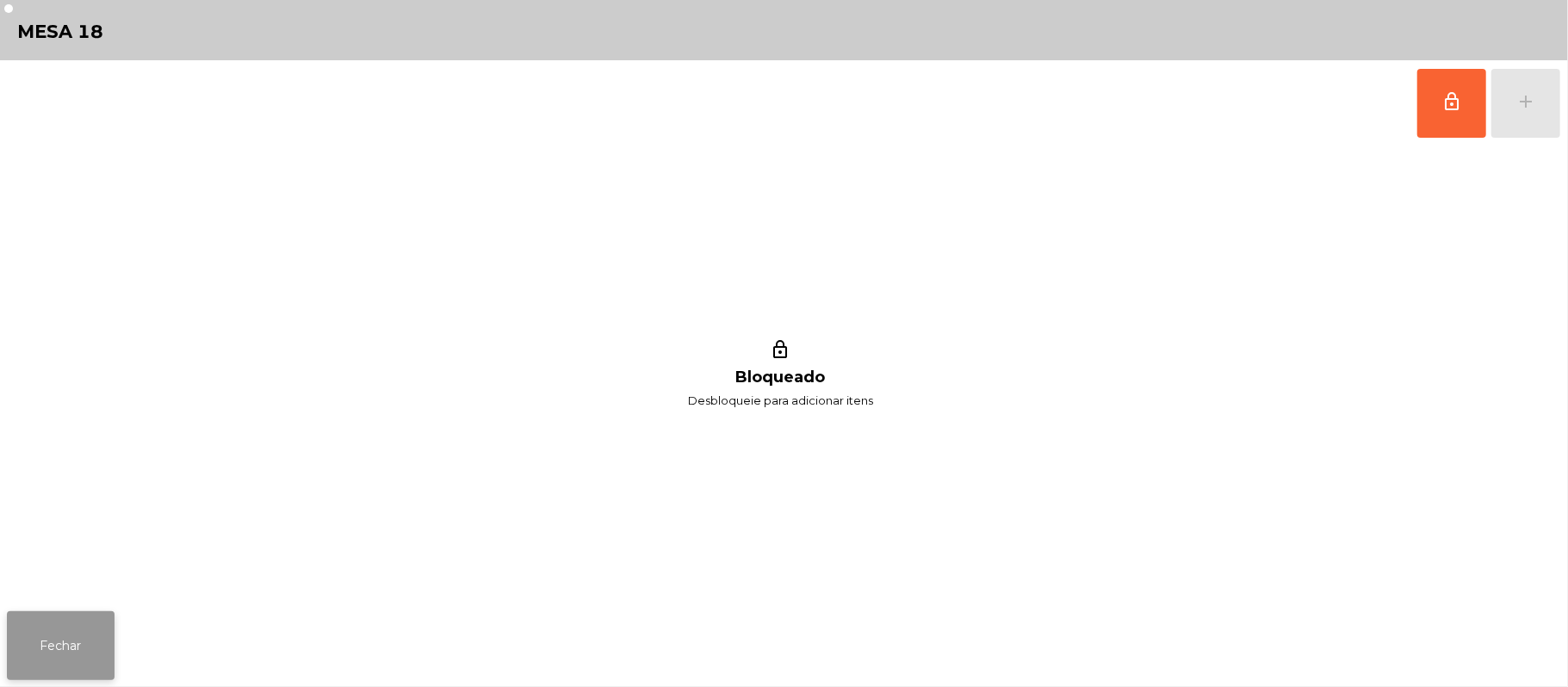
click at [59, 672] on button "Fechar" at bounding box center [61, 646] width 107 height 69
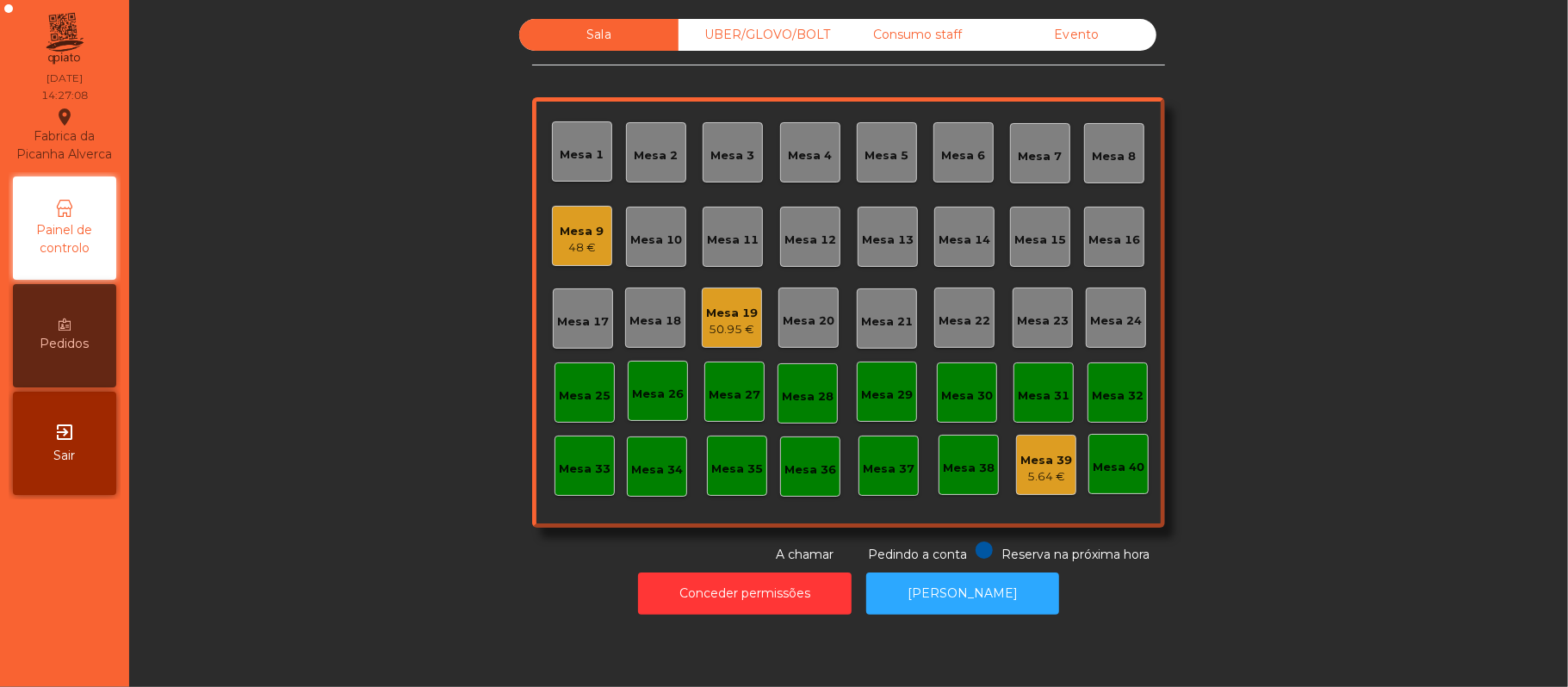
click at [566, 224] on div "Mesa 9" at bounding box center [583, 231] width 44 height 17
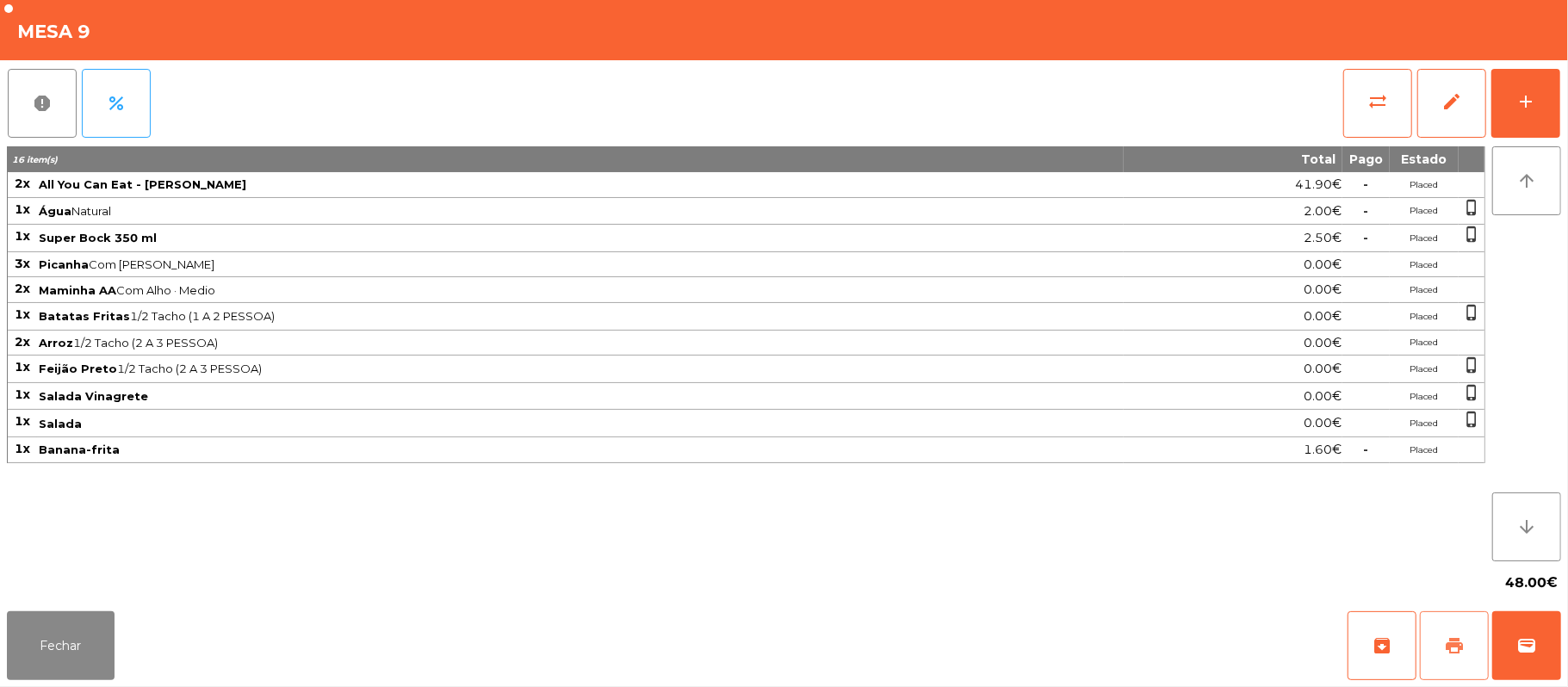
click at [1441, 651] on button "print" at bounding box center [1454, 646] width 69 height 69
click at [59, 646] on button "Fechar" at bounding box center [61, 646] width 107 height 69
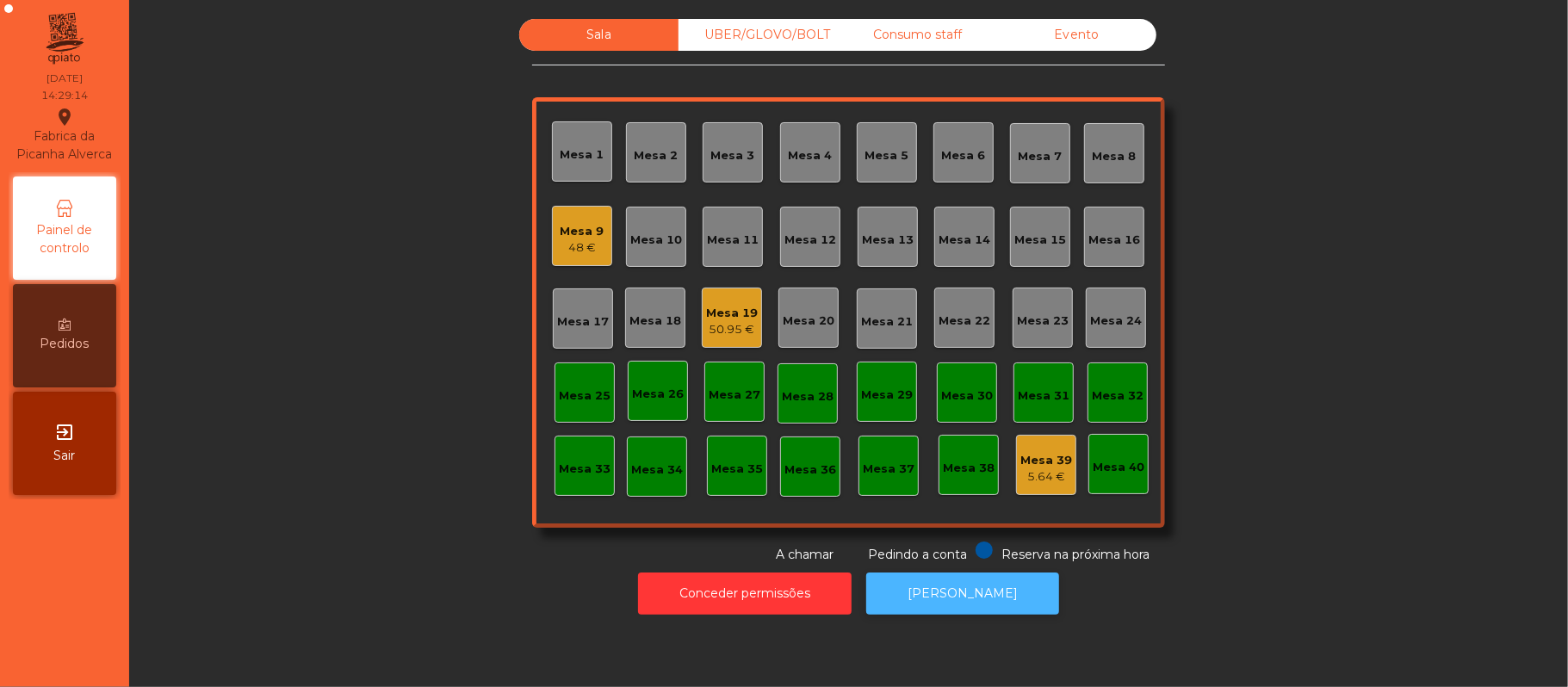
click at [934, 592] on button "[PERSON_NAME]" at bounding box center [962, 594] width 193 height 42
click at [570, 235] on div "Mesa 9" at bounding box center [583, 231] width 44 height 17
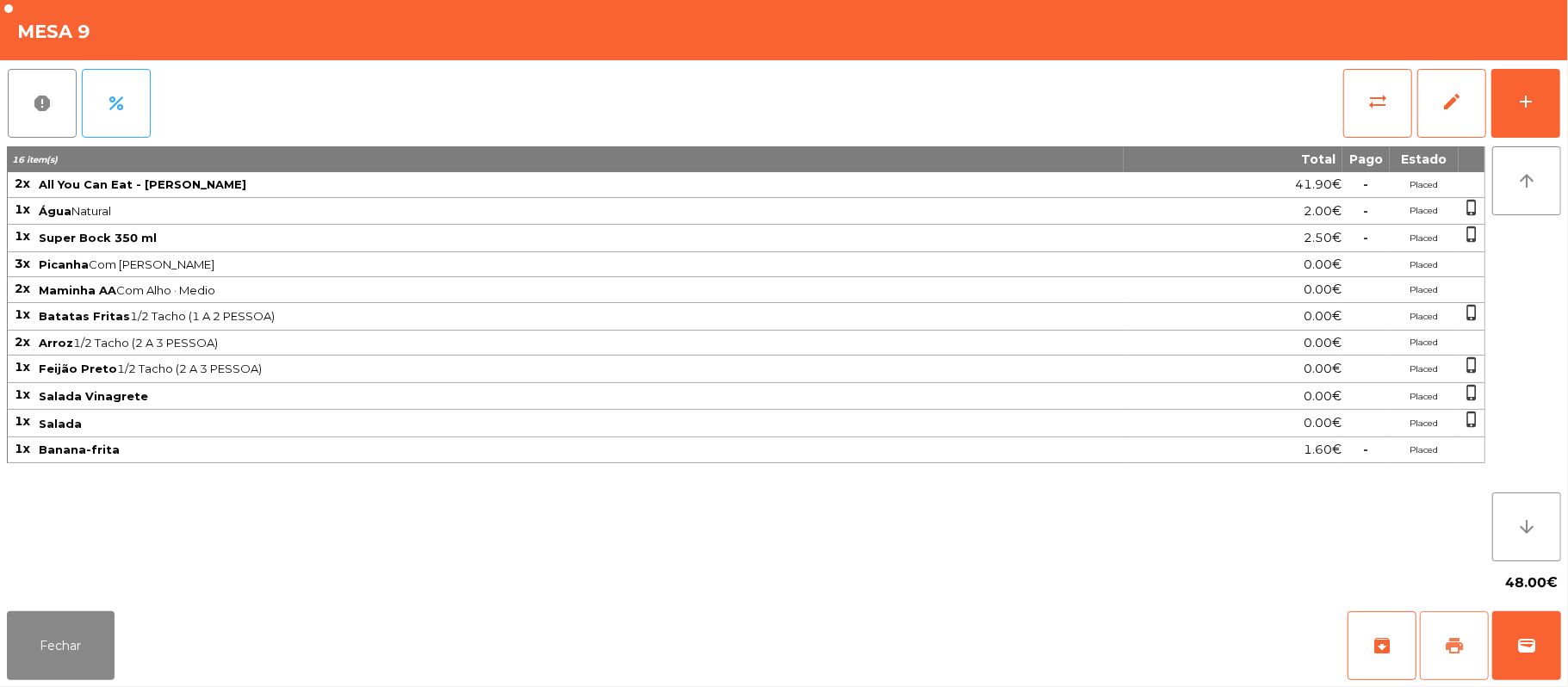
click at [1440, 661] on button "print" at bounding box center [1454, 646] width 69 height 69
click at [72, 641] on button "Fechar" at bounding box center [61, 646] width 107 height 69
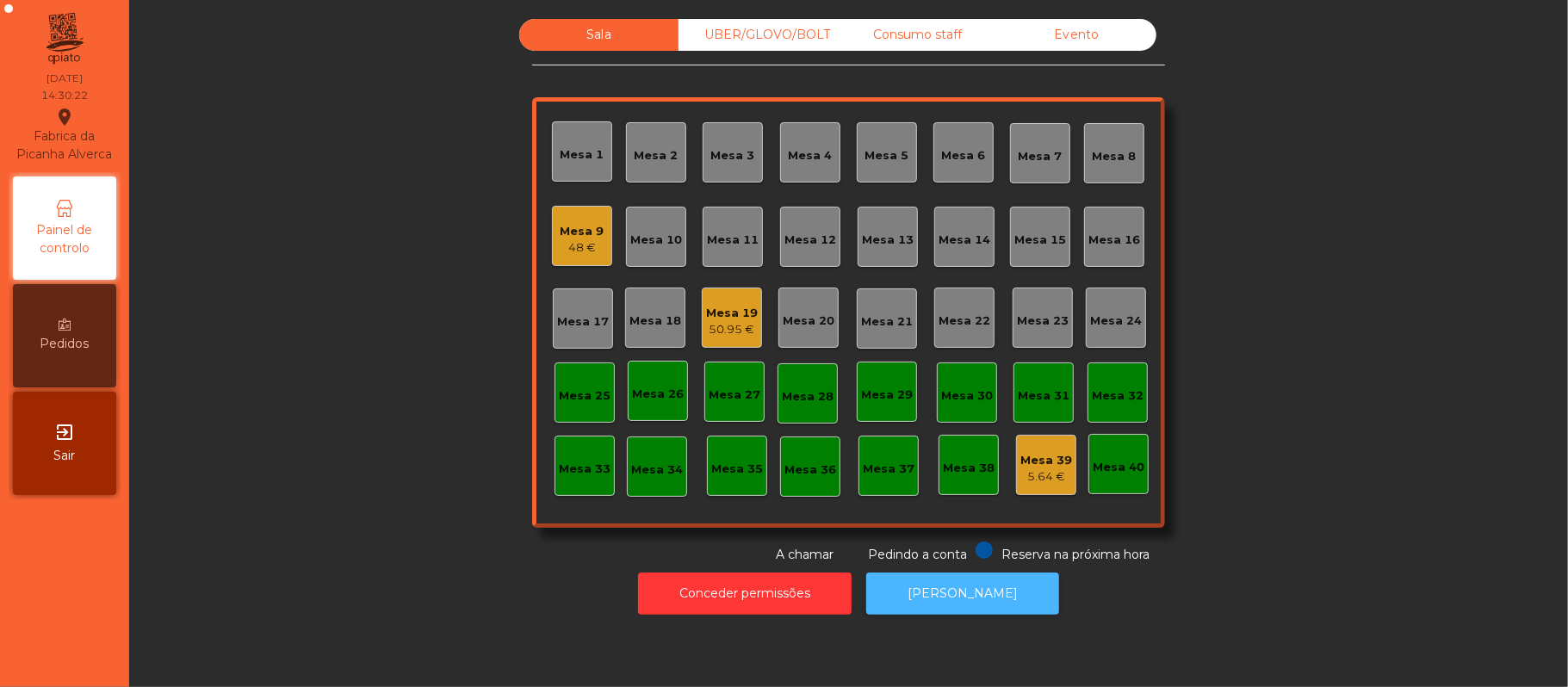
click at [947, 607] on button "[PERSON_NAME]" at bounding box center [962, 594] width 193 height 42
click at [573, 229] on div "Mesa 9" at bounding box center [583, 231] width 44 height 17
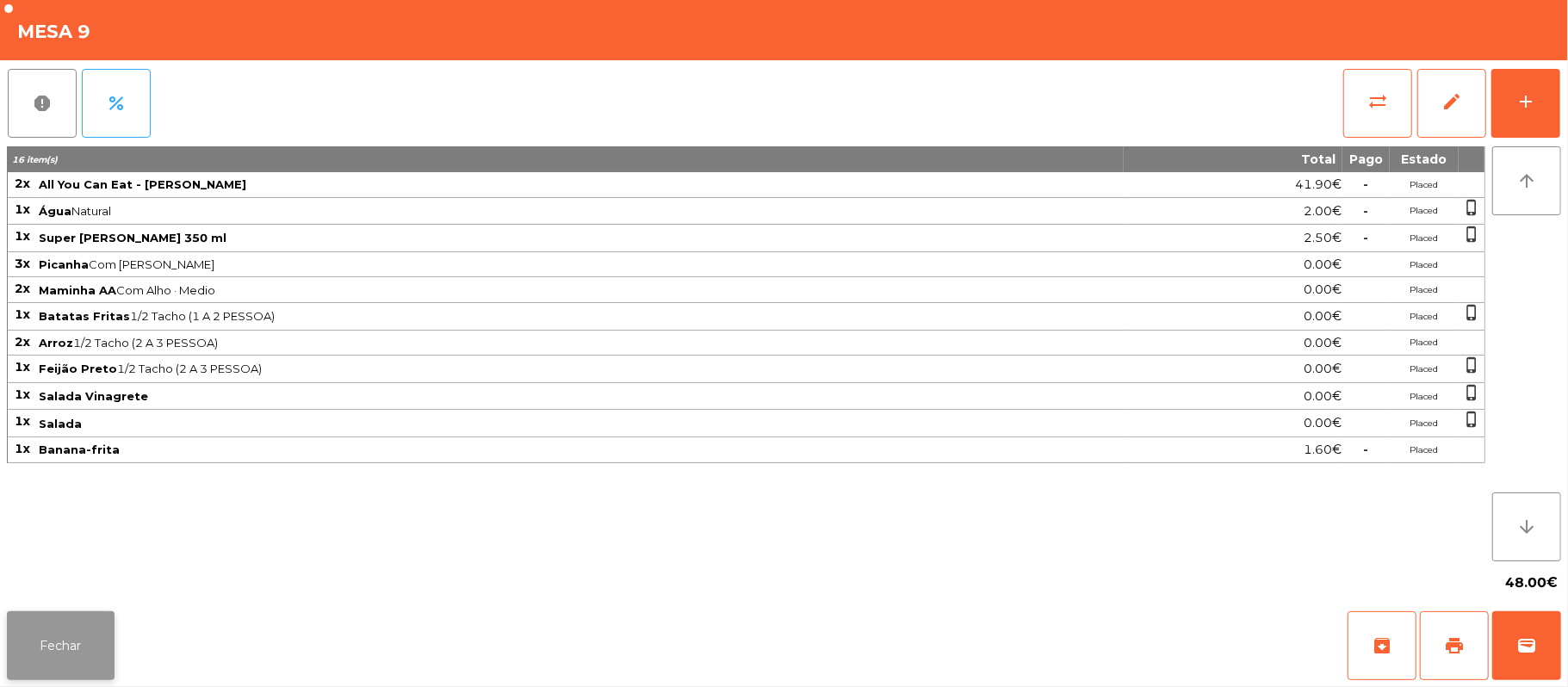
click at [54, 649] on button "Fechar" at bounding box center [61, 646] width 107 height 69
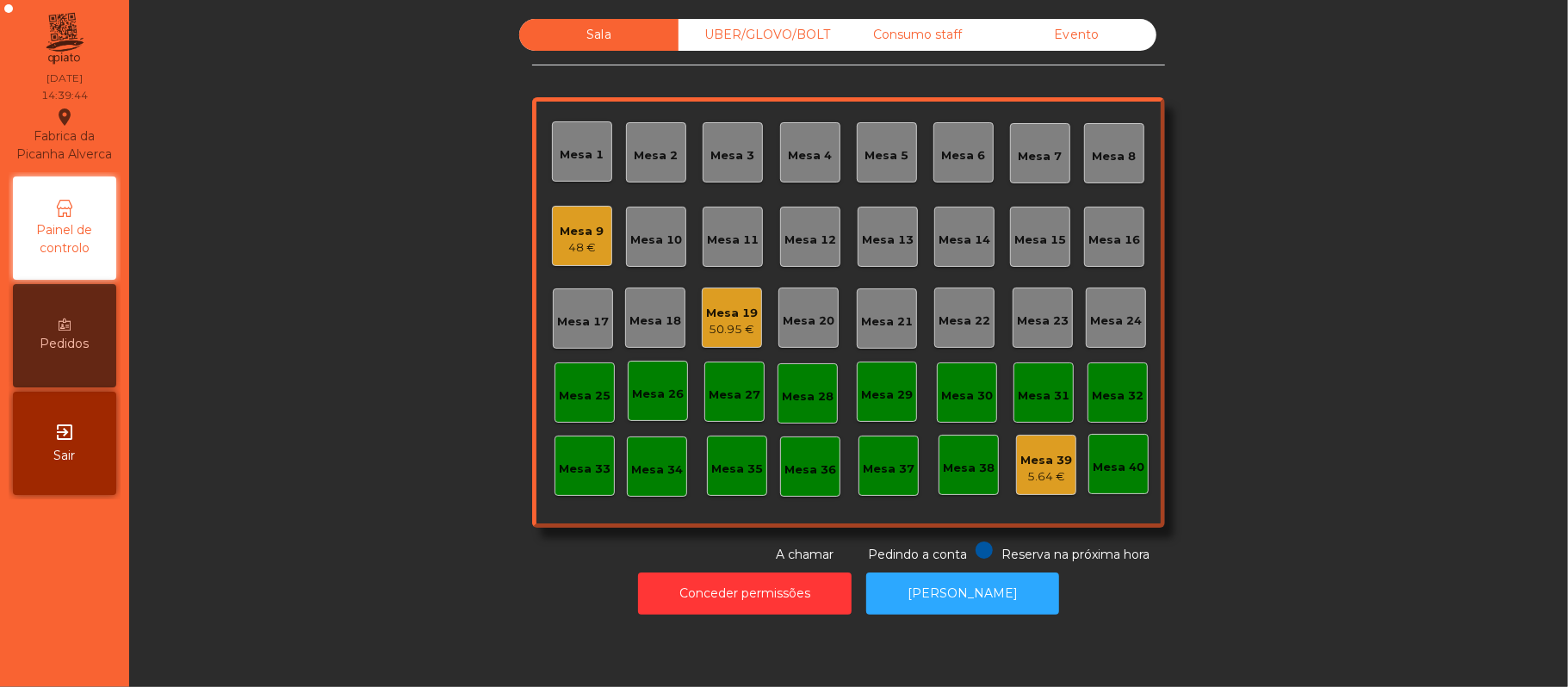
click at [737, 305] on div "Mesa 19" at bounding box center [731, 313] width 52 height 17
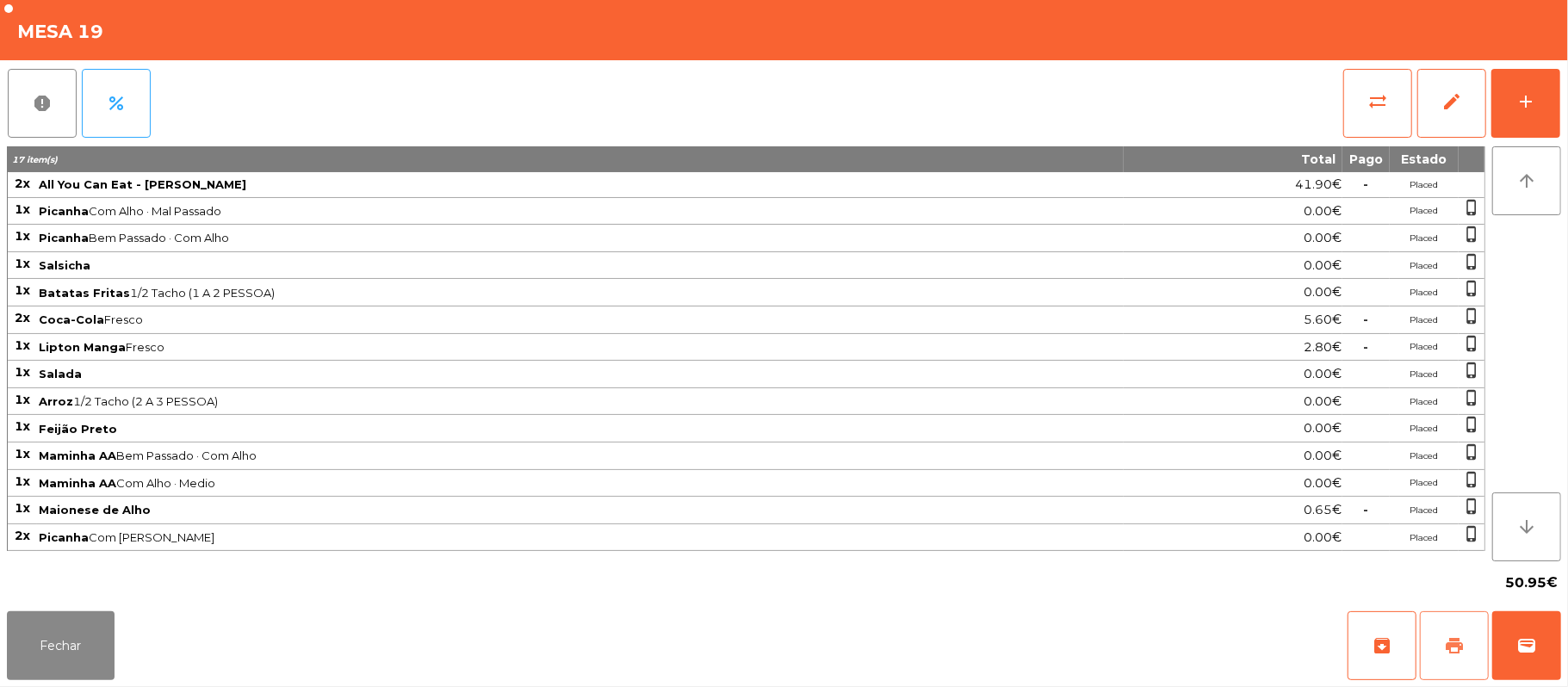
click at [1447, 651] on span "print" at bounding box center [1454, 646] width 21 height 21
click at [56, 644] on button "Fechar" at bounding box center [61, 646] width 107 height 69
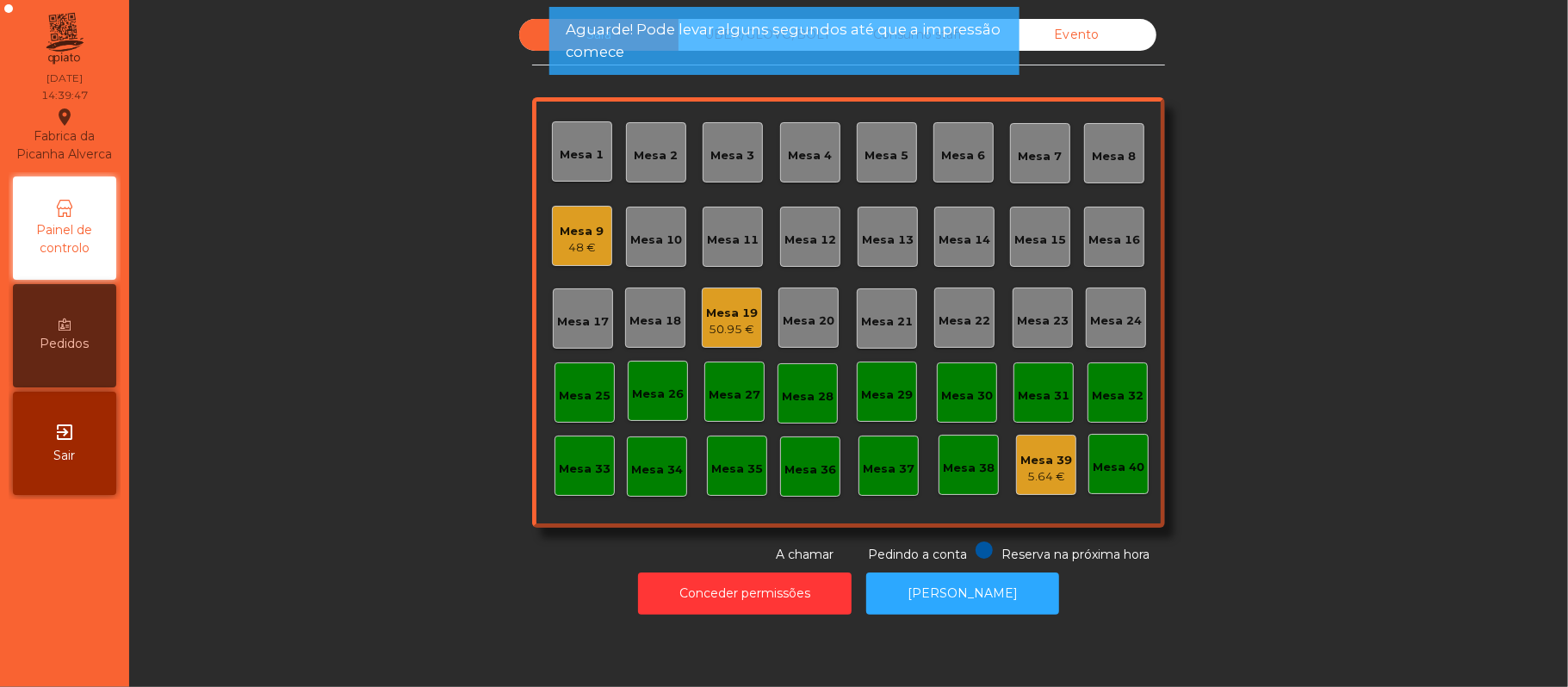
click at [594, 252] on div "Mesa 9 48 €" at bounding box center [582, 236] width 60 height 60
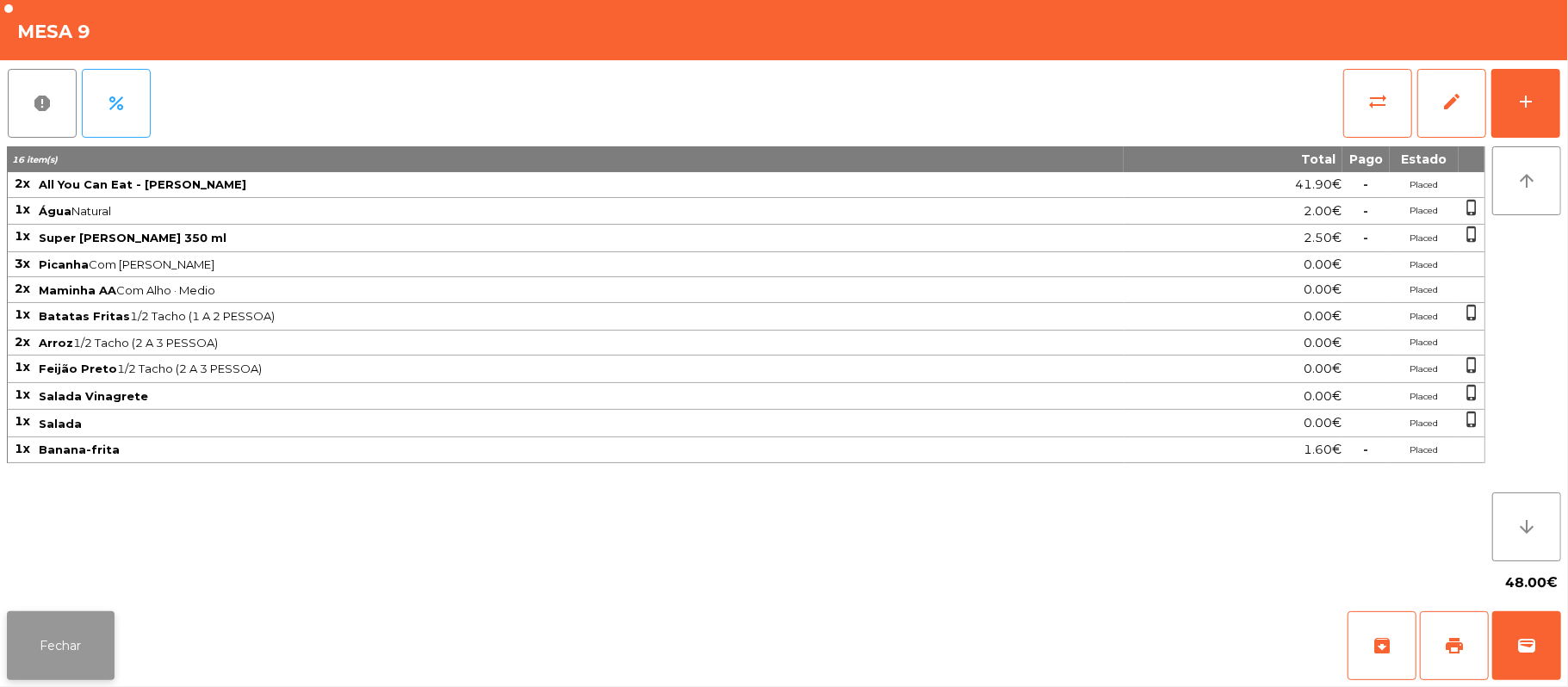
click at [91, 622] on button "Fechar" at bounding box center [61, 646] width 107 height 69
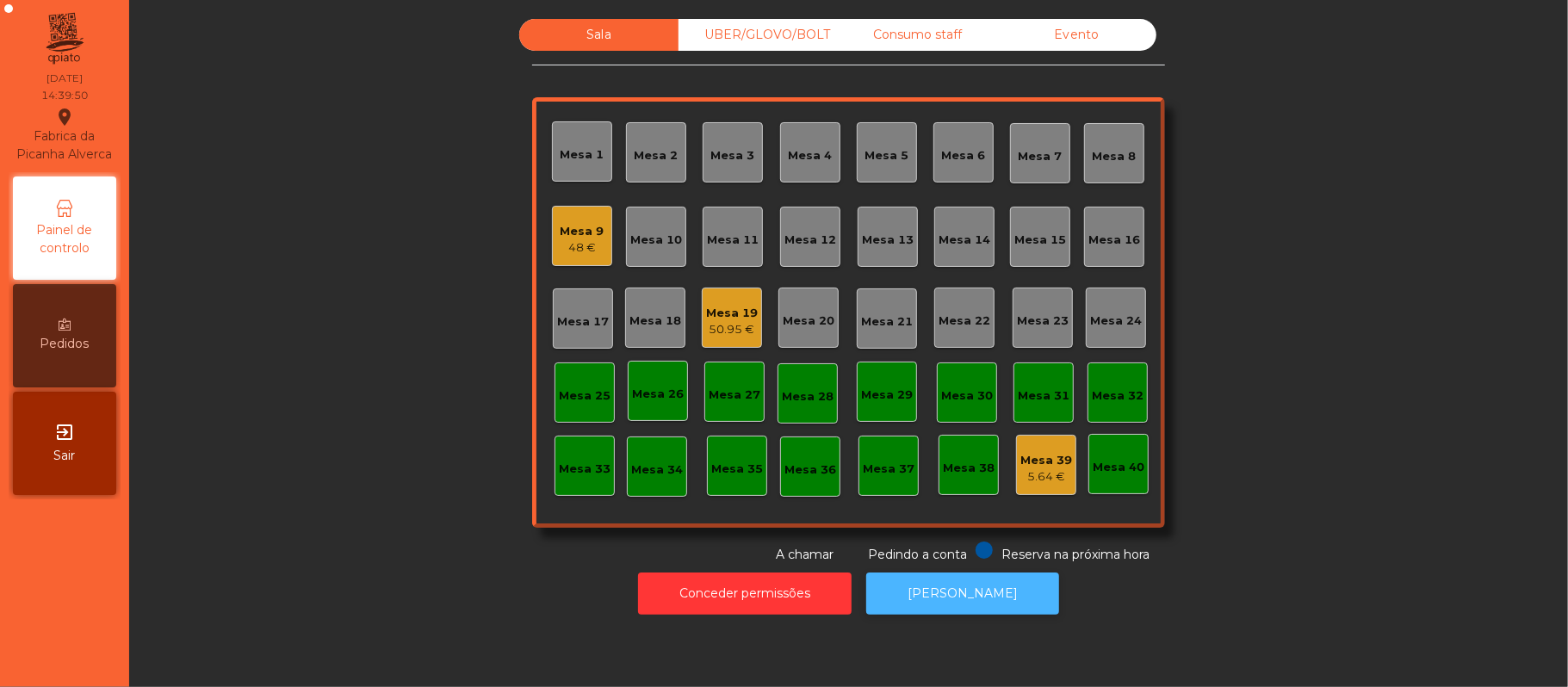
click at [966, 613] on button "[PERSON_NAME]" at bounding box center [962, 594] width 193 height 42
click at [561, 223] on div "Mesa 9" at bounding box center [583, 231] width 44 height 17
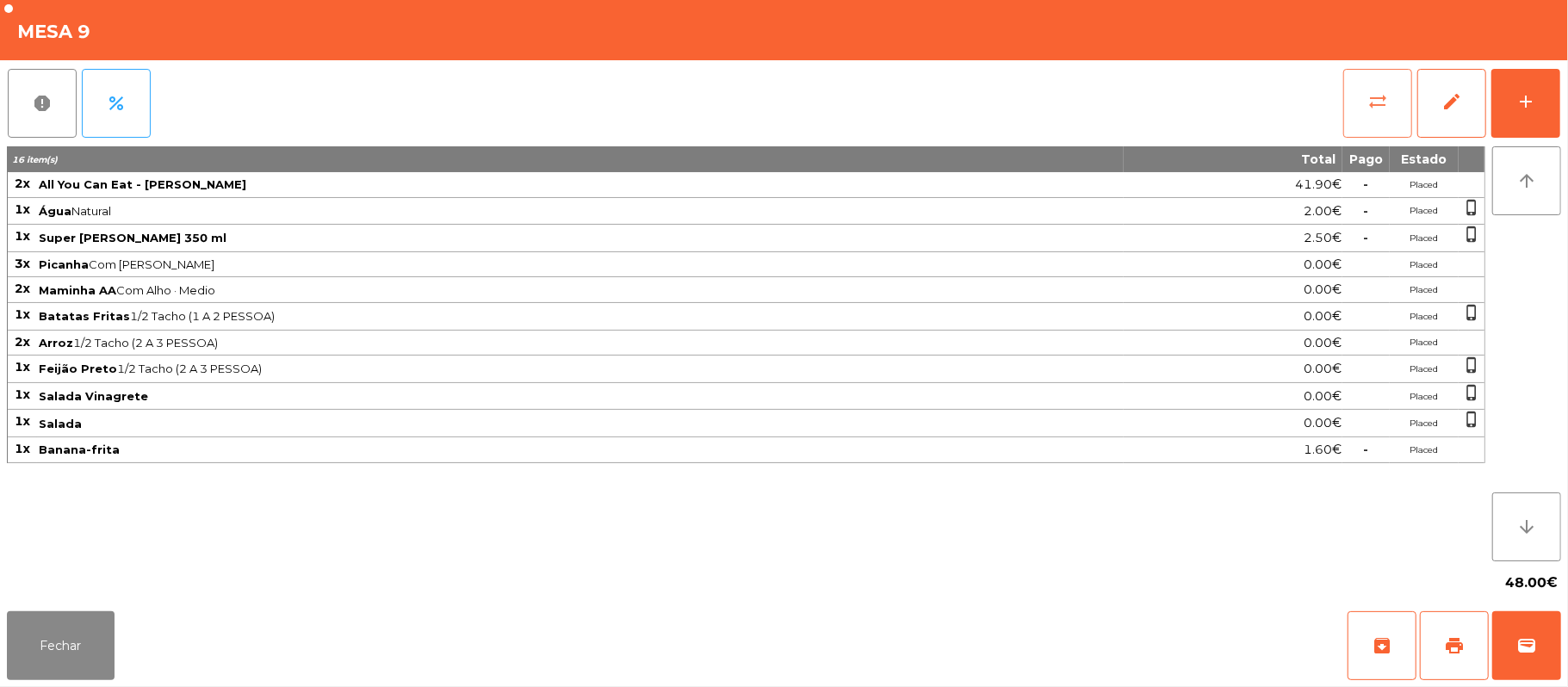
click at [1378, 91] on span "sync_alt" at bounding box center [1377, 101] width 21 height 21
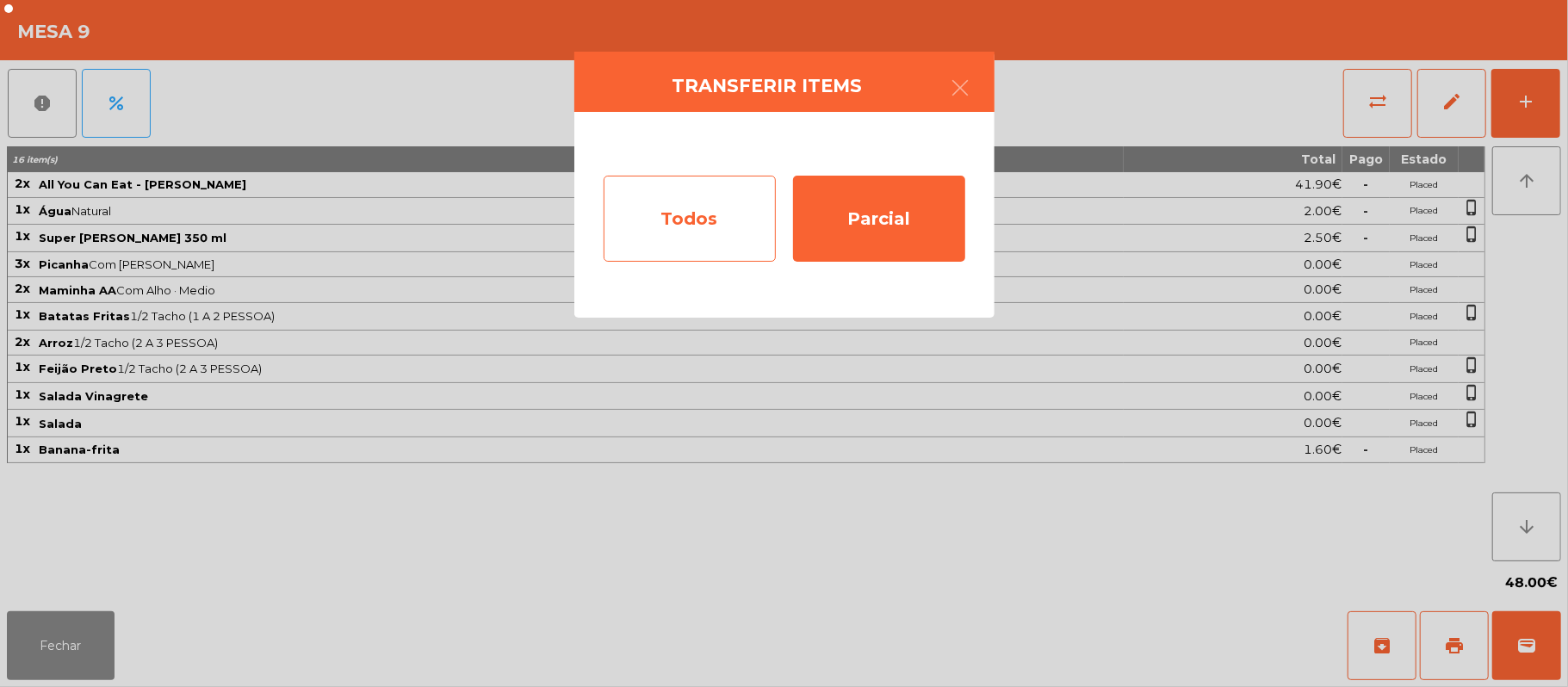
click at [667, 217] on div "Todos" at bounding box center [689, 219] width 172 height 87
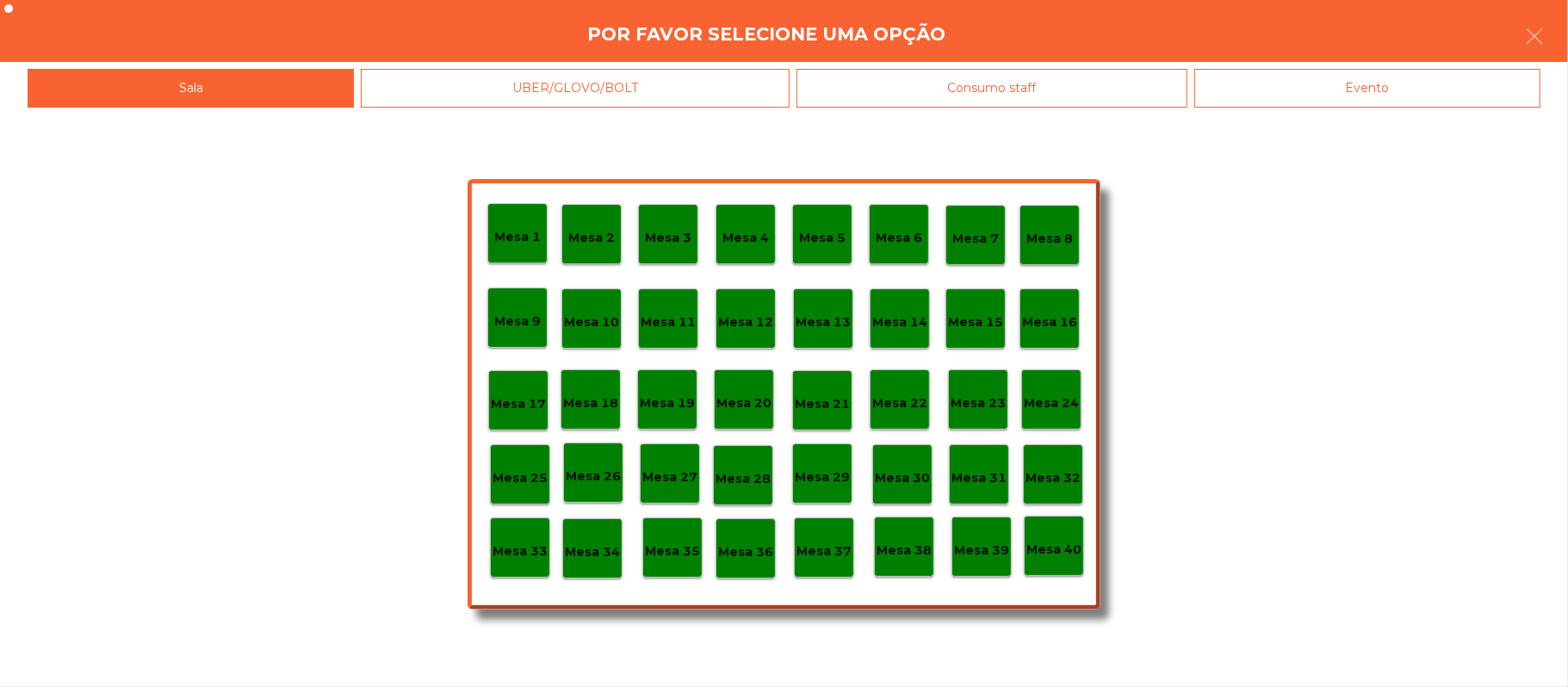
click at [1333, 71] on div "Evento" at bounding box center [1367, 88] width 346 height 39
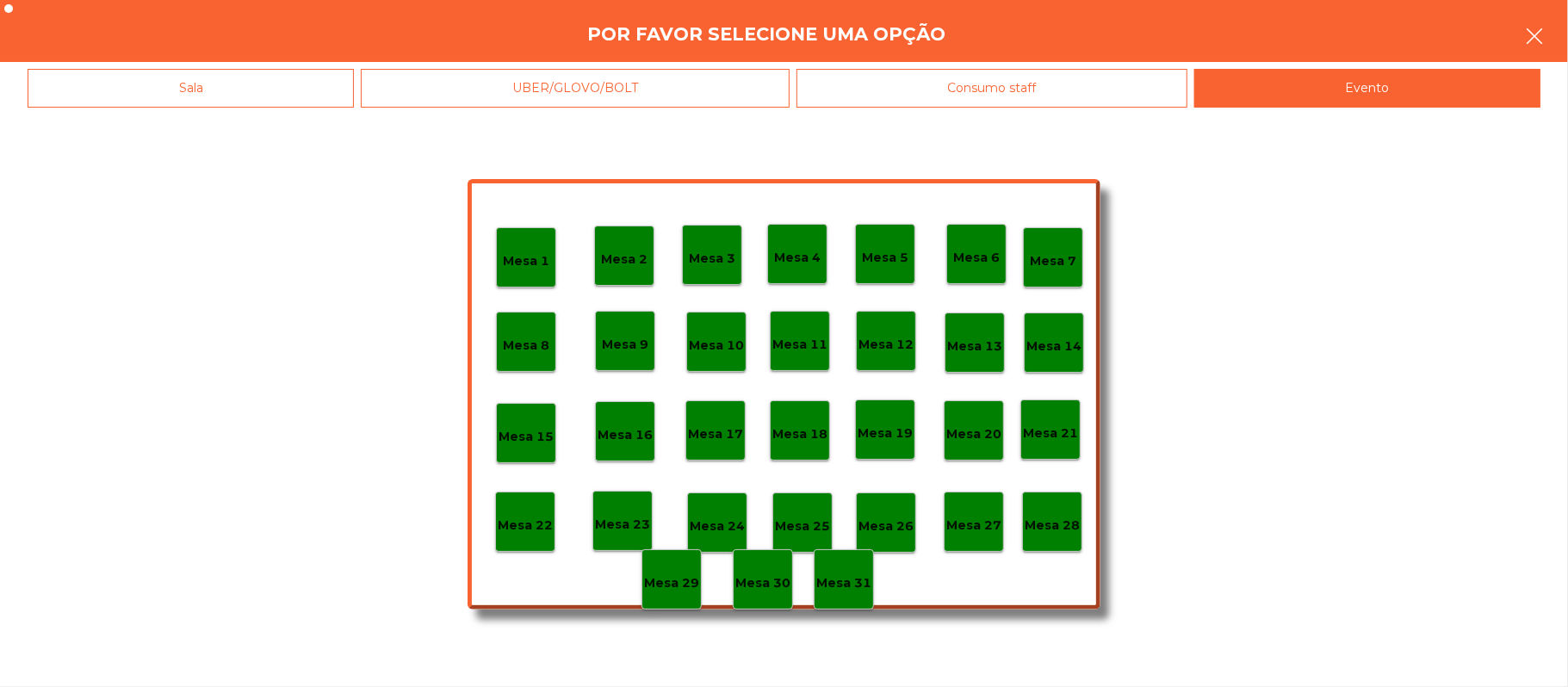
click at [1553, 28] on button "button" at bounding box center [1533, 37] width 48 height 52
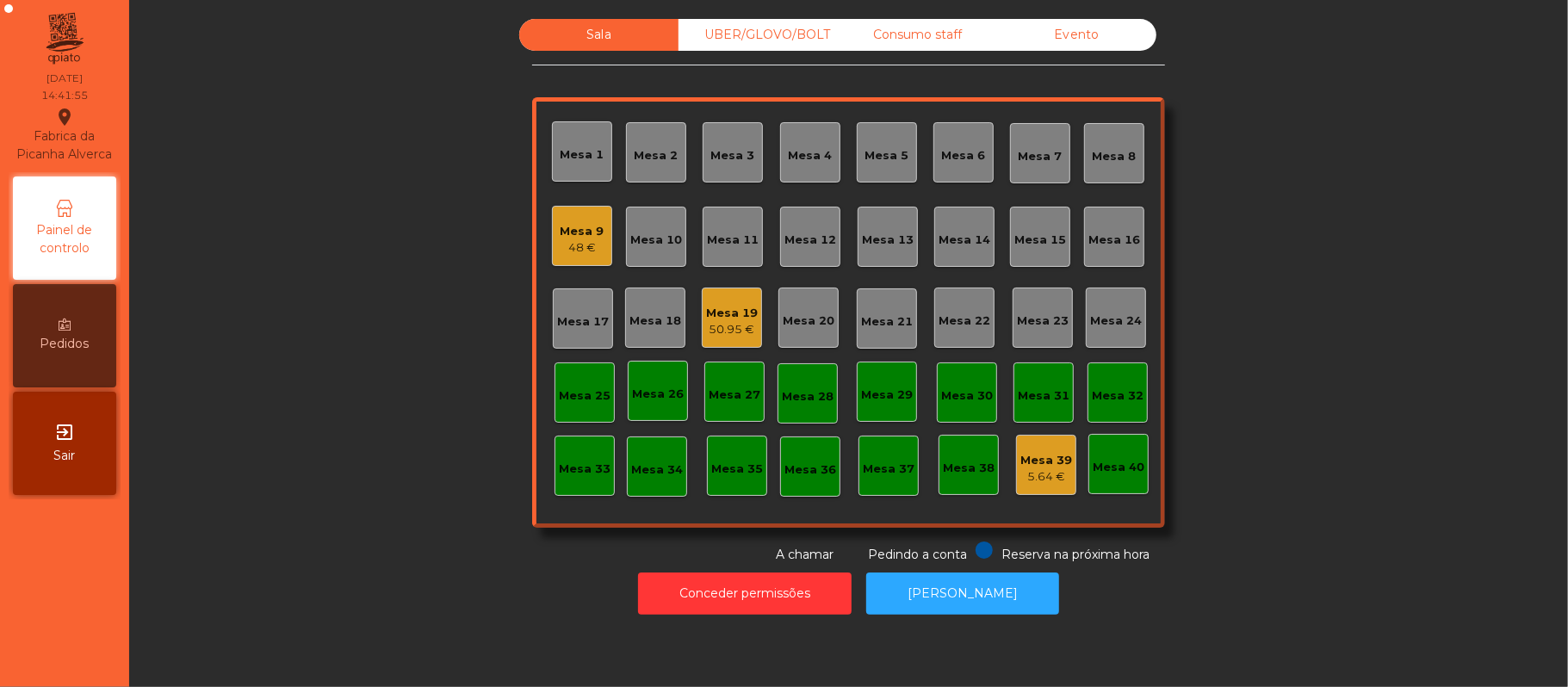
click at [1522, 45] on div "Sala UBER/GLOVO/BOLT Consumo staff Evento [GEOGRAPHIC_DATA] 2 [GEOGRAPHIC_DATA]…" at bounding box center [848, 292] width 1392 height 545
click at [708, 305] on div "Mesa 19" at bounding box center [731, 313] width 52 height 17
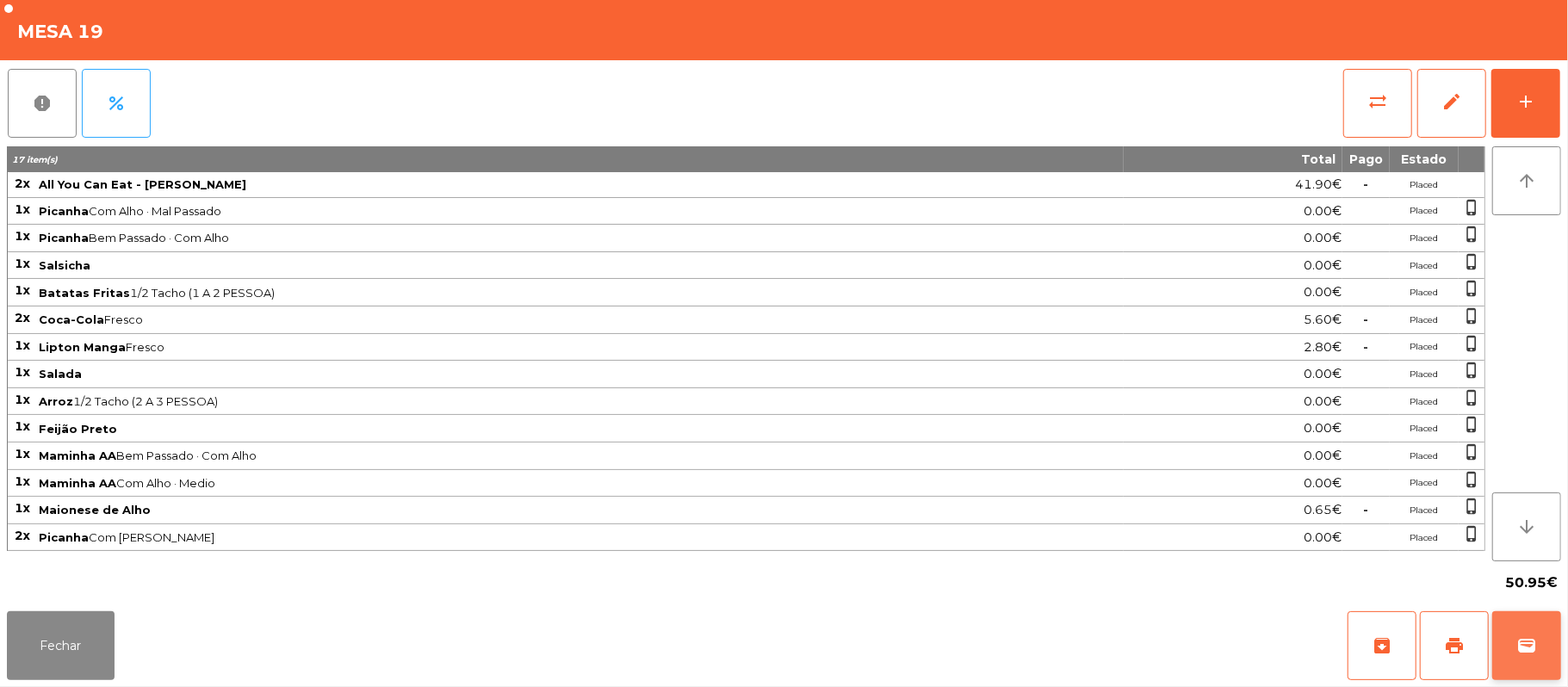
click at [1530, 658] on button "wallet" at bounding box center [1527, 646] width 69 height 69
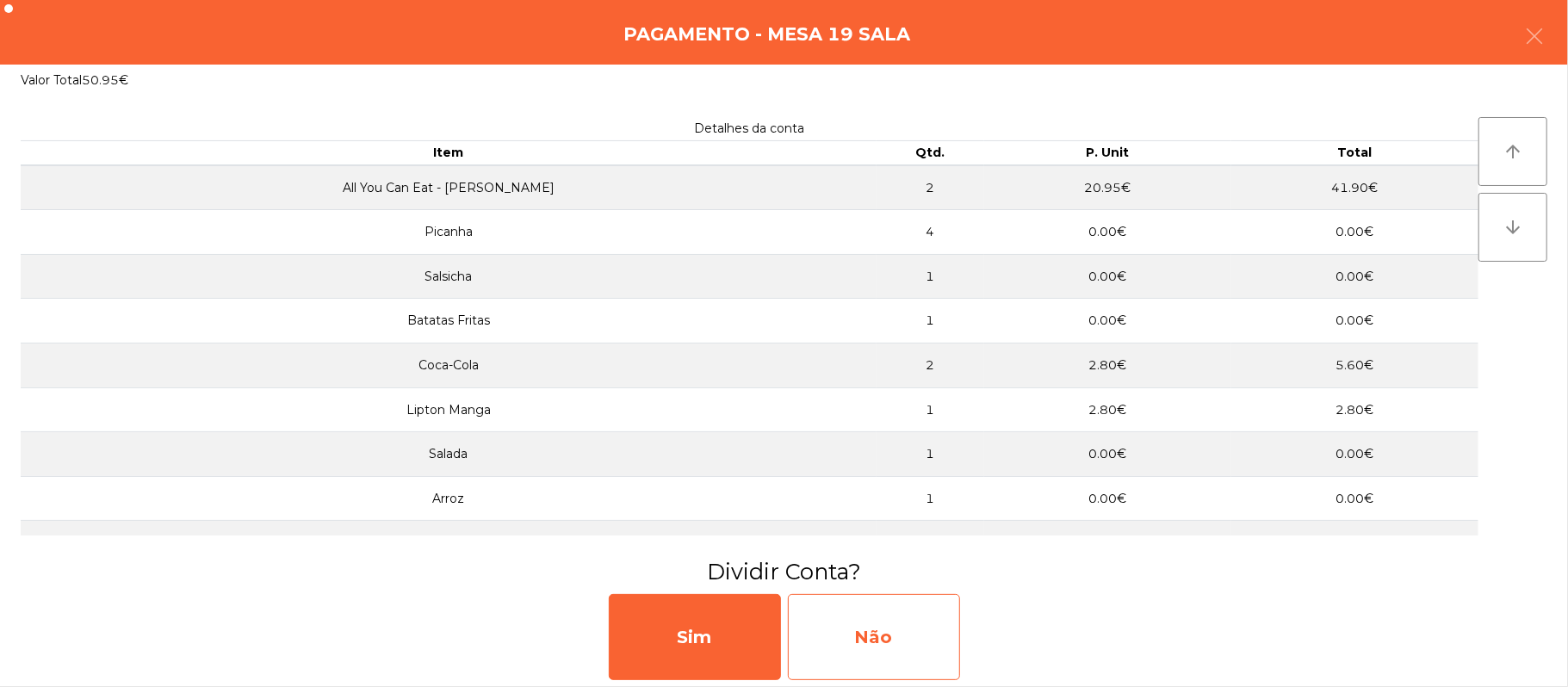
click at [878, 609] on div "Não" at bounding box center [873, 637] width 172 height 87
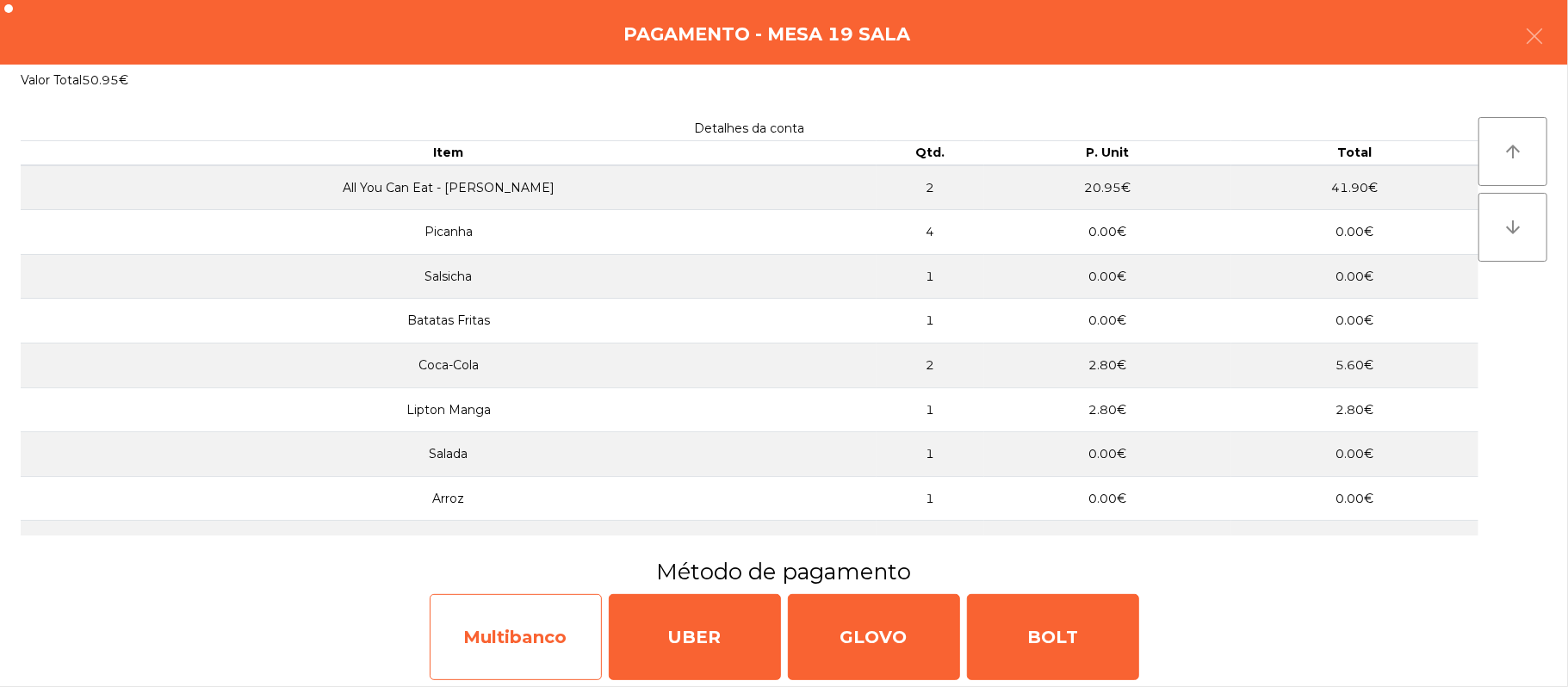
click at [517, 648] on div "Multibanco" at bounding box center [515, 637] width 172 height 87
select select "**"
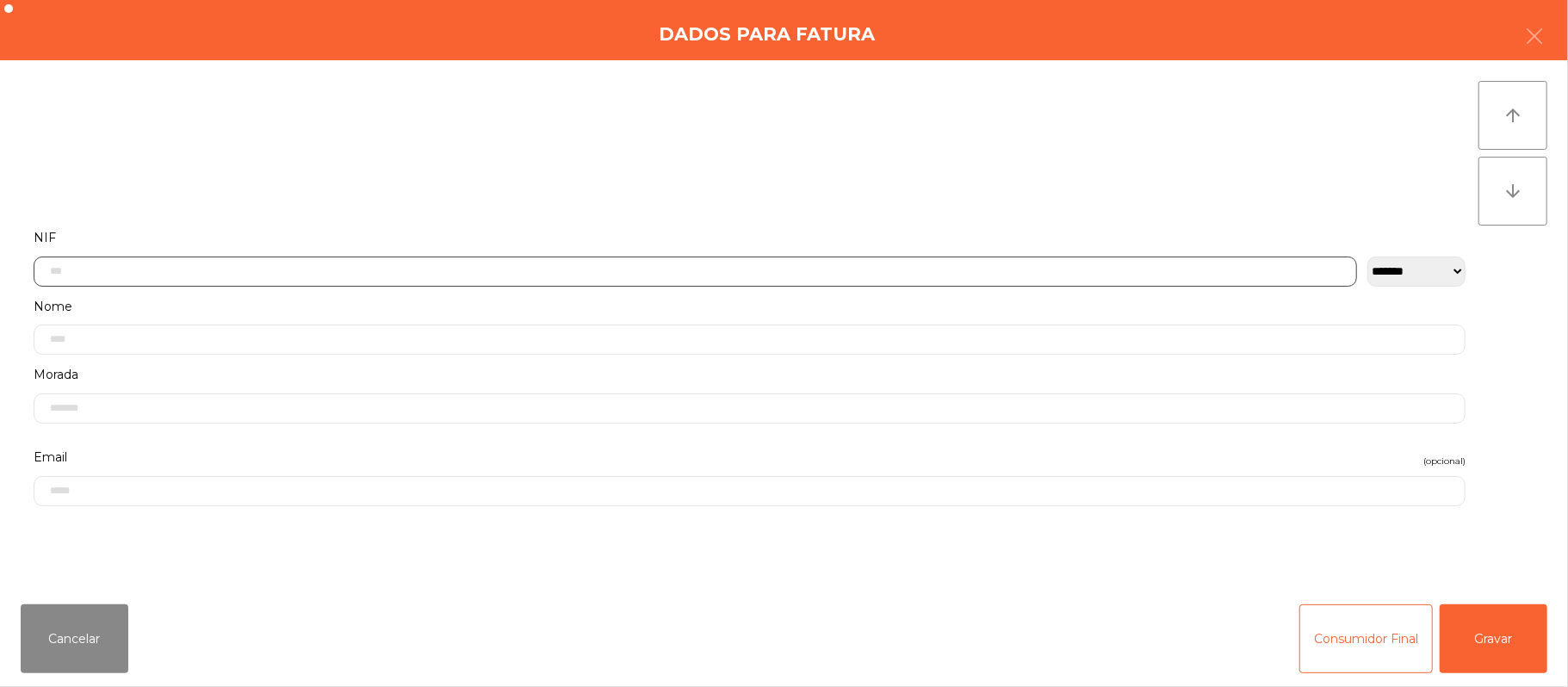
click at [708, 271] on input "text" at bounding box center [695, 272] width 1323 height 30
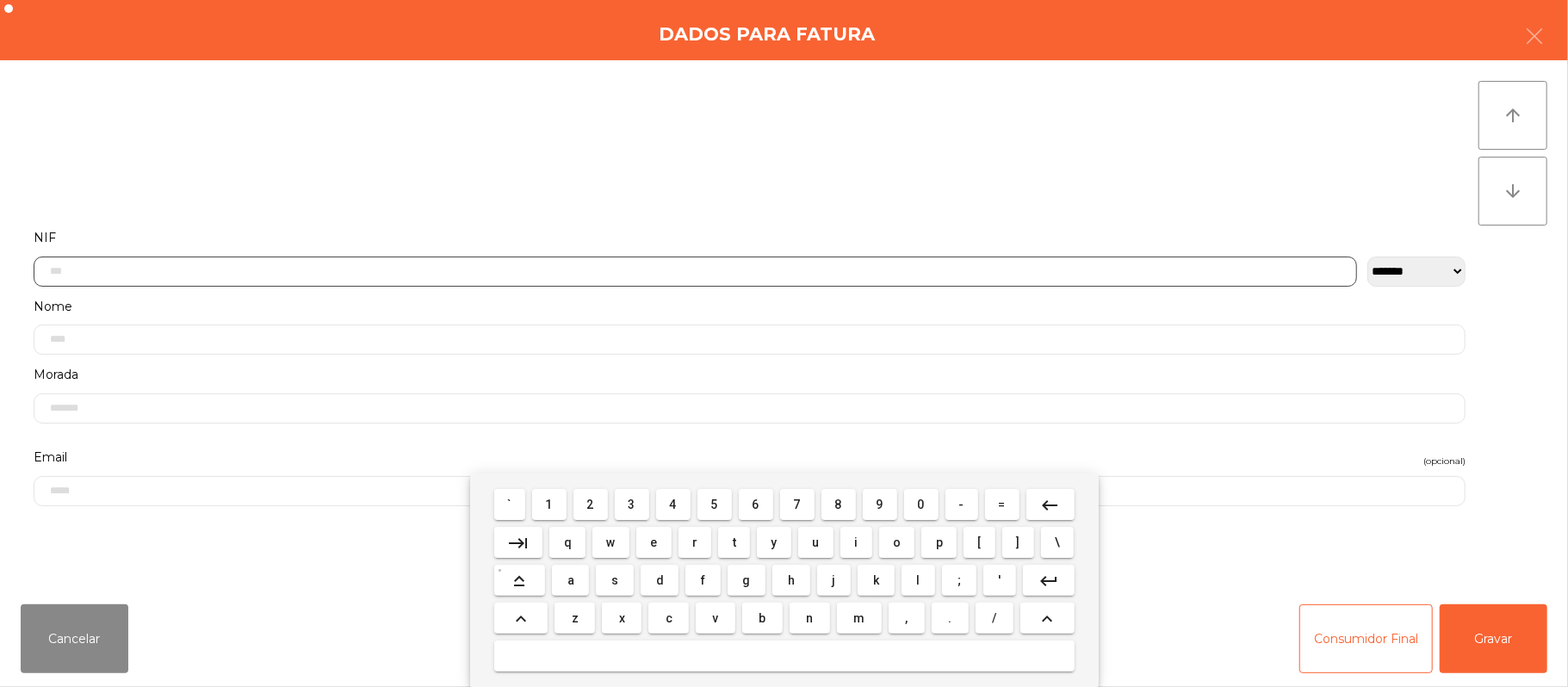
scroll to position [145, 0]
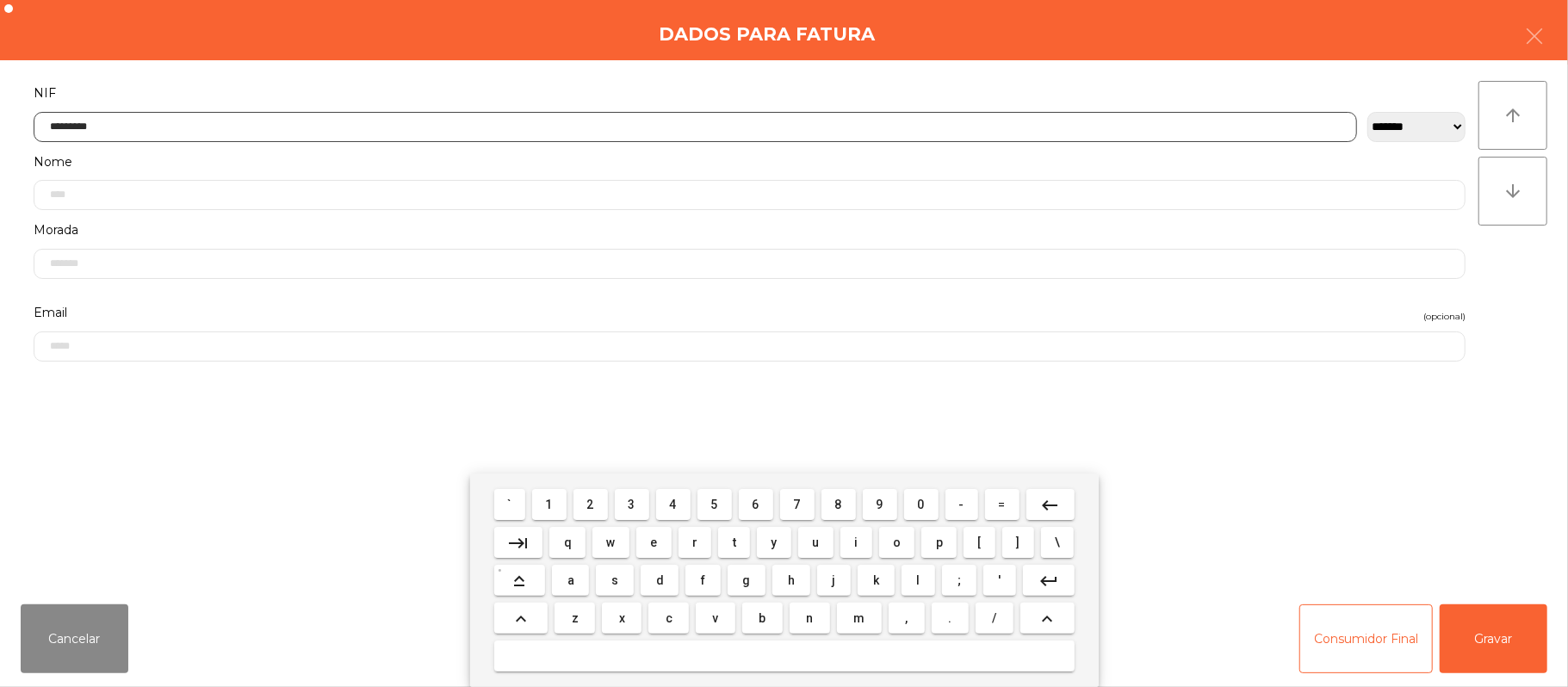
type input "*********"
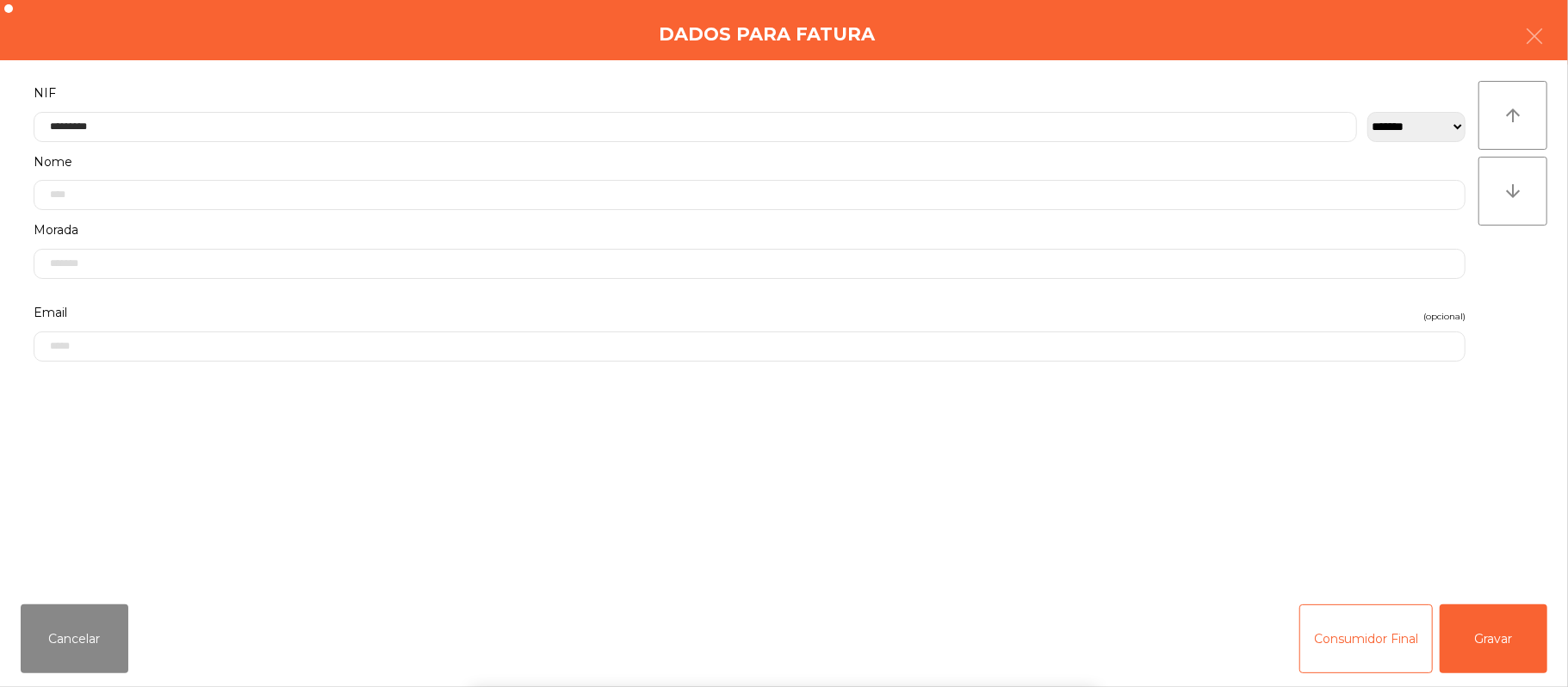
click at [1519, 641] on div "` 1 2 3 4 5 6 7 8 9 0 - = keyboard_backspace keyboard_tab q w e r t y u i o p […" at bounding box center [784, 580] width 1568 height 213
click at [1513, 613] on div "` 1 2 3 4 5 6 7 8 9 0 - = keyboard_backspace keyboard_tab q w e r t y u i o p […" at bounding box center [784, 580] width 1568 height 213
click at [1523, 640] on button "Gravar" at bounding box center [1493, 640] width 107 height 69
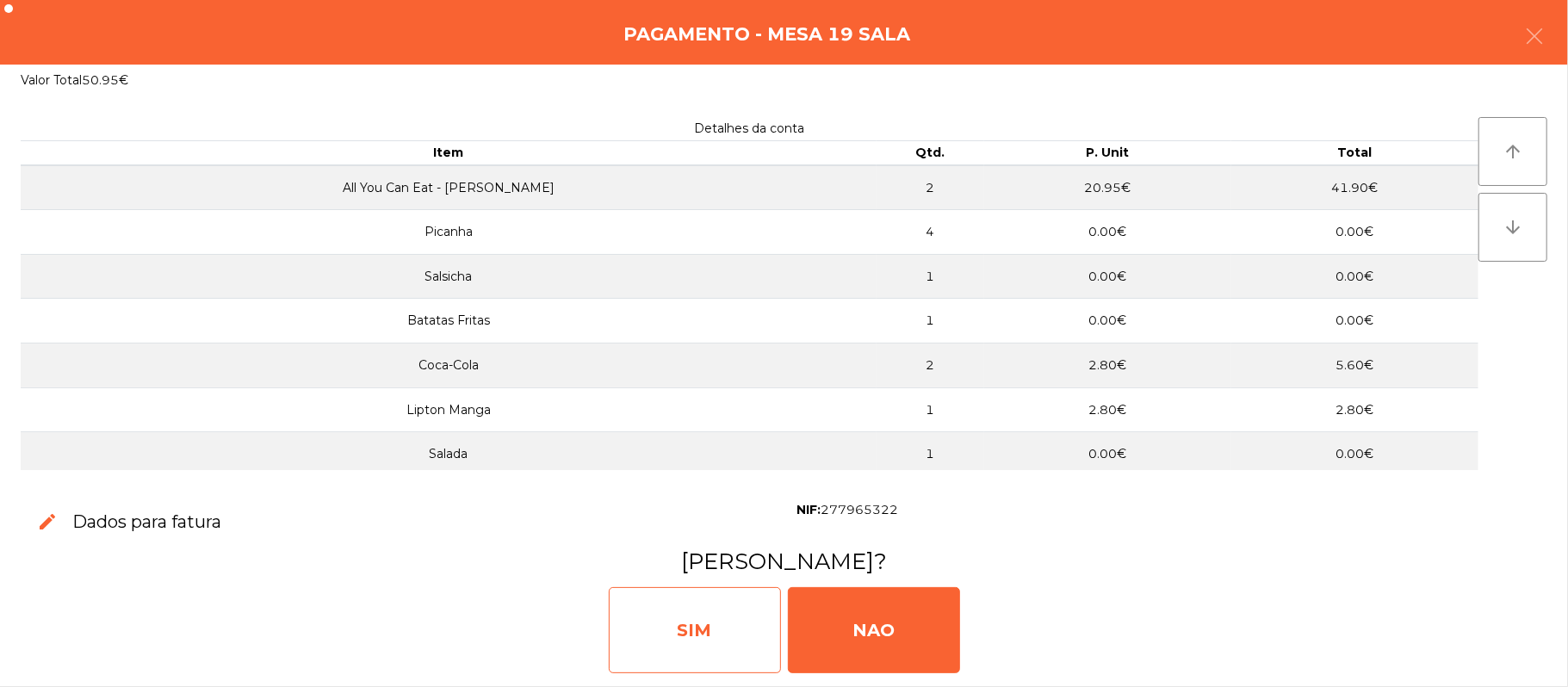
click at [679, 605] on div "SIM" at bounding box center [694, 631] width 172 height 87
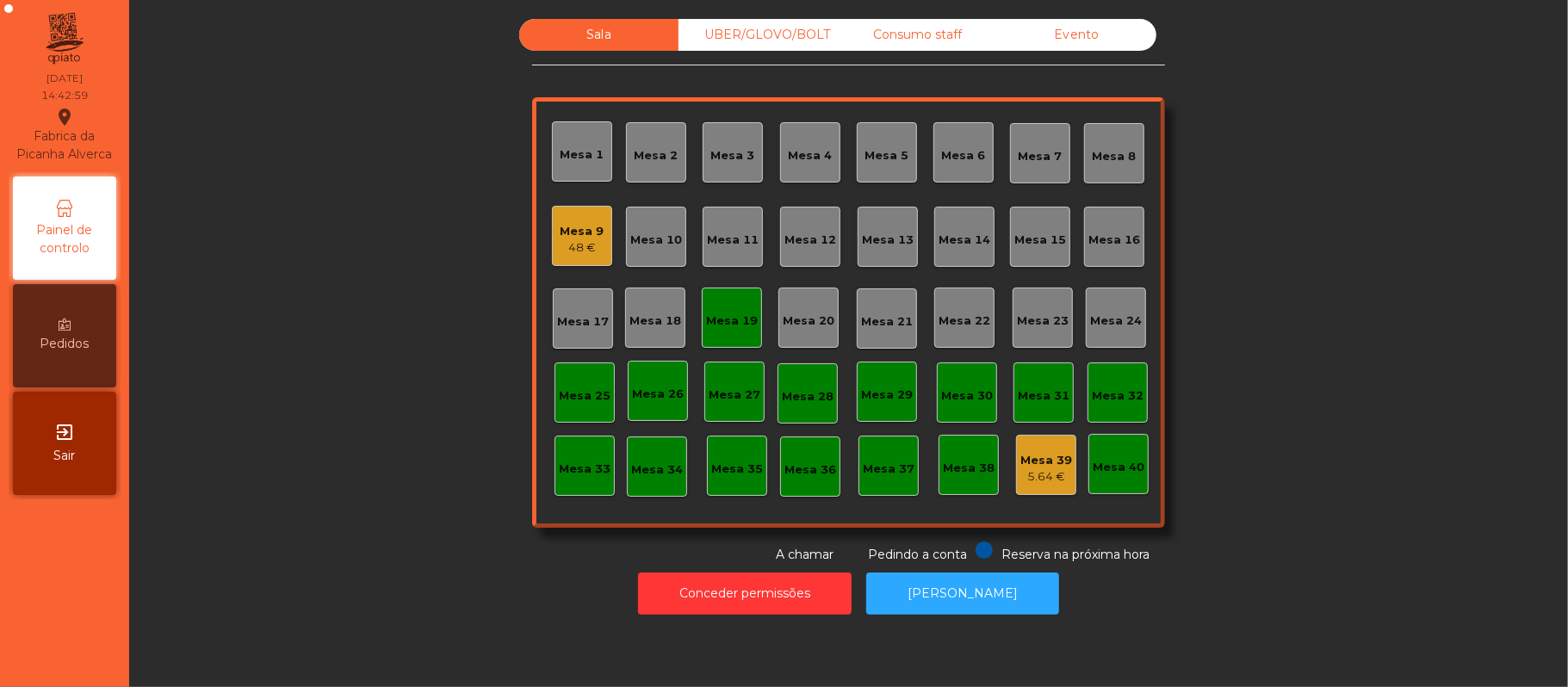
click at [734, 341] on div "Mesa 19" at bounding box center [732, 318] width 60 height 60
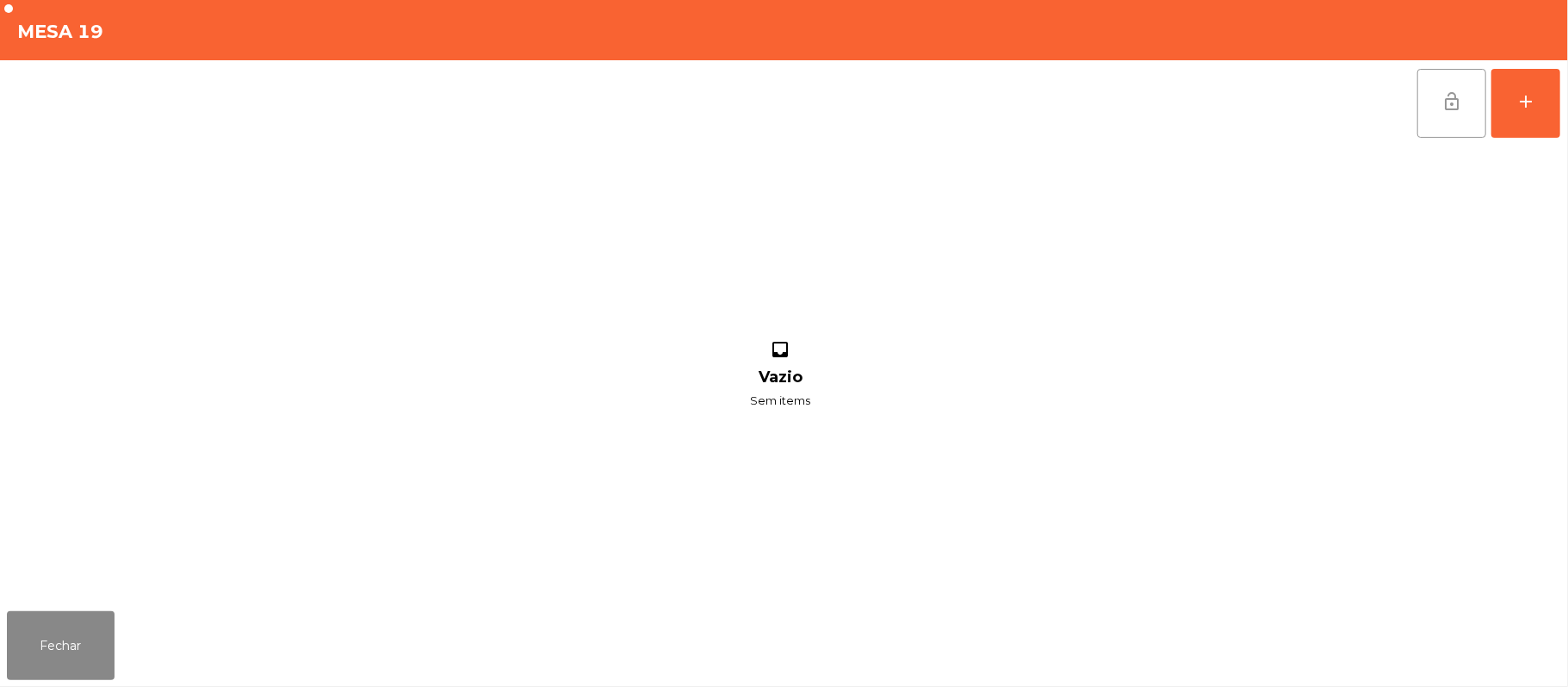
click at [1443, 128] on button "lock_open" at bounding box center [1451, 104] width 69 height 69
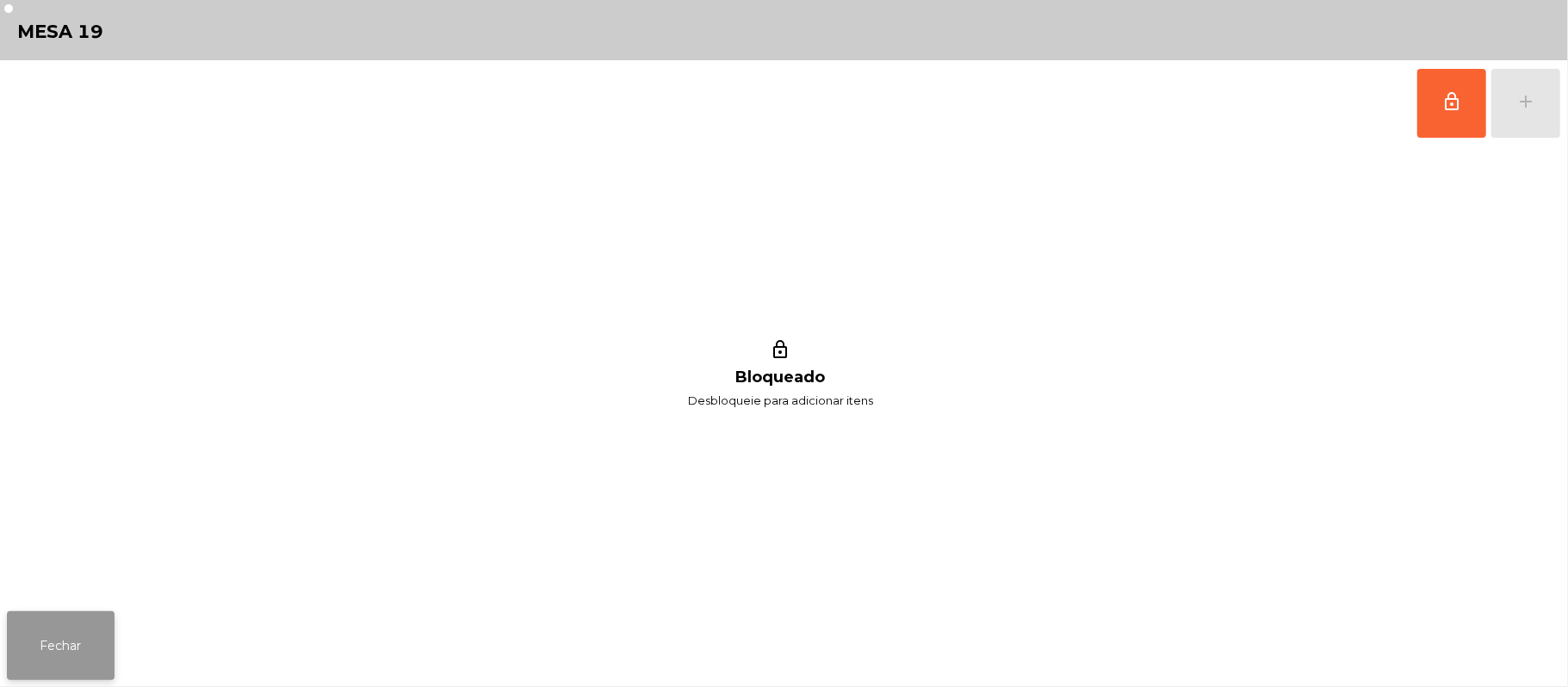
click at [103, 644] on button "Fechar" at bounding box center [61, 646] width 107 height 69
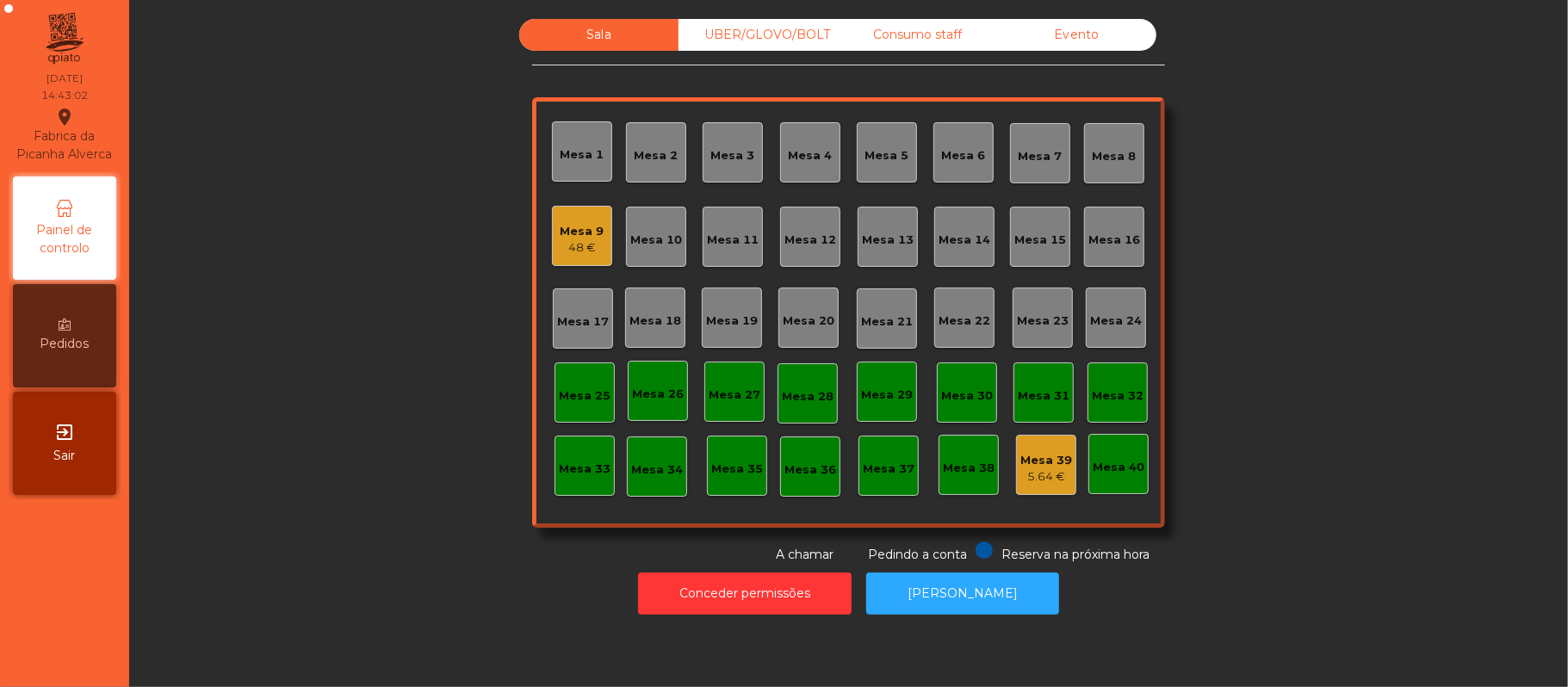
click at [572, 232] on div "Mesa 9" at bounding box center [583, 231] width 44 height 17
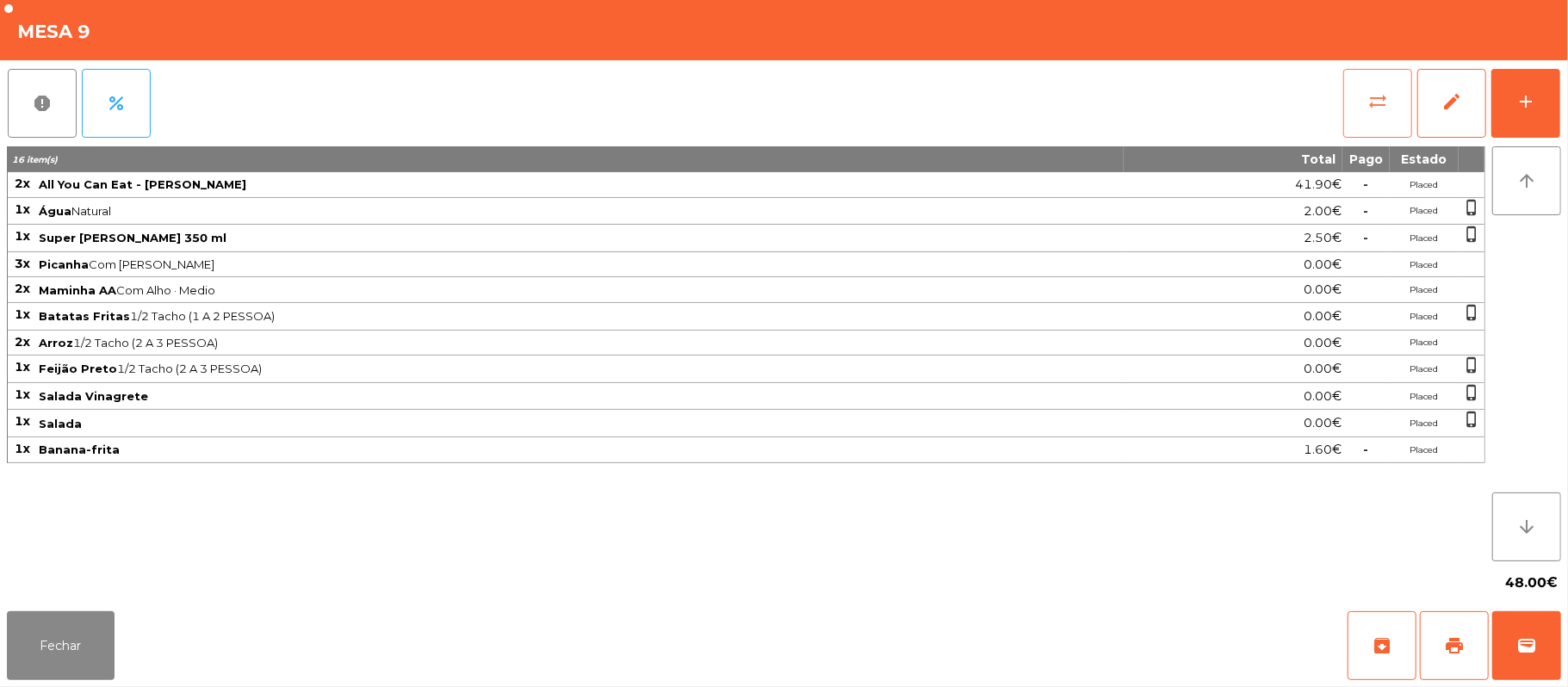
click at [1364, 77] on button "sync_alt" at bounding box center [1378, 104] width 69 height 69
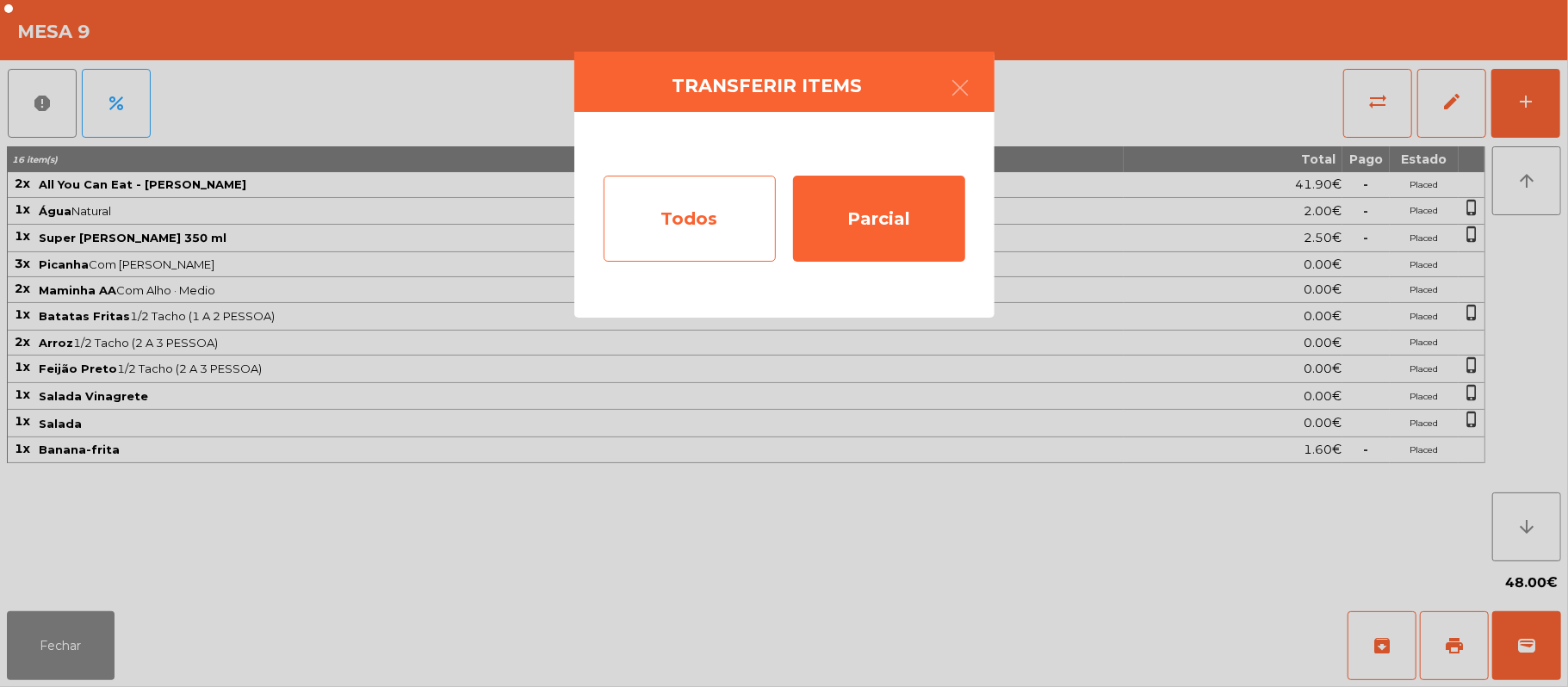
click at [704, 218] on div "Todos" at bounding box center [689, 219] width 172 height 87
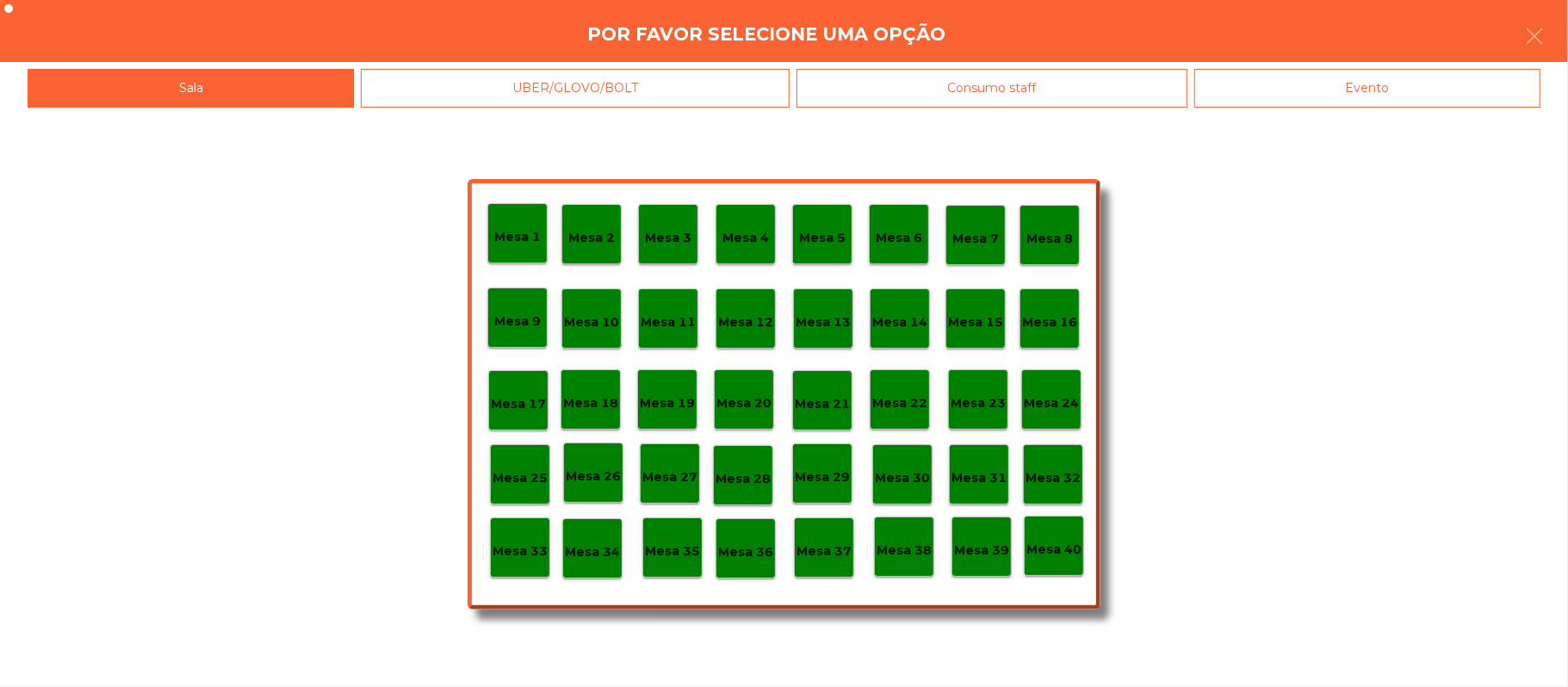
click at [1391, 83] on div "Evento" at bounding box center [1367, 88] width 346 height 39
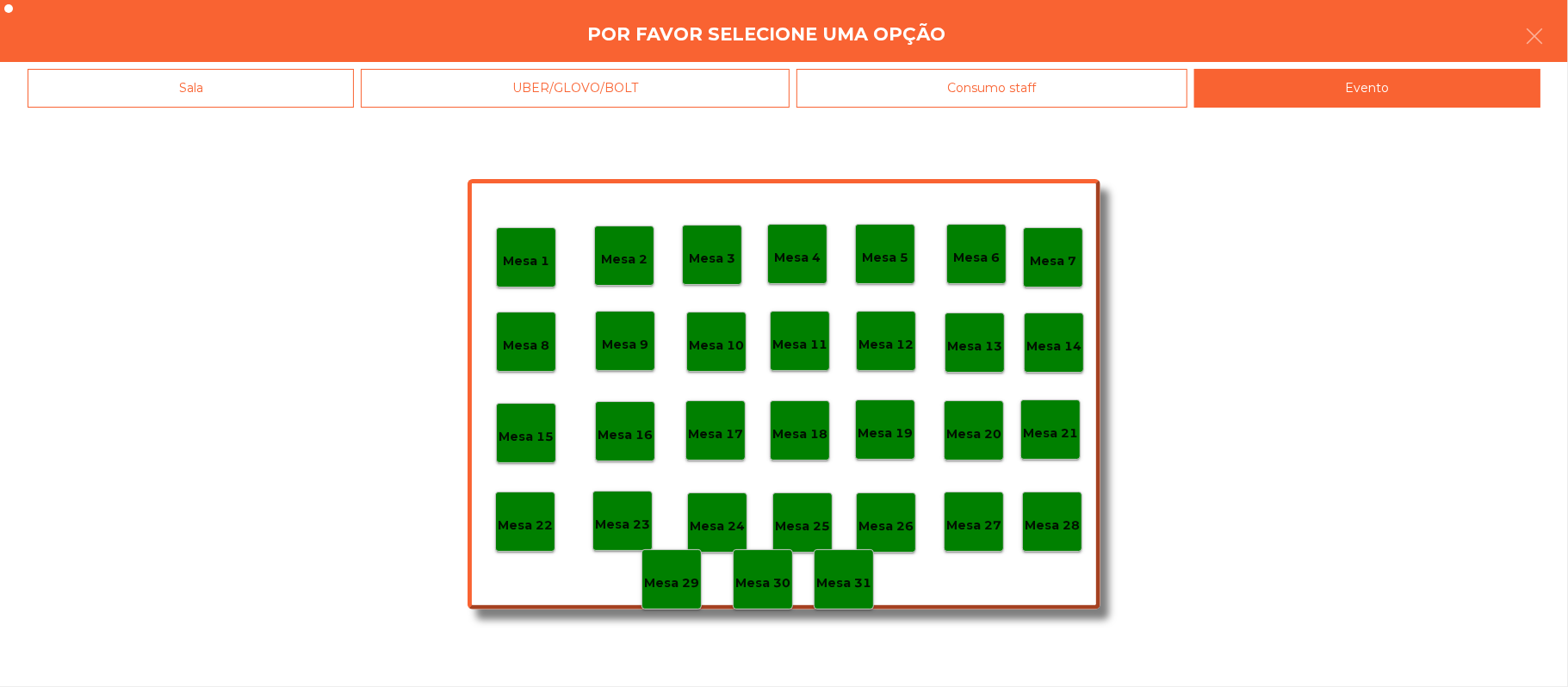
click at [1057, 529] on p "Mesa 28" at bounding box center [1052, 526] width 56 height 20
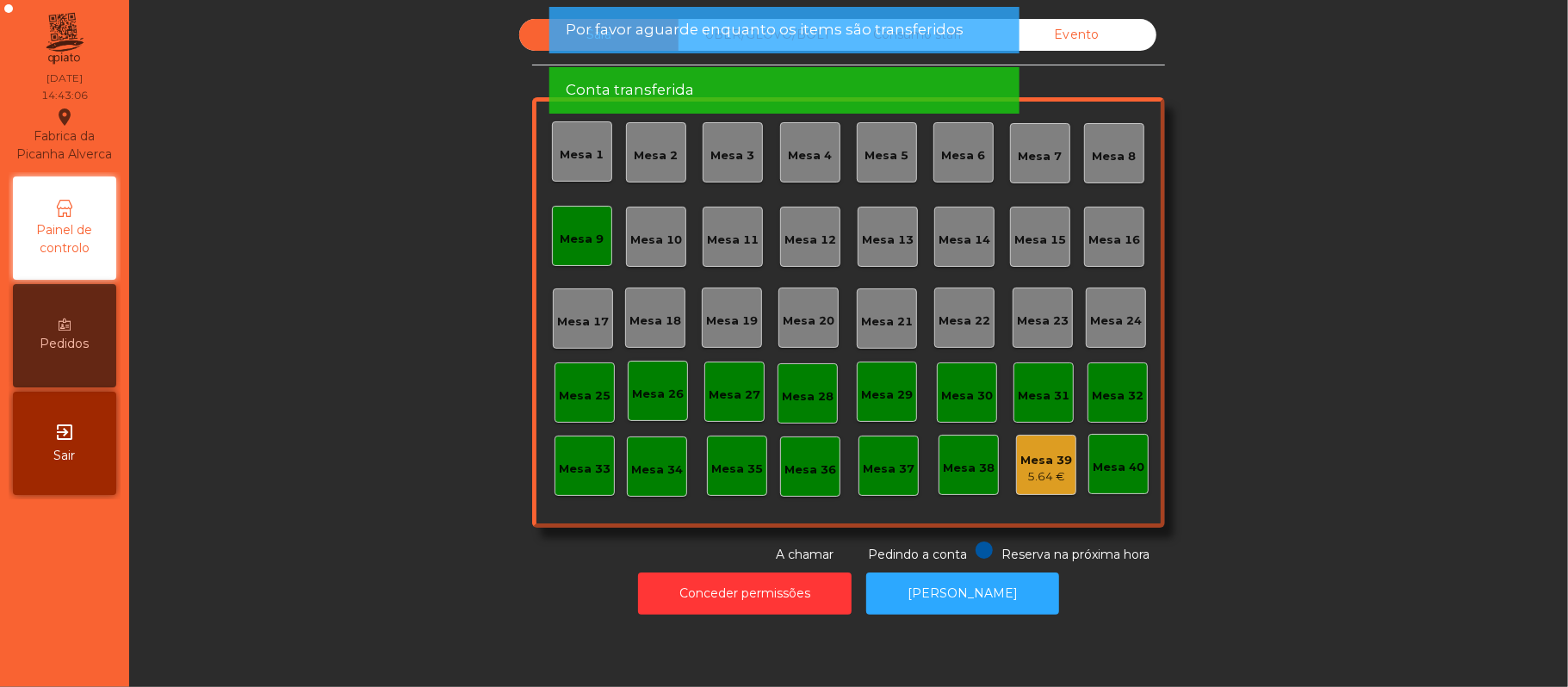
click at [570, 239] on div "Mesa 9" at bounding box center [583, 239] width 44 height 17
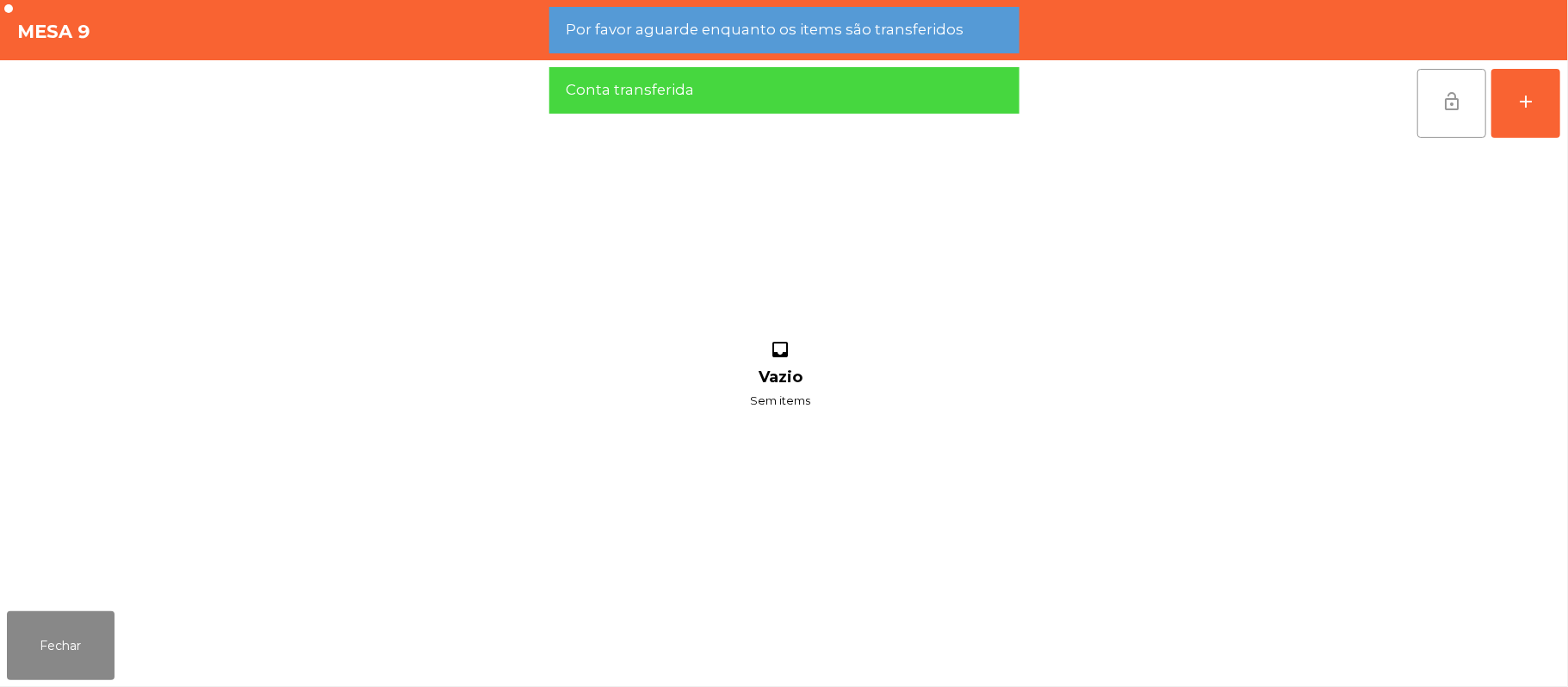
click at [1431, 94] on button "lock_open" at bounding box center [1451, 104] width 69 height 69
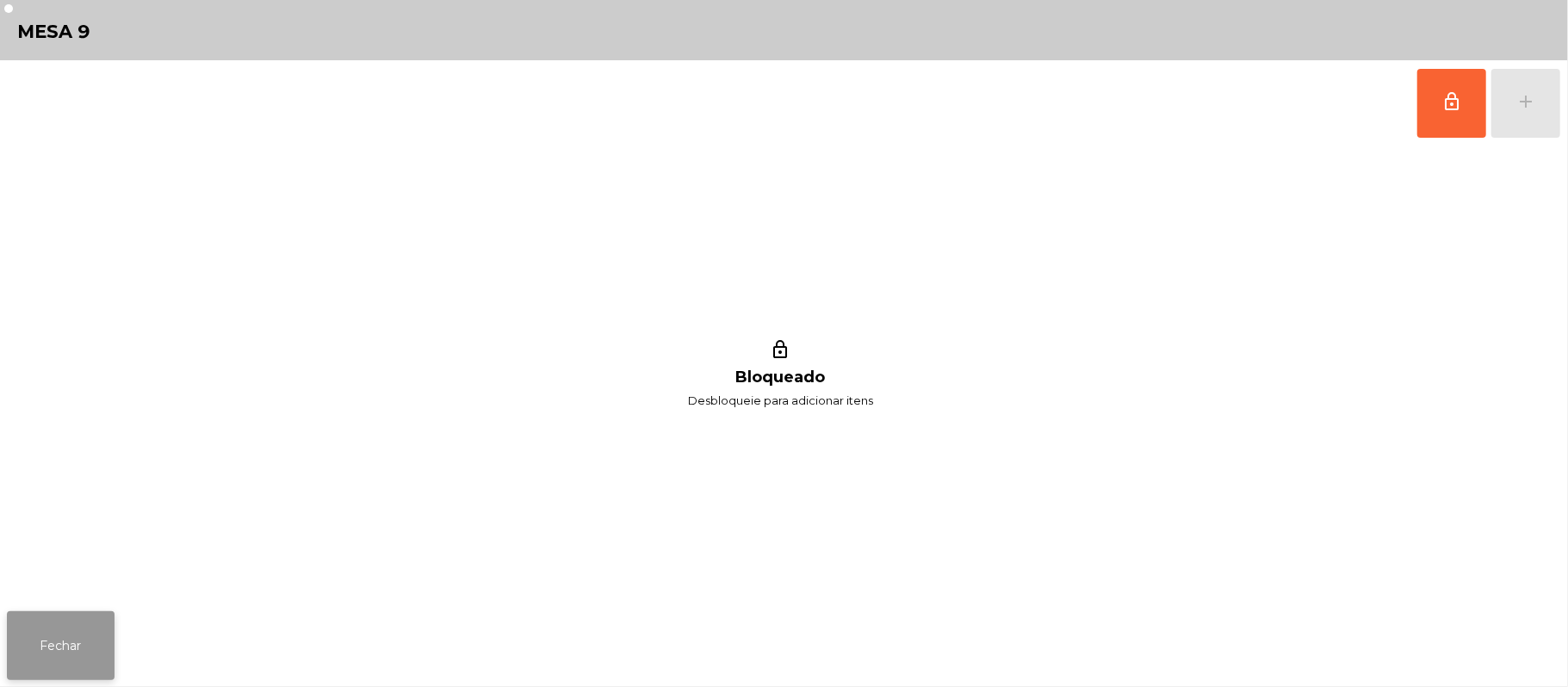
click at [56, 642] on button "Fechar" at bounding box center [61, 646] width 107 height 69
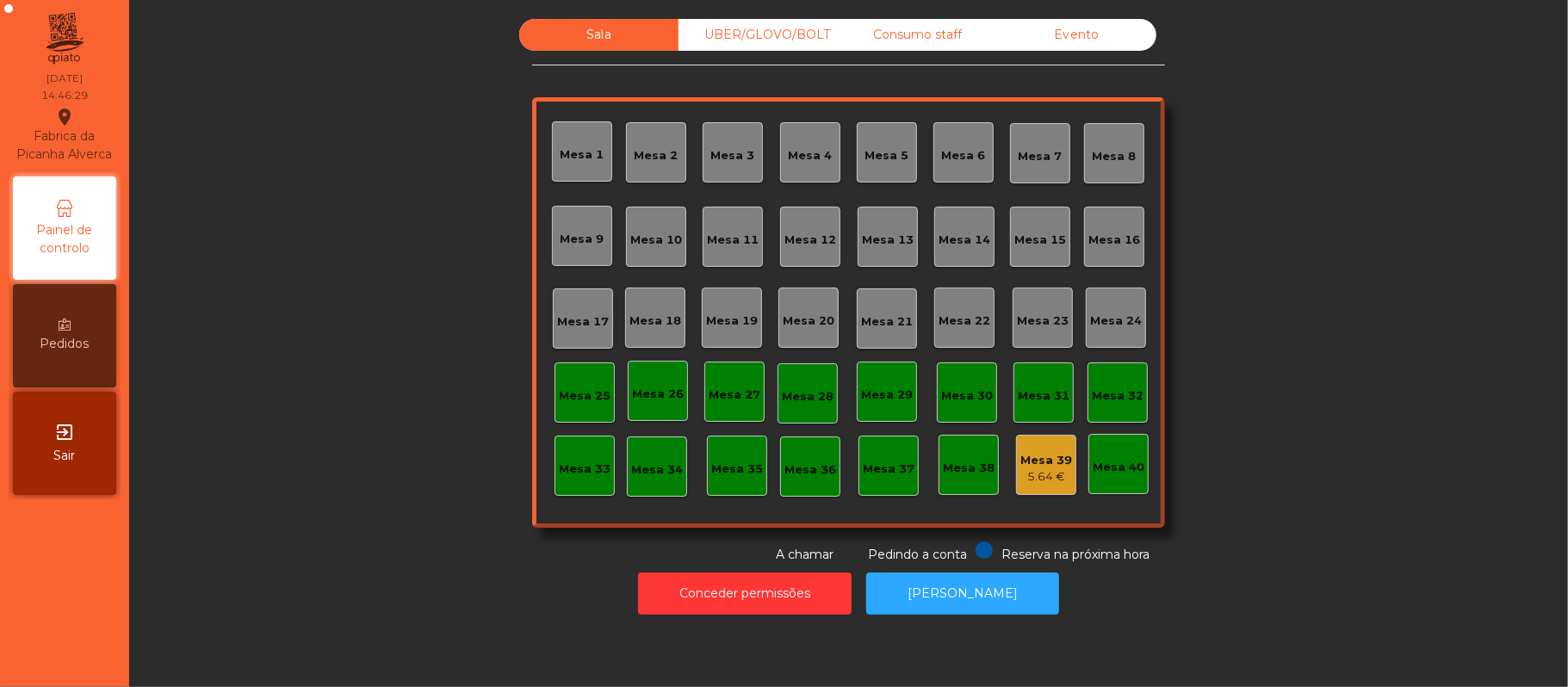
click at [873, 39] on div "Consumo staff" at bounding box center [917, 35] width 159 height 32
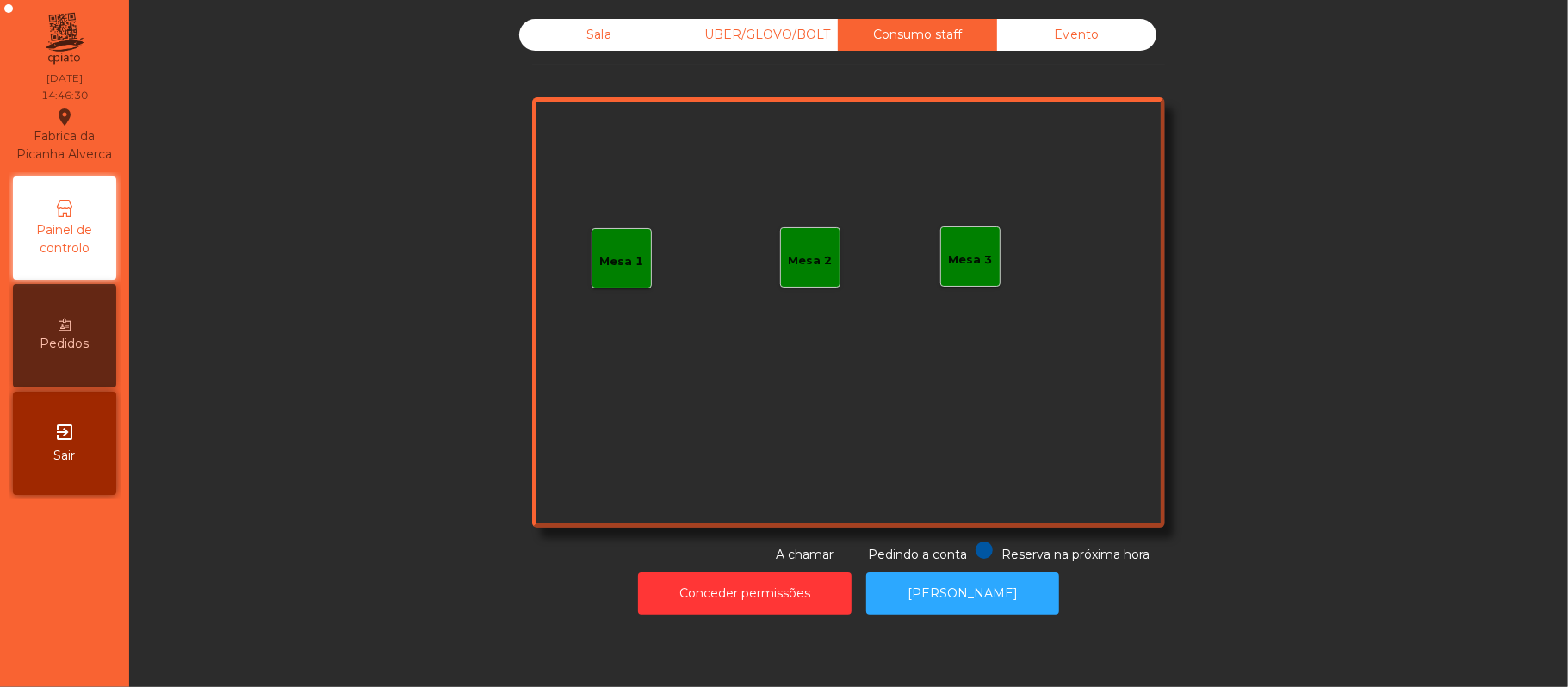
click at [620, 253] on div "Mesa 1" at bounding box center [622, 261] width 44 height 17
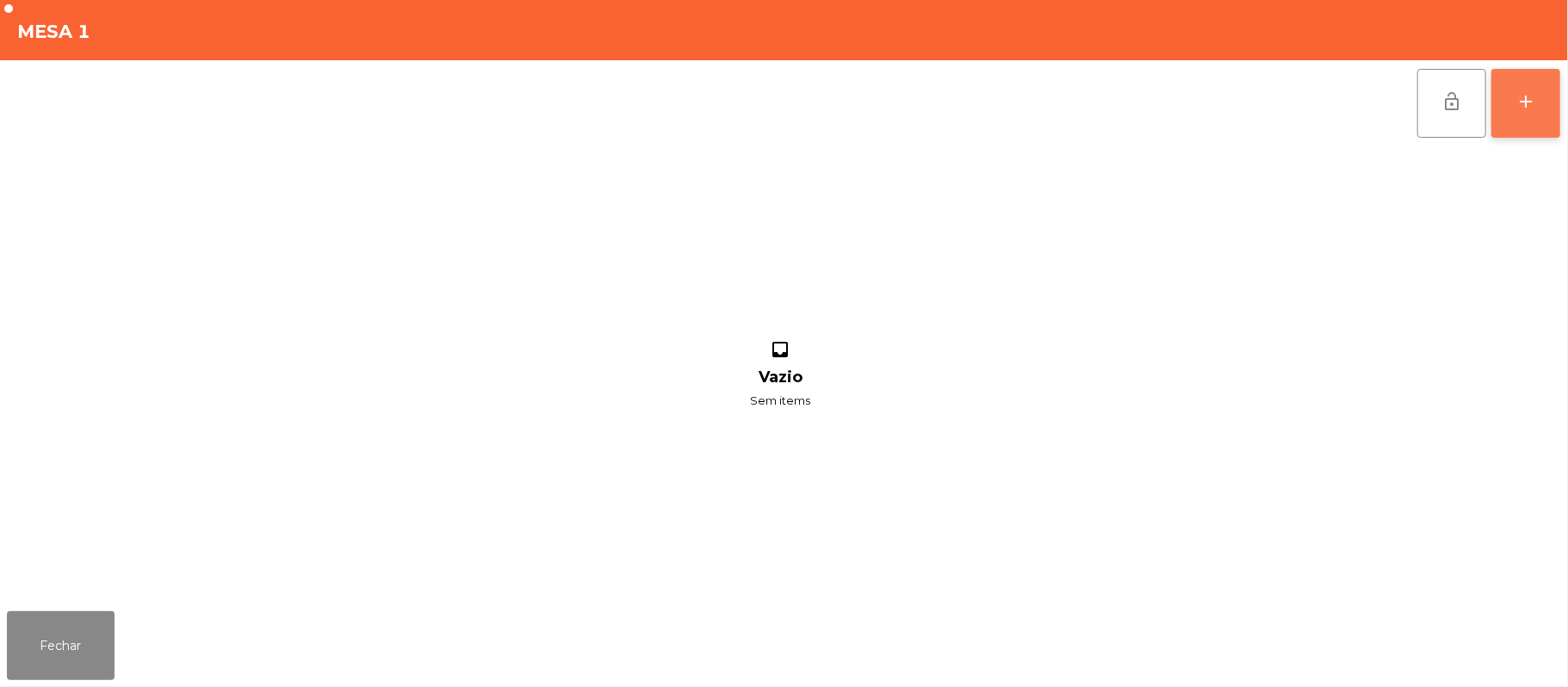
click at [1558, 118] on button "add" at bounding box center [1526, 104] width 69 height 69
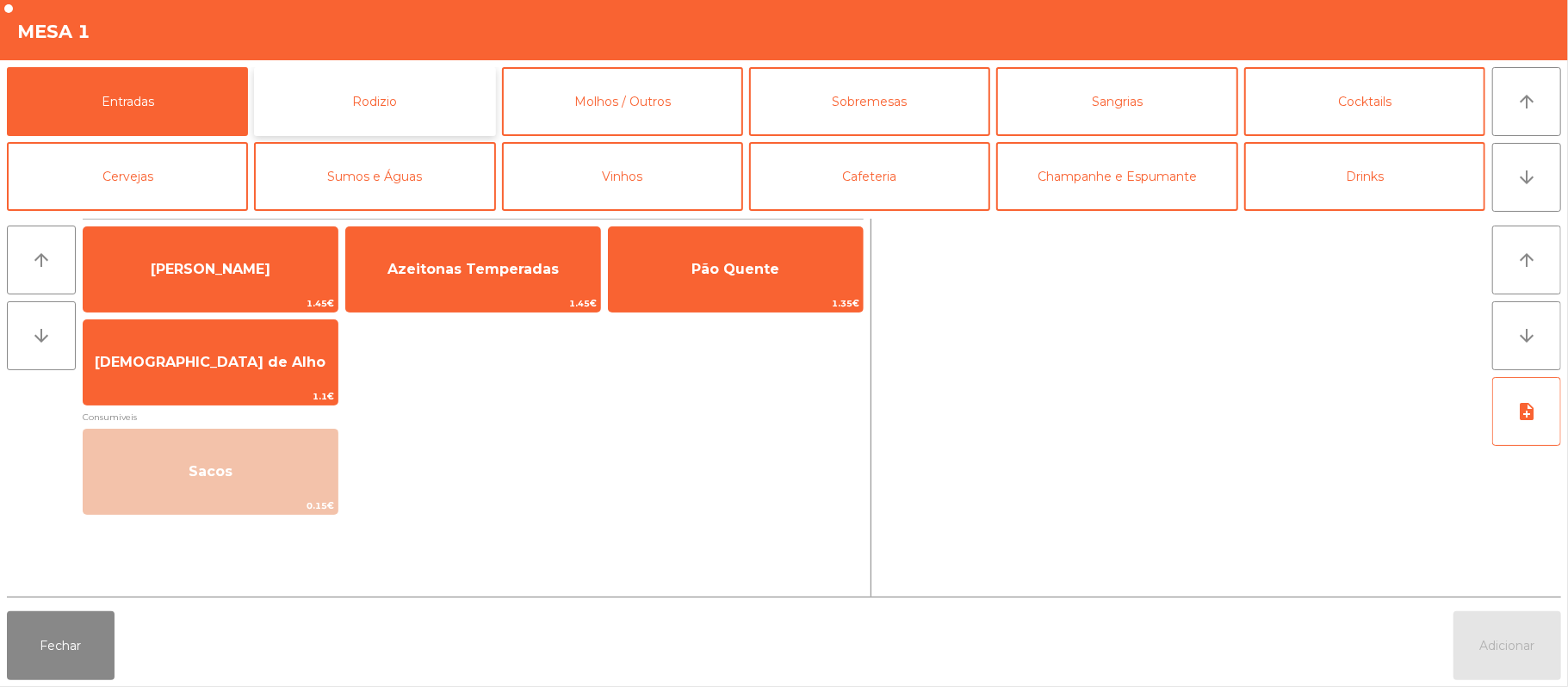
click at [437, 97] on button "Rodizio" at bounding box center [374, 102] width 241 height 69
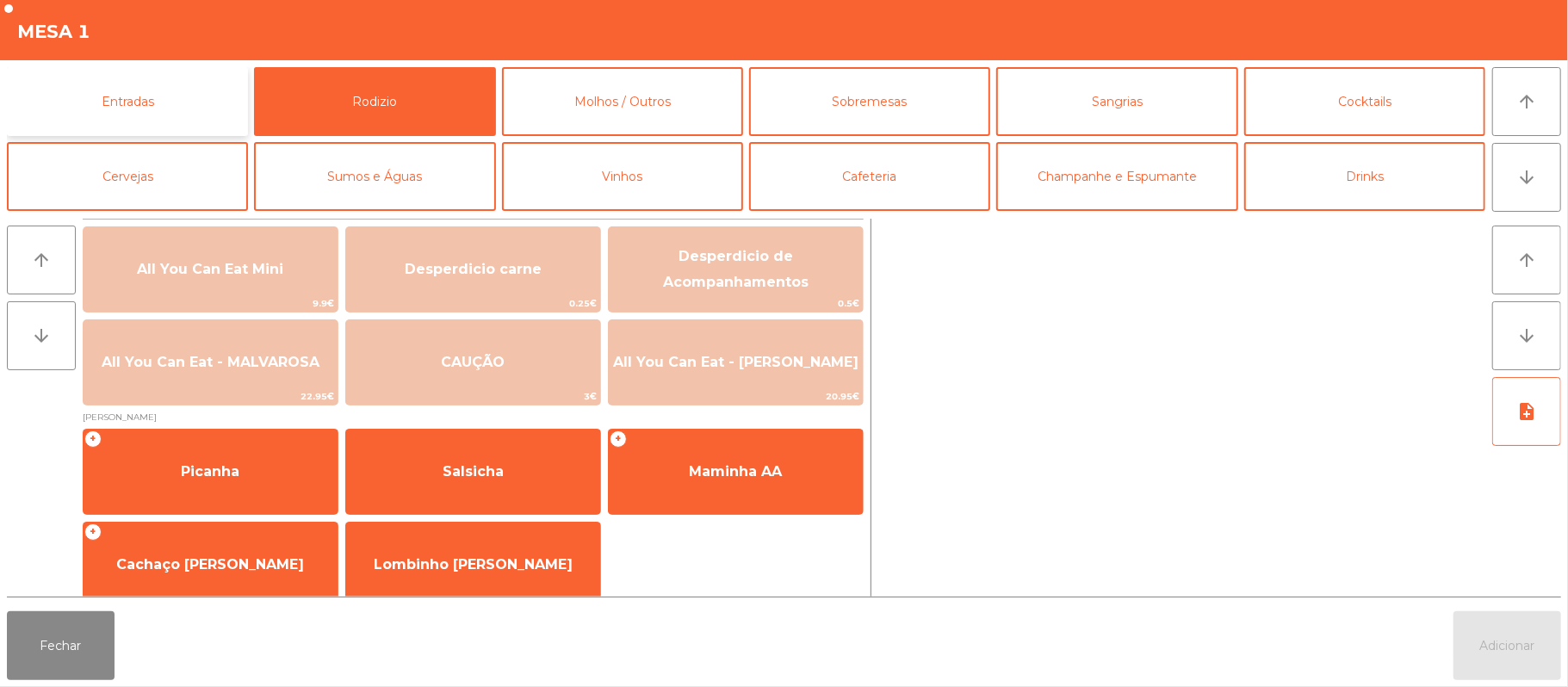
click at [173, 87] on button "Entradas" at bounding box center [127, 102] width 241 height 69
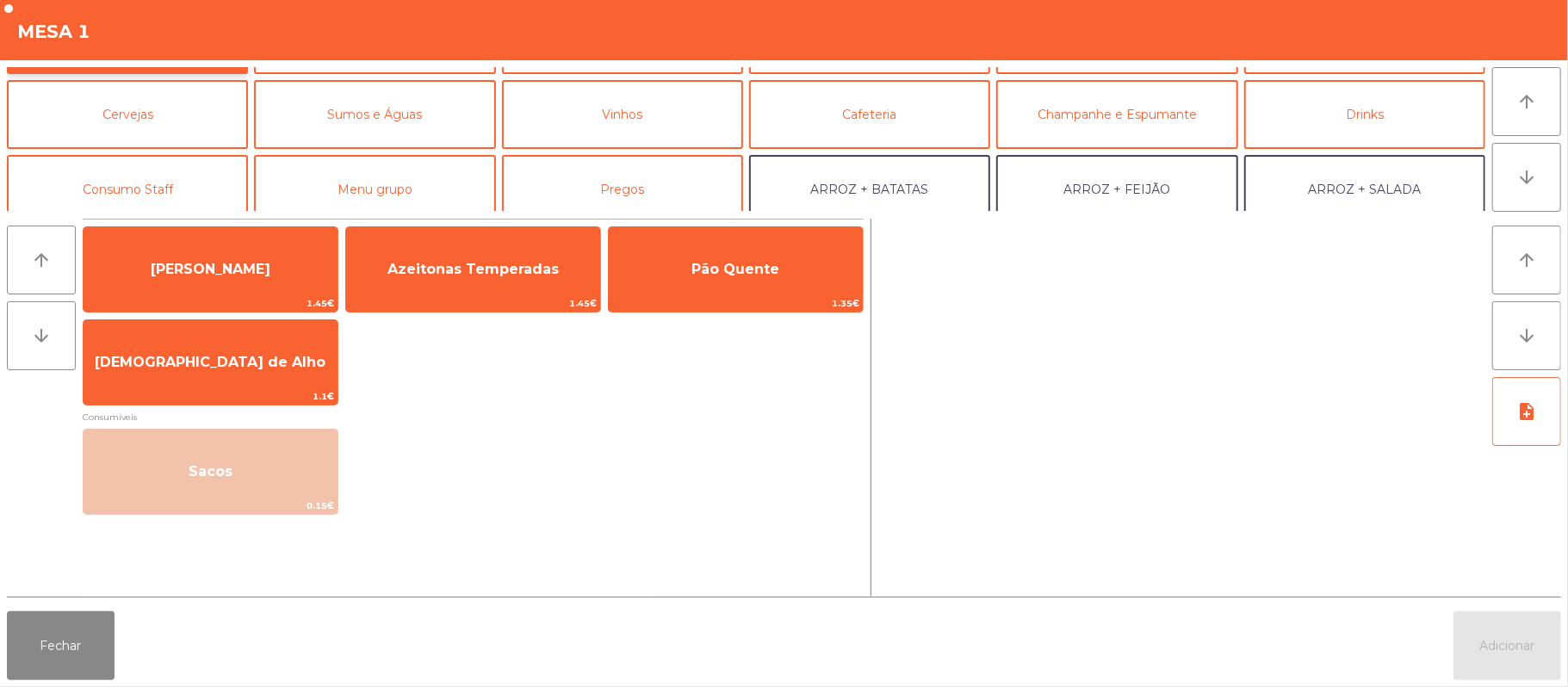
scroll to position [83, 0]
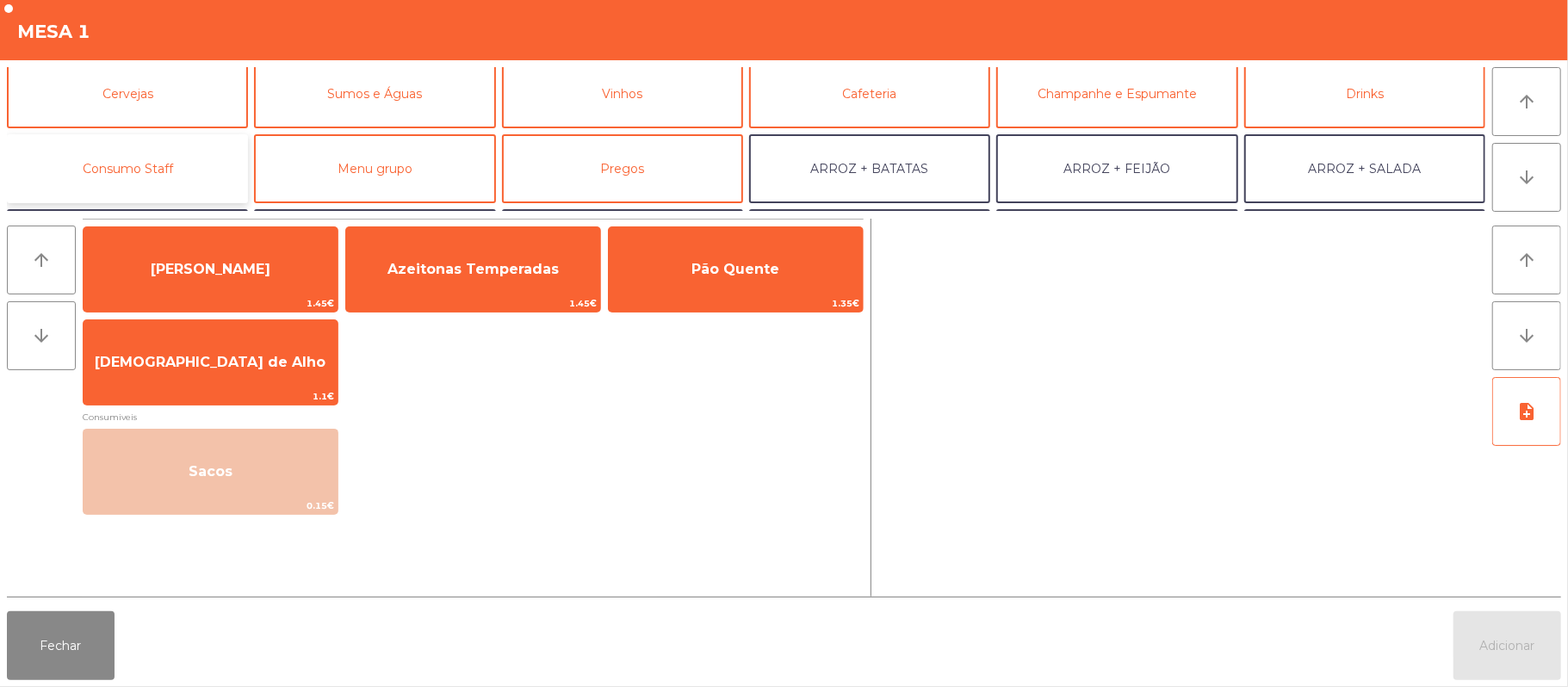
click at [176, 141] on button "Consumo Staff" at bounding box center [127, 169] width 241 height 69
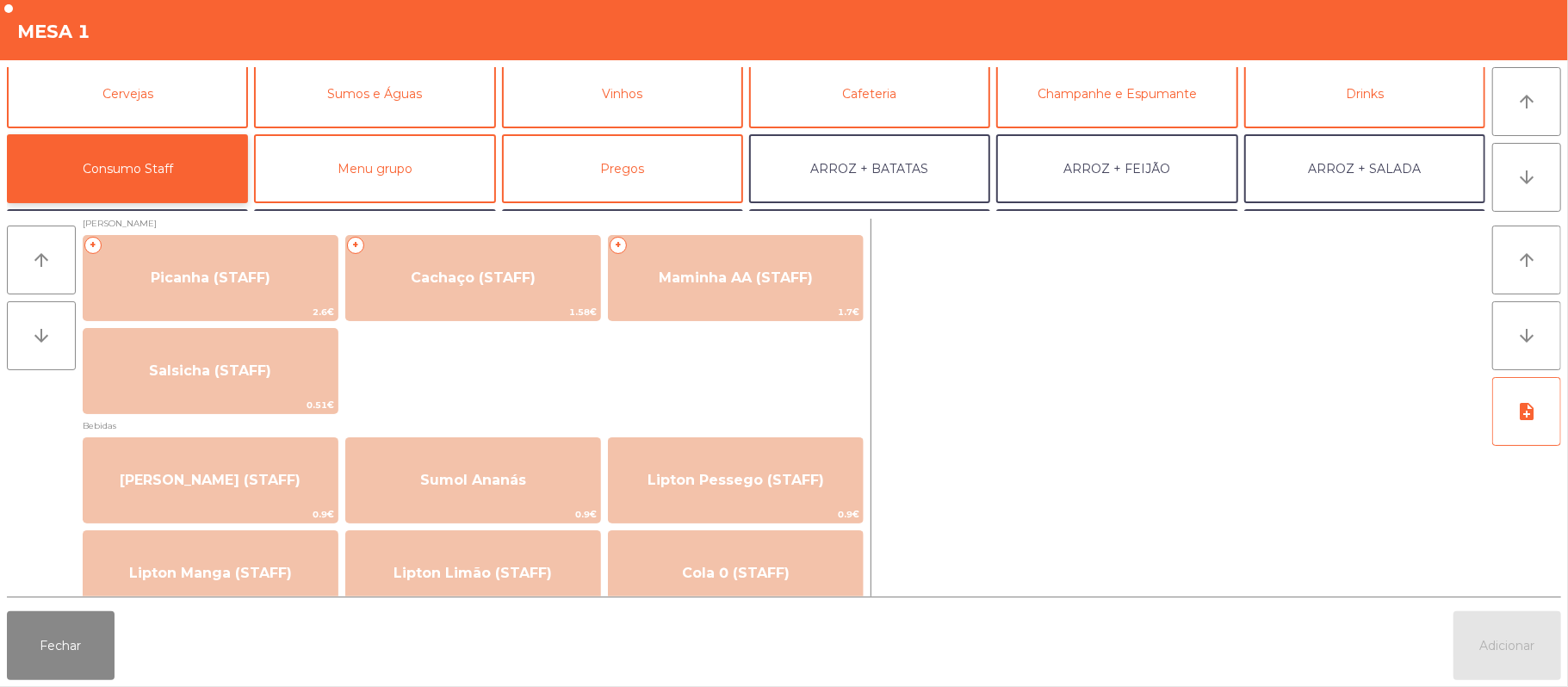
scroll to position [0, 0]
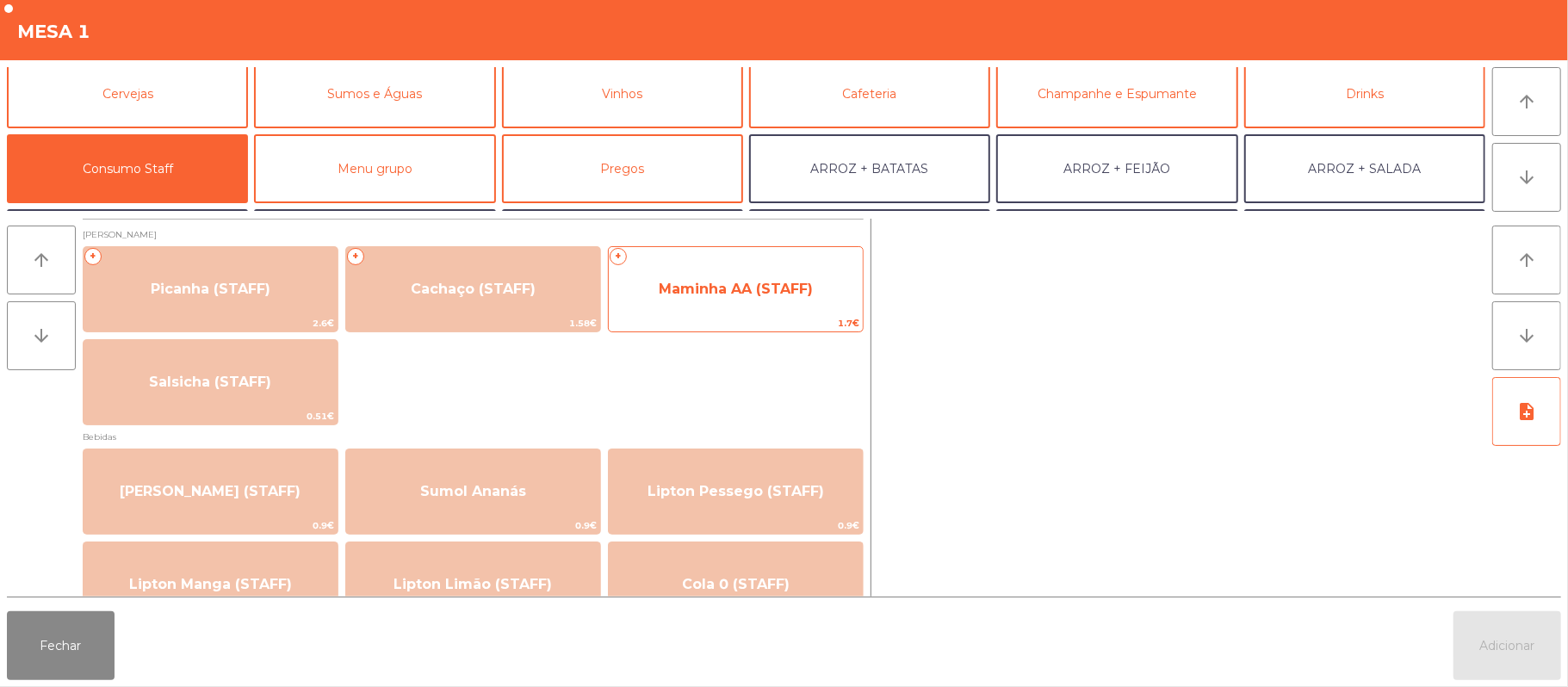
click at [769, 298] on span "Maminha AA (STAFF)" at bounding box center [735, 289] width 254 height 46
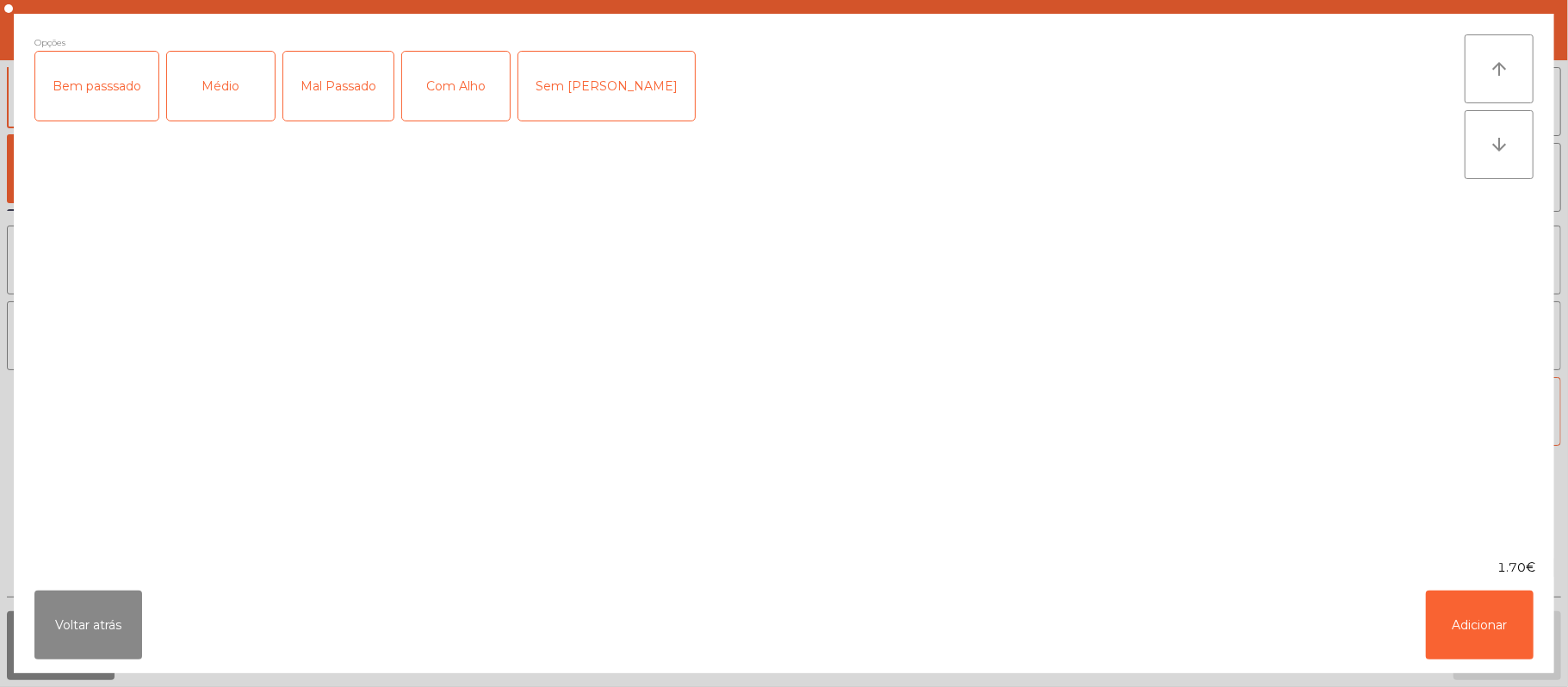
click at [245, 84] on div "Médio" at bounding box center [220, 87] width 107 height 69
click at [477, 70] on div "Com Alho" at bounding box center [456, 87] width 107 height 69
click at [85, 613] on button "Voltar atrás" at bounding box center [88, 626] width 107 height 69
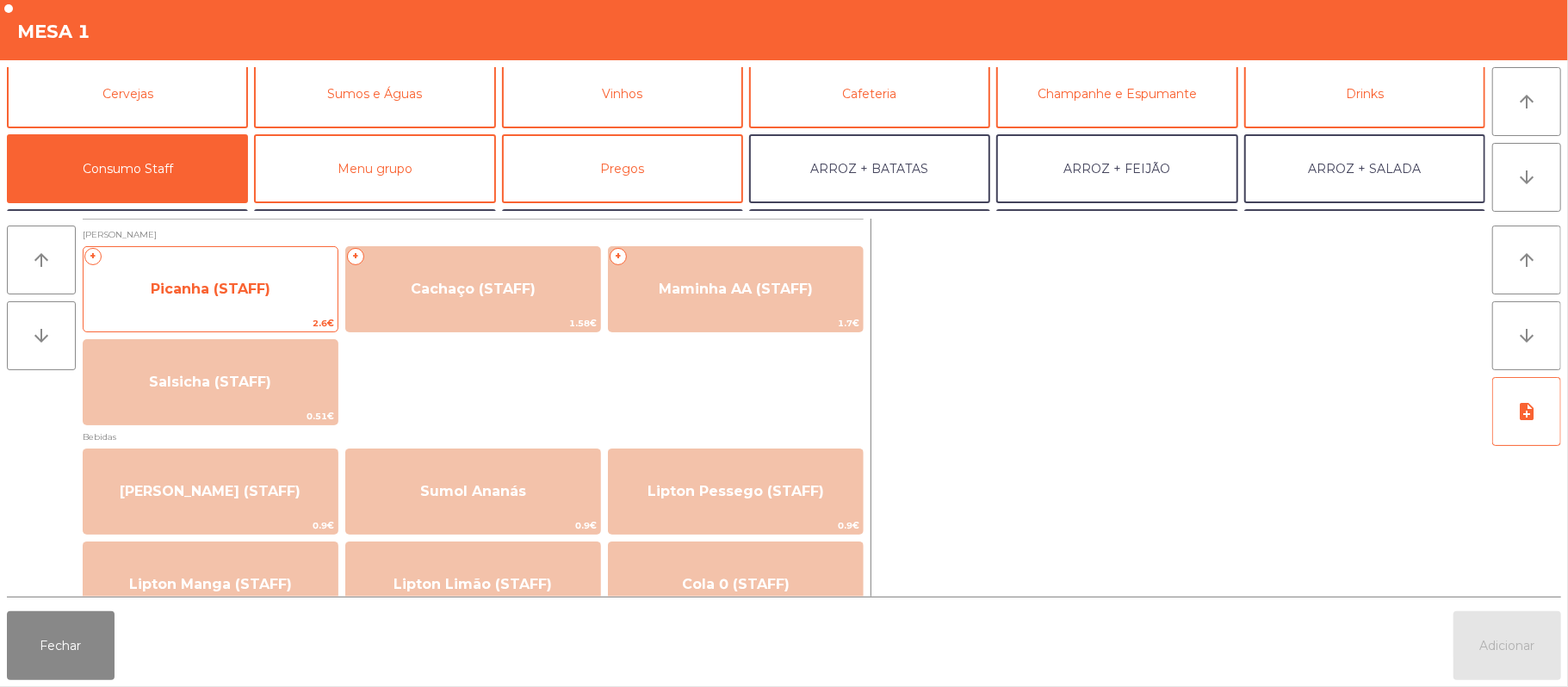
click at [270, 313] on div "+ Picanha (STAFF) 2.6€" at bounding box center [210, 289] width 256 height 87
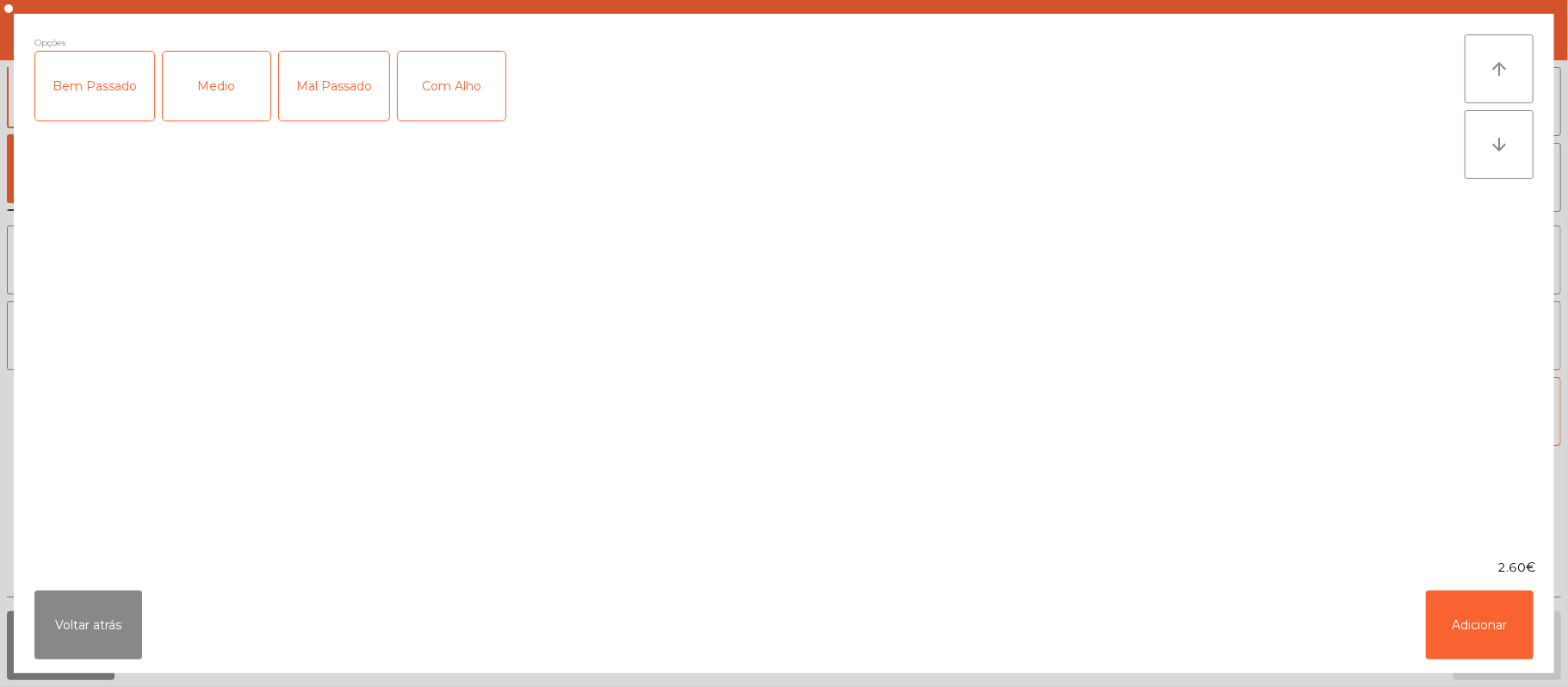
click at [217, 67] on div "Medio" at bounding box center [217, 87] width 107 height 69
click at [429, 97] on div "Com Alho" at bounding box center [452, 87] width 107 height 69
click at [1461, 642] on button "Adicionar" at bounding box center [1480, 626] width 107 height 69
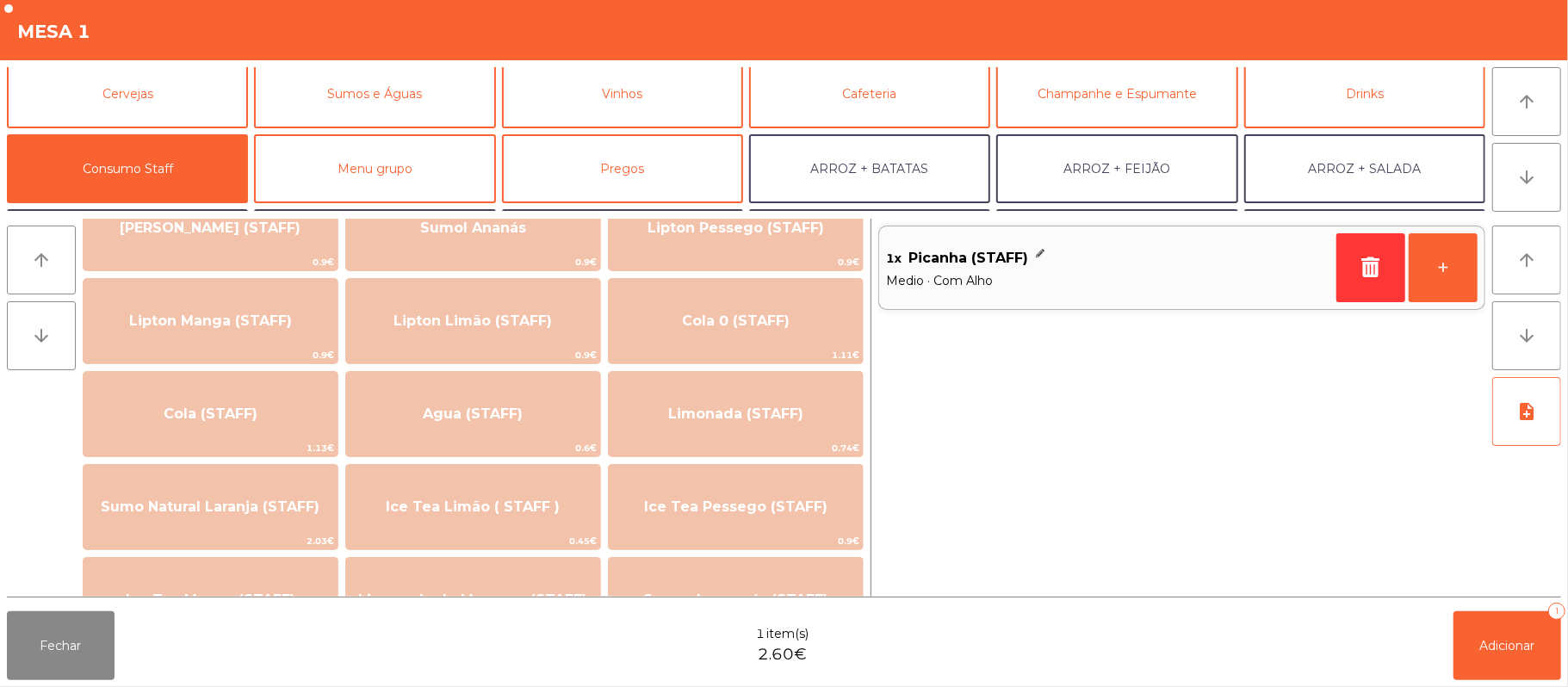
scroll to position [270, 0]
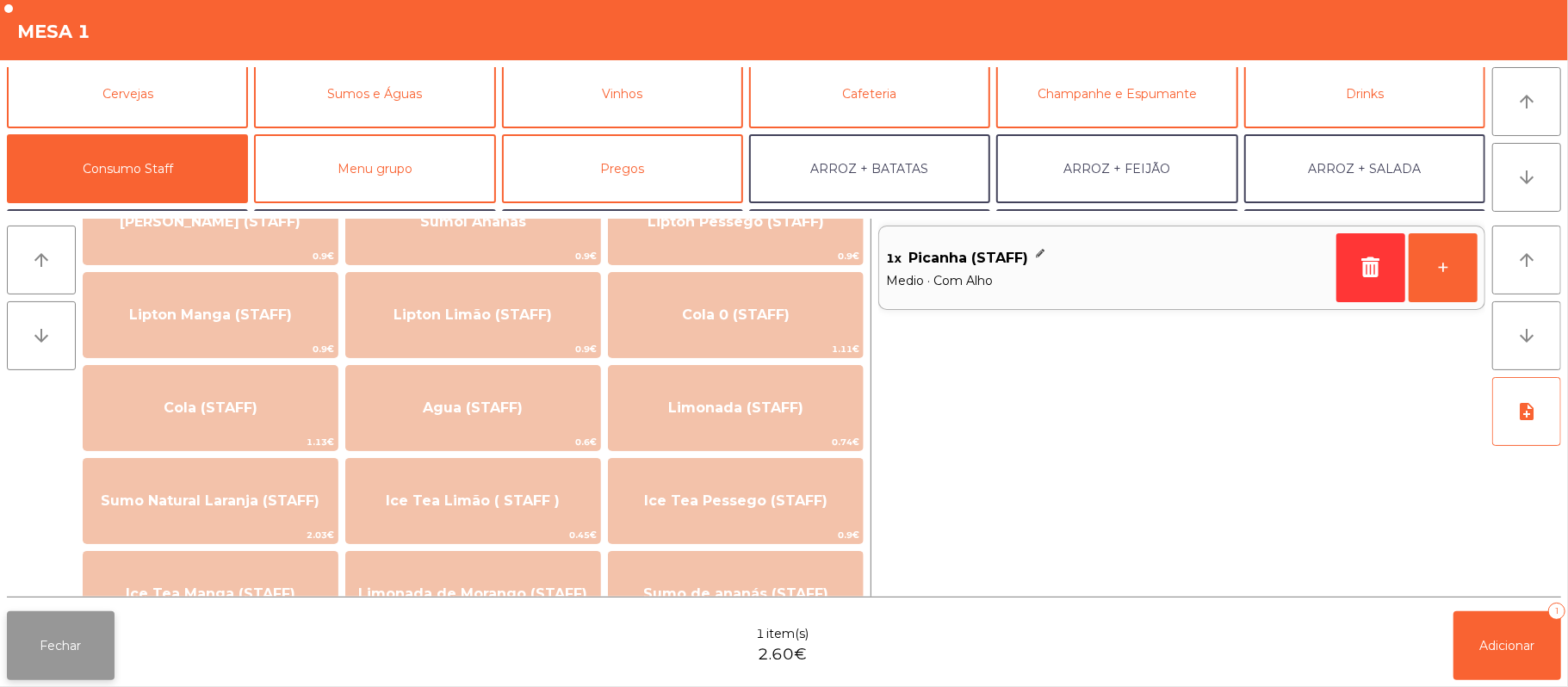
click at [76, 672] on button "Fechar" at bounding box center [61, 646] width 107 height 69
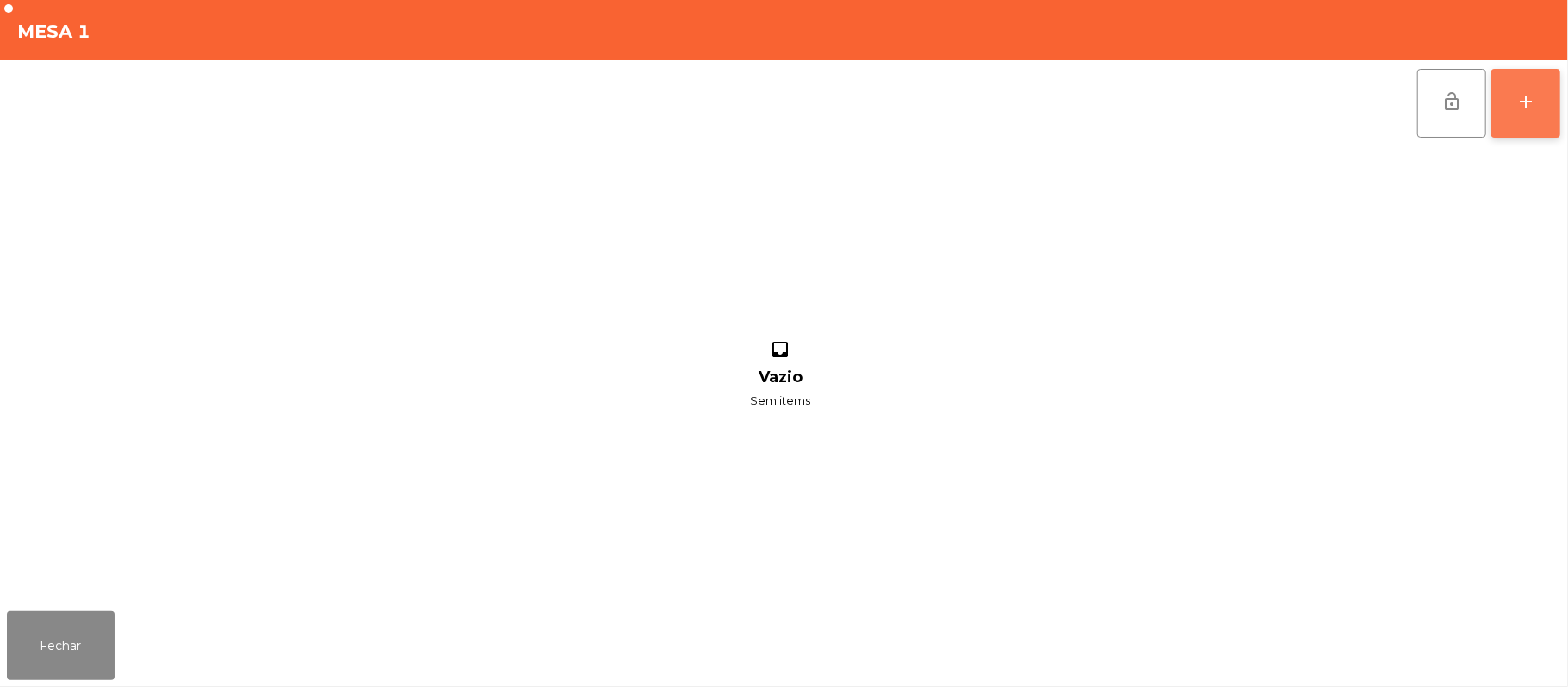
click at [1517, 102] on div "add" at bounding box center [1525, 101] width 21 height 21
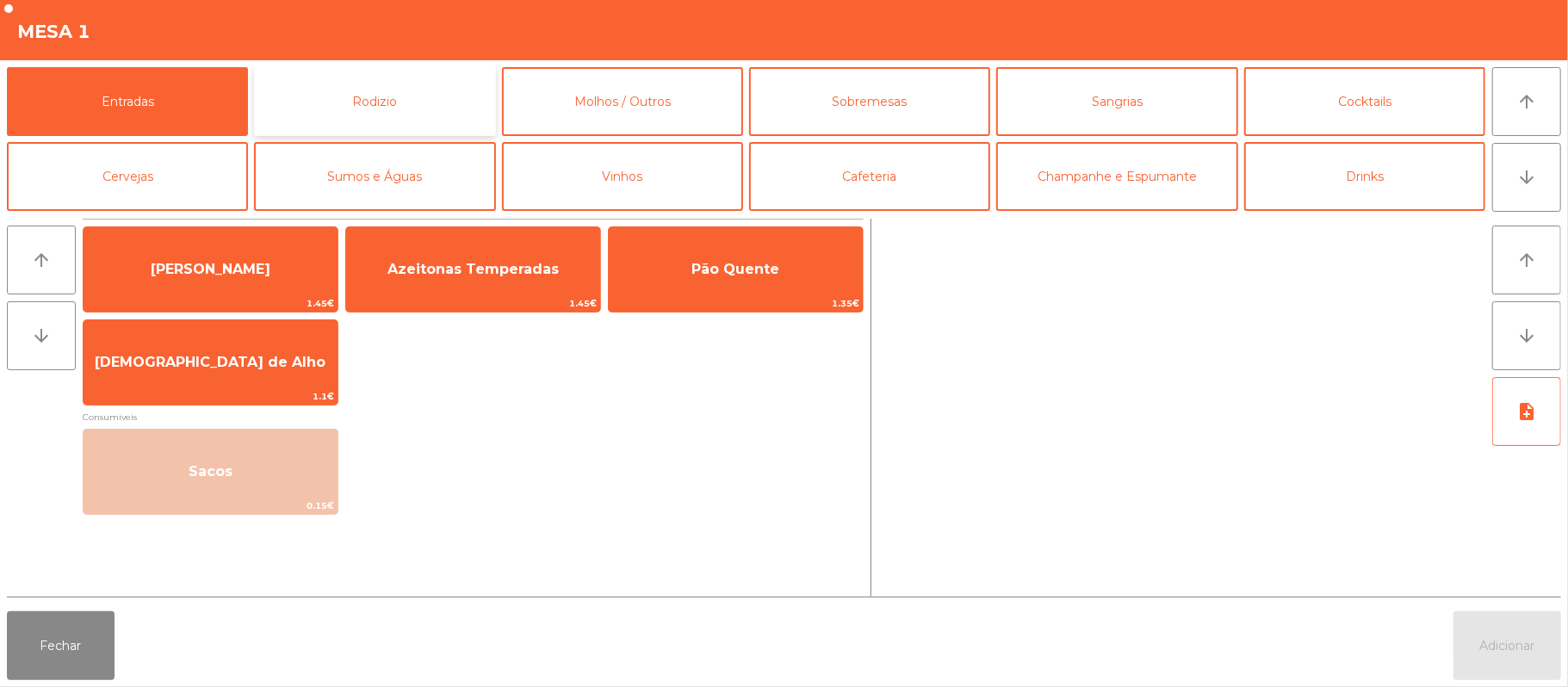
click at [408, 112] on button "Rodizio" at bounding box center [374, 102] width 241 height 69
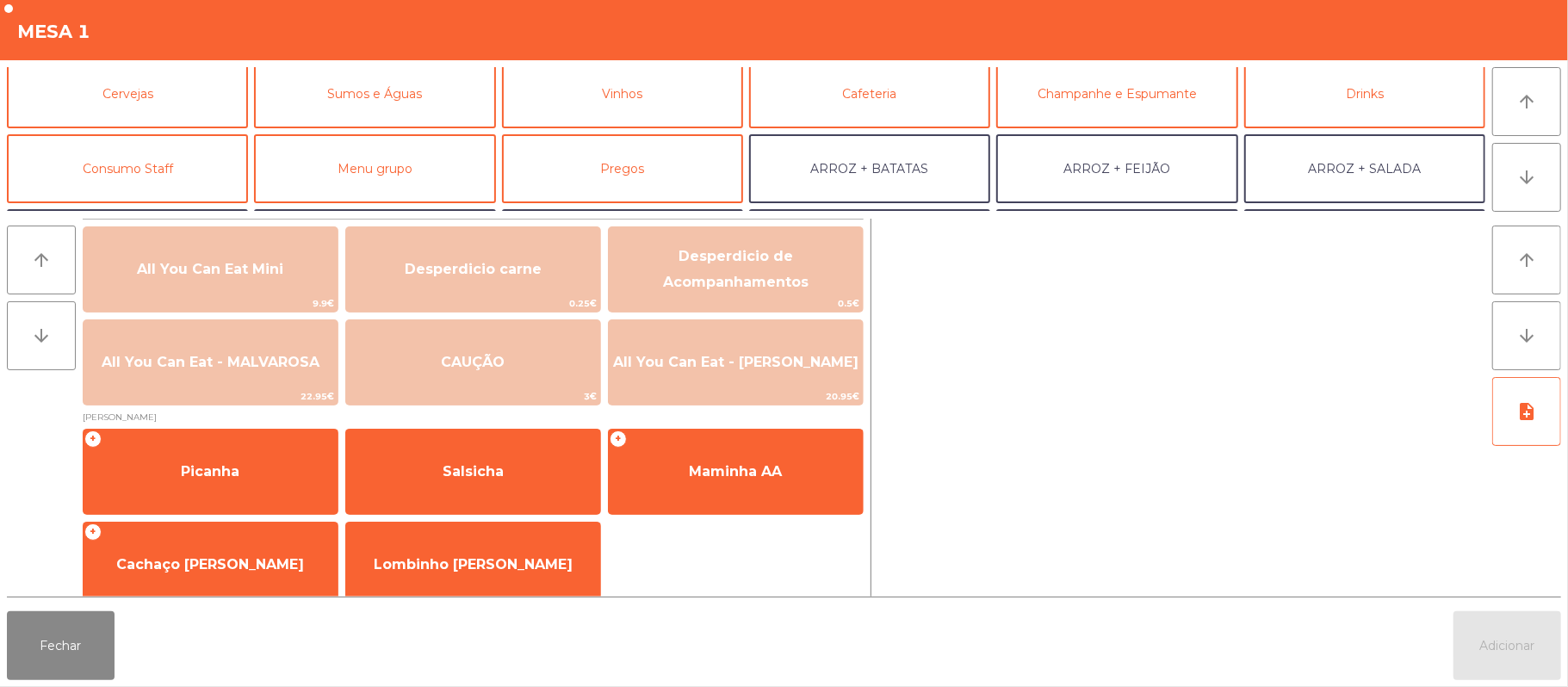
scroll to position [103, 0]
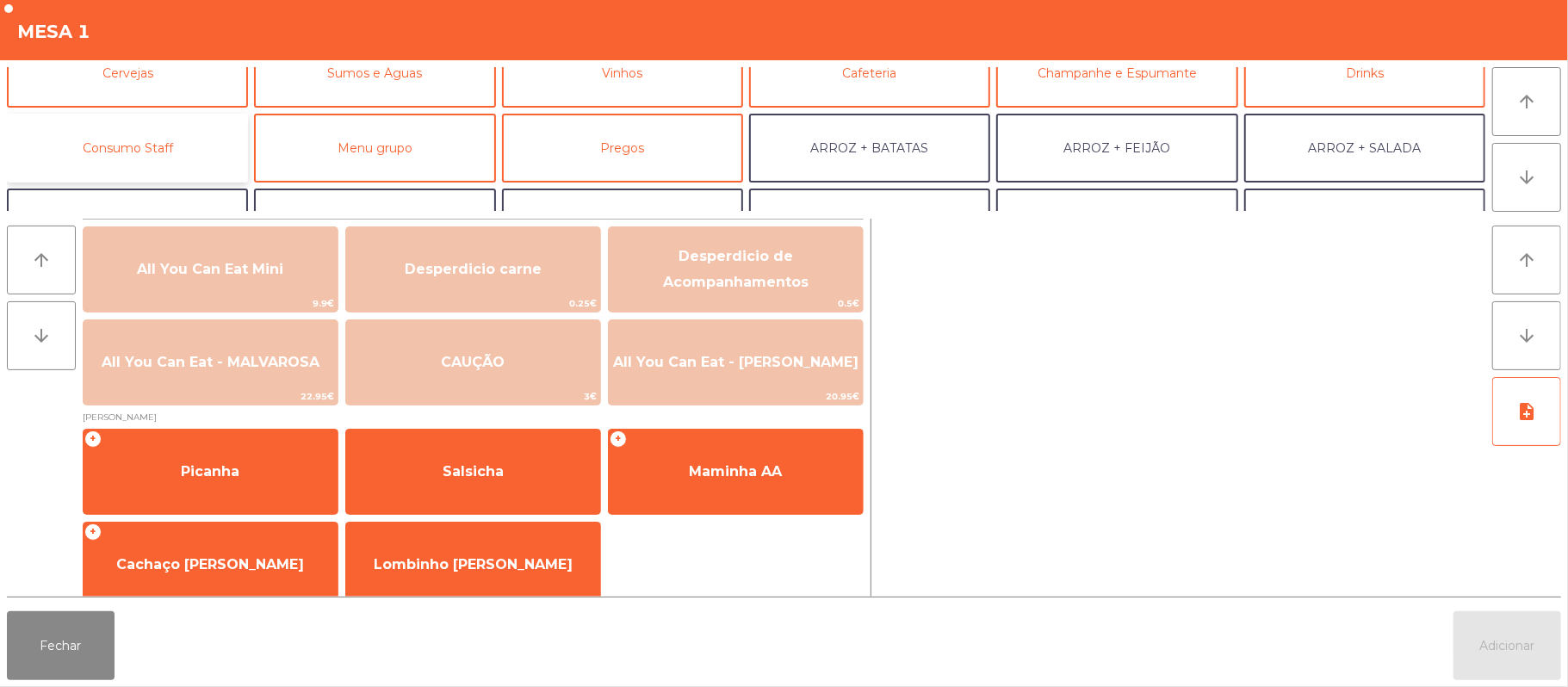
click at [172, 179] on button "Consumo Staff" at bounding box center [127, 149] width 241 height 69
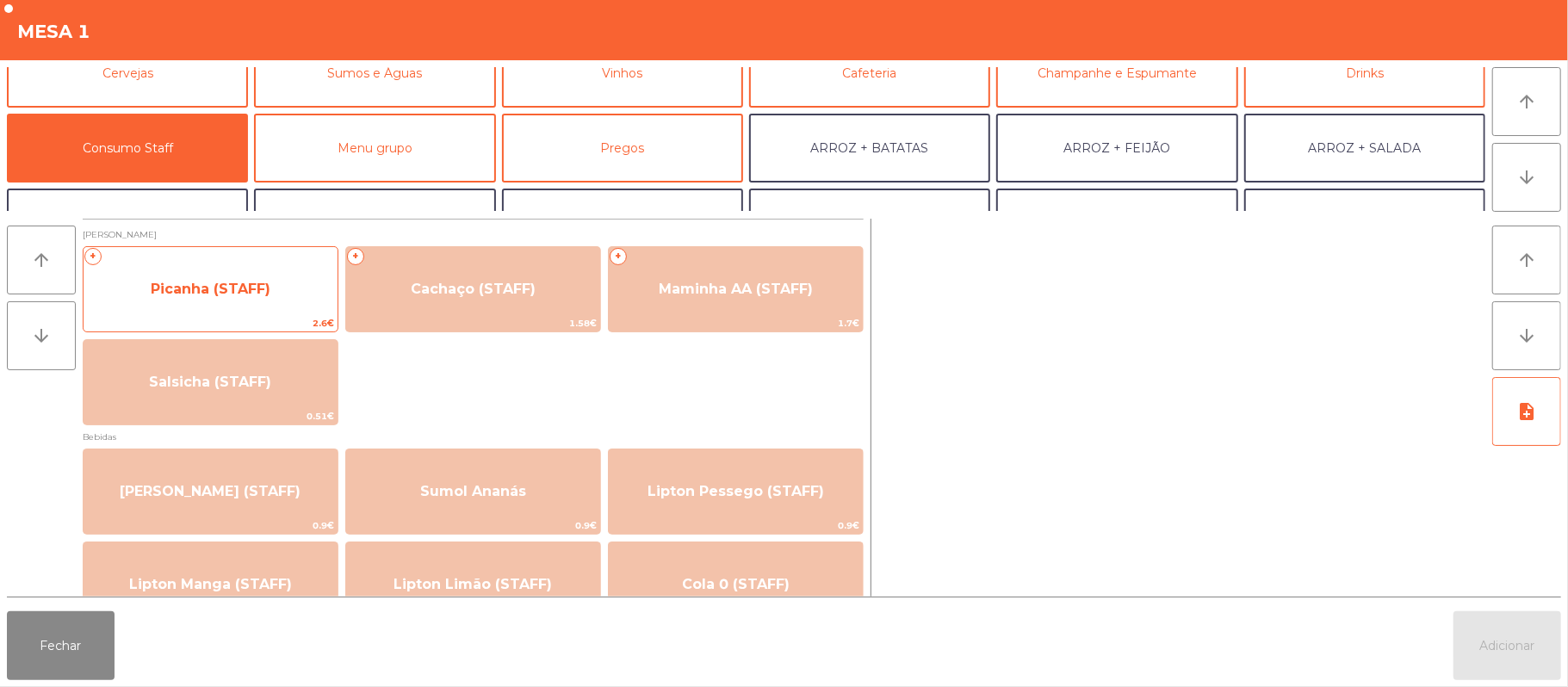
click at [253, 307] on span "Picanha (STAFF)" at bounding box center [210, 289] width 254 height 46
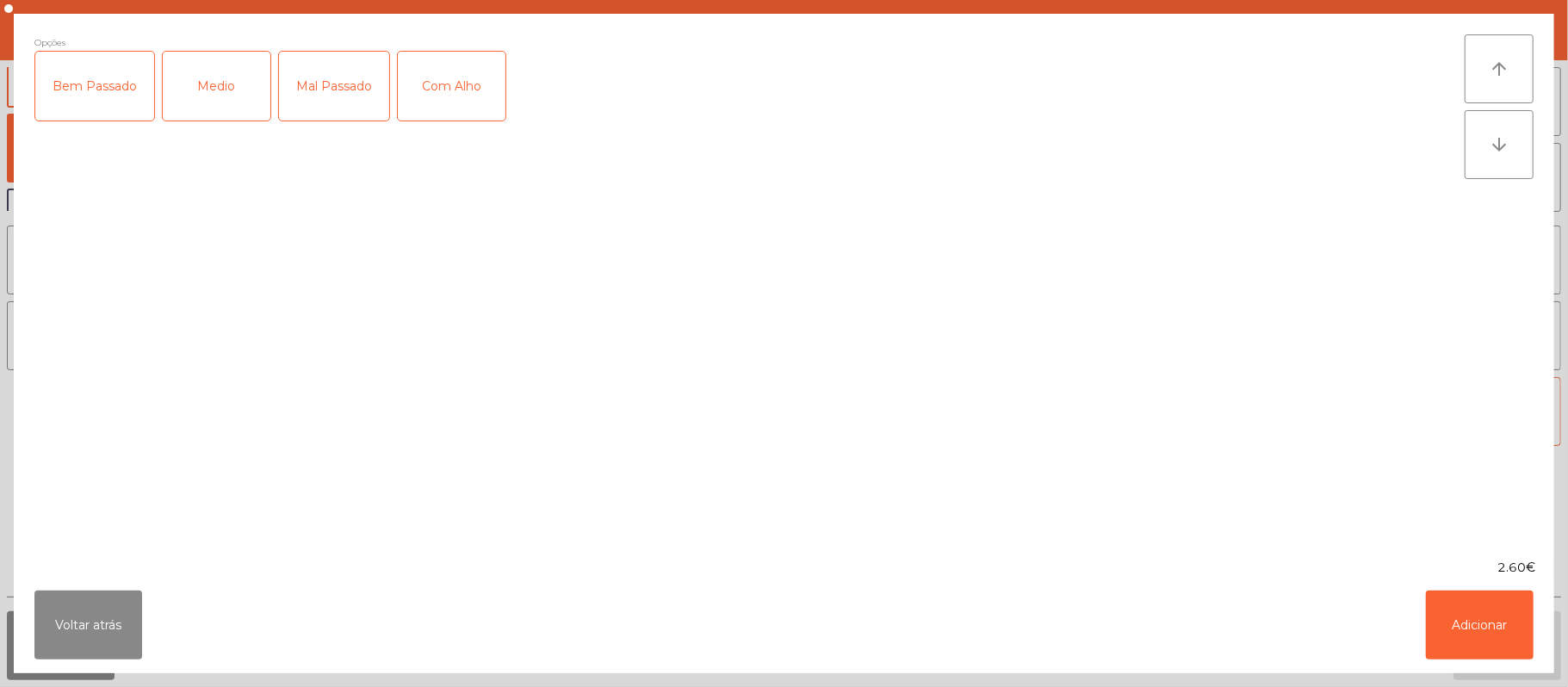
click at [212, 103] on div "Medio" at bounding box center [217, 87] width 107 height 69
click at [298, 97] on div "Mal Passado" at bounding box center [333, 87] width 110 height 69
click at [429, 105] on div "Com Alho" at bounding box center [452, 87] width 107 height 69
click at [1436, 627] on button "Adicionar" at bounding box center [1480, 626] width 107 height 69
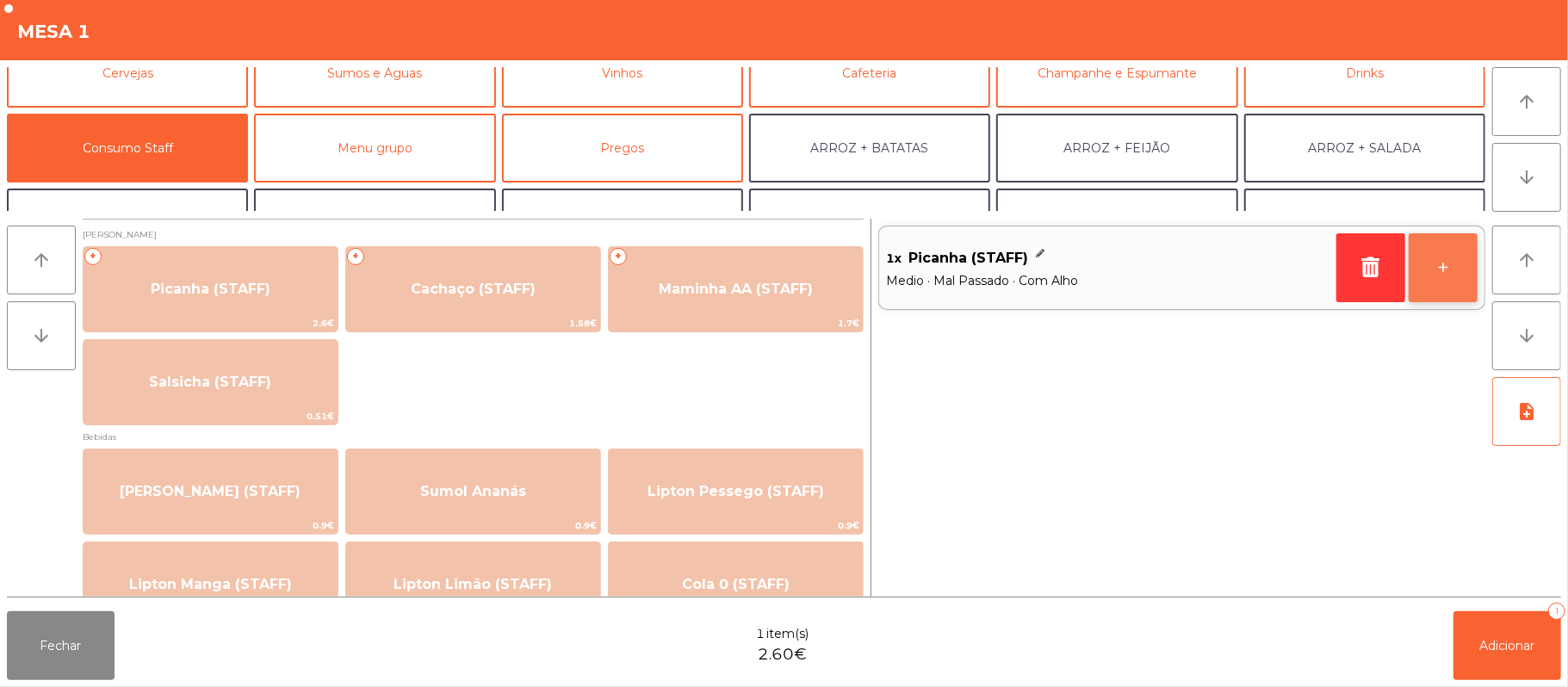
click at [1432, 277] on button "+" at bounding box center [1443, 268] width 69 height 69
click at [1507, 682] on div "Fechar 2 item(s) 5.20€ Adicionar 2" at bounding box center [784, 646] width 1568 height 83
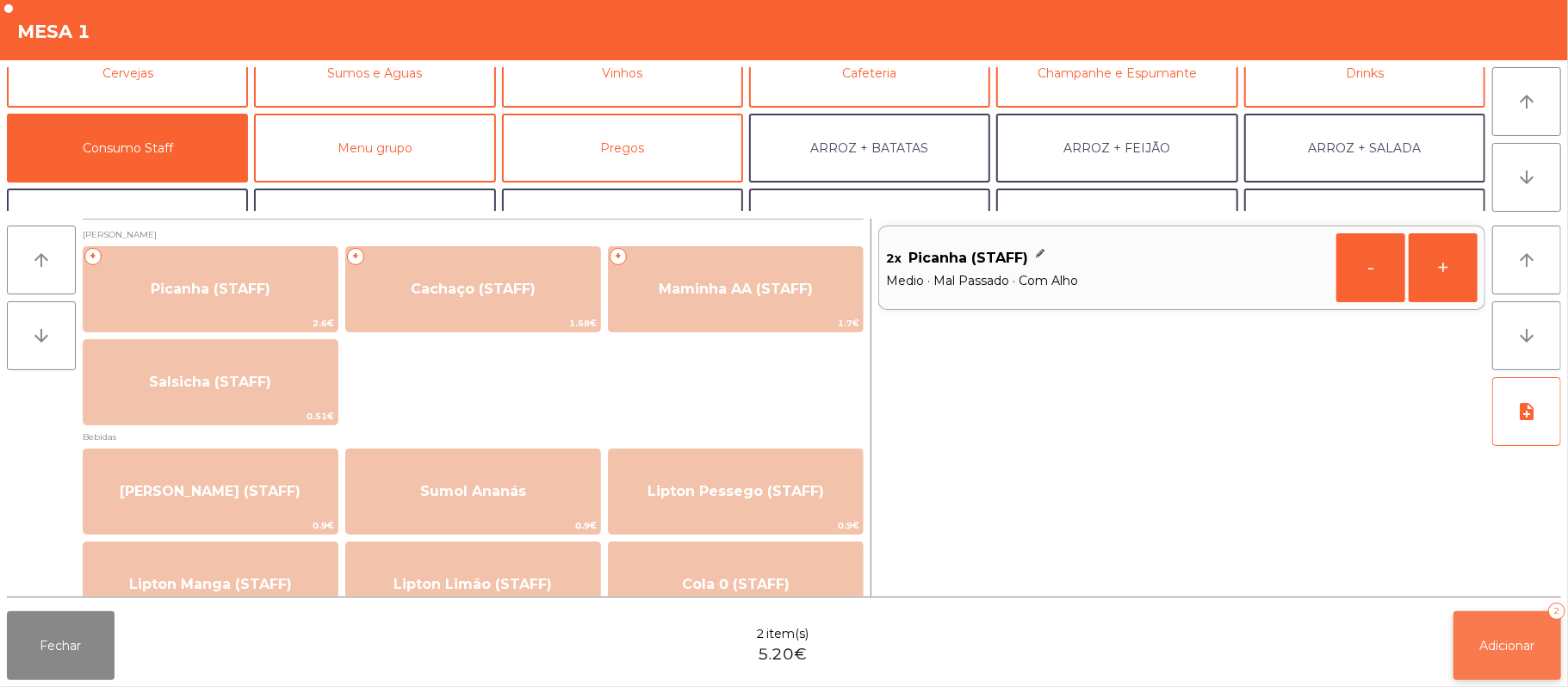
click at [1484, 655] on button "Adicionar 2" at bounding box center [1507, 646] width 107 height 69
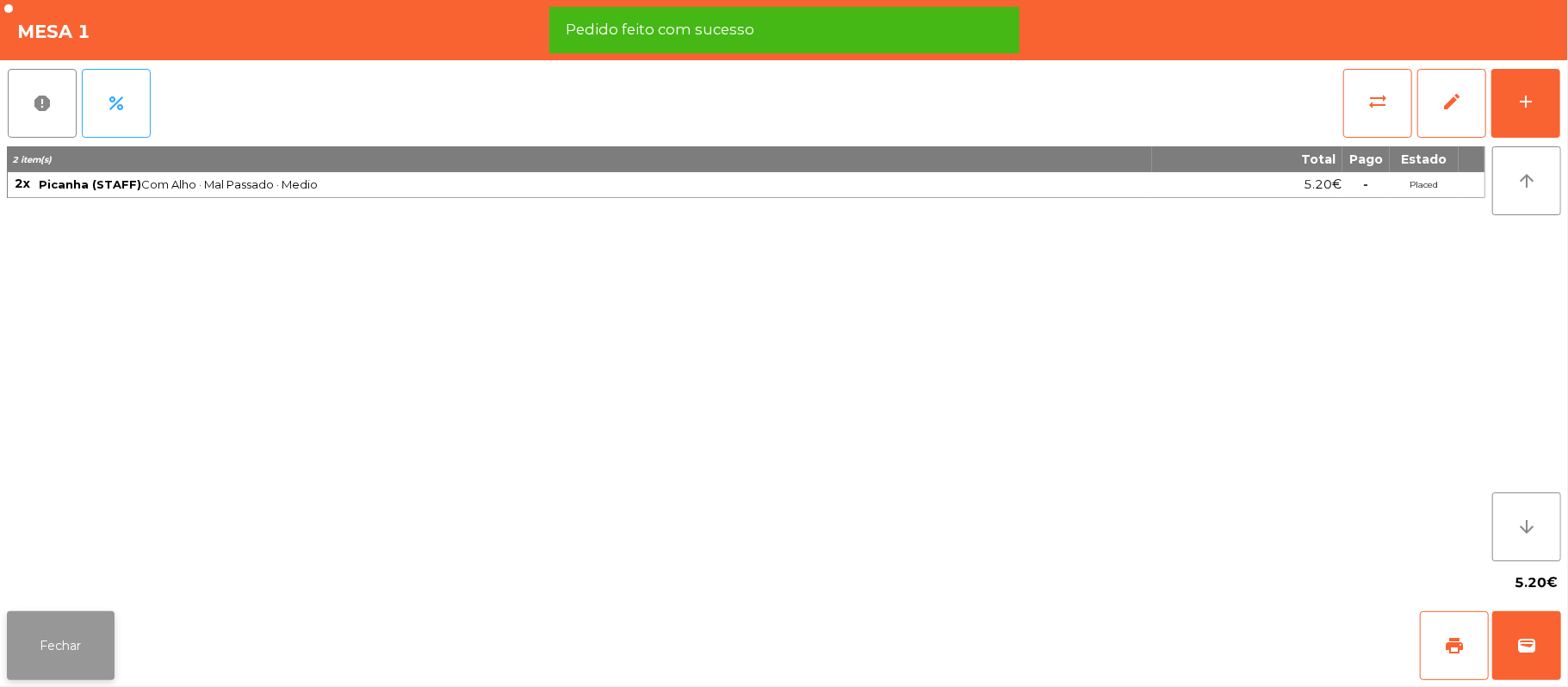
click at [59, 662] on button "Fechar" at bounding box center [61, 646] width 107 height 69
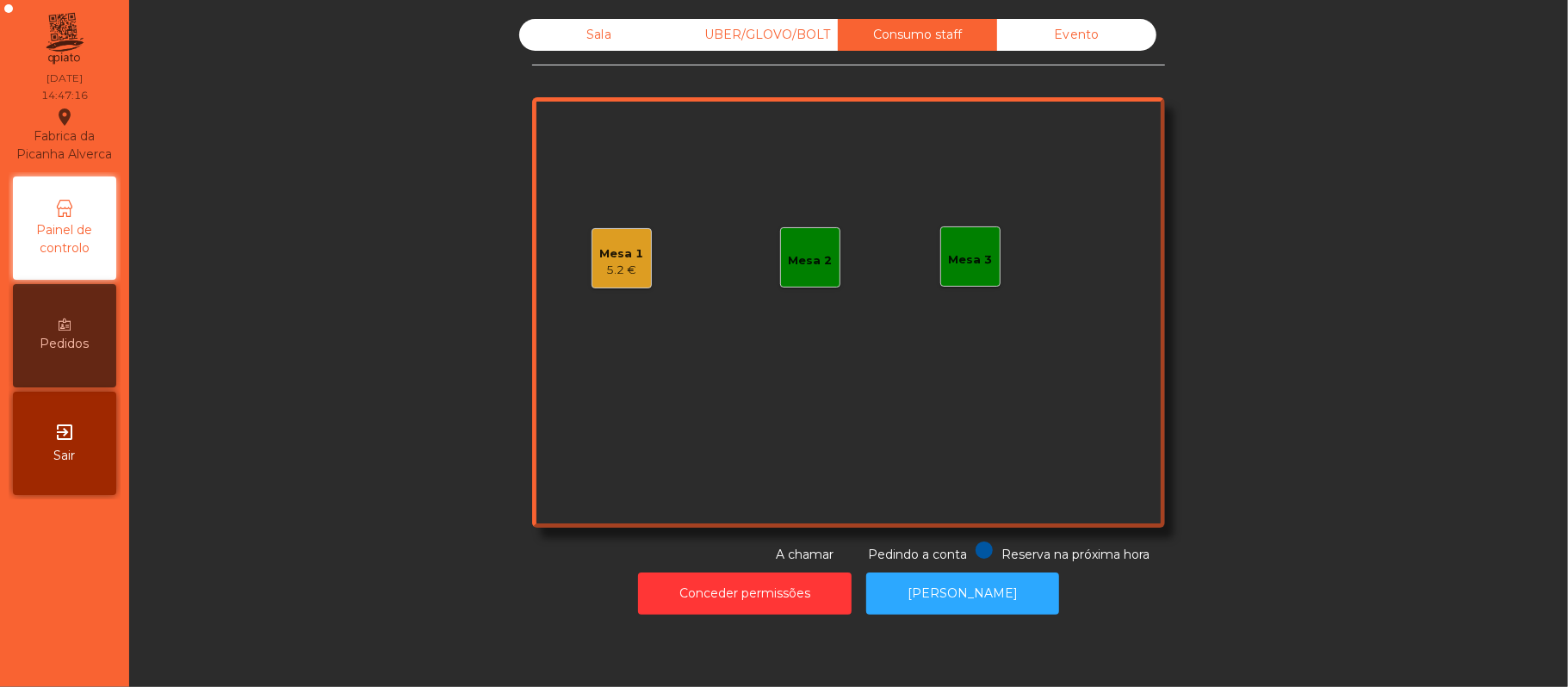
click at [971, 252] on div "Mesa 3" at bounding box center [971, 260] width 44 height 17
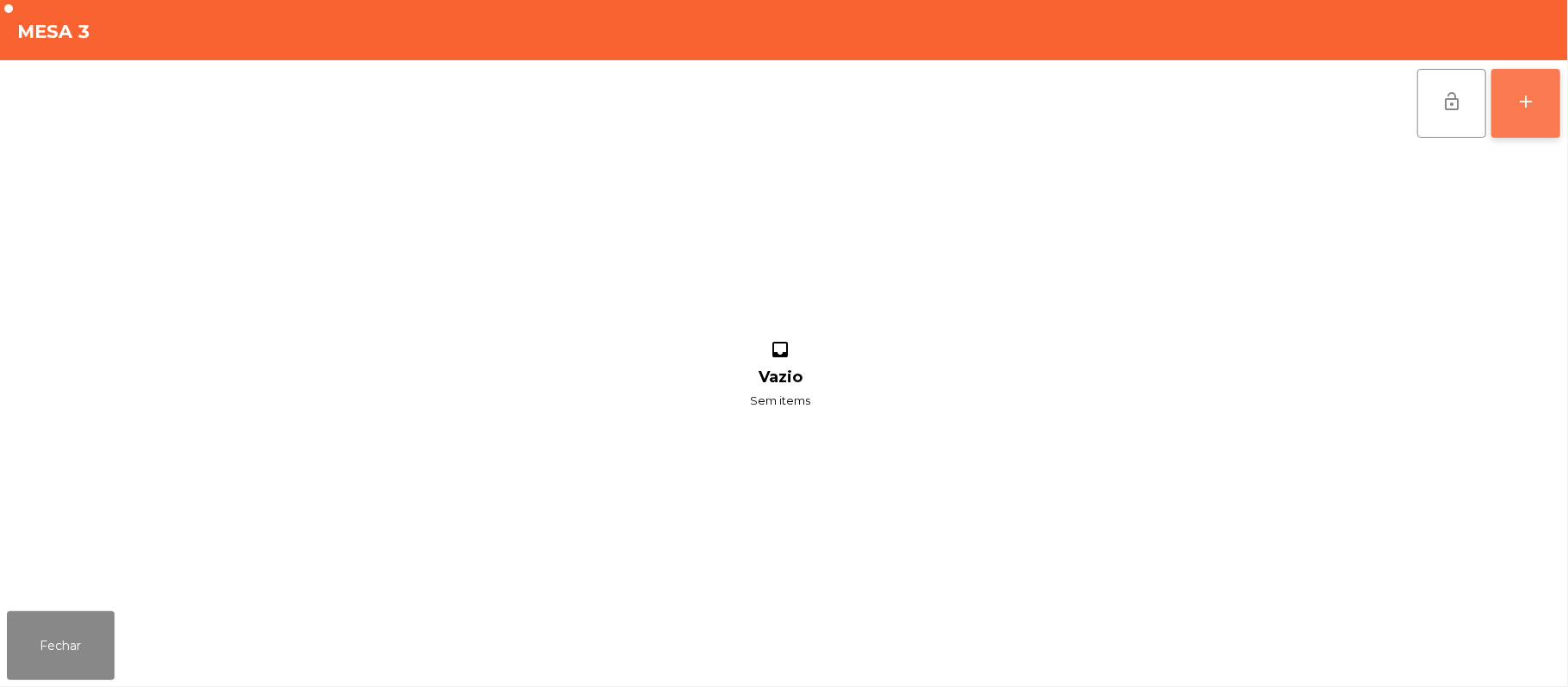
click at [1558, 104] on button "add" at bounding box center [1526, 104] width 69 height 69
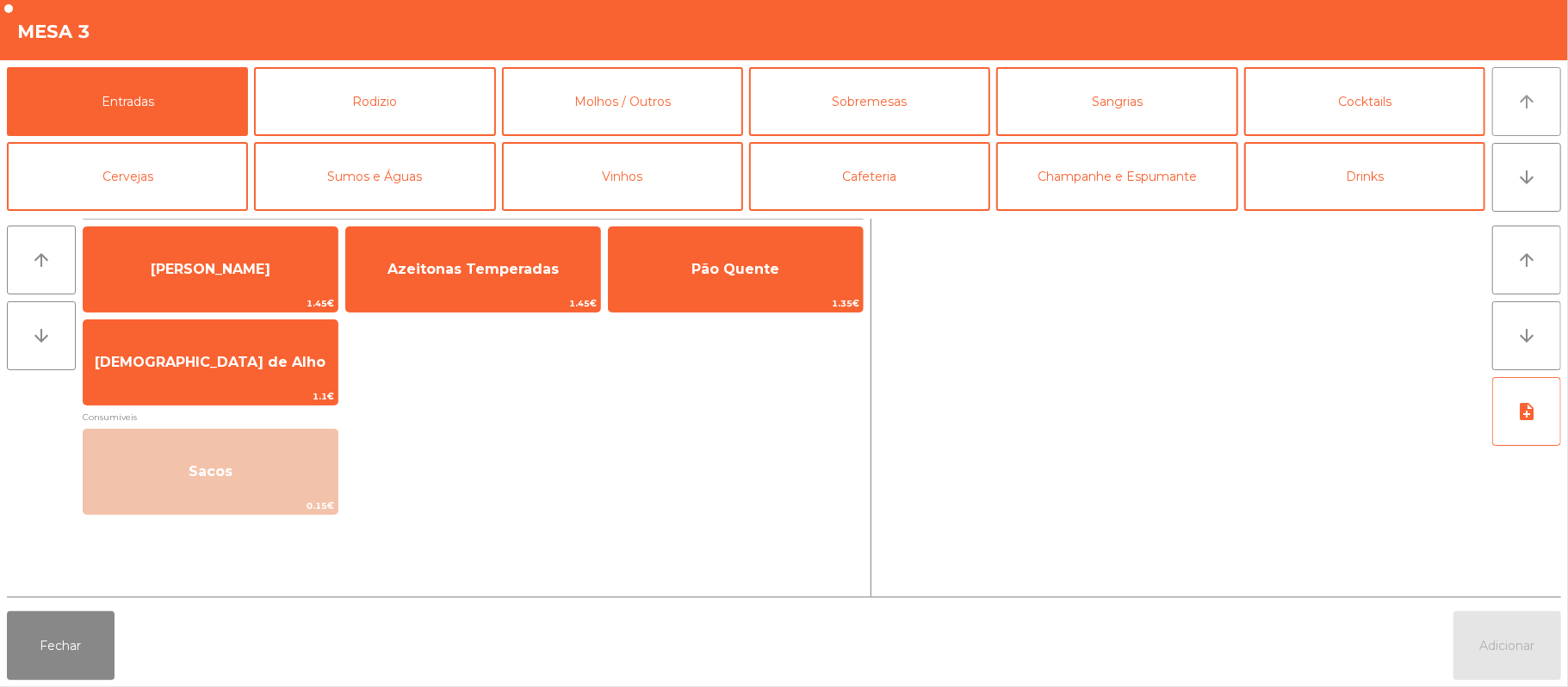
click at [1523, 95] on icon "arrow_upward" at bounding box center [1526, 101] width 21 height 21
click at [372, 118] on button "Rodizio" at bounding box center [374, 102] width 241 height 69
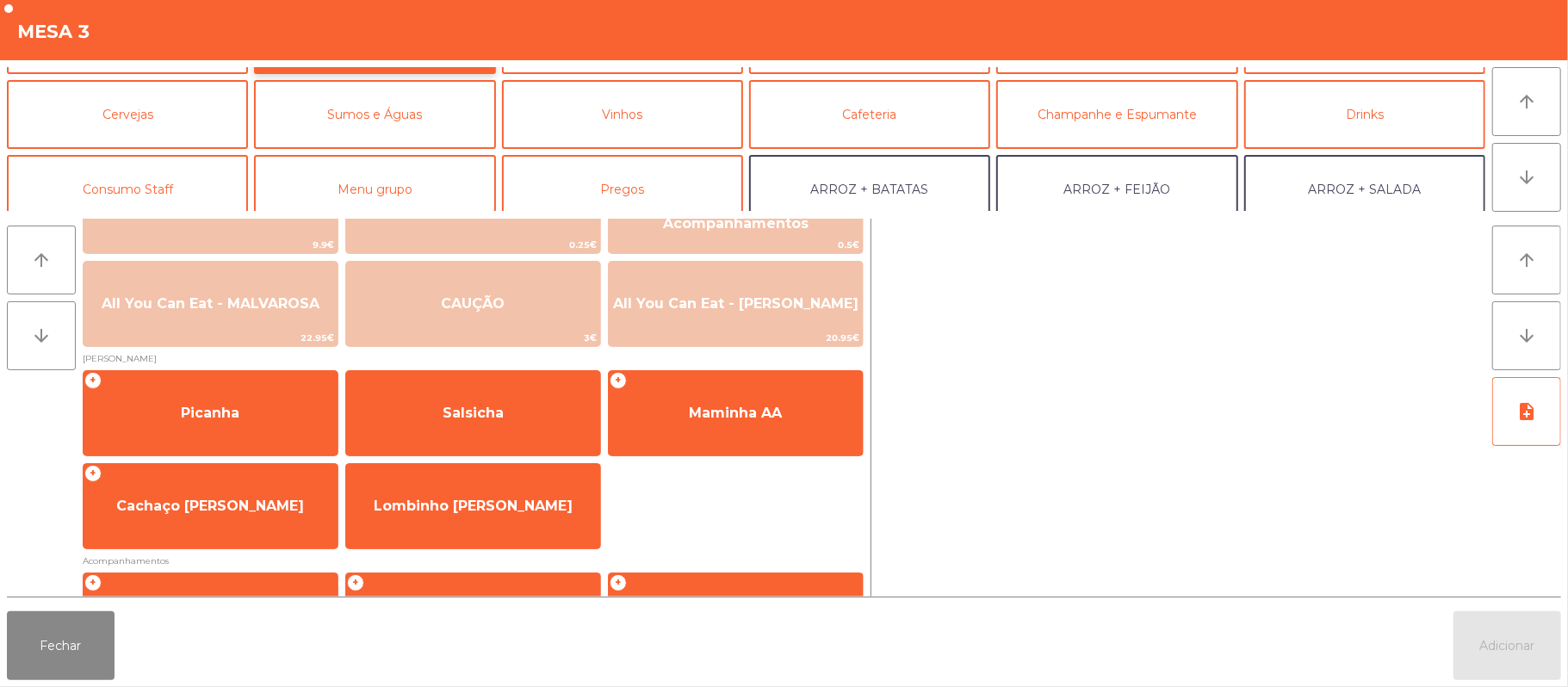
scroll to position [70, 0]
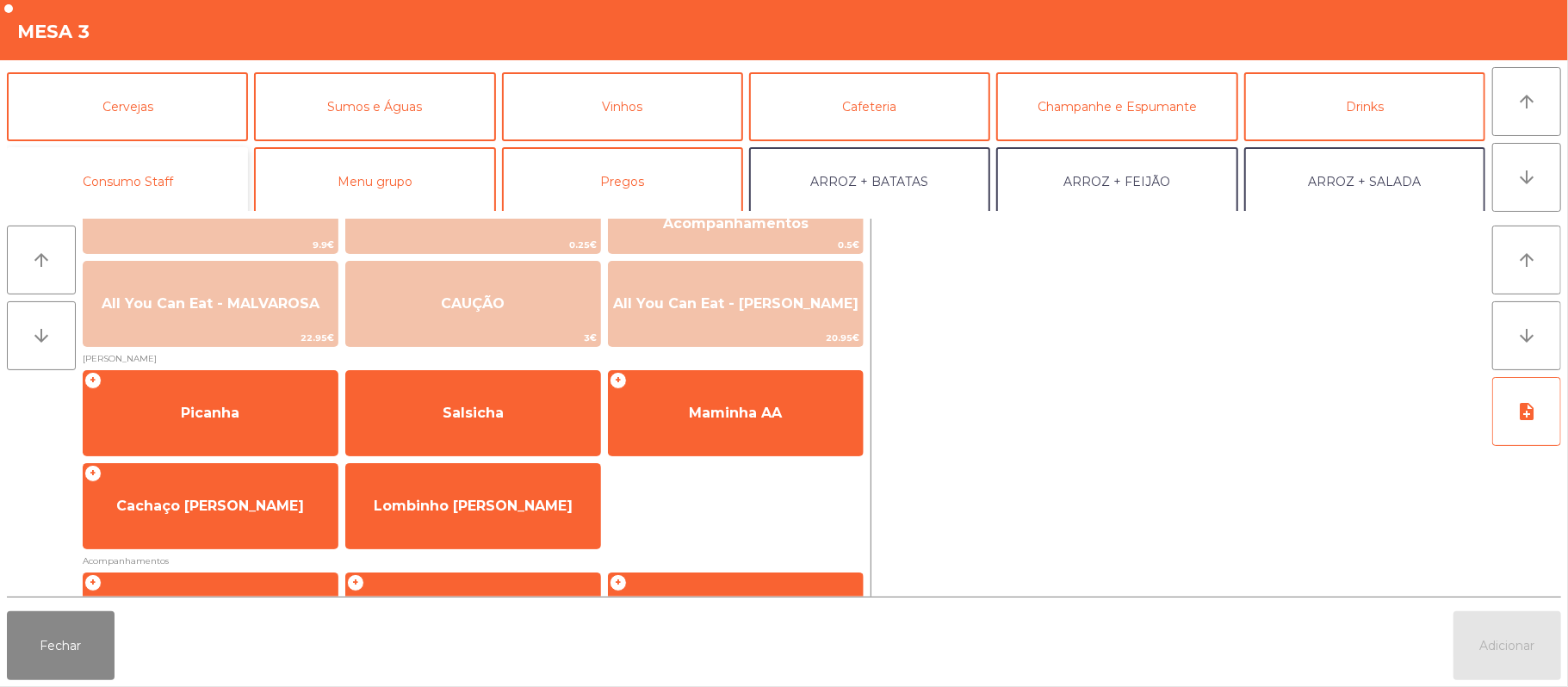
click at [166, 164] on button "Consumo Staff" at bounding box center [127, 182] width 241 height 69
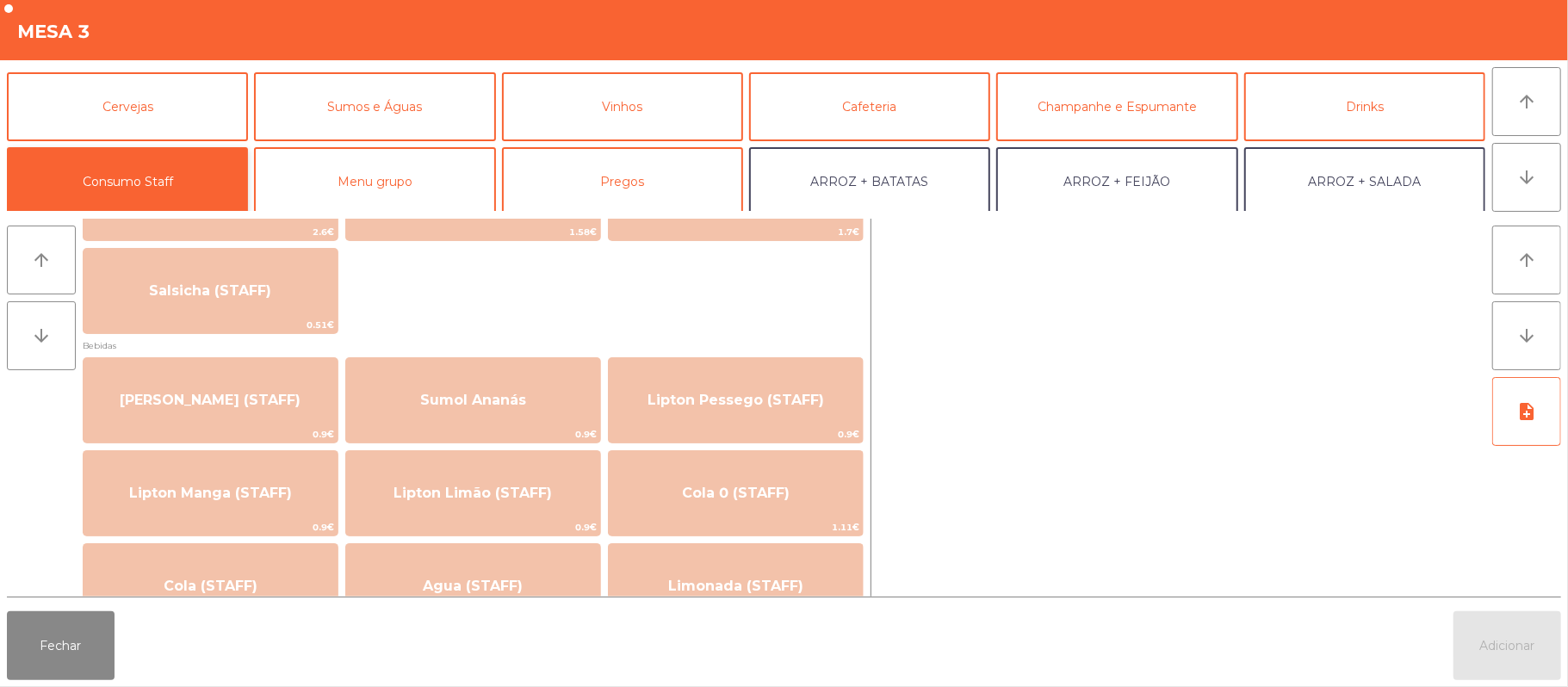
scroll to position [0, 0]
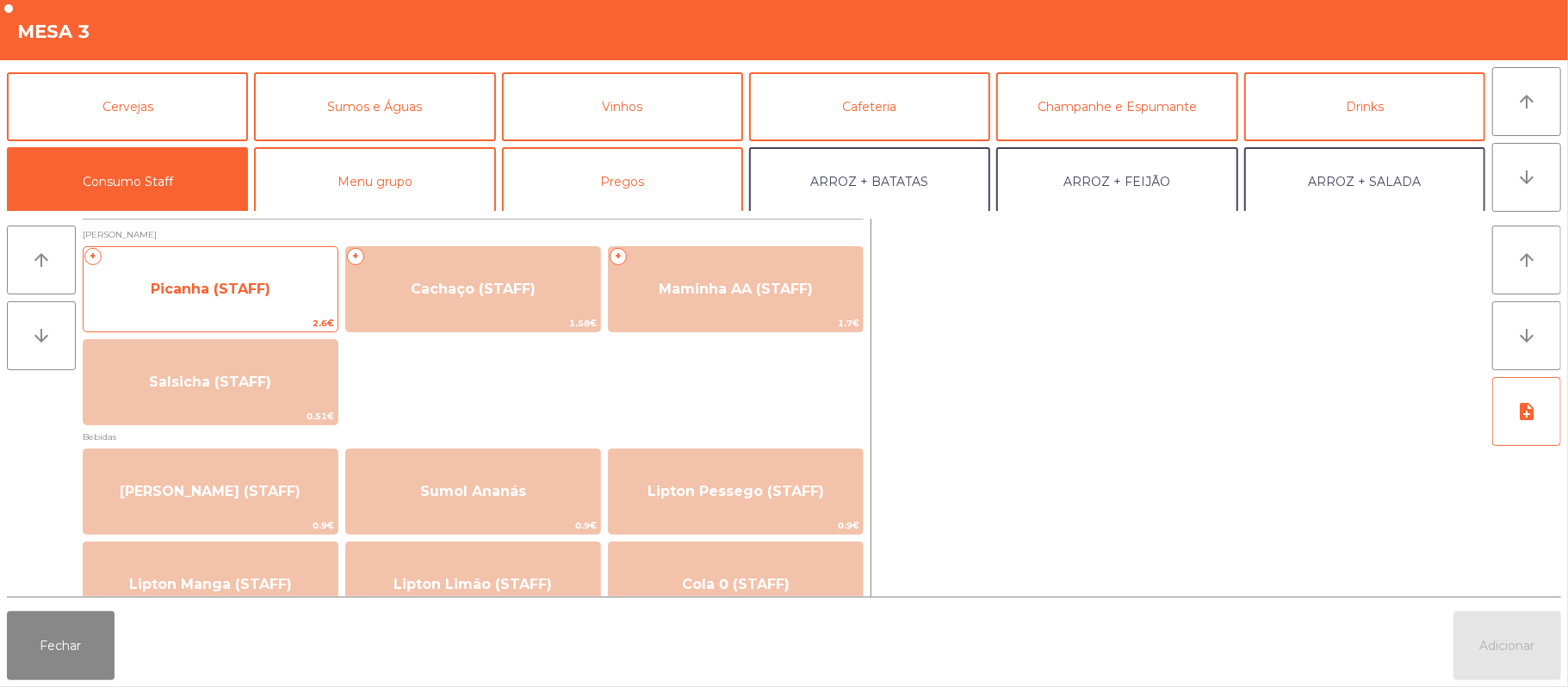
click at [270, 292] on span "Picanha (STAFF)" at bounding box center [210, 289] width 254 height 46
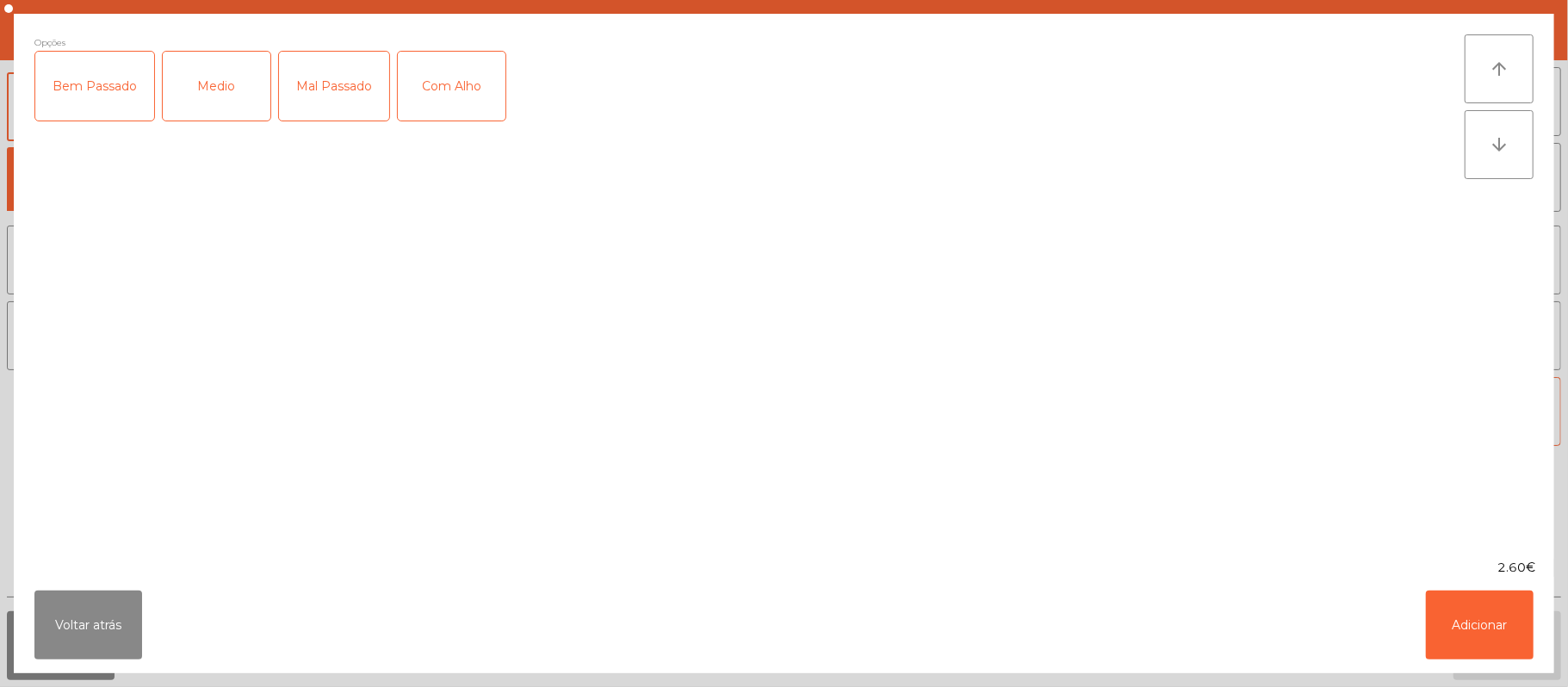
click at [231, 80] on div "Medio" at bounding box center [217, 87] width 107 height 69
click at [446, 87] on div "Com Alho" at bounding box center [452, 87] width 107 height 69
click at [1475, 615] on button "Adicionar" at bounding box center [1480, 626] width 107 height 69
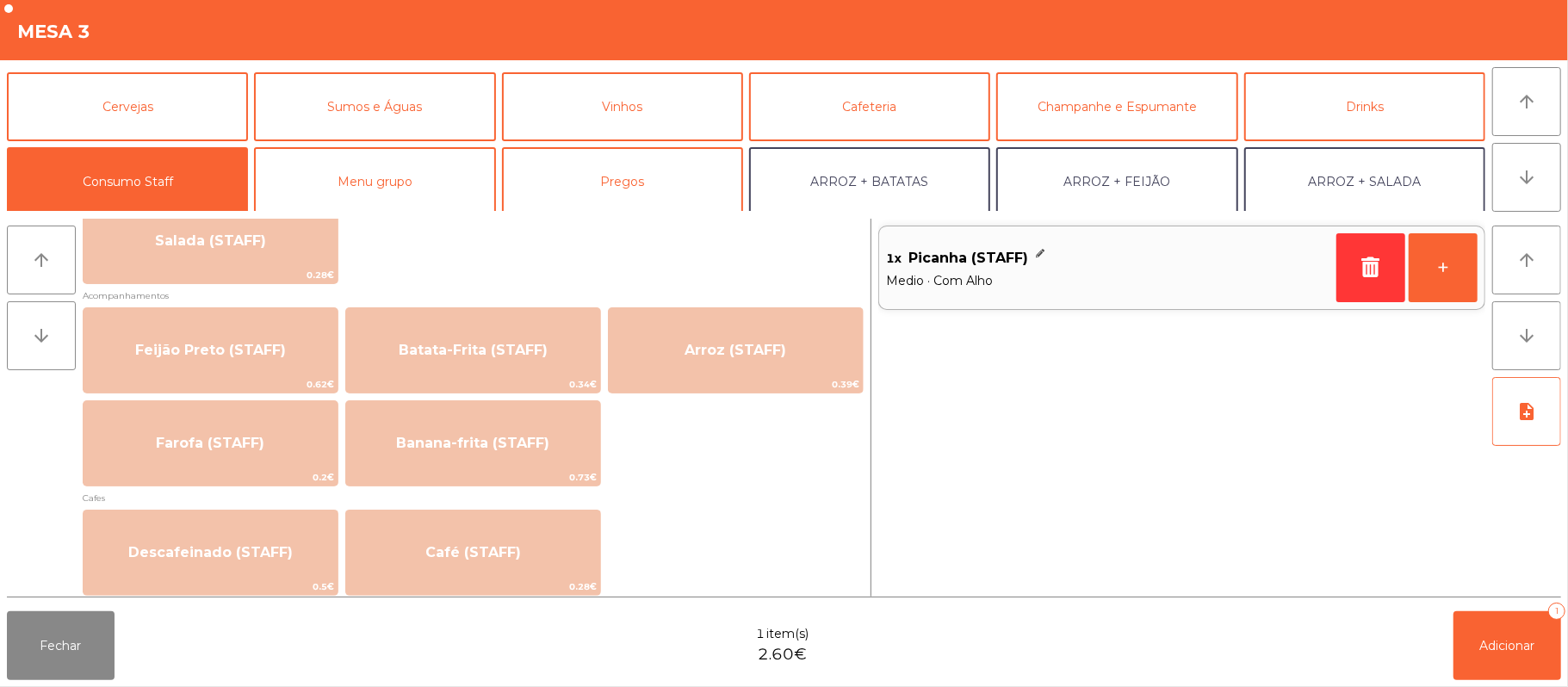
scroll to position [735, 0]
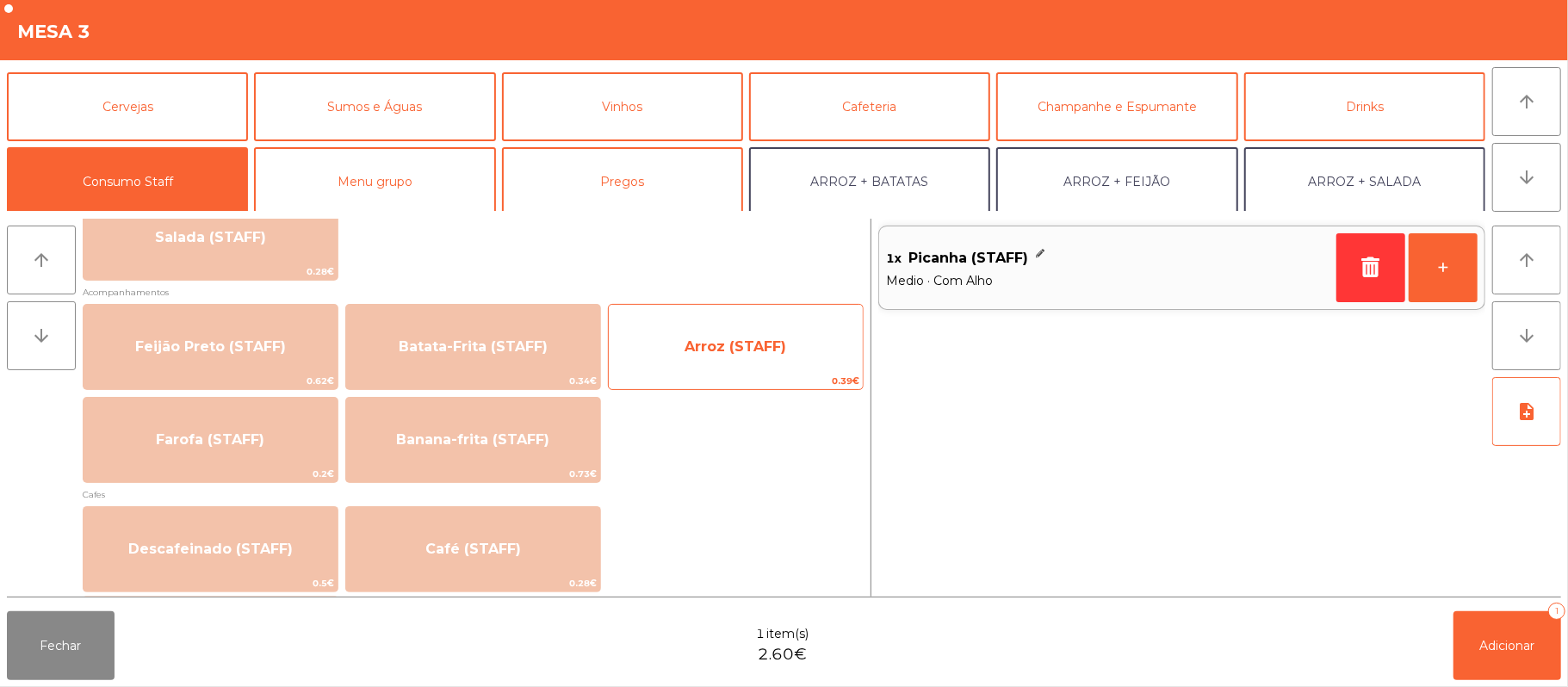
click at [708, 349] on span "Arroz (STAFF)" at bounding box center [736, 347] width 102 height 16
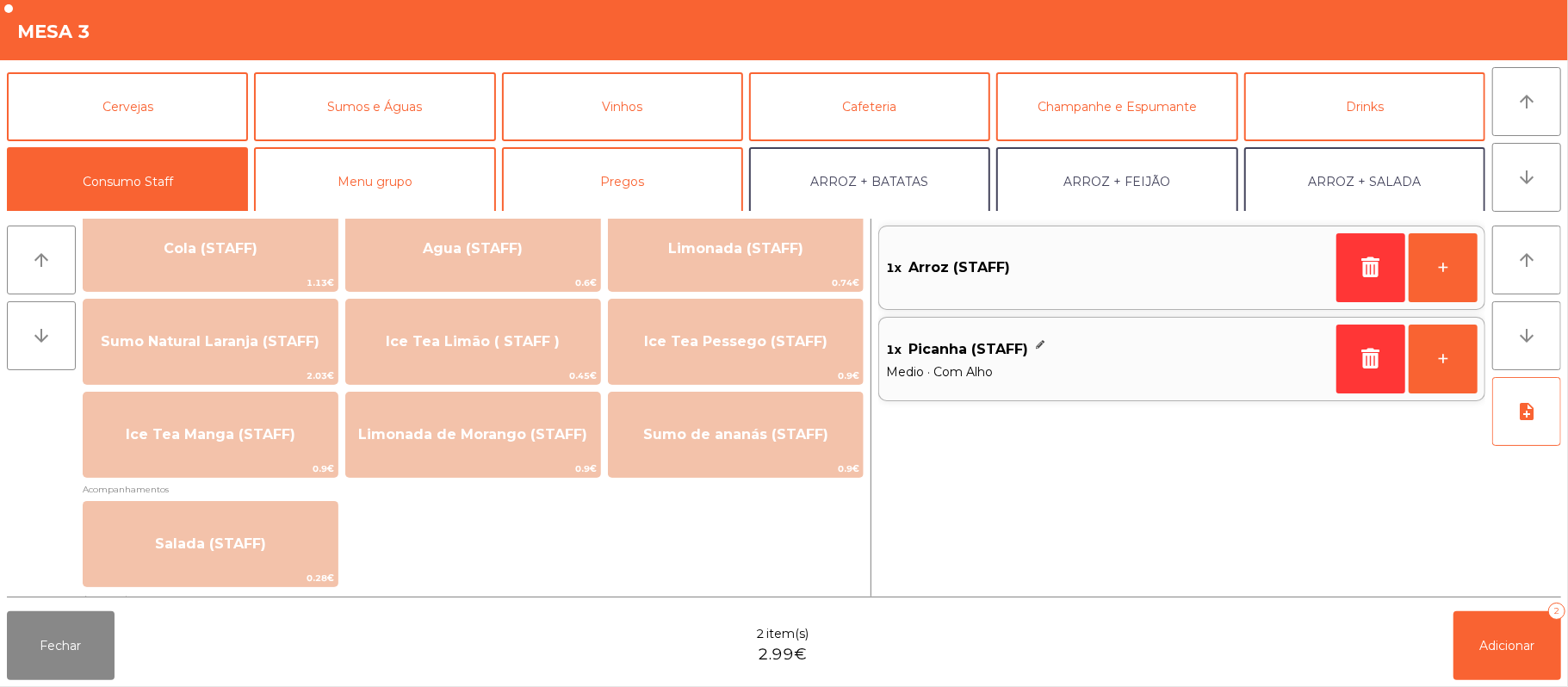
scroll to position [435, 0]
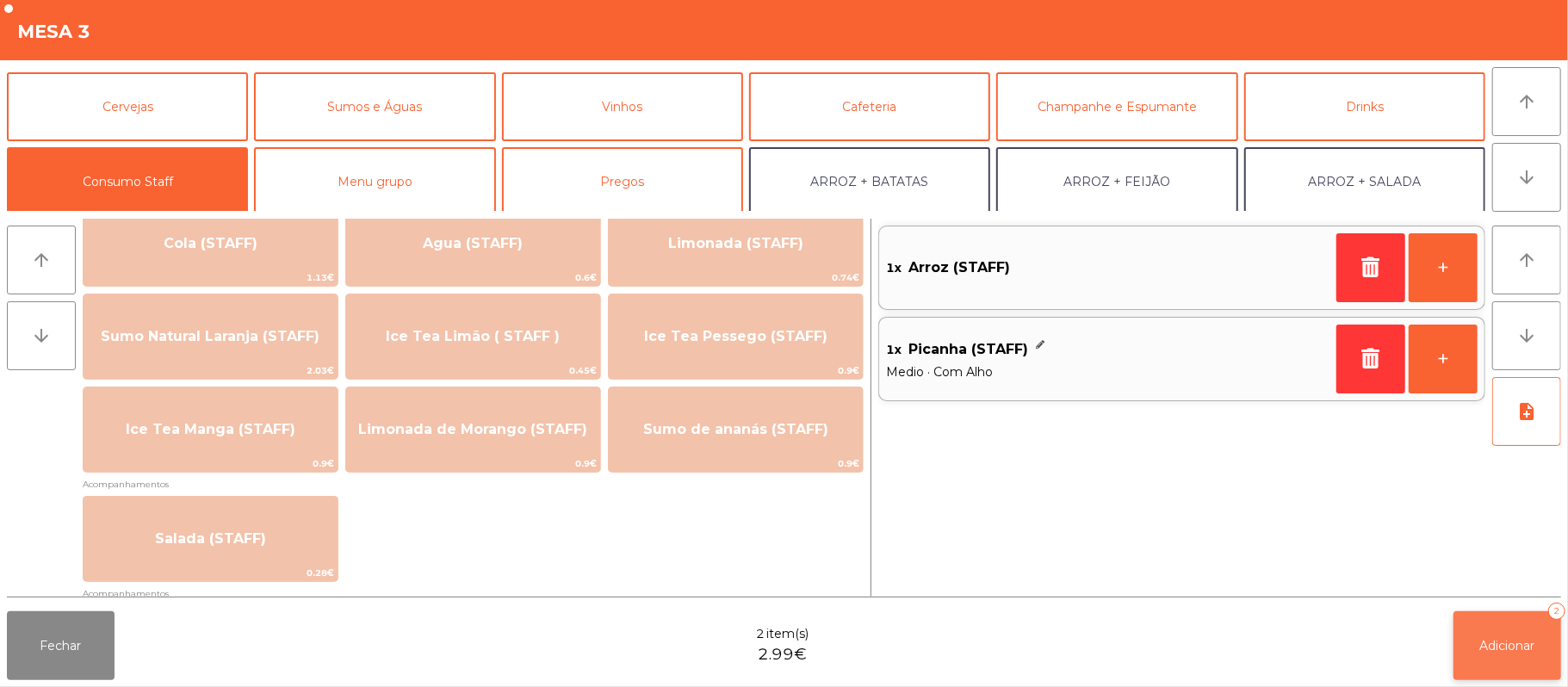
click at [1484, 665] on button "Adicionar 2" at bounding box center [1507, 646] width 107 height 69
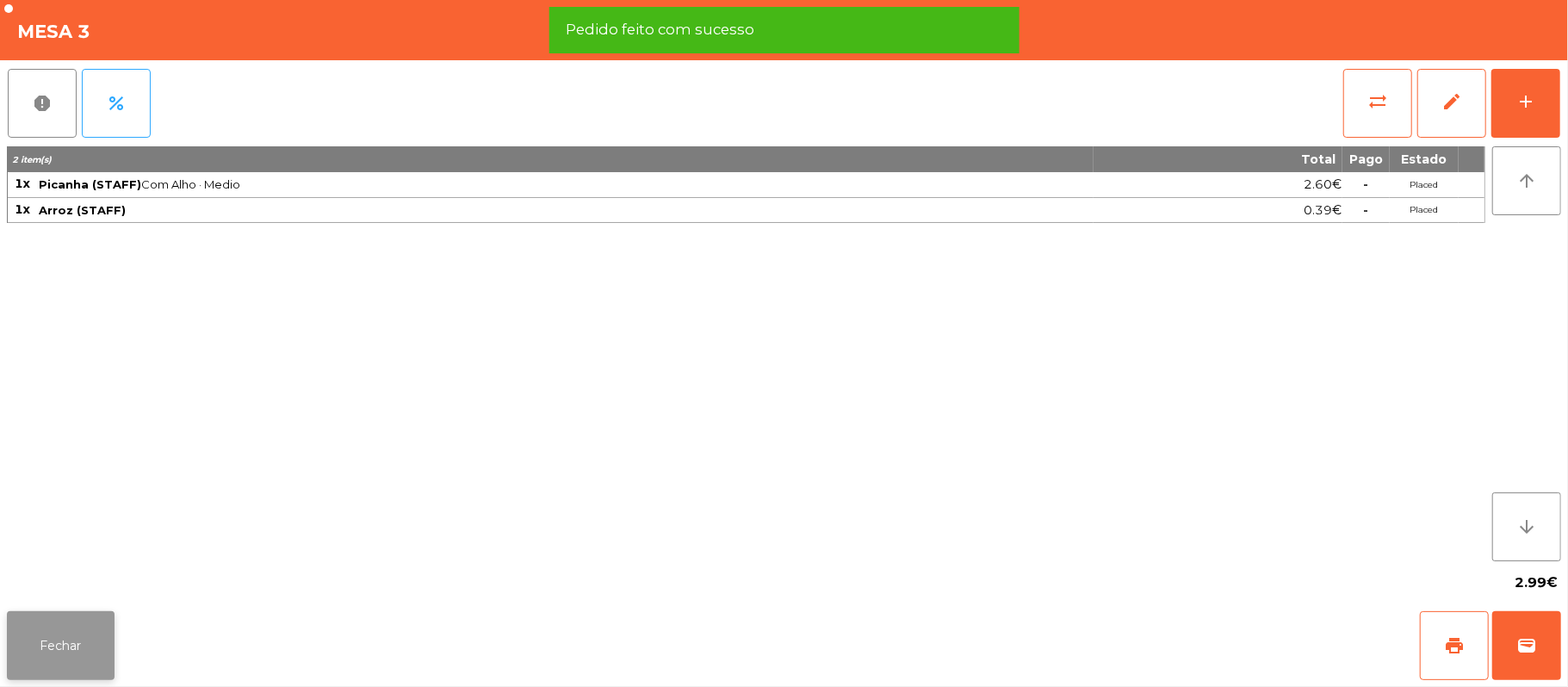
click at [97, 651] on button "Fechar" at bounding box center [61, 646] width 107 height 69
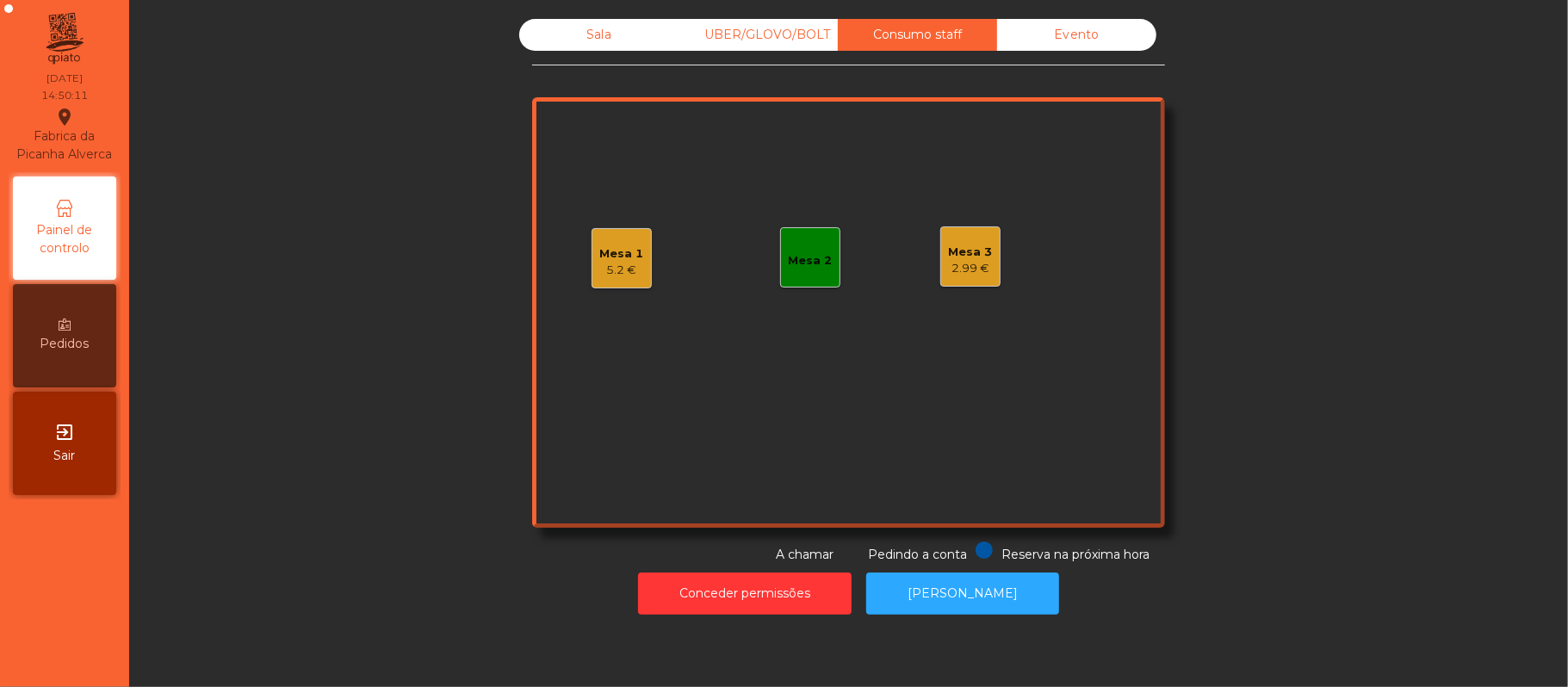
click at [957, 251] on div "Mesa 3" at bounding box center [971, 252] width 44 height 17
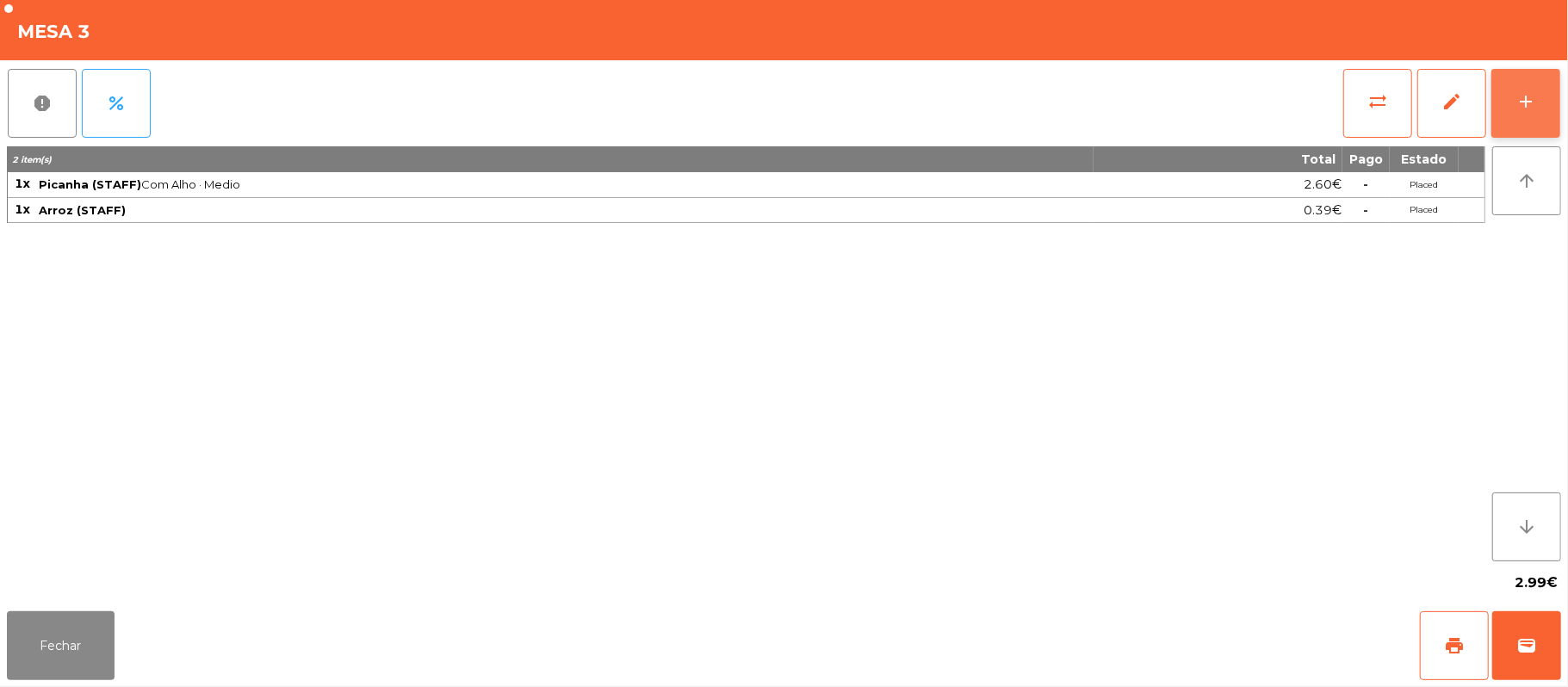
click at [1556, 97] on button "add" at bounding box center [1526, 104] width 69 height 69
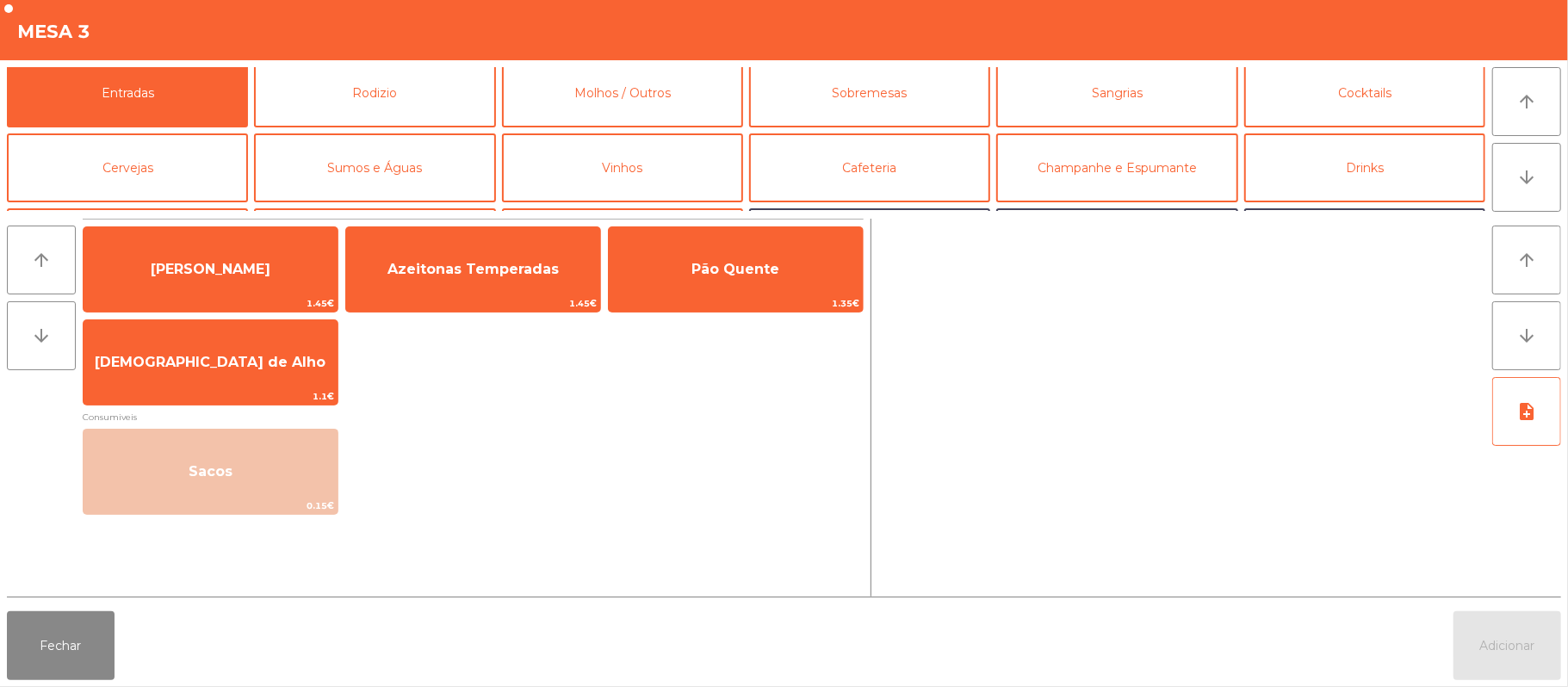
scroll to position [0, 0]
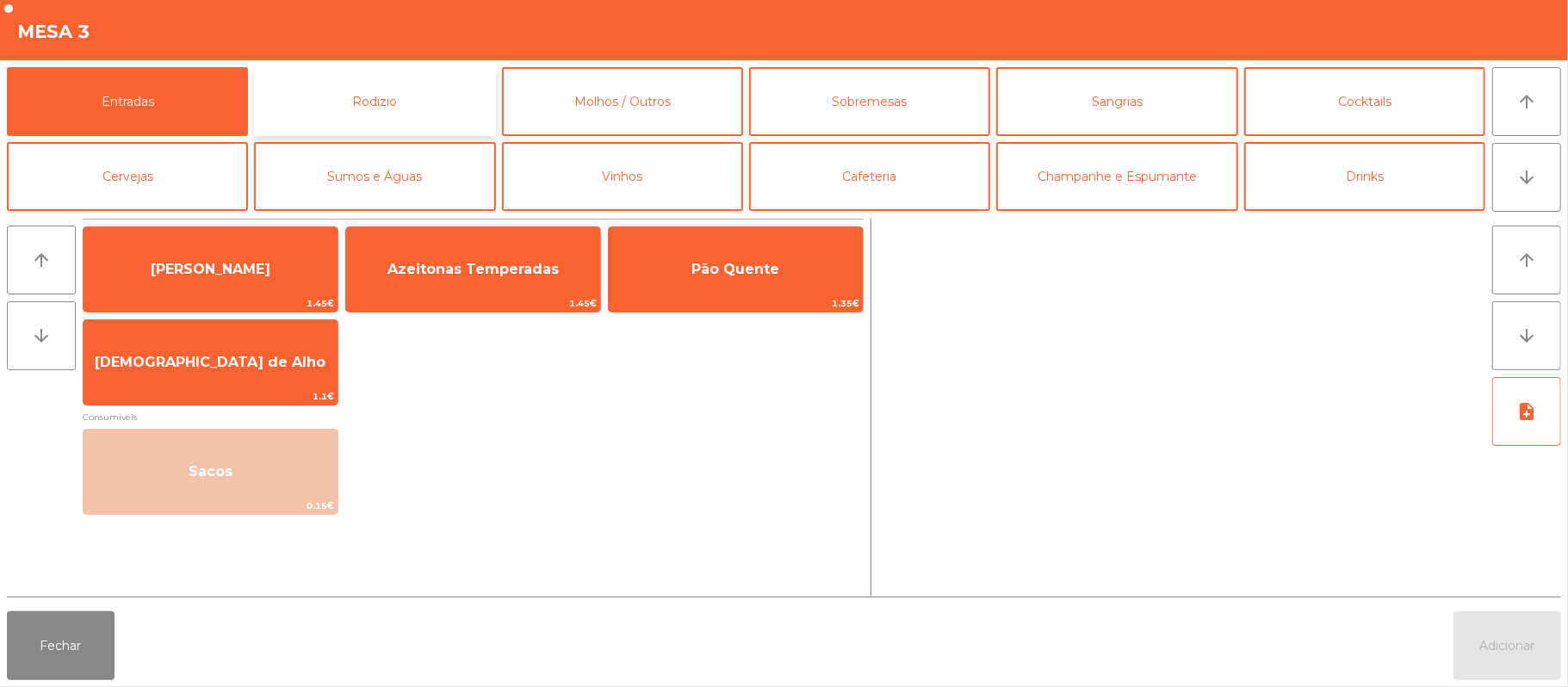
click at [473, 112] on button "Rodizio" at bounding box center [374, 102] width 241 height 69
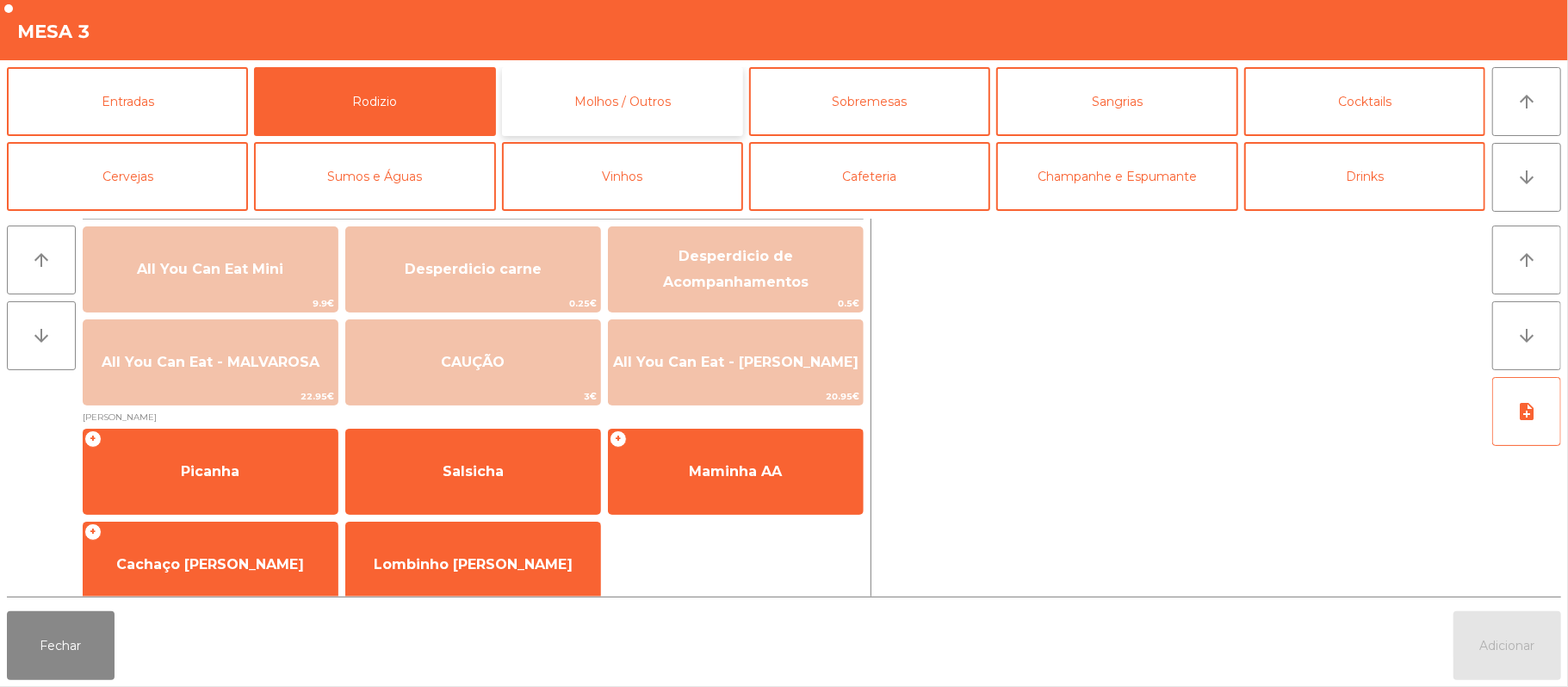
click at [641, 103] on button "Molhos / Outros" at bounding box center [622, 102] width 241 height 69
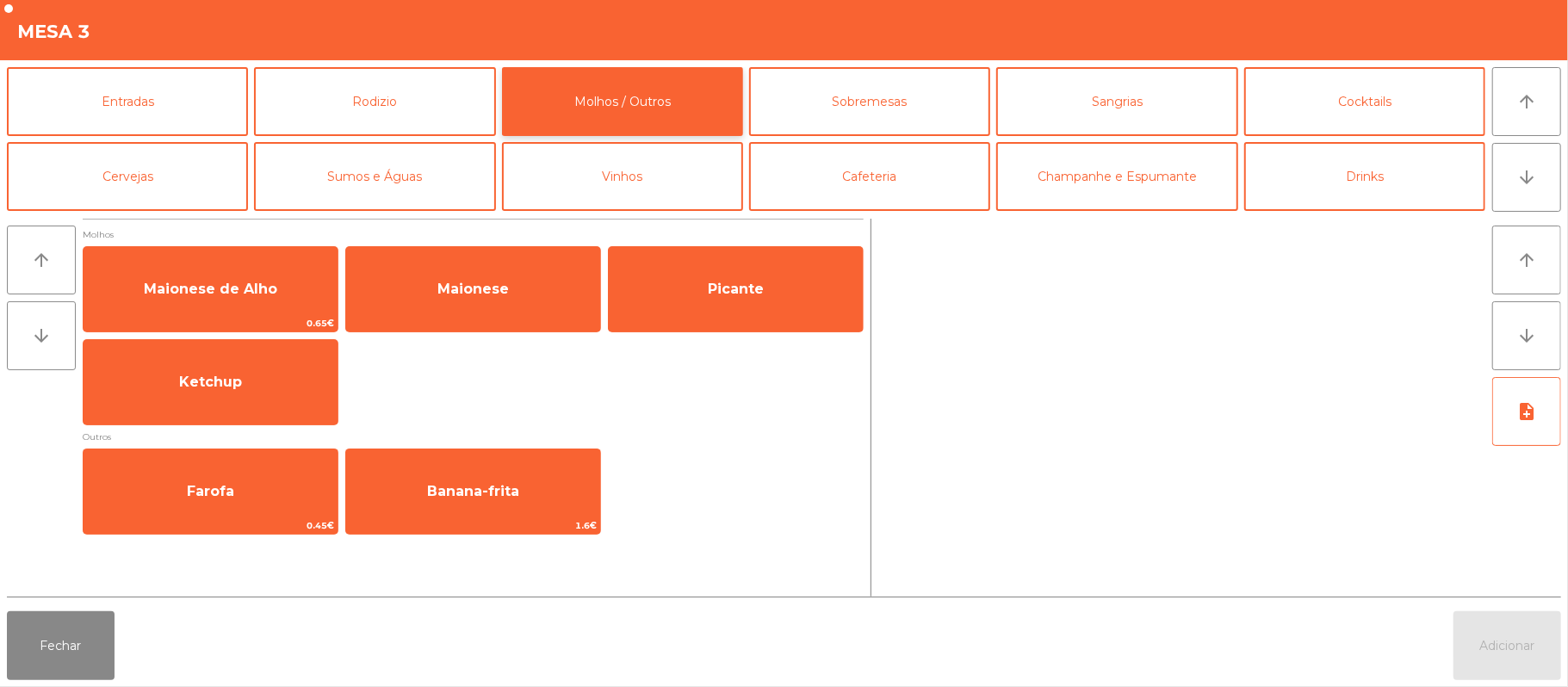
scroll to position [15, 0]
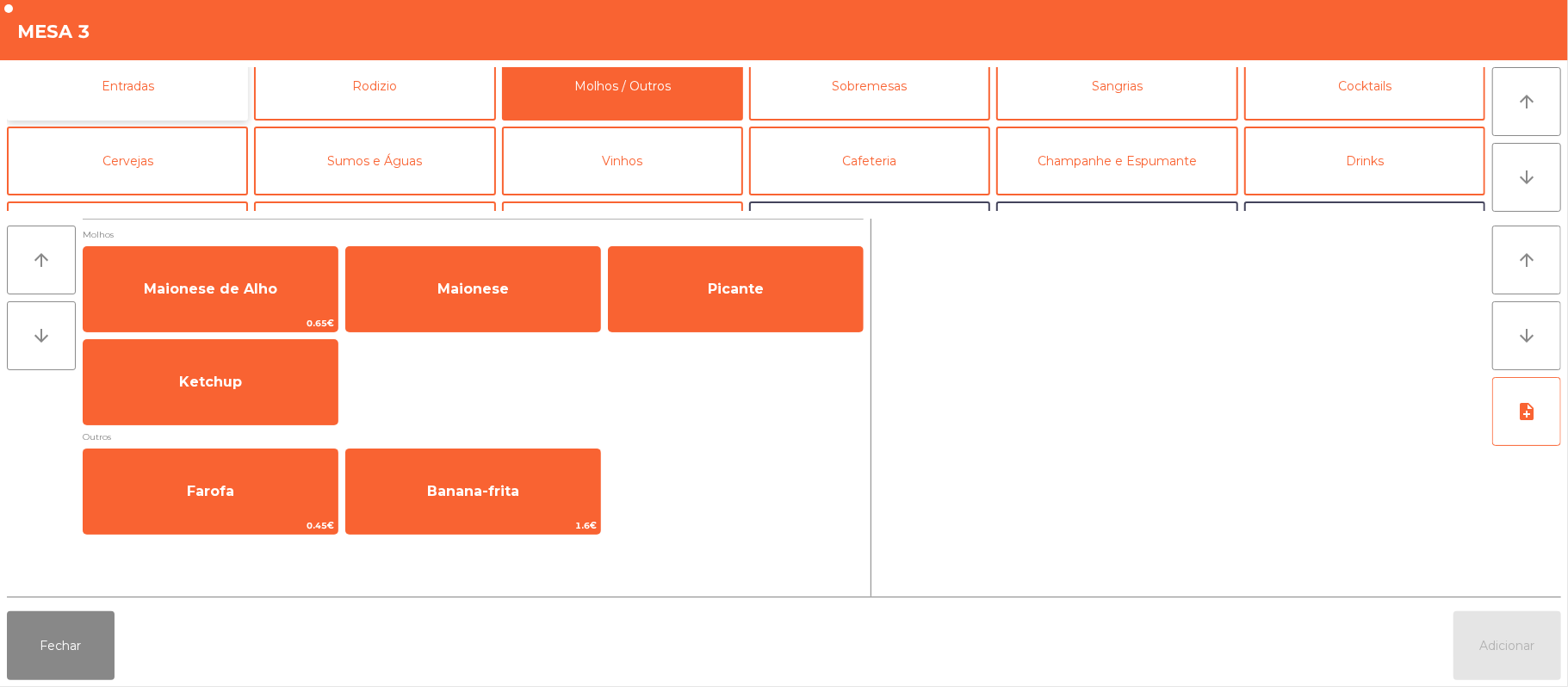
click at [207, 112] on button "Entradas" at bounding box center [127, 87] width 241 height 69
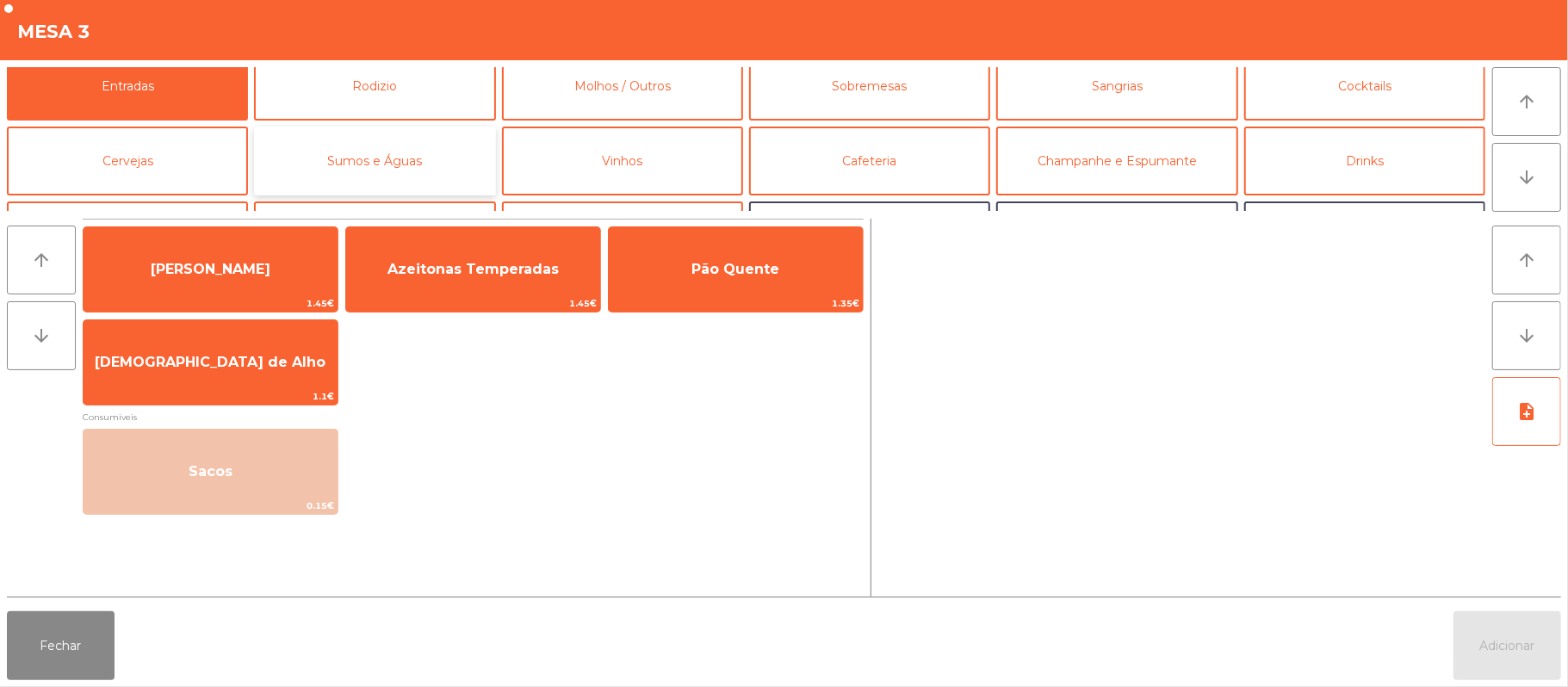
click at [431, 156] on button "Sumos e Águas" at bounding box center [374, 161] width 241 height 69
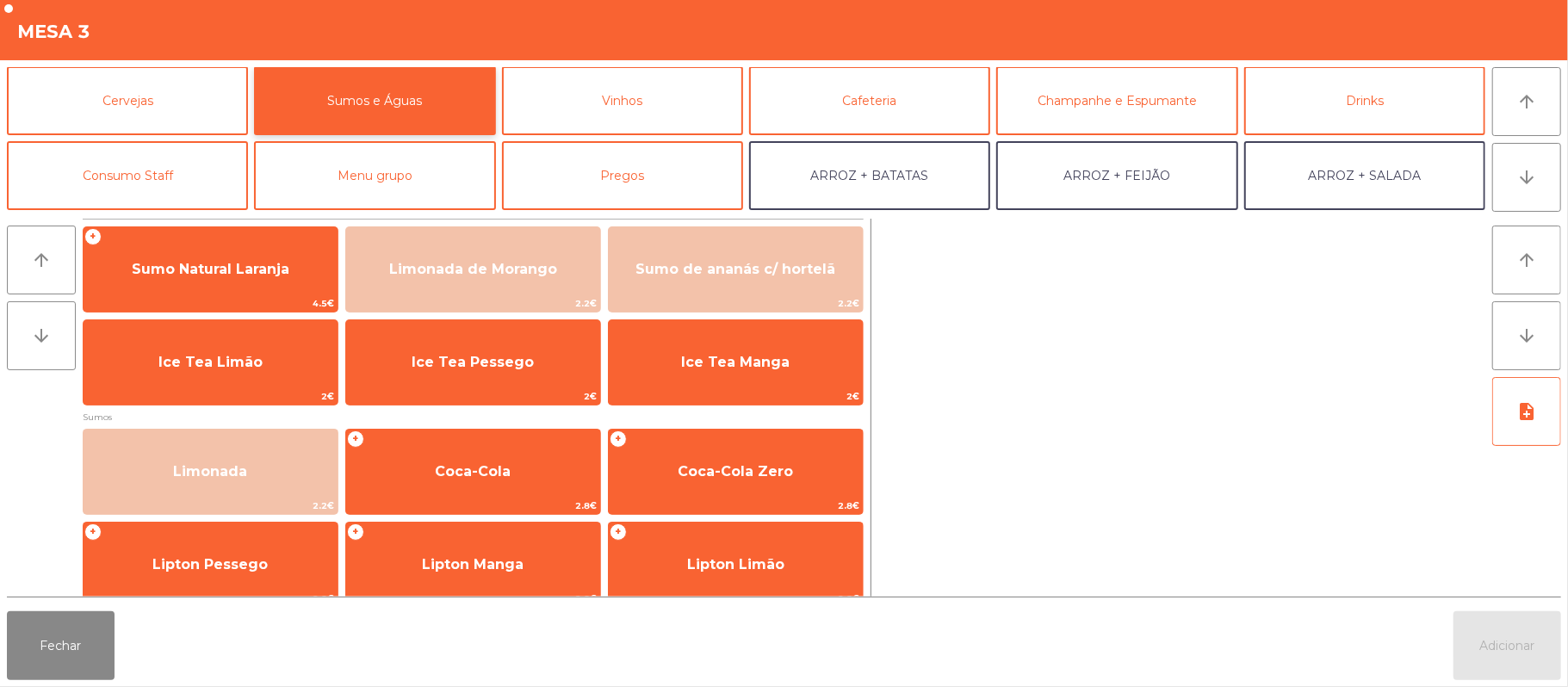
scroll to position [98, 0]
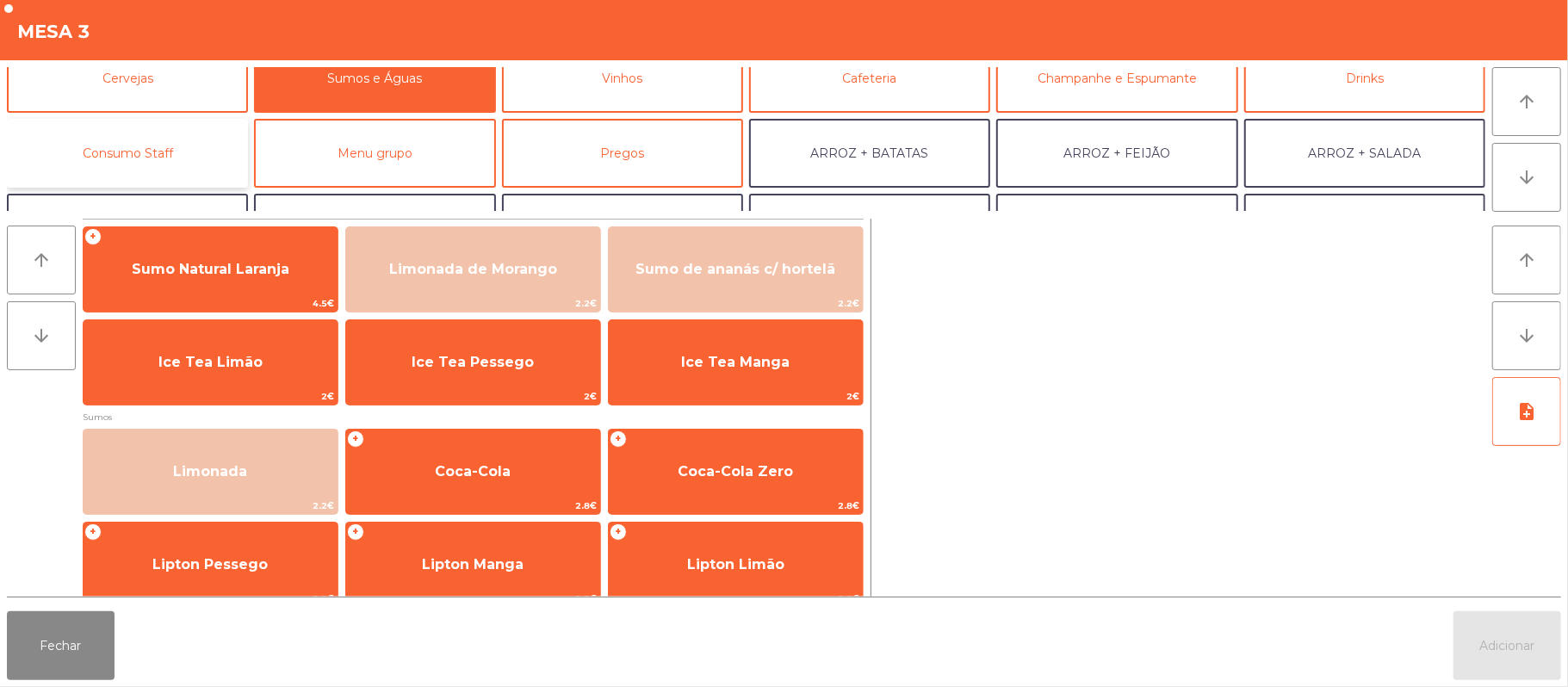
click at [180, 141] on button "Consumo Staff" at bounding box center [127, 153] width 241 height 69
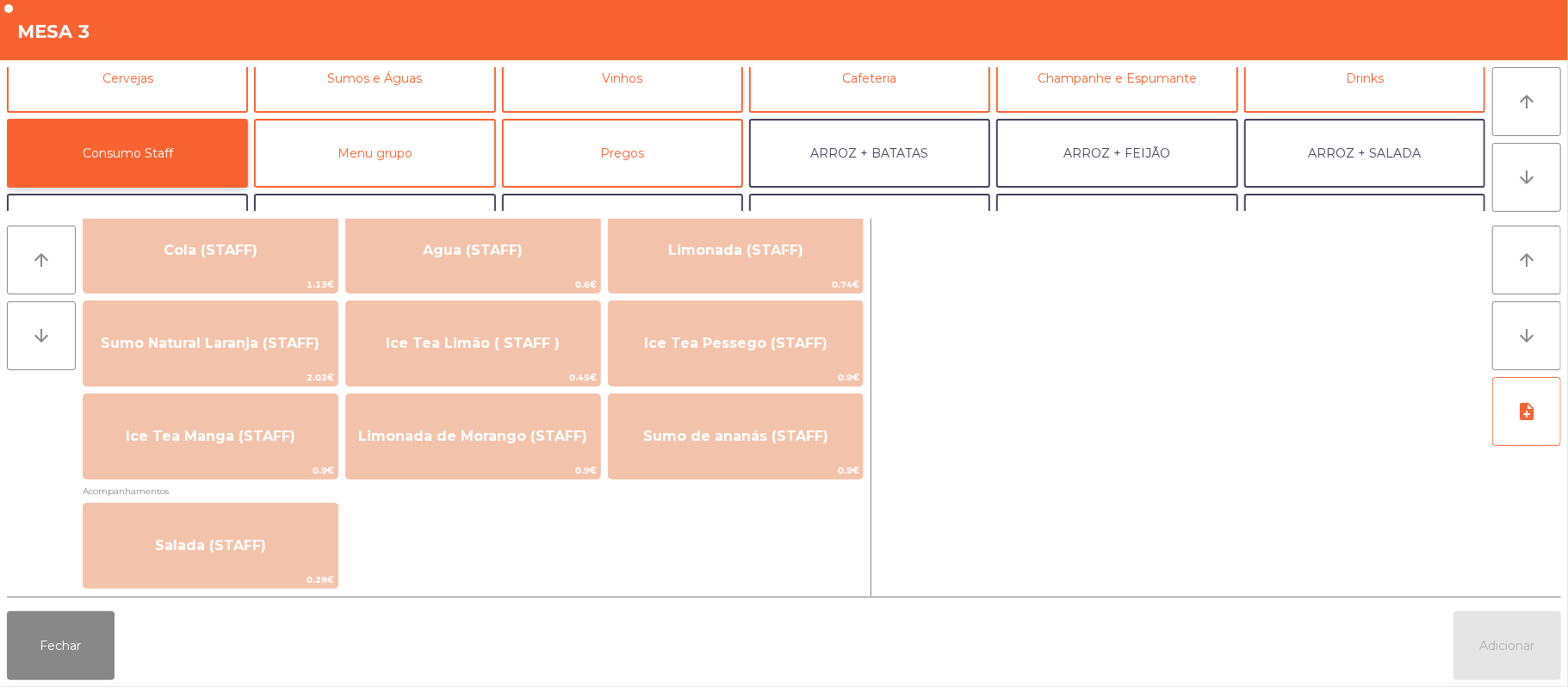
scroll to position [466, 0]
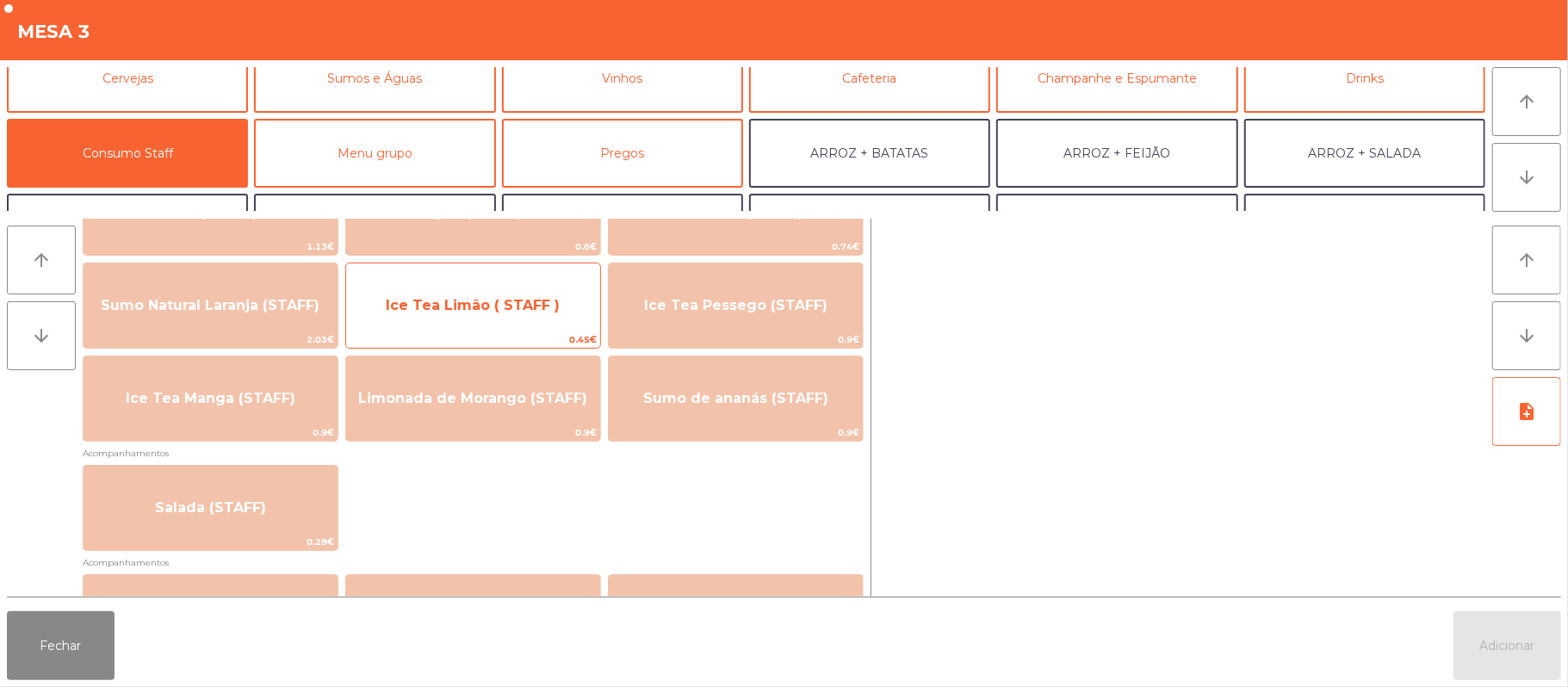
click at [522, 318] on span "Ice Tea Limão ( STAFF )" at bounding box center [473, 305] width 254 height 46
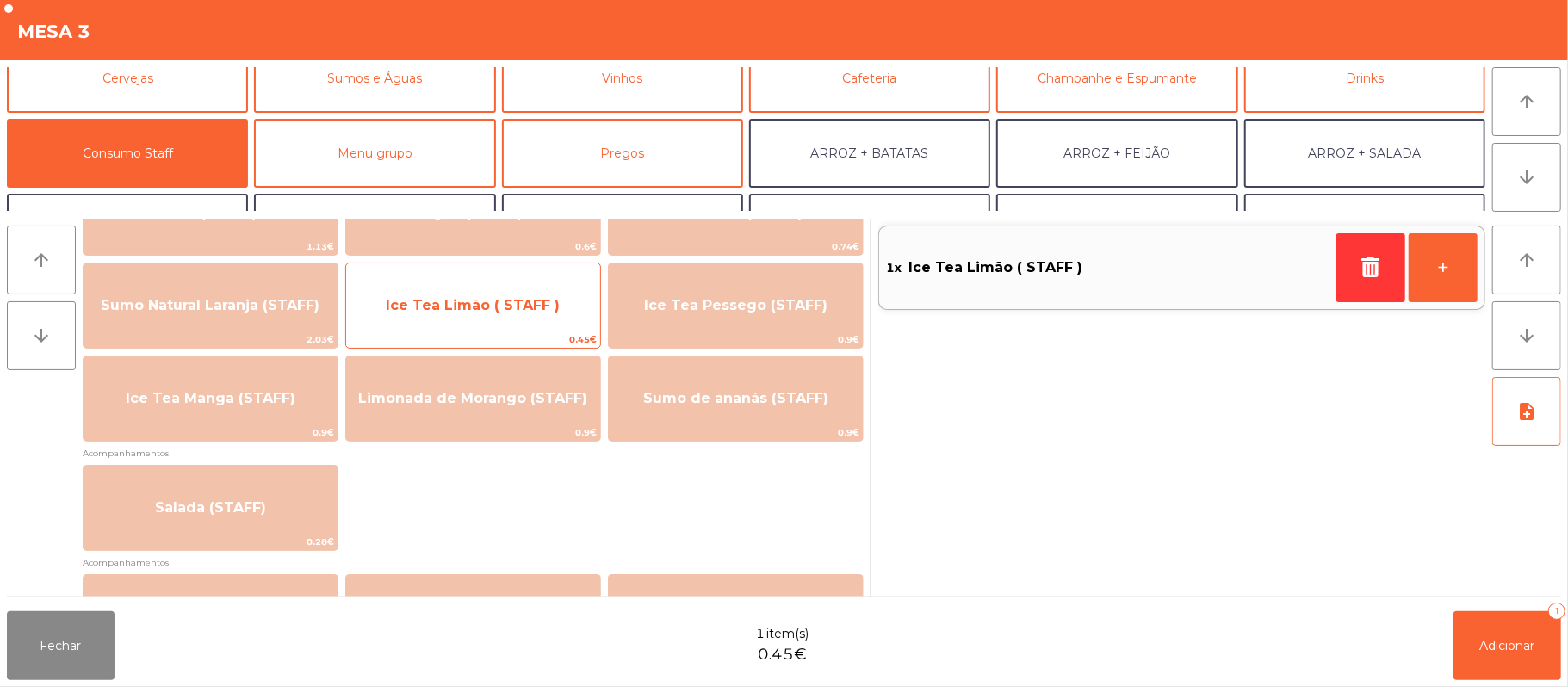
click at [521, 312] on span "Ice Tea Limão ( STAFF )" at bounding box center [473, 305] width 174 height 16
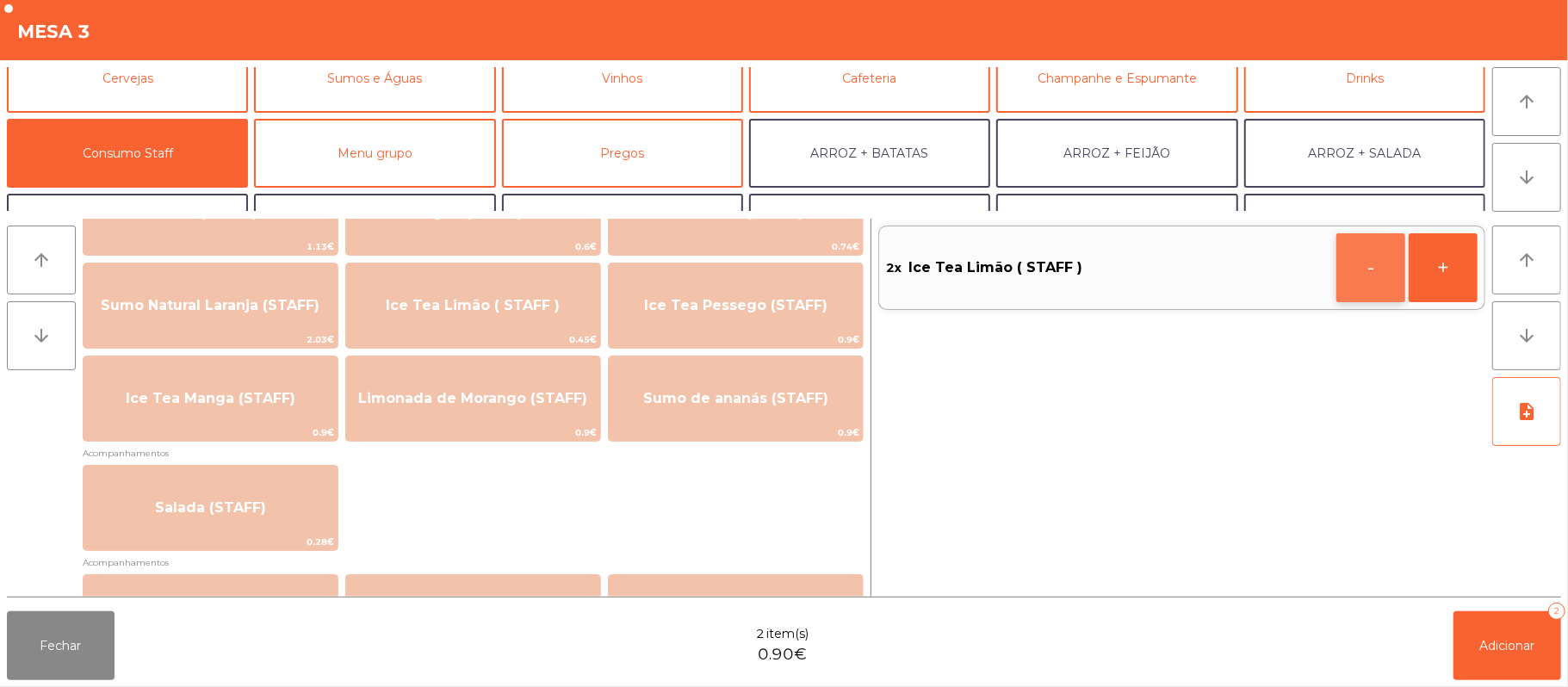
click at [1354, 288] on button "-" at bounding box center [1370, 268] width 69 height 69
click at [1489, 656] on button "Adicionar 1" at bounding box center [1507, 646] width 107 height 69
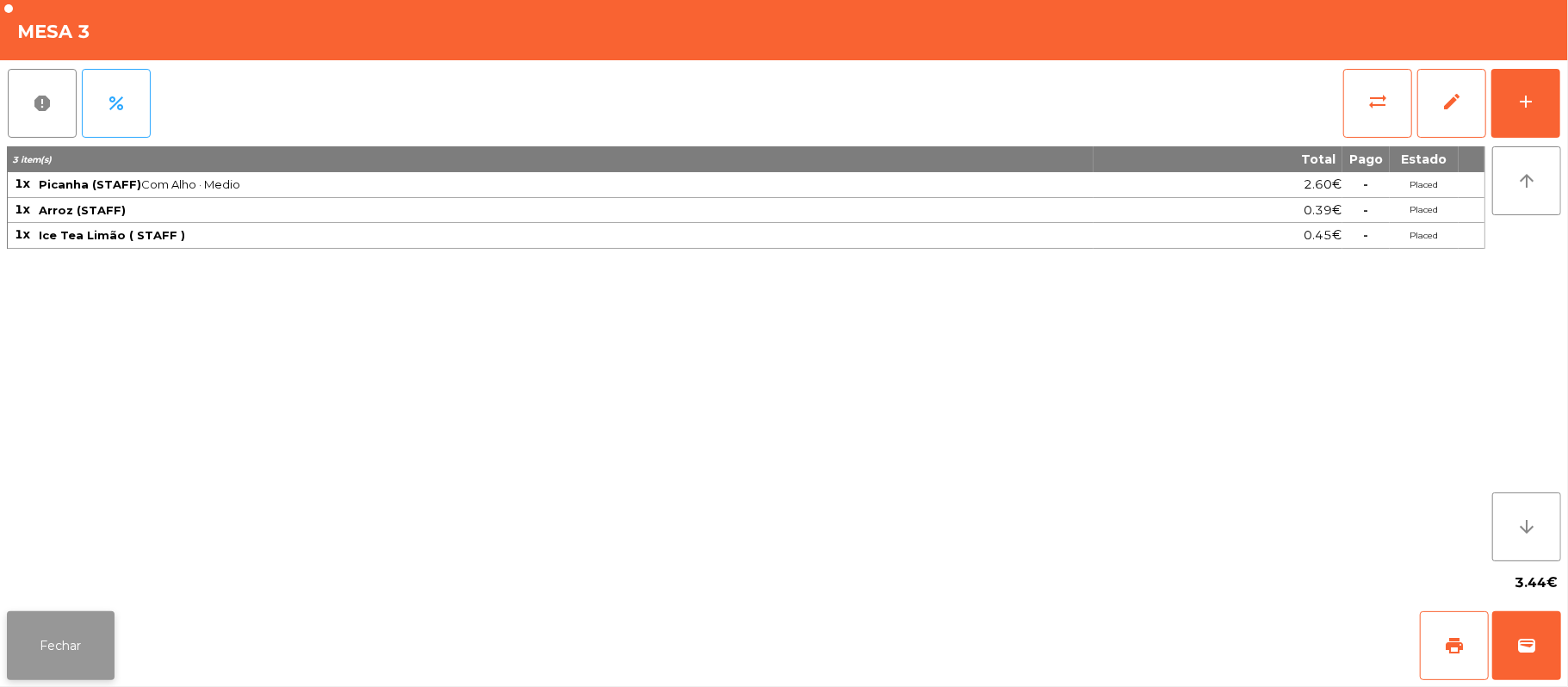
click at [100, 660] on button "Fechar" at bounding box center [61, 646] width 107 height 69
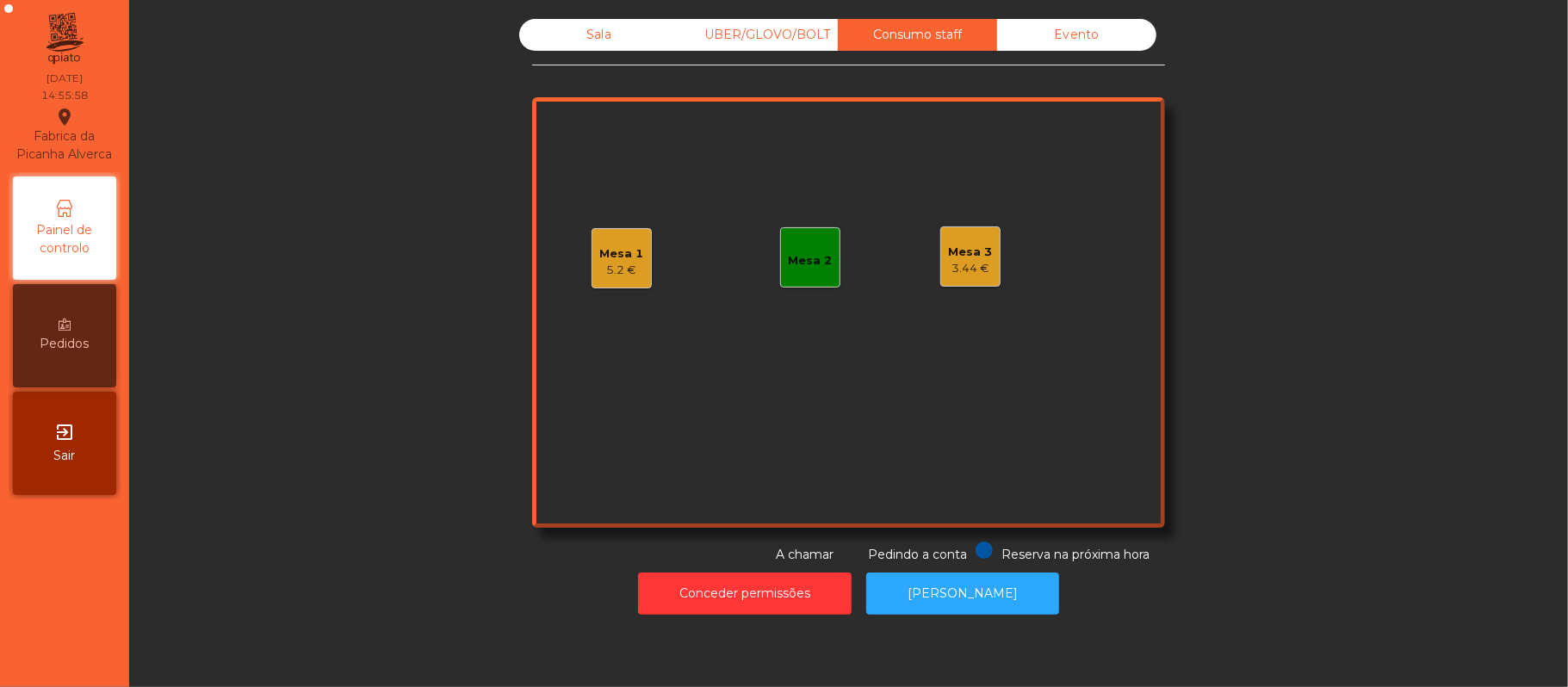
click at [979, 255] on div "Mesa 3" at bounding box center [971, 252] width 44 height 17
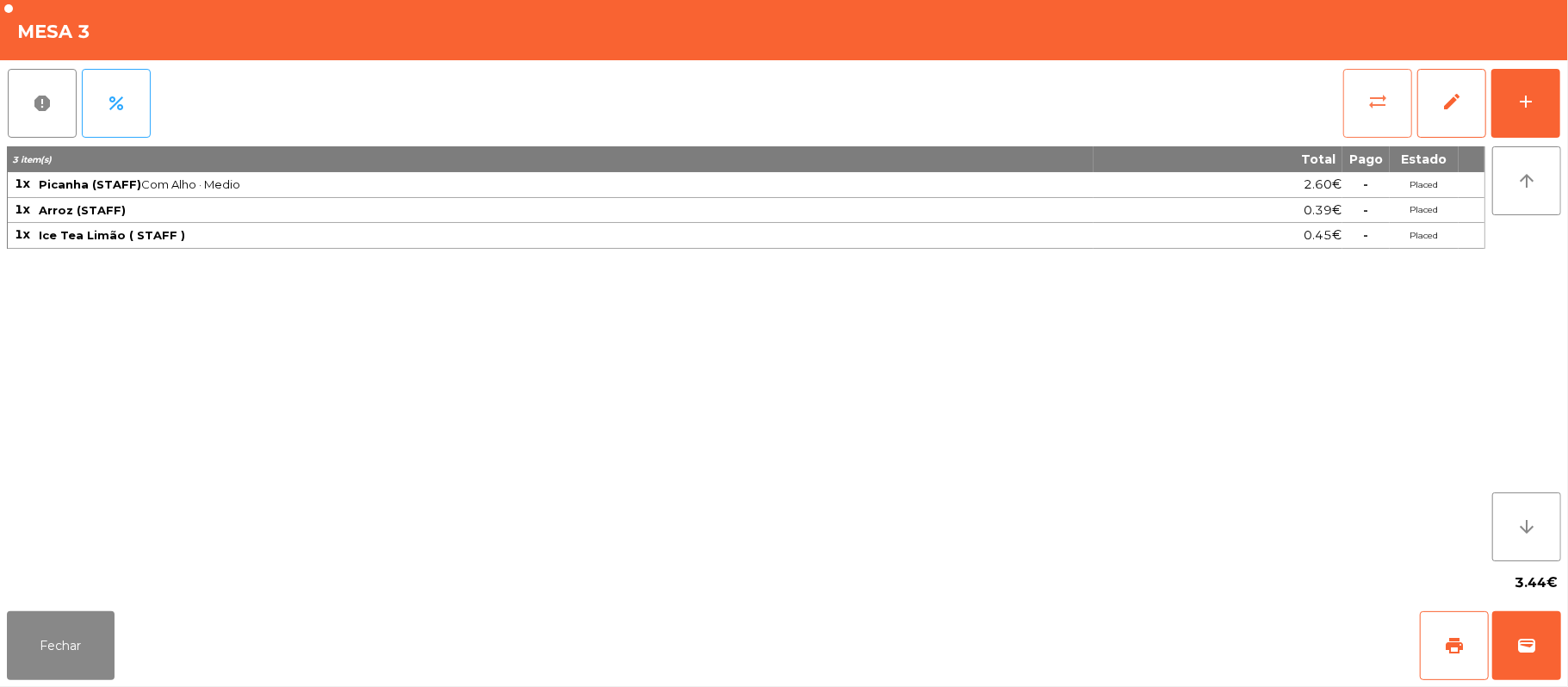
click at [1390, 84] on button "sync_alt" at bounding box center [1378, 104] width 69 height 69
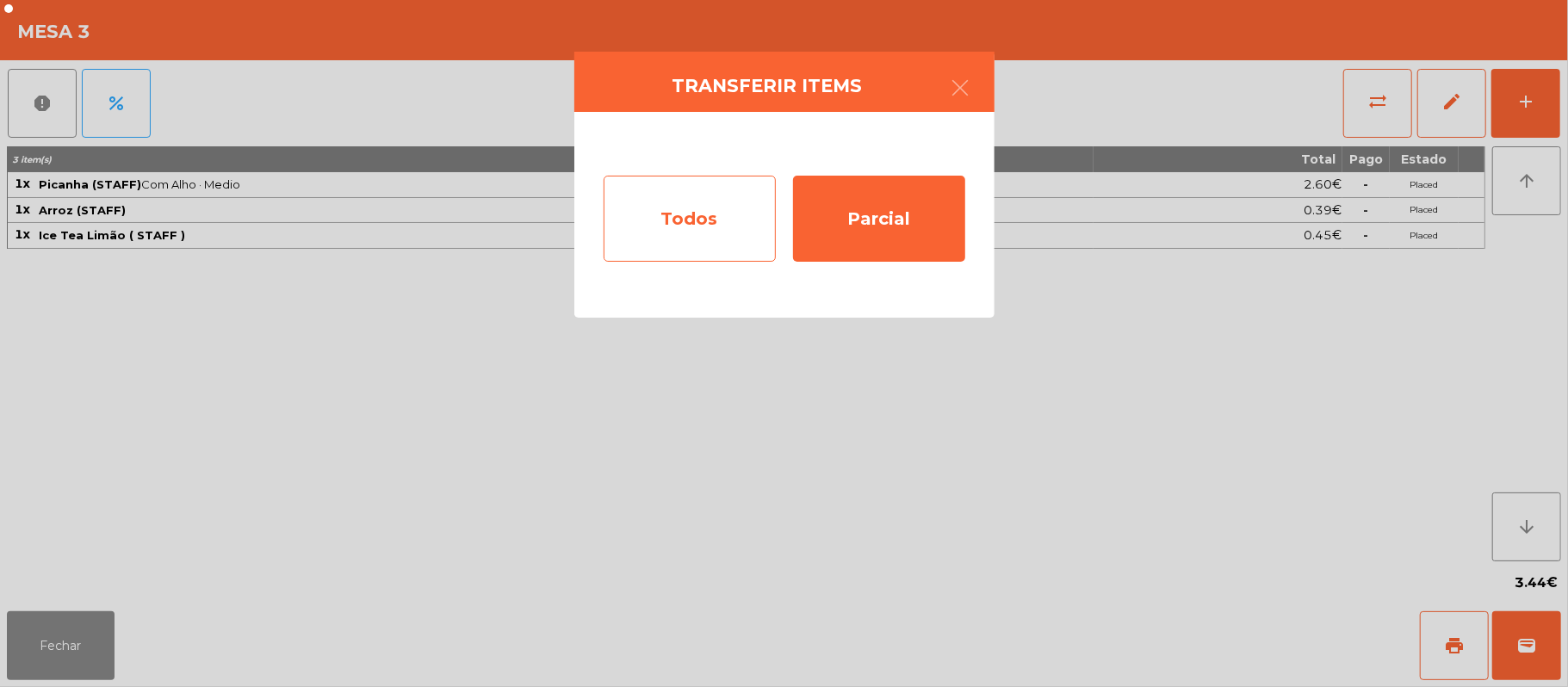
click at [700, 234] on div "Todos" at bounding box center [689, 219] width 172 height 87
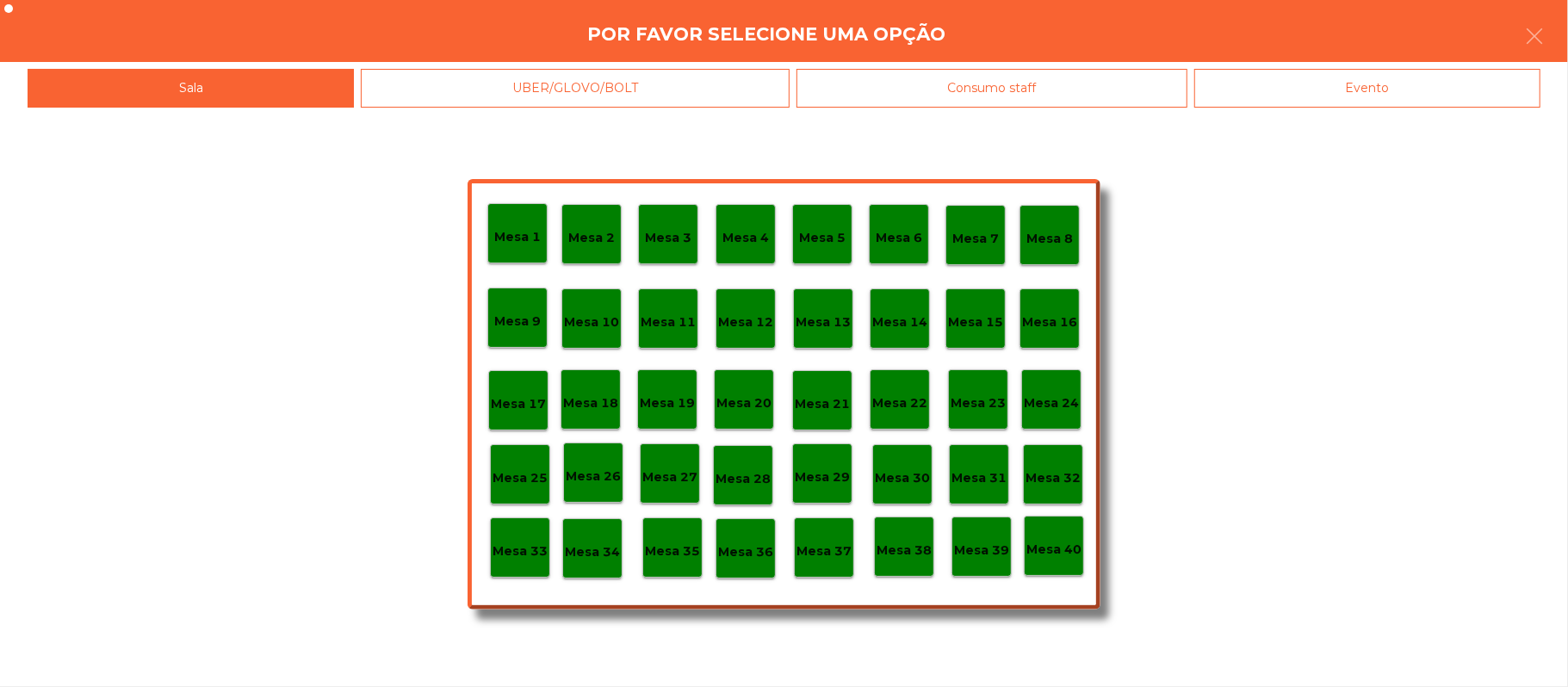
click at [1413, 108] on div "Mesa 1 Mesa 2 Mesa 3 Mesa 4 Mesa 5 Mesa 6 Mesa 7 Mesa 8 Mesa 9 Mesa 10 Mesa 11 …" at bounding box center [784, 397] width 1568 height 579
click at [1360, 103] on div "Evento" at bounding box center [1367, 88] width 346 height 39
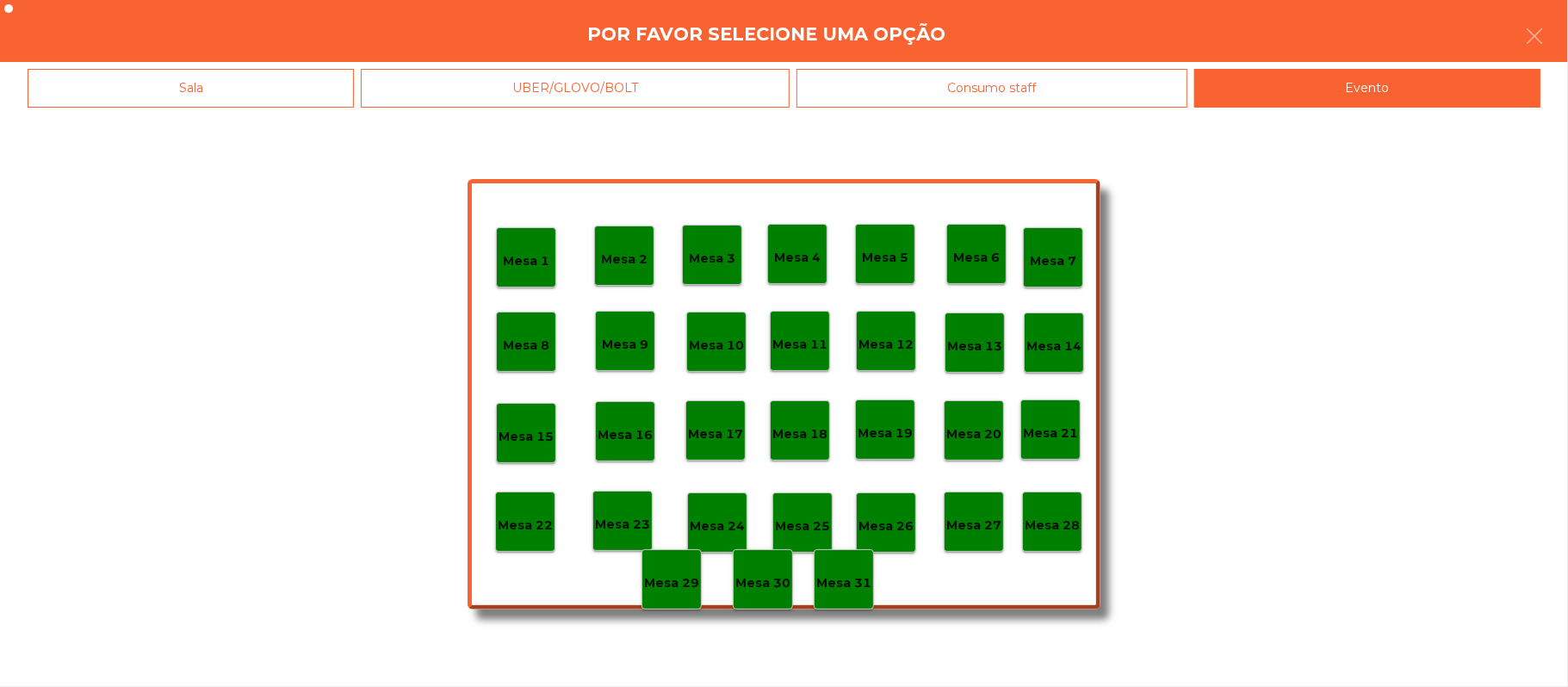
click at [1080, 524] on div "Mesa 28" at bounding box center [1052, 522] width 60 height 60
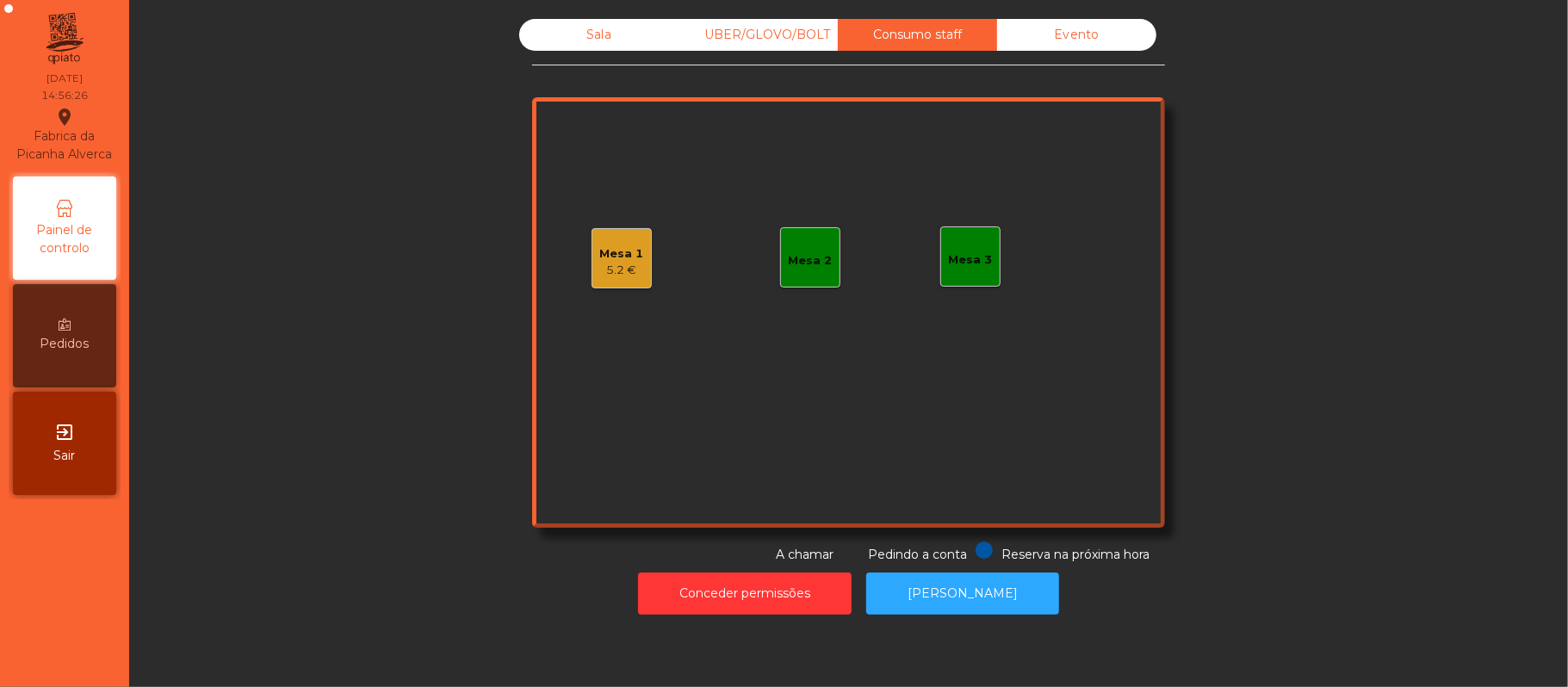
click at [975, 656] on div "Sala UBER/GLOVO/BOLT Consumo staff Evento Mesa 1 5.2 € Mesa 2 Mesa 3 Reserva na…" at bounding box center [849, 344] width 1439 height 687
click at [1009, 579] on button "[PERSON_NAME]" at bounding box center [962, 594] width 193 height 42
